Goal: Task Accomplishment & Management: Manage account settings

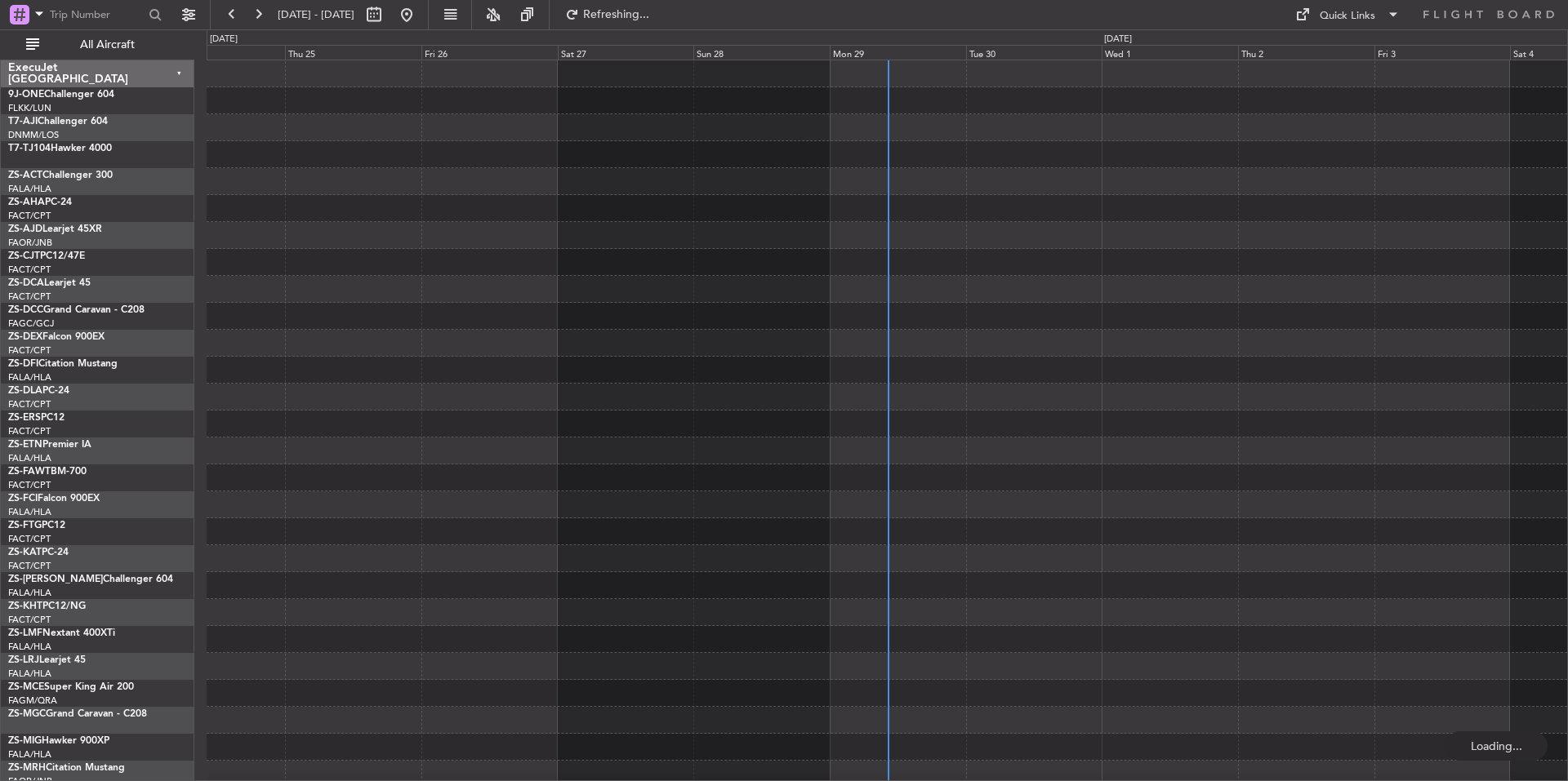
click at [898, 50] on div "Mon 29" at bounding box center [898, 52] width 137 height 15
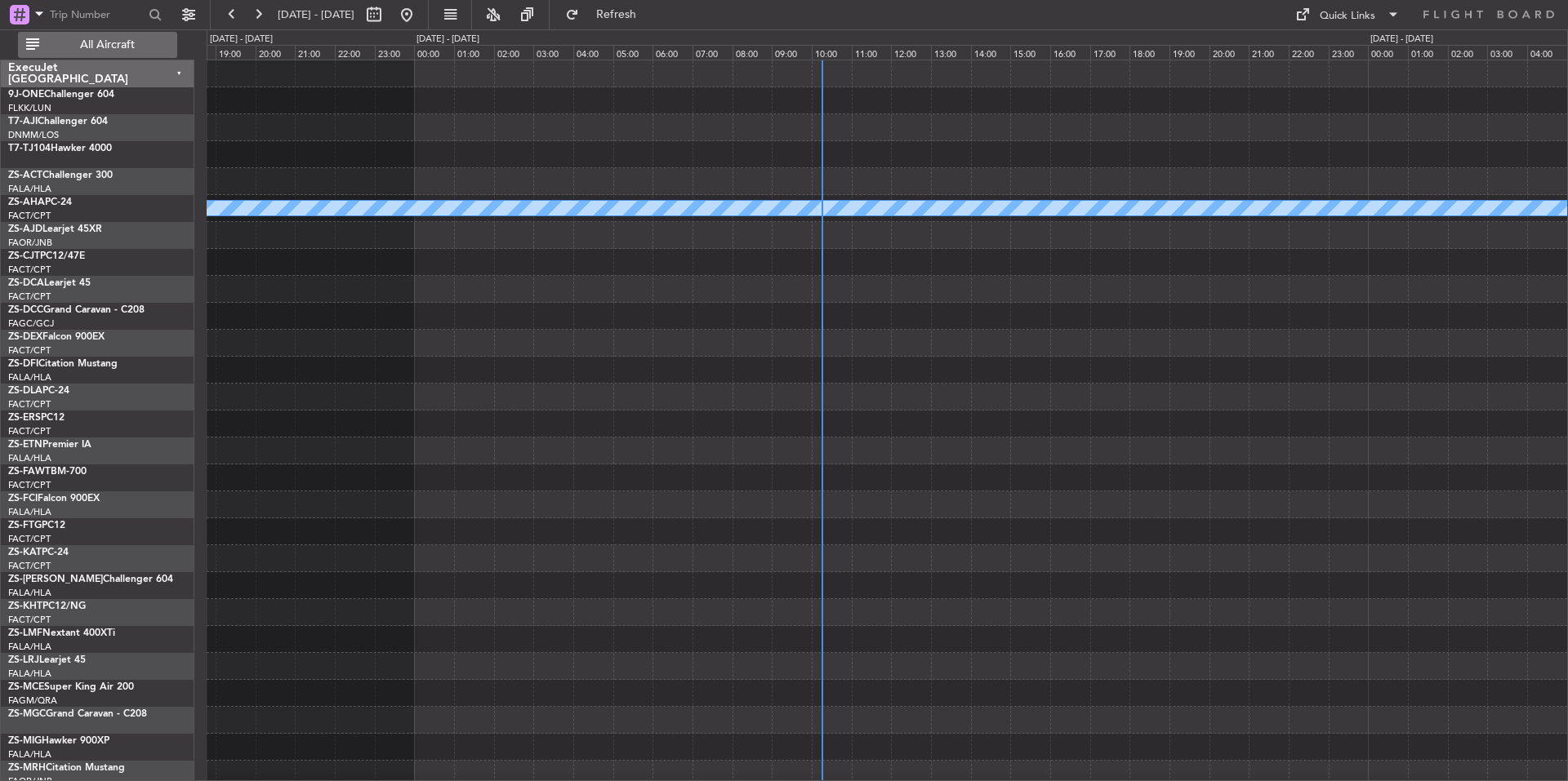
click at [137, 43] on span "All Aircraft" at bounding box center [107, 44] width 130 height 11
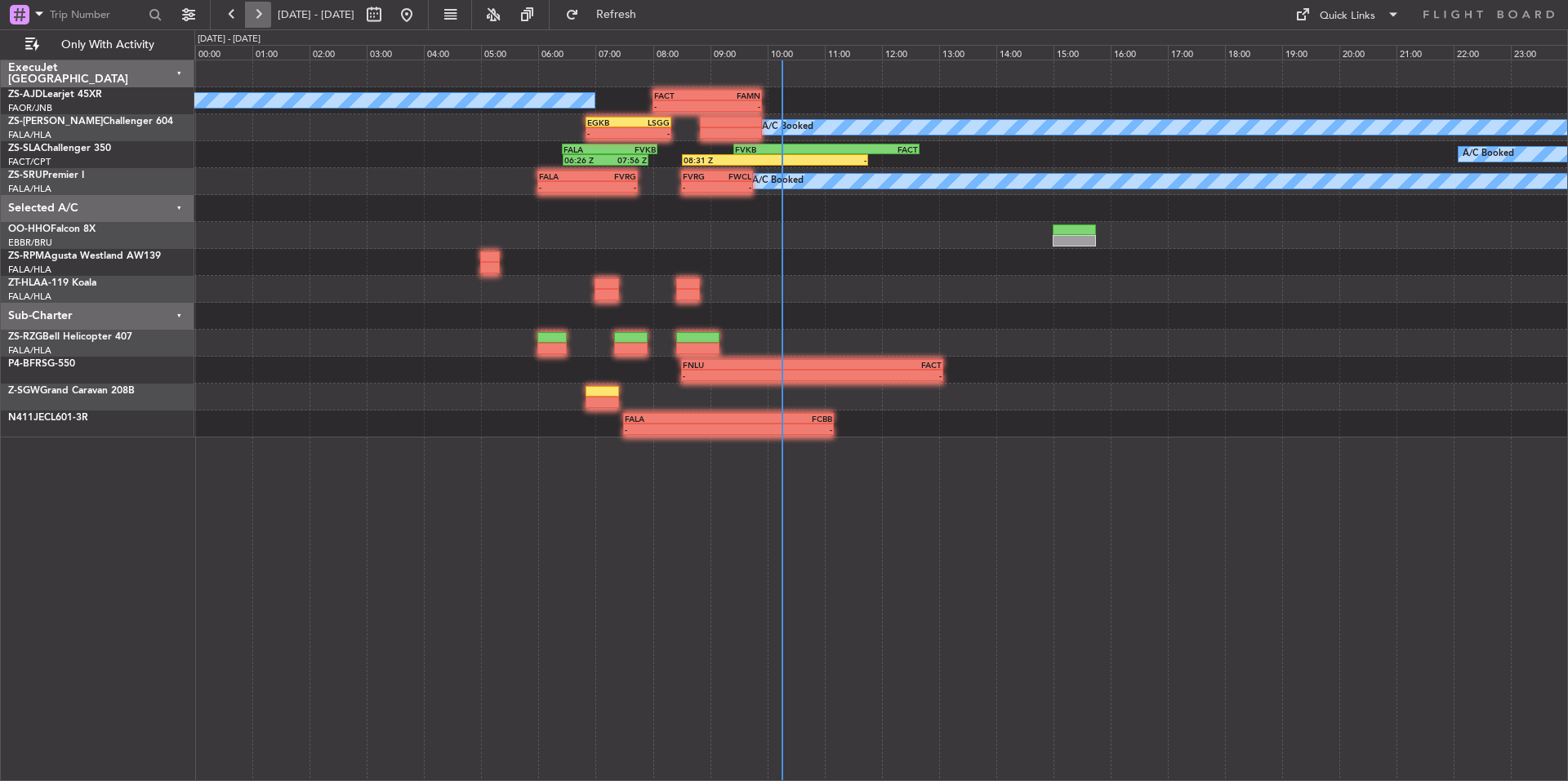
click at [260, 12] on button at bounding box center [258, 15] width 26 height 26
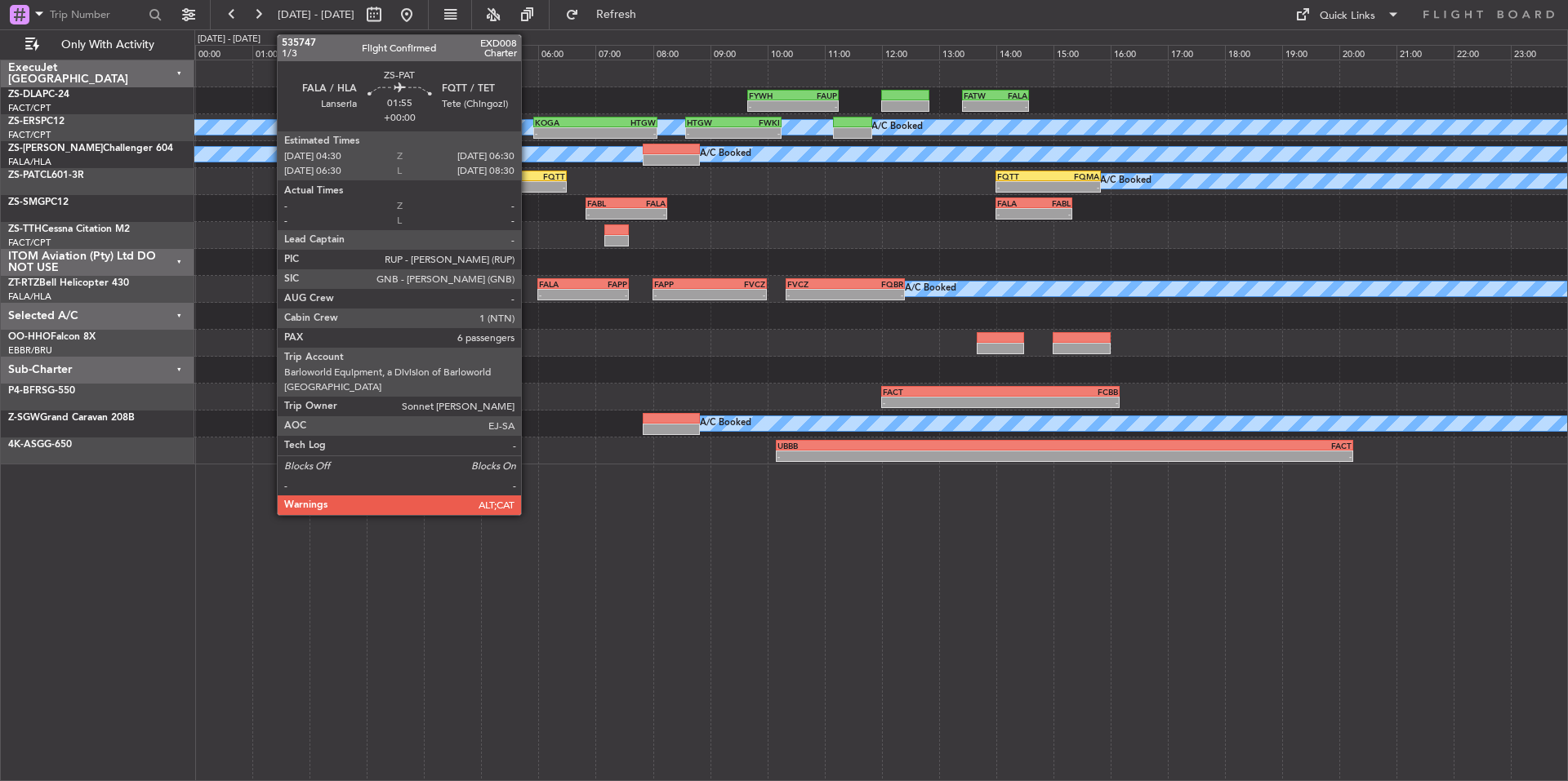
click at [529, 189] on div "-" at bounding box center [537, 186] width 55 height 10
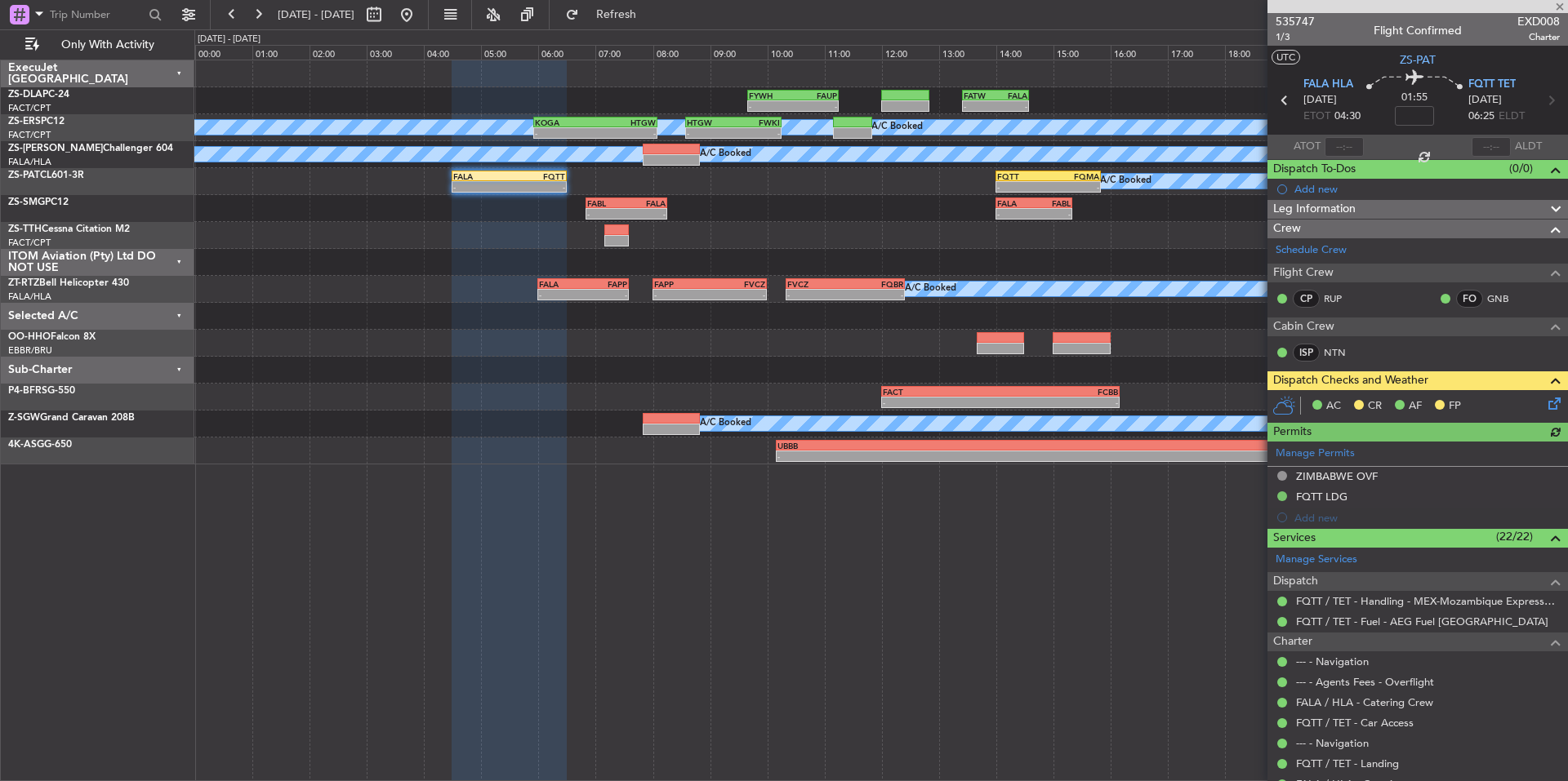
click at [1559, 8] on div at bounding box center [1417, 6] width 300 height 13
click at [1564, 6] on span at bounding box center [1559, 7] width 16 height 15
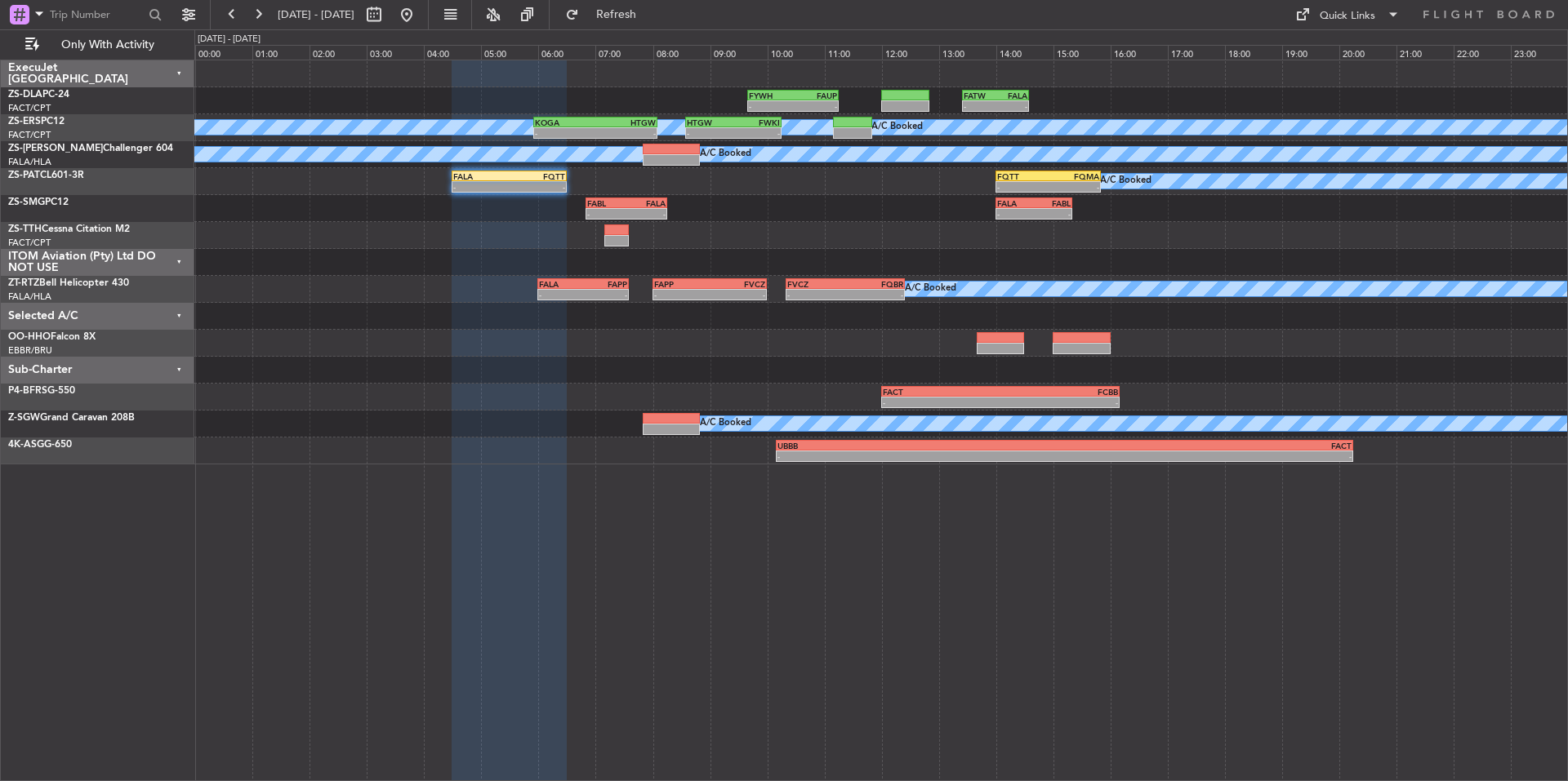
type input "0"
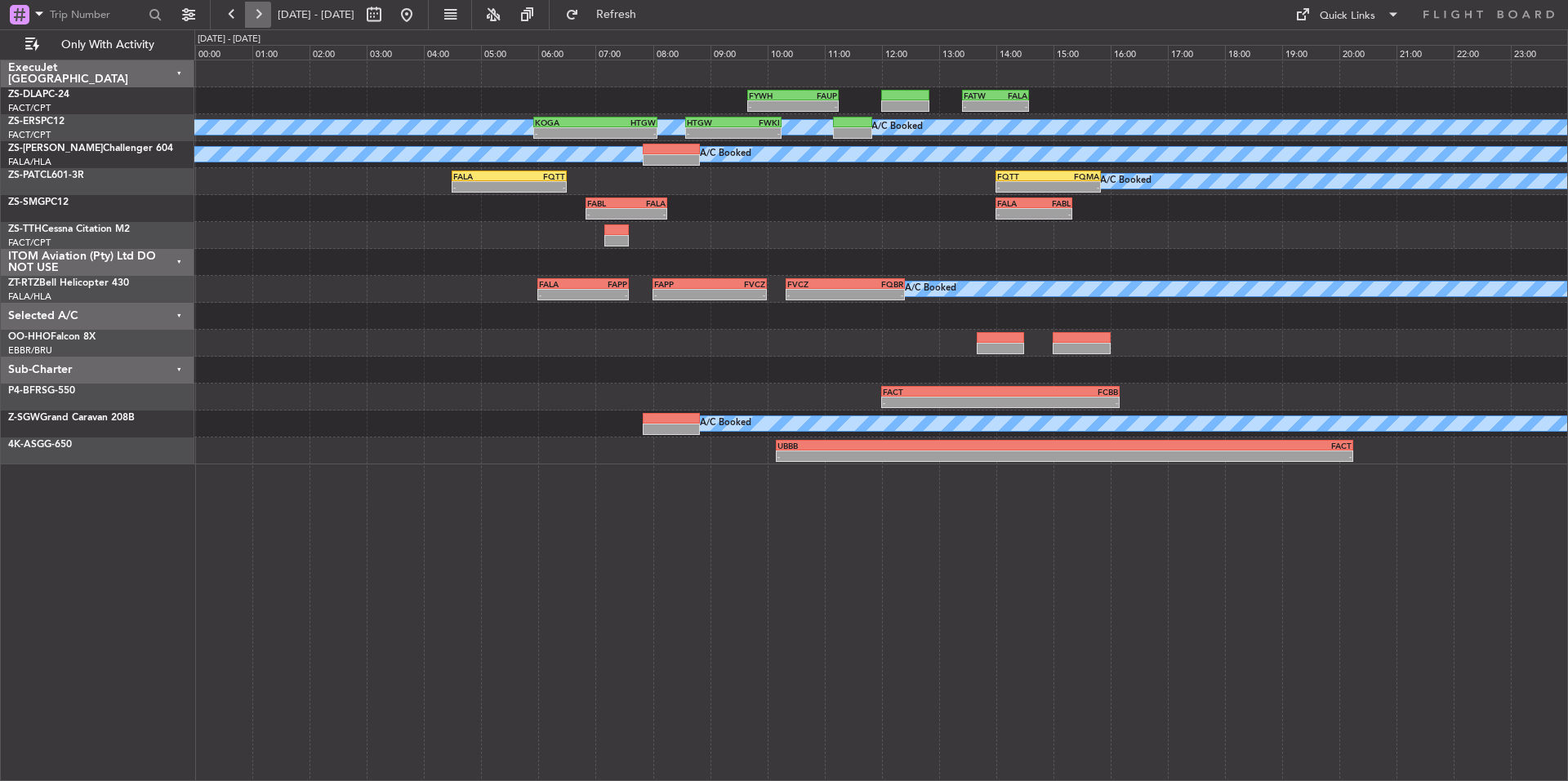
click at [260, 16] on button at bounding box center [258, 15] width 26 height 26
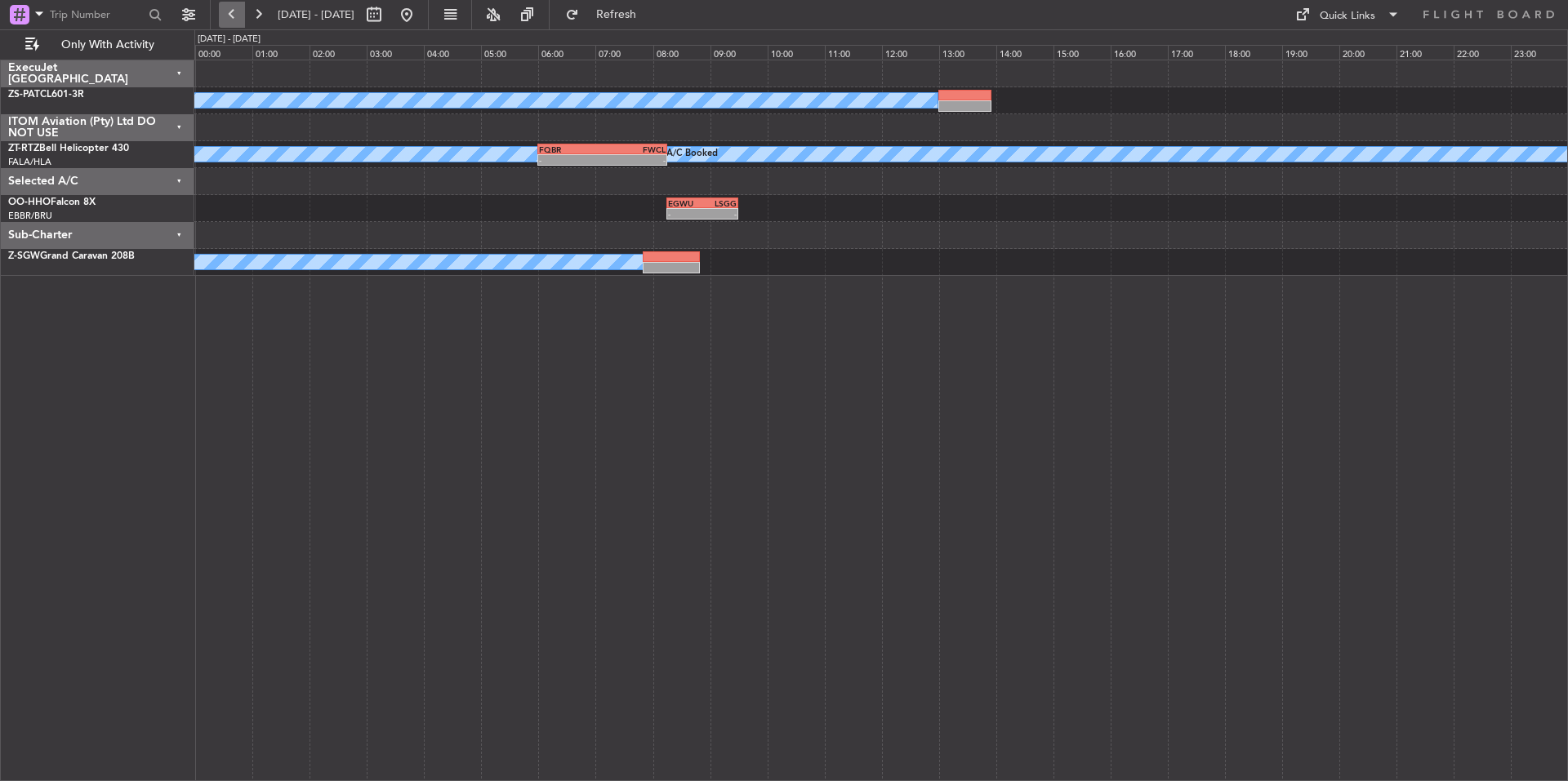
click at [235, 17] on button at bounding box center [232, 15] width 26 height 26
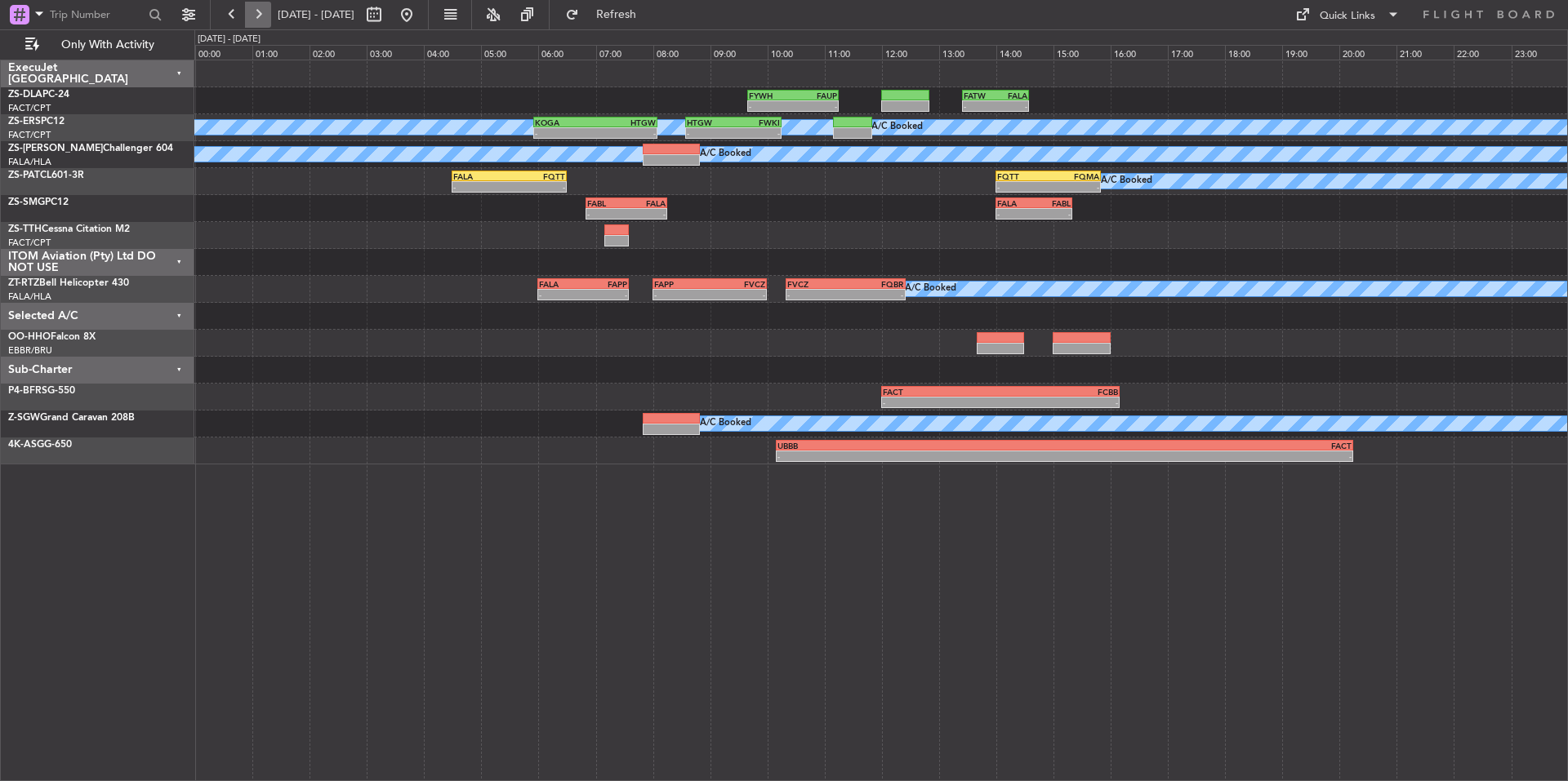
click at [251, 16] on button at bounding box center [258, 15] width 26 height 26
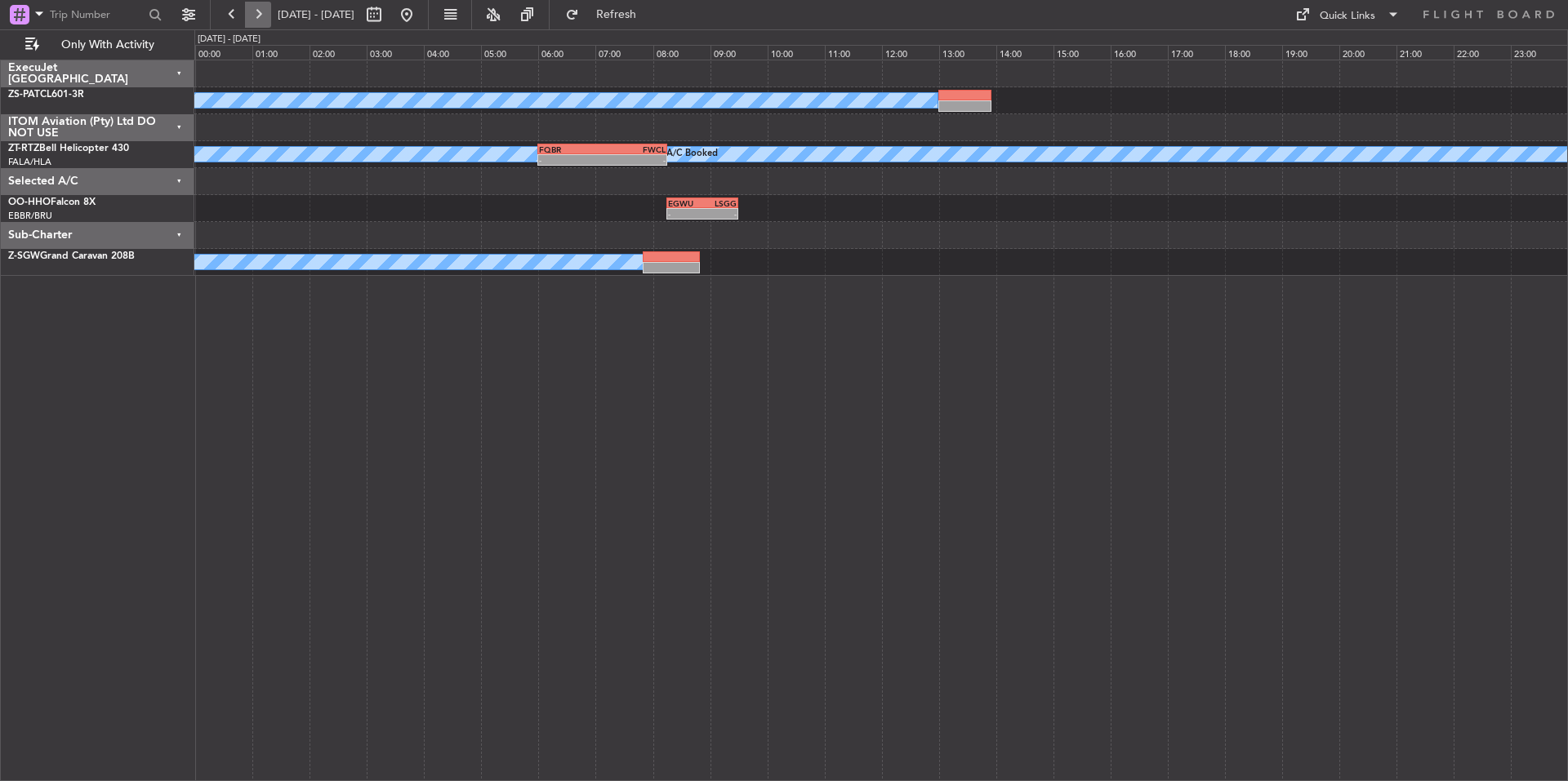
click at [251, 16] on button at bounding box center [258, 15] width 26 height 26
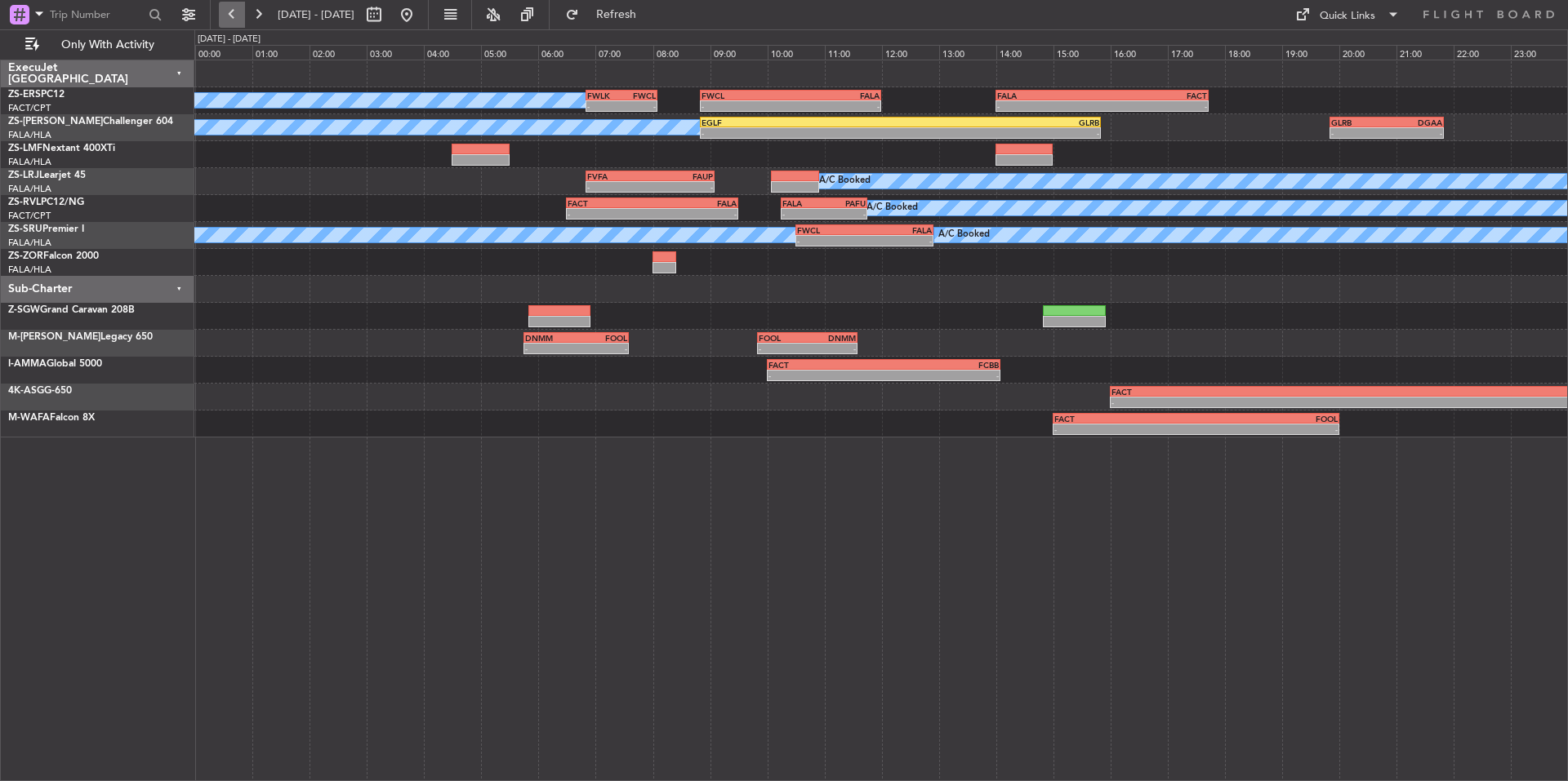
click at [235, 18] on button at bounding box center [232, 15] width 26 height 26
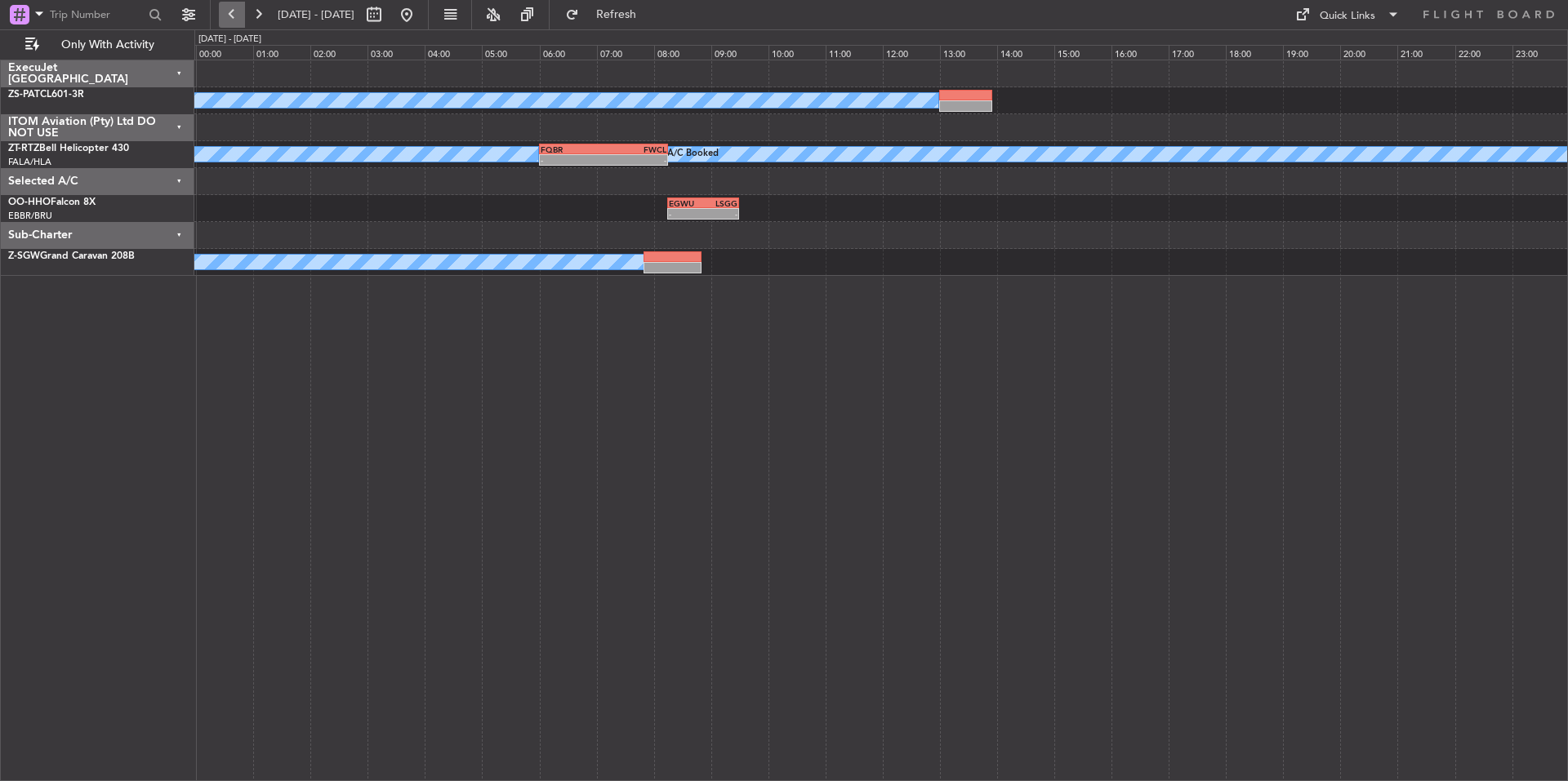
click at [232, 24] on button at bounding box center [232, 15] width 26 height 26
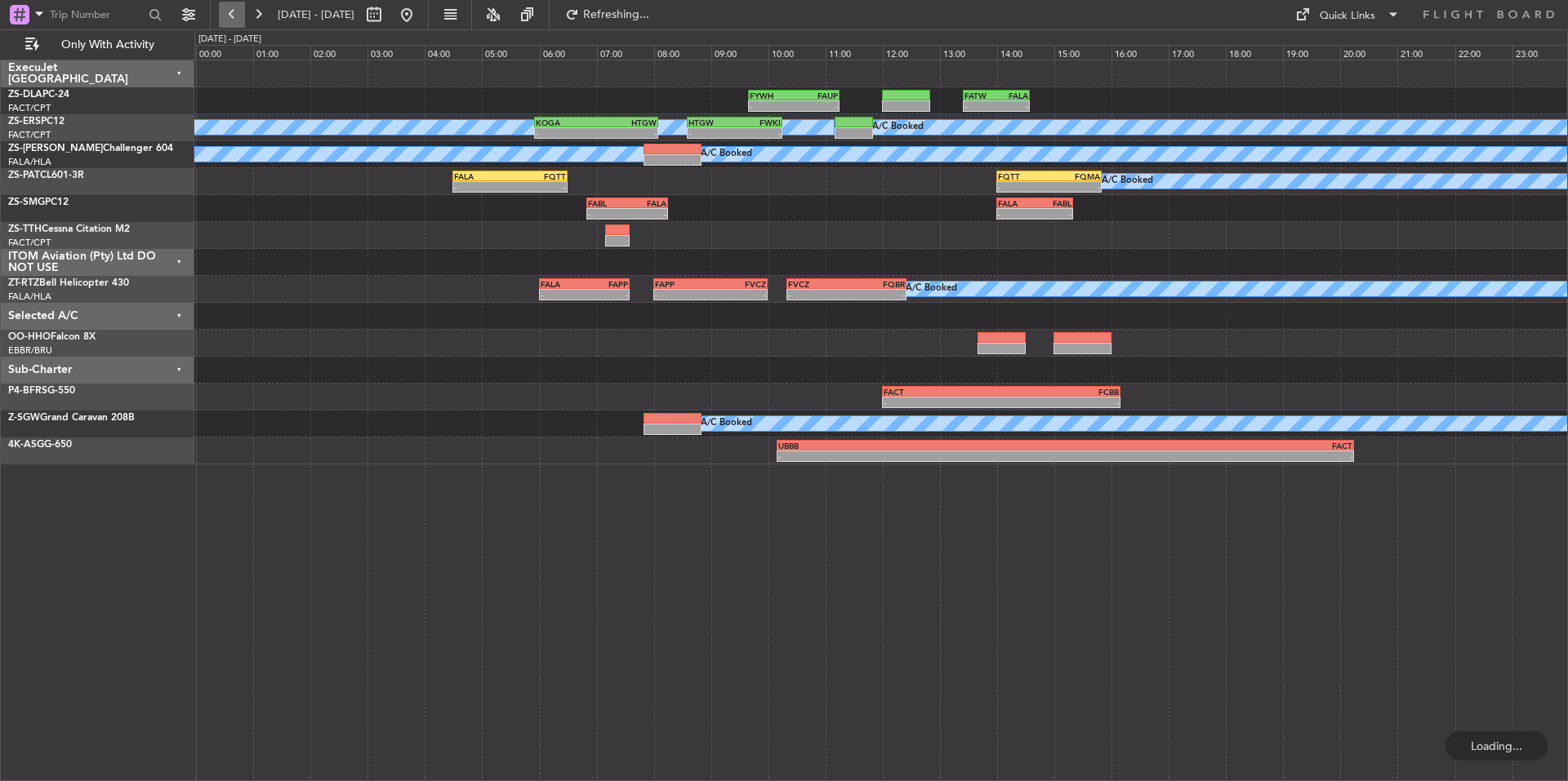
click at [241, 7] on button at bounding box center [232, 15] width 26 height 26
click at [224, 16] on button at bounding box center [232, 15] width 26 height 26
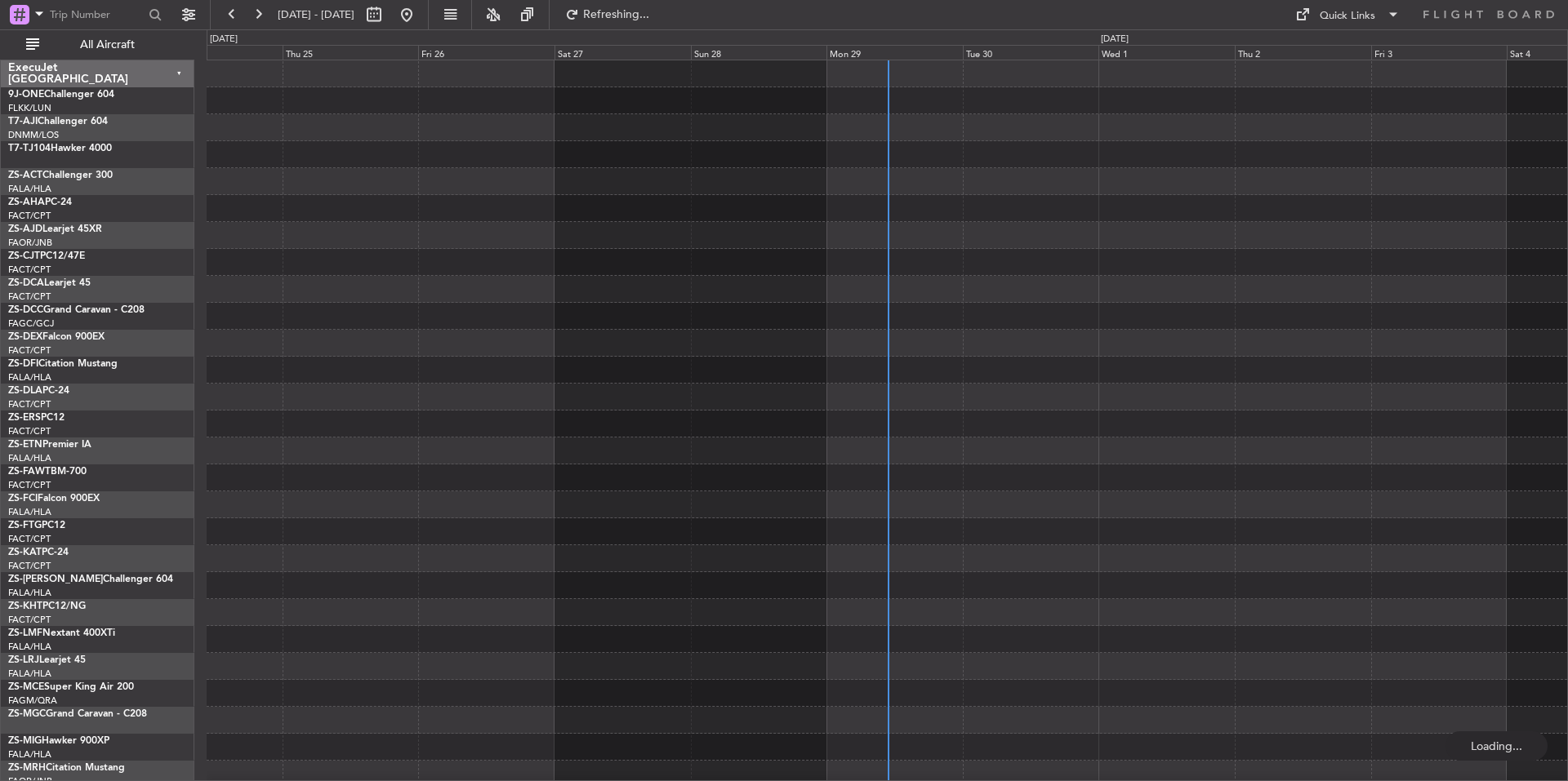
click at [876, 50] on div "Mon 29" at bounding box center [895, 52] width 137 height 15
click at [105, 47] on span "All Aircraft" at bounding box center [107, 44] width 130 height 11
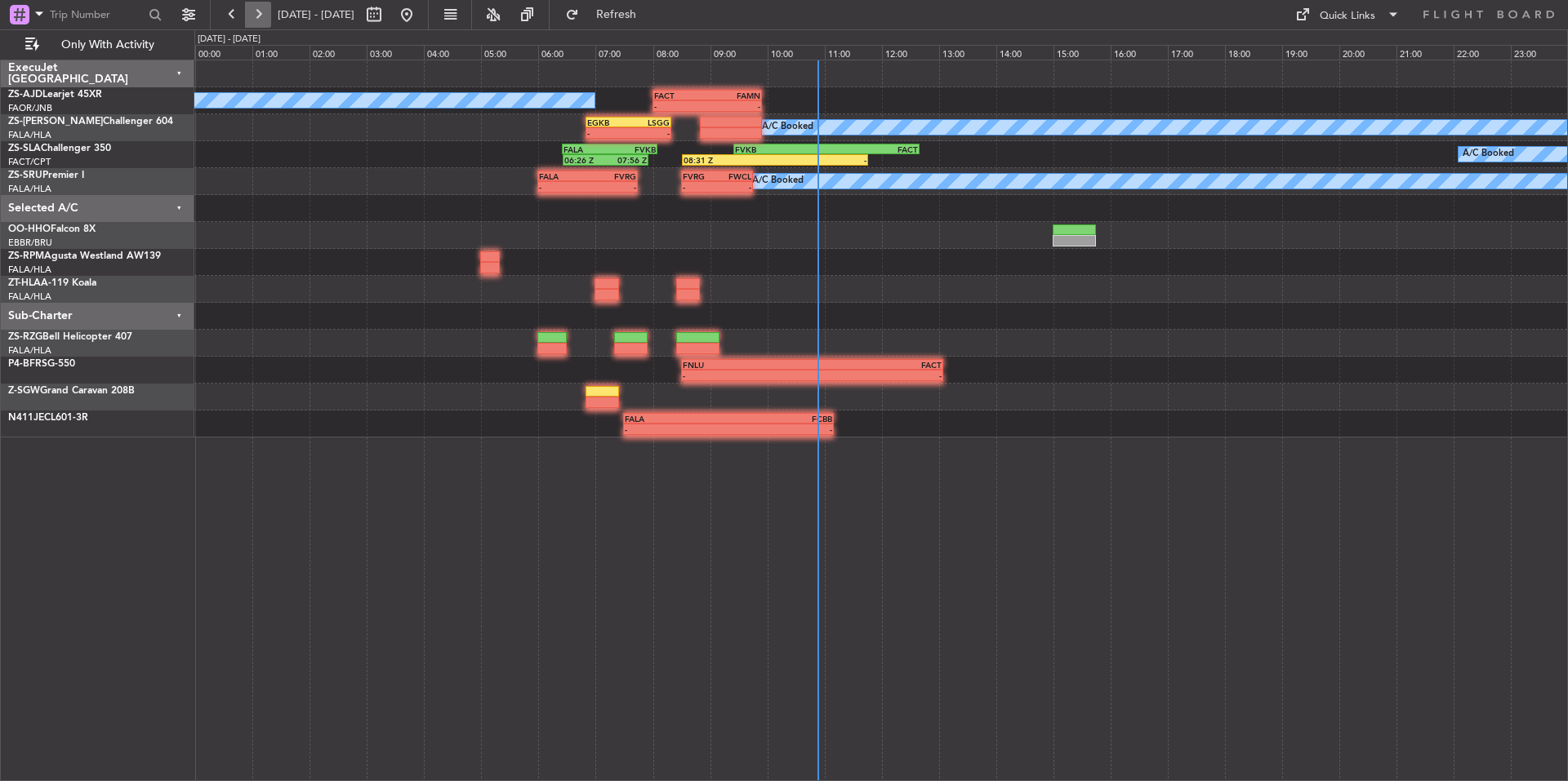
click at [266, 16] on button at bounding box center [258, 15] width 26 height 26
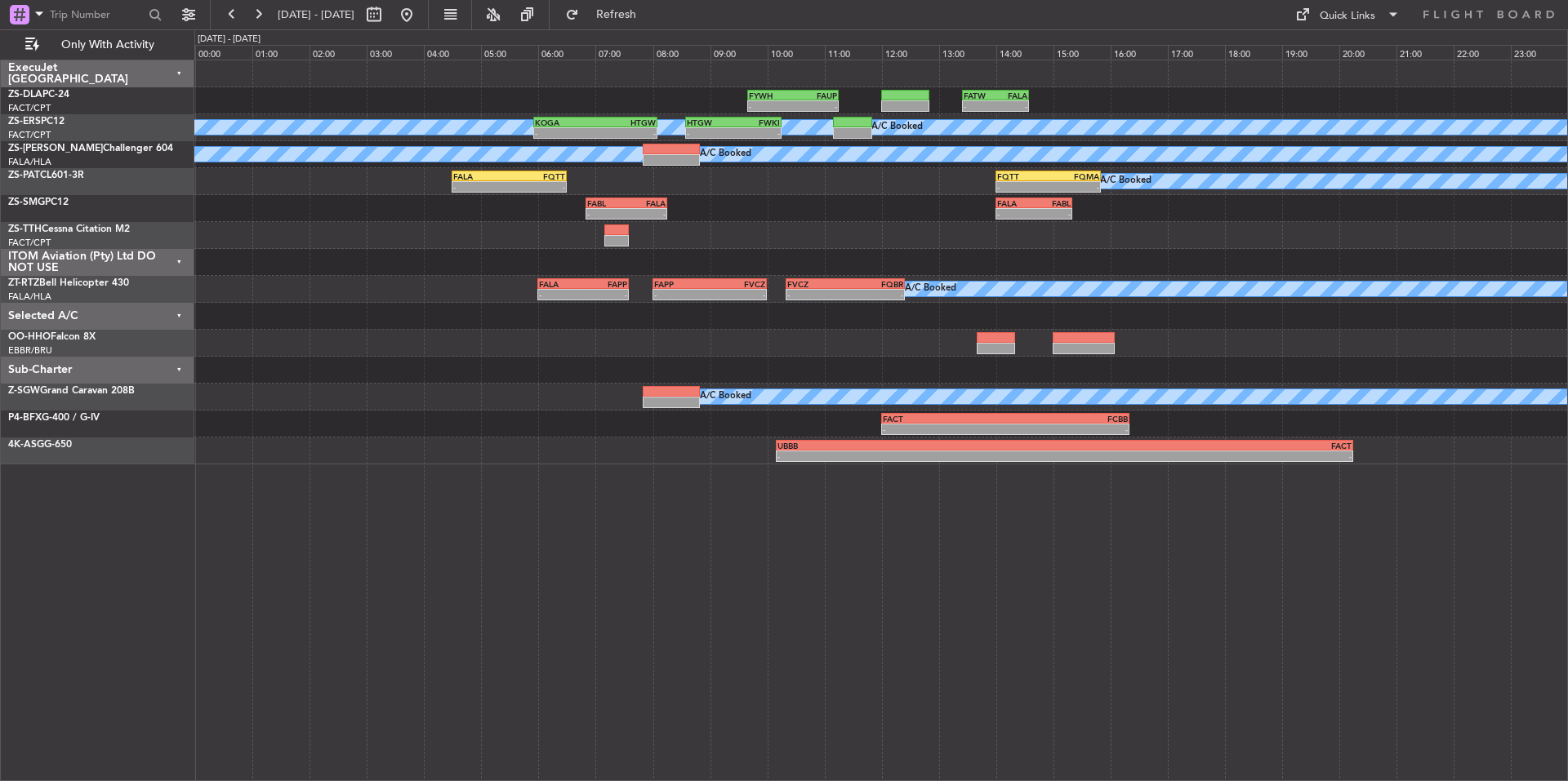
click at [1113, 539] on div "- - FYWH 09:40 Z FAUP 11:15 Z - - FATW 13:25 Z FALA 14:35 Z A/C Booked A/C Book…" at bounding box center [881, 420] width 1373 height 721
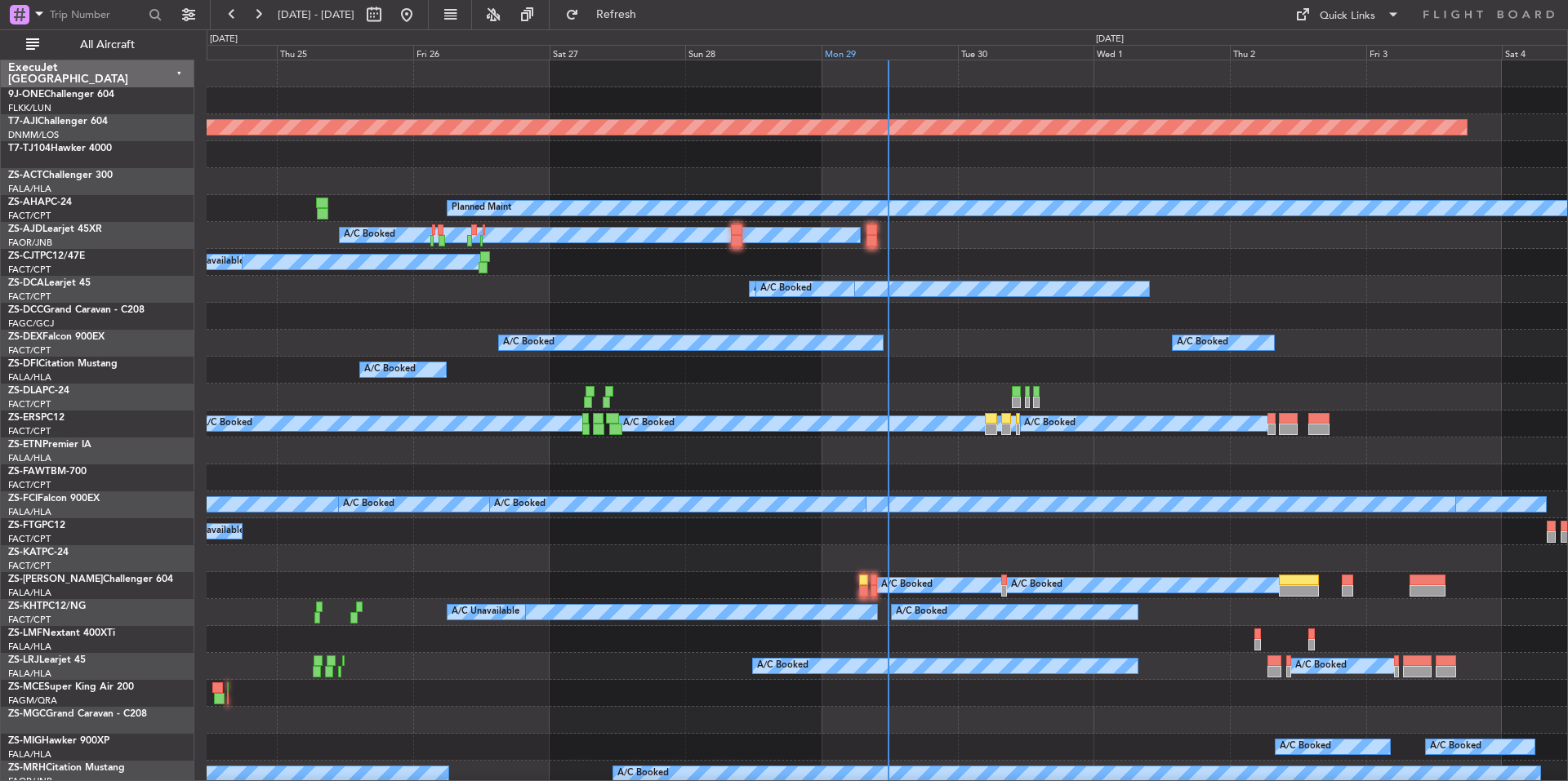
click at [910, 55] on div "Mon 29" at bounding box center [890, 52] width 137 height 15
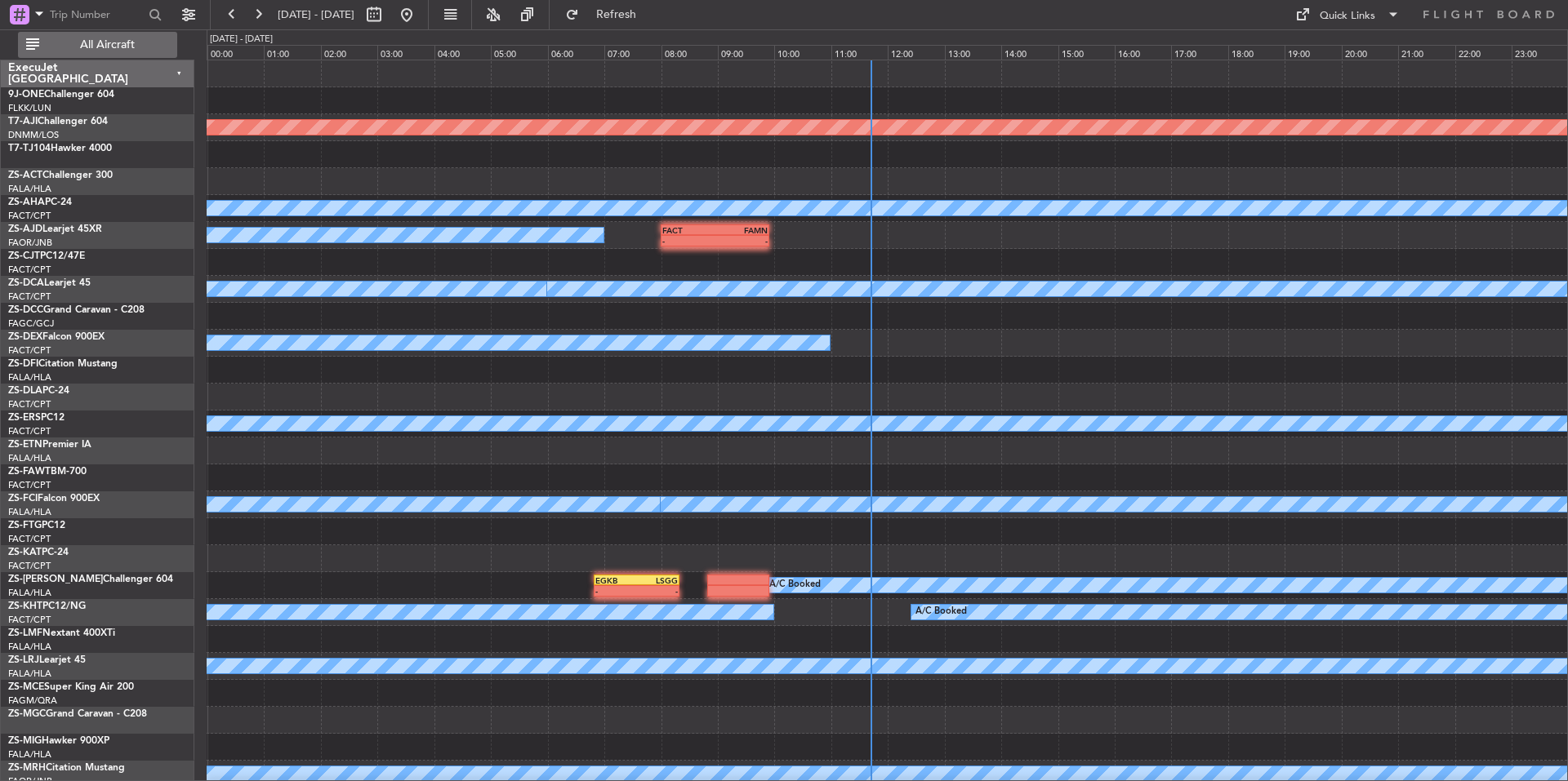
click at [93, 49] on span "All Aircraft" at bounding box center [107, 44] width 130 height 11
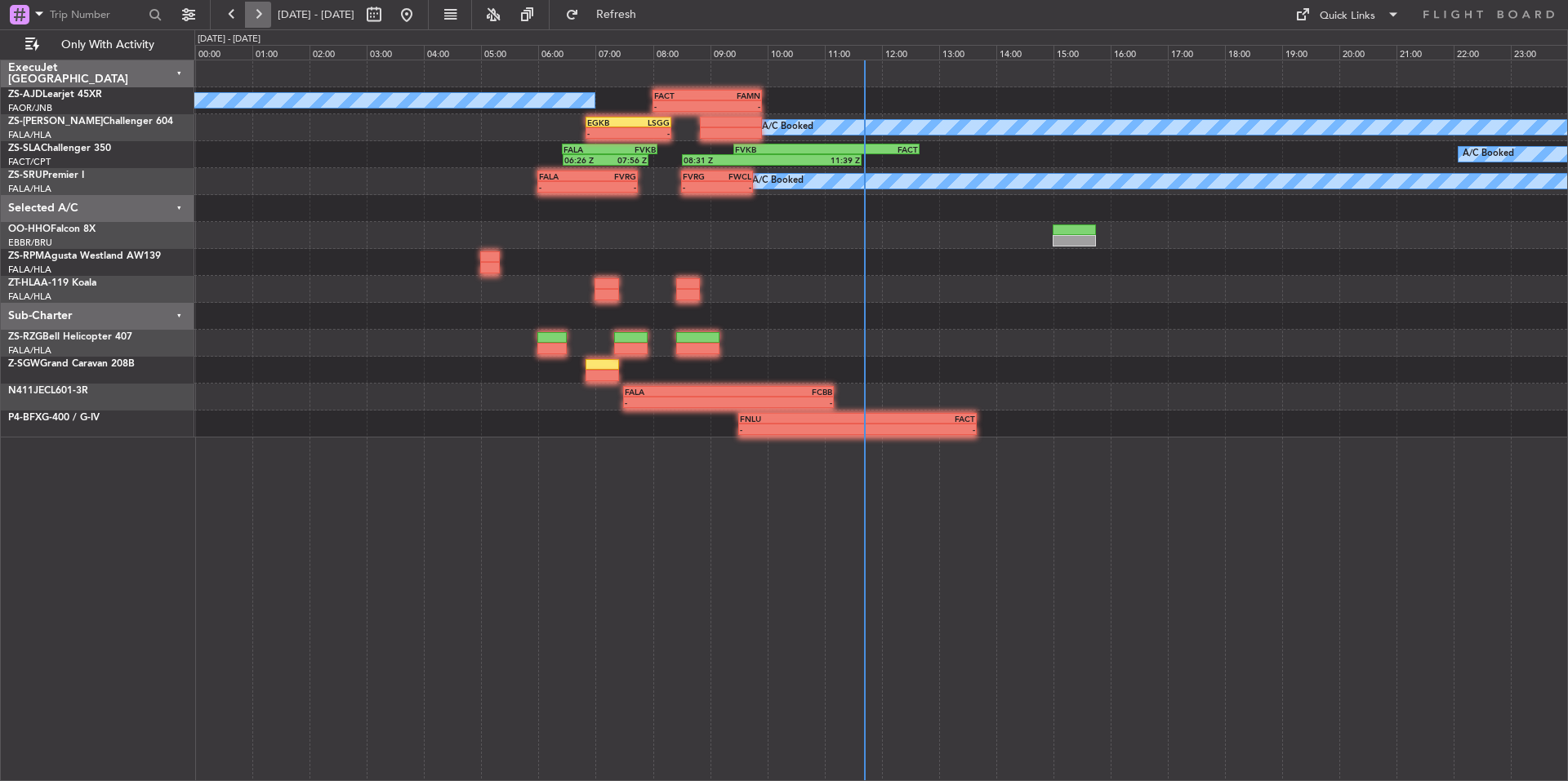
click at [263, 14] on button at bounding box center [258, 15] width 26 height 26
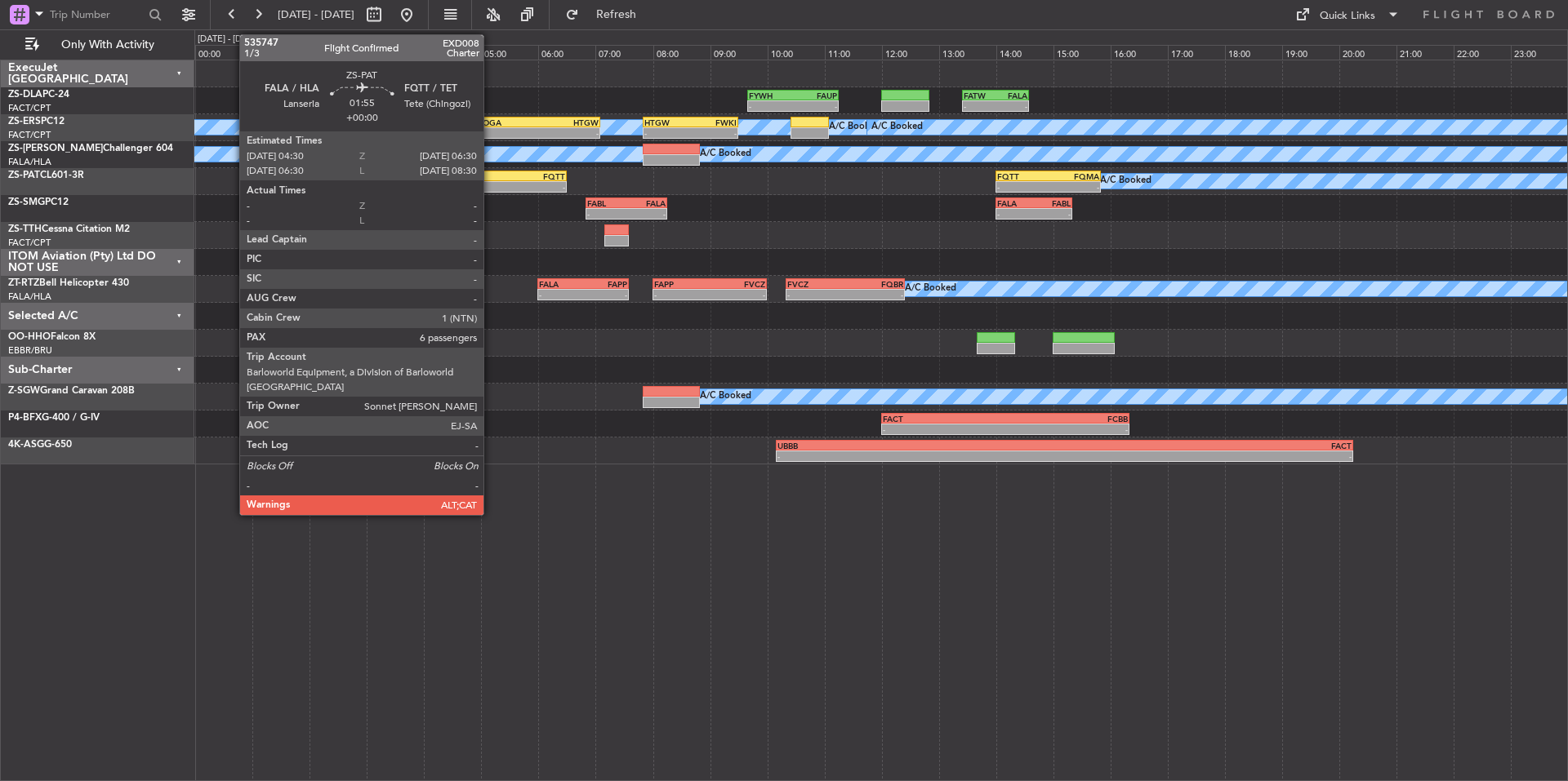
click at [491, 181] on div "FALA 04:30 Z FQTT 06:30 Z" at bounding box center [509, 176] width 115 height 11
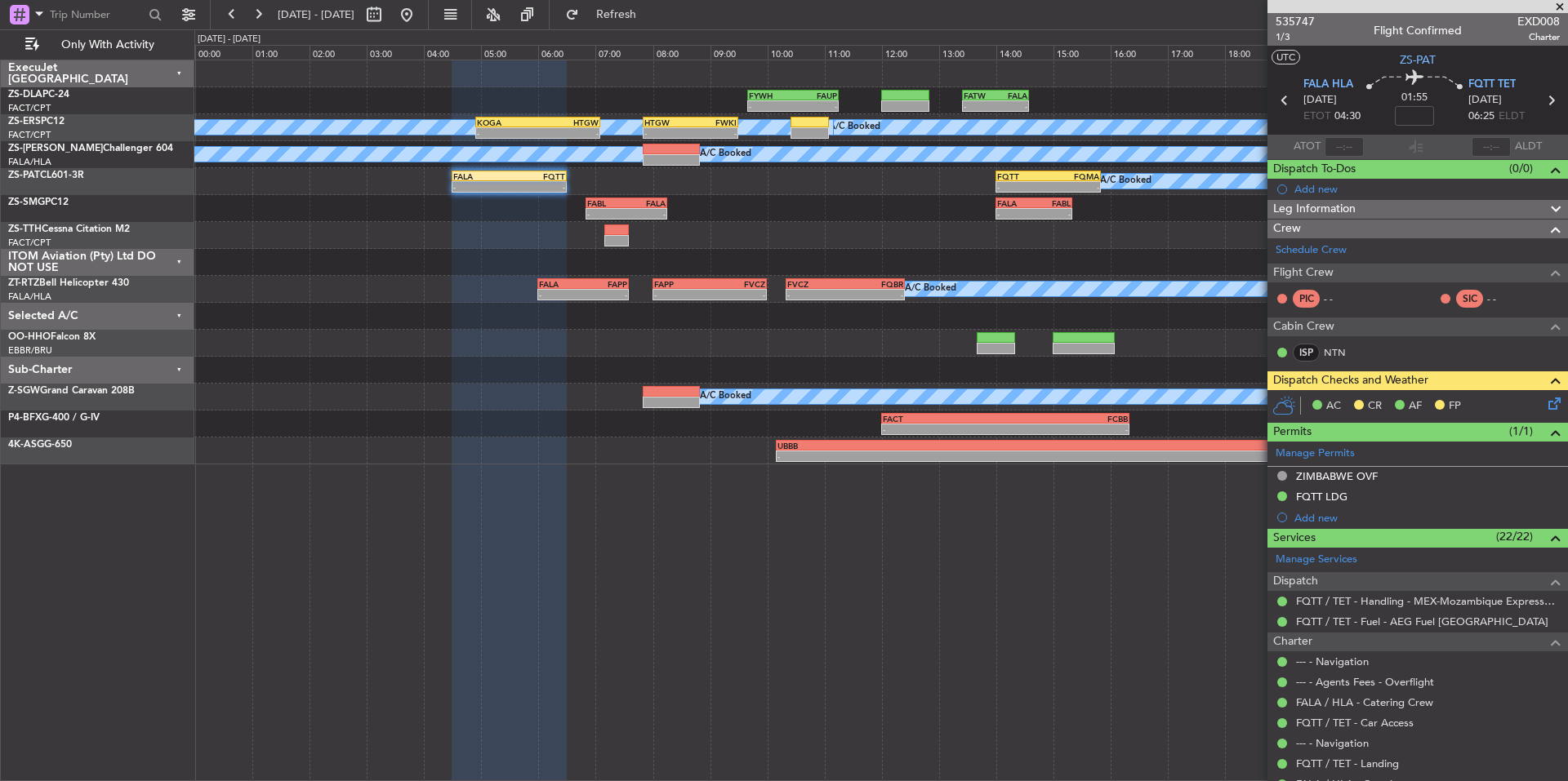
click at [1560, 7] on span at bounding box center [1559, 7] width 16 height 15
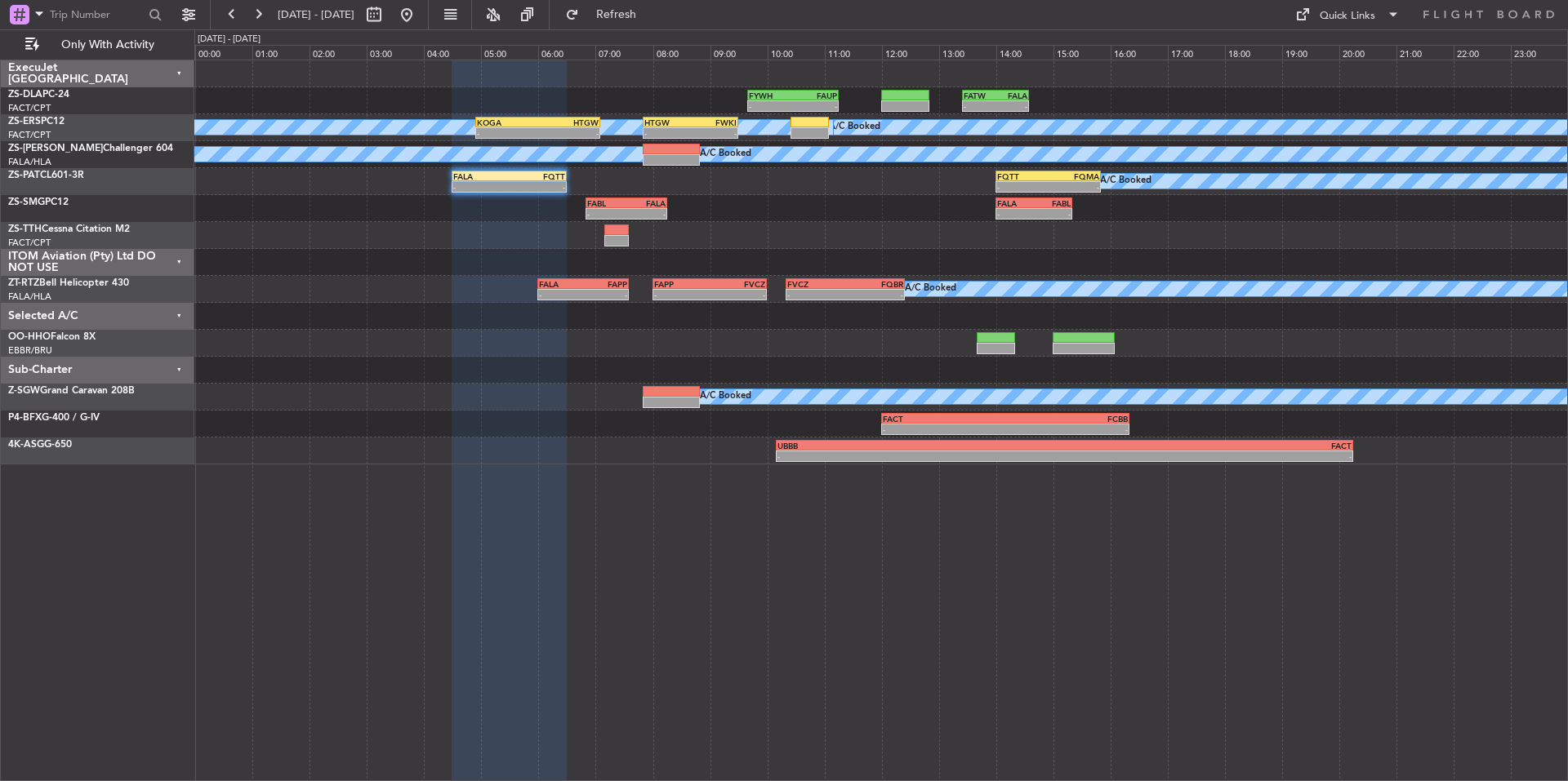
type input "0"
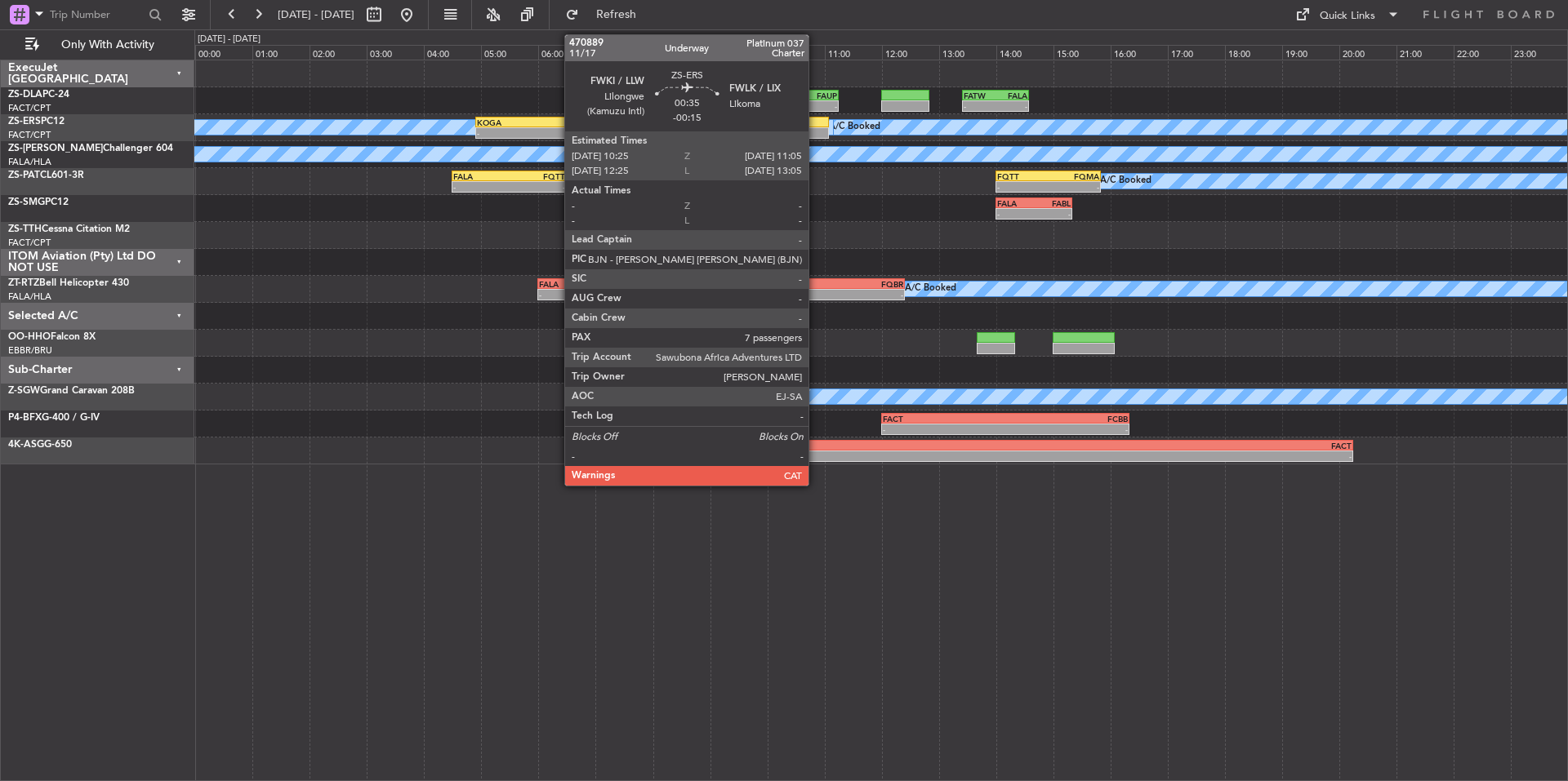
click at [816, 121] on div at bounding box center [810, 122] width 38 height 11
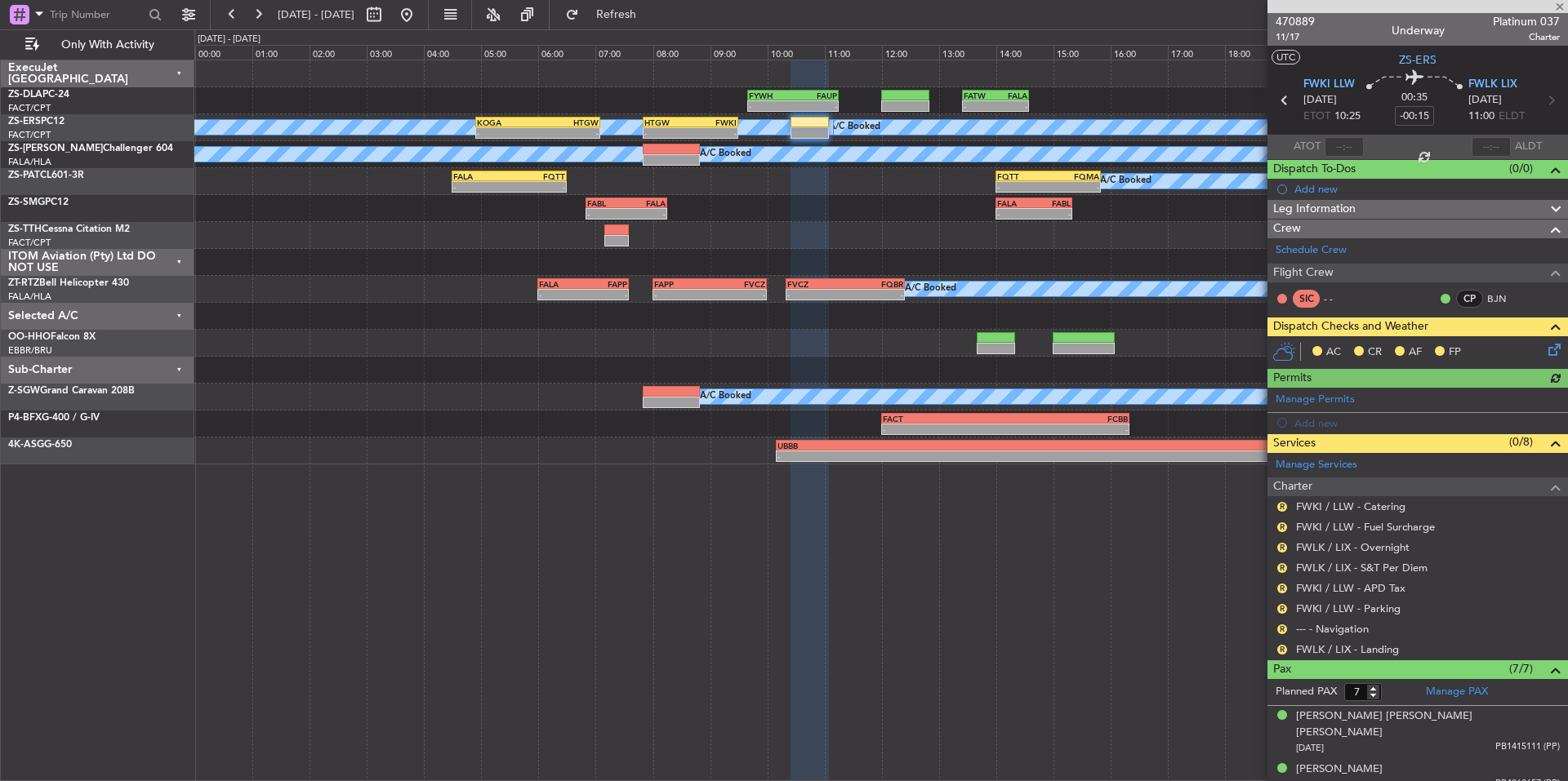
click at [1279, 657] on mat-tooltip-component "Review" at bounding box center [1282, 675] width 59 height 43
click at [1282, 646] on button "R" at bounding box center [1282, 650] width 10 height 10
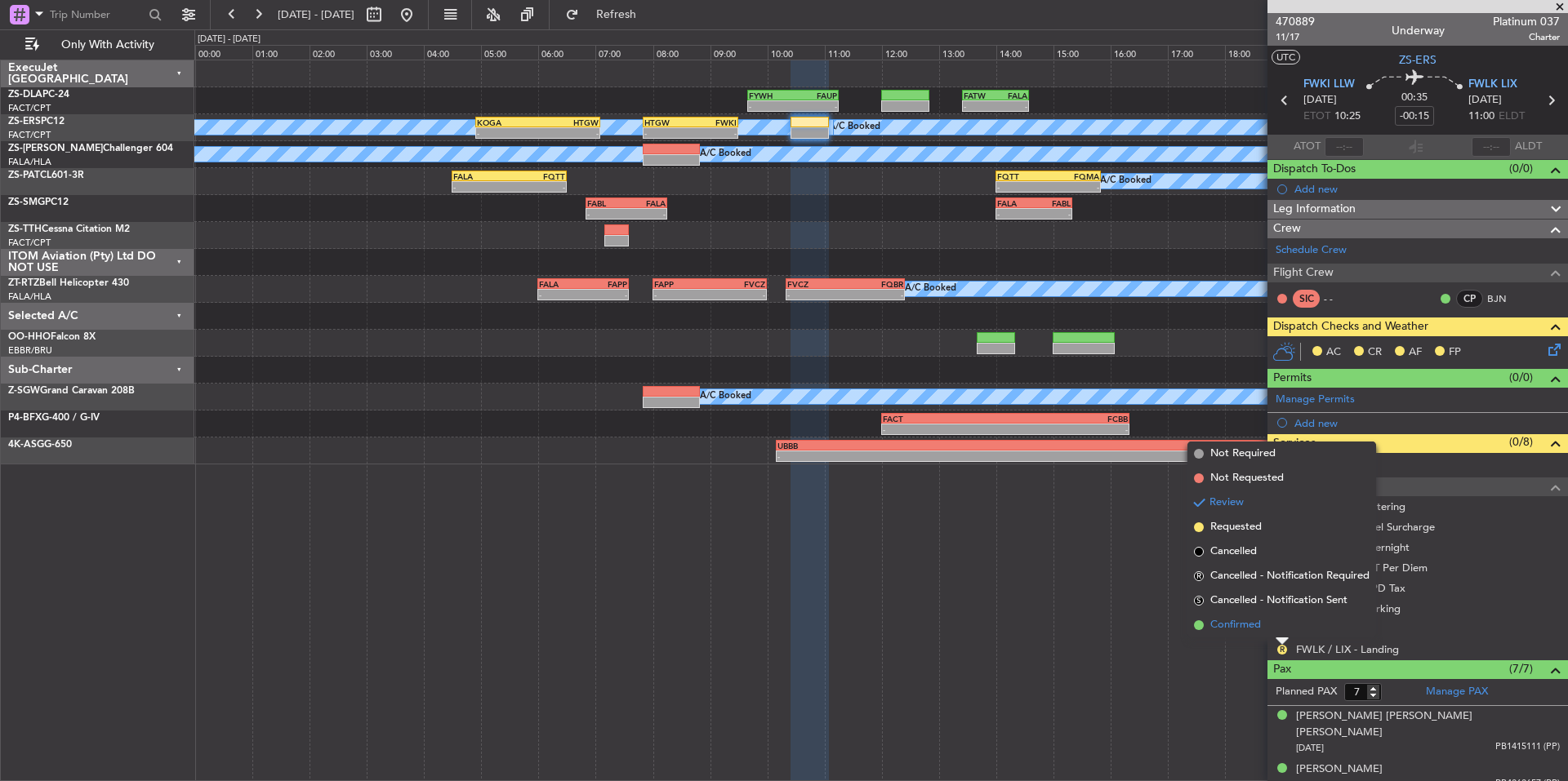
click at [1258, 631] on span "Confirmed" at bounding box center [1236, 624] width 51 height 16
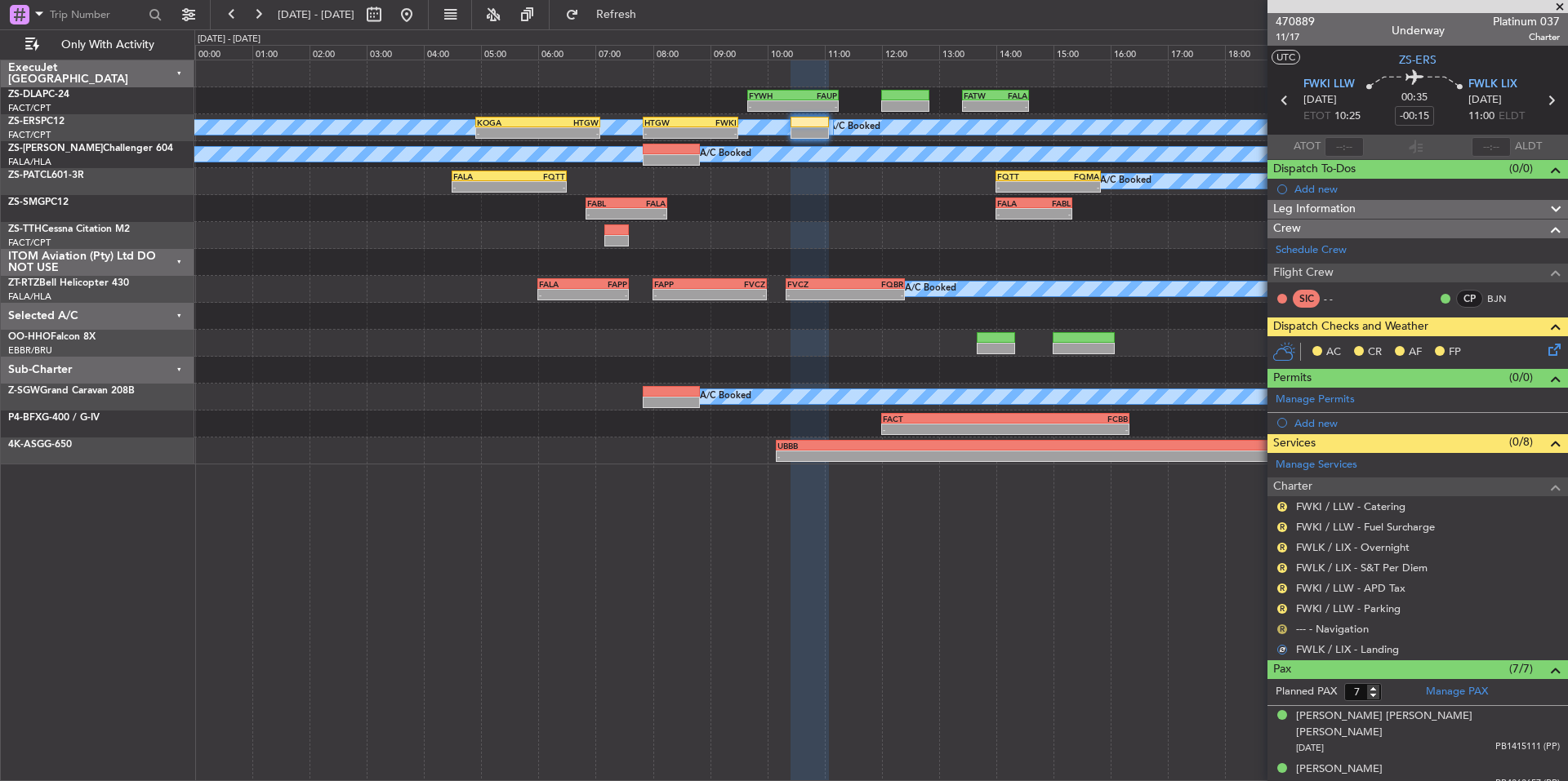
click at [1280, 628] on button "R" at bounding box center [1282, 629] width 10 height 10
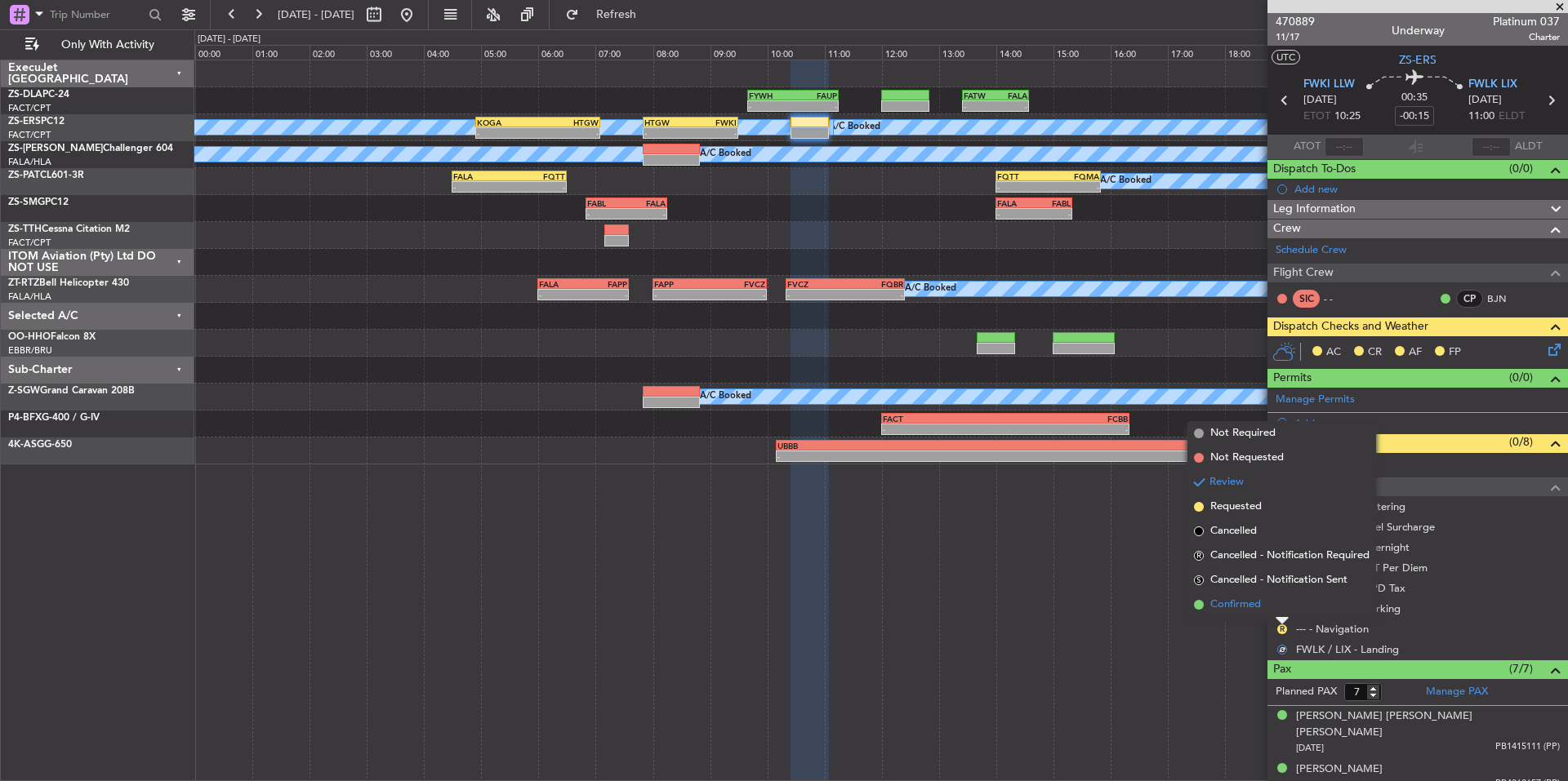
click at [1257, 611] on span "Confirmed" at bounding box center [1236, 605] width 51 height 16
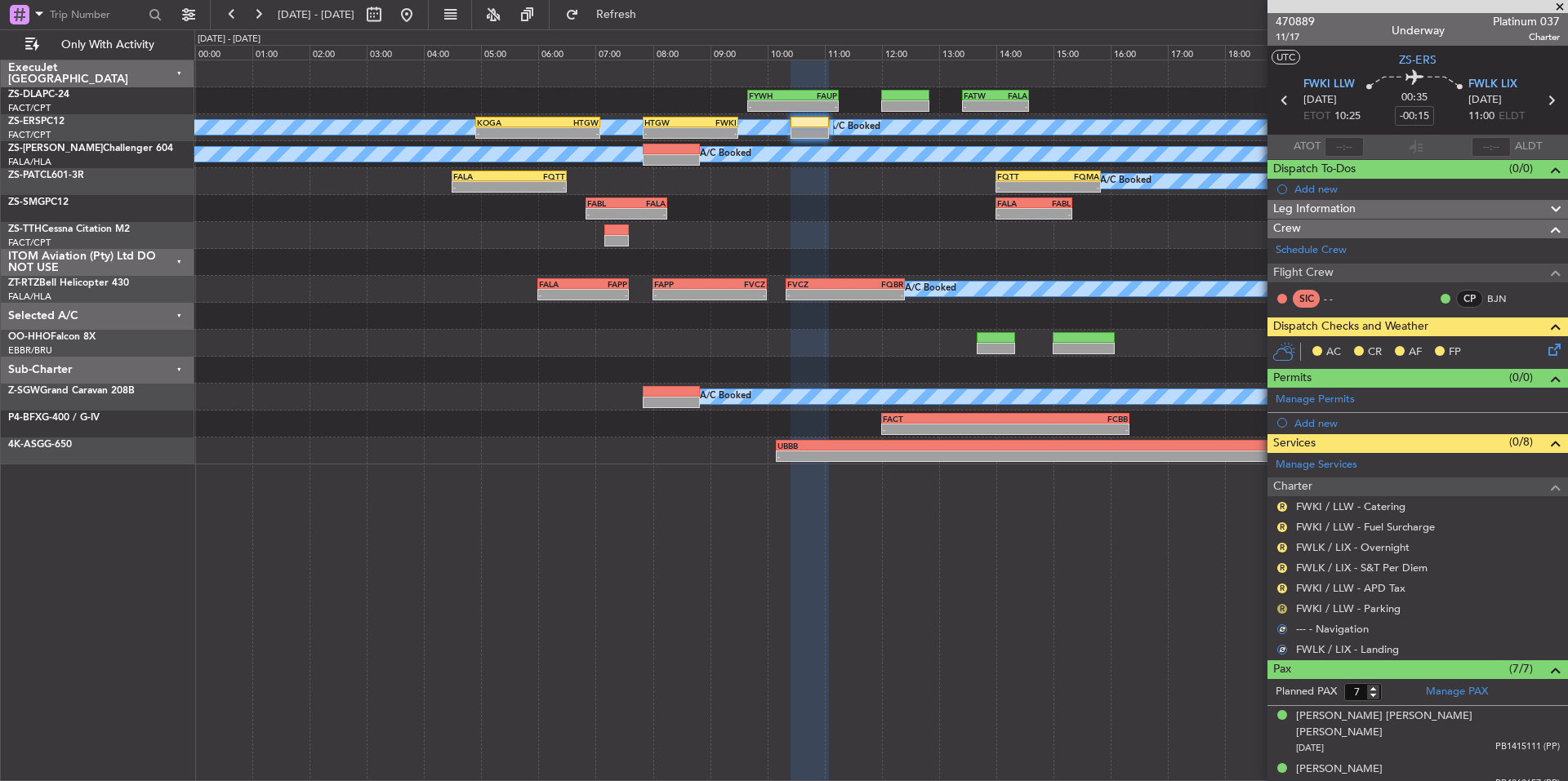
click at [1282, 606] on button "R" at bounding box center [1282, 608] width 10 height 10
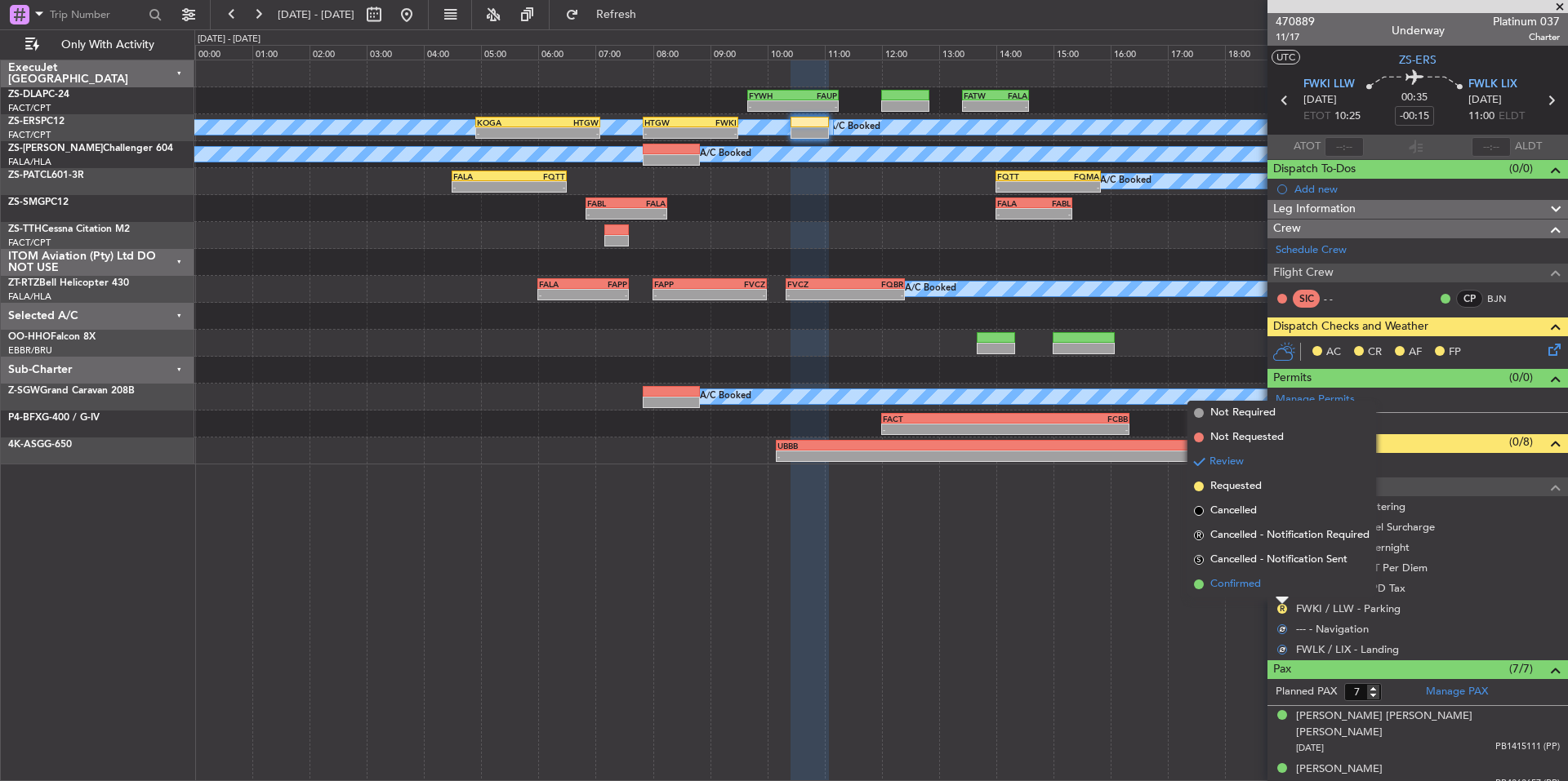
click at [1272, 591] on li "Confirmed" at bounding box center [1282, 585] width 189 height 24
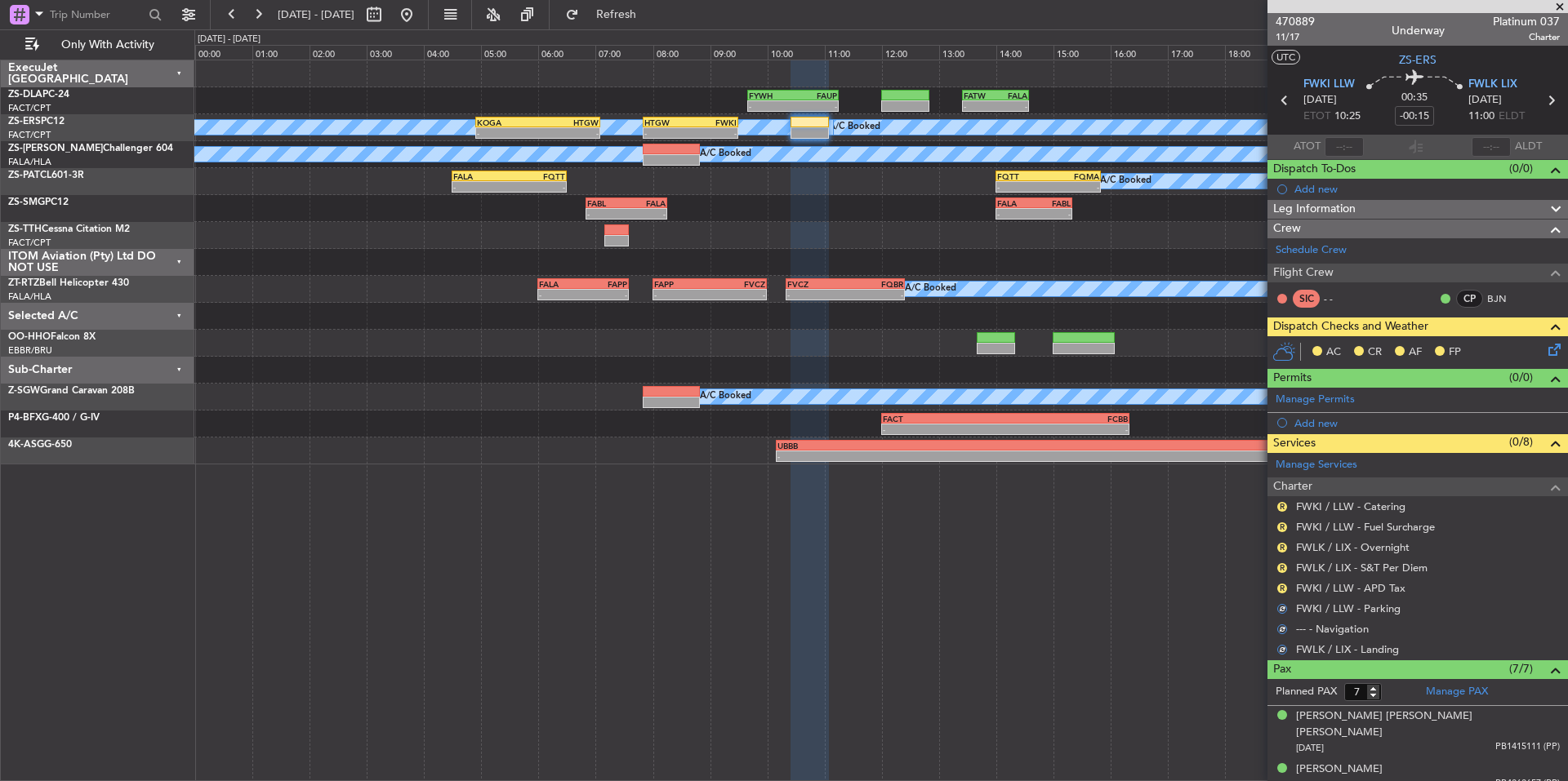
click at [1291, 591] on div "R FWKI / LLW - APD Tax" at bounding box center [1417, 588] width 300 height 21
click at [1284, 587] on button "R" at bounding box center [1282, 588] width 10 height 10
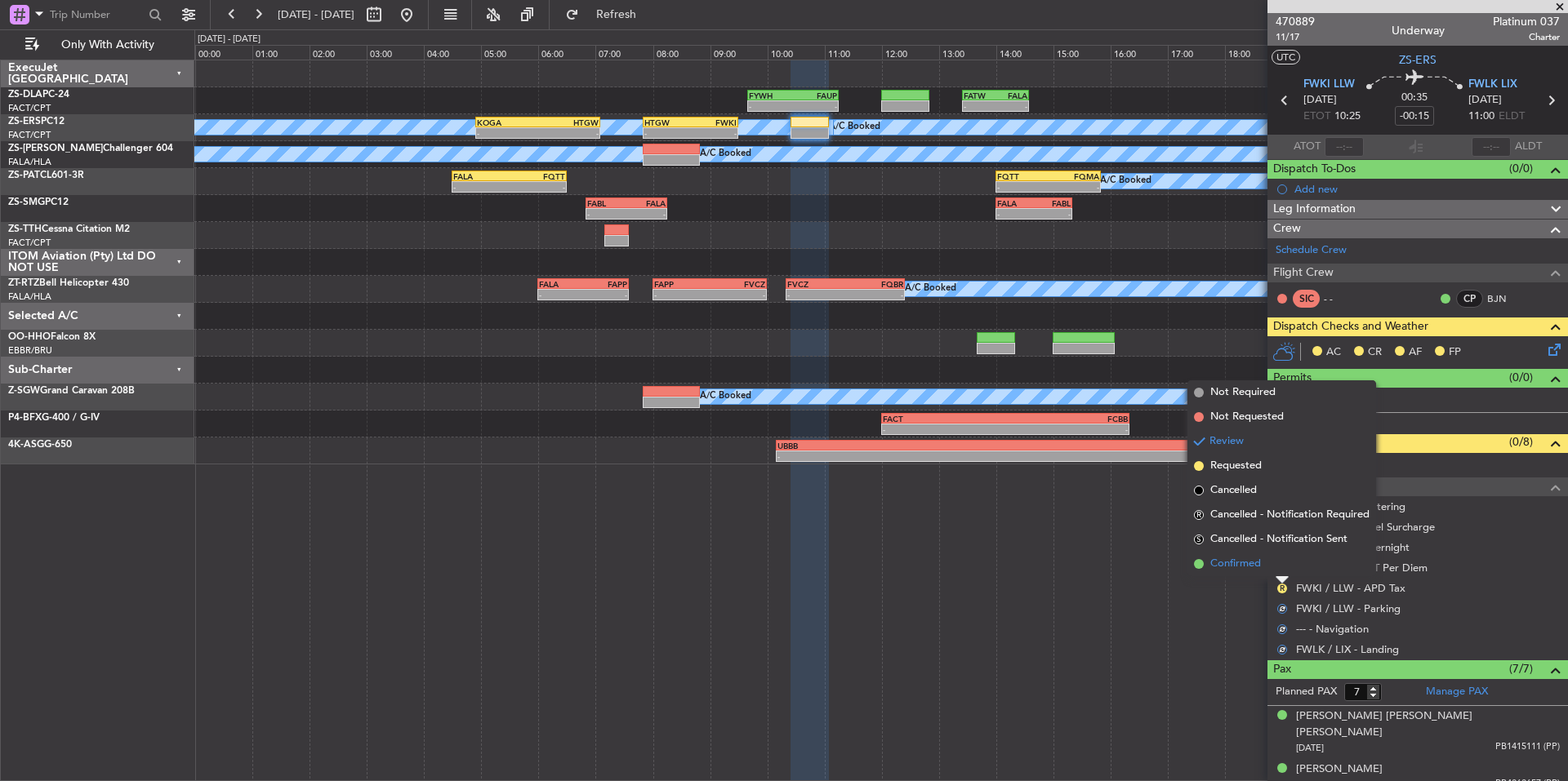
click at [1268, 563] on li "Confirmed" at bounding box center [1282, 564] width 189 height 24
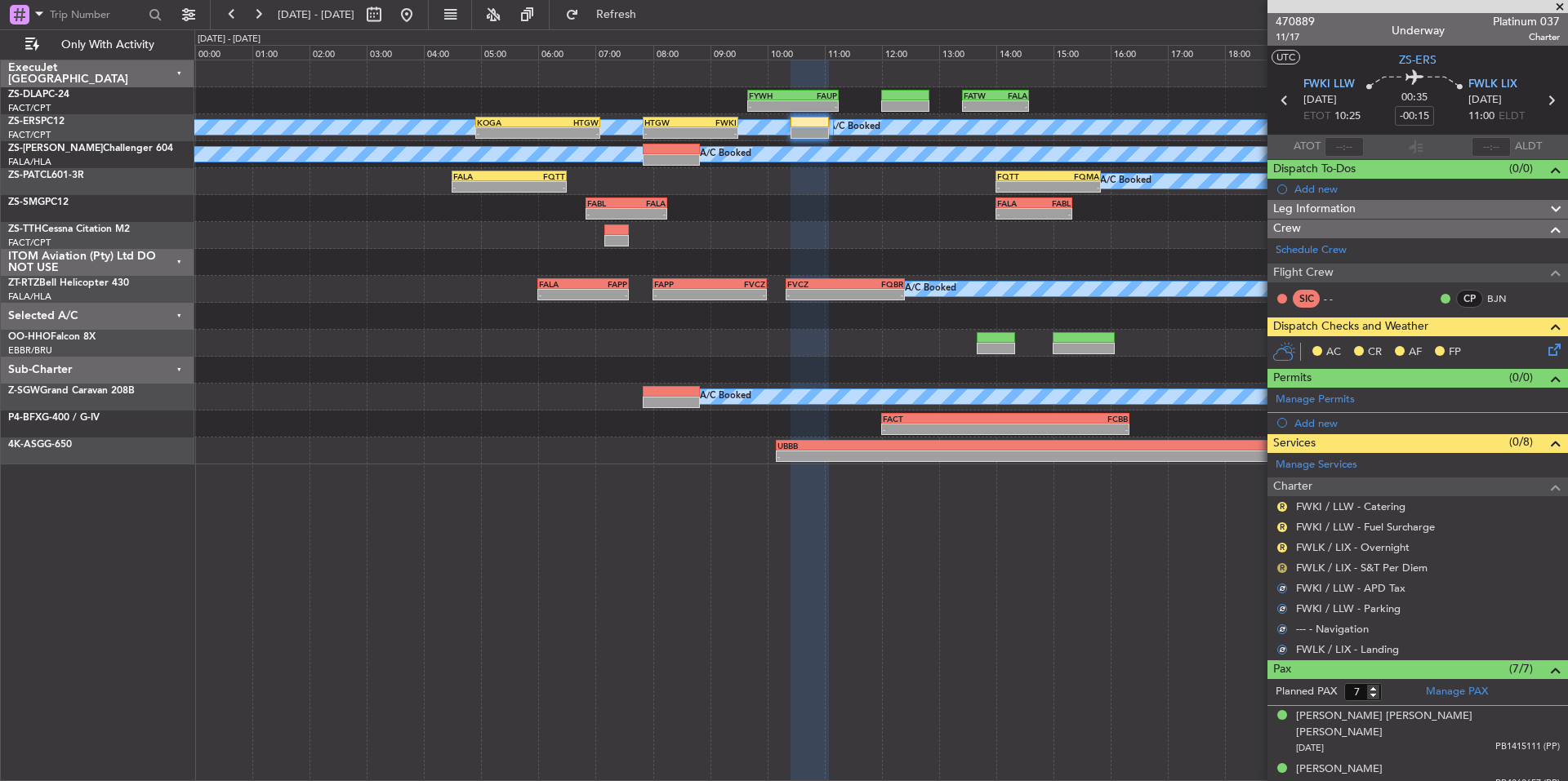
click at [1284, 563] on button "R" at bounding box center [1282, 567] width 10 height 10
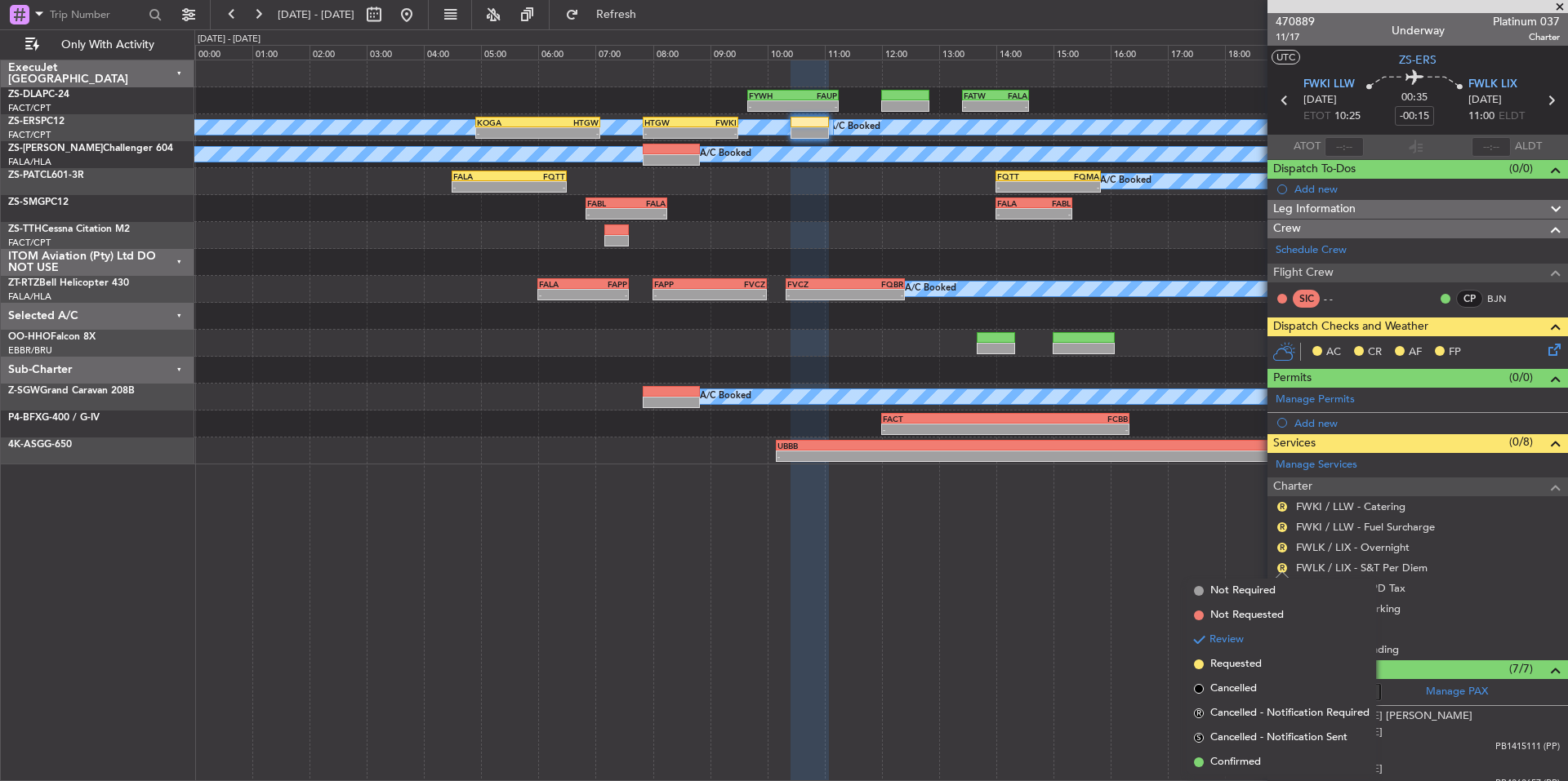
click at [1269, 545] on div "R FWLK / LIX - Overnight" at bounding box center [1417, 547] width 300 height 21
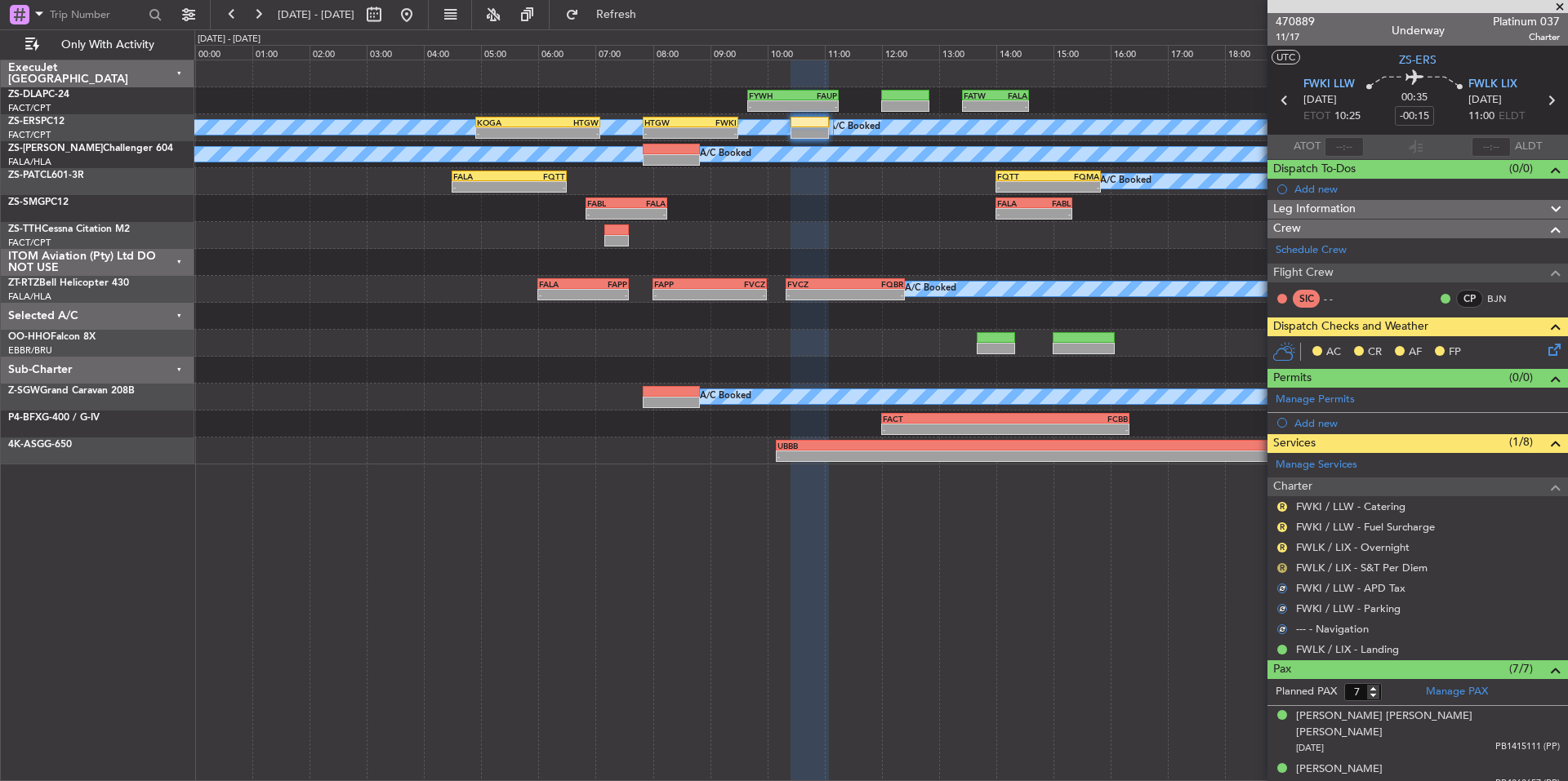
click at [1286, 565] on button "R" at bounding box center [1282, 567] width 10 height 10
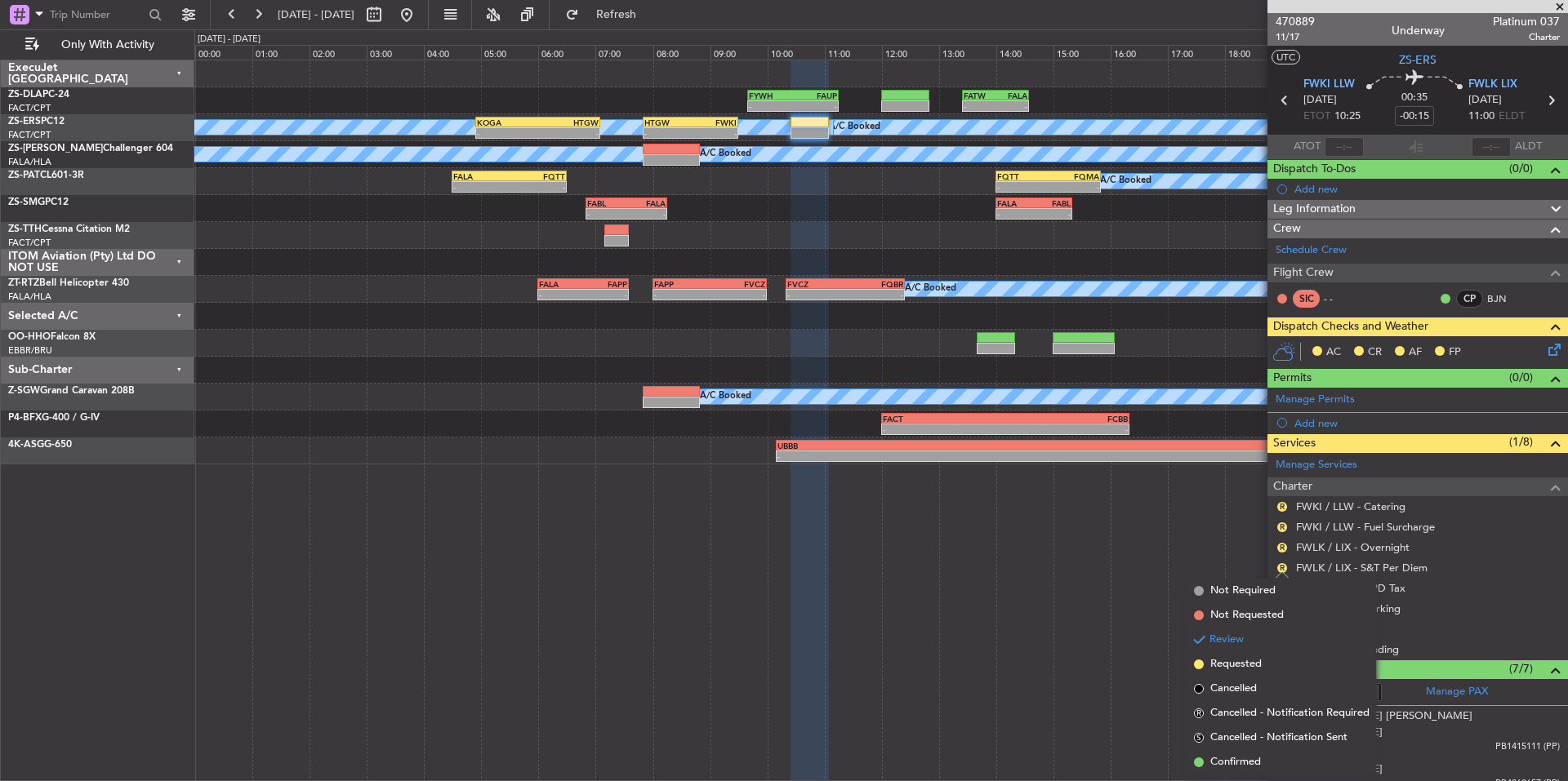
click at [1250, 755] on span "Confirmed" at bounding box center [1236, 762] width 51 height 16
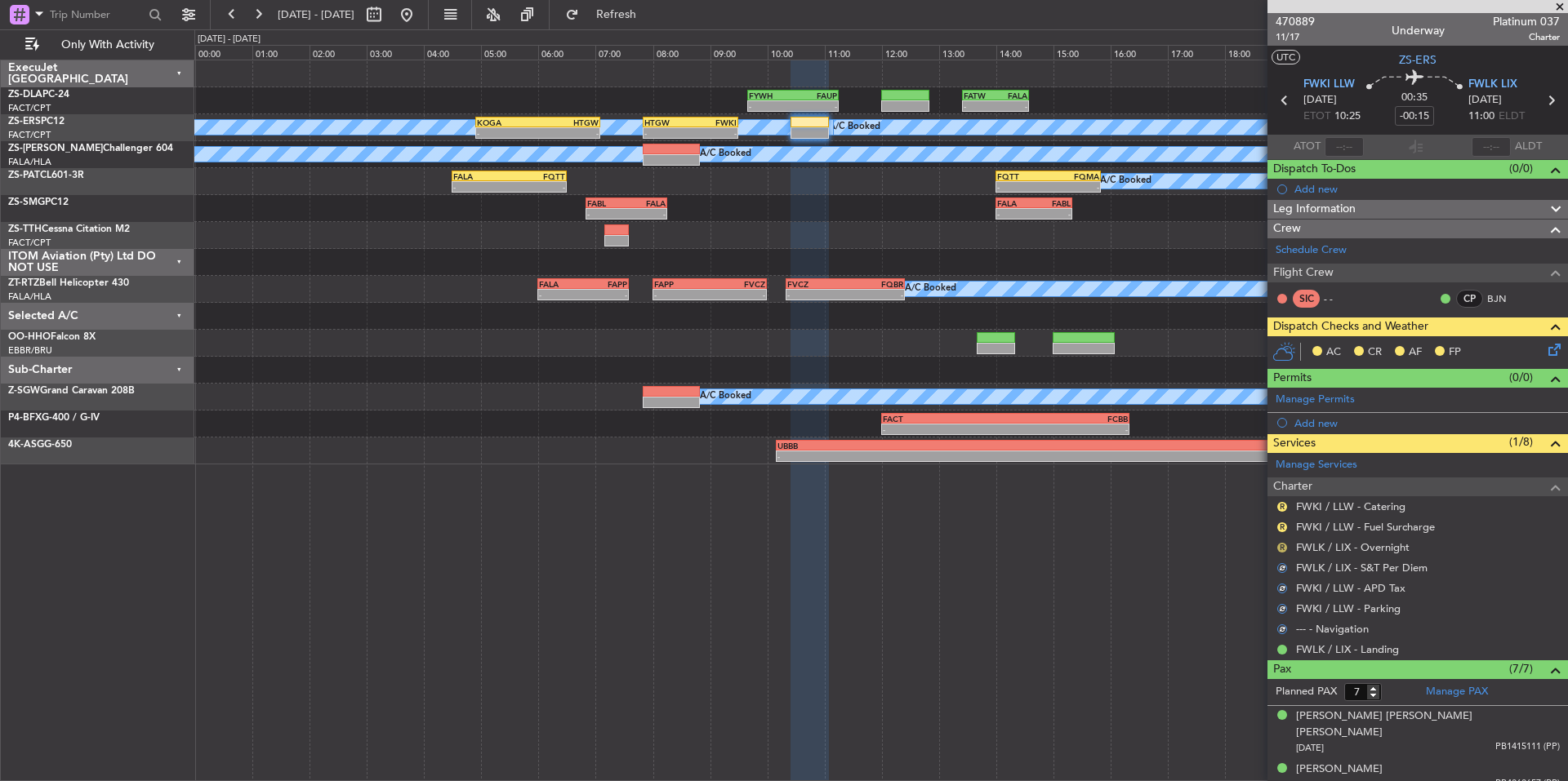
click at [1284, 546] on button "R" at bounding box center [1282, 547] width 10 height 10
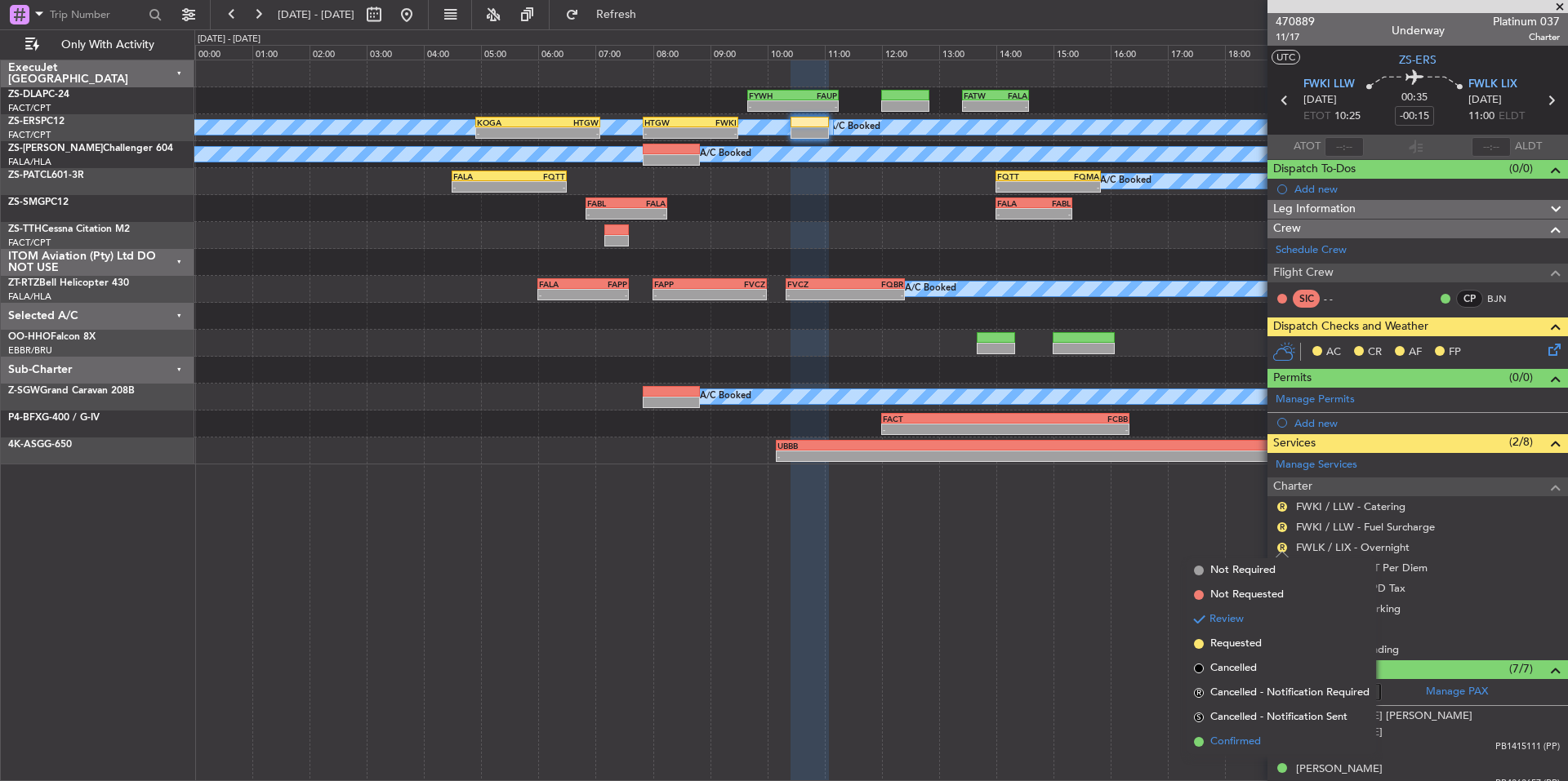
click at [1260, 738] on span "Confirmed" at bounding box center [1236, 741] width 51 height 16
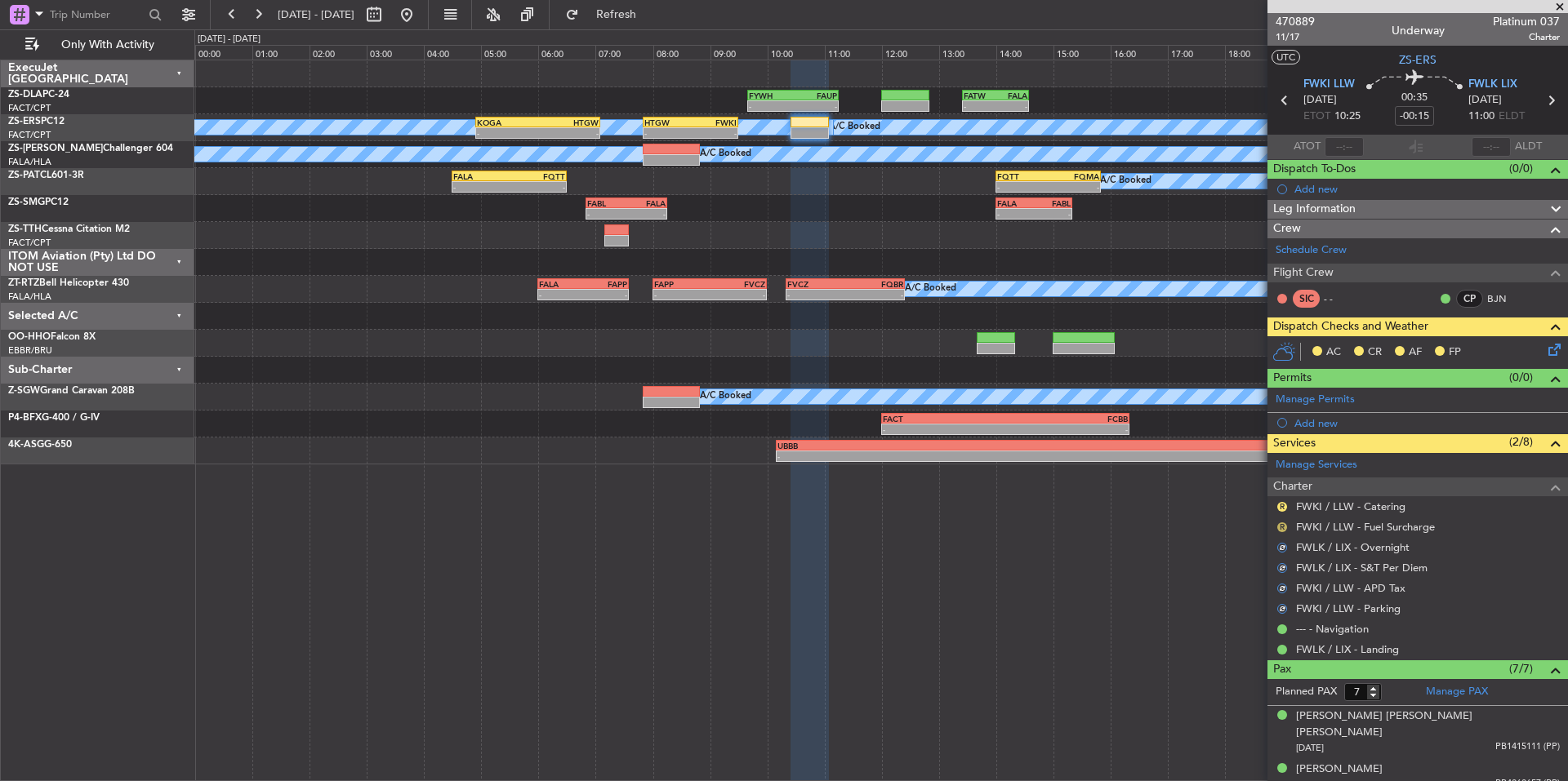
click at [1279, 527] on button "R" at bounding box center [1282, 527] width 10 height 10
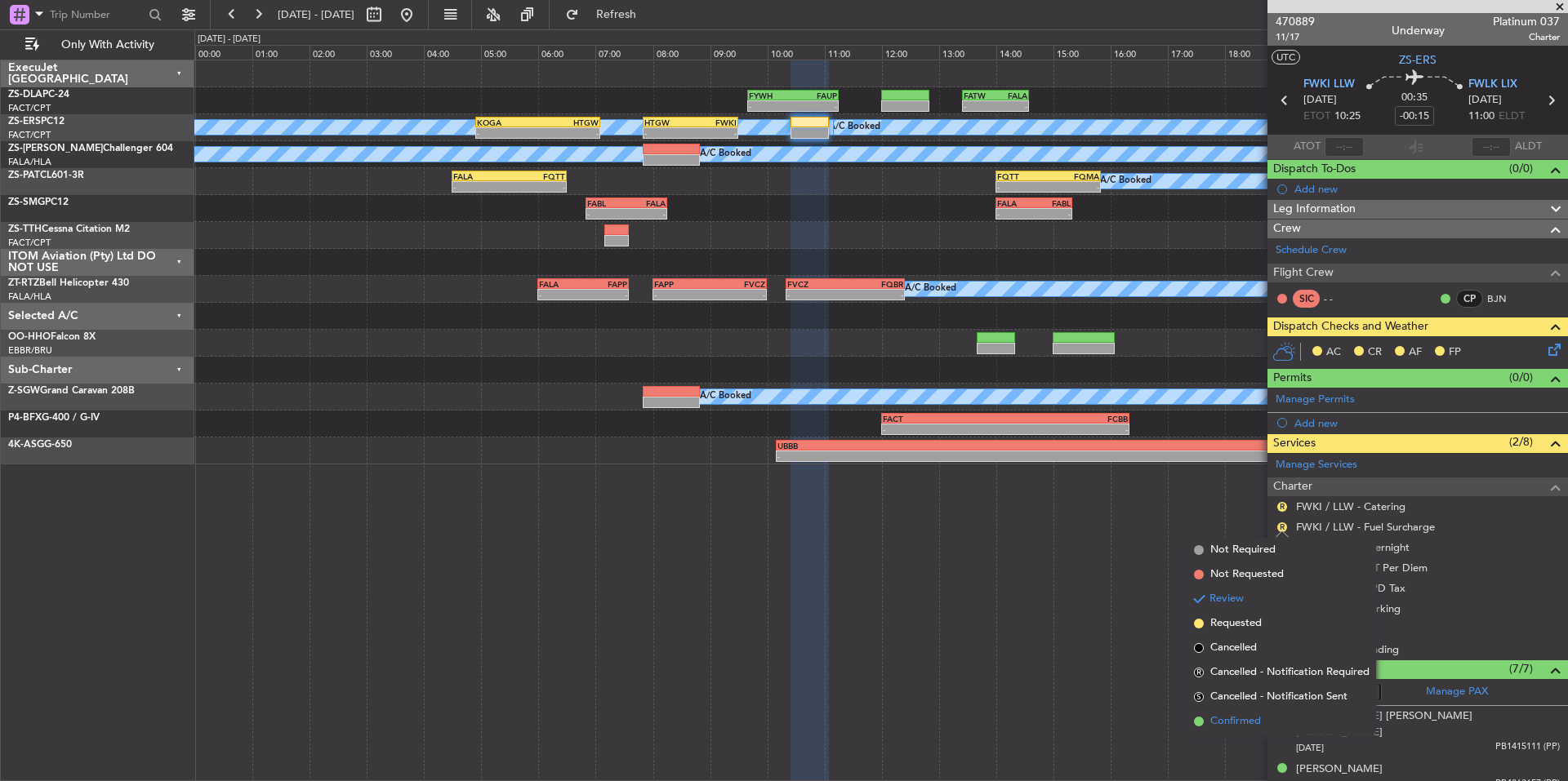
click at [1228, 723] on span "Confirmed" at bounding box center [1236, 721] width 51 height 16
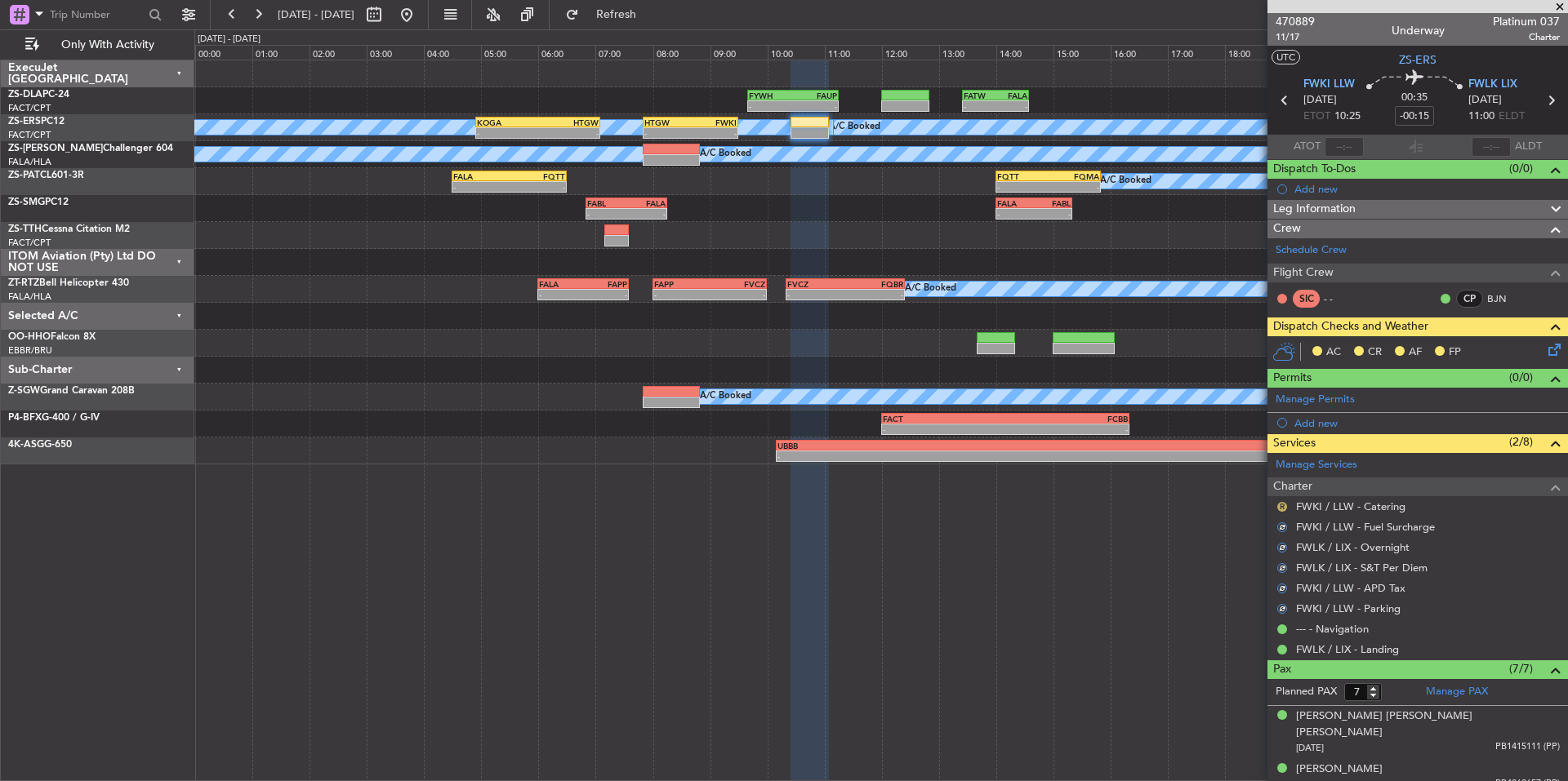
click at [1283, 502] on button "R" at bounding box center [1282, 506] width 10 height 10
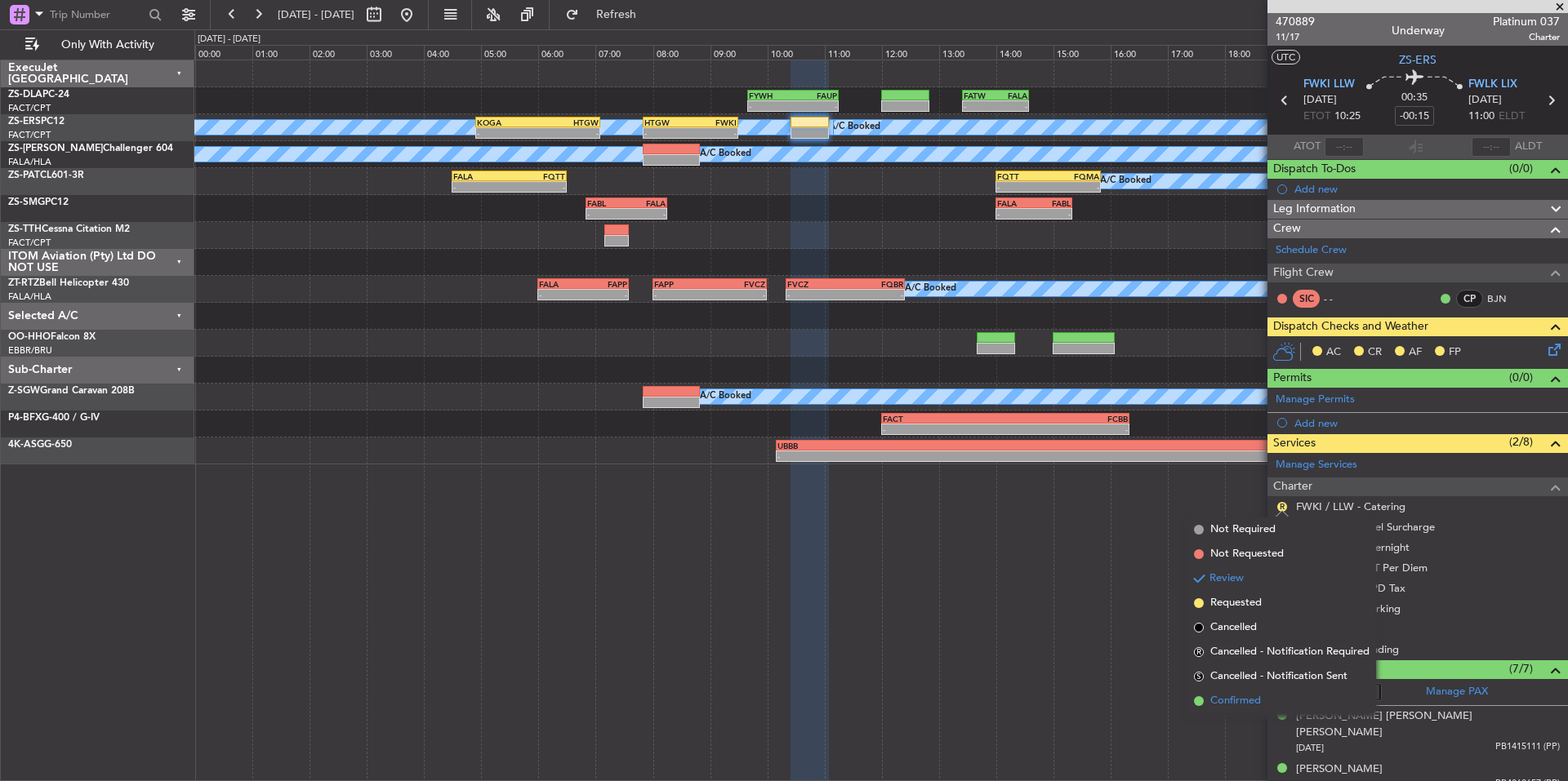
click at [1231, 703] on span "Confirmed" at bounding box center [1236, 701] width 51 height 16
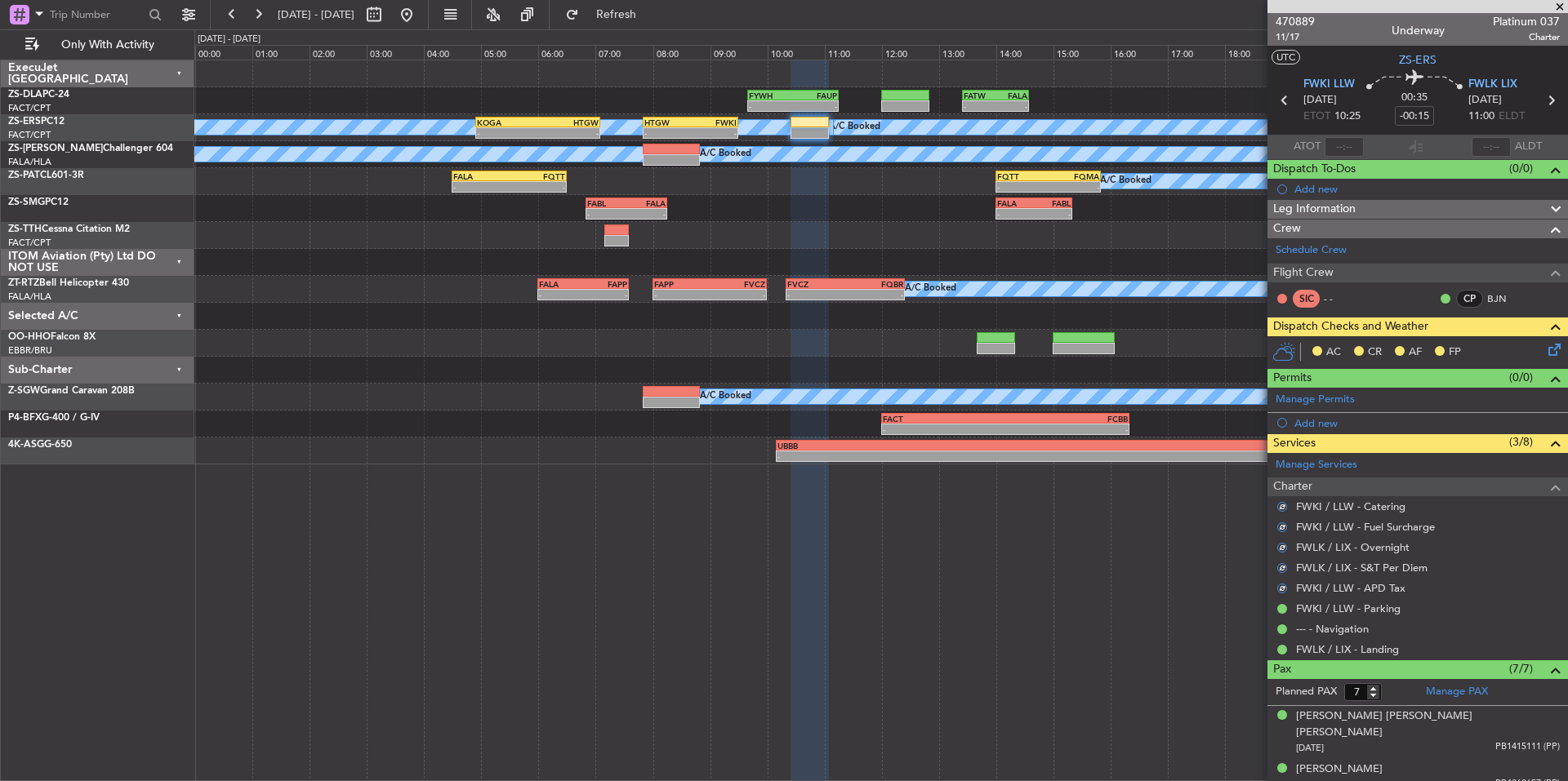
click at [1545, 345] on icon at bounding box center [1551, 347] width 13 height 13
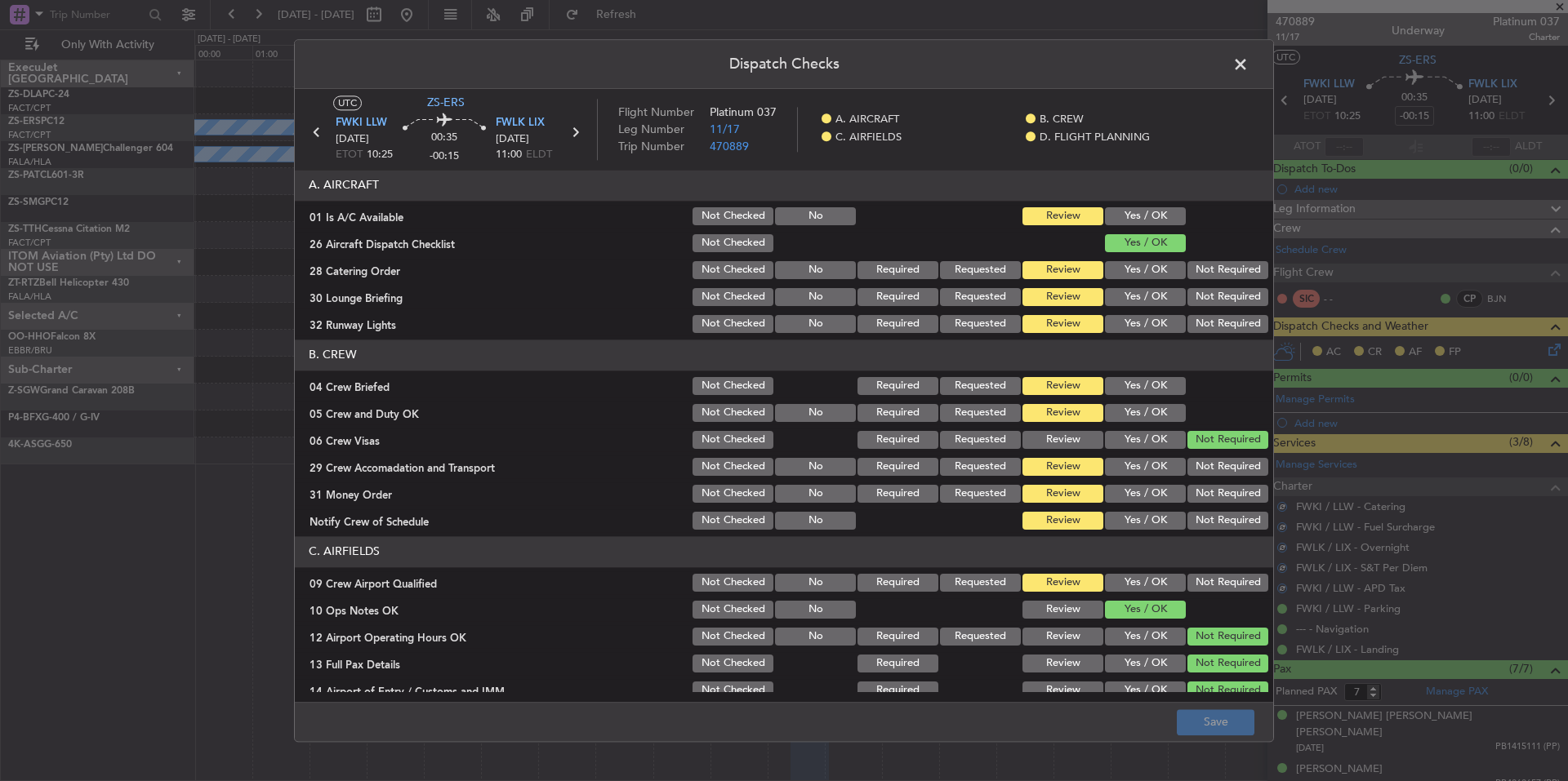
click at [1162, 211] on button "Yes / OK" at bounding box center [1145, 216] width 80 height 18
click at [1231, 277] on button "Not Required" at bounding box center [1227, 270] width 80 height 18
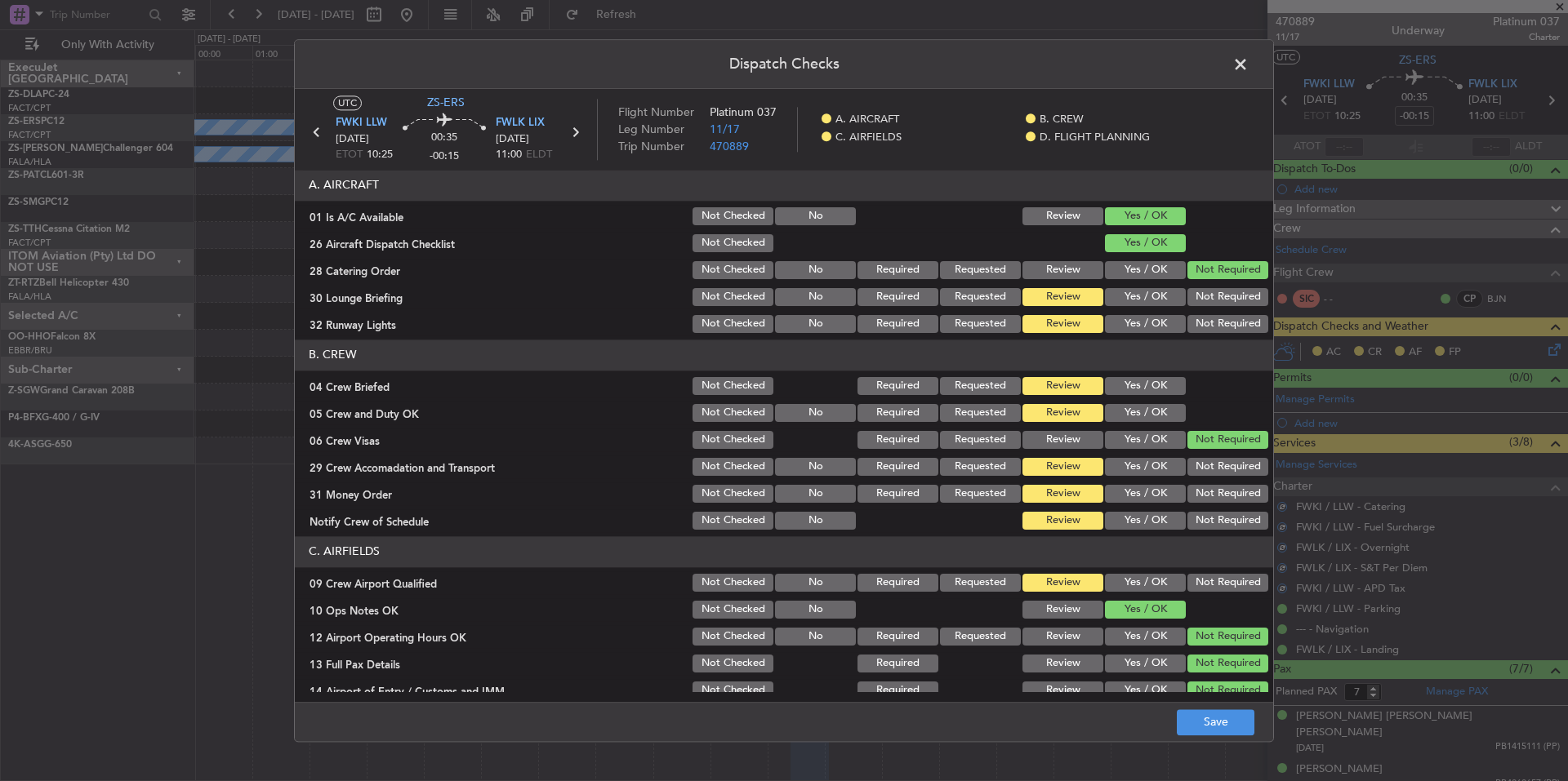
drag, startPoint x: 1225, startPoint y: 304, endPoint x: 1221, endPoint y: 320, distance: 16.5
click at [1225, 306] on div "Not Required" at bounding box center [1225, 297] width 82 height 22
click at [1221, 323] on button "Not Required" at bounding box center [1227, 323] width 80 height 18
click at [1218, 285] on section "A. AIRCRAFT 01 Is A/C Available Not Checked No Review Yes / OK 26 Aircraft Disp…" at bounding box center [784, 253] width 979 height 166
click at [1214, 304] on button "Not Required" at bounding box center [1227, 297] width 80 height 18
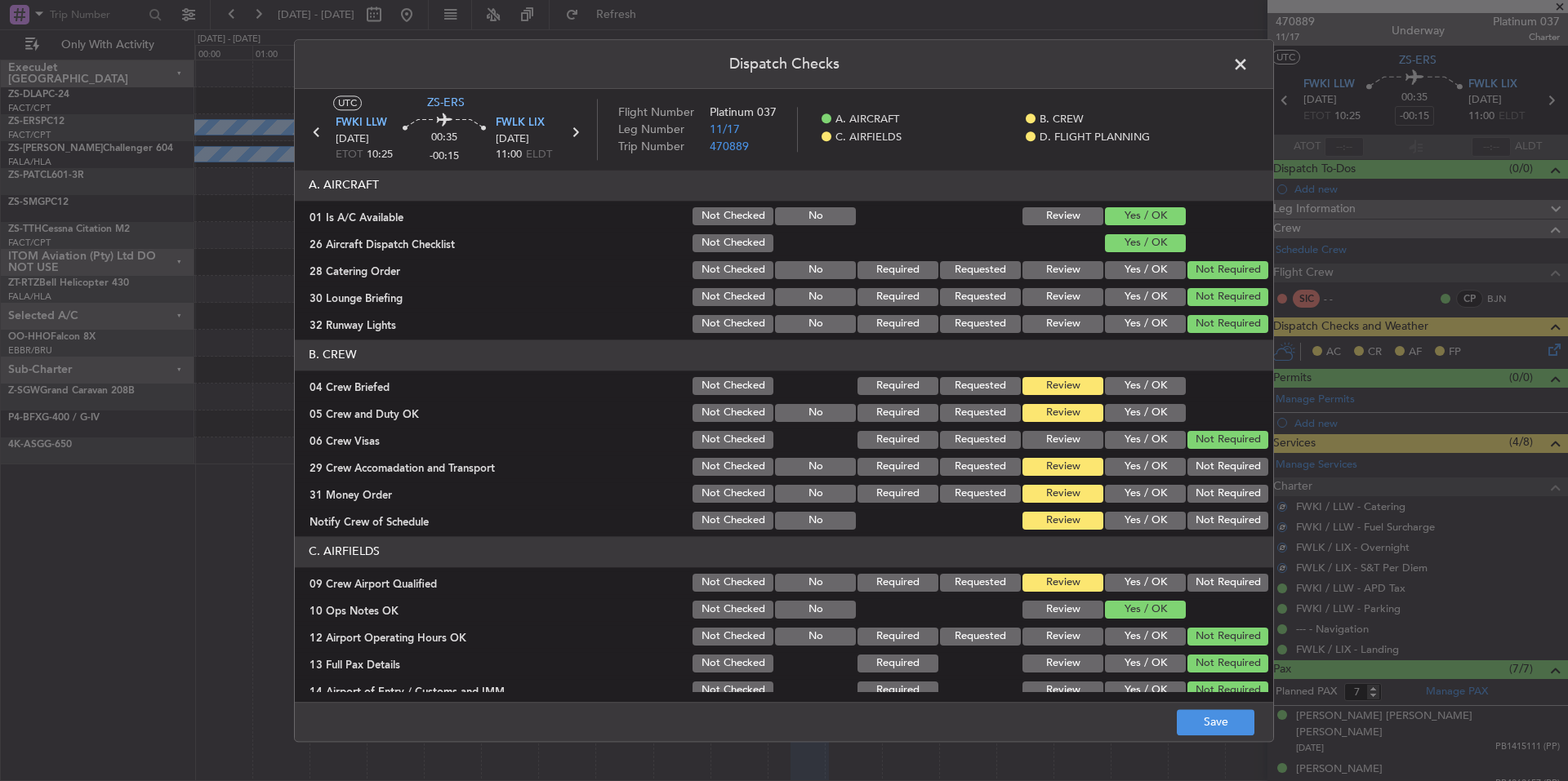
click at [1143, 397] on div "Yes / OK" at bounding box center [1143, 386] width 82 height 22
click at [1148, 412] on button "Yes / OK" at bounding box center [1145, 413] width 80 height 18
click at [1154, 399] on section "B. CREW 04 Crew Briefed Not Checked Required Requested Review Yes / OK 05 Crew …" at bounding box center [784, 436] width 979 height 193
click at [1159, 388] on button "Yes / OK" at bounding box center [1145, 386] width 80 height 18
click at [1187, 445] on button "Not Required" at bounding box center [1227, 439] width 80 height 18
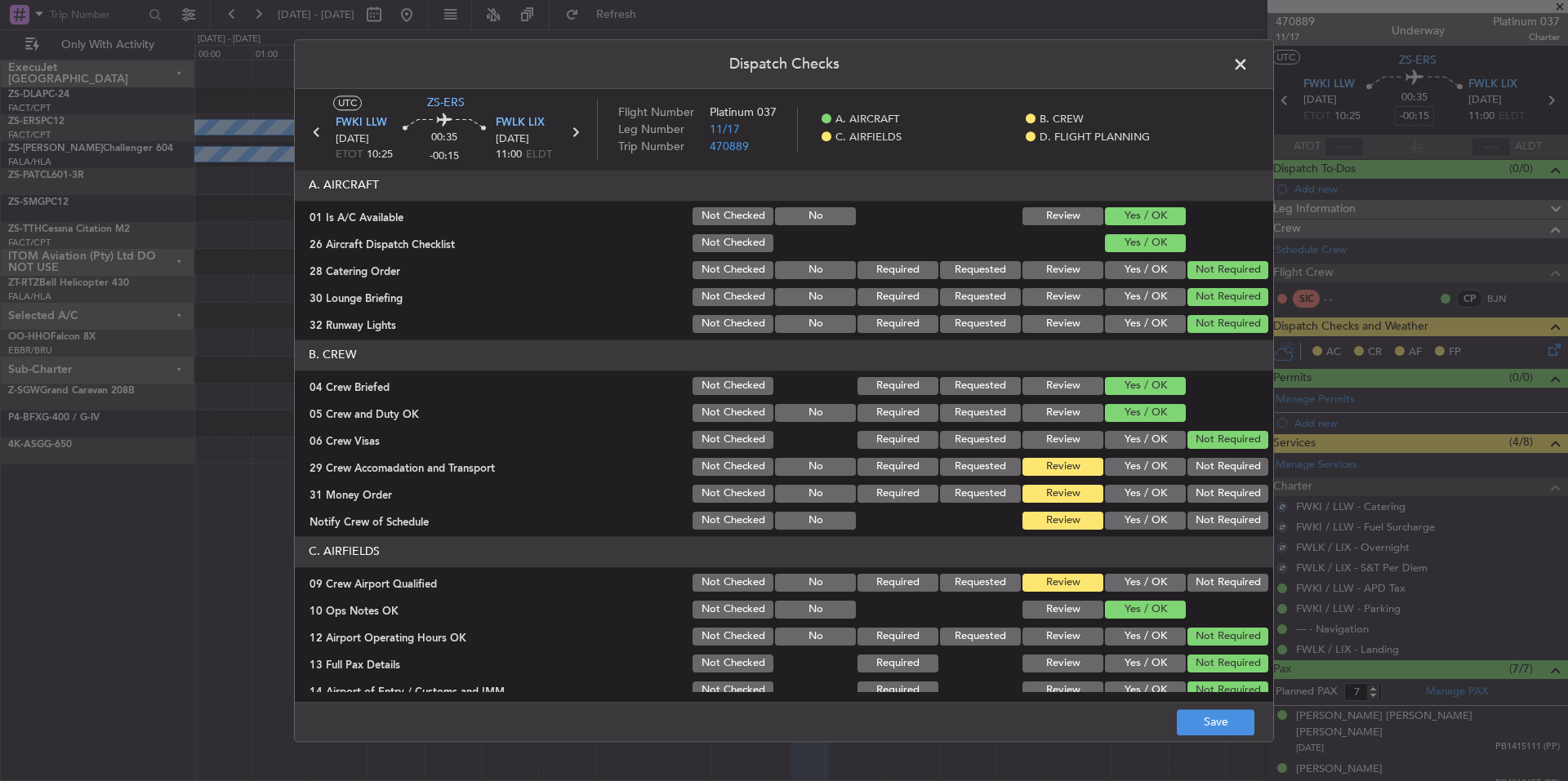
drag, startPoint x: 1197, startPoint y: 467, endPoint x: 1206, endPoint y: 493, distance: 27.5
click at [1197, 470] on button "Not Required" at bounding box center [1227, 466] width 80 height 18
click at [1201, 485] on section "B. CREW 04 Crew Briefed Not Checked Required Requested Review Yes / OK 05 Crew …" at bounding box center [784, 436] width 979 height 193
drag, startPoint x: 1211, startPoint y: 508, endPoint x: 1213, endPoint y: 516, distance: 8.2
click at [1211, 509] on section "B. CREW 04 Crew Briefed Not Checked Required Requested Review Yes / OK 05 Crew …" at bounding box center [784, 436] width 979 height 193
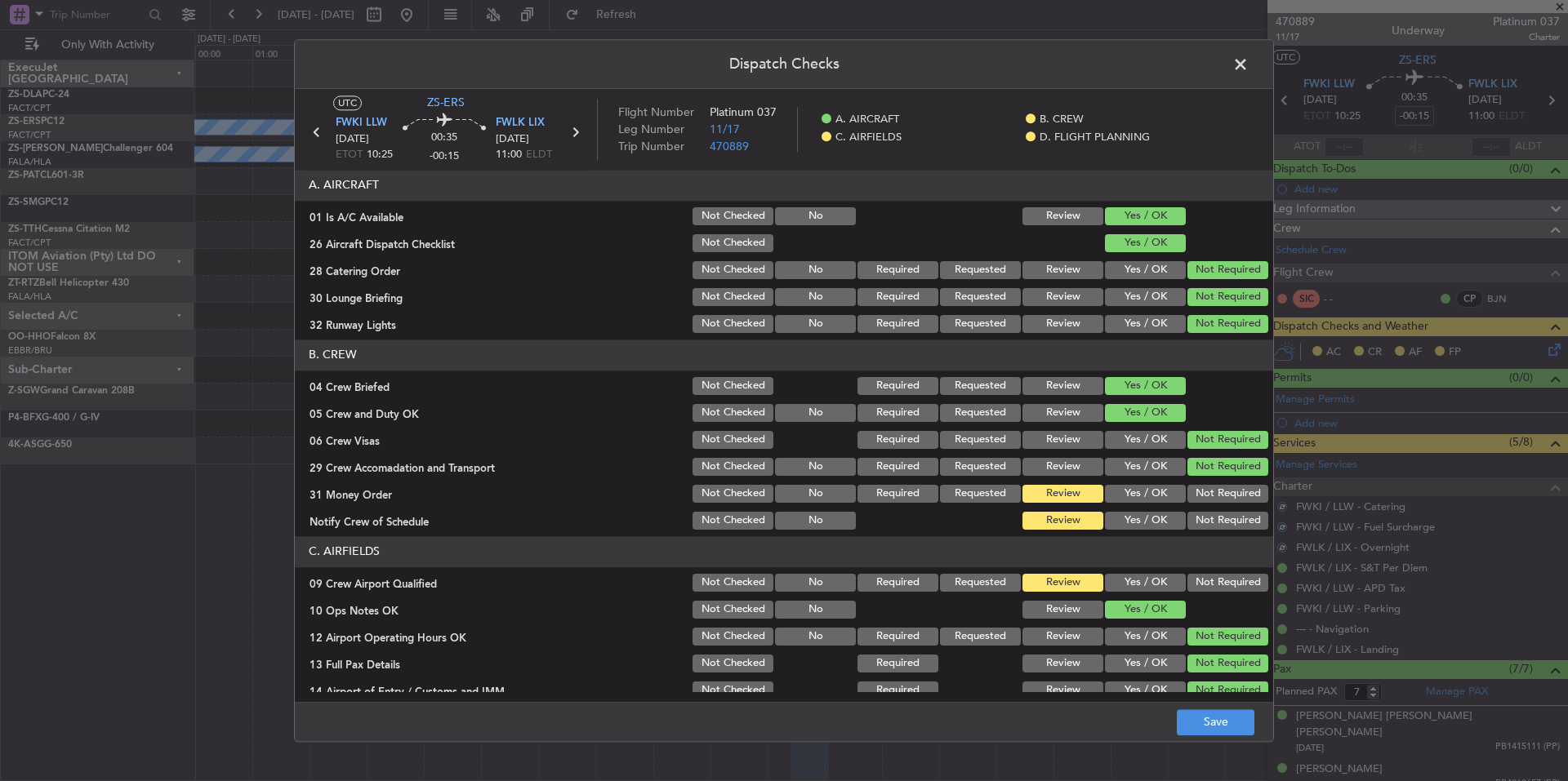
drag, startPoint x: 1213, startPoint y: 516, endPoint x: 1216, endPoint y: 527, distance: 11.4
click at [1214, 522] on button "Not Required" at bounding box center [1227, 521] width 80 height 18
click at [1216, 527] on button "Not Required" at bounding box center [1227, 521] width 80 height 18
click at [1223, 472] on button "Not Required" at bounding box center [1227, 466] width 80 height 18
click at [1227, 495] on button "Not Required" at bounding box center [1227, 494] width 80 height 18
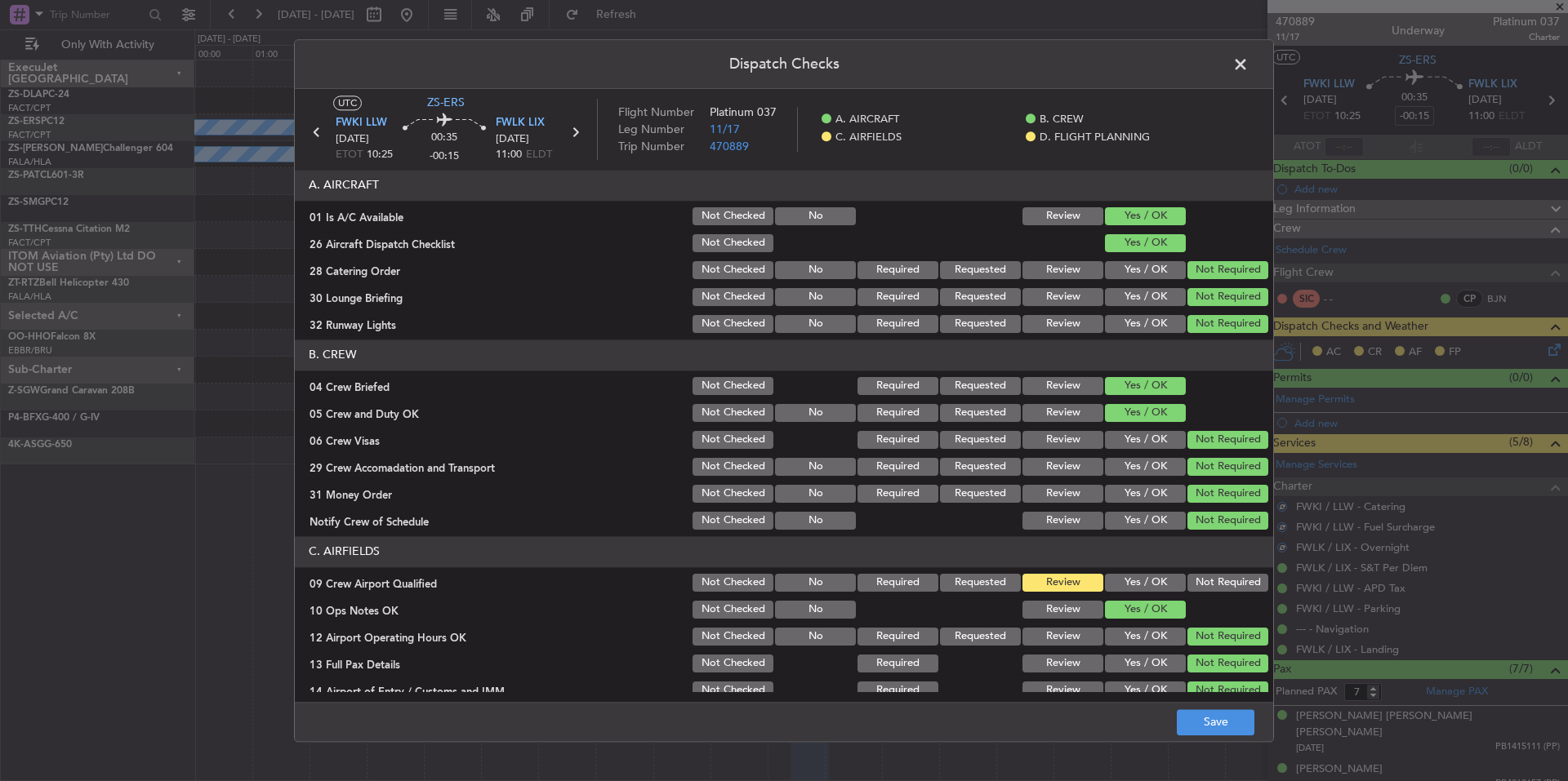
scroll to position [211, 0]
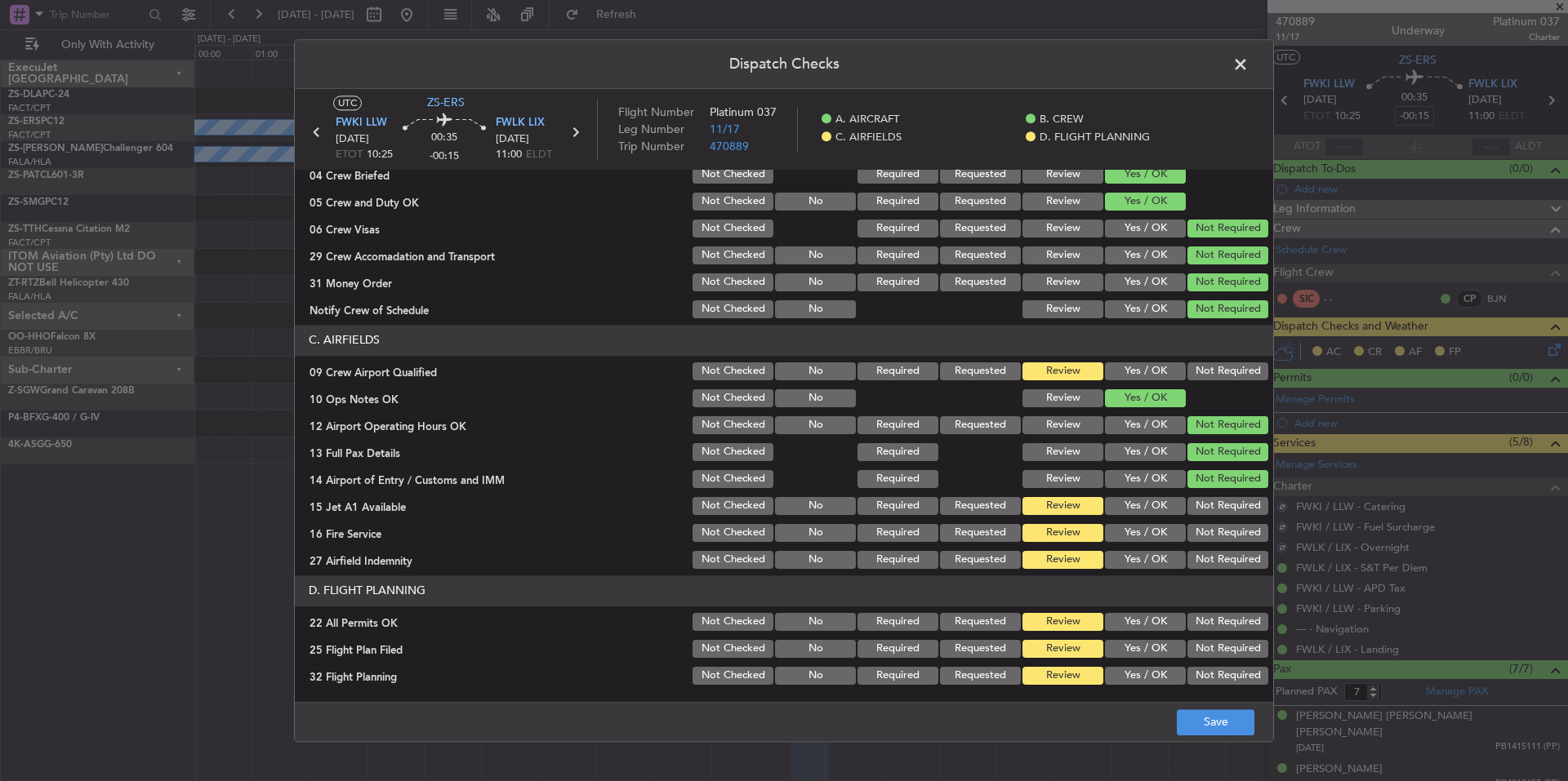
click at [1212, 373] on button "Not Required" at bounding box center [1227, 371] width 80 height 18
click at [1220, 520] on section "C. AIRFIELDS 09 Crew Airport Qualified Not Checked No Required Requested Review…" at bounding box center [784, 448] width 979 height 246
drag, startPoint x: 1221, startPoint y: 541, endPoint x: 1221, endPoint y: 550, distance: 9.0
click at [1221, 542] on div "Not Required" at bounding box center [1225, 533] width 82 height 22
click at [1223, 554] on button "Not Required" at bounding box center [1227, 560] width 80 height 18
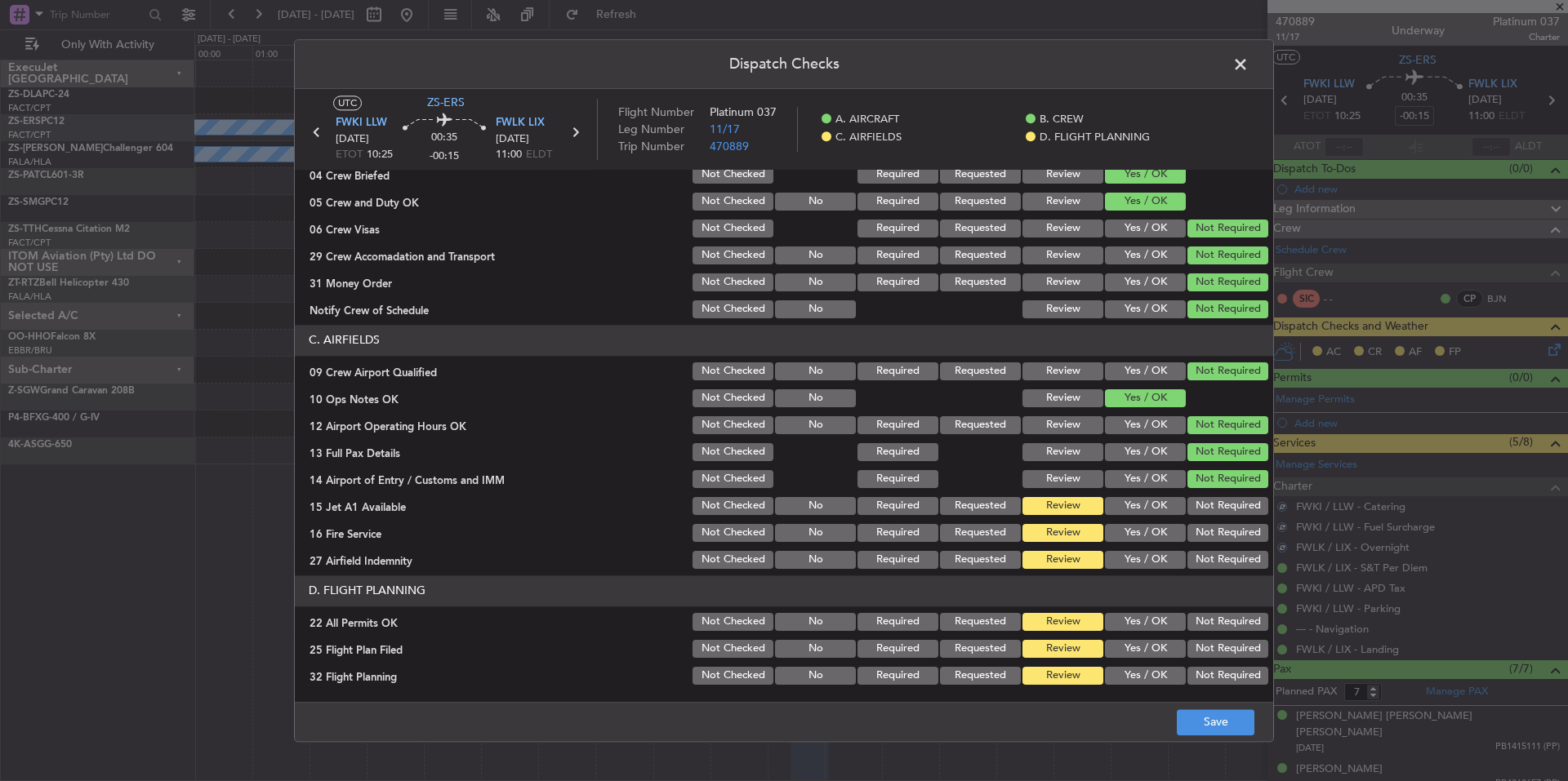
drag, startPoint x: 1223, startPoint y: 556, endPoint x: 1222, endPoint y: 541, distance: 15.0
click at [1223, 554] on button "Not Required" at bounding box center [1227, 560] width 80 height 18
click at [1220, 529] on button "Not Required" at bounding box center [1227, 533] width 80 height 18
click at [1218, 514] on div "Not Required" at bounding box center [1225, 506] width 82 height 22
click at [1218, 509] on button "Not Required" at bounding box center [1227, 506] width 80 height 18
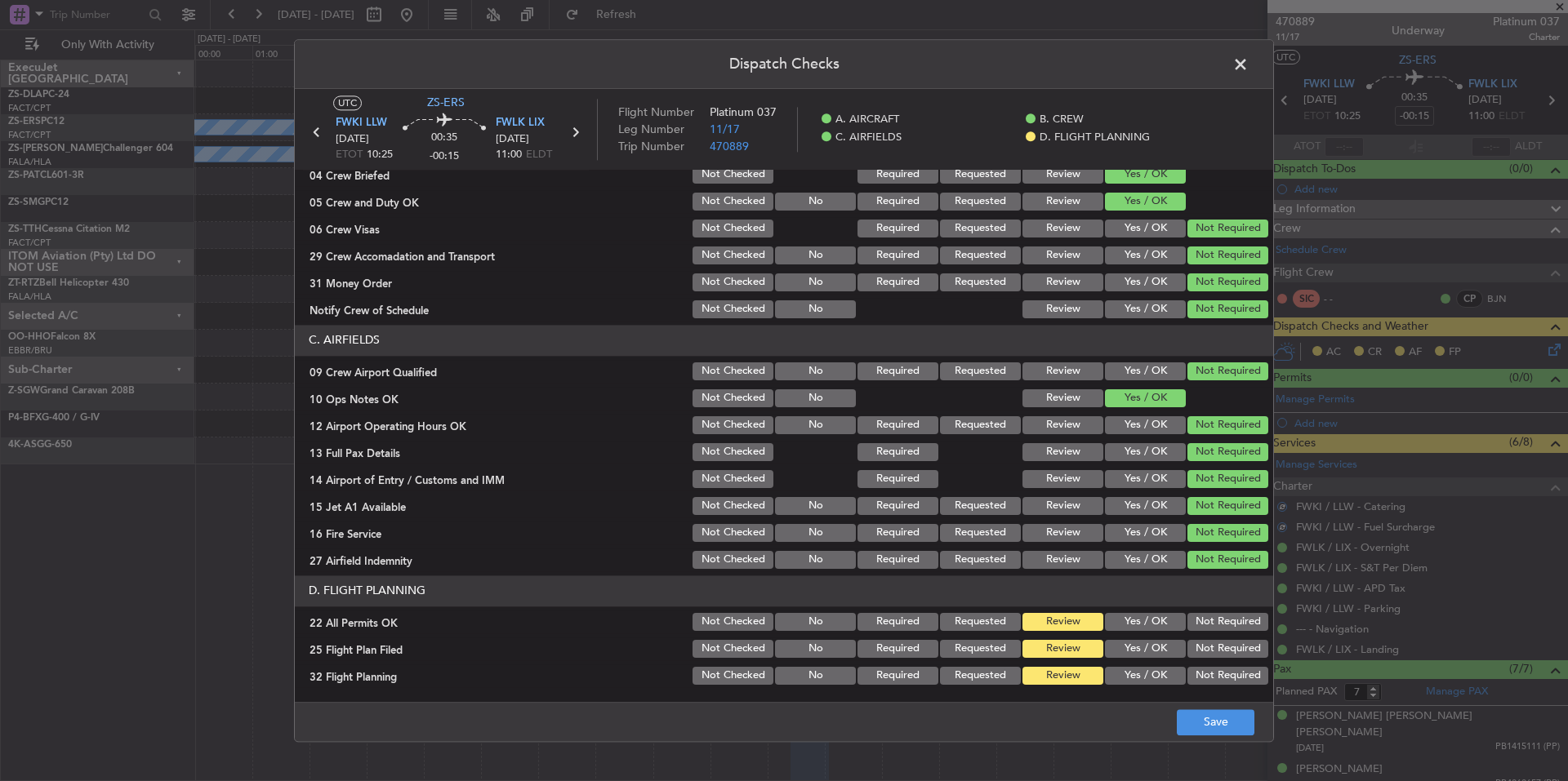
click at [1228, 618] on button "Not Required" at bounding box center [1227, 622] width 80 height 18
click at [1134, 652] on button "Yes / OK" at bounding box center [1145, 649] width 80 height 18
click at [1137, 668] on div "Yes / OK" at bounding box center [1143, 675] width 82 height 22
click at [1137, 671] on button "Yes / OK" at bounding box center [1145, 675] width 80 height 18
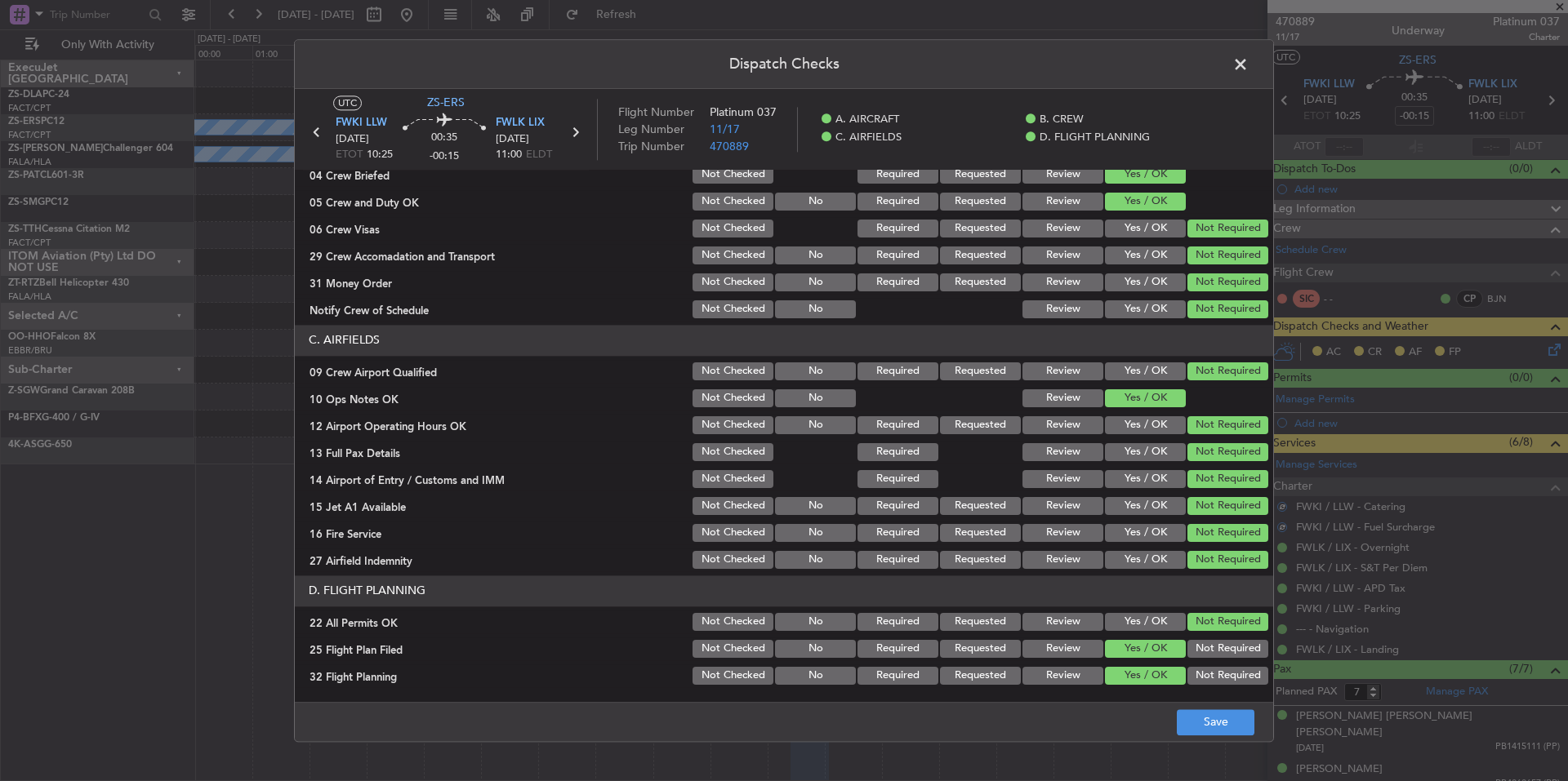
click at [1173, 706] on footer "Save" at bounding box center [784, 721] width 979 height 39
click at [1187, 707] on footer "Save" at bounding box center [784, 721] width 979 height 39
click at [1192, 714] on button "Save" at bounding box center [1216, 722] width 78 height 26
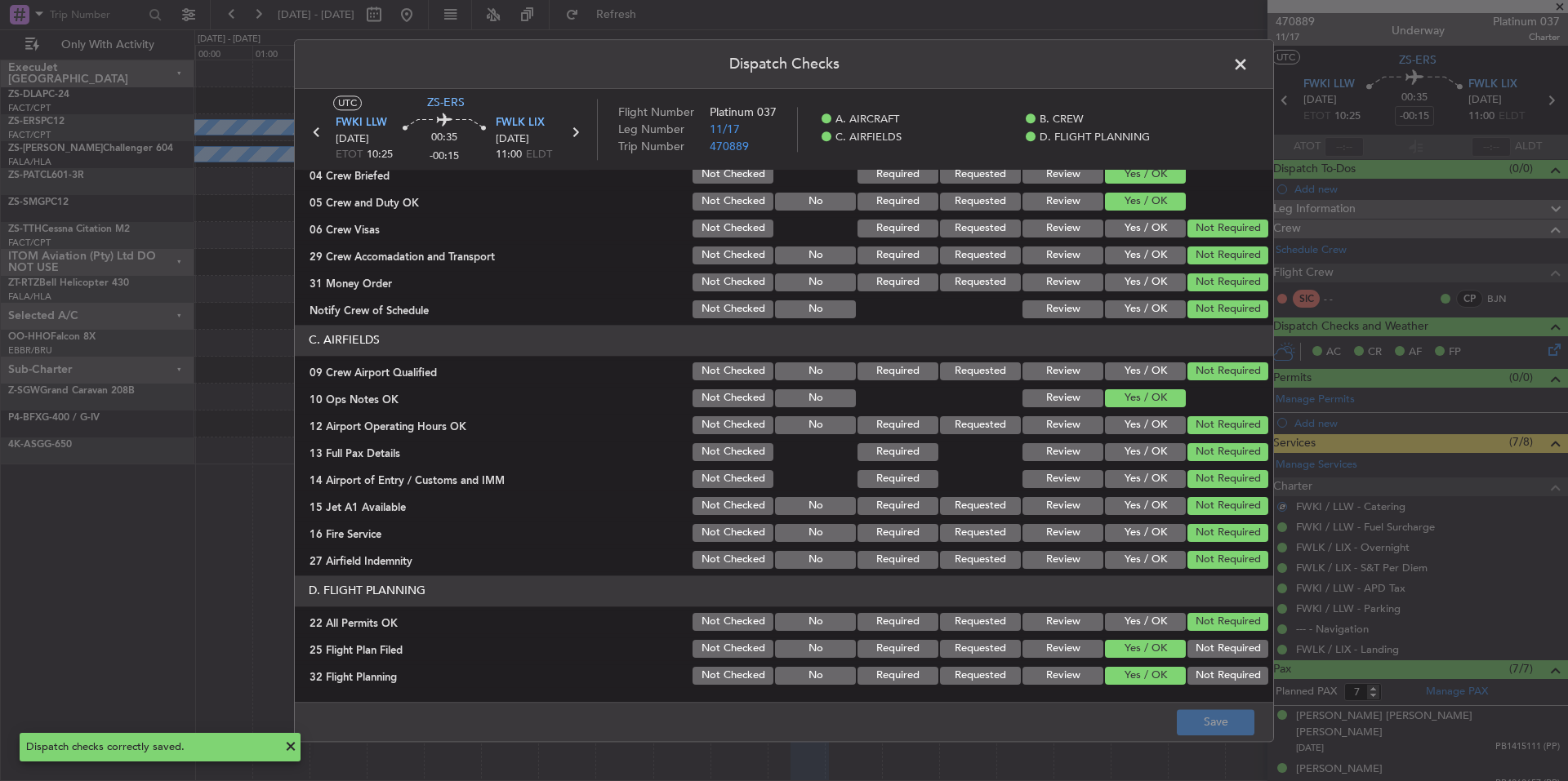
click at [1249, 68] on span at bounding box center [1249, 68] width 0 height 33
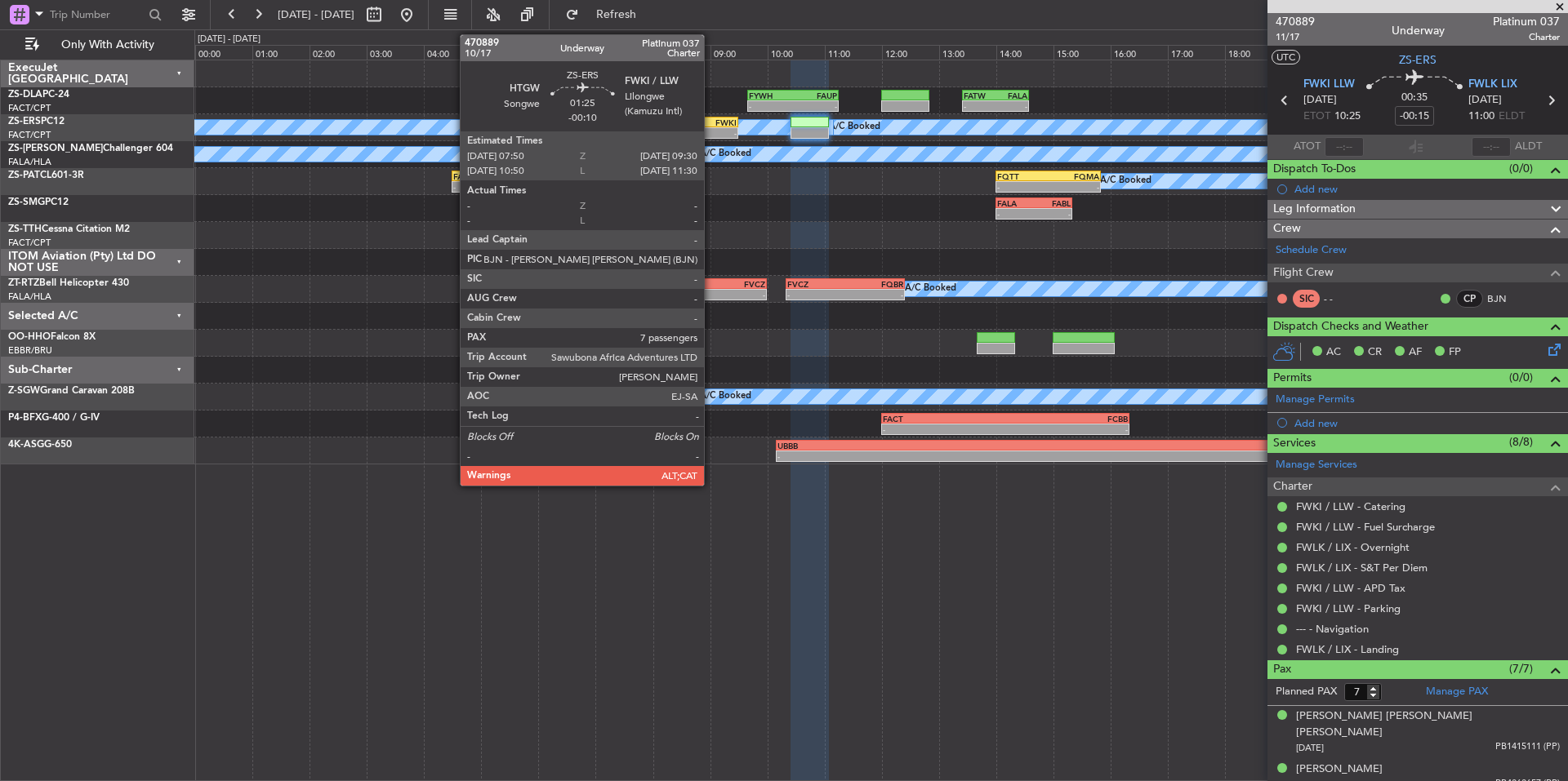
click at [711, 125] on div "FWKI" at bounding box center [713, 122] width 47 height 10
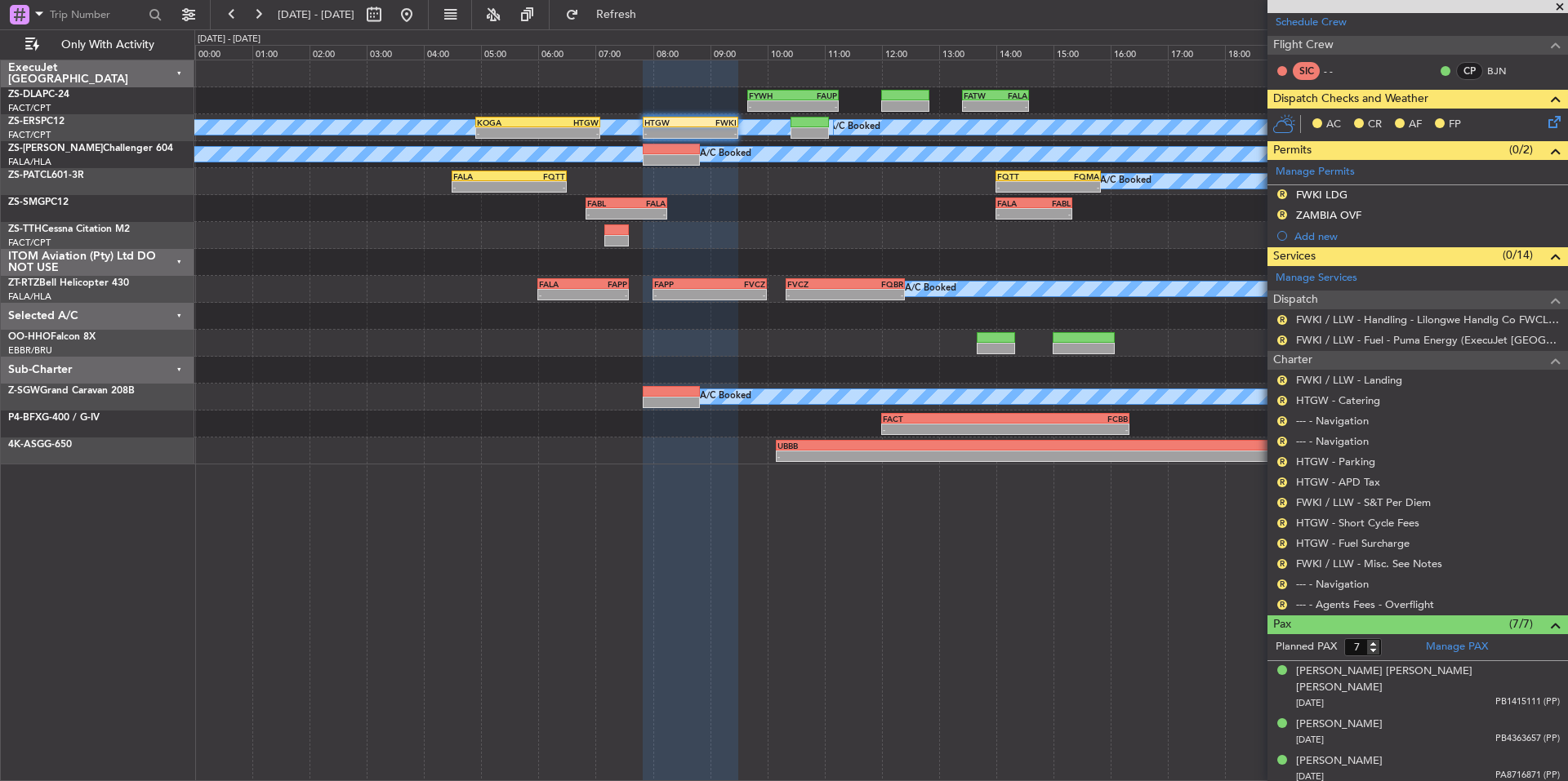
scroll to position [93, 0]
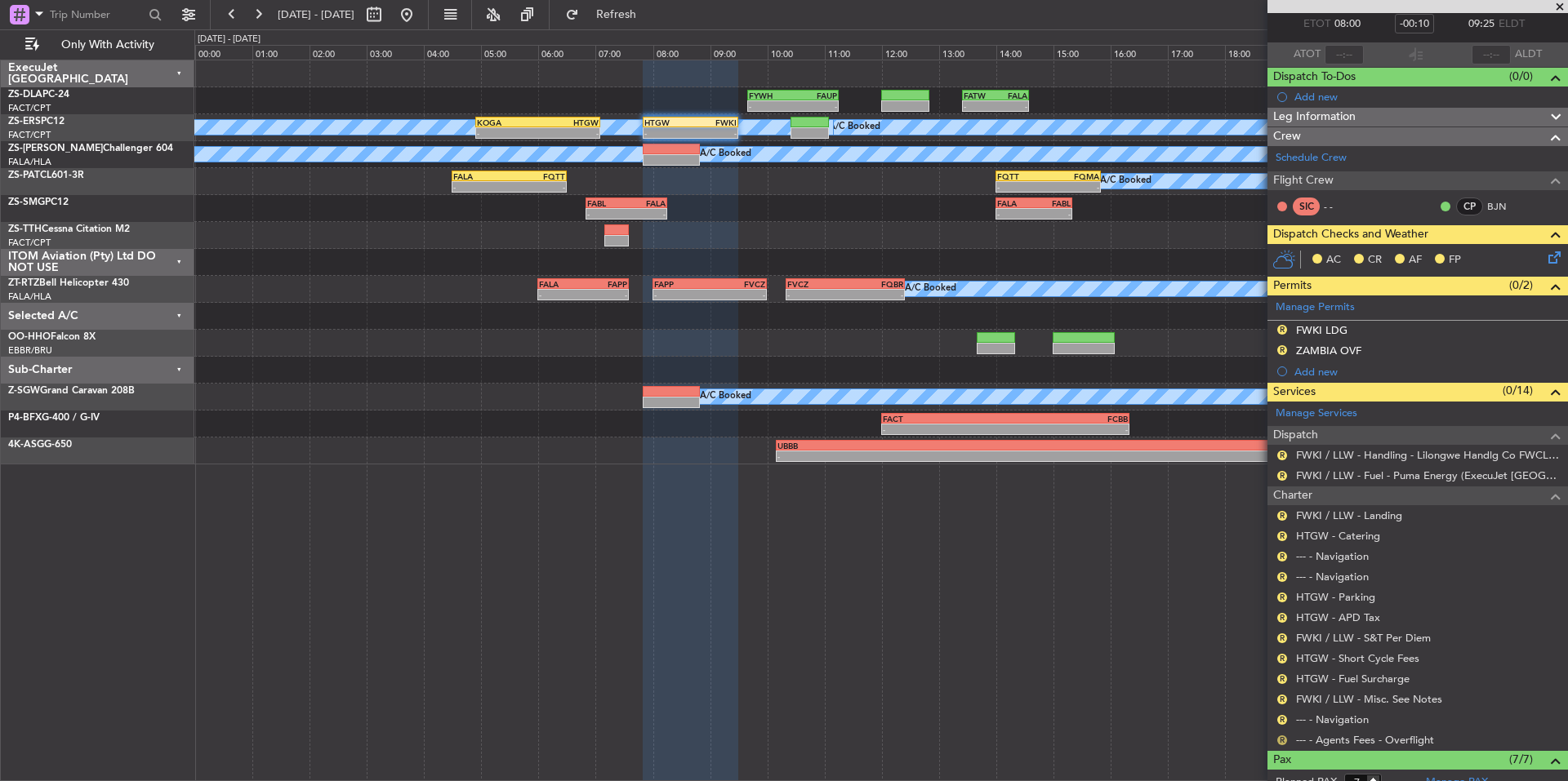
click at [1280, 737] on button "R" at bounding box center [1282, 739] width 10 height 10
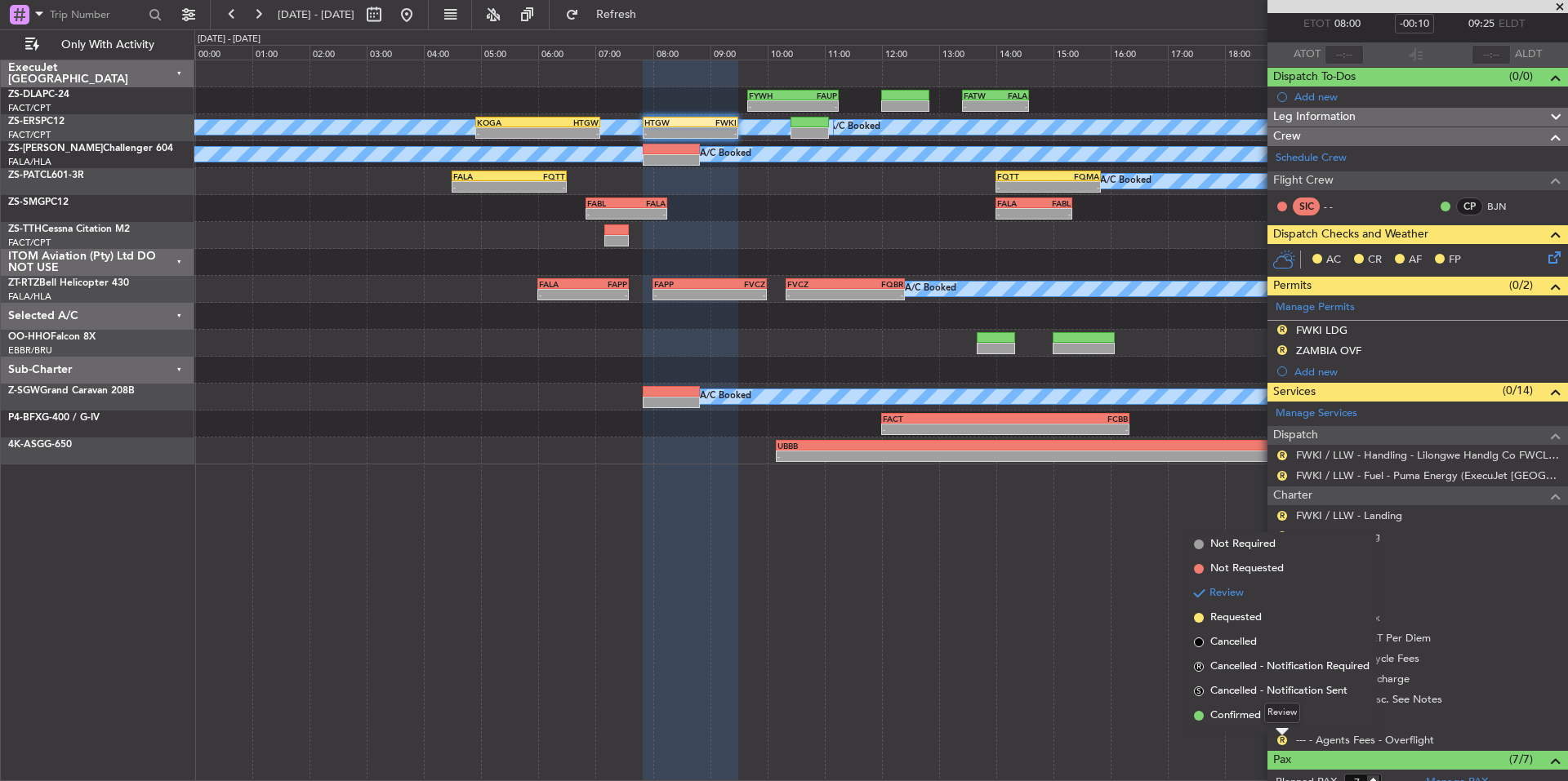
click at [1254, 711] on mat-tooltip-component "Review" at bounding box center [1282, 713] width 59 height 43
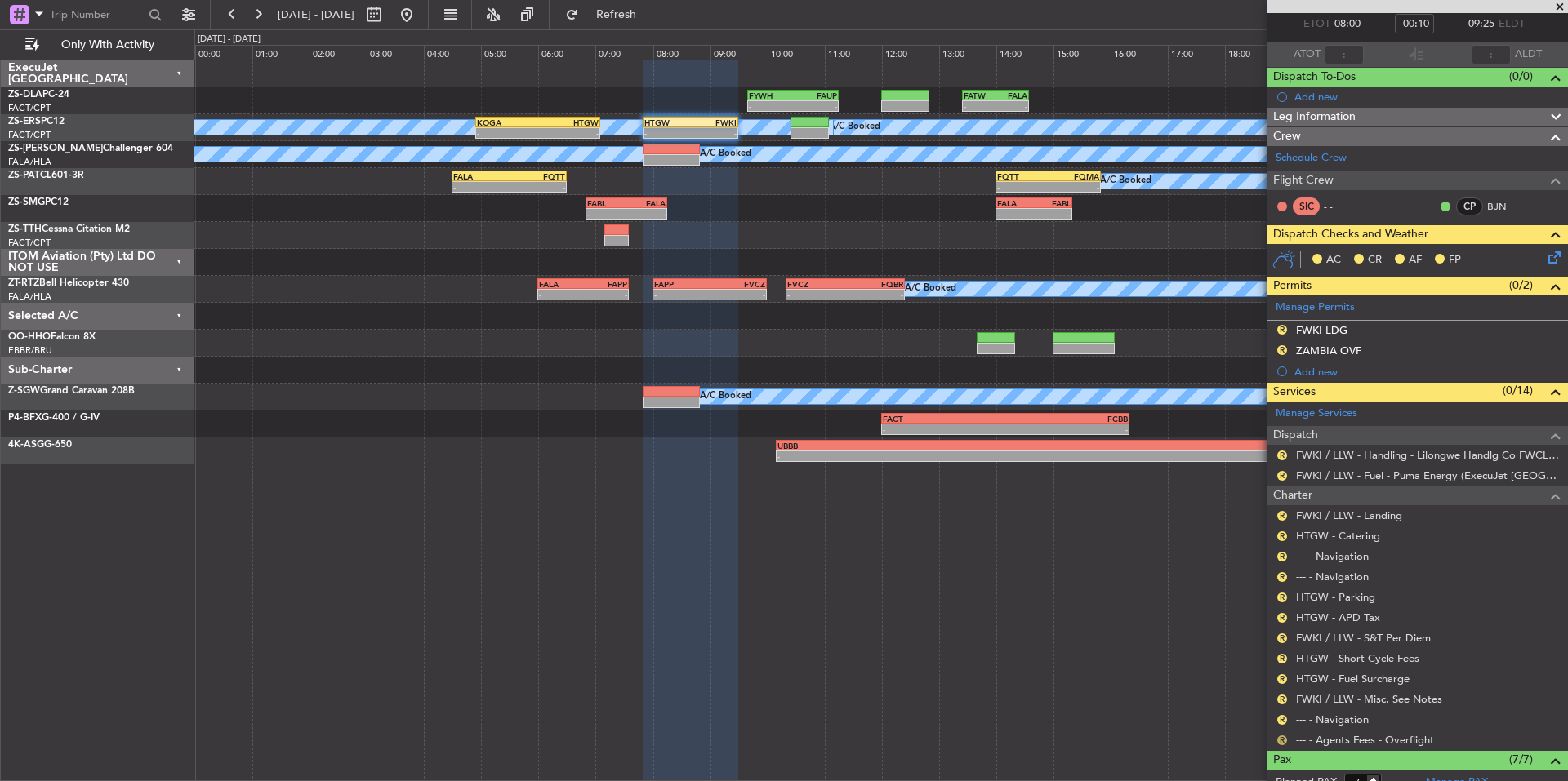
click at [1283, 740] on button "R" at bounding box center [1282, 739] width 10 height 10
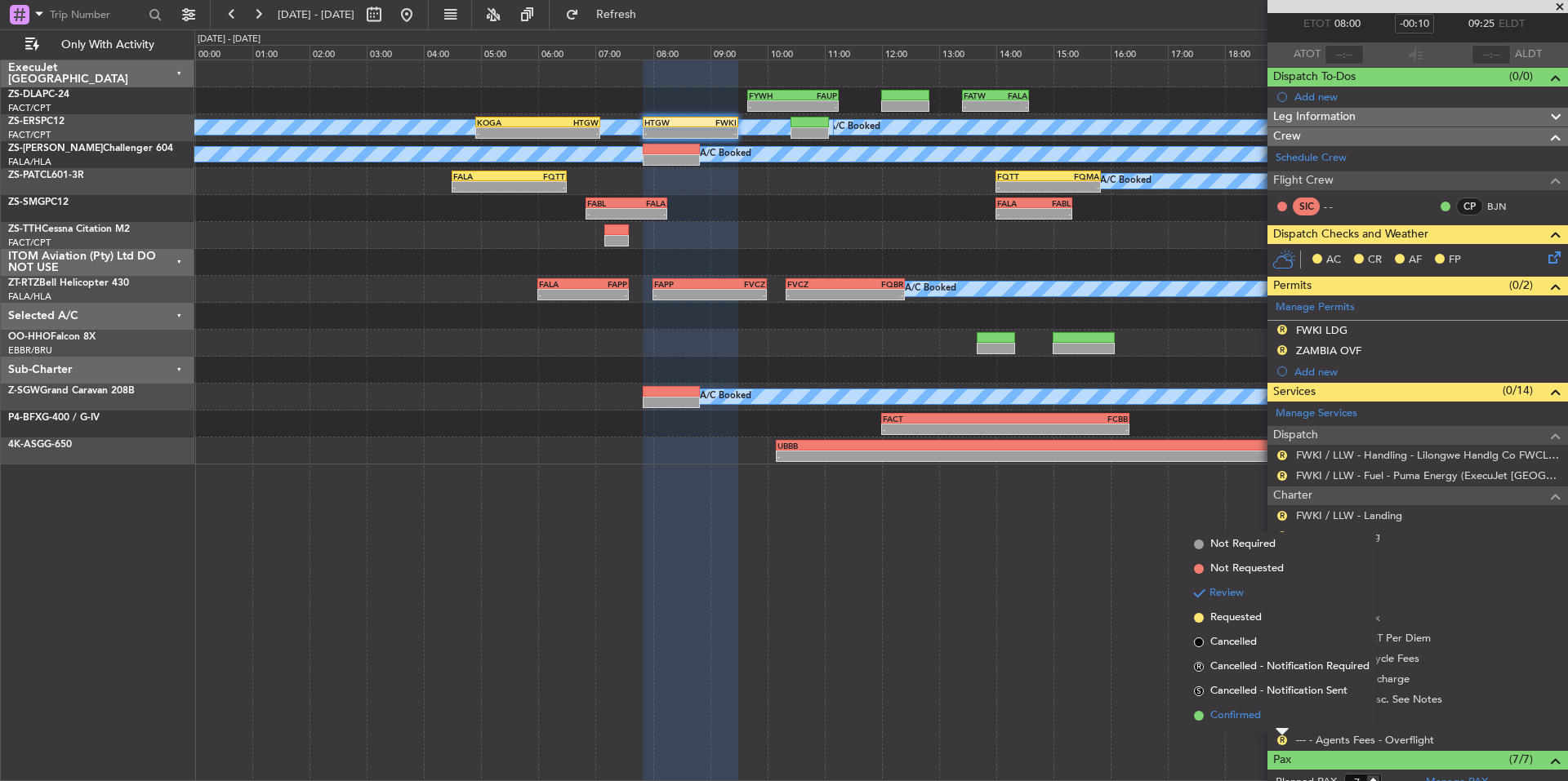
click at [1240, 714] on span "Confirmed" at bounding box center [1236, 715] width 51 height 16
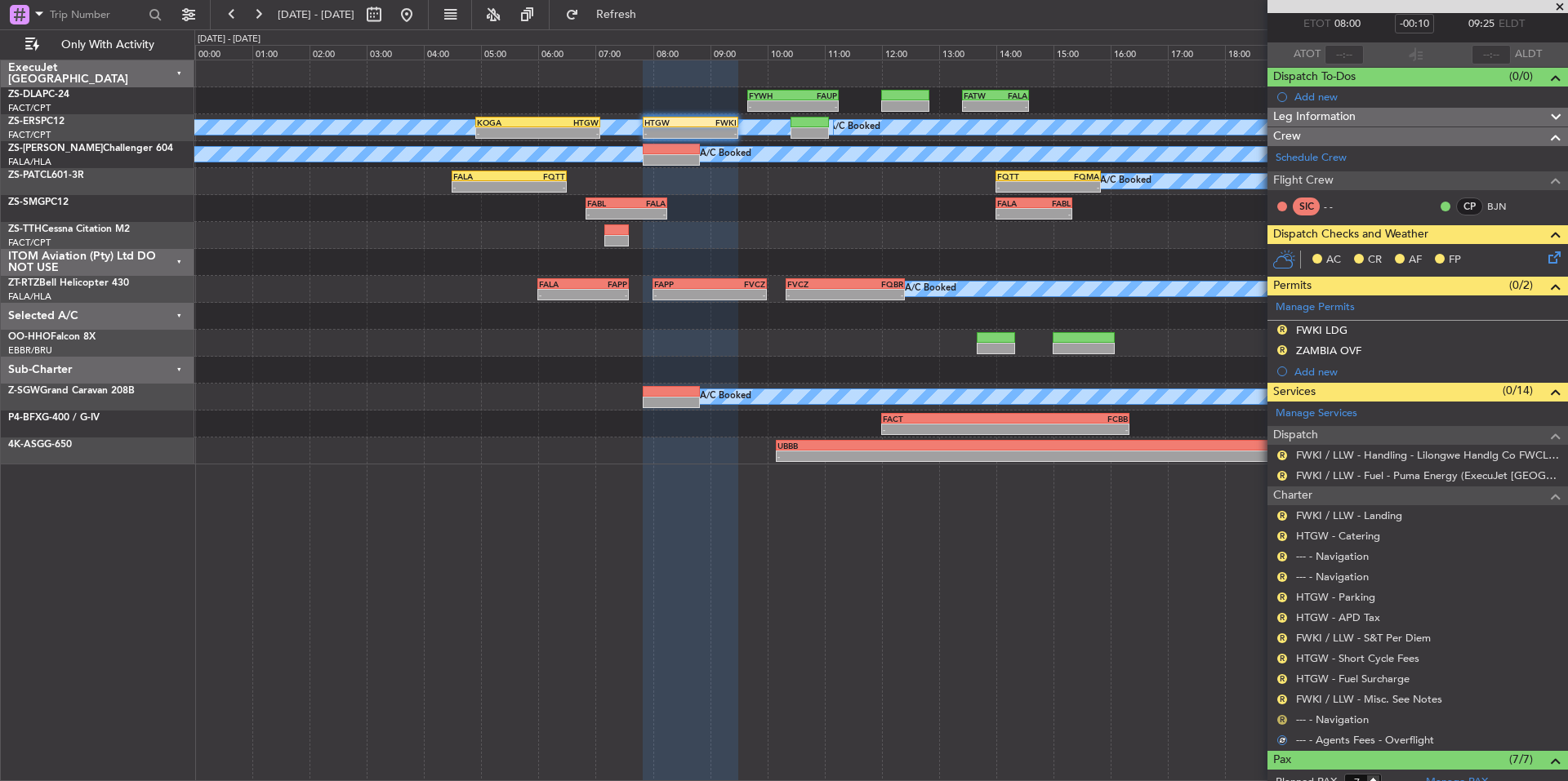
click at [1283, 719] on button "R" at bounding box center [1282, 720] width 10 height 10
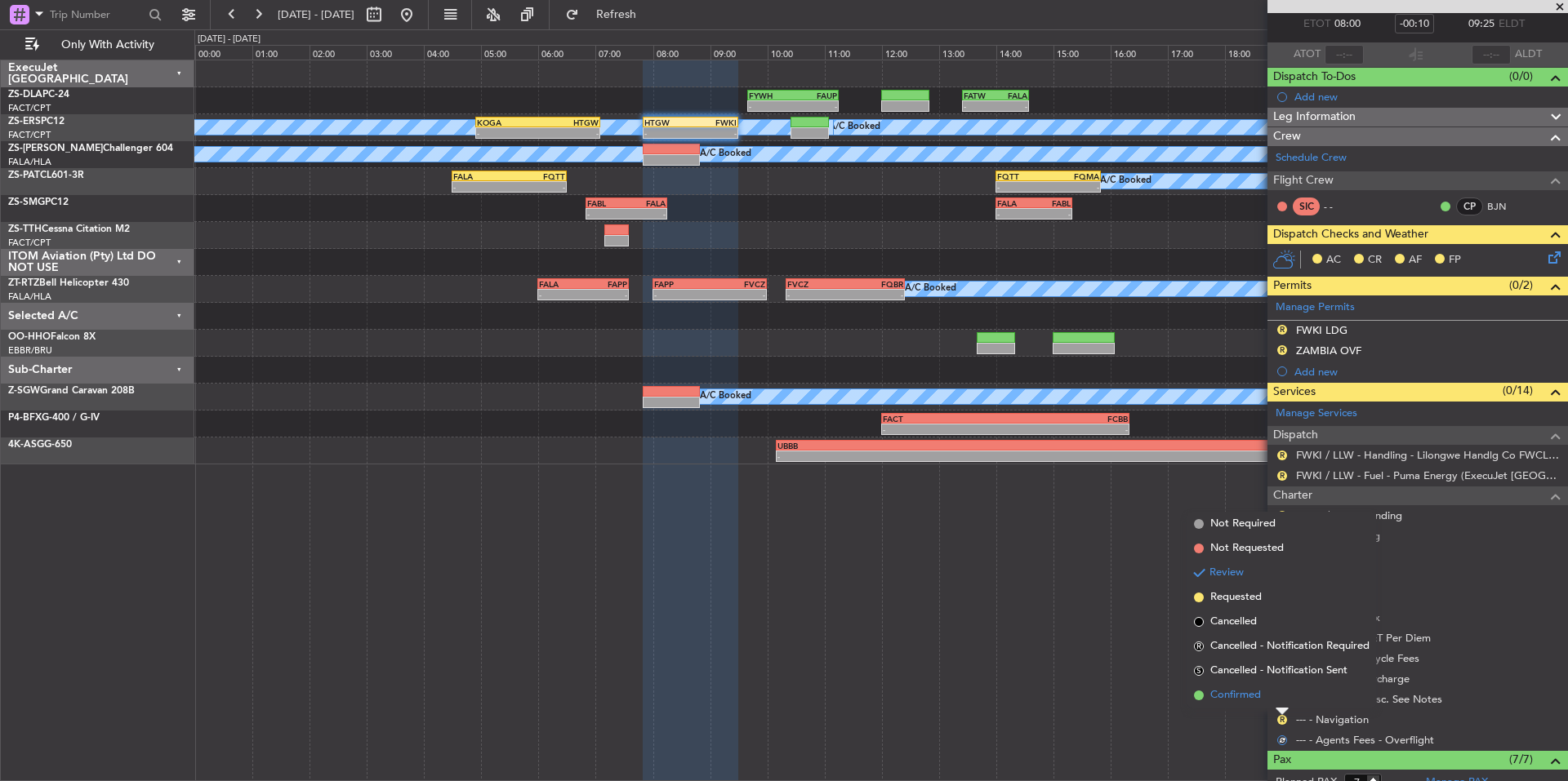
click at [1249, 694] on span "Confirmed" at bounding box center [1236, 695] width 51 height 16
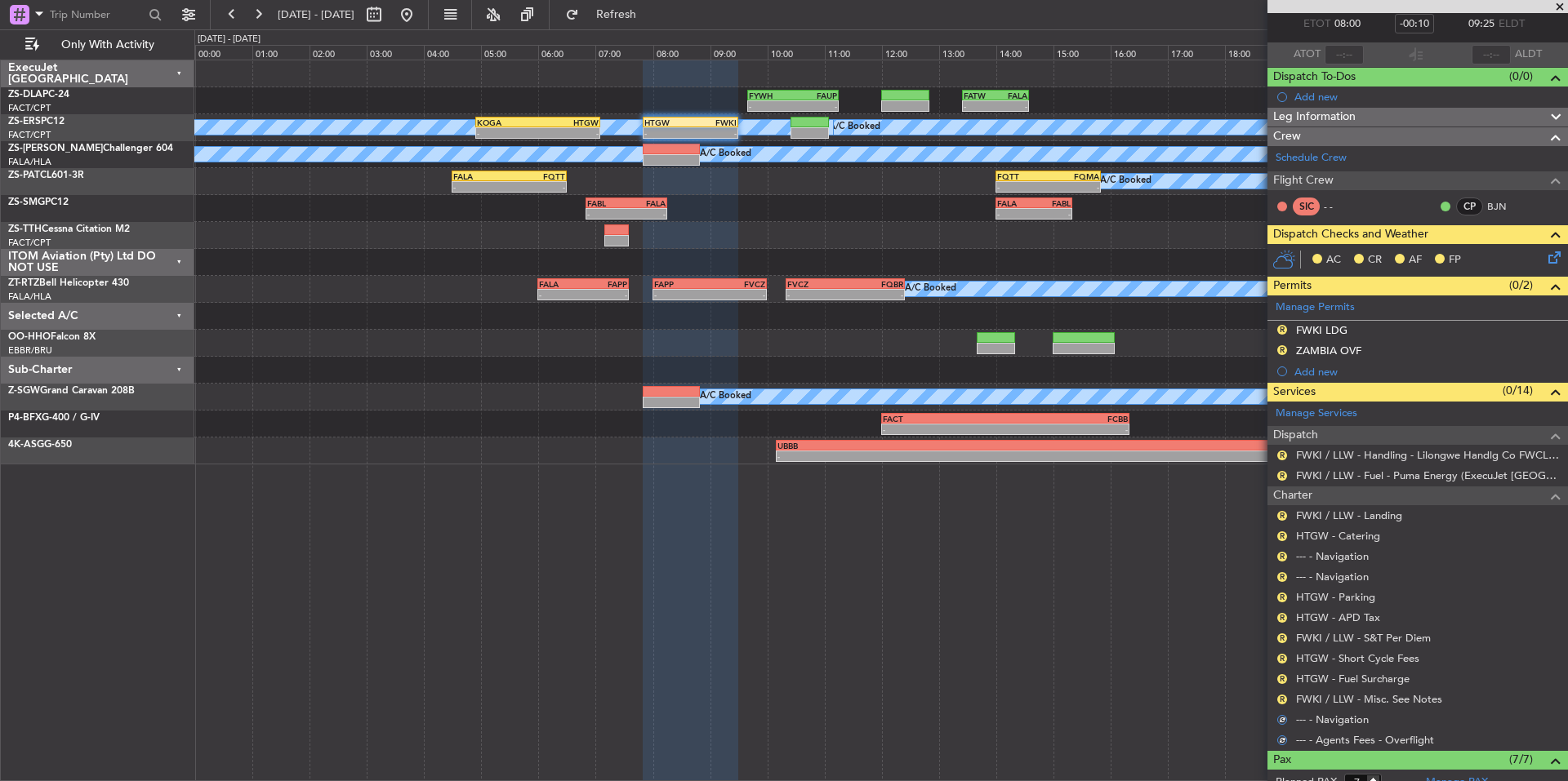
click at [1276, 701] on div "R" at bounding box center [1282, 699] width 13 height 13
click at [1278, 701] on button "R" at bounding box center [1282, 699] width 10 height 10
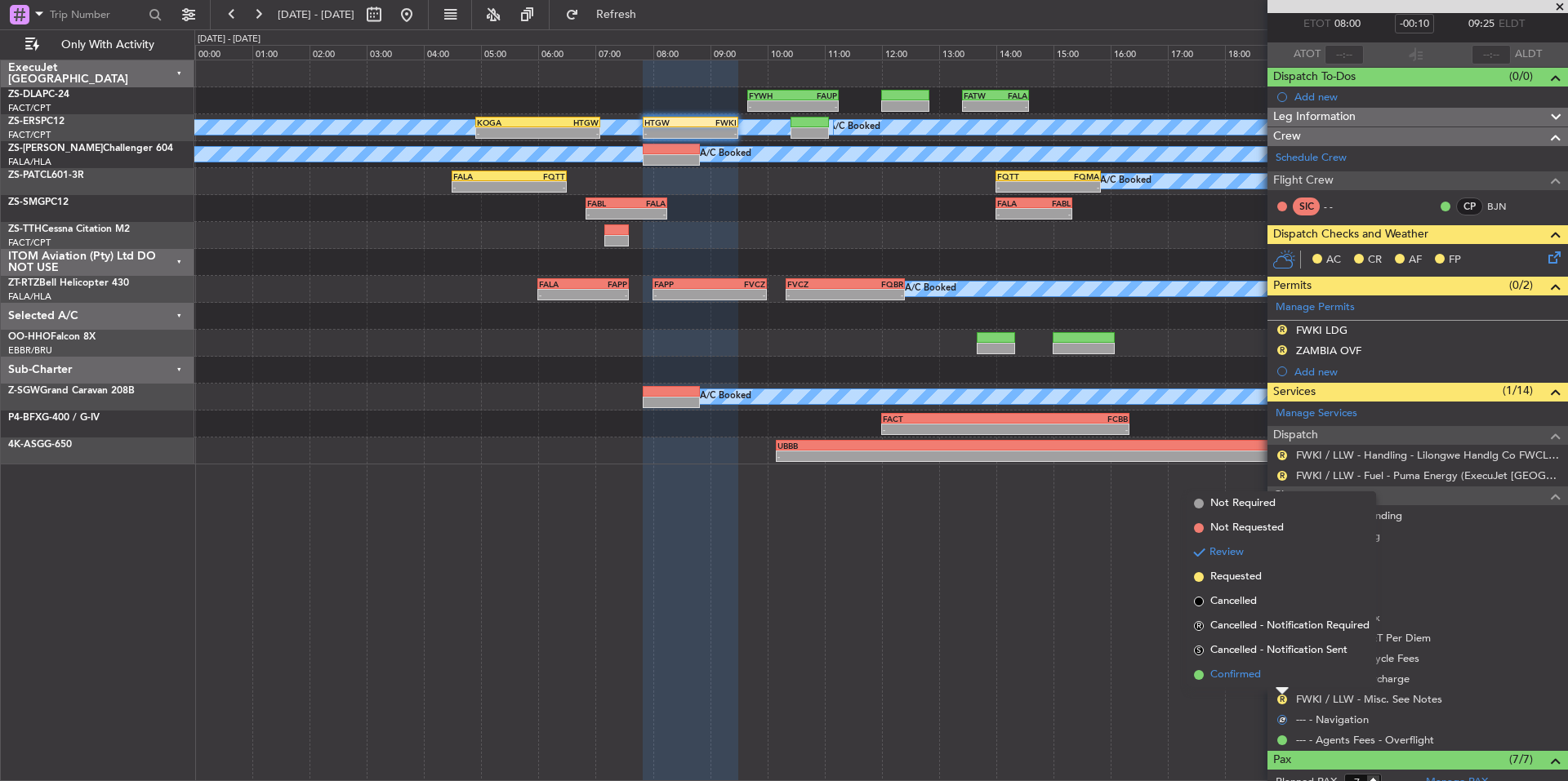
click at [1235, 681] on span "Confirmed" at bounding box center [1236, 675] width 51 height 16
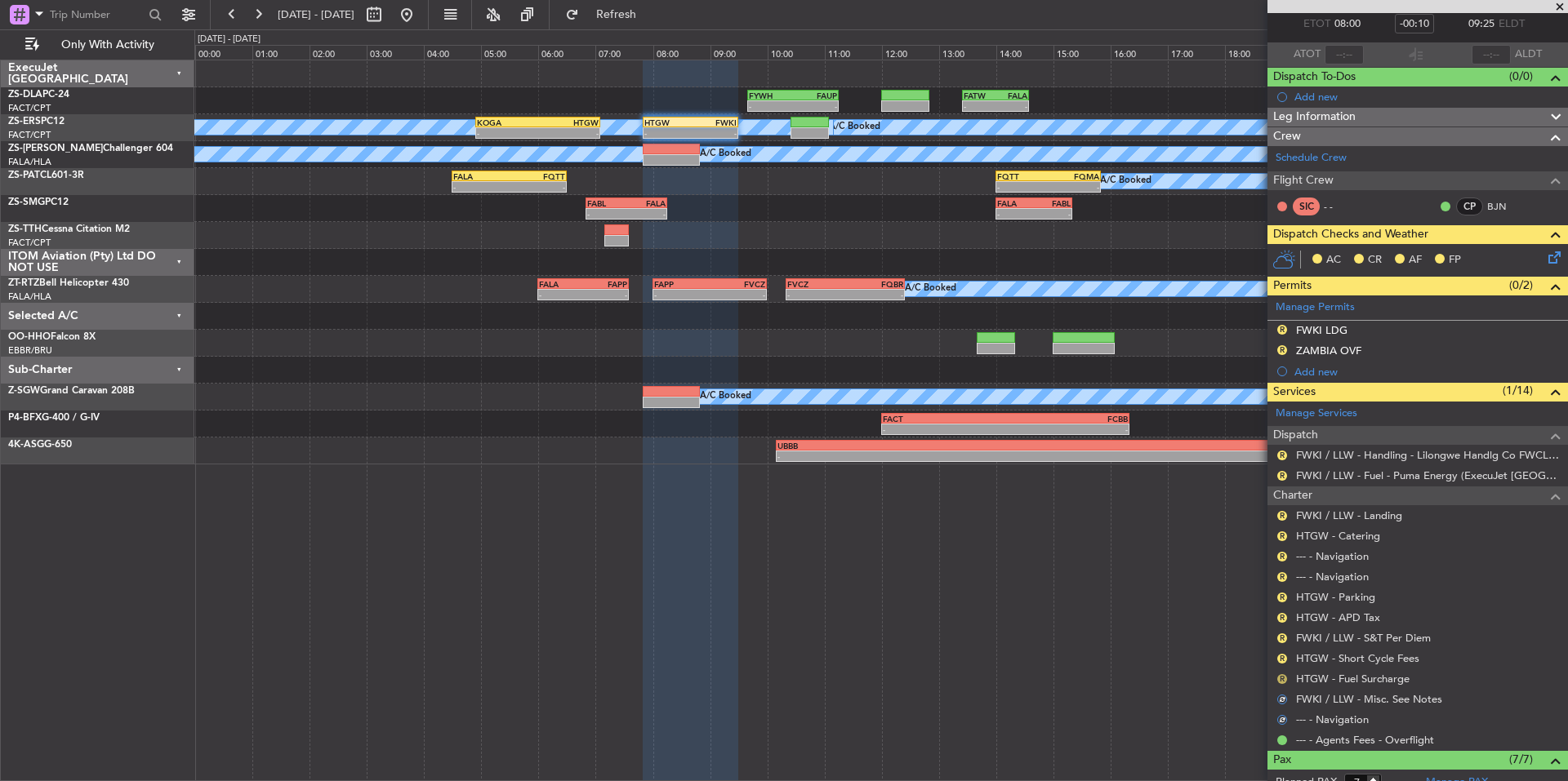
click at [1282, 675] on button "R" at bounding box center [1282, 679] width 10 height 10
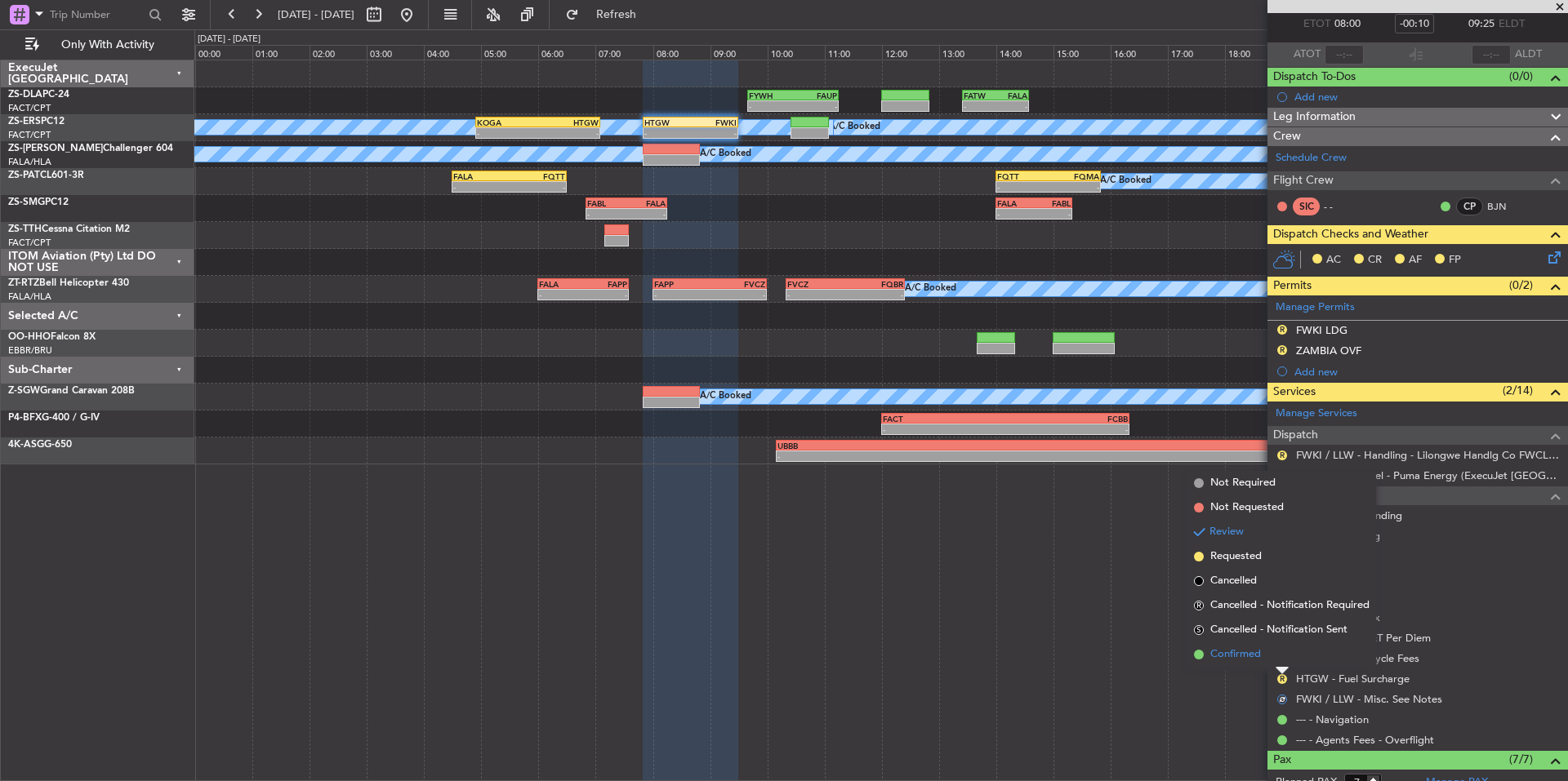
click at [1213, 656] on span "Confirmed" at bounding box center [1236, 654] width 51 height 16
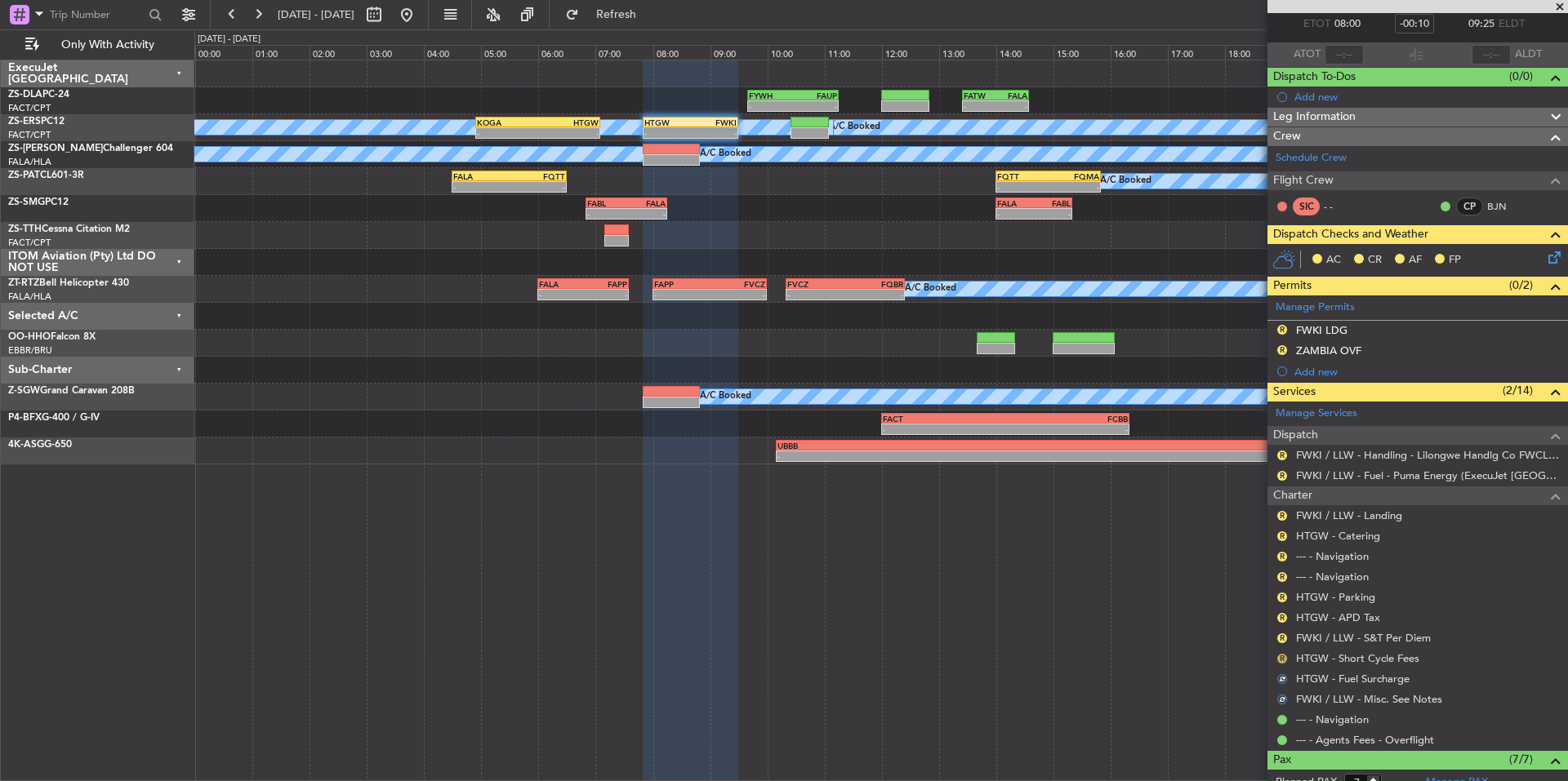
click at [1282, 656] on button "R" at bounding box center [1282, 658] width 10 height 10
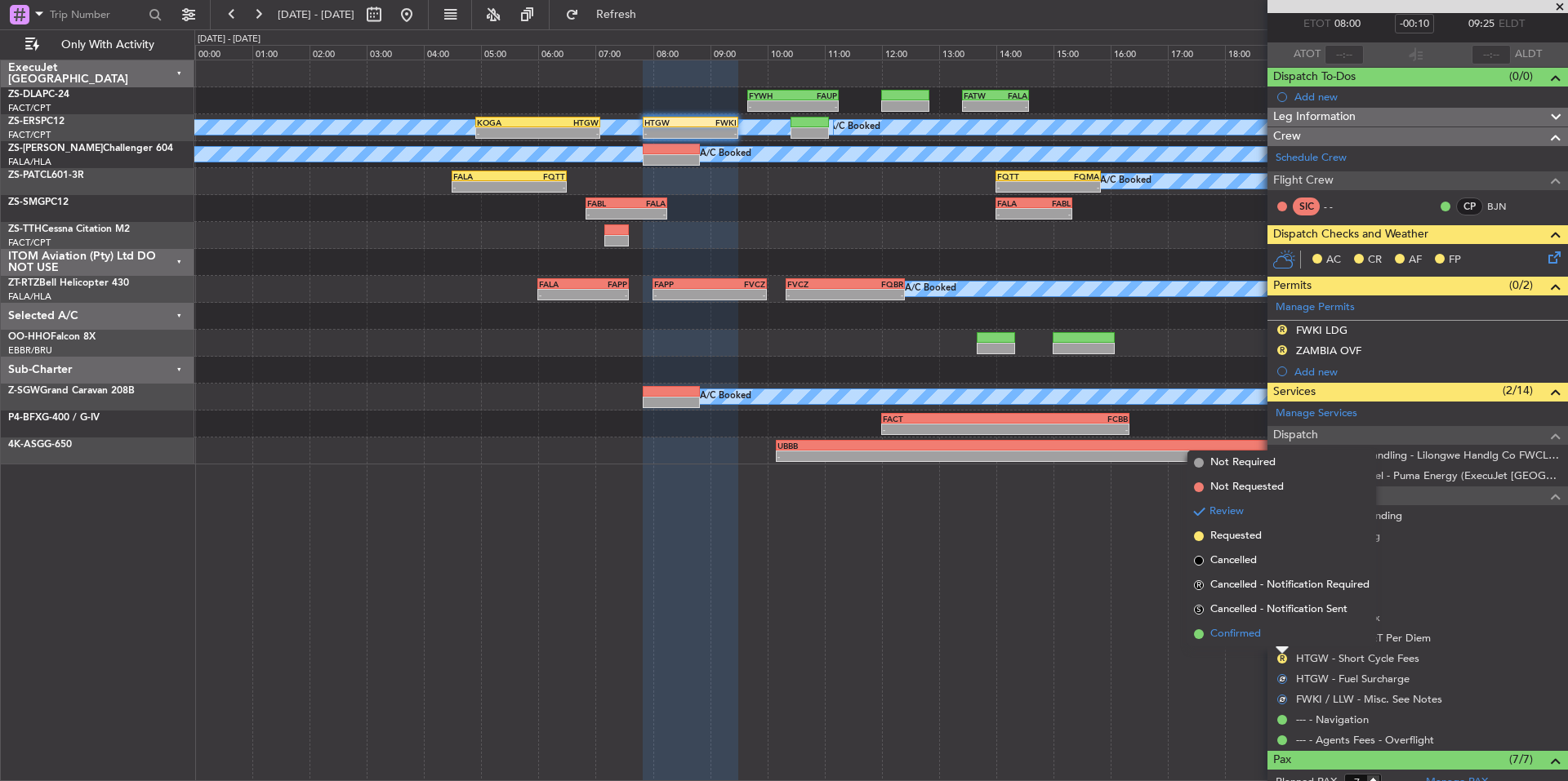
click at [1251, 641] on span "Confirmed" at bounding box center [1236, 634] width 51 height 16
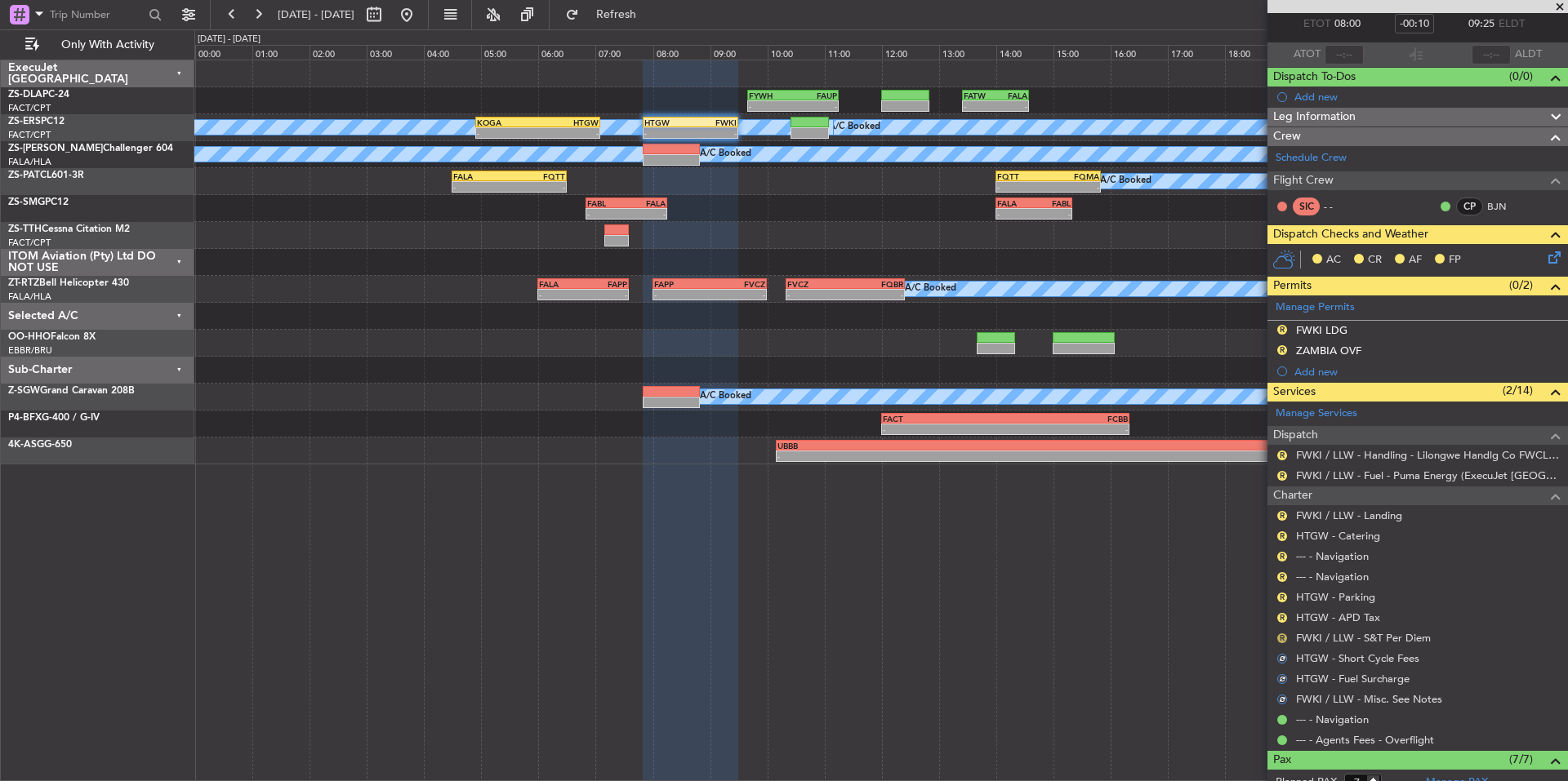
click at [1279, 633] on button "R" at bounding box center [1282, 637] width 10 height 10
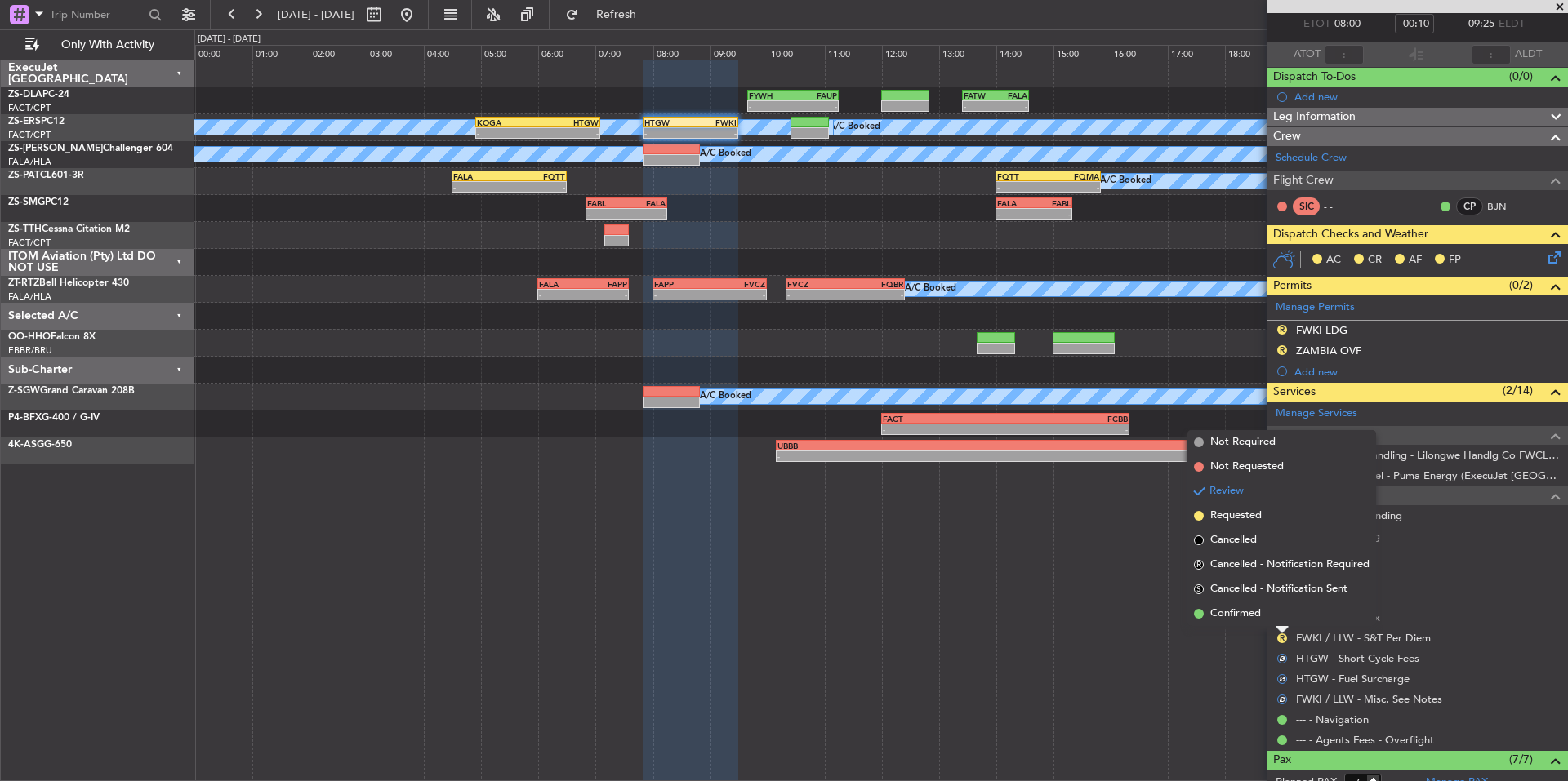
click at [1250, 620] on li "Confirmed" at bounding box center [1282, 614] width 189 height 24
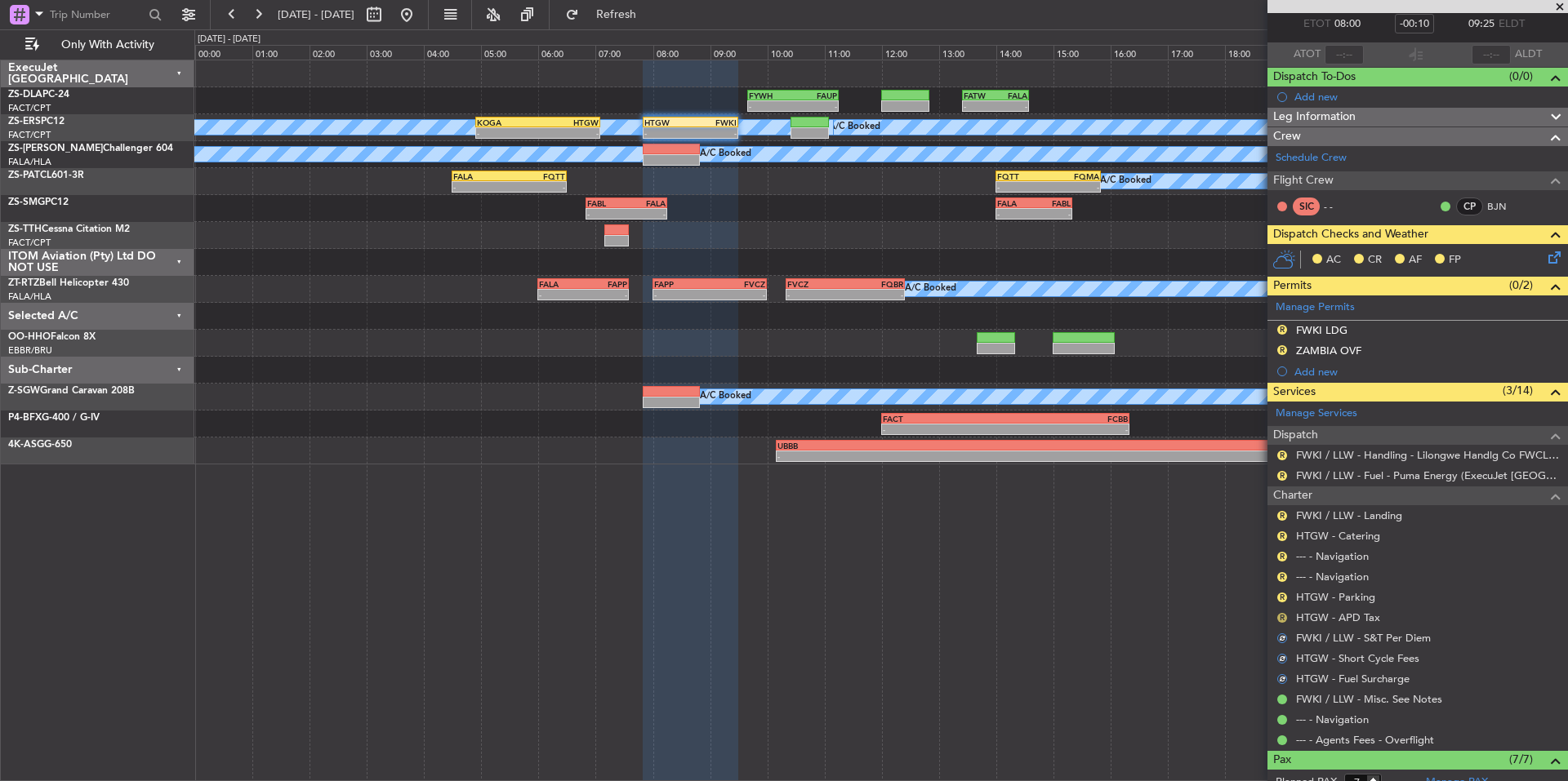
click at [1279, 617] on button "R" at bounding box center [1282, 618] width 10 height 10
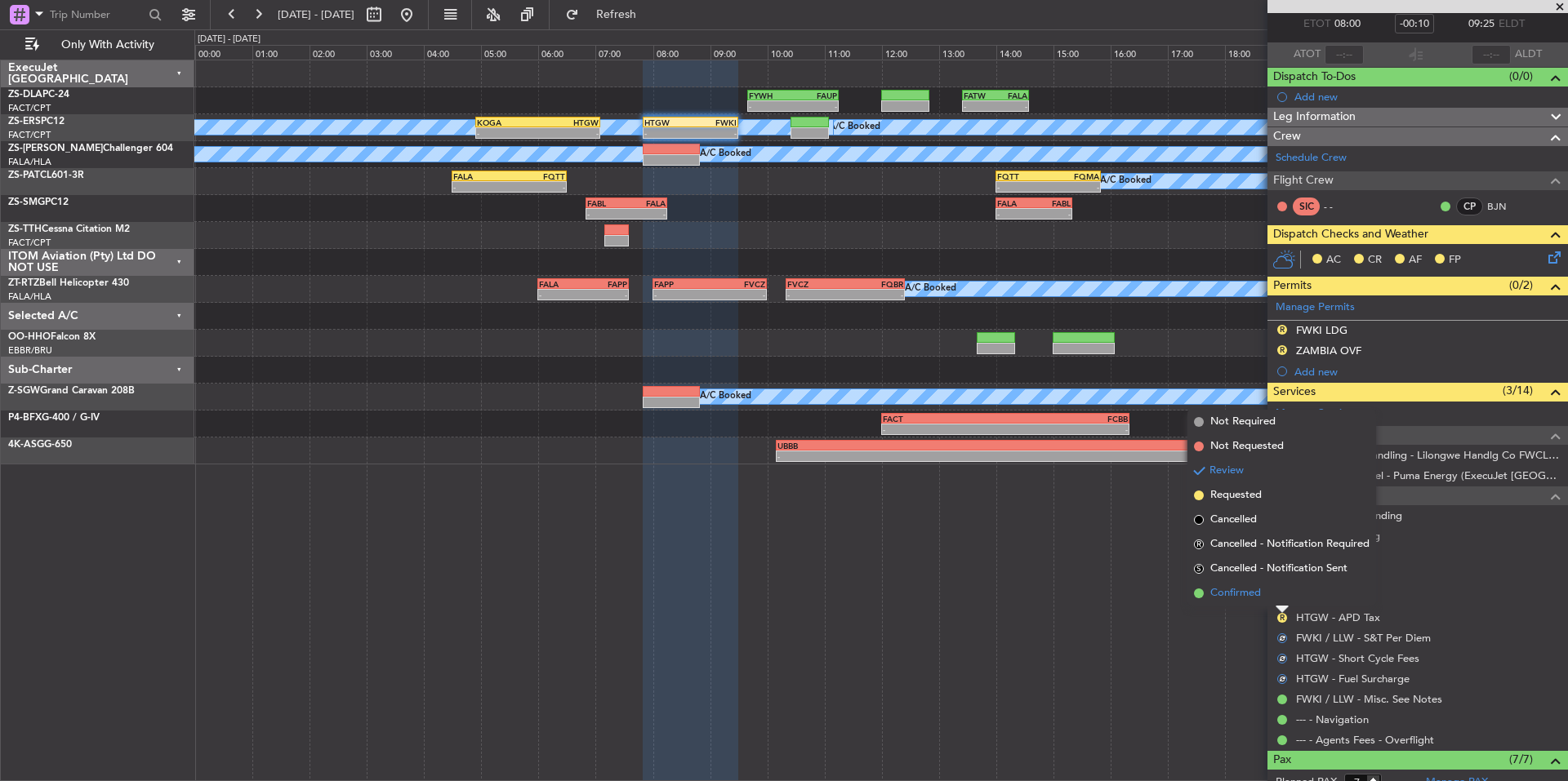
click at [1256, 599] on span "Confirmed" at bounding box center [1236, 593] width 51 height 16
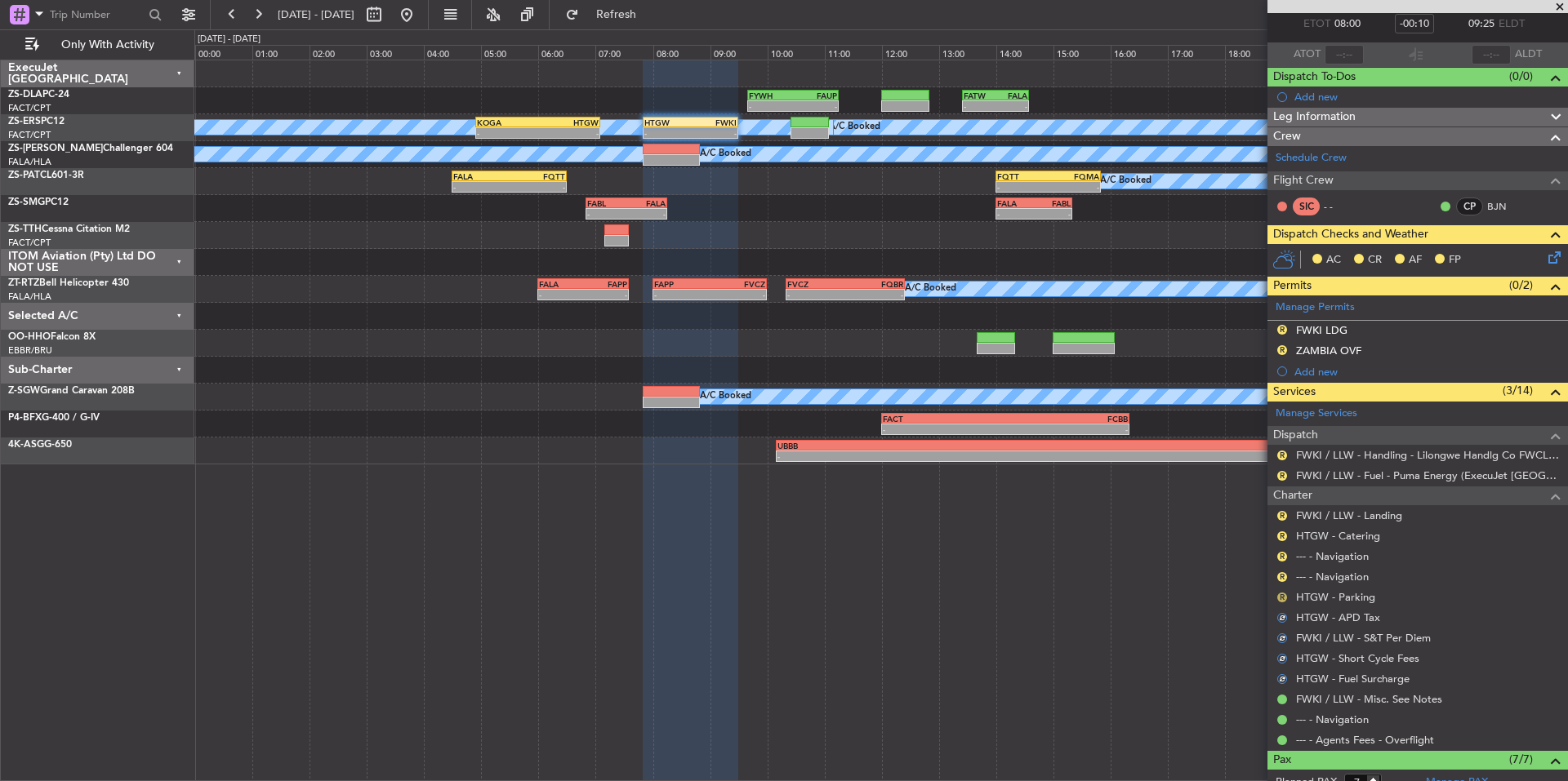
click at [1284, 598] on button "R" at bounding box center [1282, 597] width 10 height 10
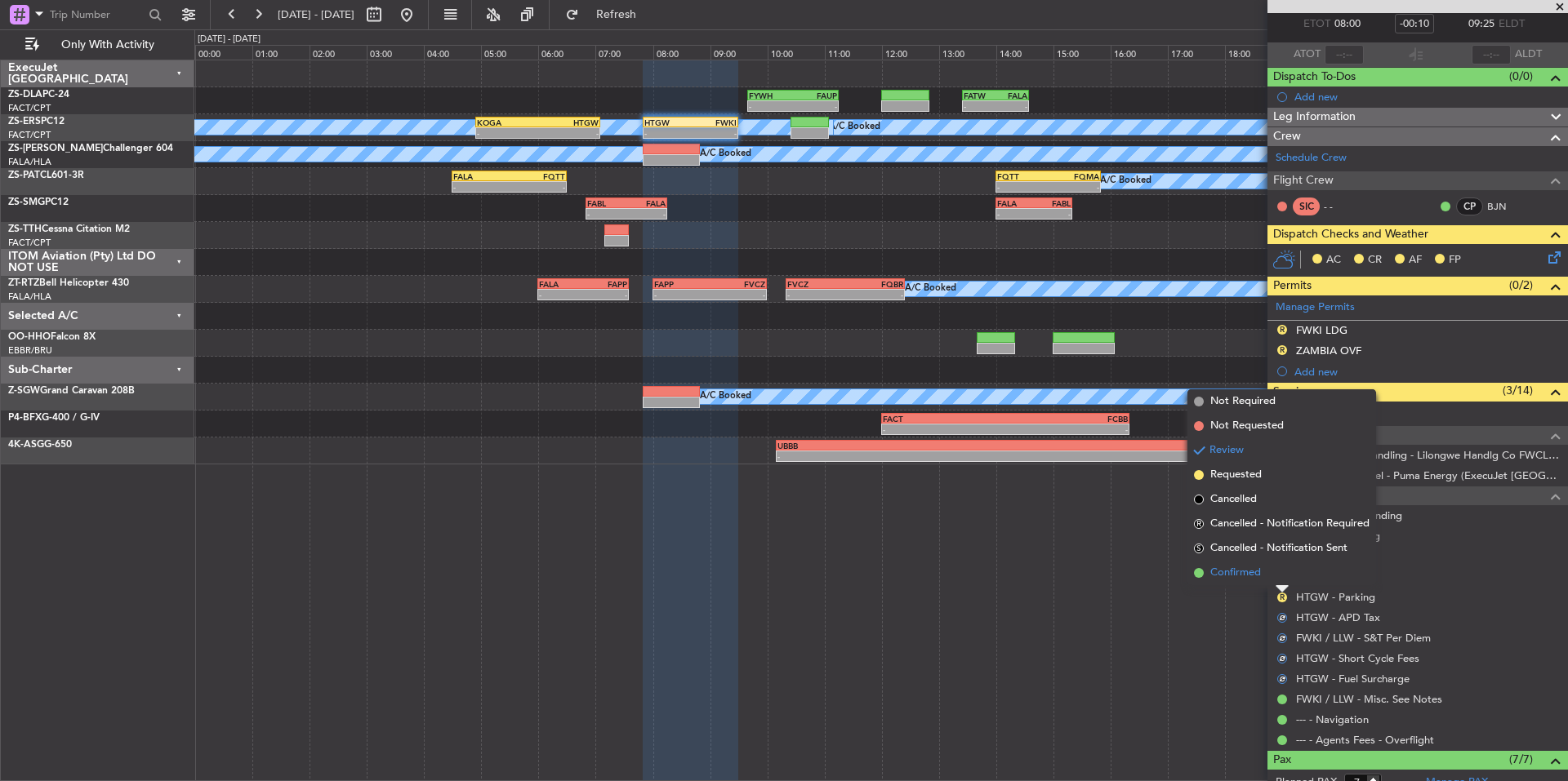
click at [1263, 570] on li "Confirmed" at bounding box center [1282, 573] width 189 height 24
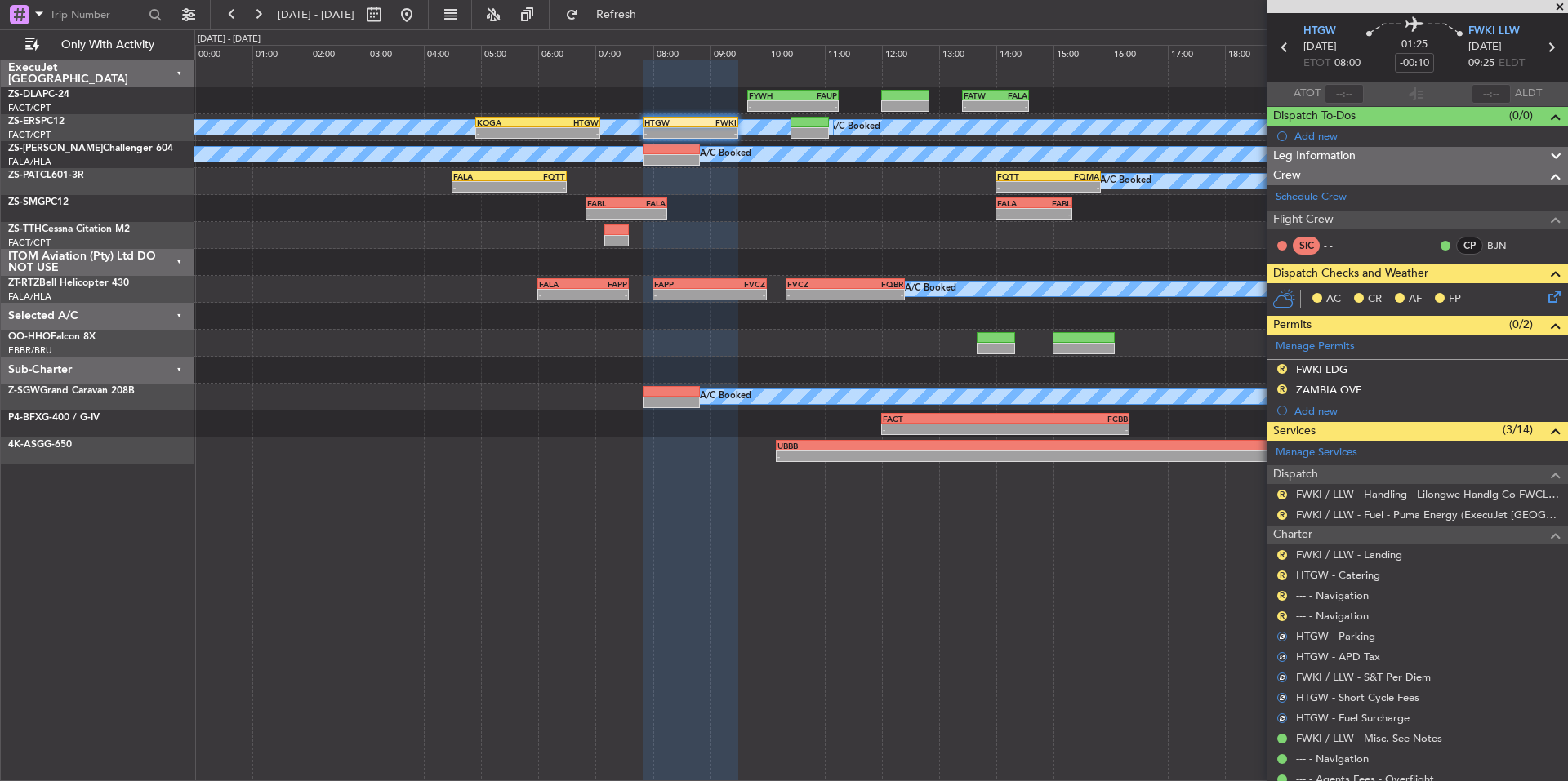
scroll to position [0, 0]
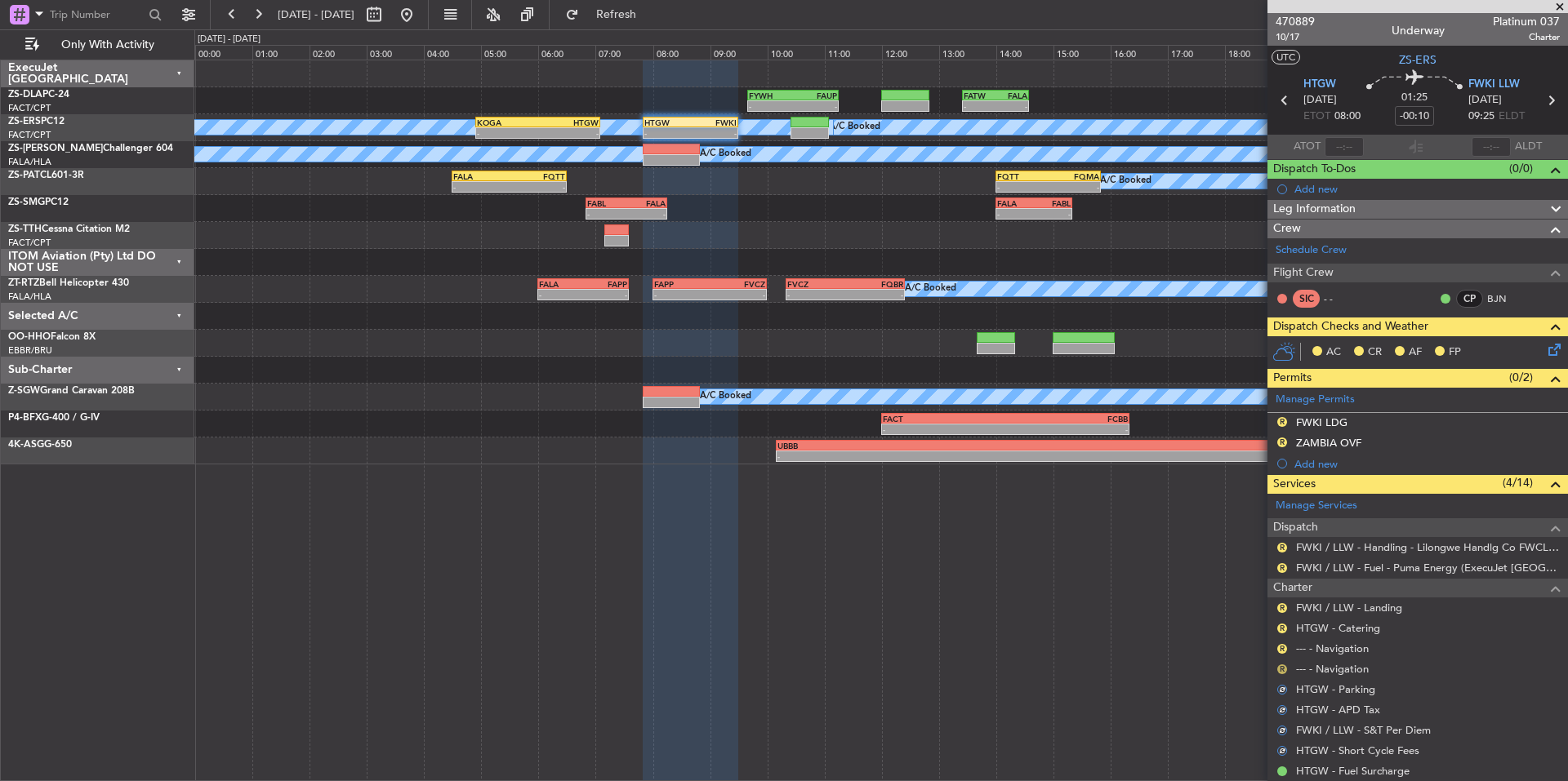
click at [1282, 664] on button "R" at bounding box center [1282, 669] width 10 height 10
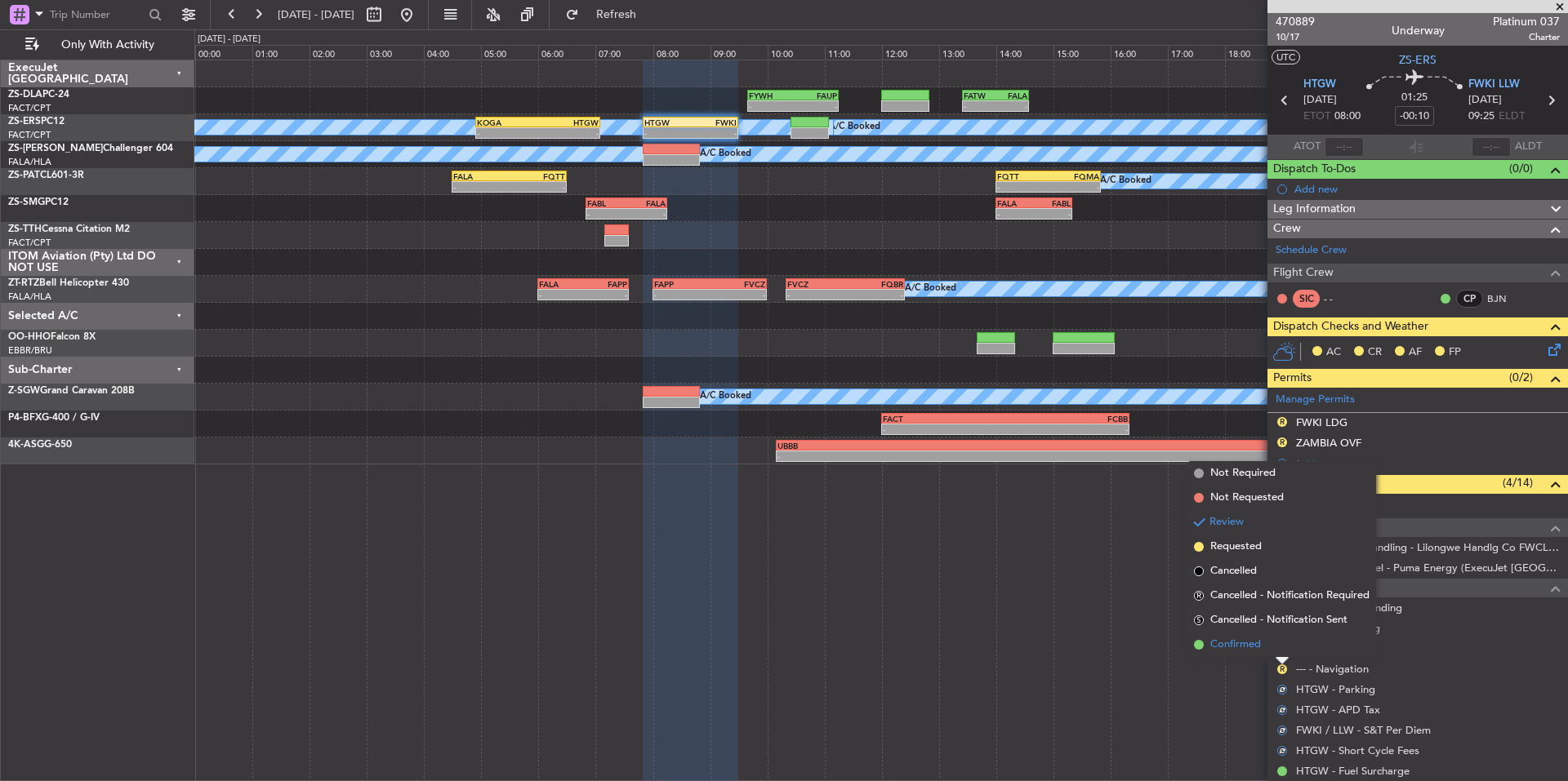
click at [1257, 644] on span "Confirmed" at bounding box center [1236, 644] width 51 height 16
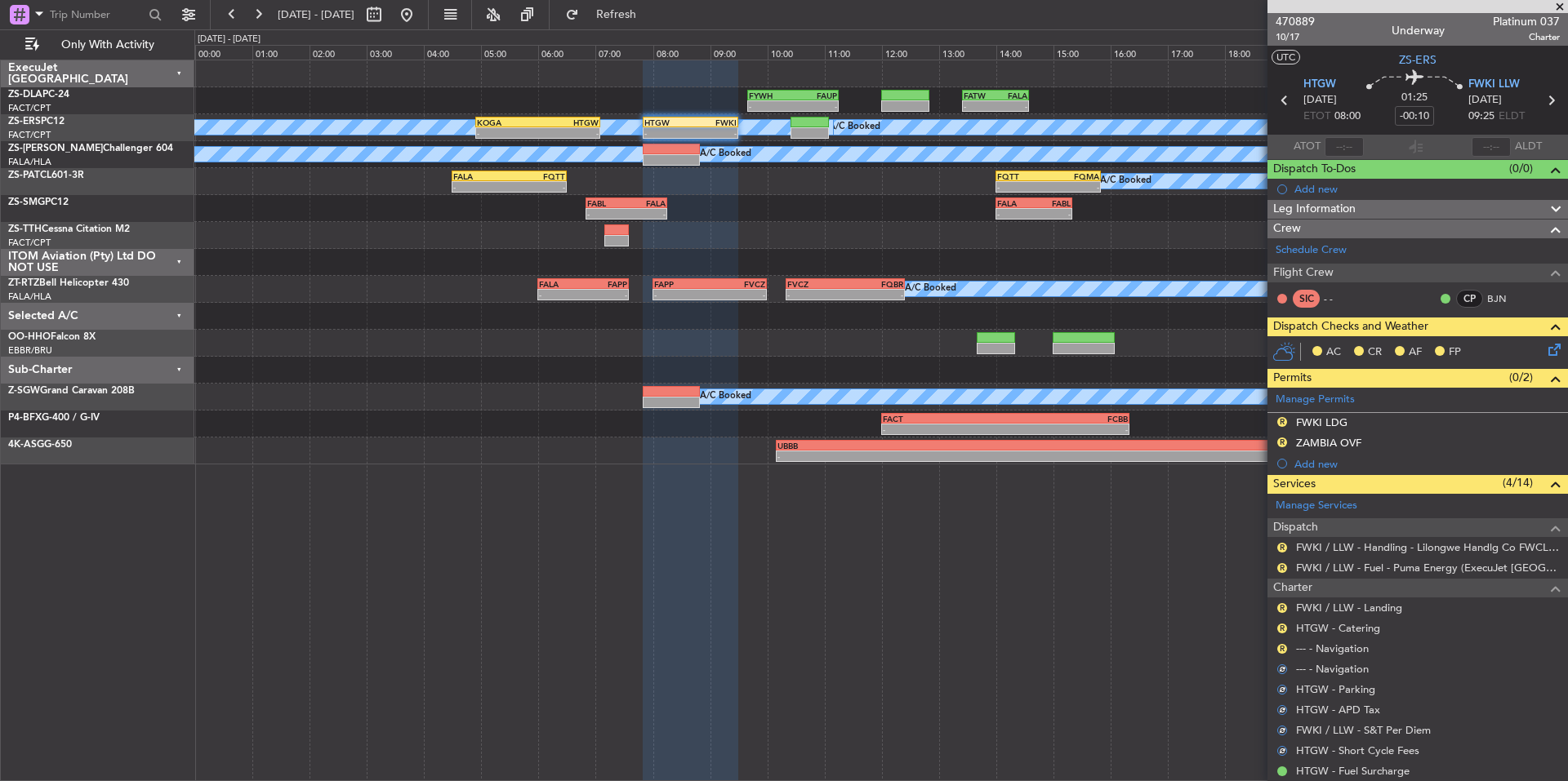
click at [1276, 644] on nimbus-traffic-light "R" at bounding box center [1282, 649] width 13 height 13
click at [1276, 644] on nimbus-traffic-light "R" at bounding box center [1282, 649] width 13 height 13
click at [1283, 645] on button "R" at bounding box center [1282, 649] width 10 height 10
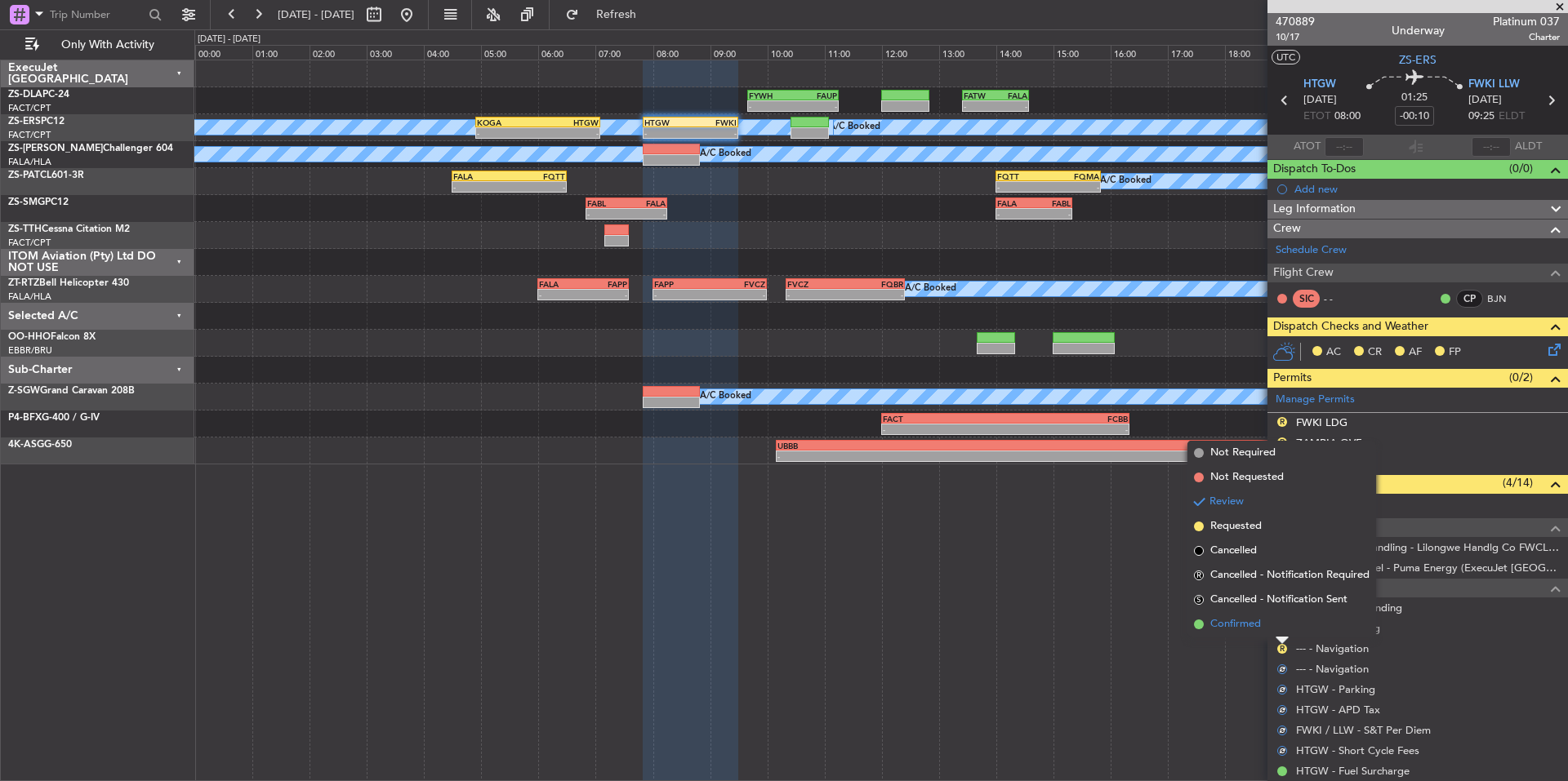
click at [1259, 633] on li "Confirmed" at bounding box center [1282, 624] width 189 height 24
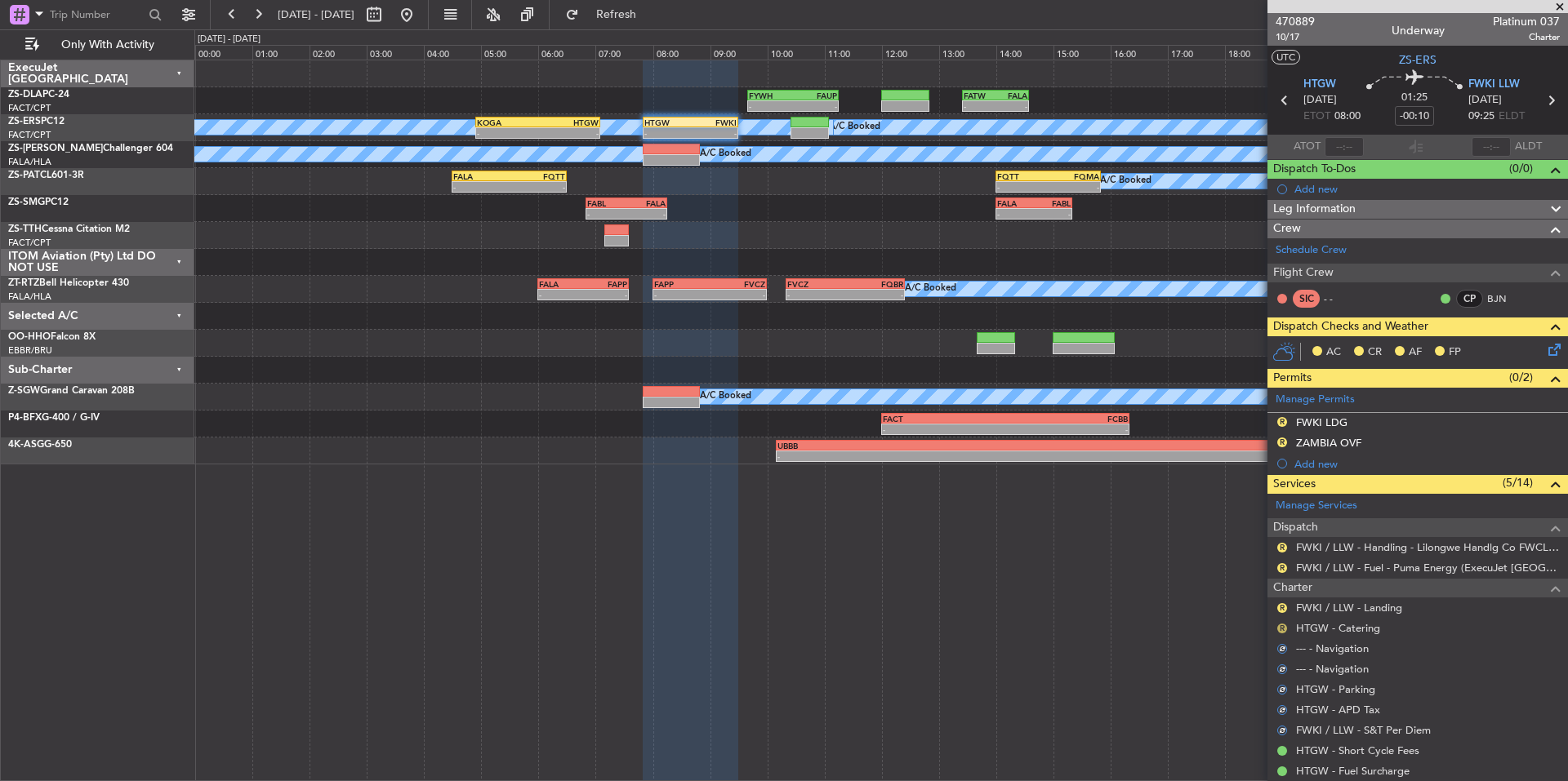
click at [1281, 628] on button "R" at bounding box center [1282, 628] width 10 height 10
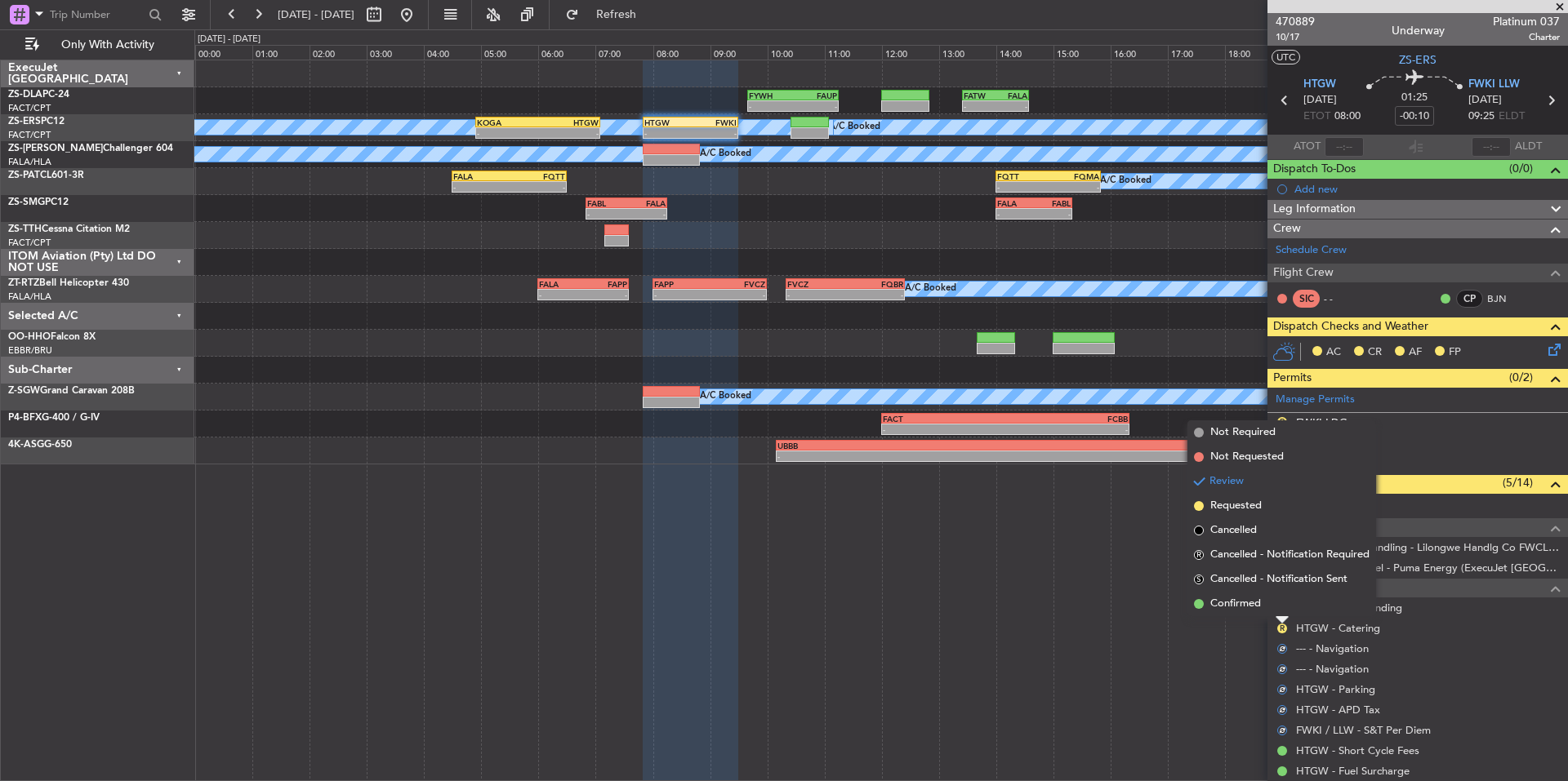
click at [1268, 604] on li "Confirmed" at bounding box center [1282, 604] width 189 height 24
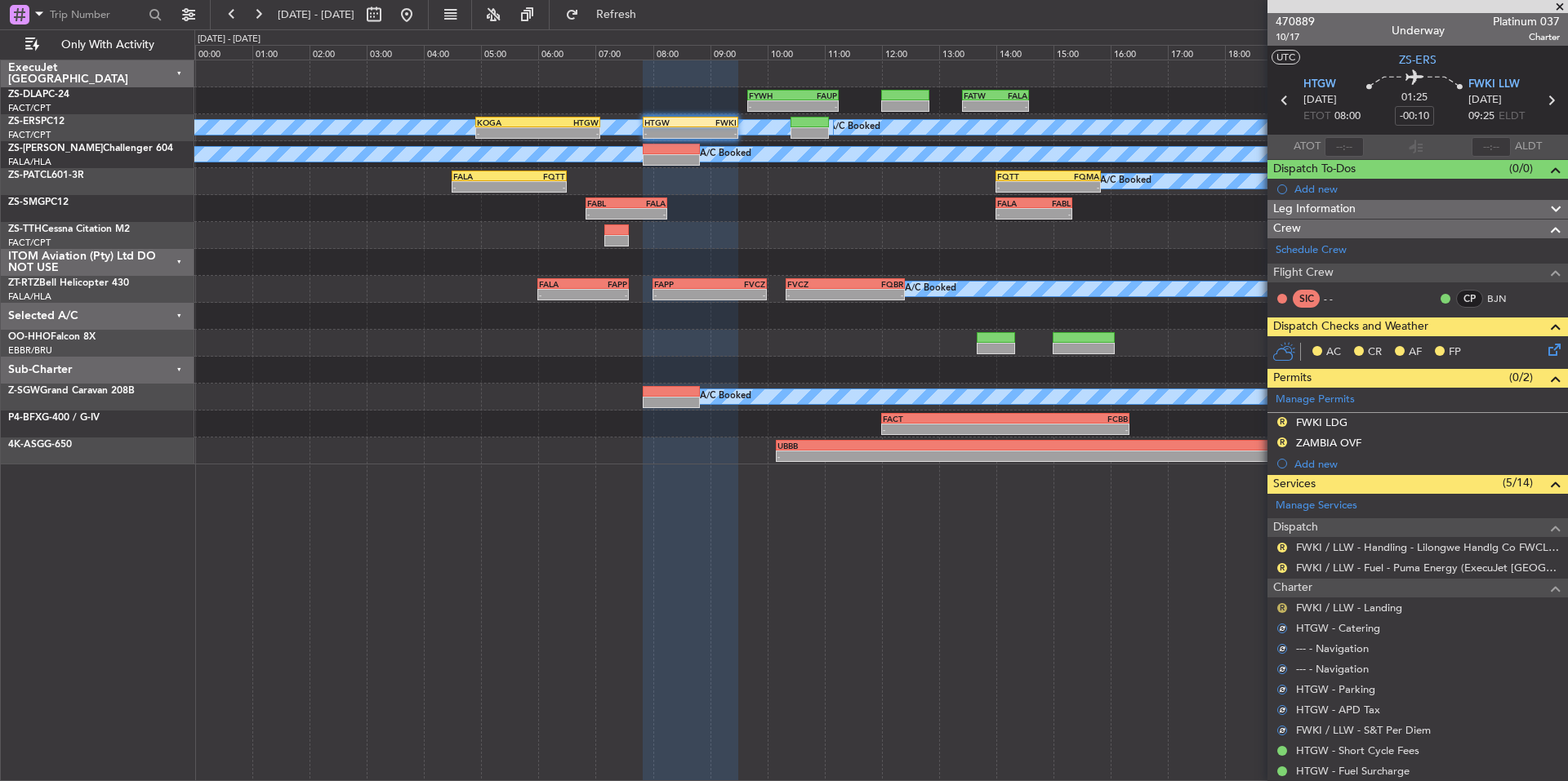
click at [1283, 605] on button "R" at bounding box center [1282, 607] width 10 height 10
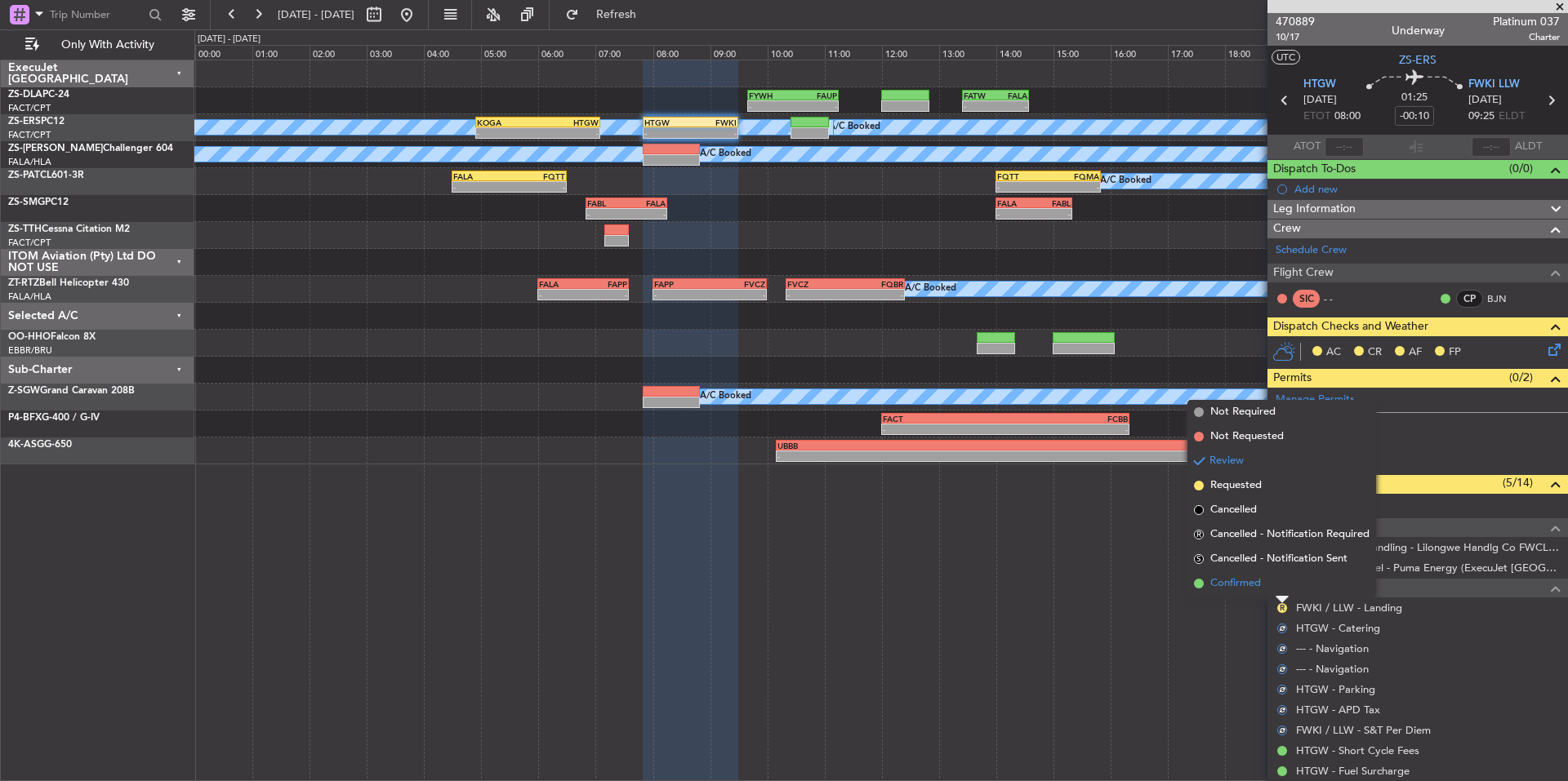
click at [1266, 587] on li "Confirmed" at bounding box center [1282, 584] width 189 height 24
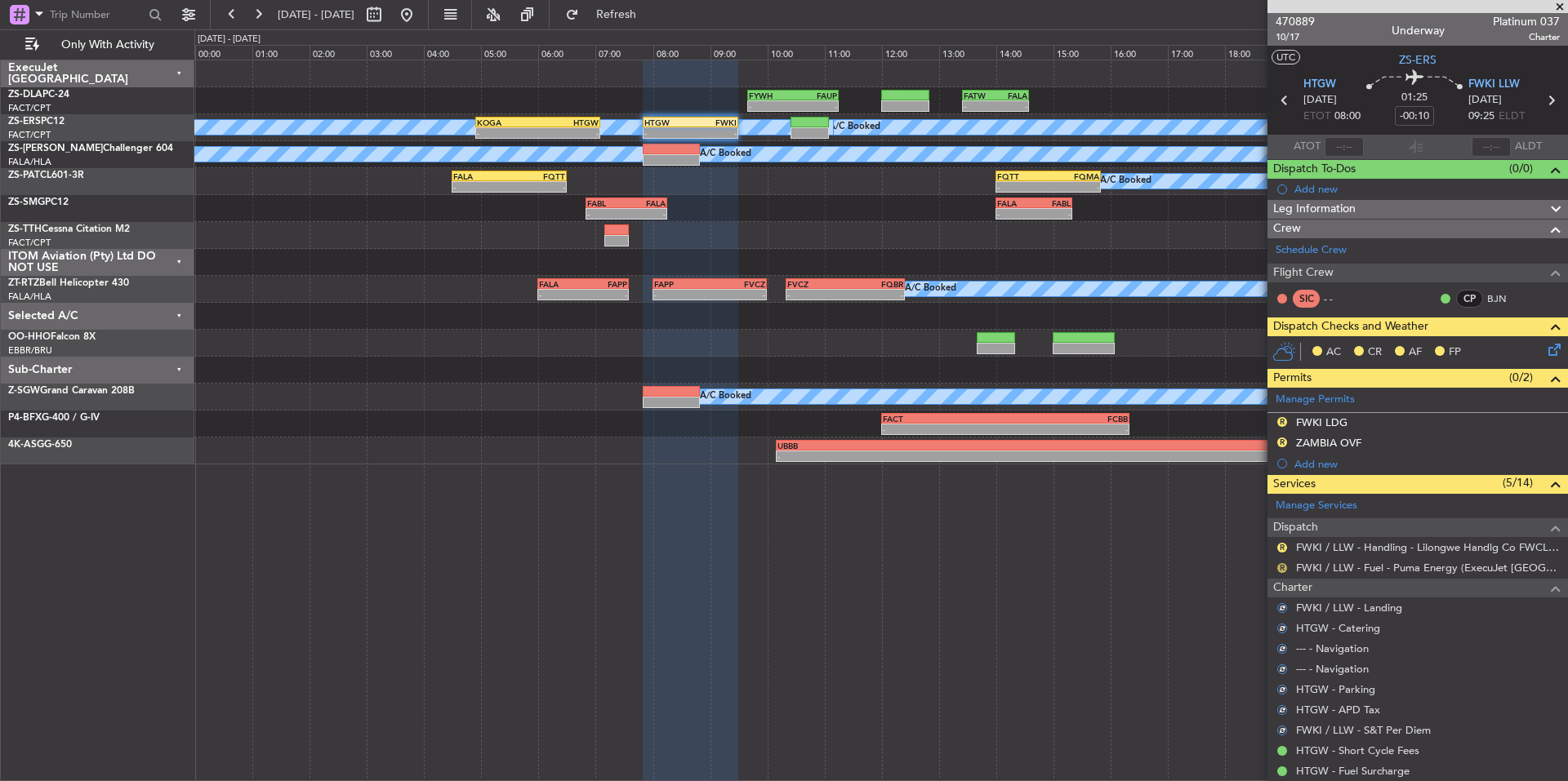
click at [1279, 566] on button "R" at bounding box center [1282, 567] width 10 height 10
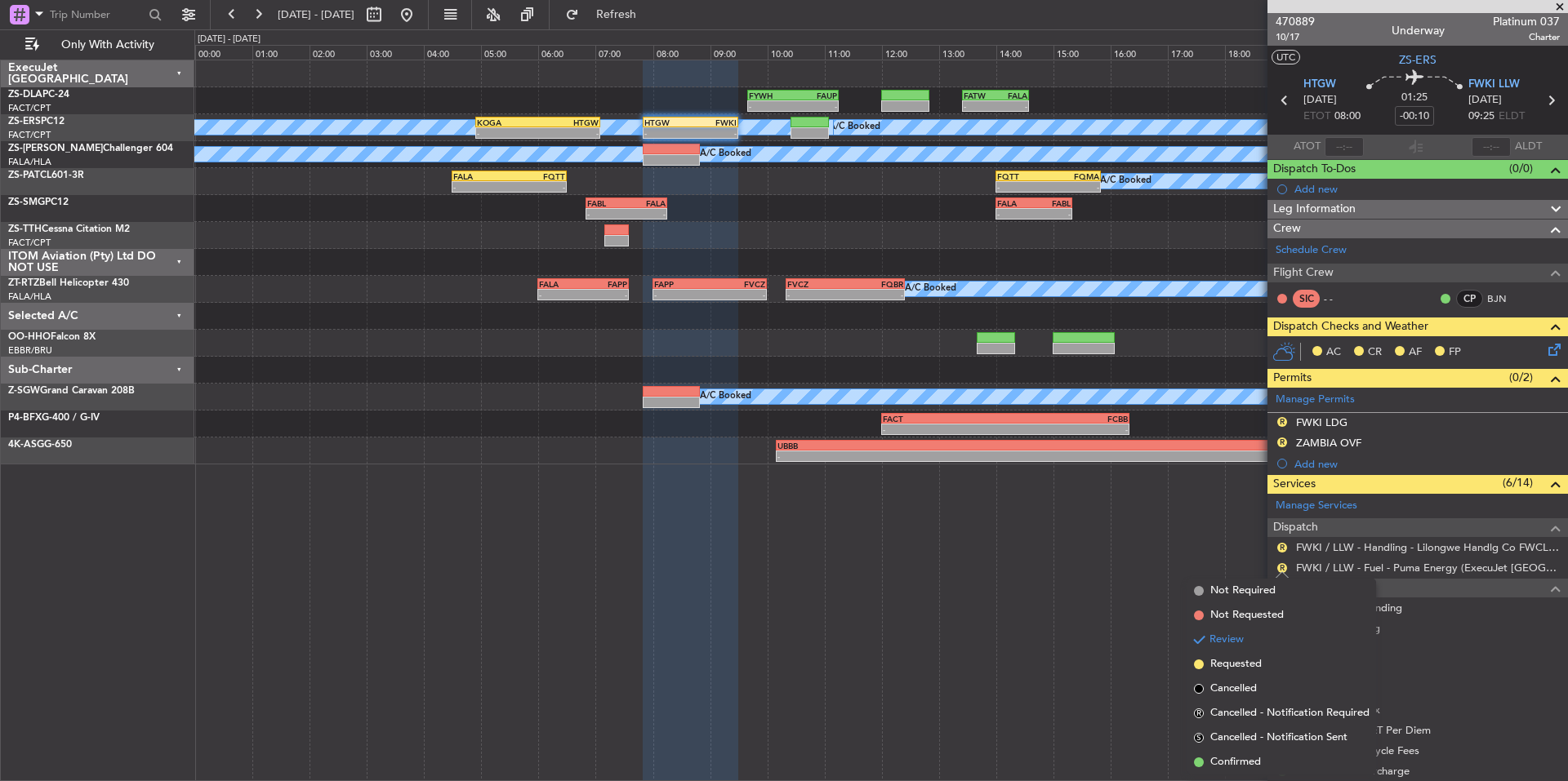
drag, startPoint x: 1243, startPoint y: 761, endPoint x: 1288, endPoint y: 624, distance: 144.2
click at [1243, 761] on span "Confirmed" at bounding box center [1236, 762] width 51 height 16
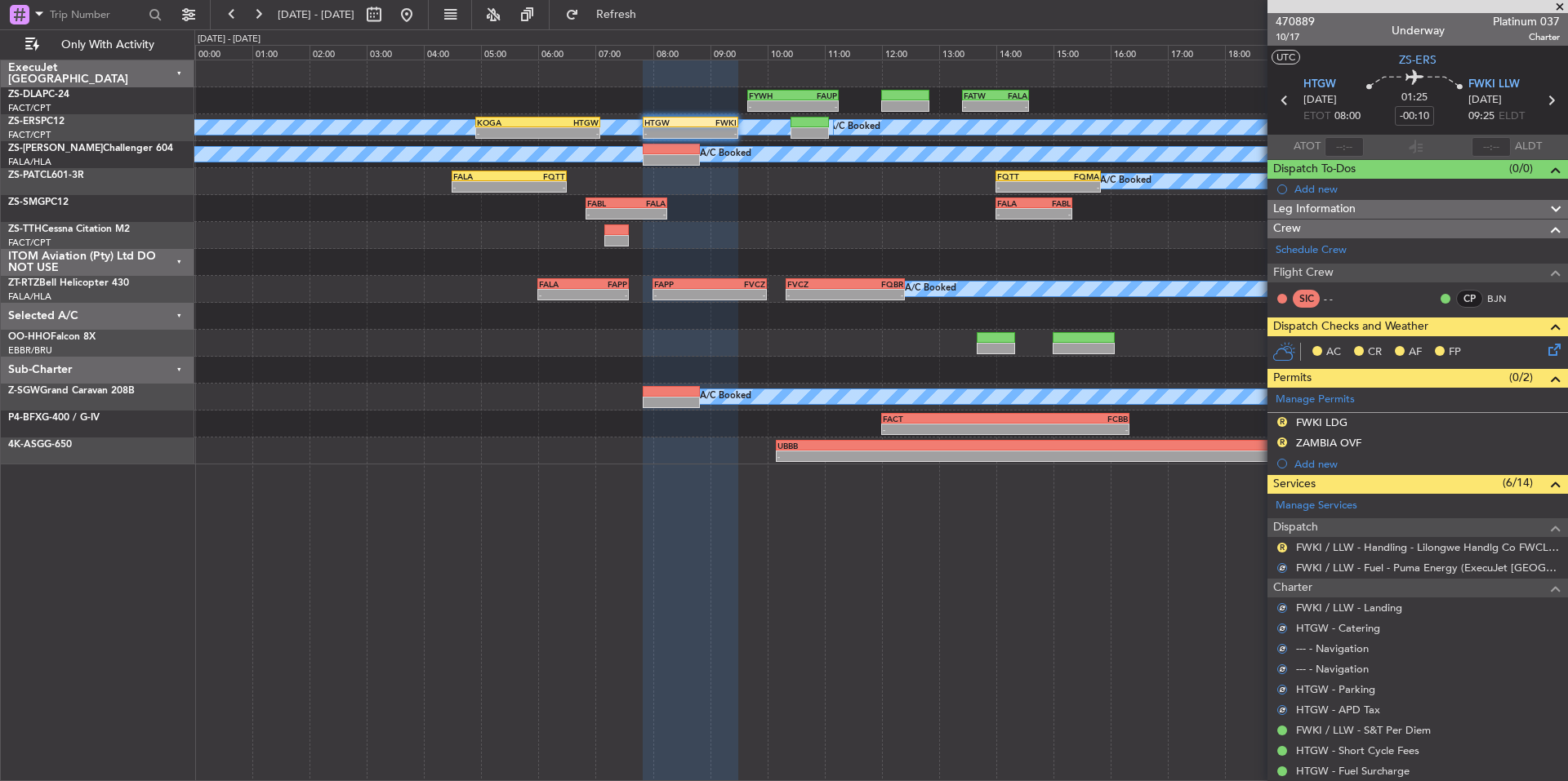
click at [1276, 547] on div "R" at bounding box center [1282, 547] width 13 height 13
click at [1282, 547] on button "R" at bounding box center [1282, 547] width 10 height 10
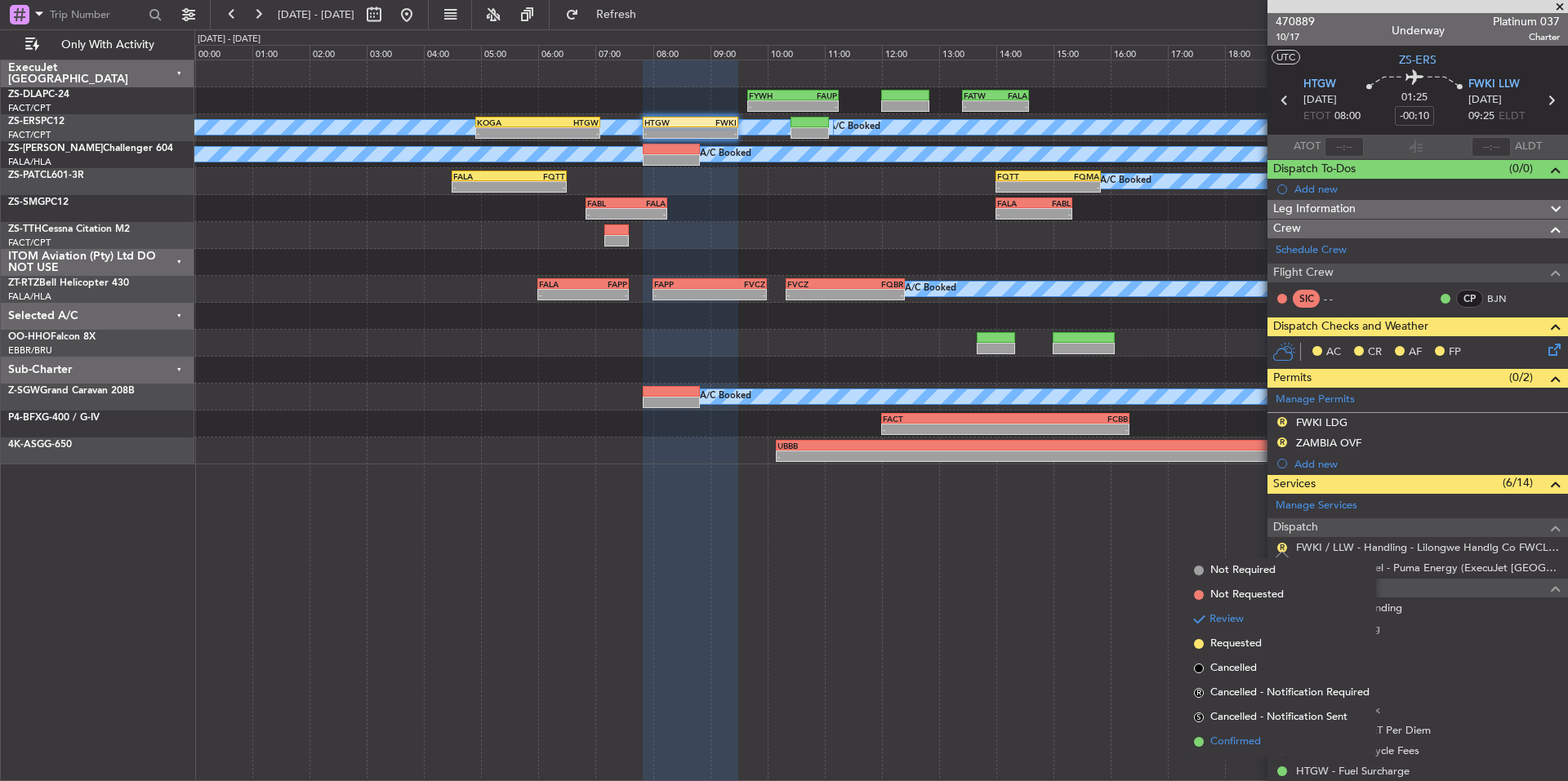
click at [1254, 733] on span "Confirmed" at bounding box center [1236, 741] width 51 height 16
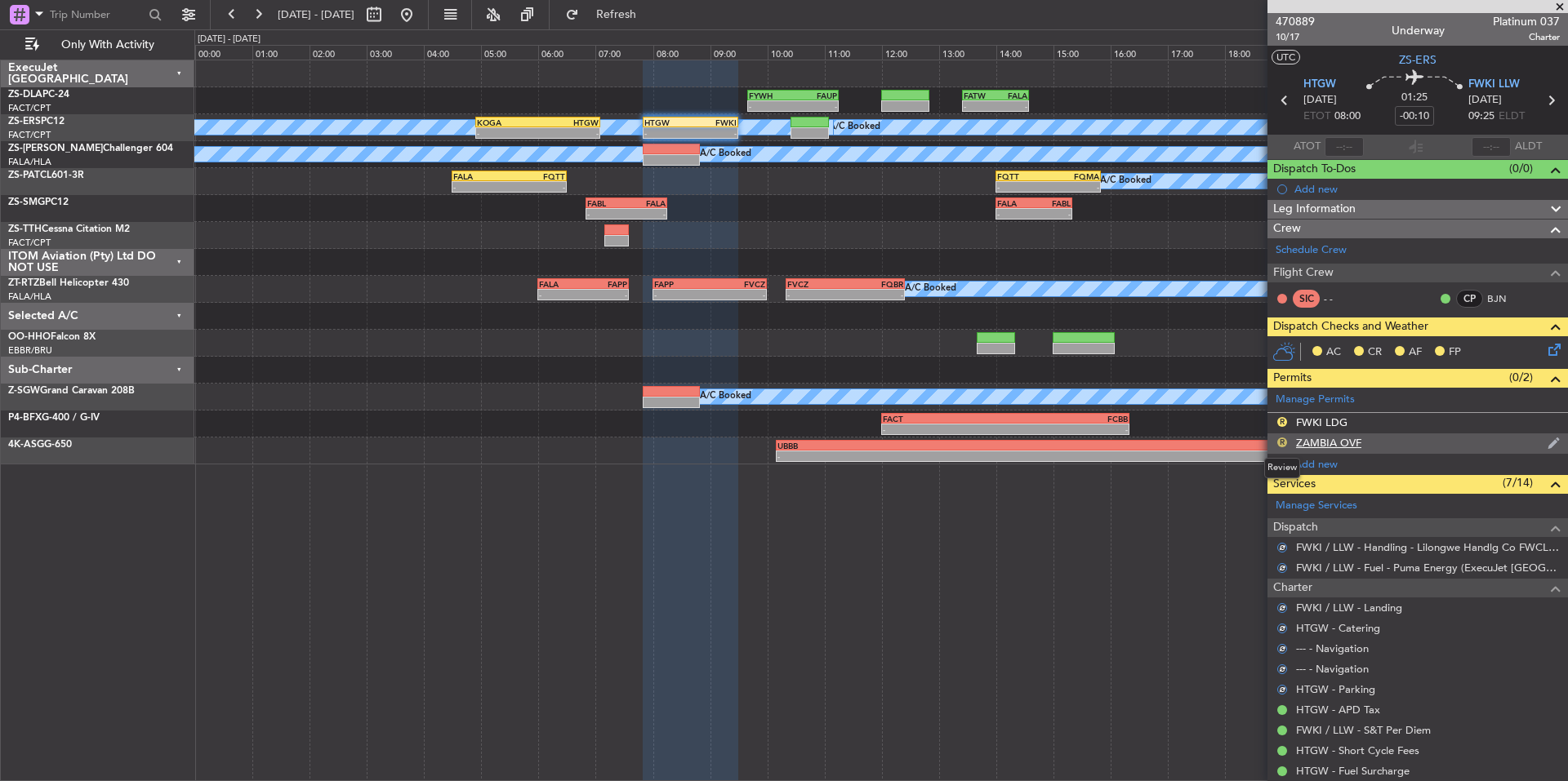
click at [1281, 441] on button "R" at bounding box center [1282, 442] width 10 height 10
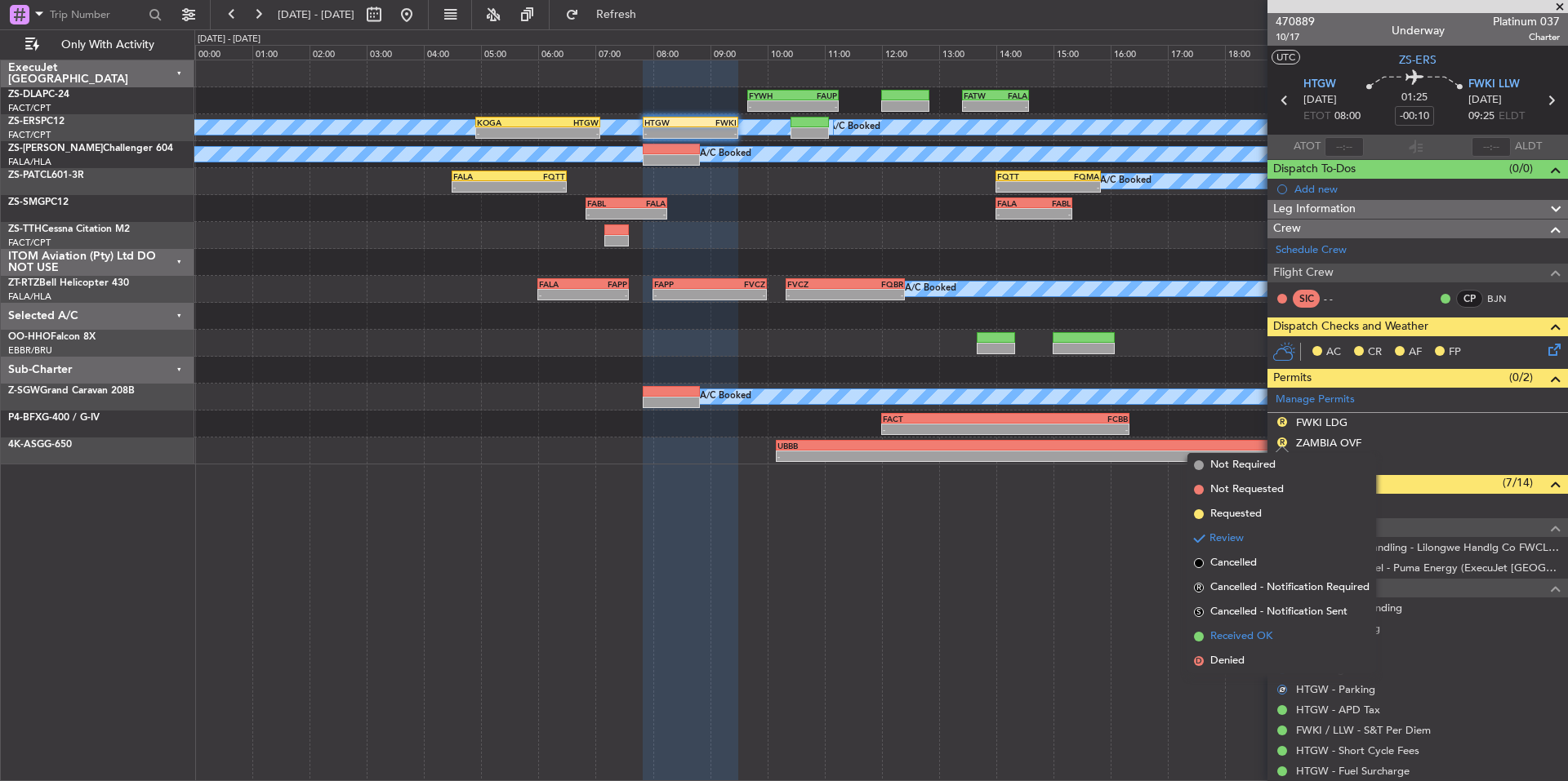
click at [1244, 639] on span "Received OK" at bounding box center [1242, 637] width 62 height 16
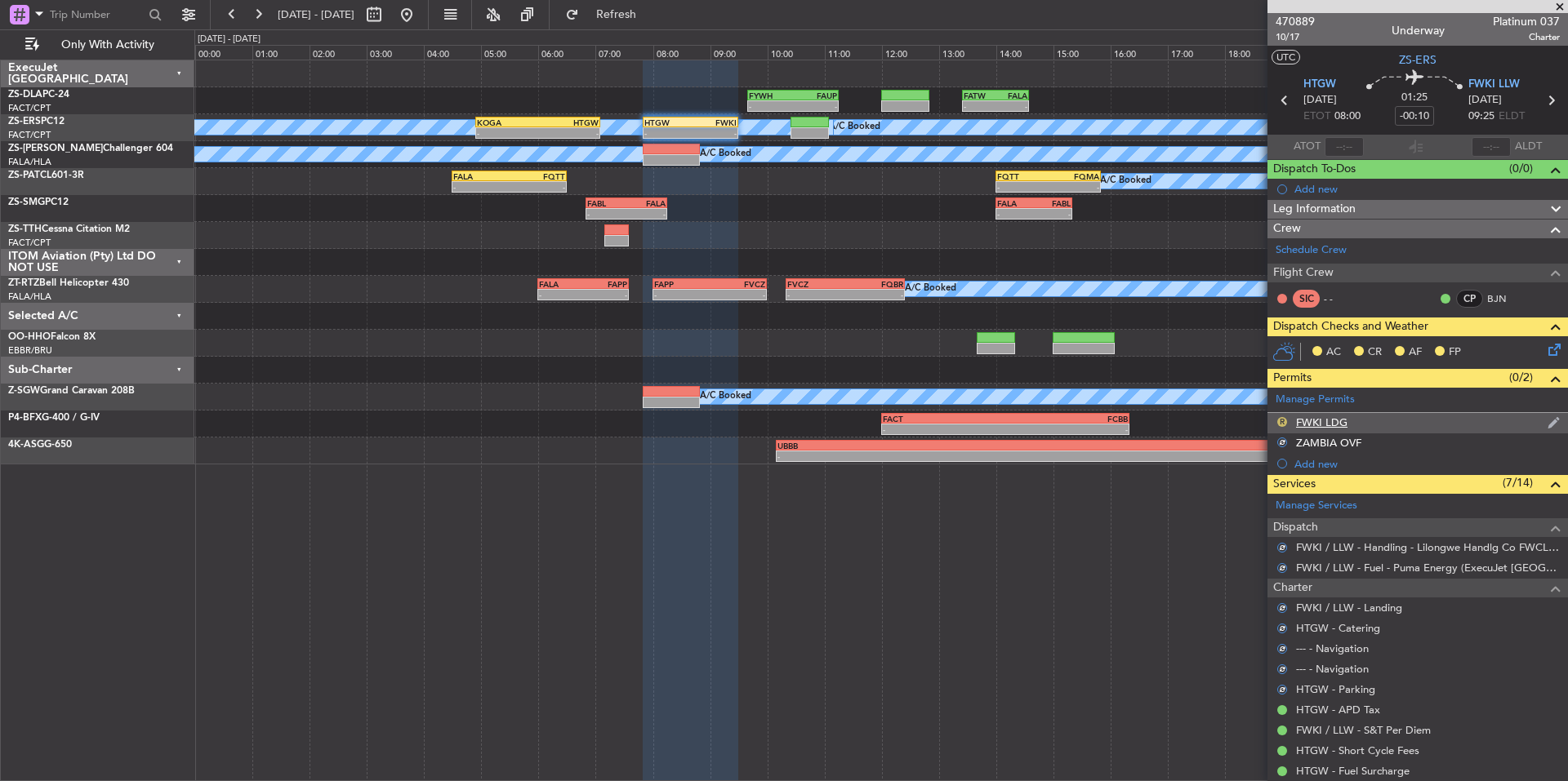
click at [1286, 419] on button "R" at bounding box center [1282, 421] width 10 height 10
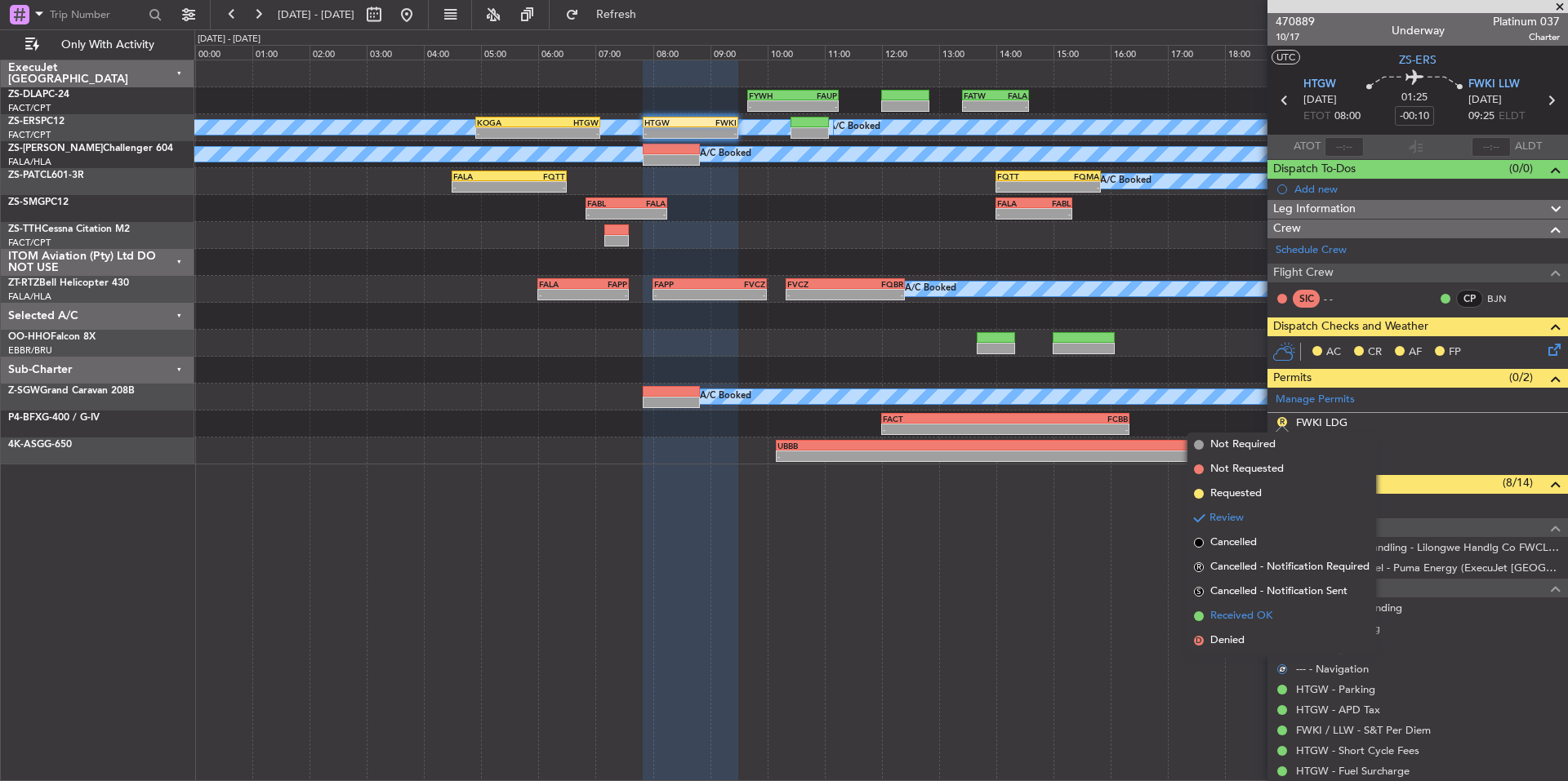
click at [1255, 614] on span "Received OK" at bounding box center [1242, 616] width 62 height 16
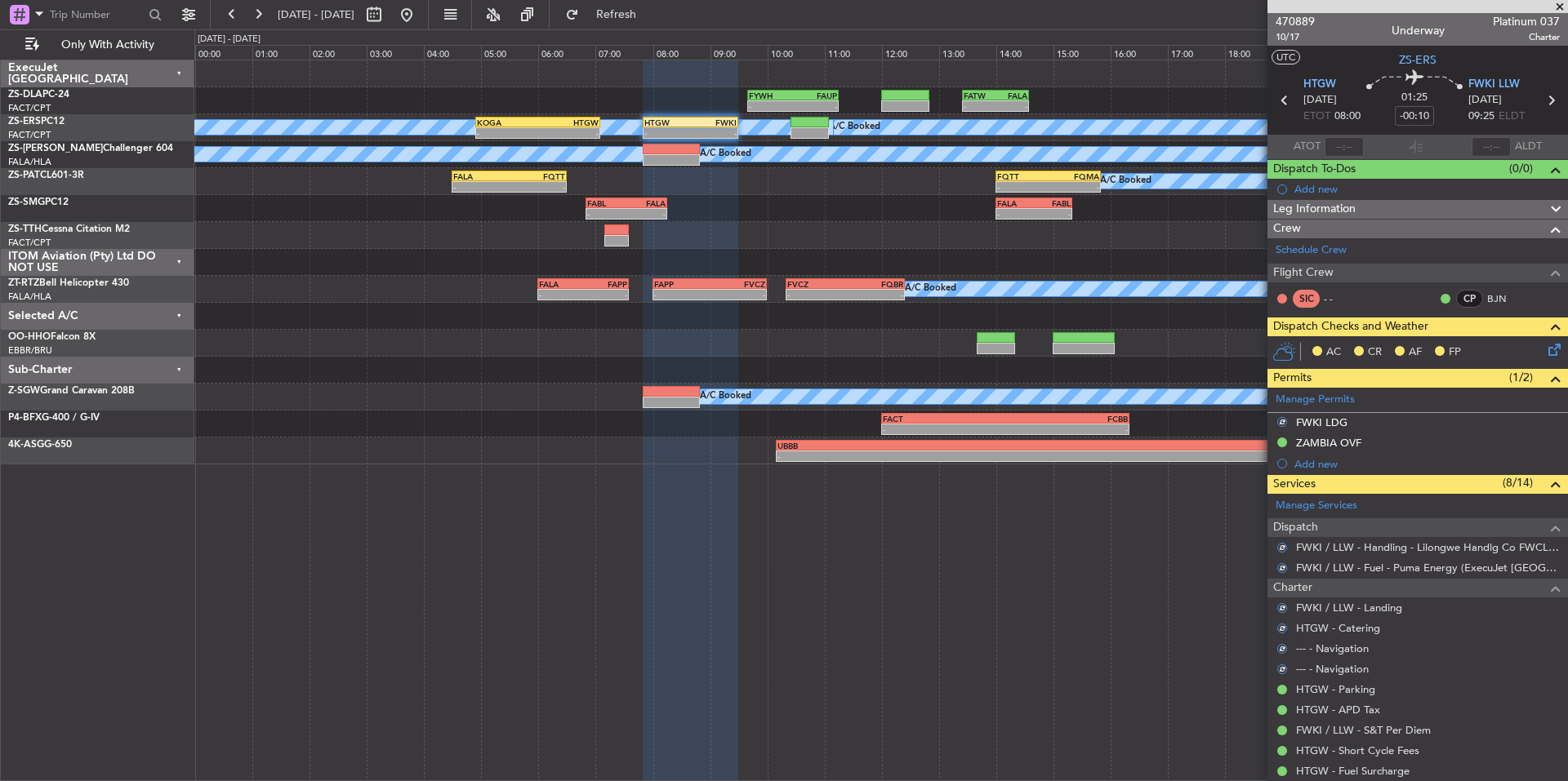
click at [1545, 353] on icon at bounding box center [1551, 347] width 13 height 13
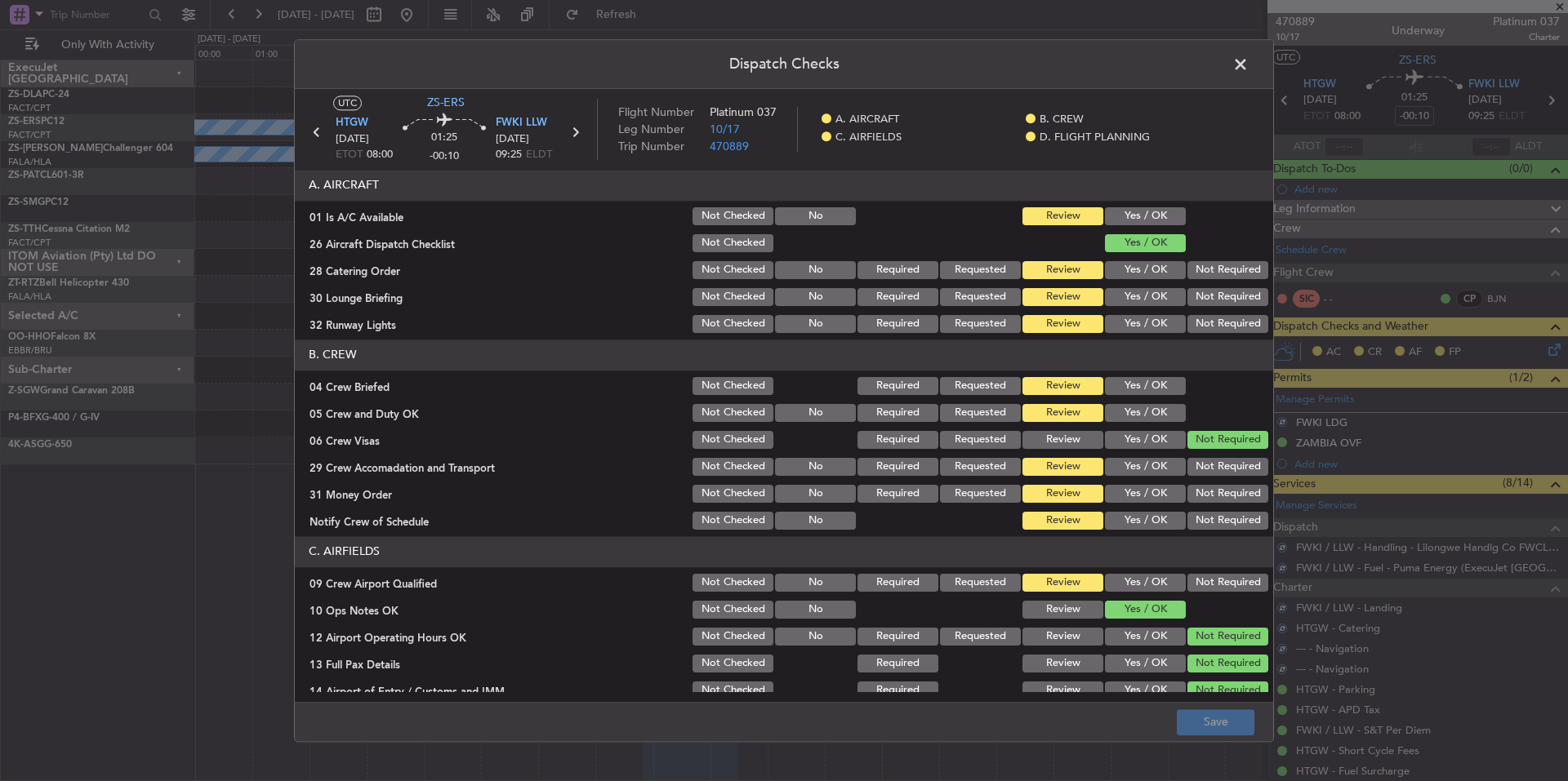
click at [1154, 220] on button "Yes / OK" at bounding box center [1145, 216] width 80 height 18
click at [1204, 270] on button "Not Required" at bounding box center [1227, 270] width 80 height 18
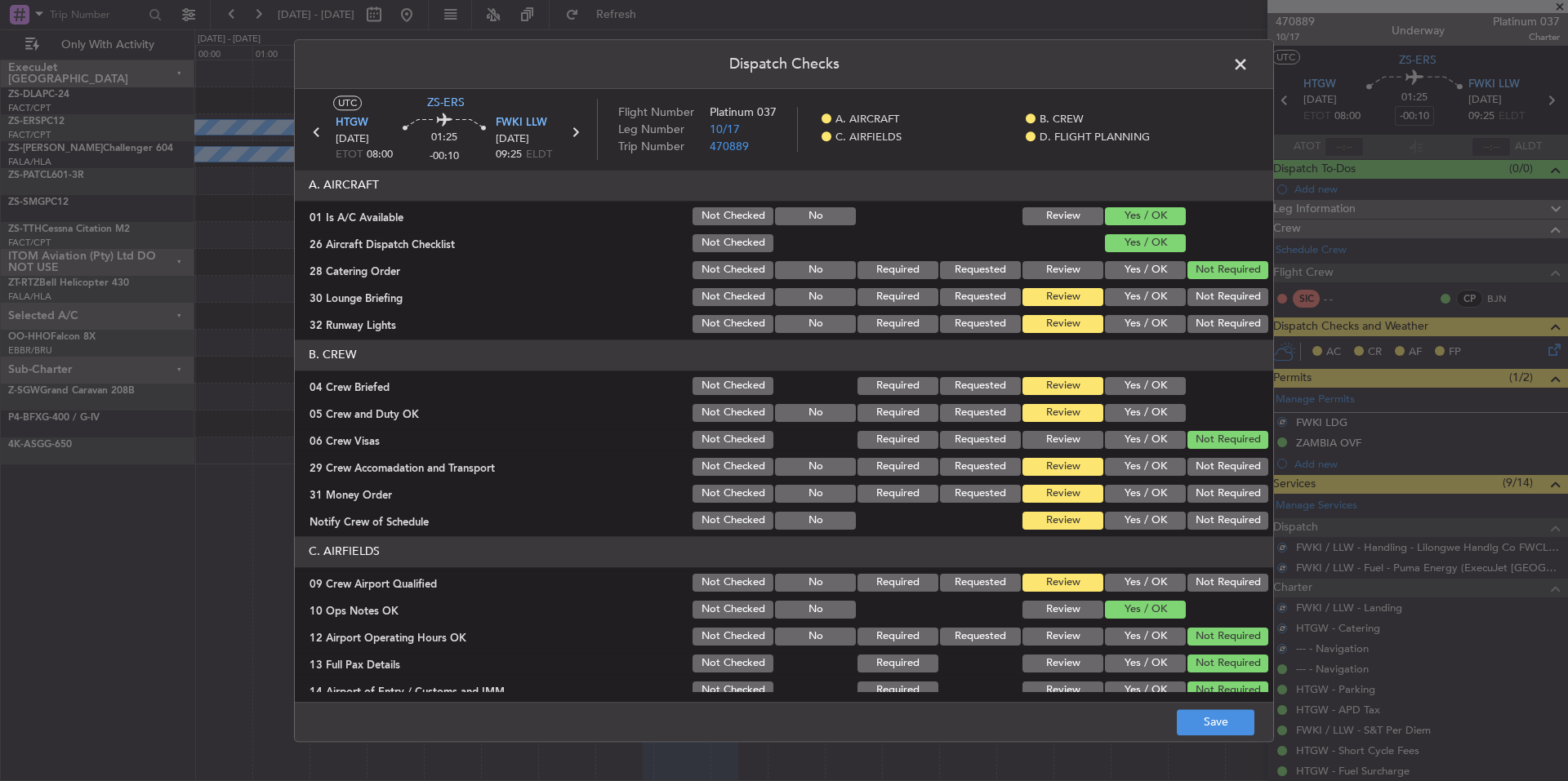
drag, startPoint x: 1215, startPoint y: 295, endPoint x: 1215, endPoint y: 305, distance: 10.0
click at [1215, 298] on button "Not Required" at bounding box center [1227, 297] width 80 height 18
drag, startPoint x: 1215, startPoint y: 305, endPoint x: 1220, endPoint y: 316, distance: 12.1
click at [1215, 306] on div "Not Required" at bounding box center [1225, 297] width 82 height 22
click at [1220, 316] on button "Not Required" at bounding box center [1227, 323] width 80 height 18
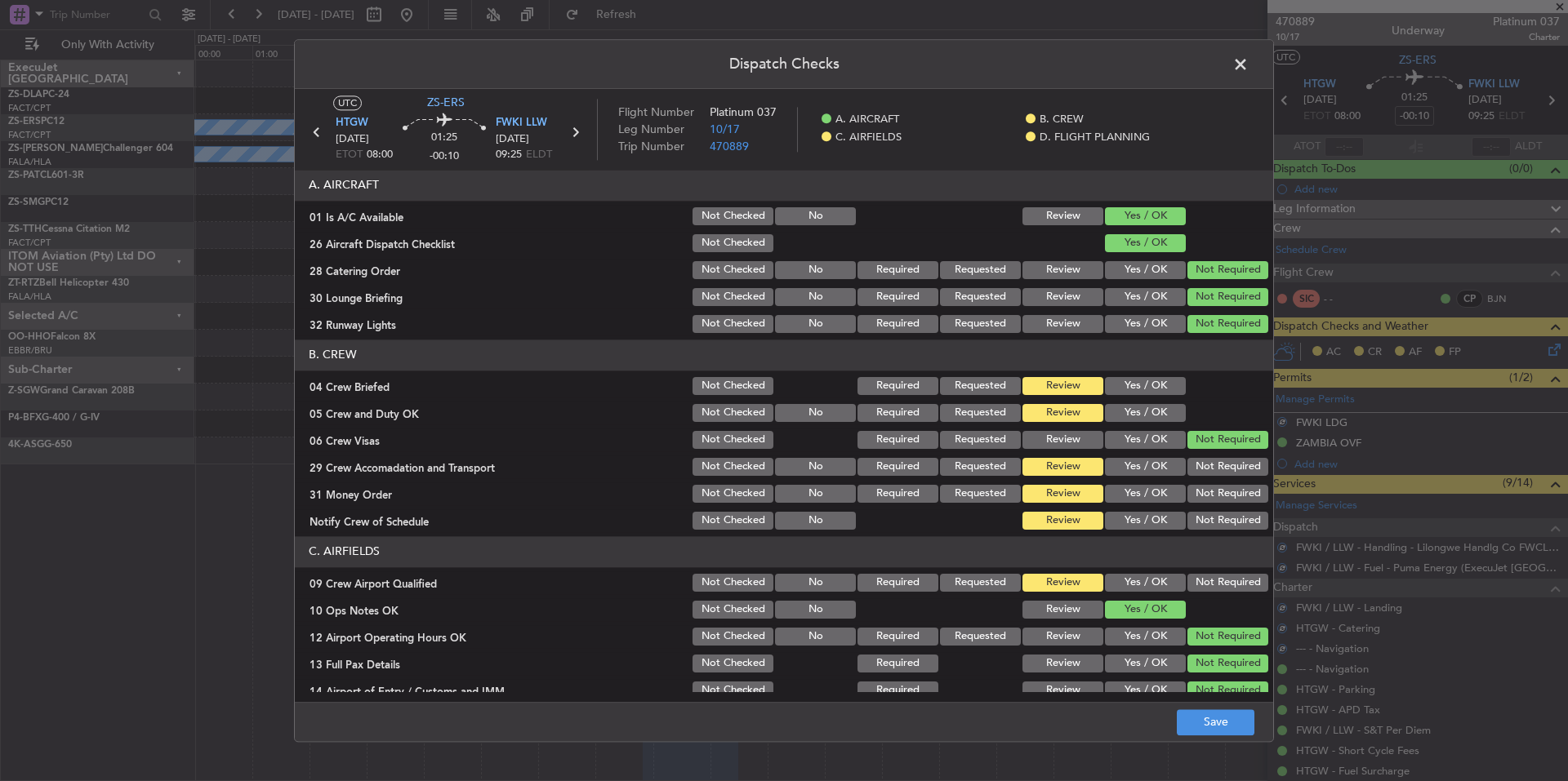
click at [1220, 321] on button "Not Required" at bounding box center [1227, 323] width 80 height 18
click at [1143, 387] on button "Yes / OK" at bounding box center [1145, 386] width 80 height 18
click at [1154, 410] on button "Yes / OK" at bounding box center [1145, 413] width 80 height 18
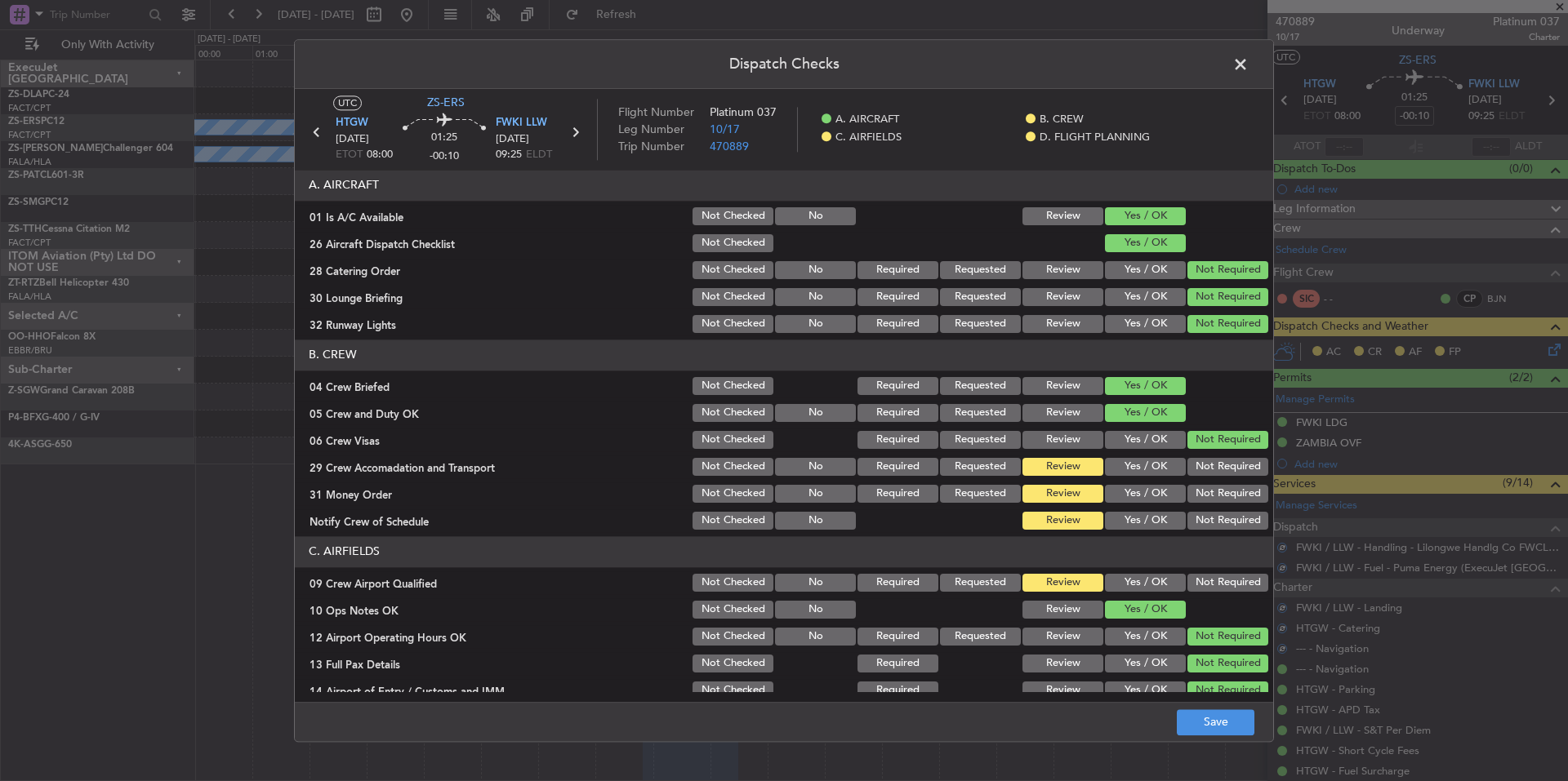
click at [1197, 457] on section "B. CREW 04 Crew Briefed Not Checked Required Requested Review Yes / OK 05 Crew …" at bounding box center [784, 436] width 979 height 193
drag, startPoint x: 1206, startPoint y: 474, endPoint x: 1207, endPoint y: 483, distance: 9.1
click at [1206, 477] on div "Not Required" at bounding box center [1225, 467] width 82 height 22
drag, startPoint x: 1207, startPoint y: 483, endPoint x: 1212, endPoint y: 493, distance: 11.2
click at [1211, 490] on div "Not Required" at bounding box center [1225, 494] width 82 height 22
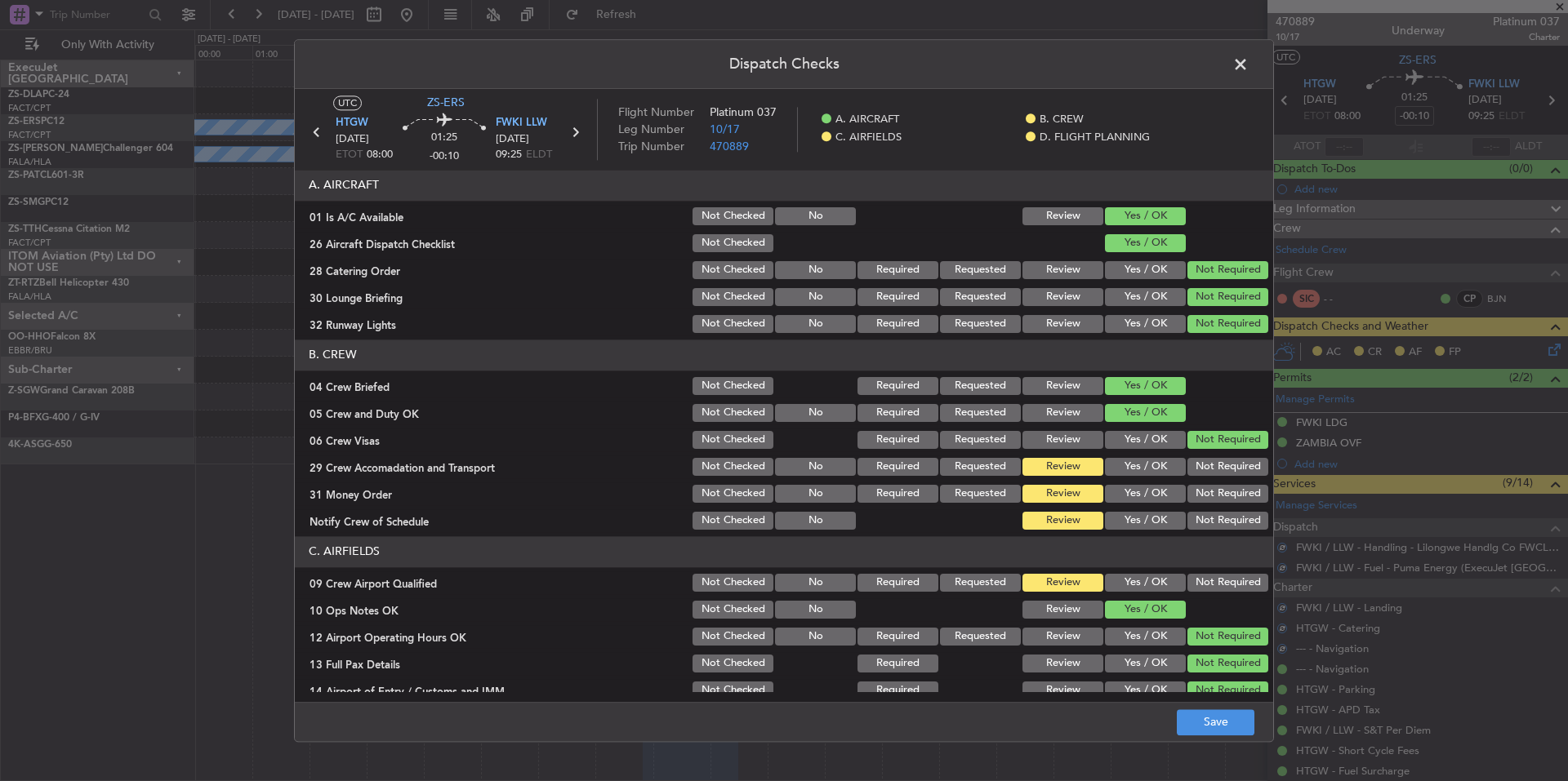
drag, startPoint x: 1217, startPoint y: 498, endPoint x: 1219, endPoint y: 508, distance: 10.2
click at [1218, 503] on div "Not Required" at bounding box center [1225, 494] width 82 height 22
click at [1222, 514] on div "Not Required" at bounding box center [1225, 521] width 82 height 22
drag, startPoint x: 1222, startPoint y: 515, endPoint x: 1223, endPoint y: 504, distance: 11.0
click at [1223, 515] on button "Not Required" at bounding box center [1227, 521] width 80 height 18
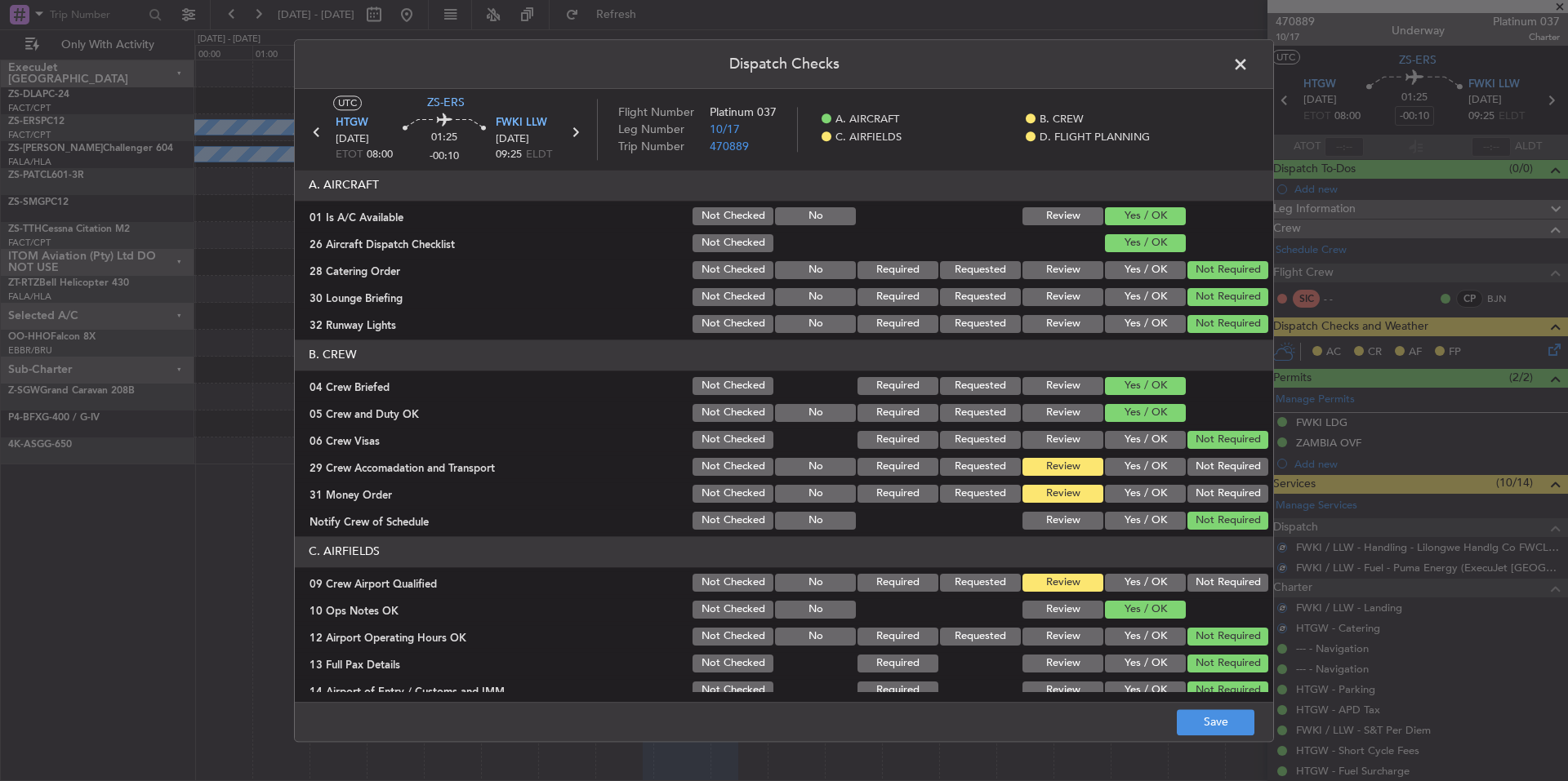
drag, startPoint x: 1223, startPoint y: 503, endPoint x: 1222, endPoint y: 496, distance: 7.1
click at [1223, 499] on div "Not Required" at bounding box center [1225, 494] width 82 height 22
drag, startPoint x: 1221, startPoint y: 486, endPoint x: 1221, endPoint y: 476, distance: 10.0
click at [1221, 485] on button "Not Required" at bounding box center [1227, 494] width 80 height 18
drag, startPoint x: 1221, startPoint y: 476, endPoint x: 1224, endPoint y: 465, distance: 11.4
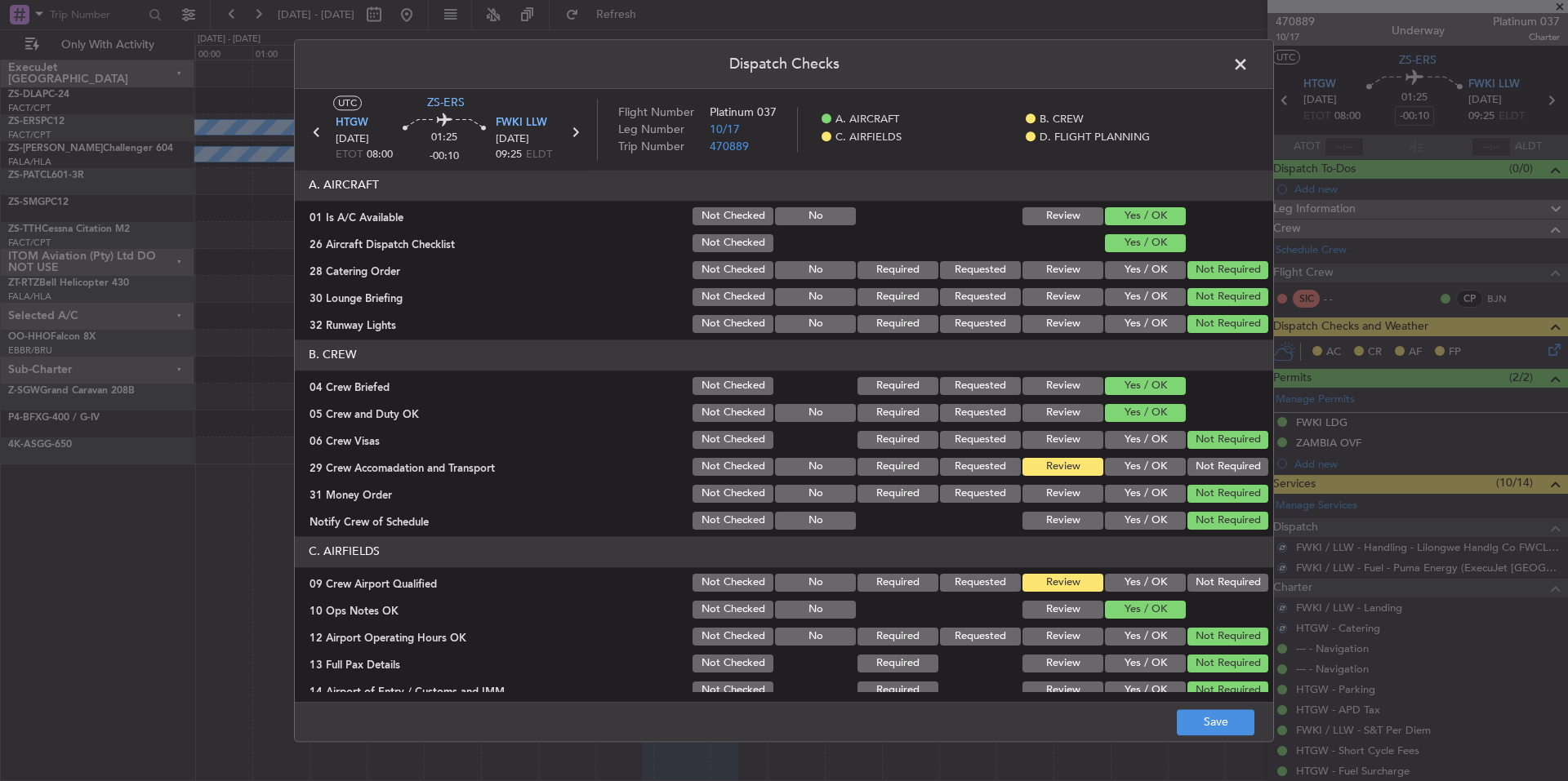
click at [1221, 474] on div "Not Required" at bounding box center [1225, 467] width 82 height 22
click at [1224, 465] on button "Not Required" at bounding box center [1227, 466] width 80 height 18
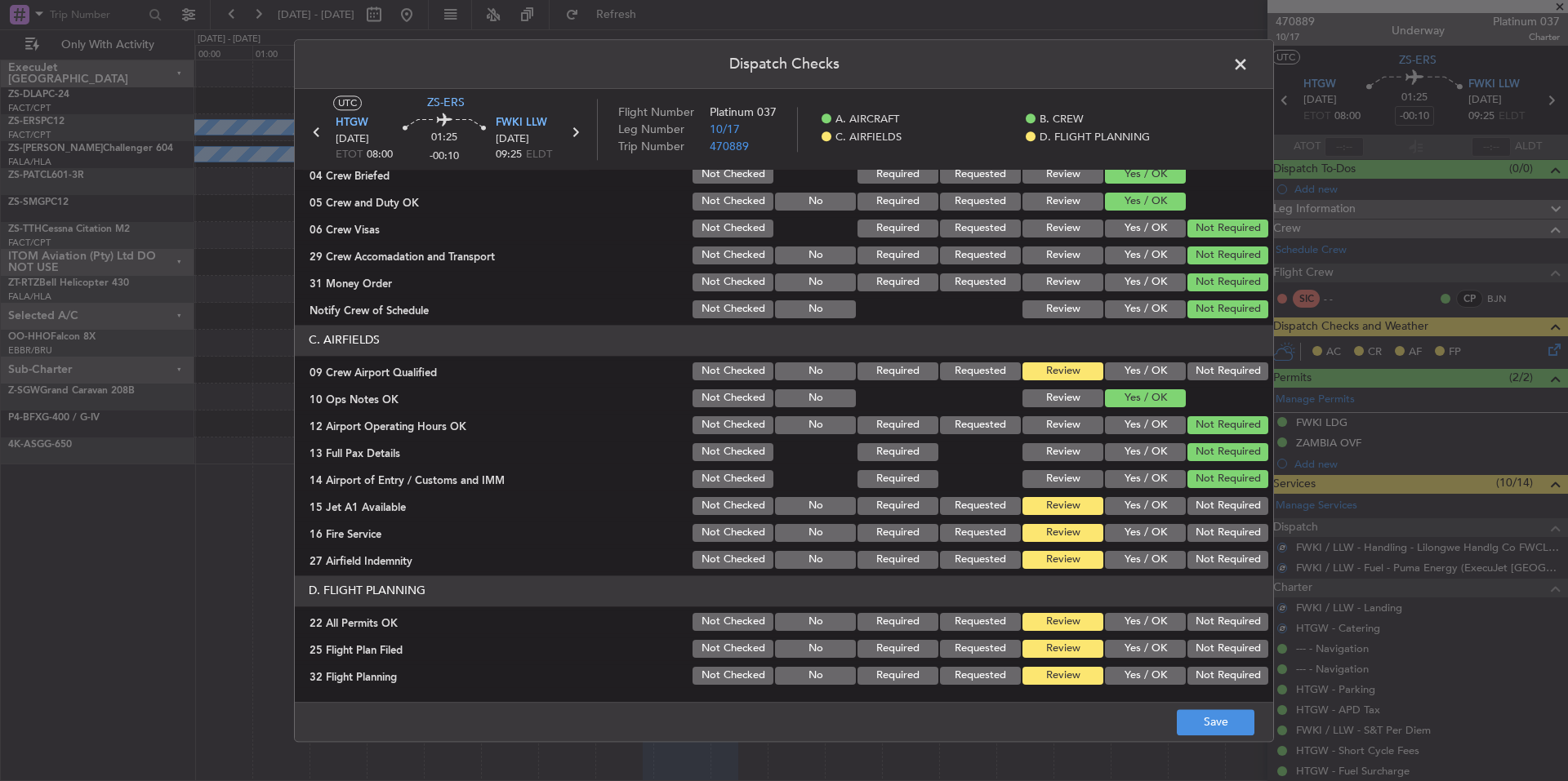
click at [1221, 369] on button "Not Required" at bounding box center [1227, 371] width 80 height 18
click at [1200, 527] on button "Not Required" at bounding box center [1227, 533] width 80 height 18
click at [1203, 518] on section "C. AIRFIELDS 09 Crew Airport Qualified Not Checked No Required Requested Review…" at bounding box center [784, 448] width 979 height 246
click at [1209, 507] on button "Not Required" at bounding box center [1227, 506] width 80 height 18
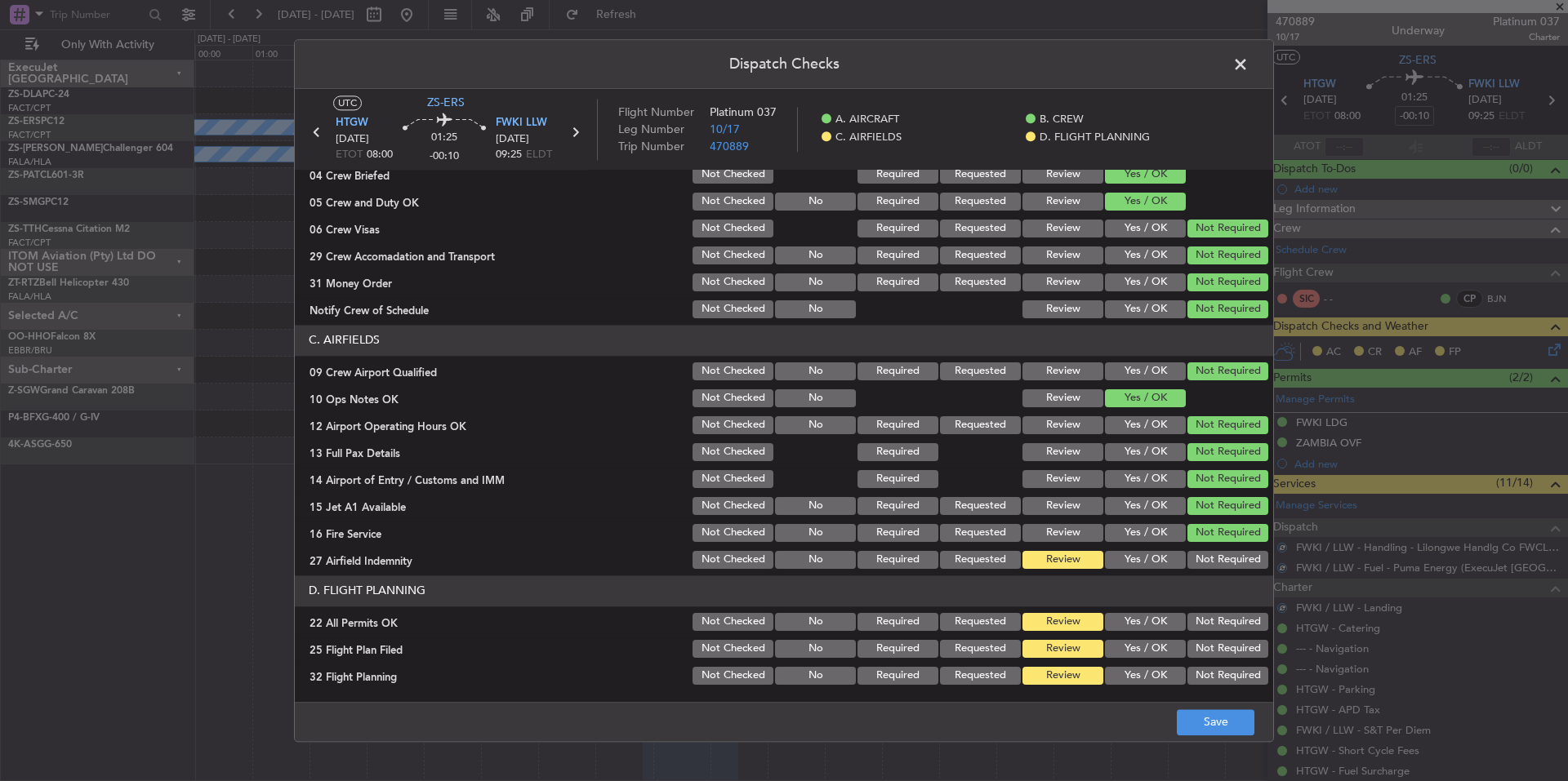
click at [1213, 547] on section "C. AIRFIELDS 09 Crew Airport Qualified Not Checked No Required Requested Review…" at bounding box center [784, 448] width 979 height 246
click at [1217, 554] on button "Not Required" at bounding box center [1227, 560] width 80 height 18
drag, startPoint x: 1219, startPoint y: 615, endPoint x: 1215, endPoint y: 622, distance: 8.1
click at [1219, 616] on button "Not Required" at bounding box center [1227, 622] width 80 height 18
drag, startPoint x: 1176, startPoint y: 640, endPoint x: 1162, endPoint y: 652, distance: 18.4
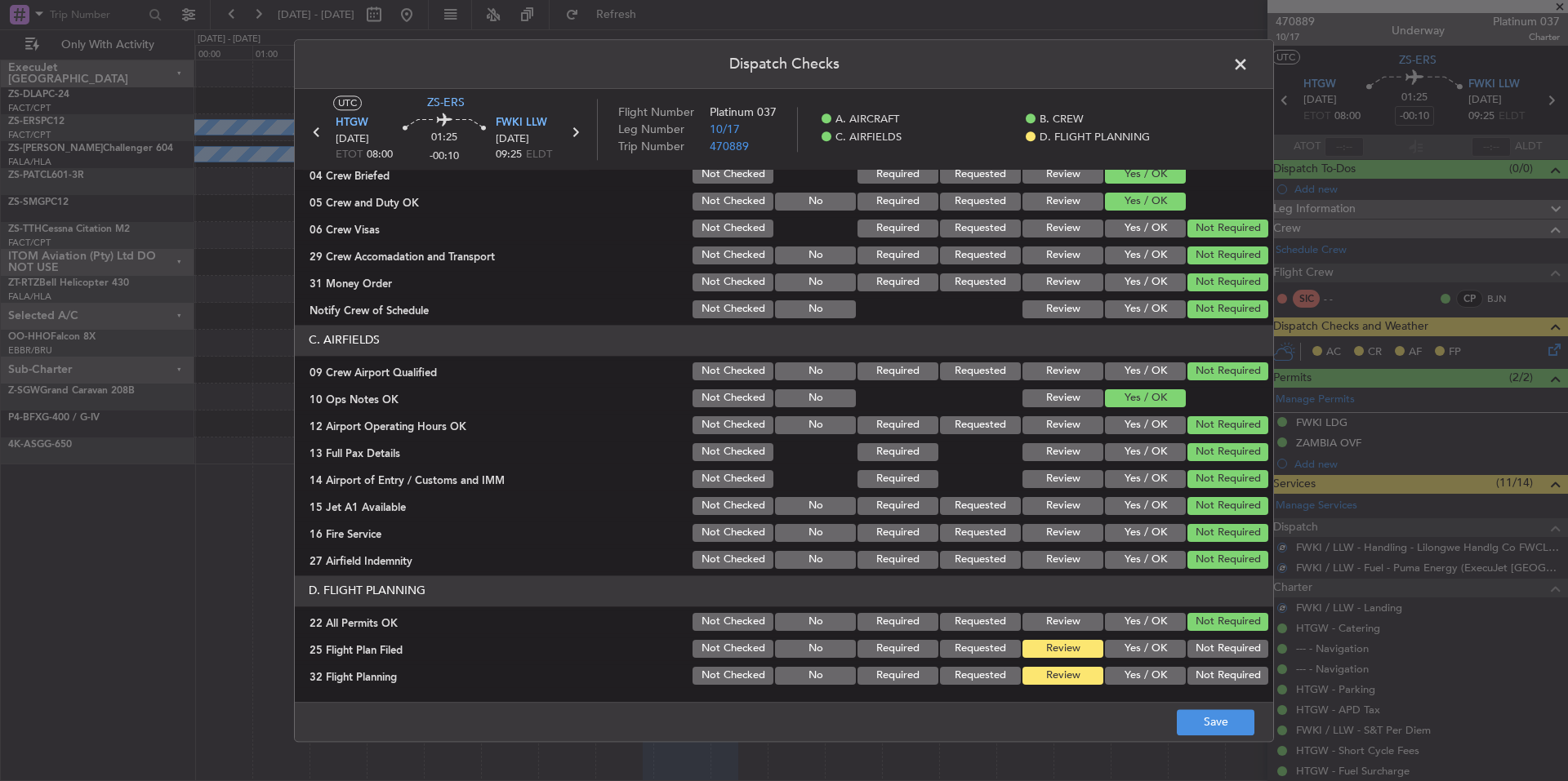
click at [1185, 640] on div "Not Required" at bounding box center [1225, 649] width 82 height 22
drag, startPoint x: 1162, startPoint y: 652, endPoint x: 1155, endPoint y: 667, distance: 16.6
click at [1160, 655] on button "Yes / OK" at bounding box center [1145, 649] width 80 height 18
drag, startPoint x: 1155, startPoint y: 667, endPoint x: 1155, endPoint y: 681, distance: 14.0
click at [1155, 673] on button "Yes / OK" at bounding box center [1145, 675] width 80 height 18
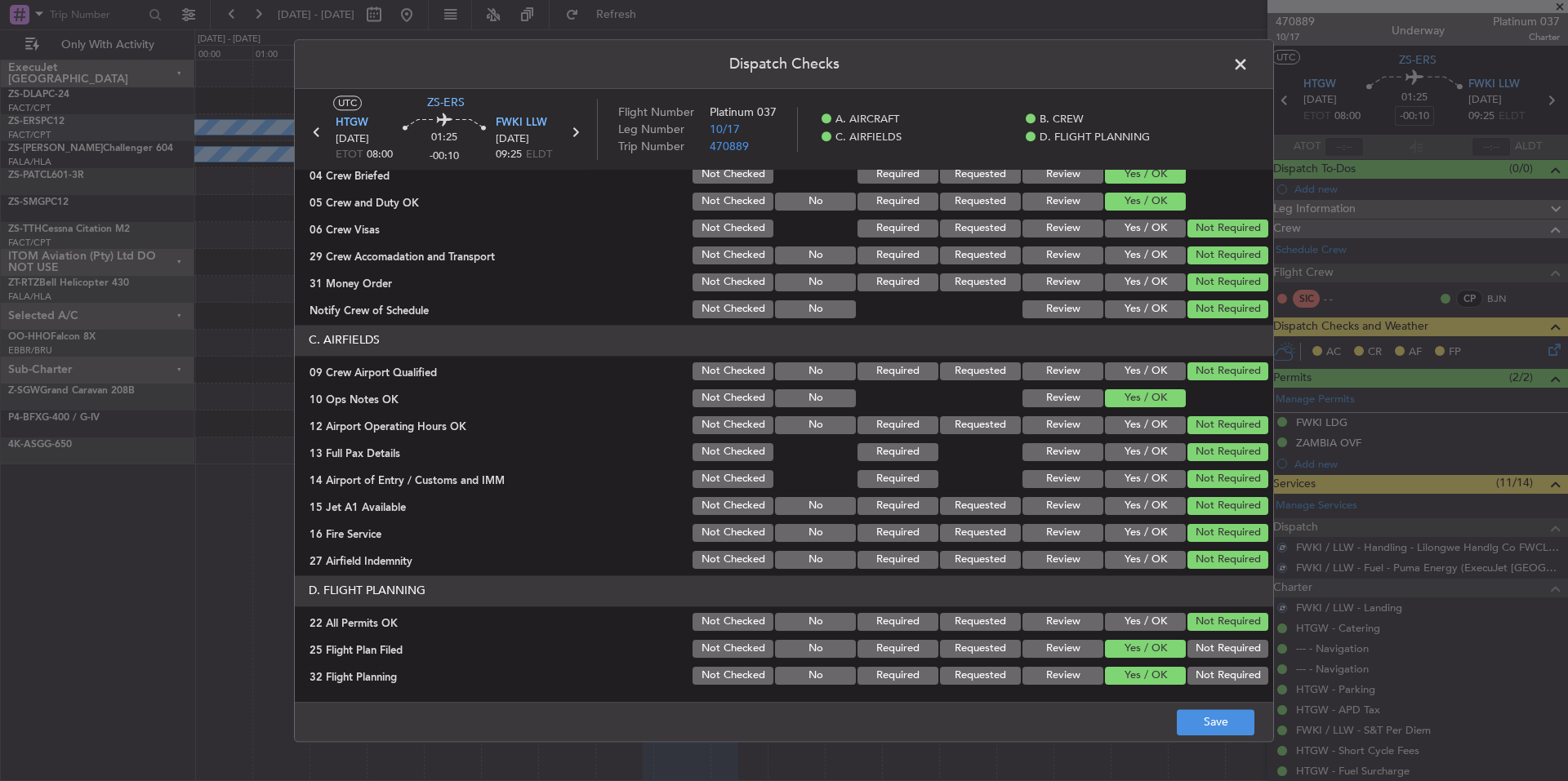
click at [1155, 684] on button "Yes / OK" at bounding box center [1145, 675] width 80 height 18
click at [1188, 714] on button "Save" at bounding box center [1216, 722] width 78 height 26
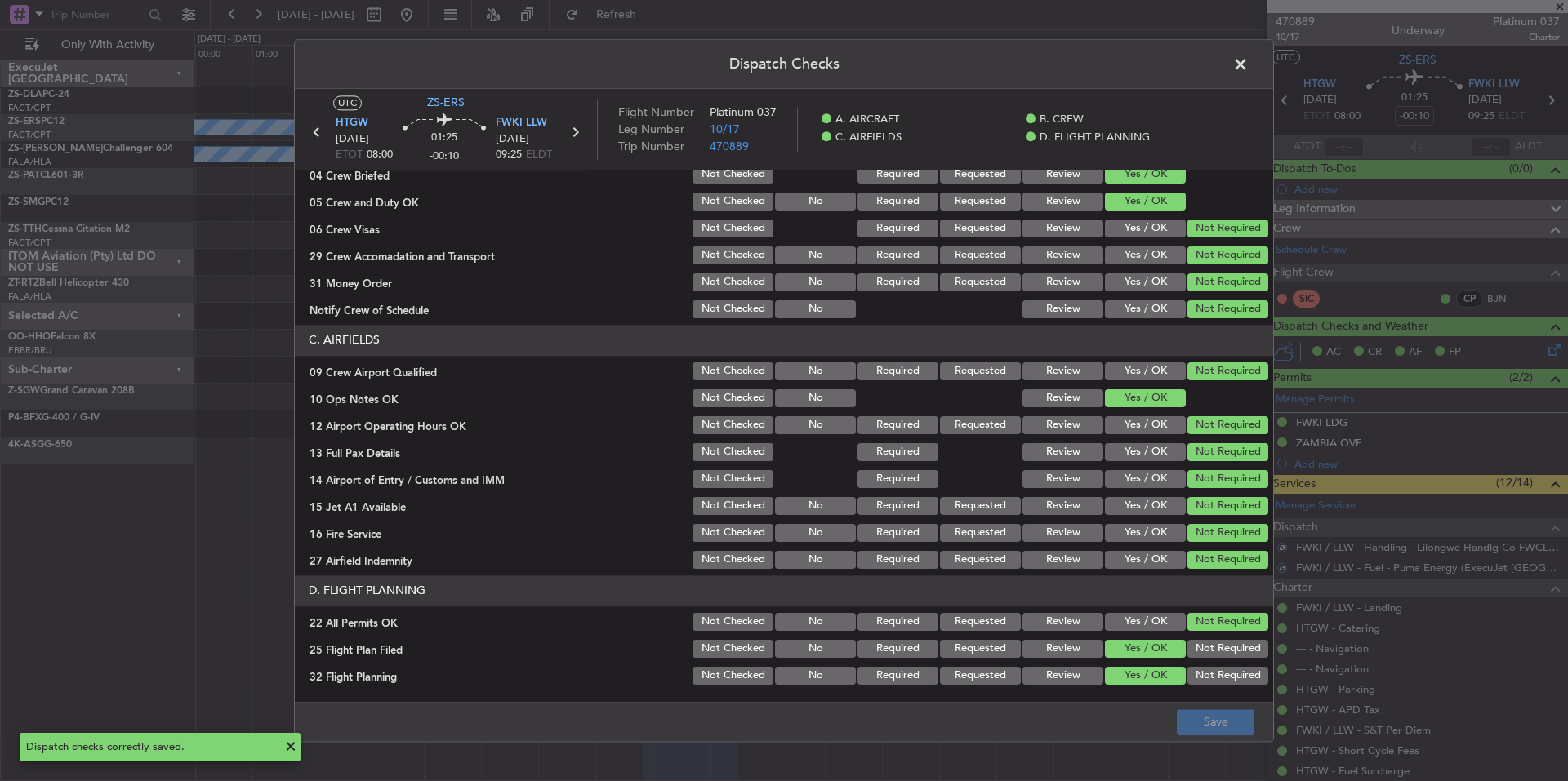
click at [1249, 70] on span at bounding box center [1249, 68] width 0 height 33
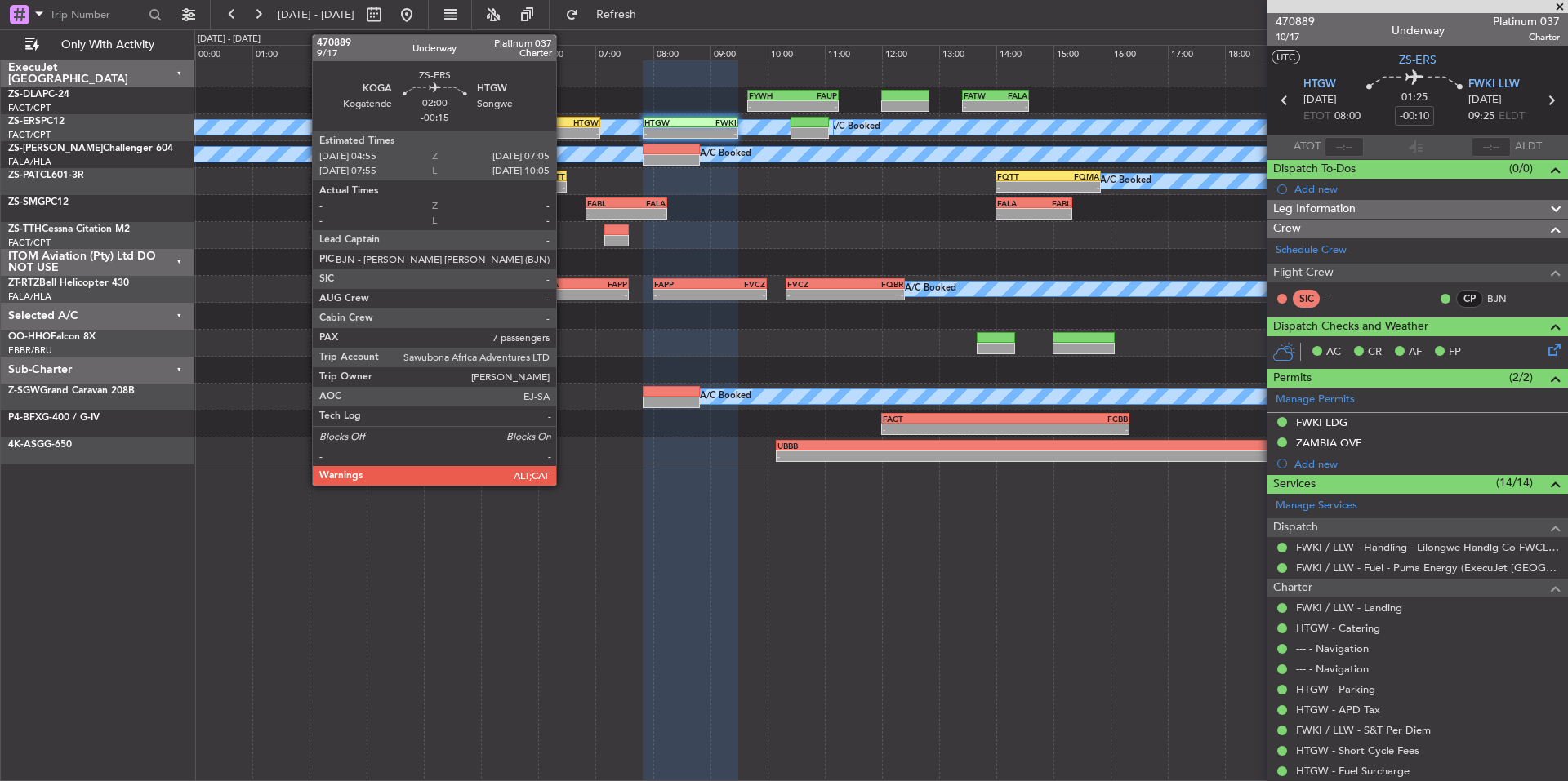
click at [563, 122] on div "HTGW" at bounding box center [569, 122] width 61 height 10
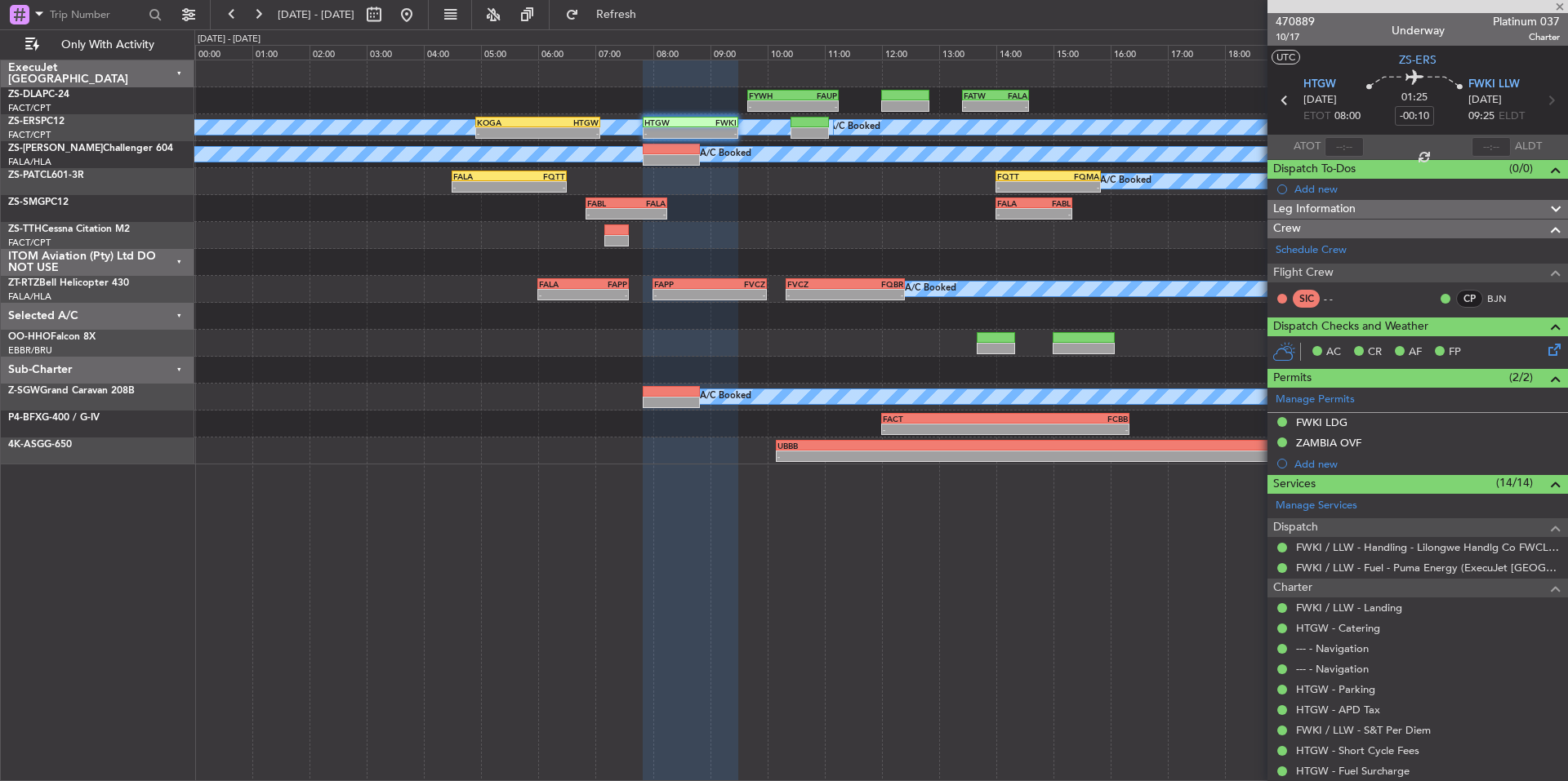
type input "-00:15"
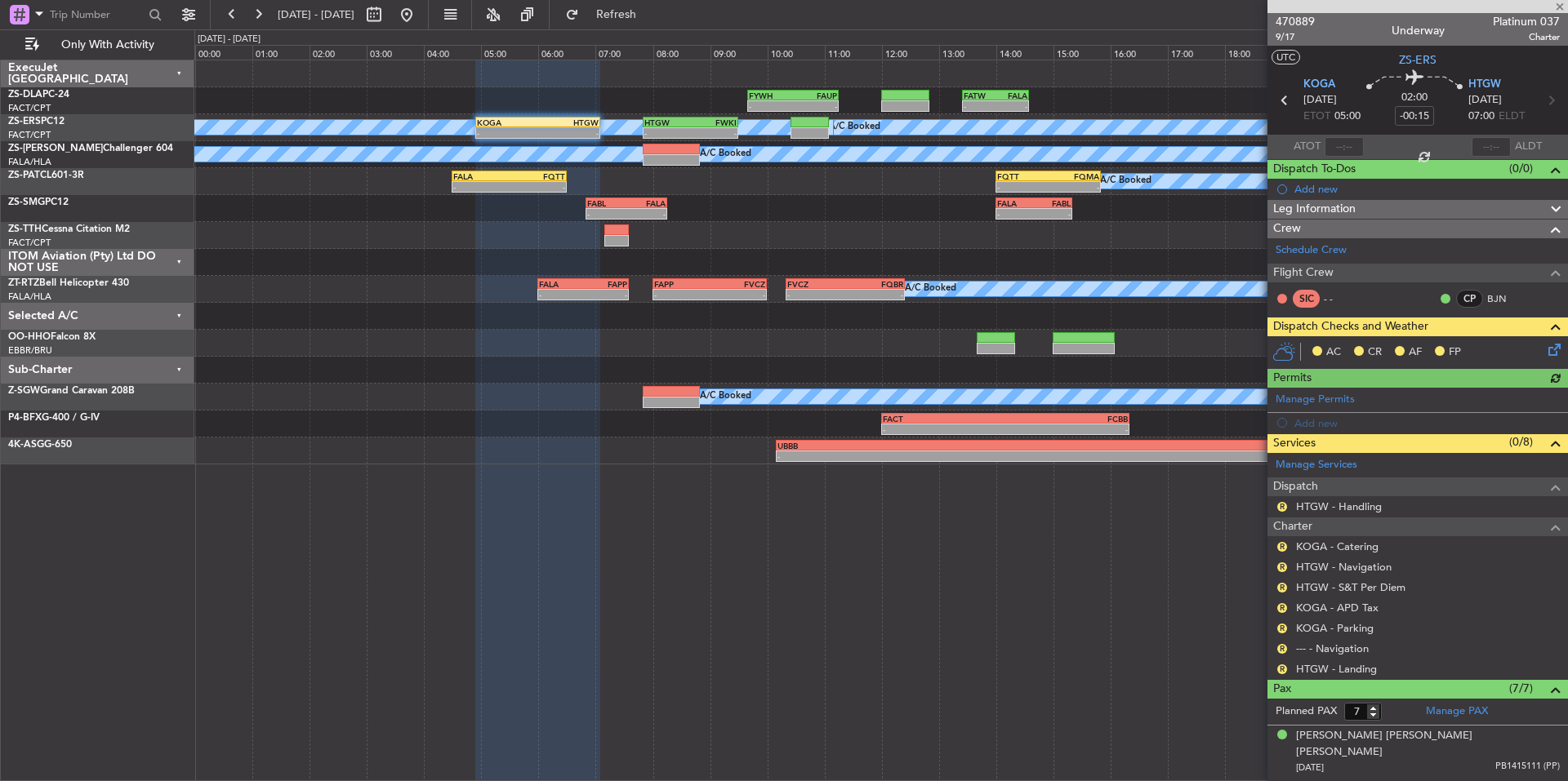
drag, startPoint x: 1283, startPoint y: 665, endPoint x: 1271, endPoint y: 659, distance: 13.4
click at [1282, 665] on button "R" at bounding box center [1282, 669] width 10 height 10
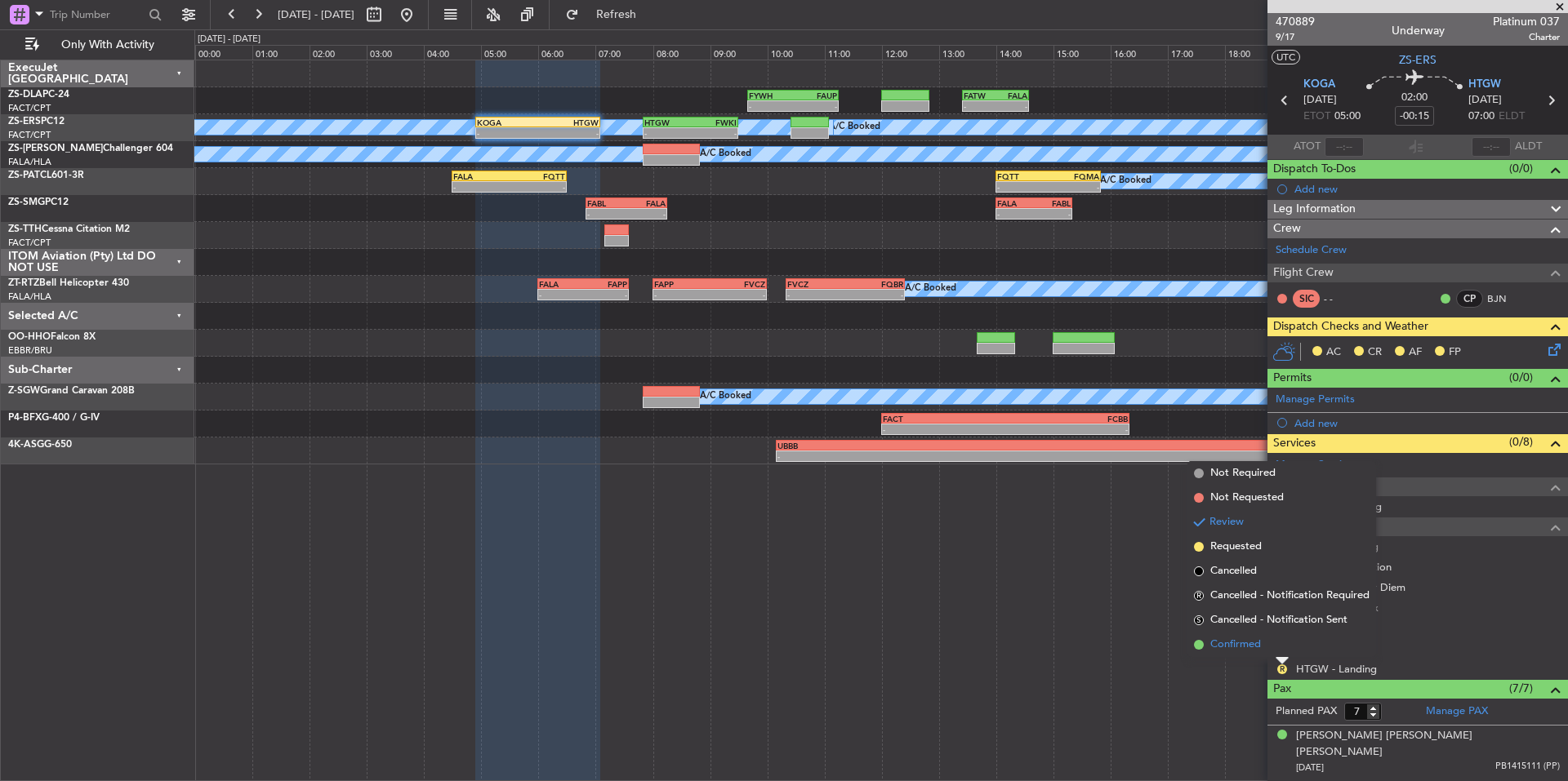
click at [1250, 643] on span "Confirmed" at bounding box center [1236, 644] width 51 height 16
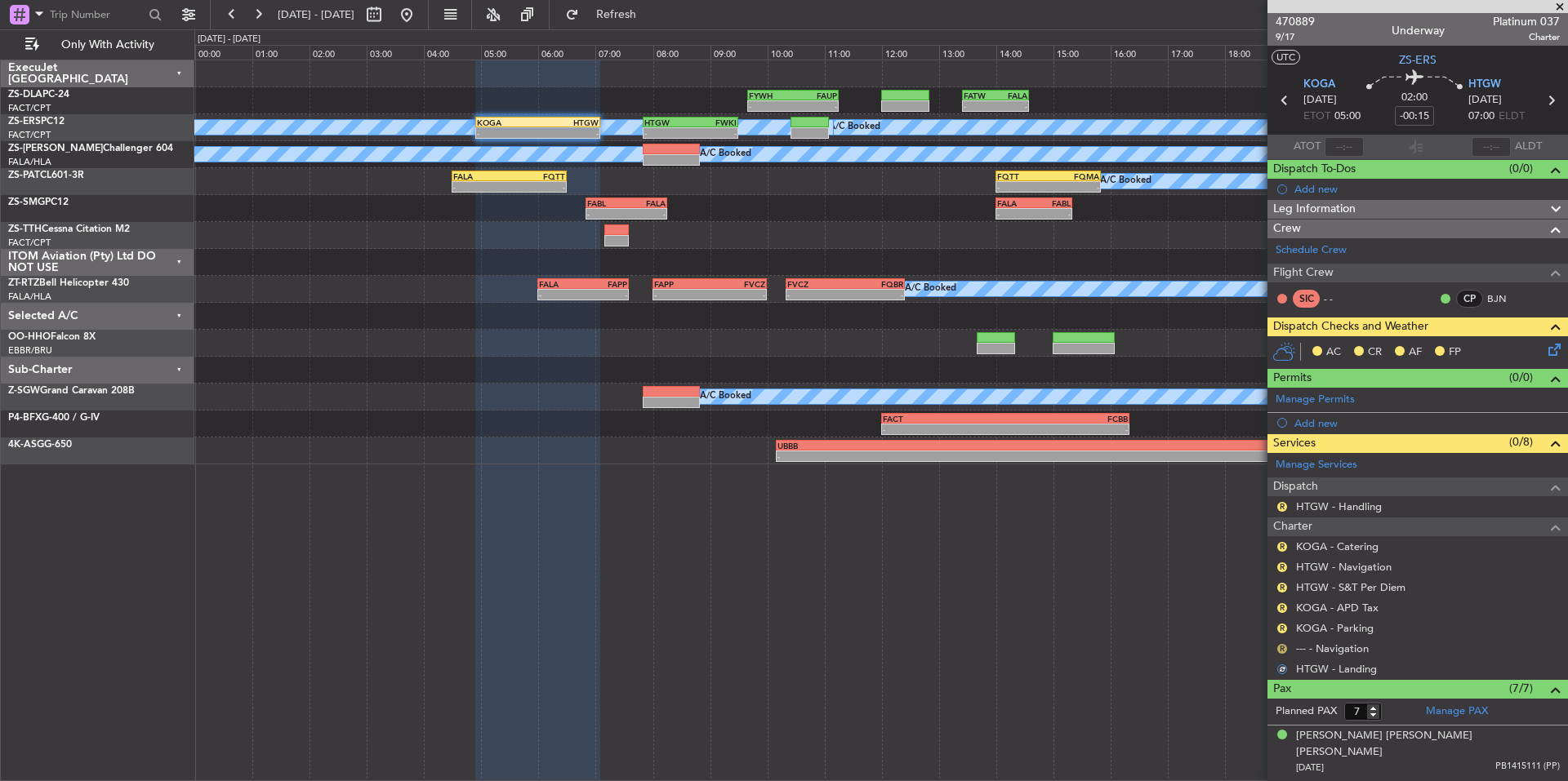
click at [1278, 647] on button "R" at bounding box center [1282, 649] width 10 height 10
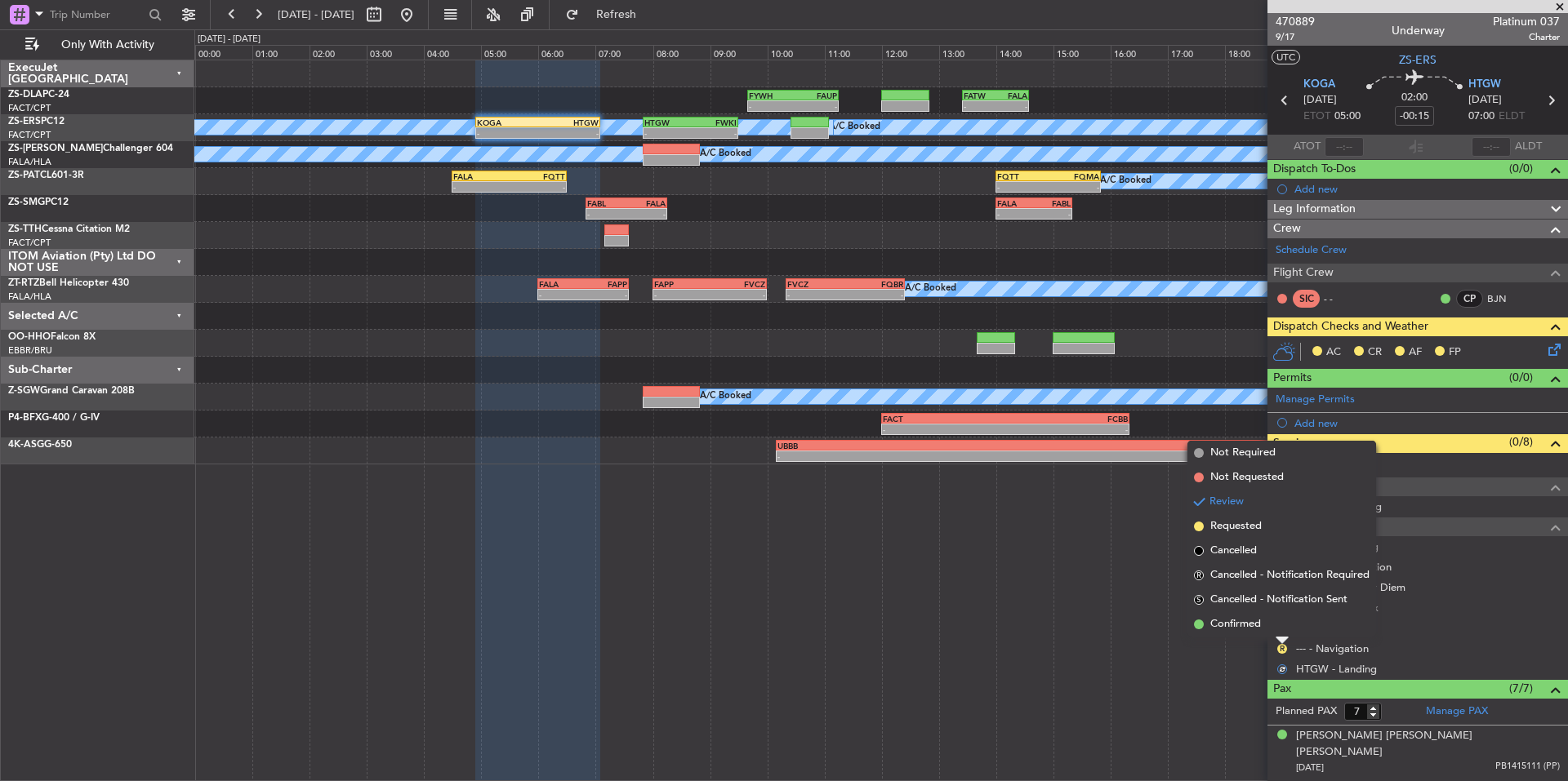
click at [1261, 635] on body "30 Sep 2025 - 01 Oct 2025 Refresh Quick Links Only With Activity - - FYWH 09:40…" at bounding box center [784, 390] width 1568 height 781
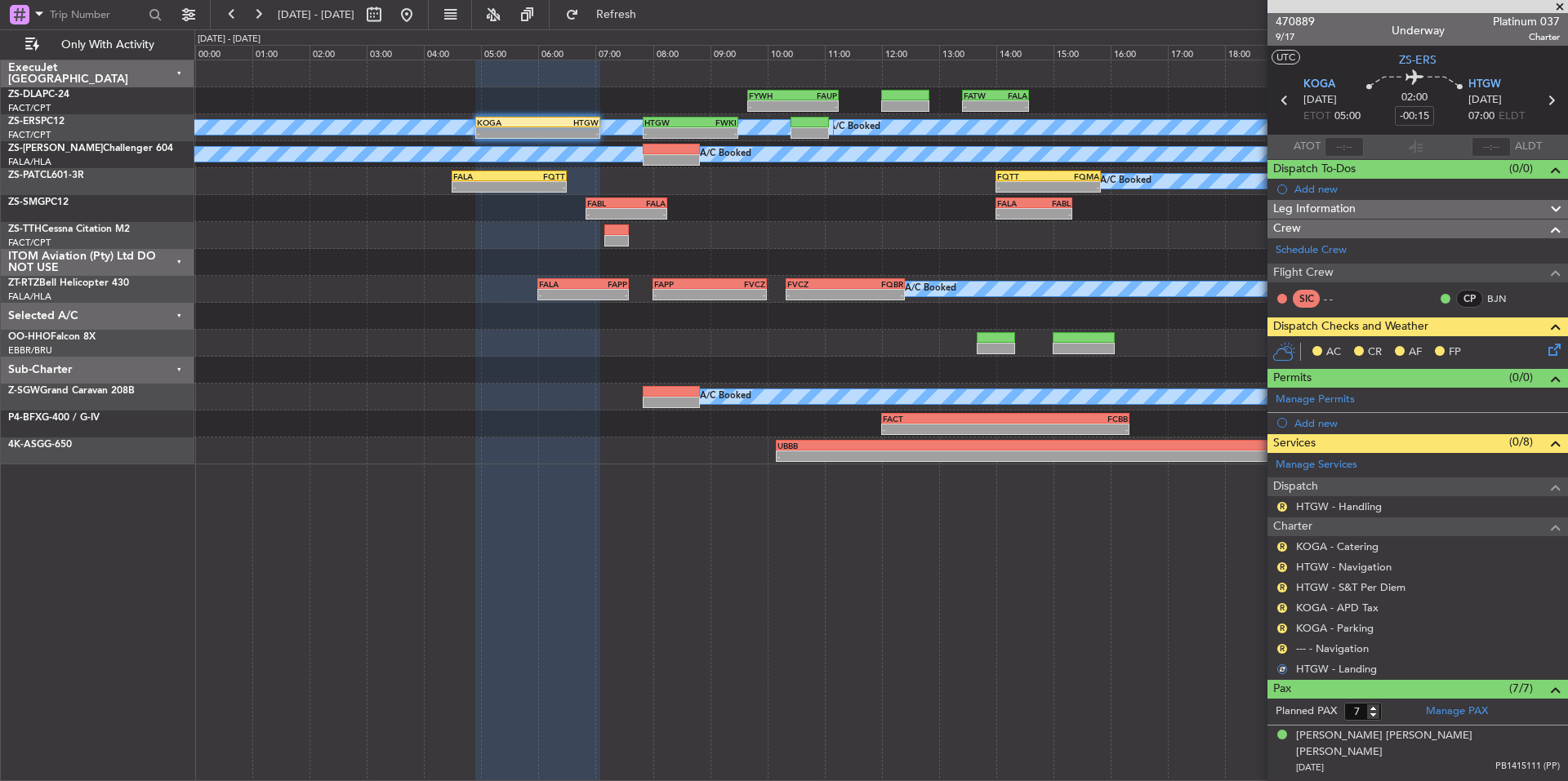
drag, startPoint x: 1278, startPoint y: 647, endPoint x: 1267, endPoint y: 637, distance: 14.9
click at [1279, 647] on button "R" at bounding box center [1282, 649] width 10 height 10
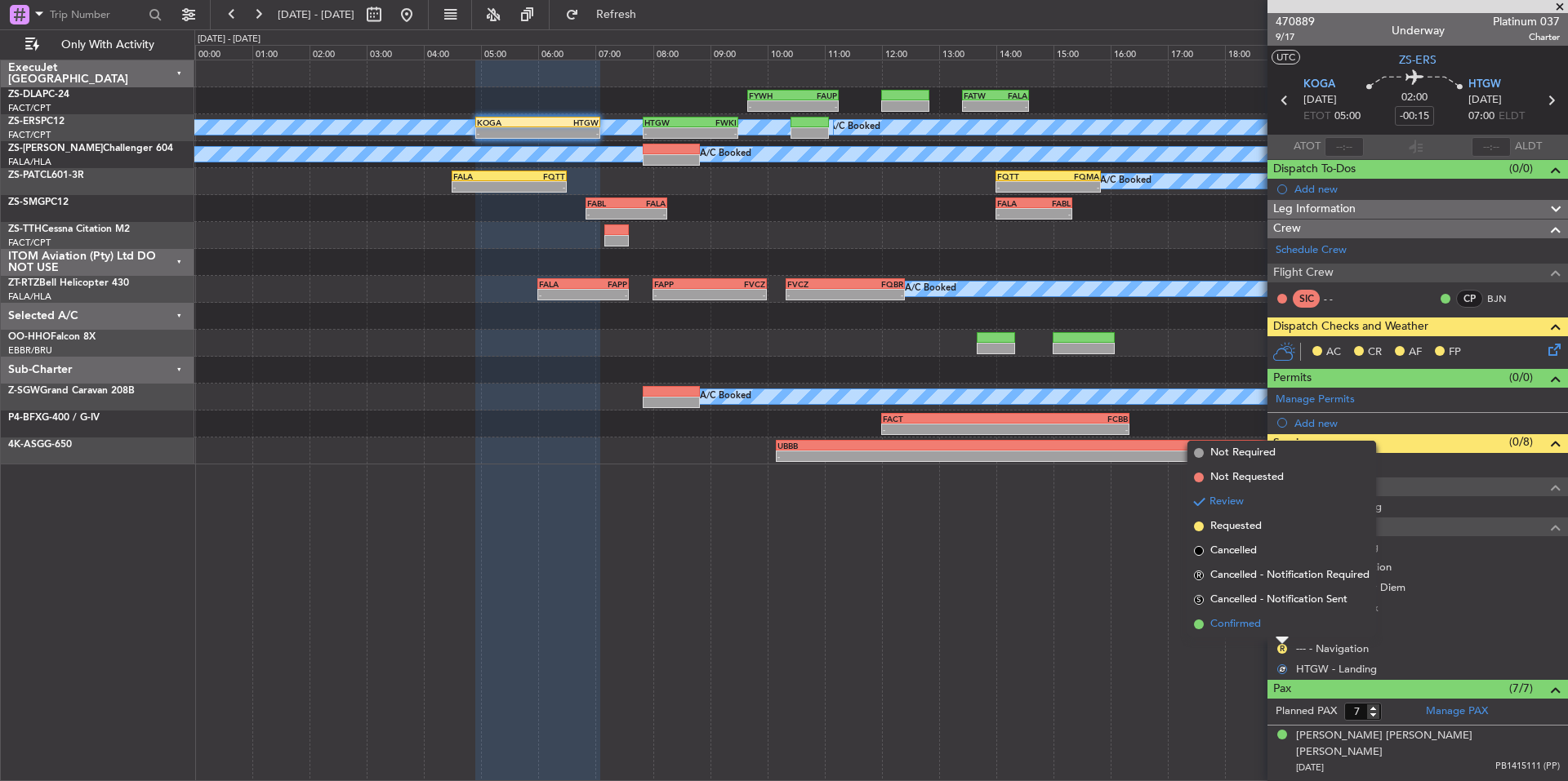
click at [1256, 624] on span "Confirmed" at bounding box center [1236, 624] width 51 height 16
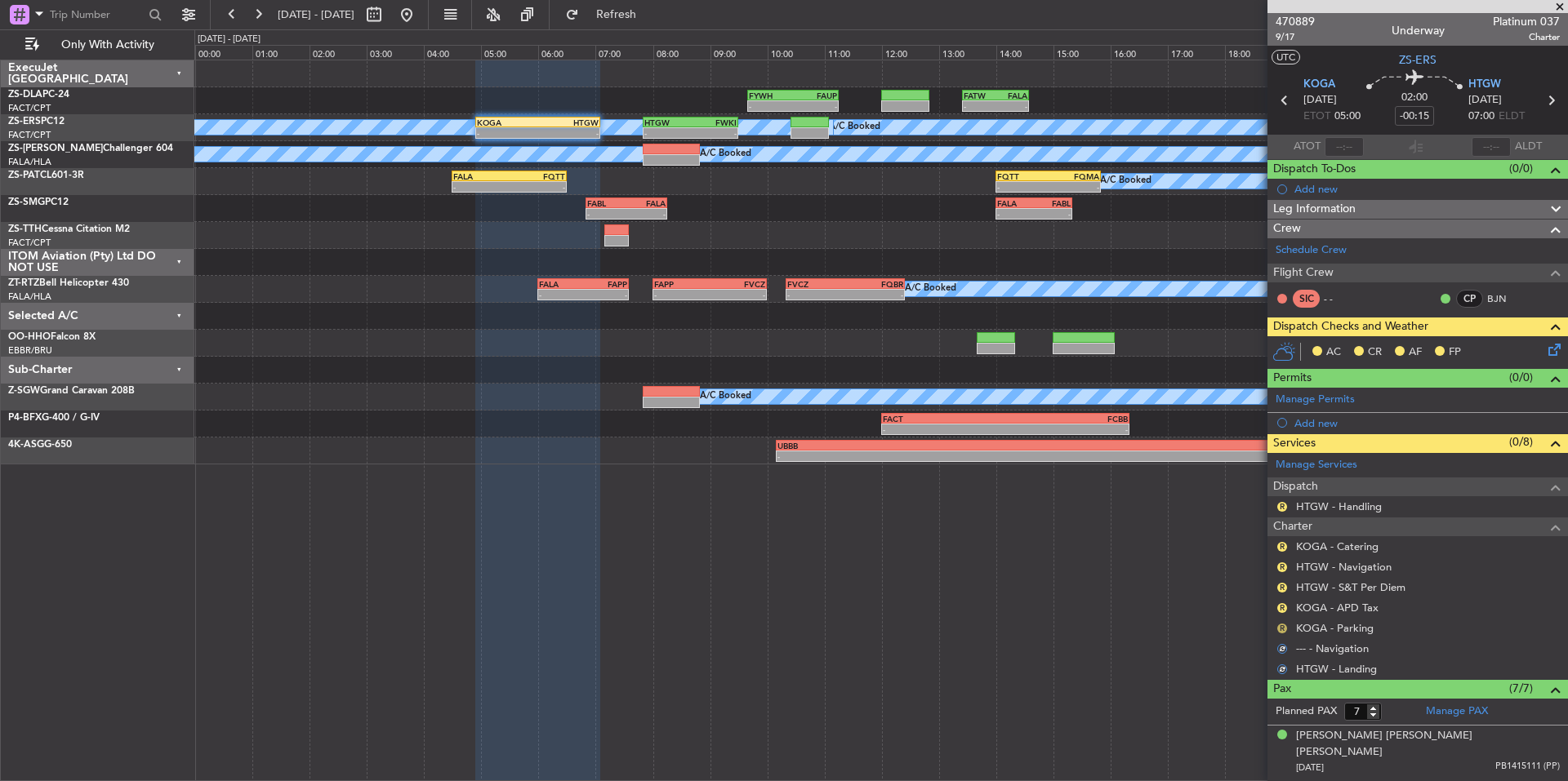
click at [1282, 627] on button "R" at bounding box center [1282, 628] width 10 height 10
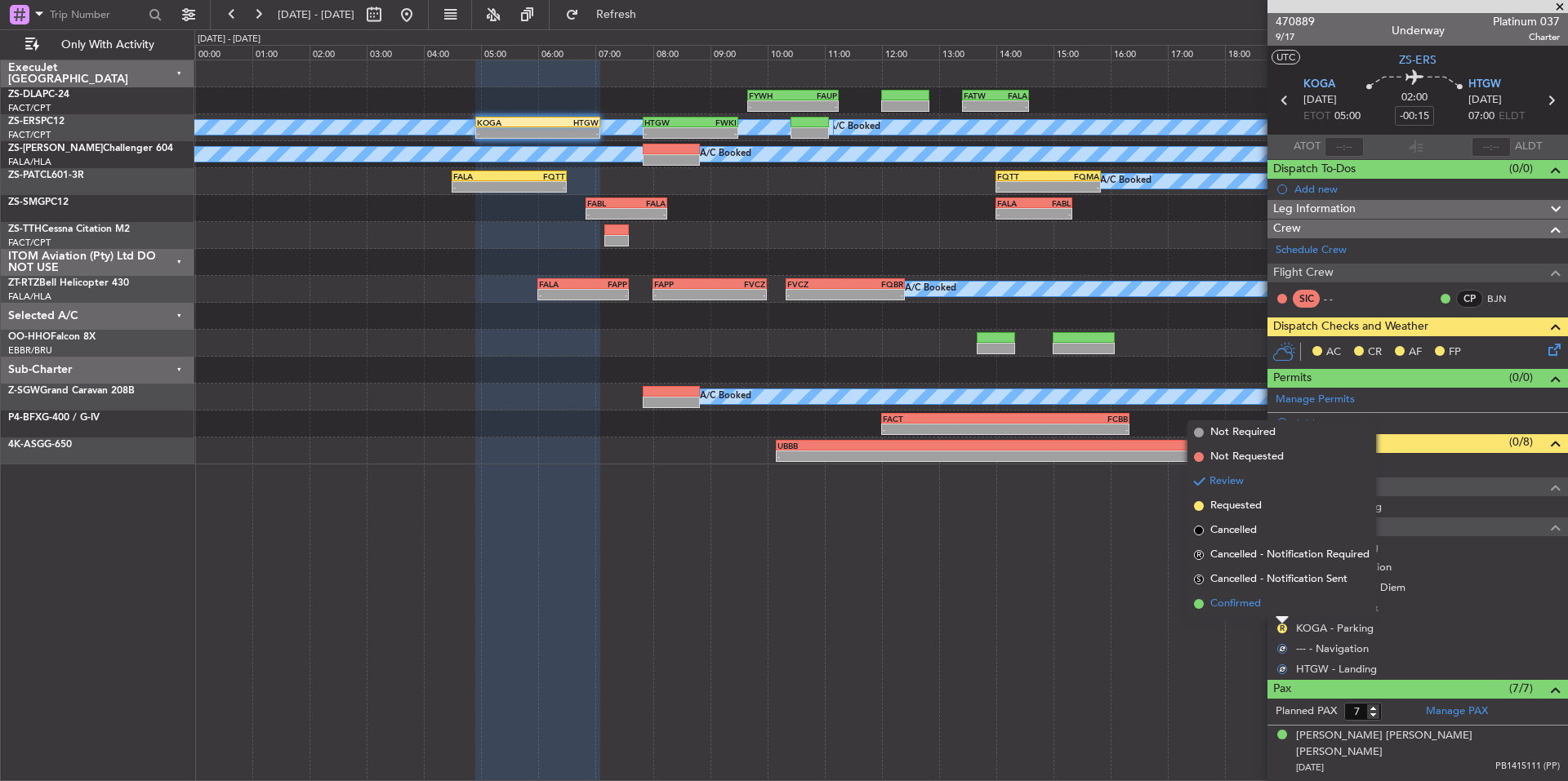
click at [1259, 606] on span "Confirmed" at bounding box center [1236, 604] width 51 height 16
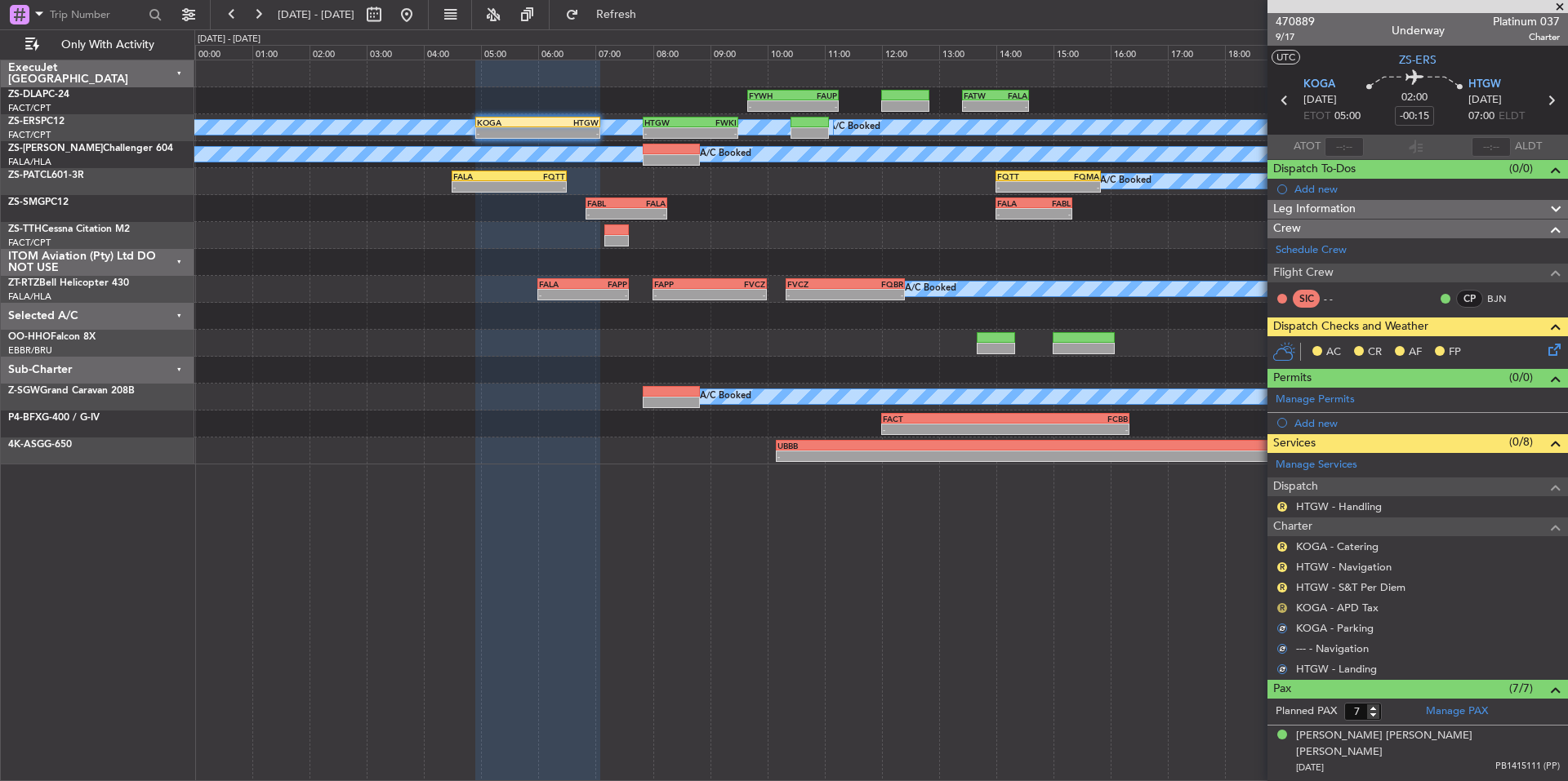
click at [1278, 606] on button "R" at bounding box center [1282, 607] width 10 height 10
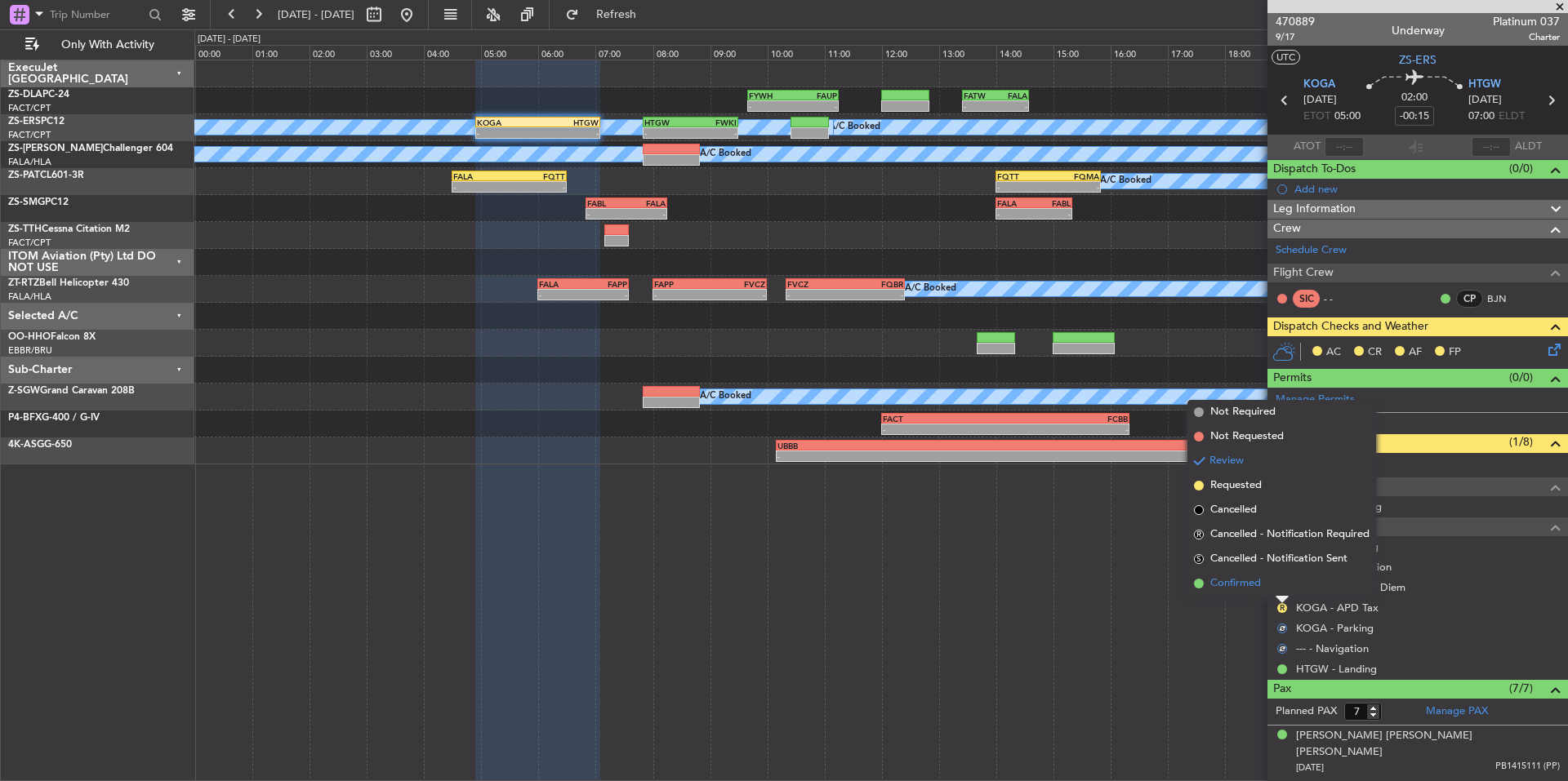
click at [1251, 583] on span "Confirmed" at bounding box center [1236, 583] width 51 height 16
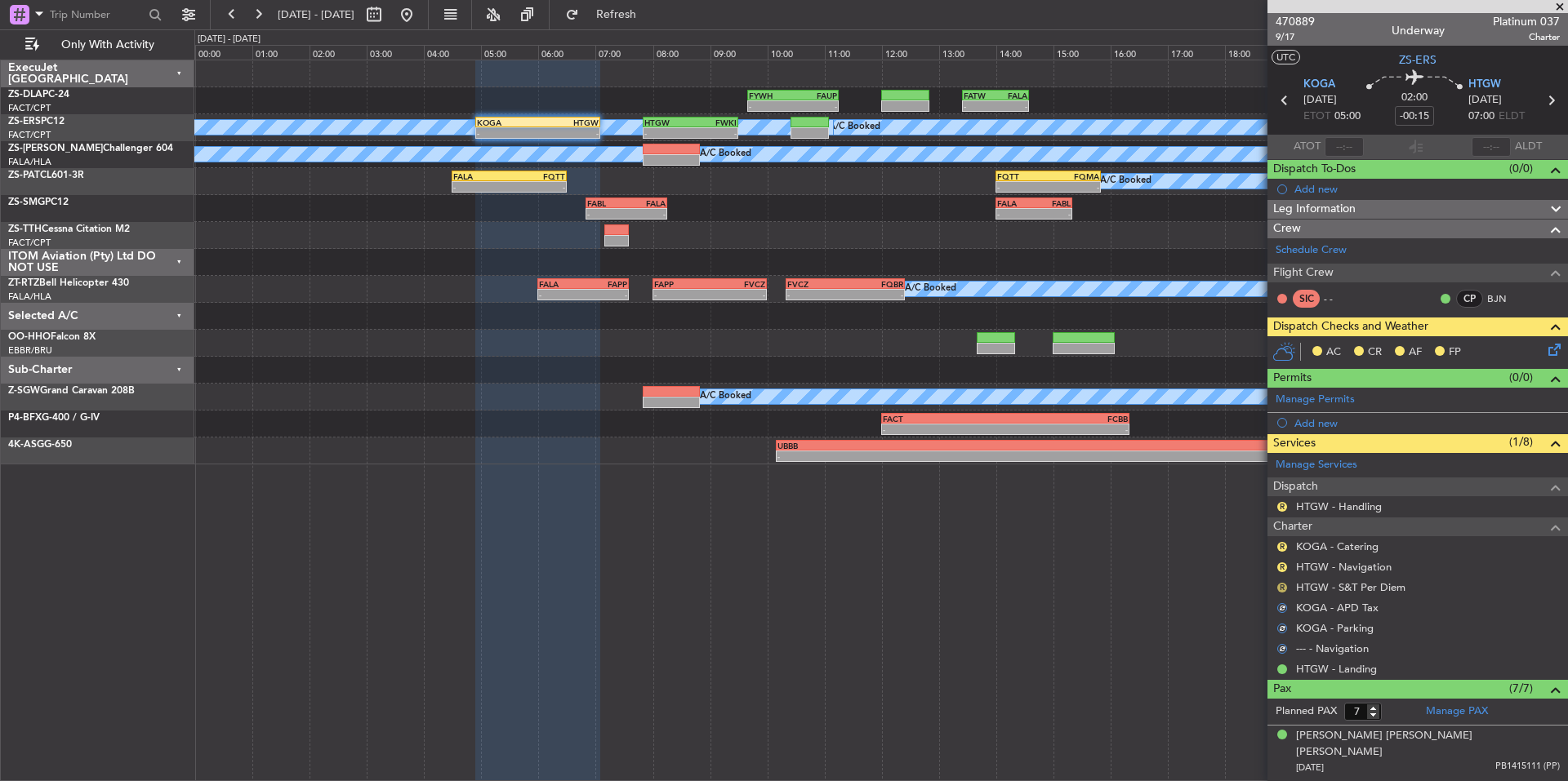
click at [1278, 588] on button "R" at bounding box center [1282, 587] width 10 height 10
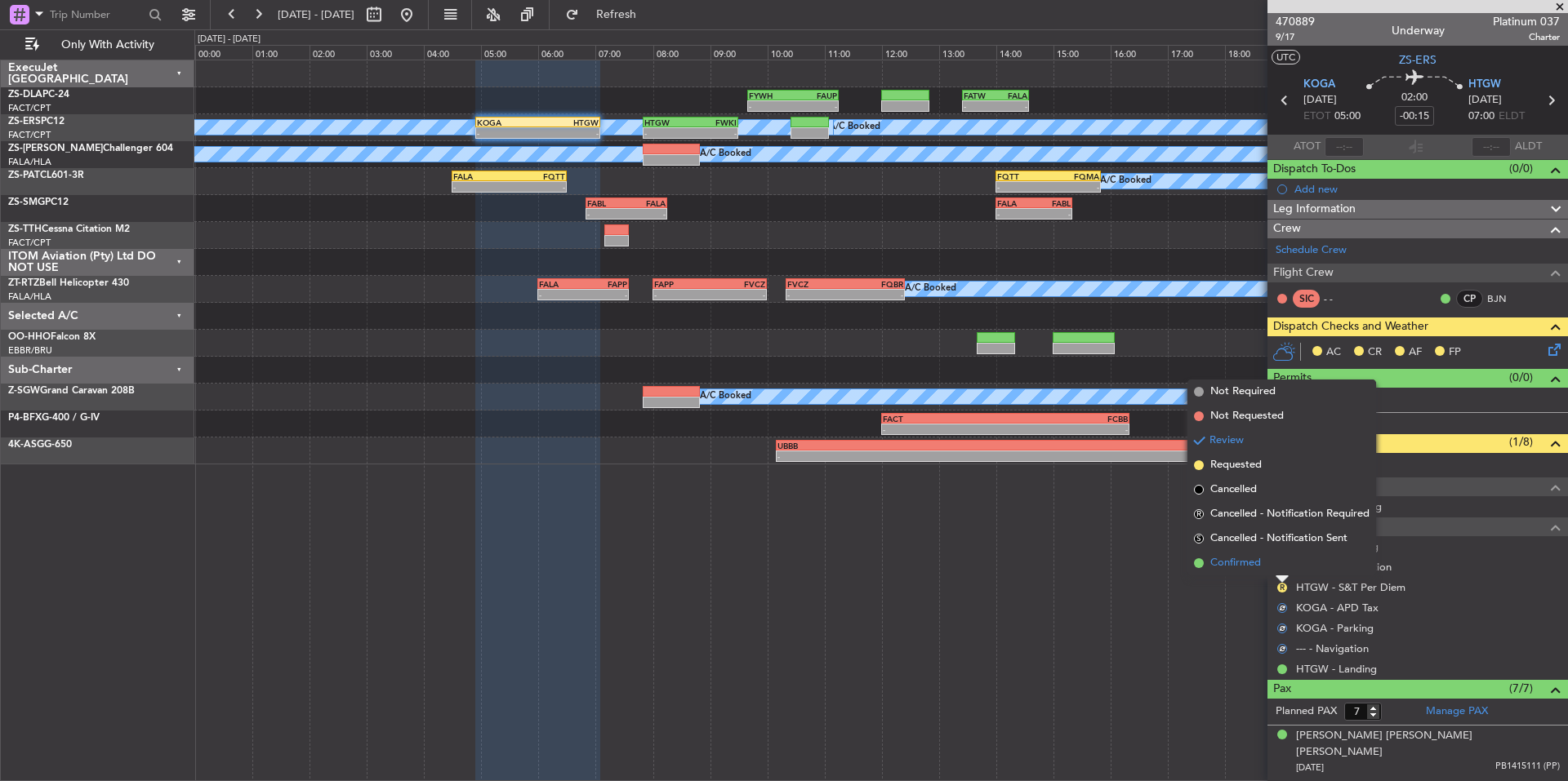
click at [1247, 567] on span "Confirmed" at bounding box center [1236, 563] width 51 height 16
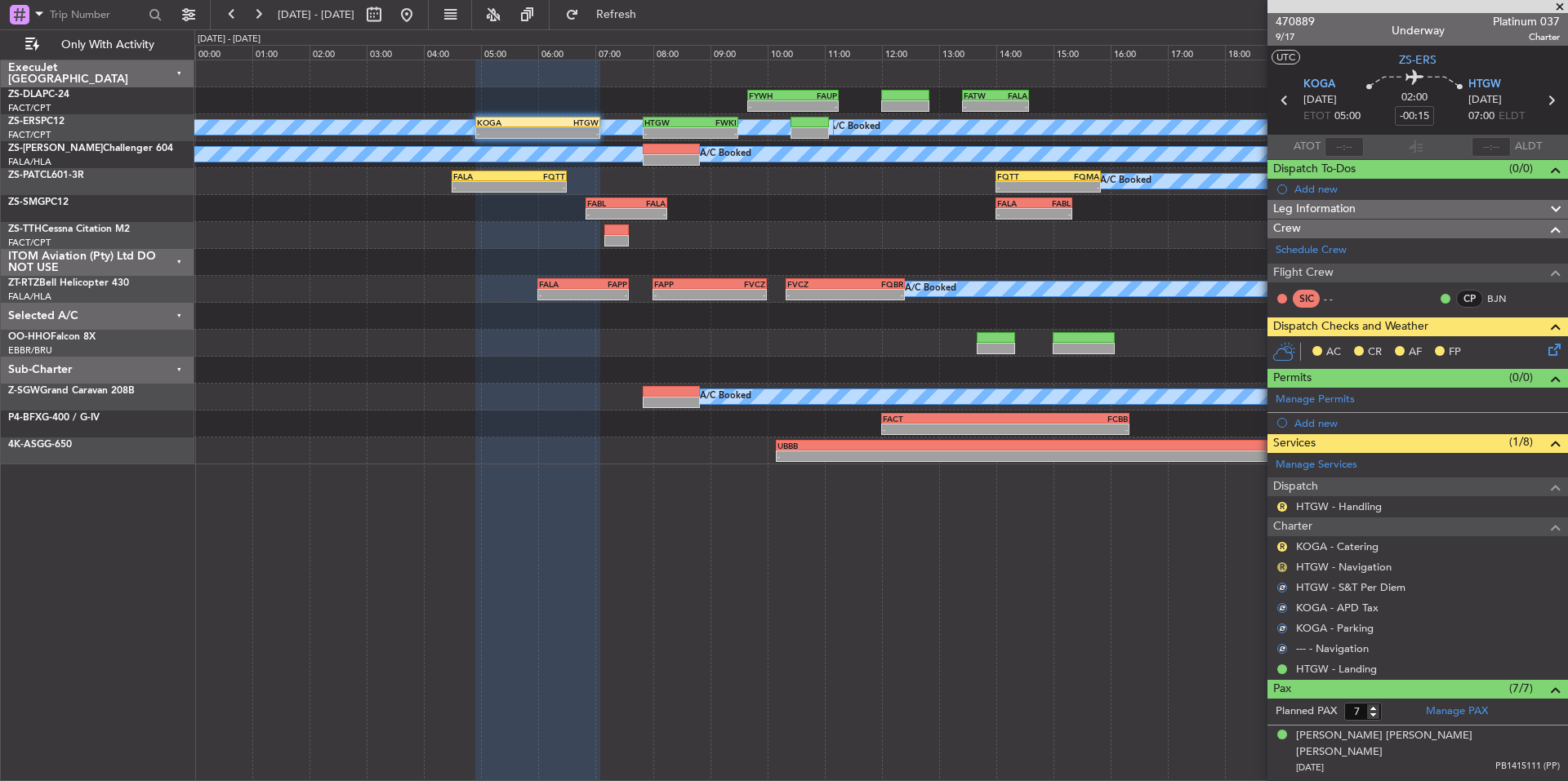
click at [1284, 564] on button "R" at bounding box center [1282, 567] width 10 height 10
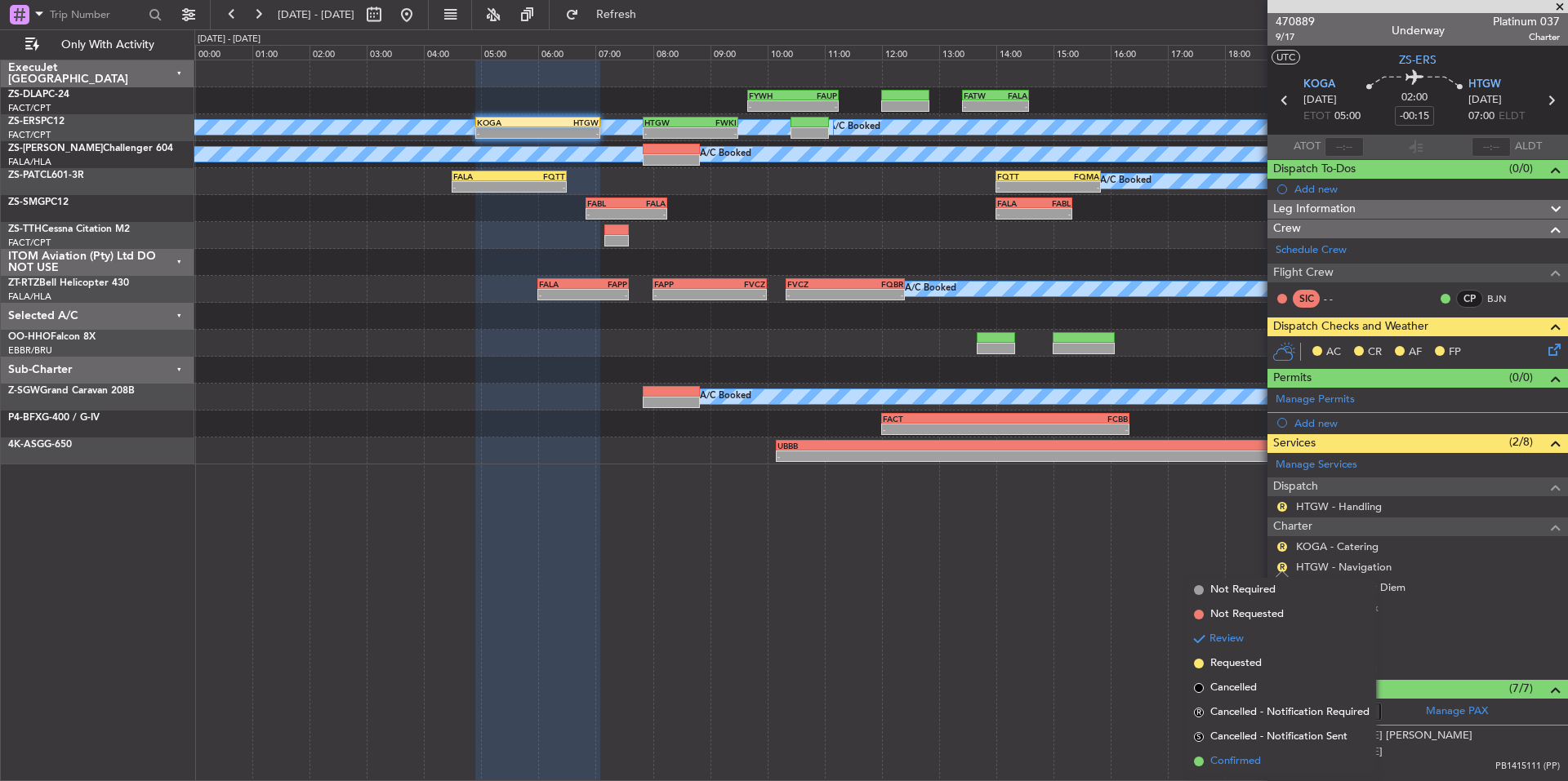
click at [1256, 761] on span "Confirmed" at bounding box center [1236, 761] width 51 height 16
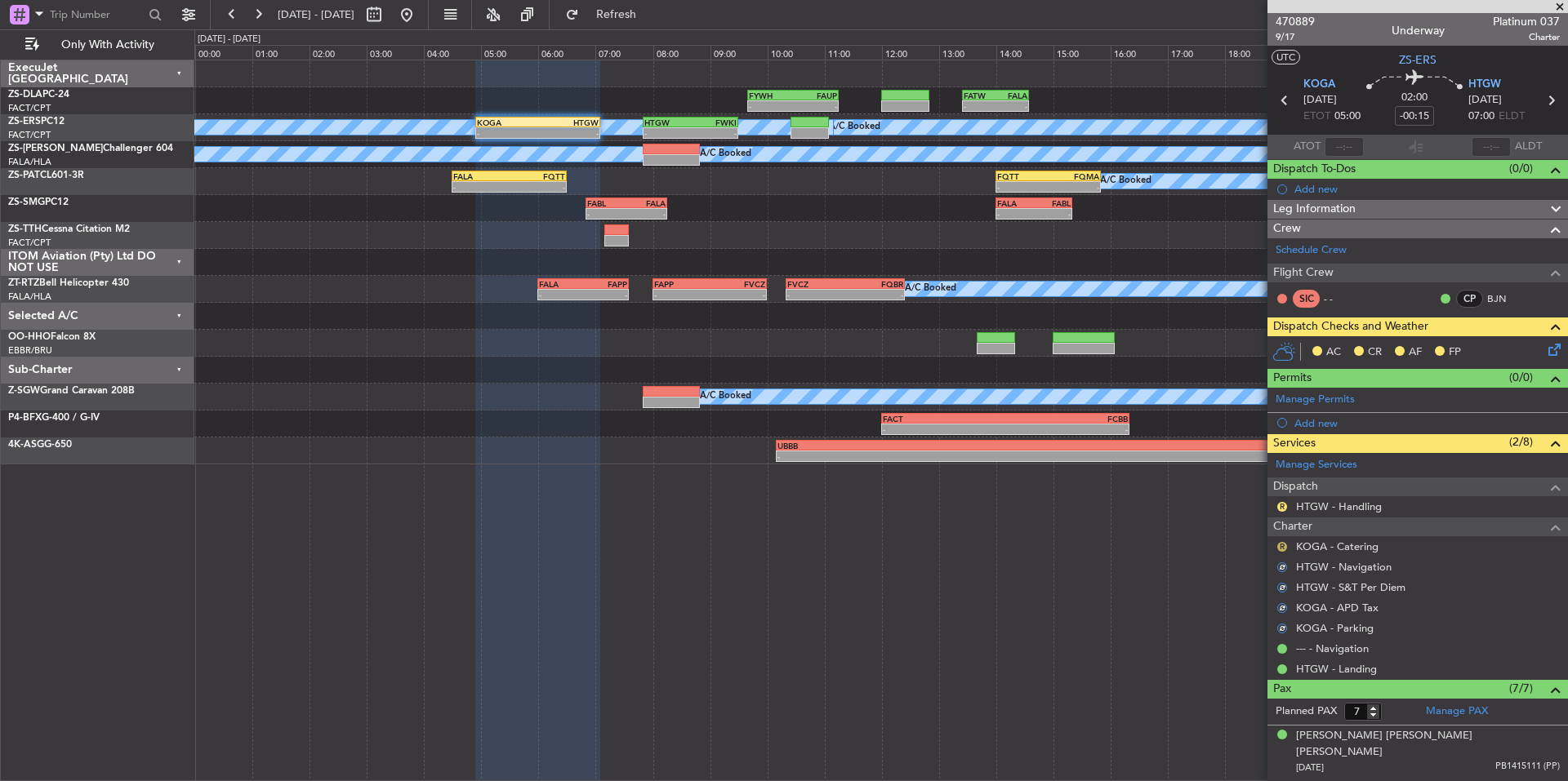
click at [1283, 544] on button "R" at bounding box center [1282, 547] width 10 height 10
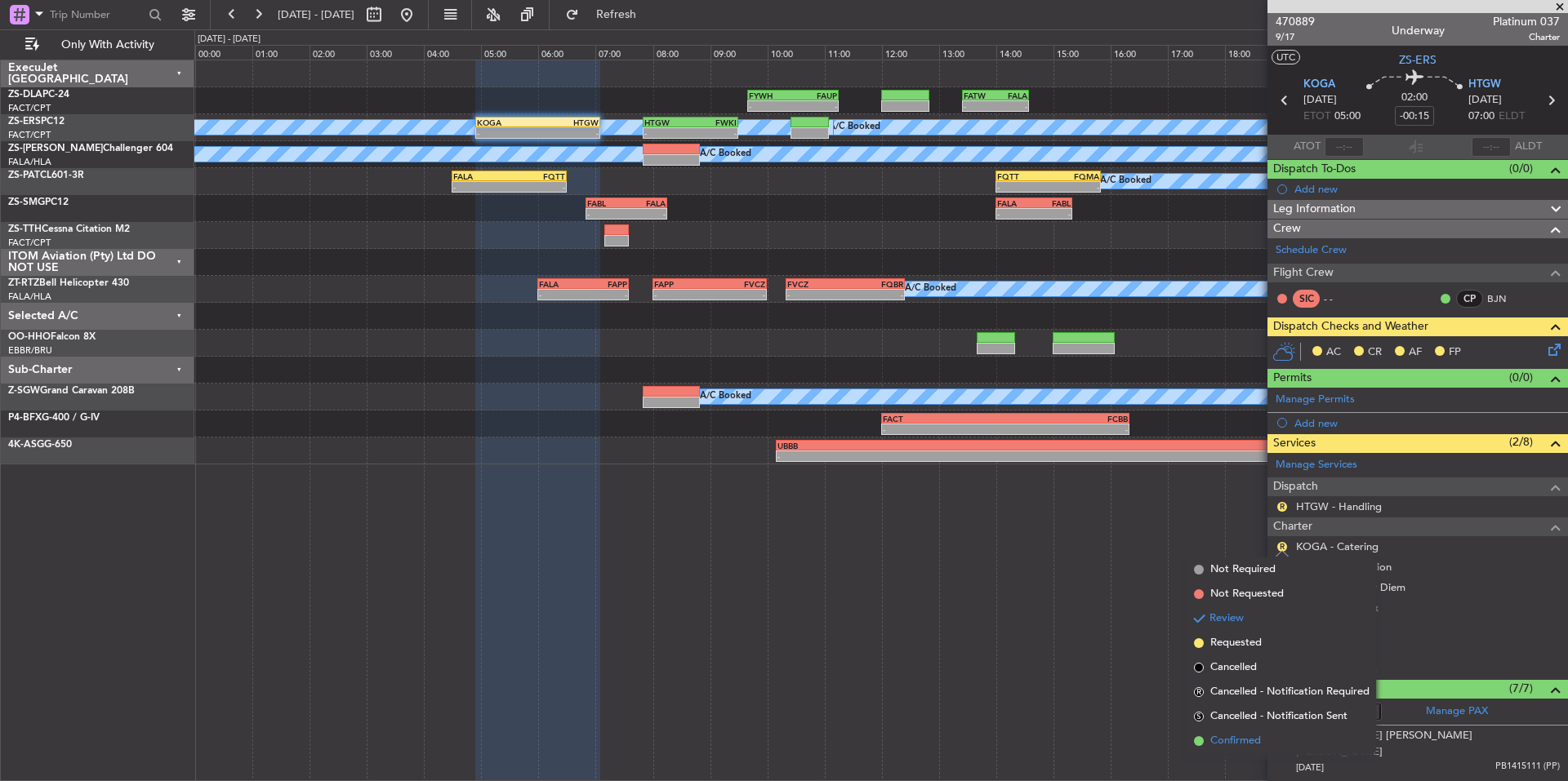
click at [1247, 738] on span "Confirmed" at bounding box center [1236, 740] width 51 height 16
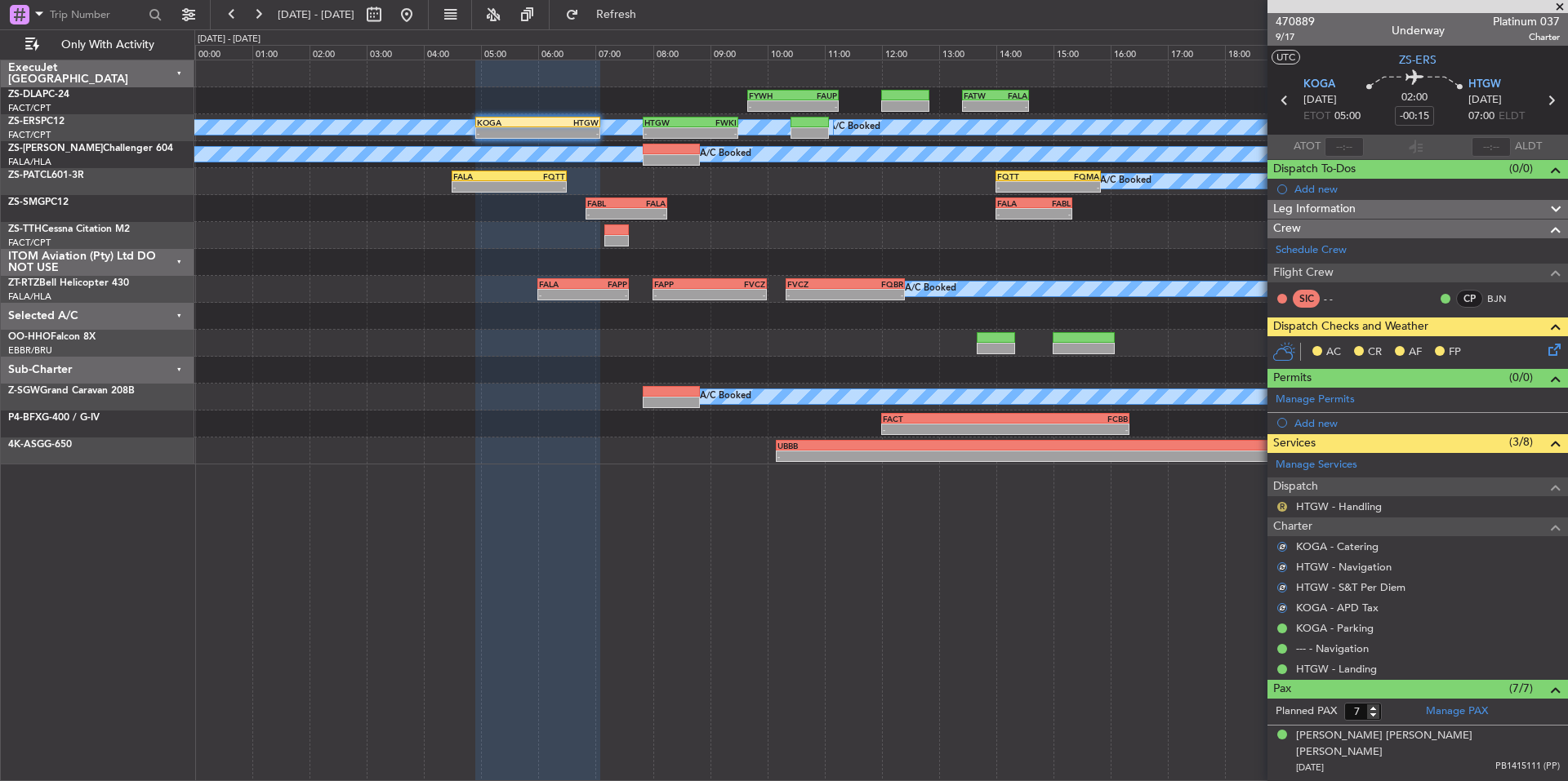
click at [1282, 505] on button "R" at bounding box center [1282, 506] width 10 height 10
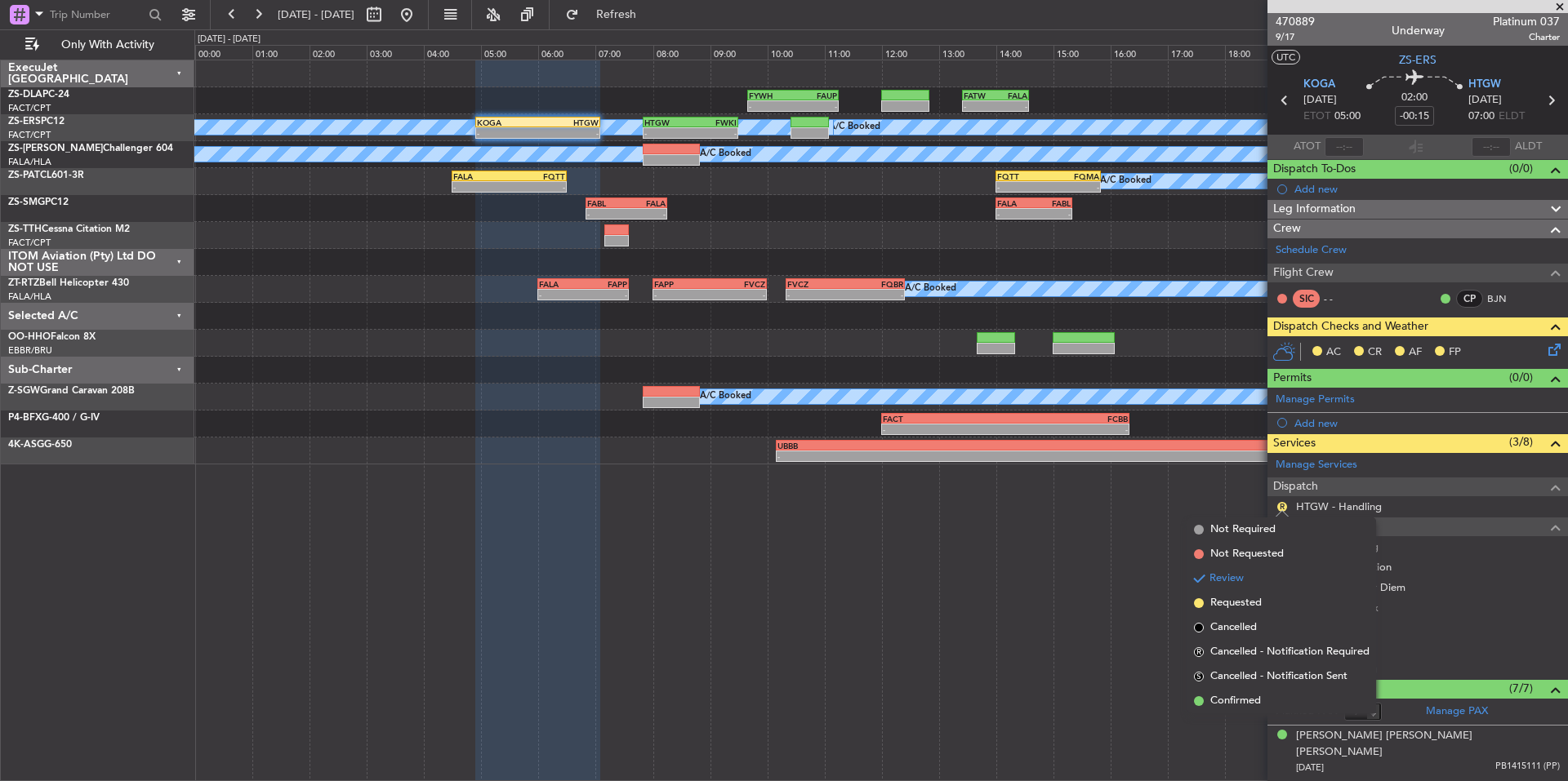
click at [1241, 698] on span "Confirmed" at bounding box center [1236, 701] width 51 height 16
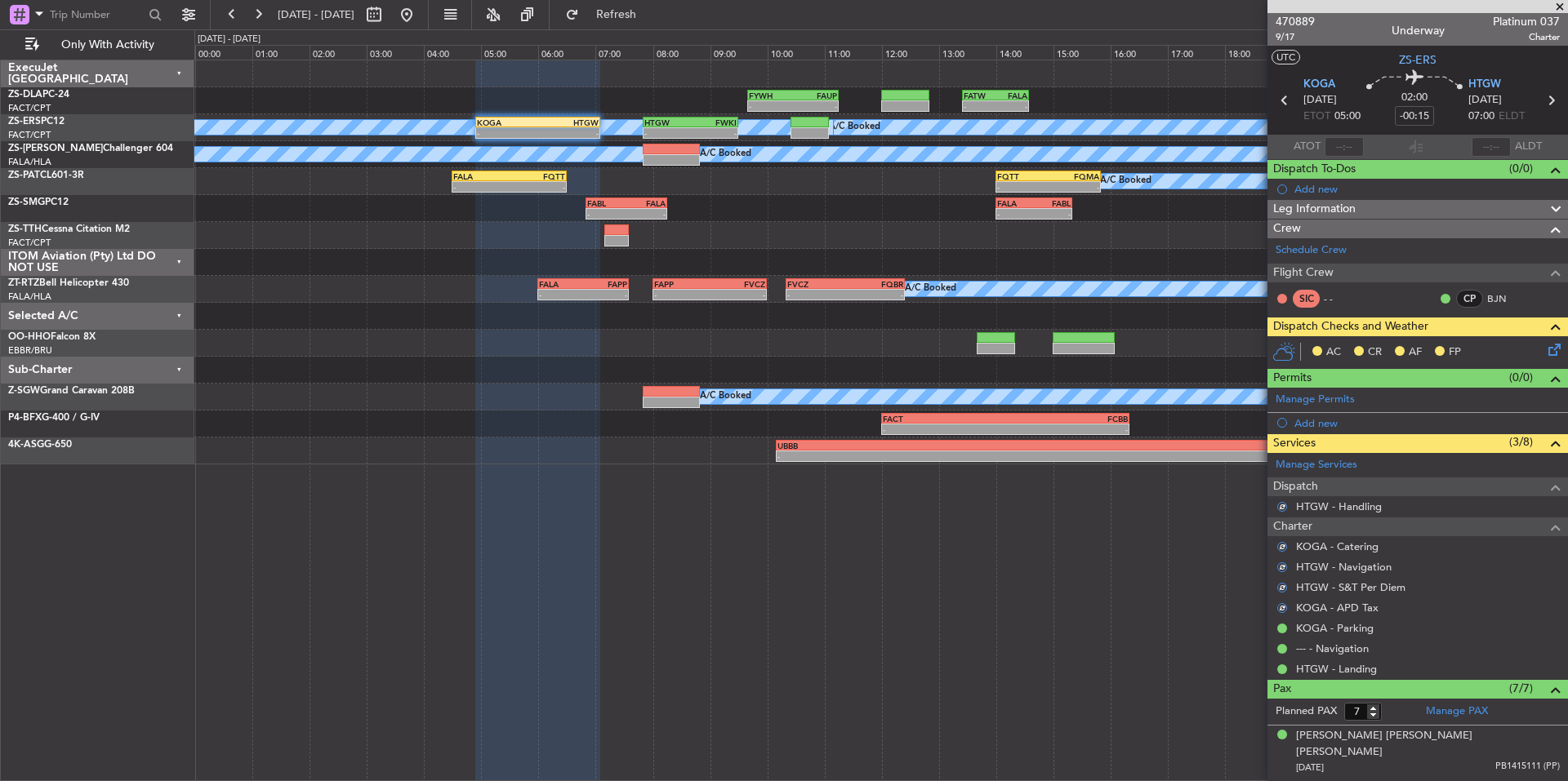
click at [1545, 348] on icon at bounding box center [1551, 347] width 13 height 13
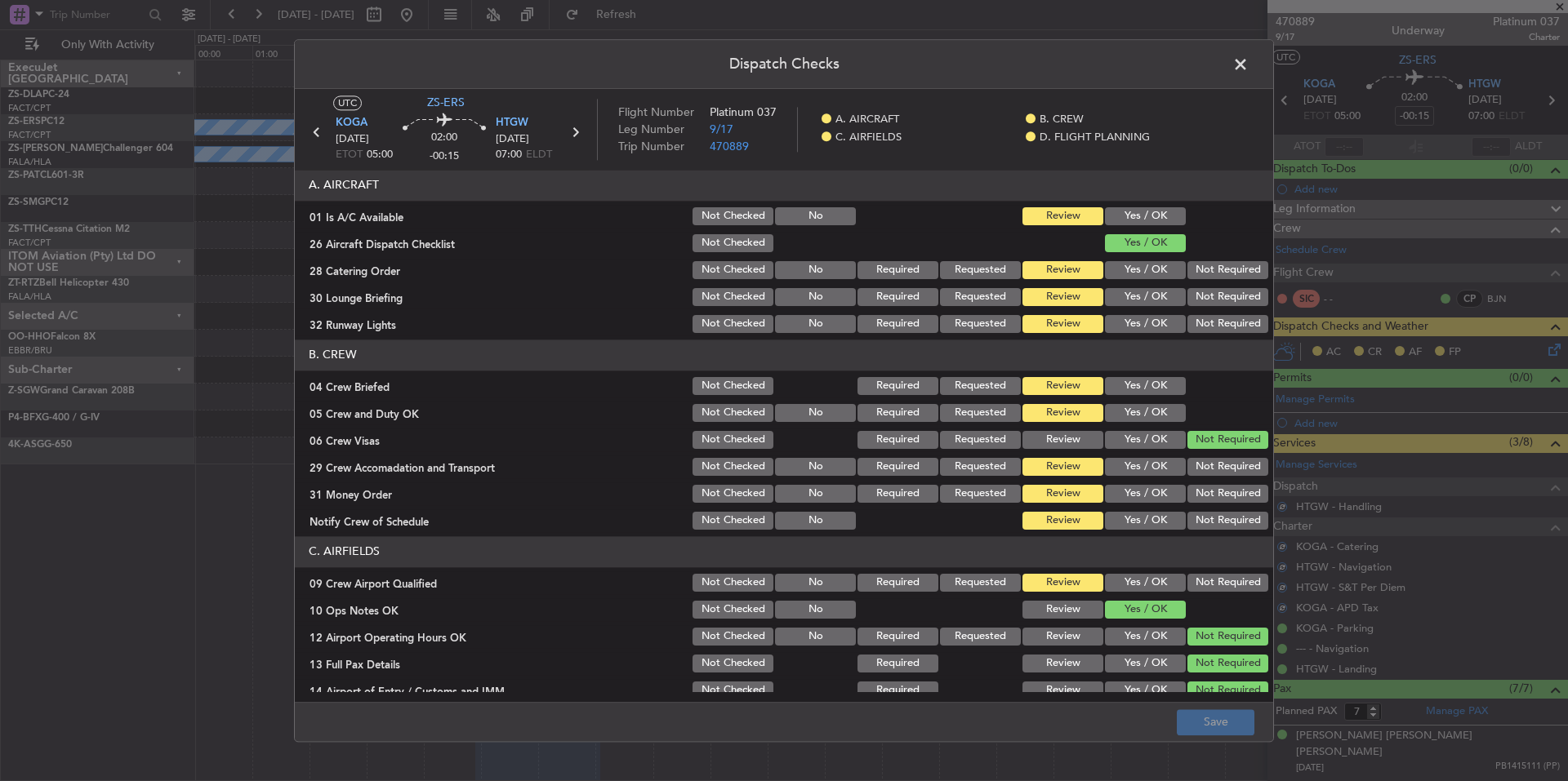
click at [1139, 211] on button "Yes / OK" at bounding box center [1145, 216] width 80 height 18
click at [1212, 274] on button "Not Required" at bounding box center [1227, 270] width 80 height 18
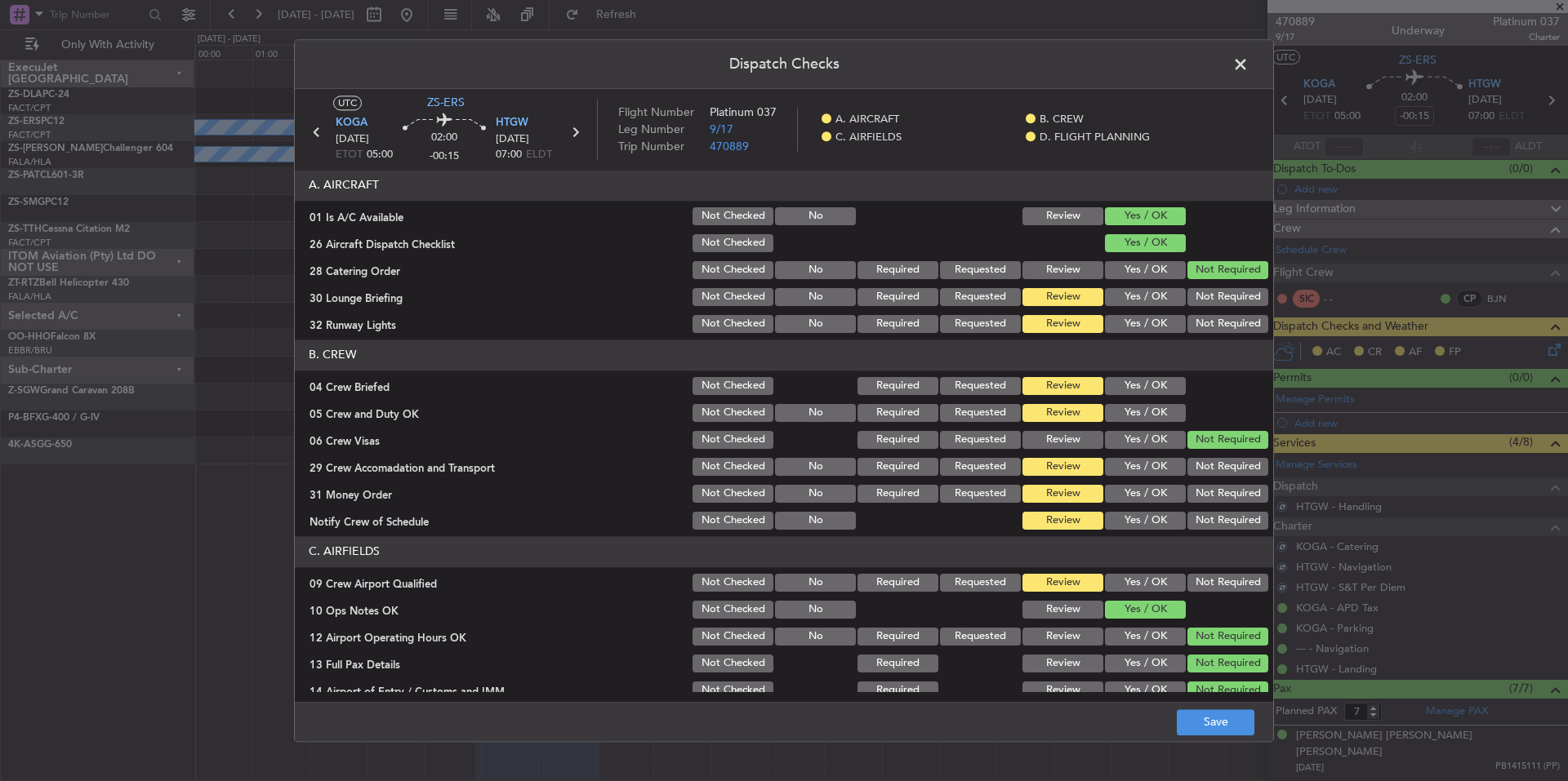
drag, startPoint x: 1218, startPoint y: 299, endPoint x: 1218, endPoint y: 309, distance: 10.0
click at [1218, 302] on button "Not Required" at bounding box center [1227, 297] width 80 height 18
click at [1218, 309] on div "Not Required" at bounding box center [1225, 297] width 82 height 22
click at [1218, 326] on button "Not Required" at bounding box center [1227, 323] width 80 height 18
click at [1138, 388] on button "Yes / OK" at bounding box center [1145, 386] width 80 height 18
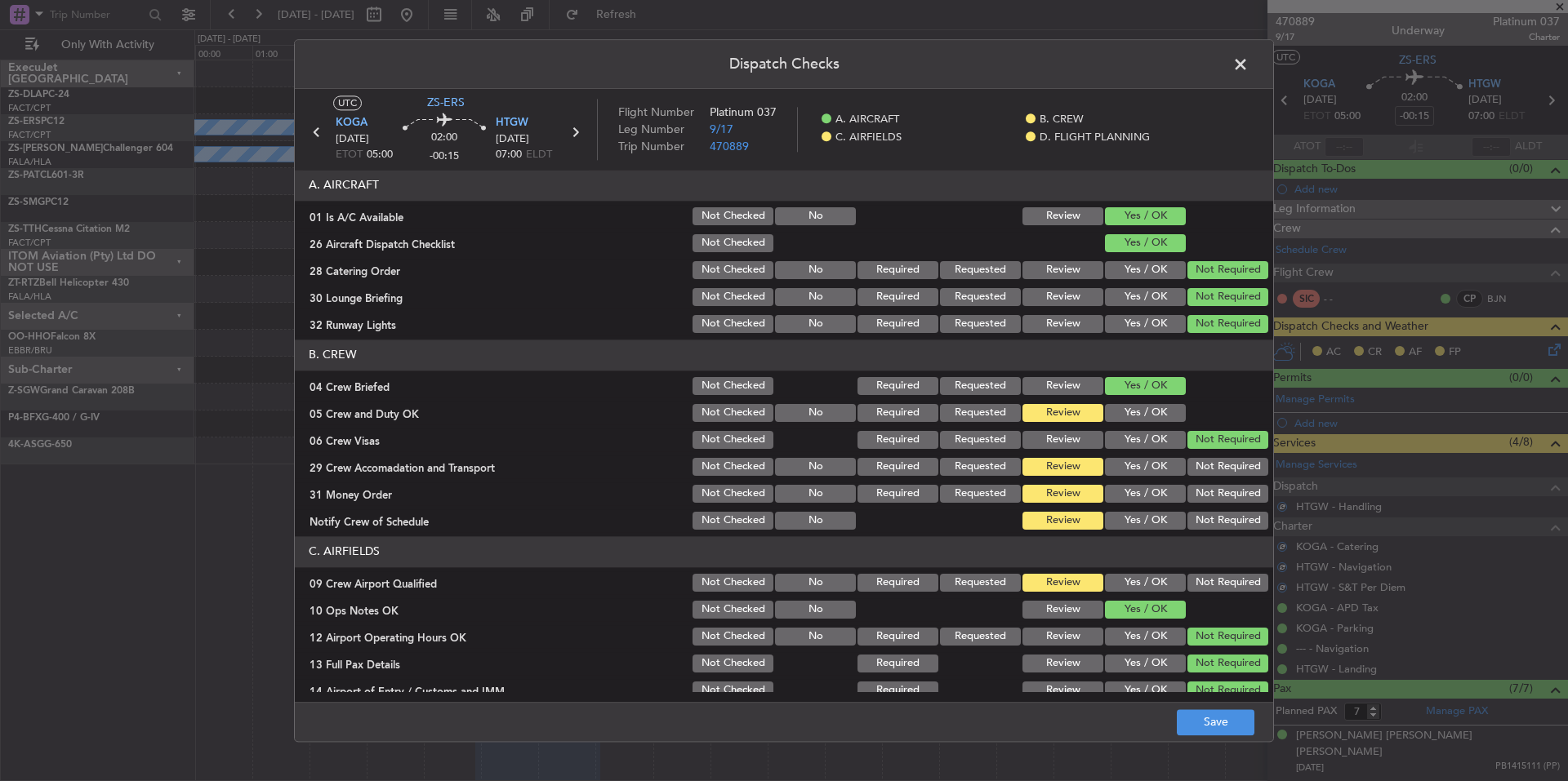
click at [1146, 413] on button "Yes / OK" at bounding box center [1145, 413] width 80 height 18
click at [1194, 469] on button "Not Required" at bounding box center [1227, 466] width 80 height 18
drag, startPoint x: 1202, startPoint y: 486, endPoint x: 1209, endPoint y: 502, distance: 17.5
click at [1204, 489] on div "Not Required" at bounding box center [1225, 494] width 82 height 22
drag, startPoint x: 1209, startPoint y: 502, endPoint x: 1211, endPoint y: 515, distance: 13.2
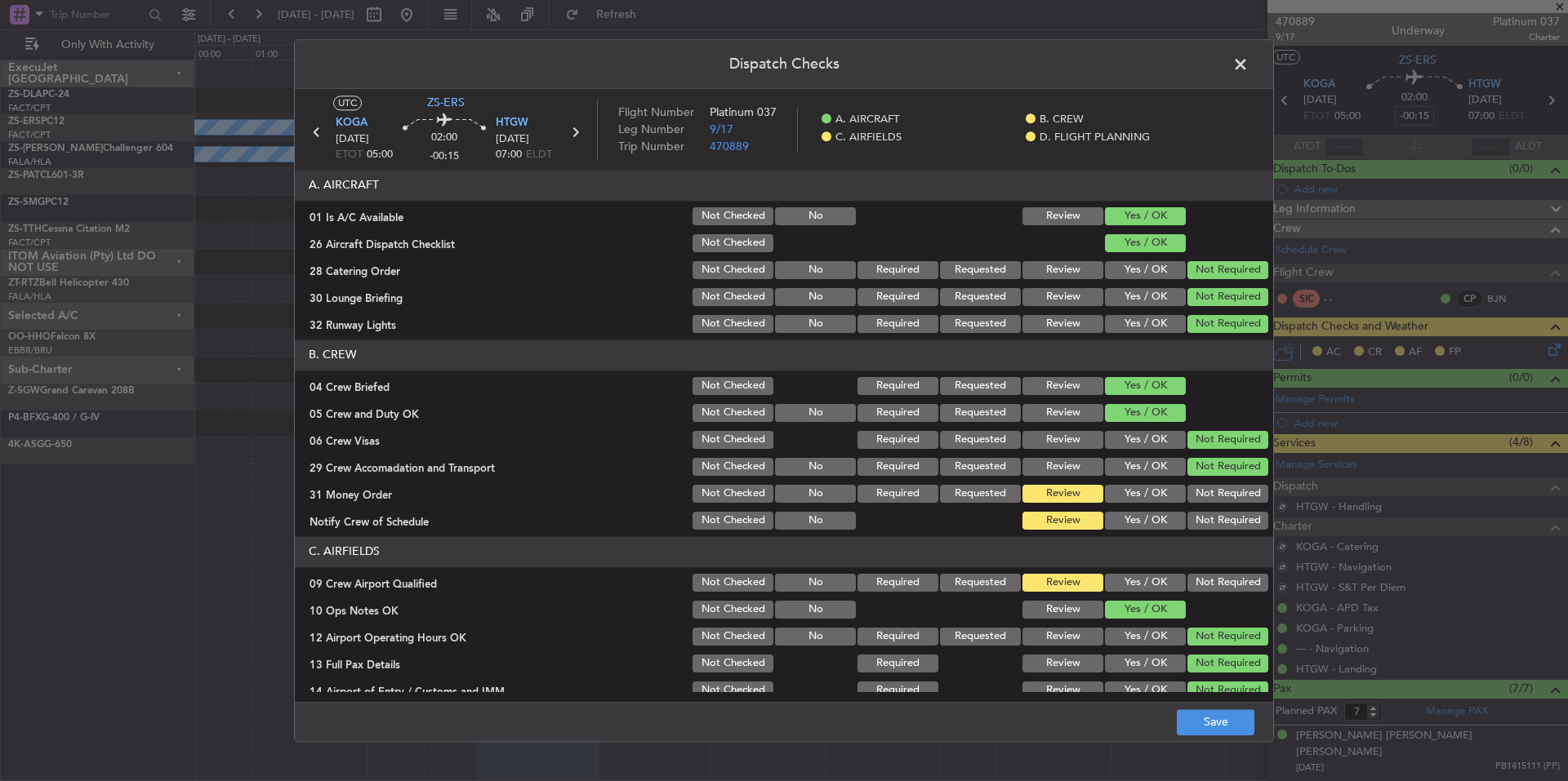
click at [1209, 503] on div "Not Required" at bounding box center [1225, 494] width 82 height 22
click at [1211, 515] on button "Not Required" at bounding box center [1227, 521] width 80 height 18
click at [1214, 503] on div "Not Required" at bounding box center [1225, 494] width 82 height 22
click at [1227, 488] on button "Not Required" at bounding box center [1227, 494] width 80 height 18
click at [1210, 582] on button "Not Required" at bounding box center [1227, 582] width 80 height 18
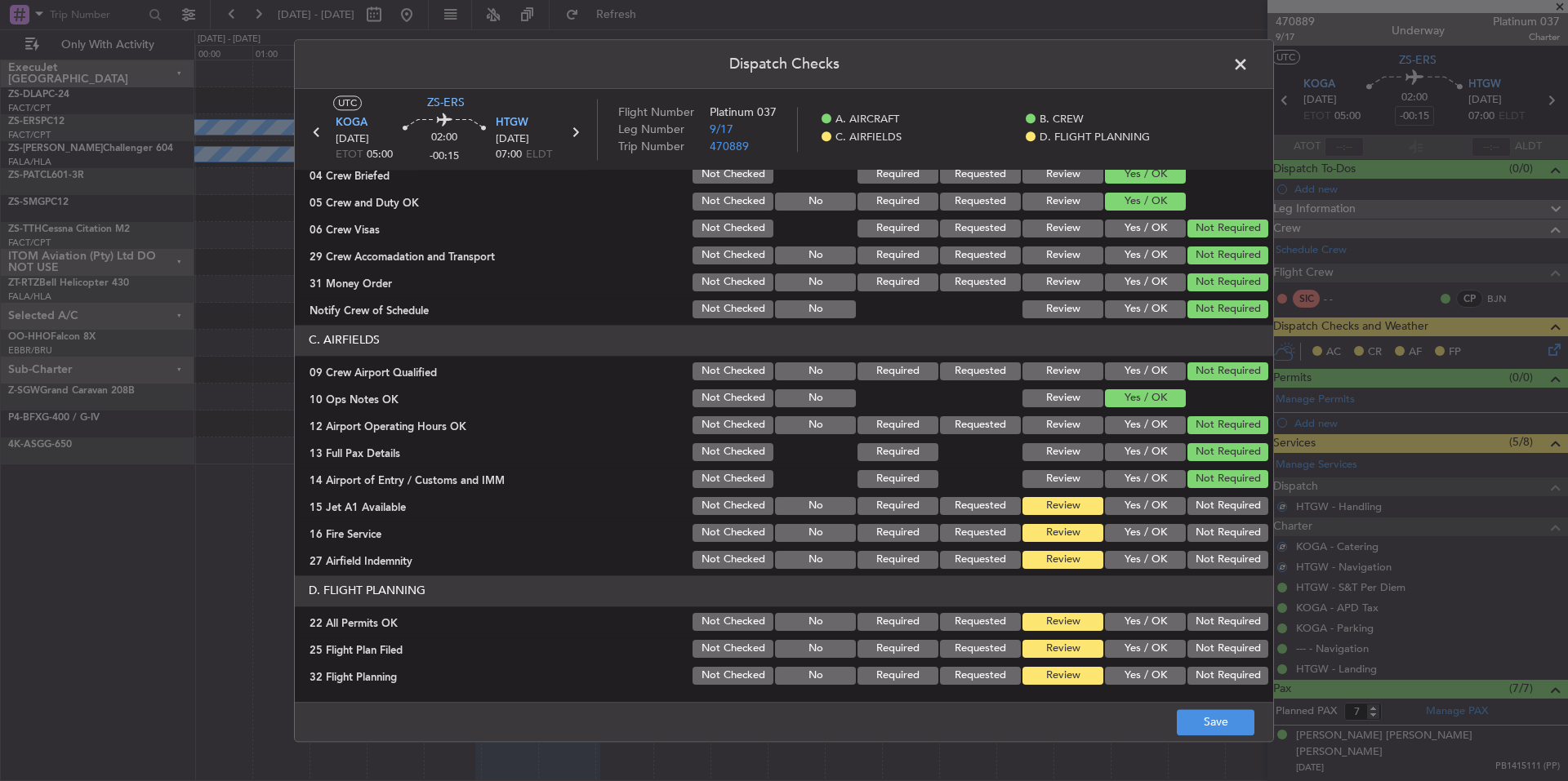
click at [1206, 545] on section "C. AIRFIELDS 09 Crew Airport Qualified Not Checked No Required Requested Review…" at bounding box center [784, 448] width 979 height 246
click at [1211, 528] on button "Not Required" at bounding box center [1227, 533] width 80 height 18
click at [1211, 512] on button "Not Required" at bounding box center [1227, 506] width 80 height 18
click at [1211, 508] on button "Not Required" at bounding box center [1227, 506] width 80 height 18
click at [1232, 579] on header "D. FLIGHT PLANNING" at bounding box center [784, 591] width 979 height 31
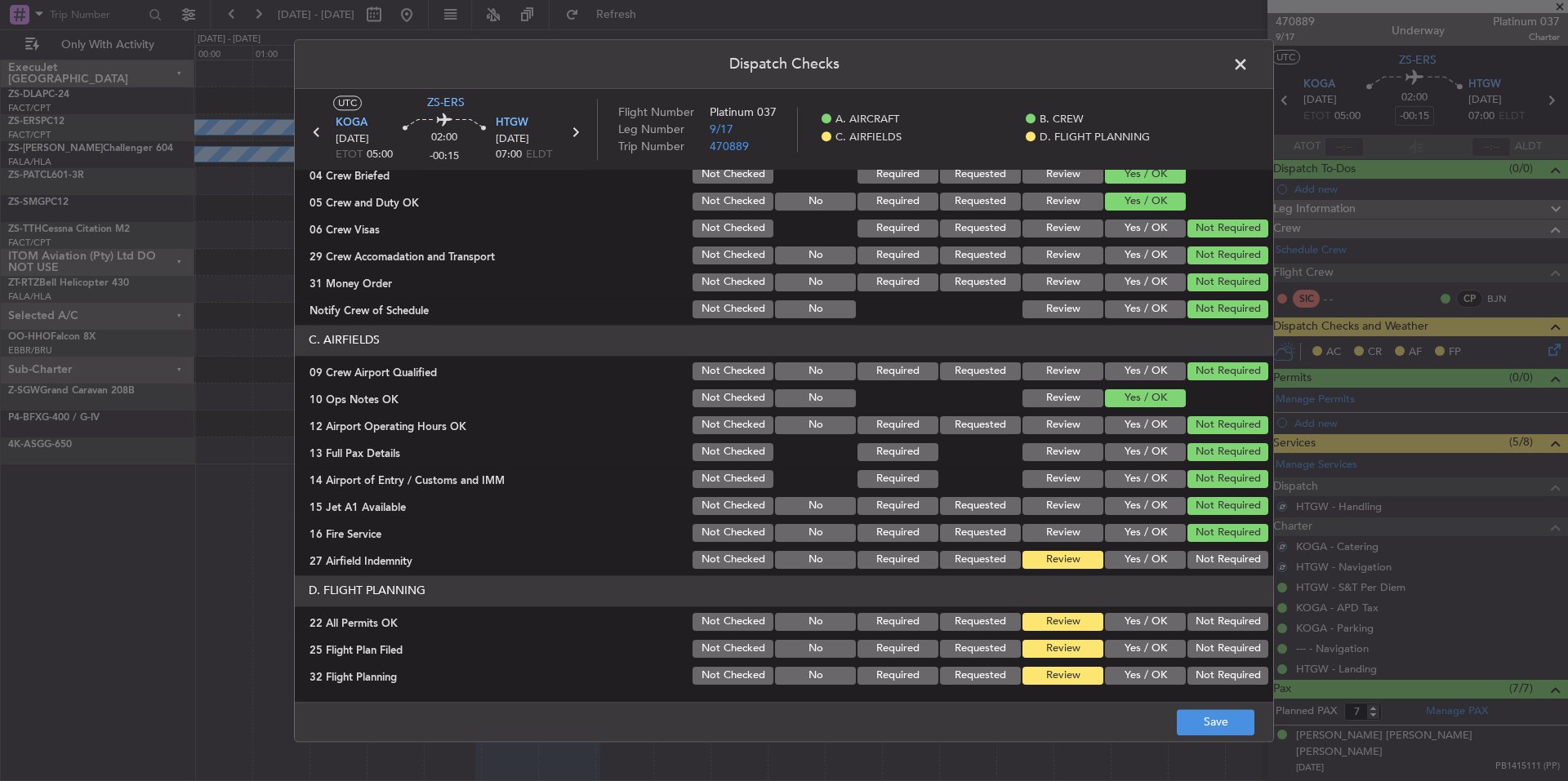
click at [1235, 559] on button "Not Required" at bounding box center [1227, 560] width 80 height 18
click at [1239, 610] on section "D. FLIGHT PLANNING 22 All Permits OK Not Checked No Required Requested Review Y…" at bounding box center [784, 631] width 979 height 112
click at [1233, 624] on button "Not Required" at bounding box center [1227, 622] width 80 height 18
drag, startPoint x: 1170, startPoint y: 648, endPoint x: 1167, endPoint y: 657, distance: 9.5
click at [1168, 649] on button "Yes / OK" at bounding box center [1145, 649] width 80 height 18
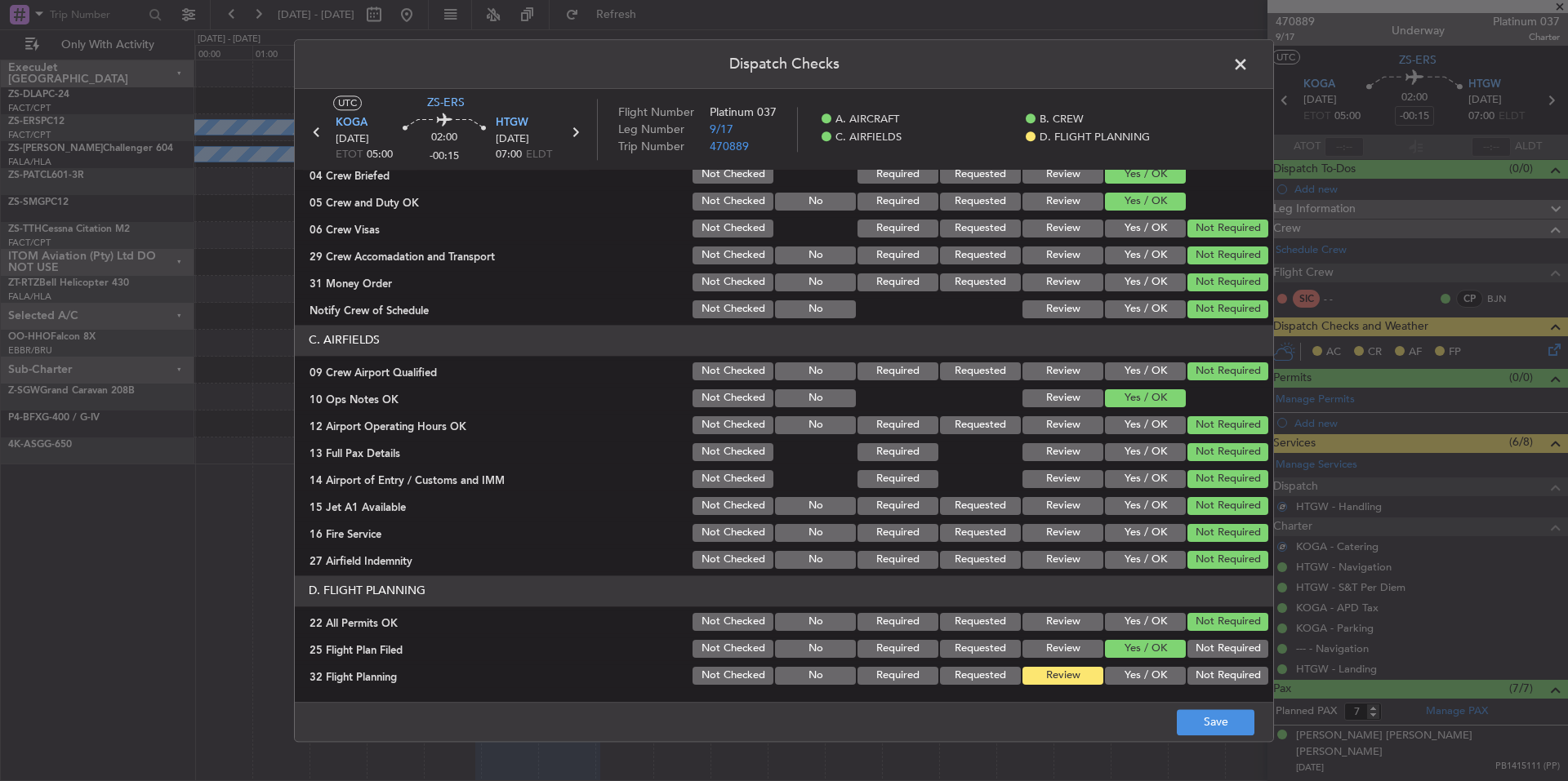
click at [1165, 669] on div "Yes / OK" at bounding box center [1143, 675] width 82 height 22
click at [1165, 680] on button "Yes / OK" at bounding box center [1145, 675] width 80 height 18
click at [1197, 714] on button "Save" at bounding box center [1216, 722] width 78 height 26
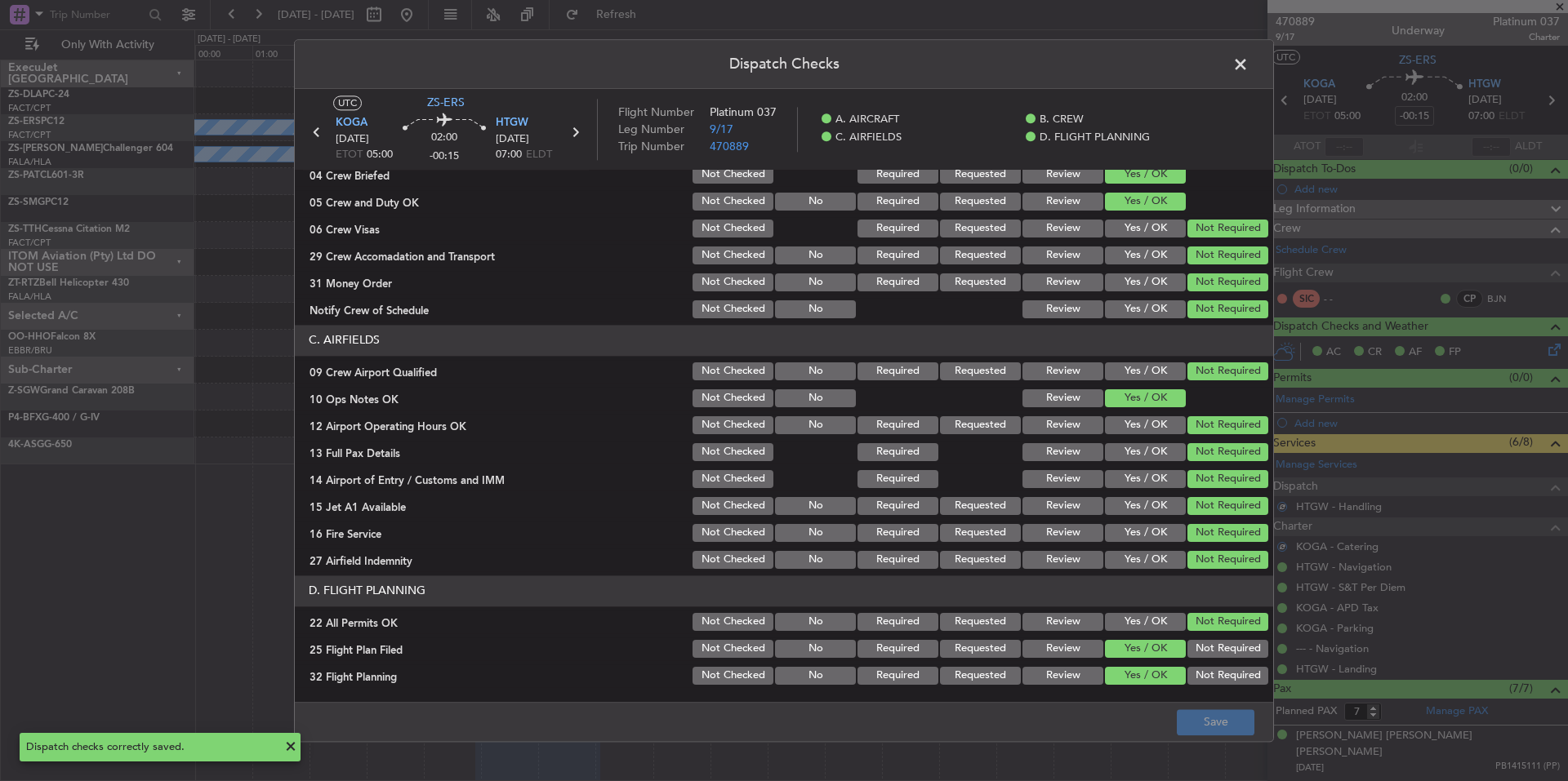
click at [1249, 68] on span at bounding box center [1249, 68] width 0 height 33
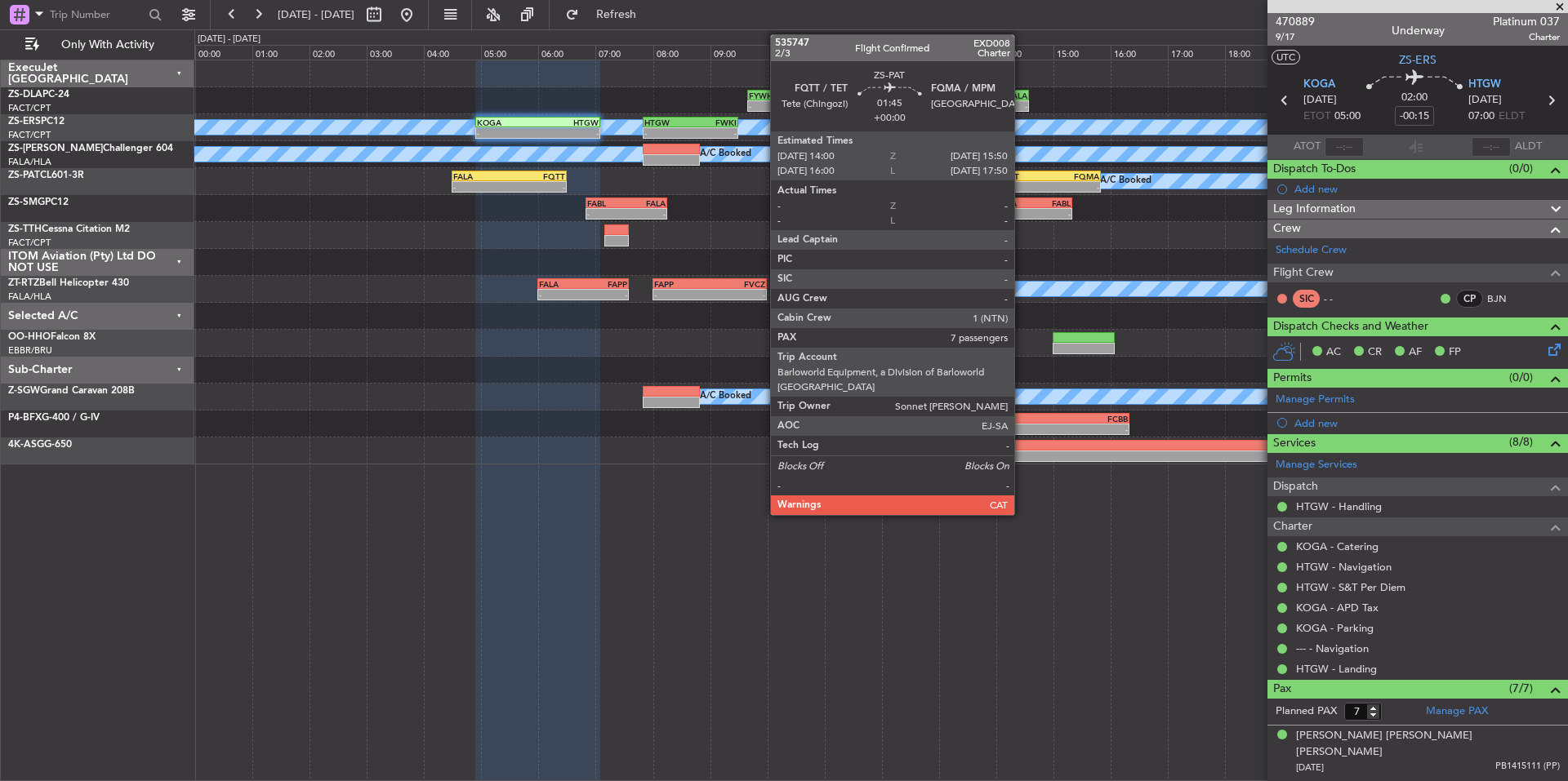
click at [1025, 182] on div "-" at bounding box center [1022, 186] width 51 height 10
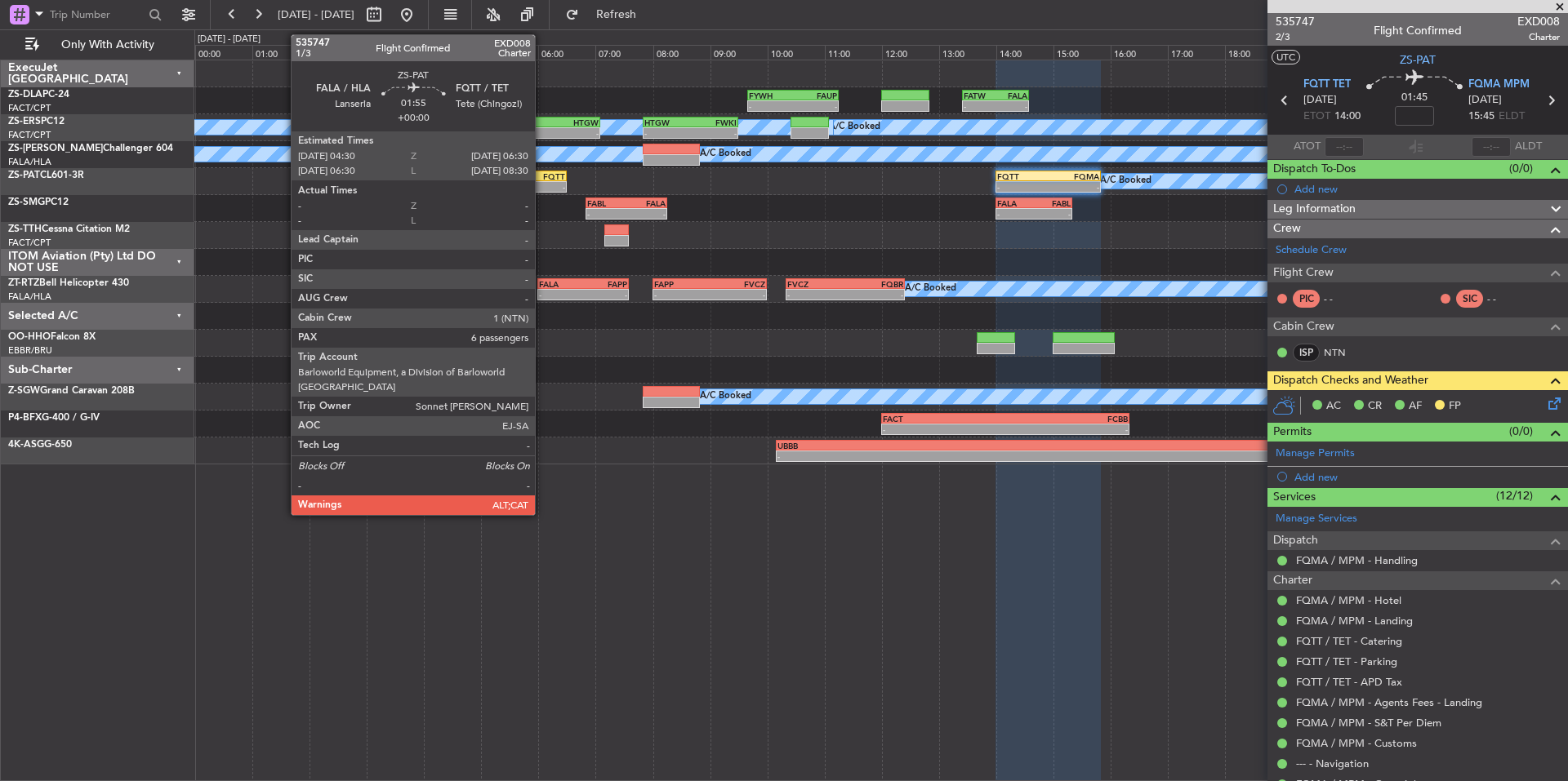
click at [543, 180] on div "FQTT" at bounding box center [537, 176] width 55 height 10
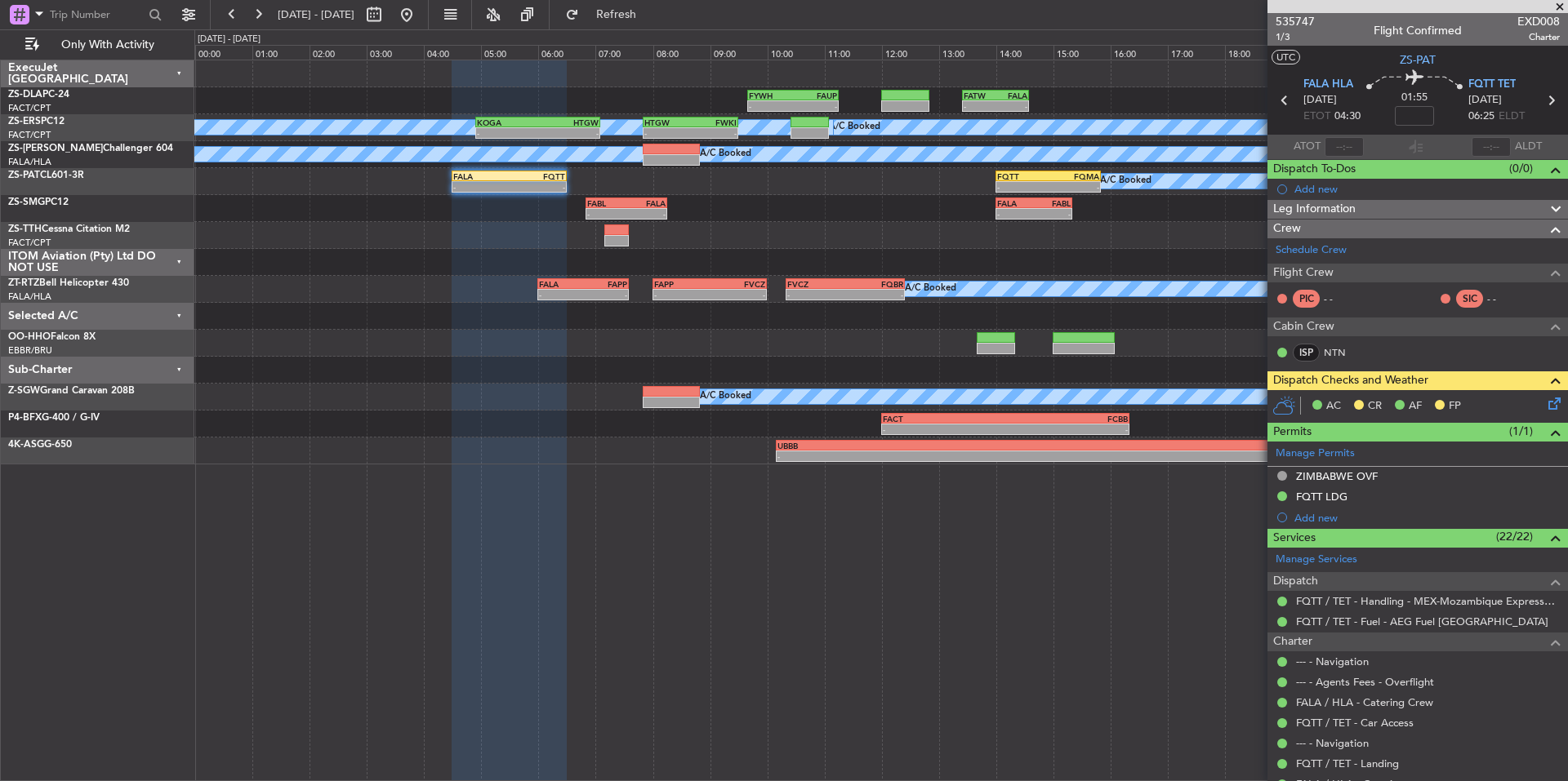
click at [1545, 399] on icon at bounding box center [1551, 400] width 13 height 13
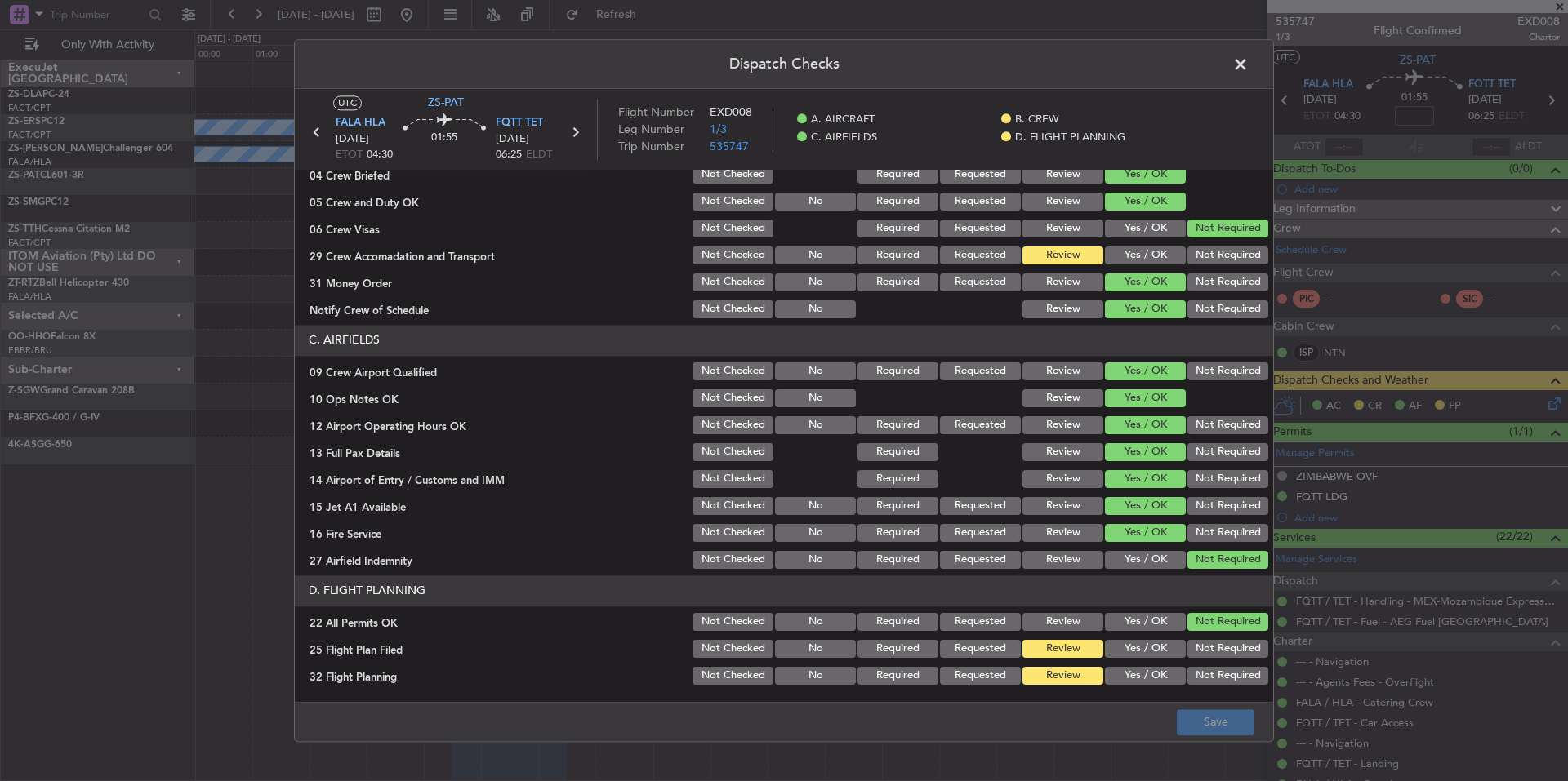
click at [1150, 244] on div "Yes / OK" at bounding box center [1143, 255] width 82 height 22
click at [1152, 264] on button "Yes / OK" at bounding box center [1145, 255] width 80 height 18
click at [1230, 718] on button "Save" at bounding box center [1216, 722] width 78 height 26
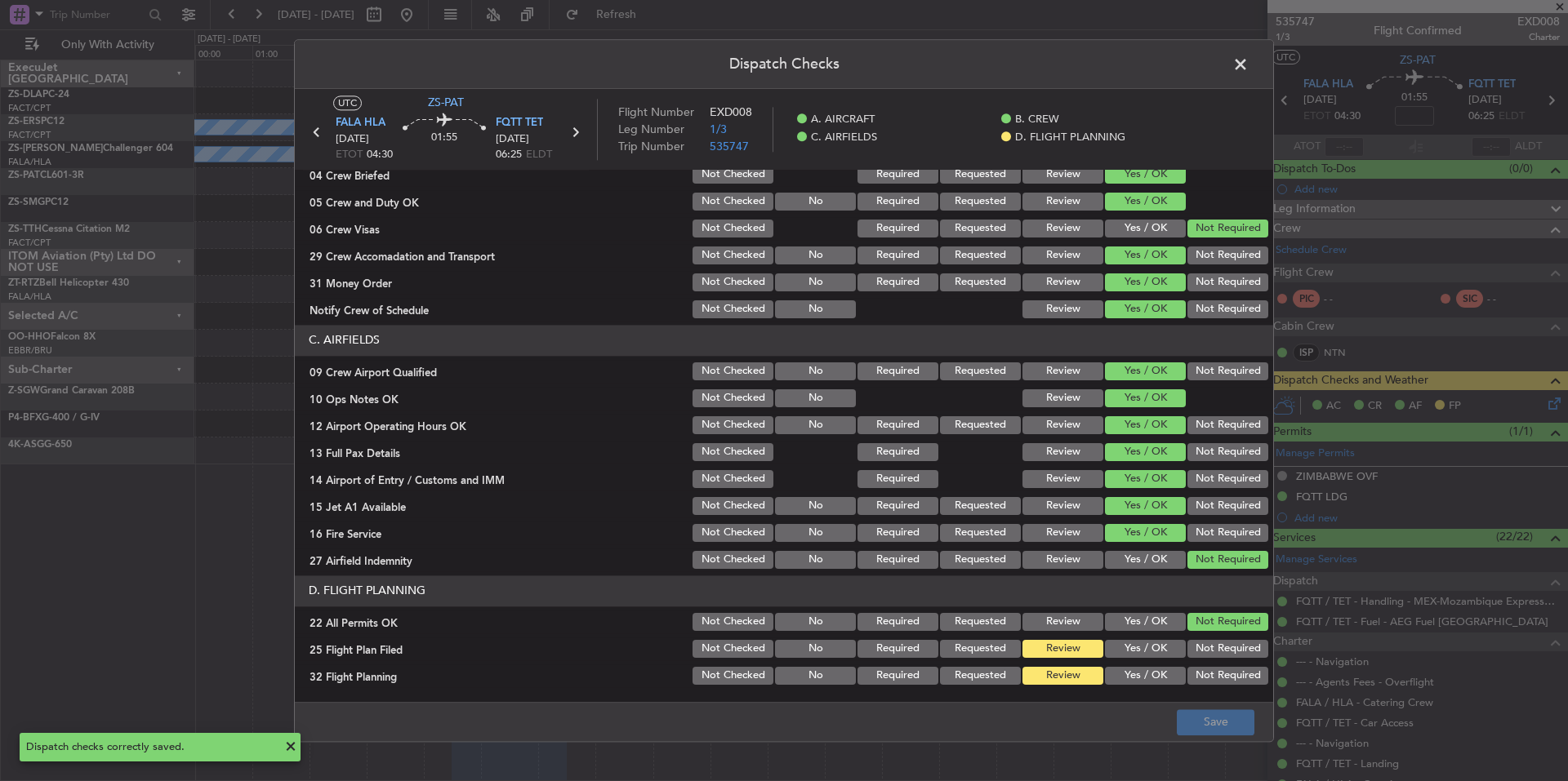
click at [1249, 66] on span at bounding box center [1249, 68] width 0 height 33
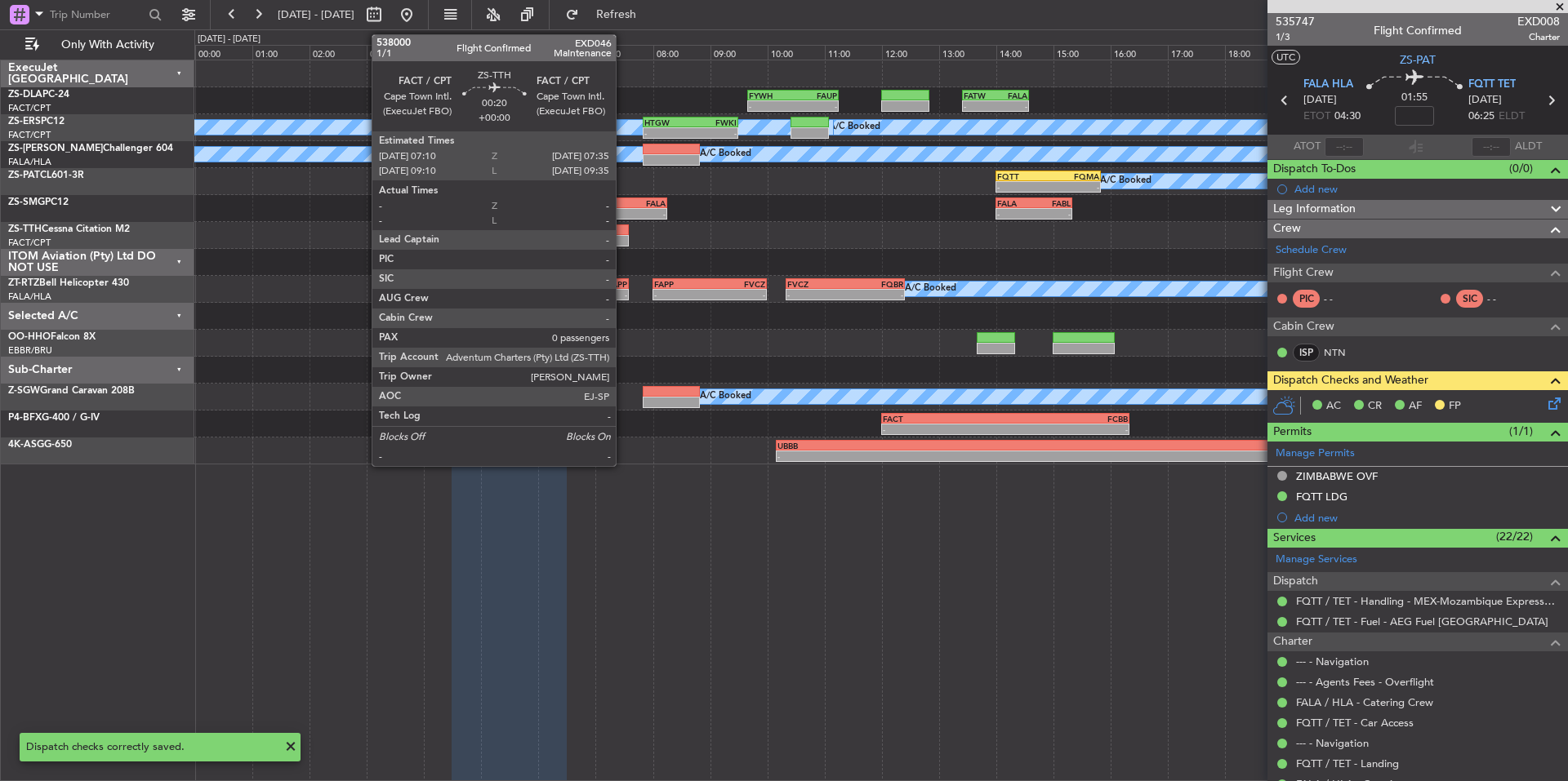
click at [623, 237] on div at bounding box center [616, 240] width 24 height 11
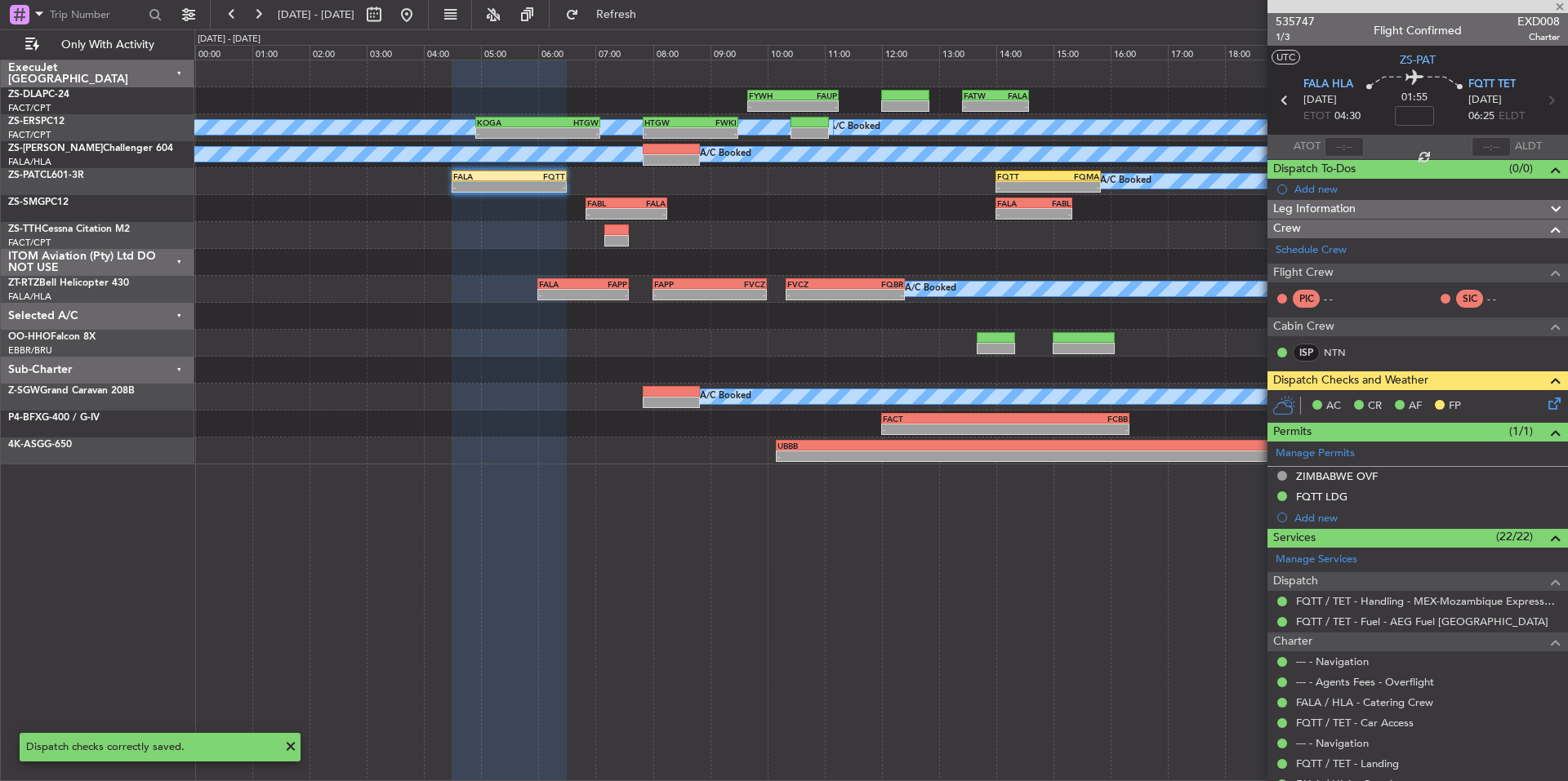
type input "0"
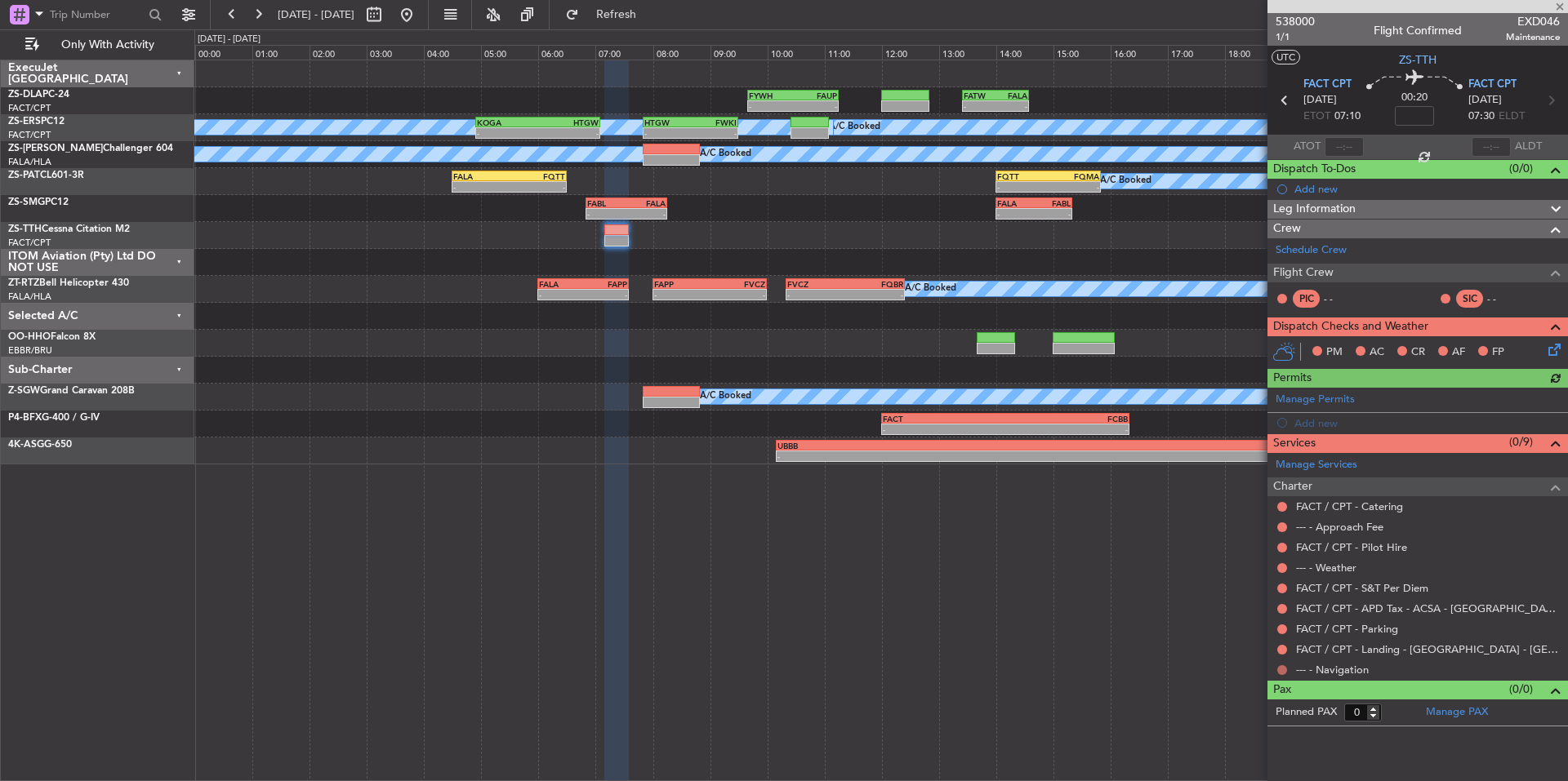
click at [1282, 669] on button at bounding box center [1282, 669] width 10 height 10
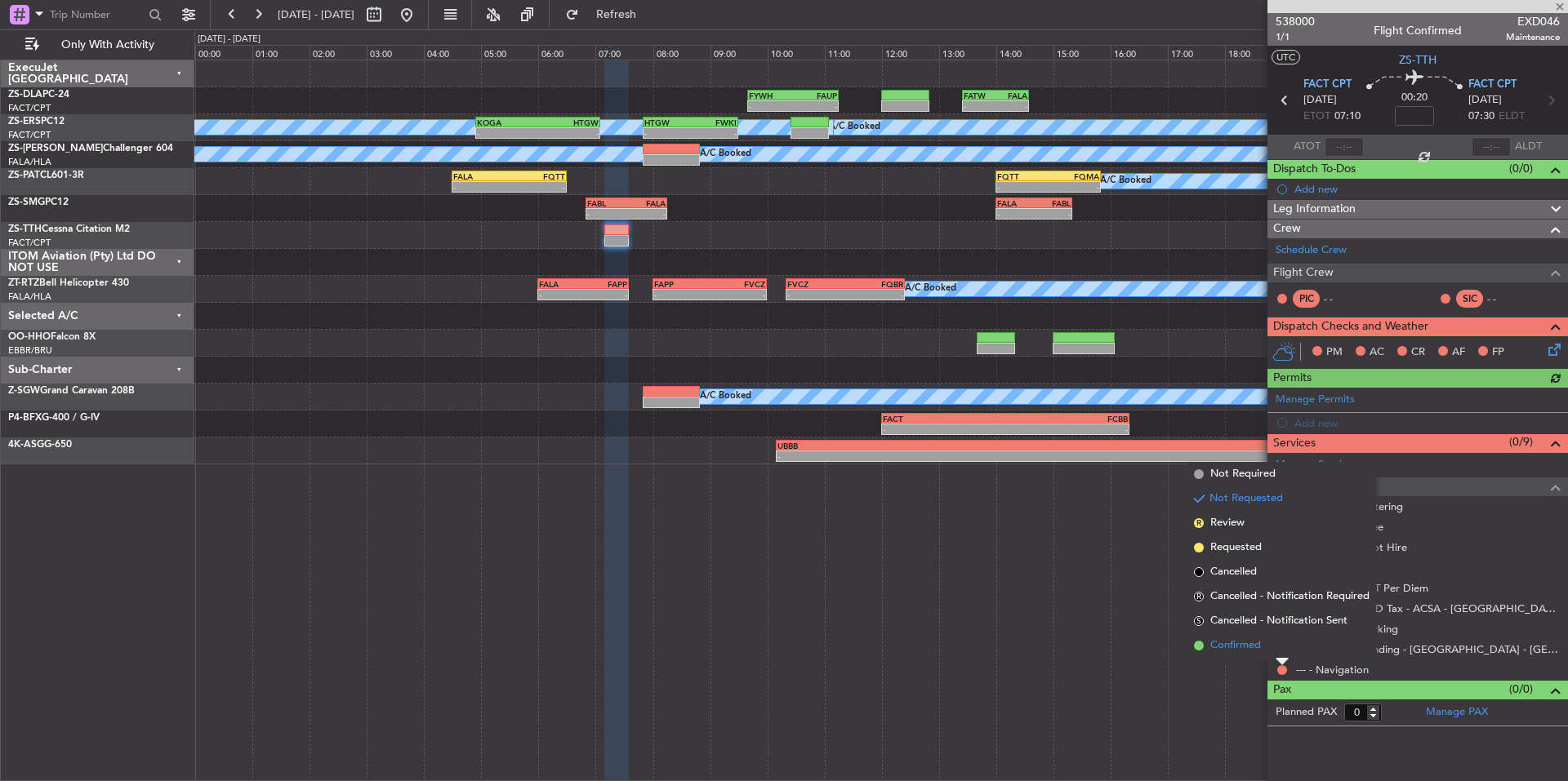
click at [1254, 643] on span "Confirmed" at bounding box center [1236, 645] width 51 height 16
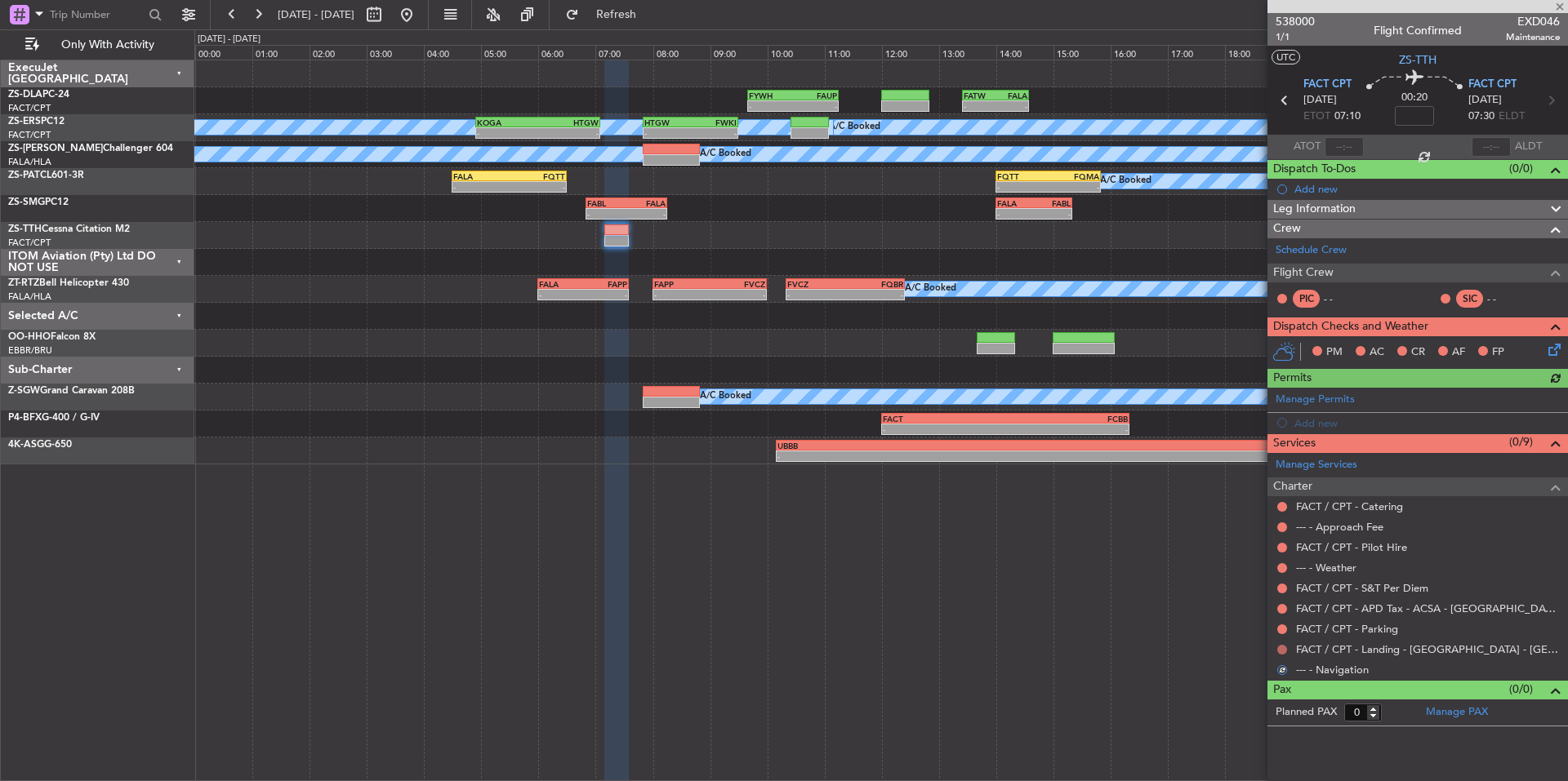
click at [1282, 654] on mat-tooltip-component "Not Requested" at bounding box center [1282, 675] width 93 height 43
click at [1284, 645] on button at bounding box center [1282, 650] width 10 height 10
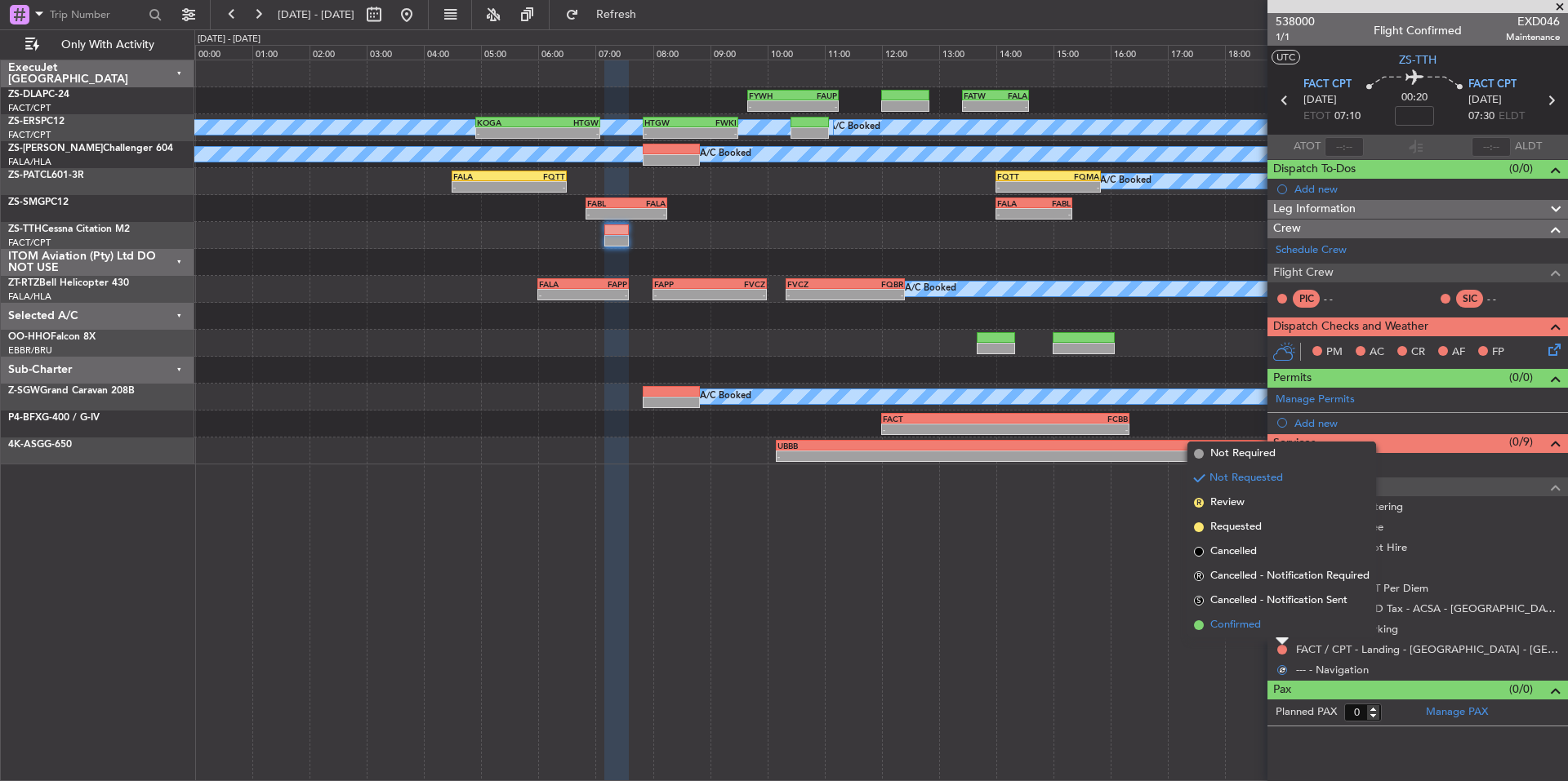
click at [1256, 619] on span "Confirmed" at bounding box center [1236, 624] width 51 height 16
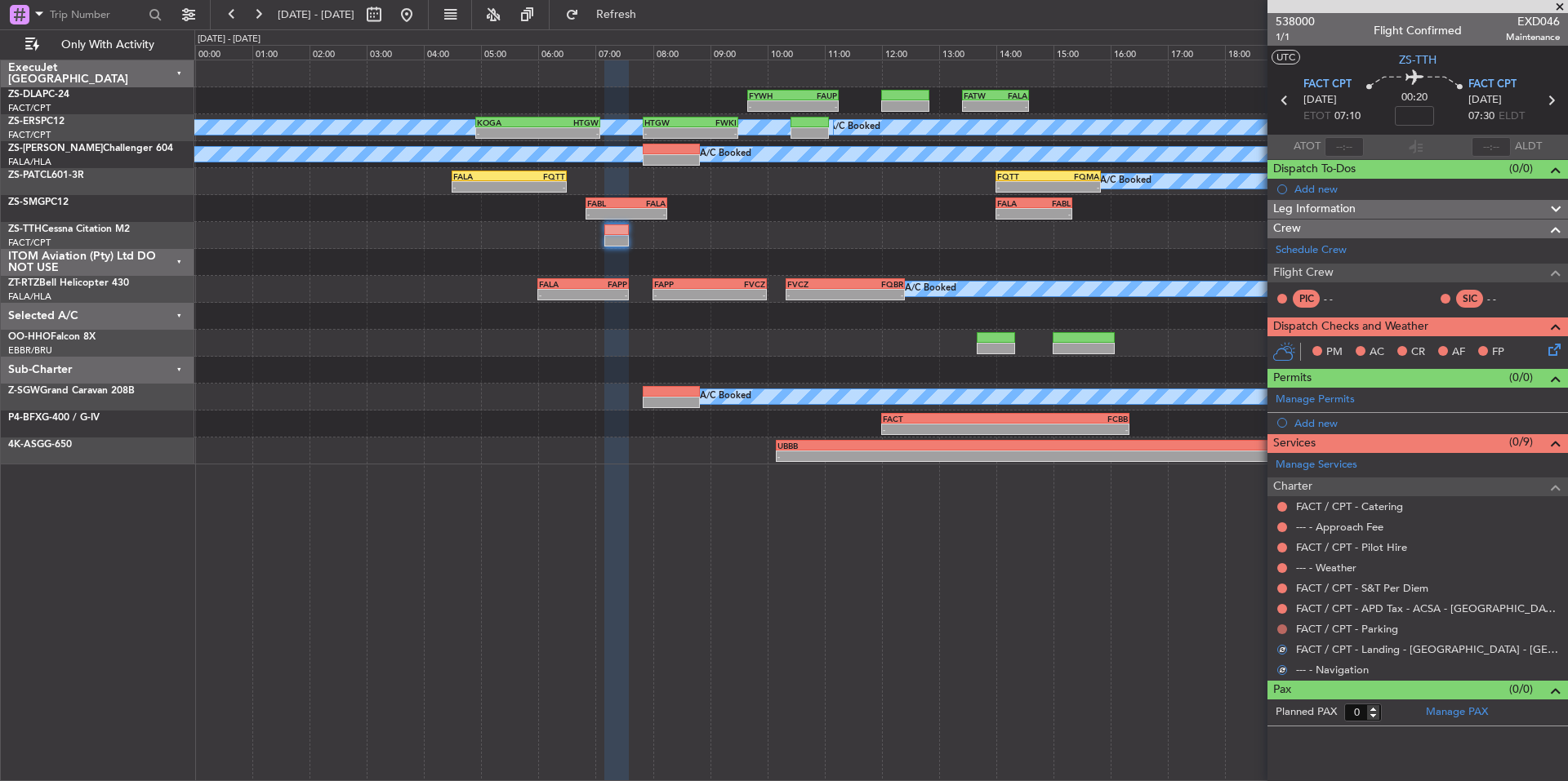
click at [1280, 629] on button at bounding box center [1282, 629] width 10 height 10
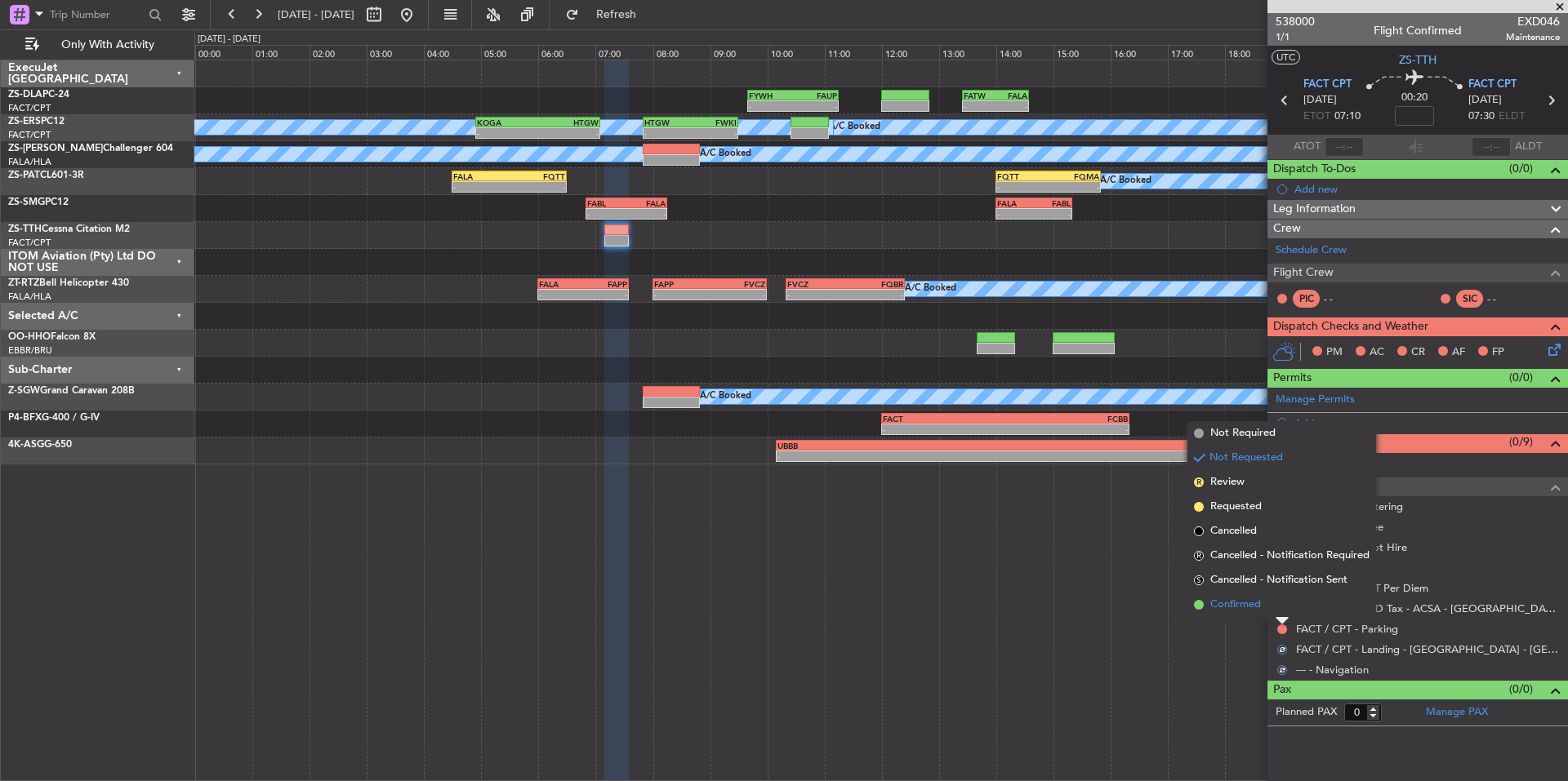
click at [1263, 609] on li "Confirmed" at bounding box center [1282, 605] width 189 height 24
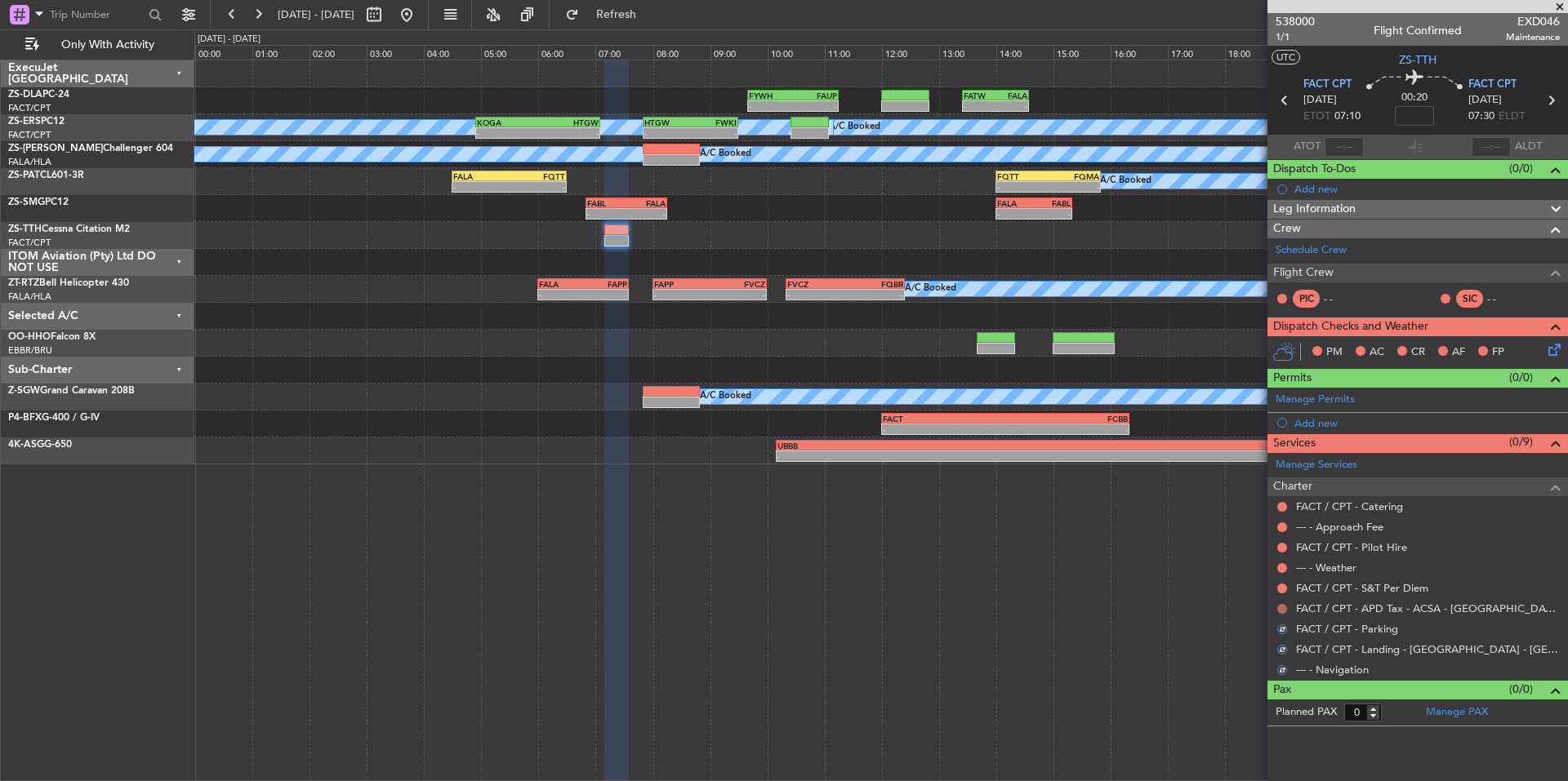
click at [1283, 610] on button at bounding box center [1282, 608] width 10 height 10
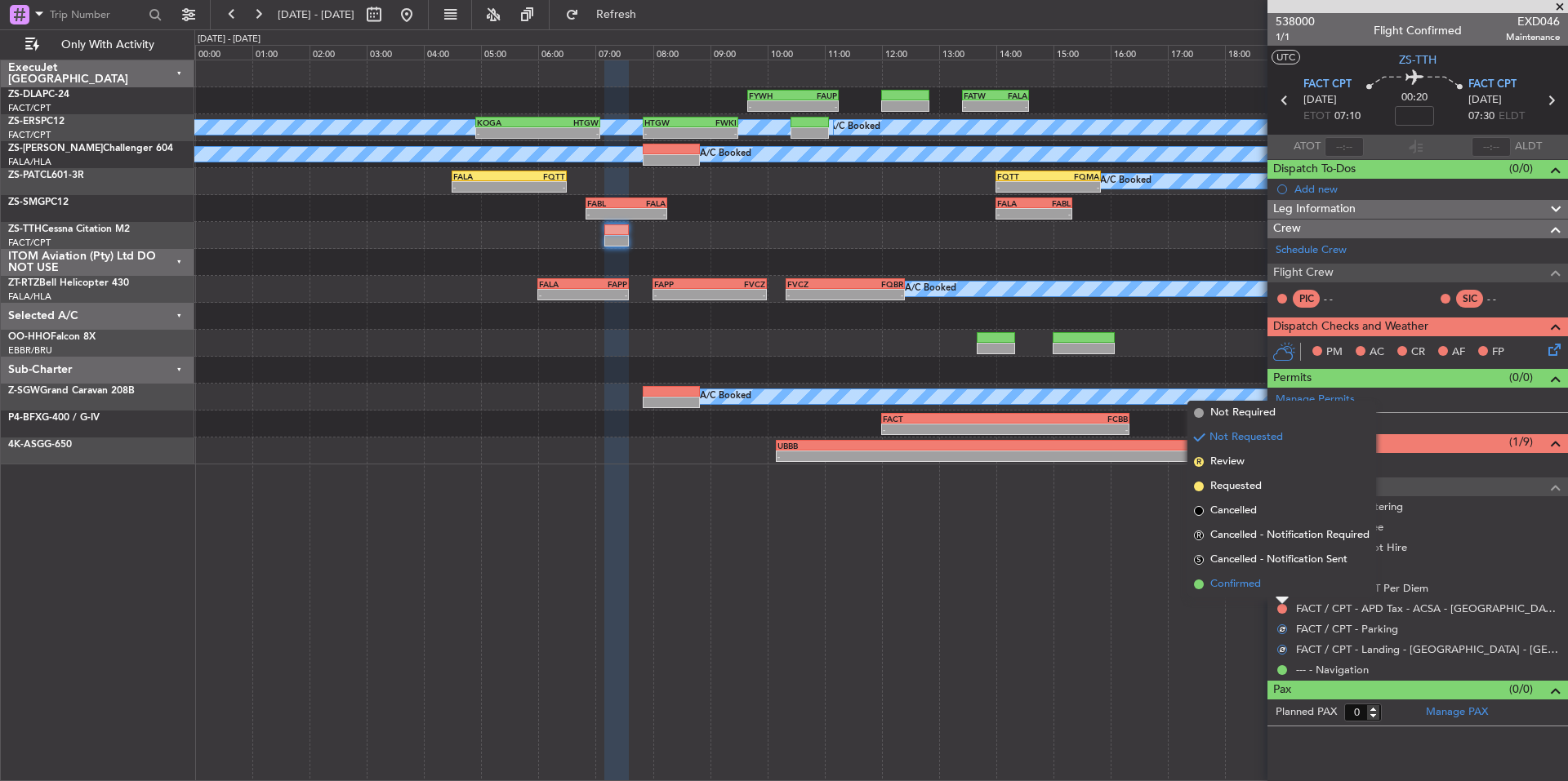
click at [1263, 590] on li "Confirmed" at bounding box center [1282, 585] width 189 height 24
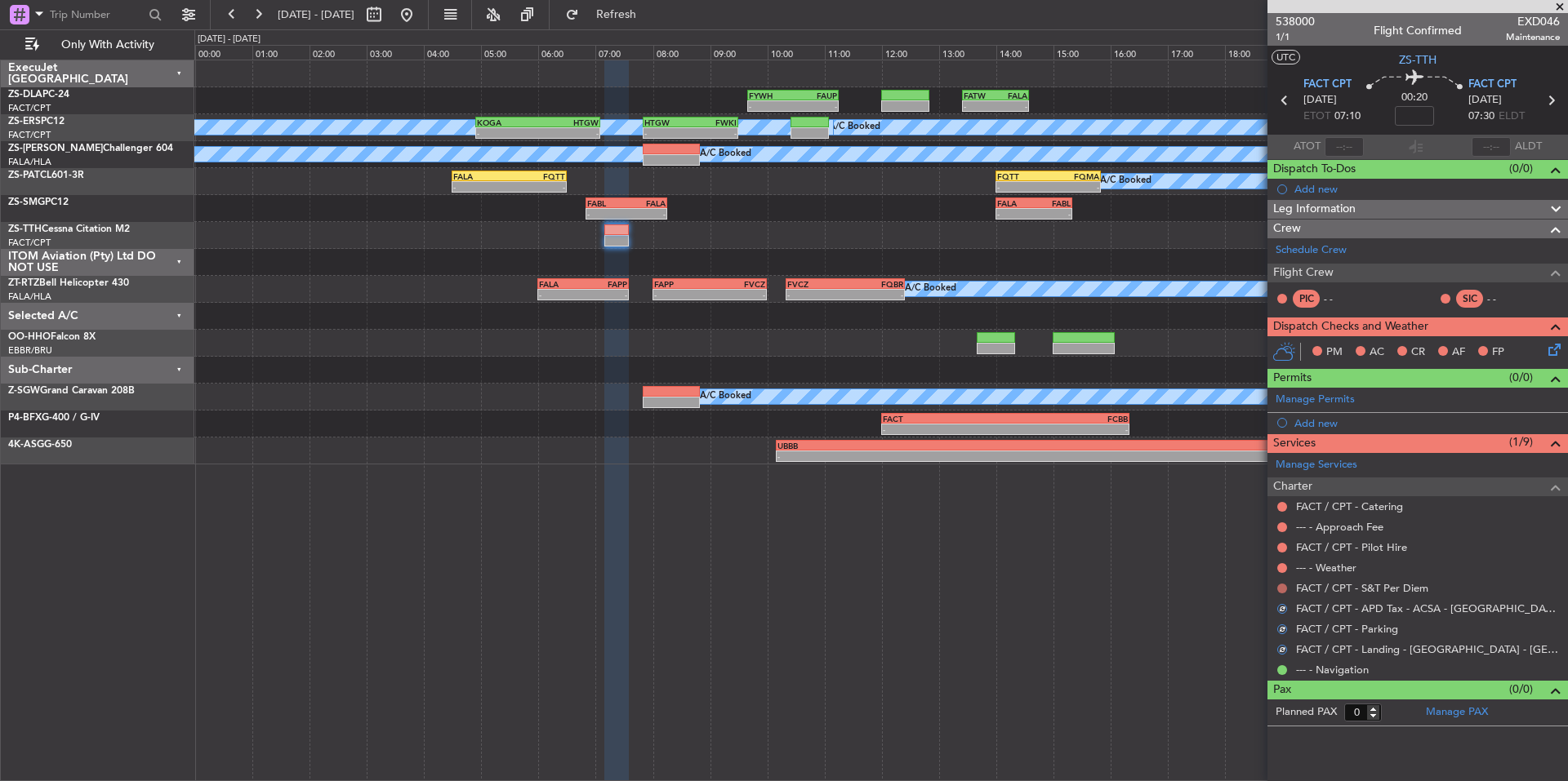
click at [1283, 591] on button at bounding box center [1282, 588] width 10 height 10
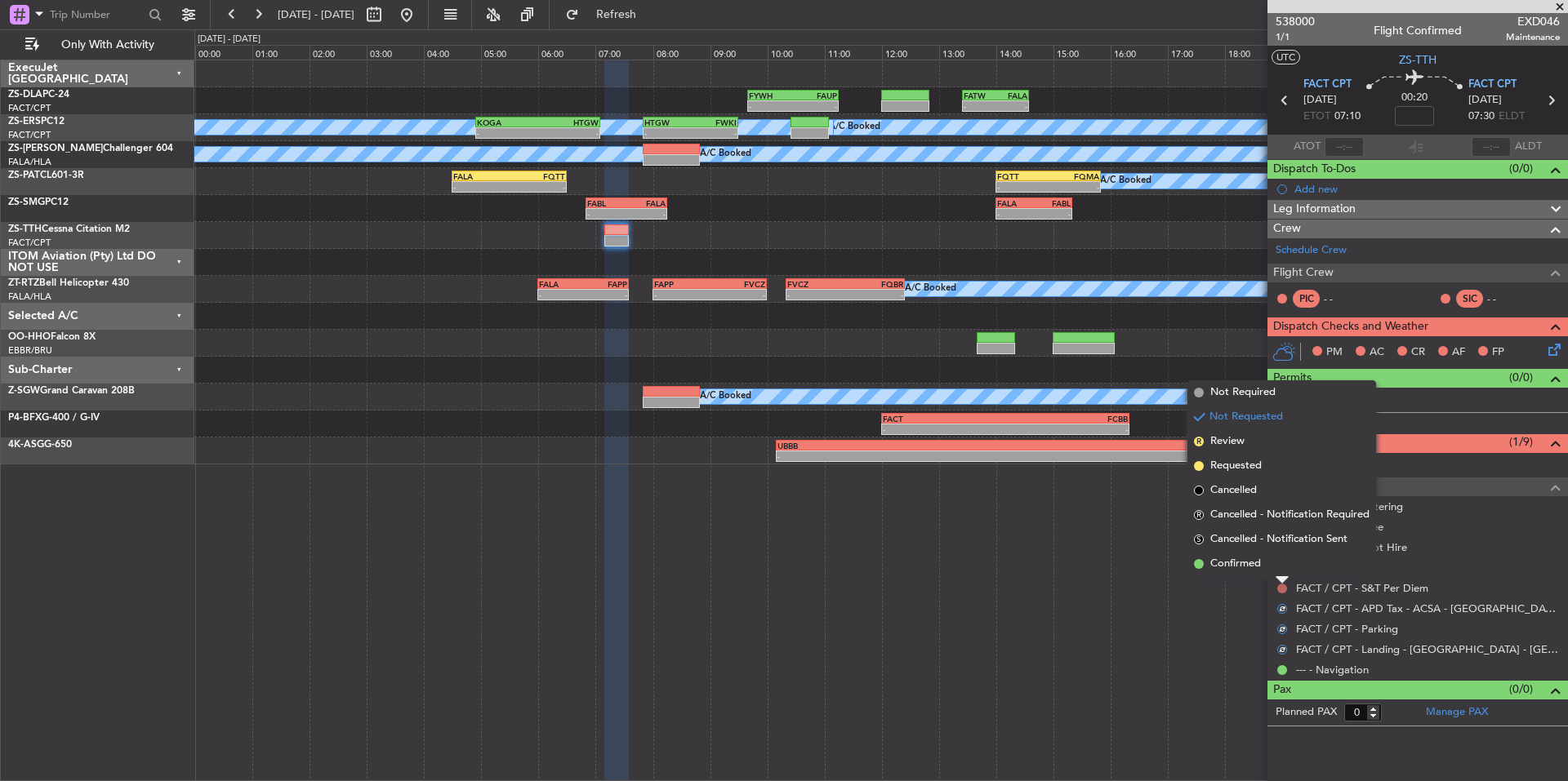
click at [1282, 589] on button at bounding box center [1282, 588] width 10 height 10
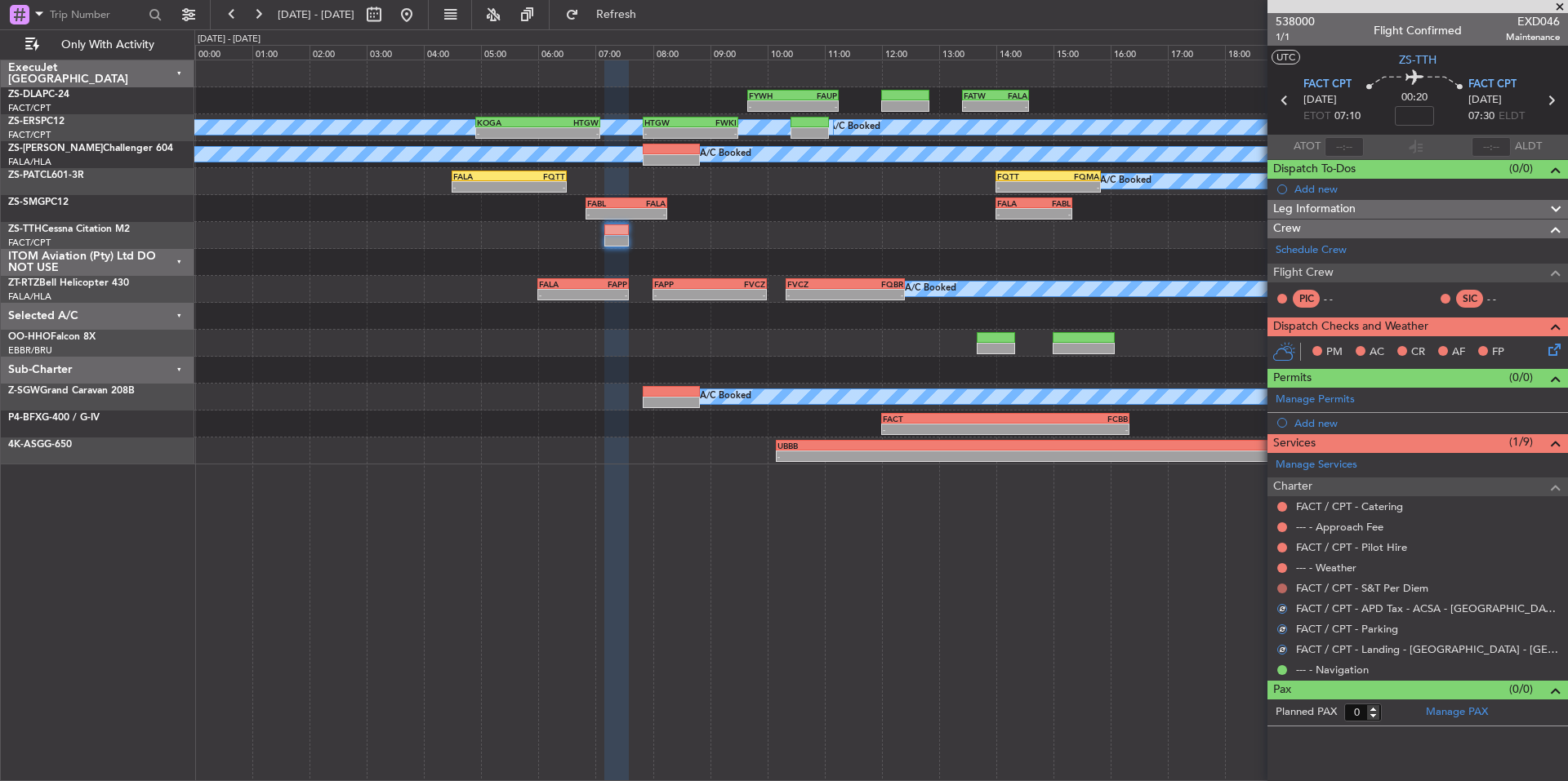
click at [1282, 590] on button at bounding box center [1282, 588] width 10 height 10
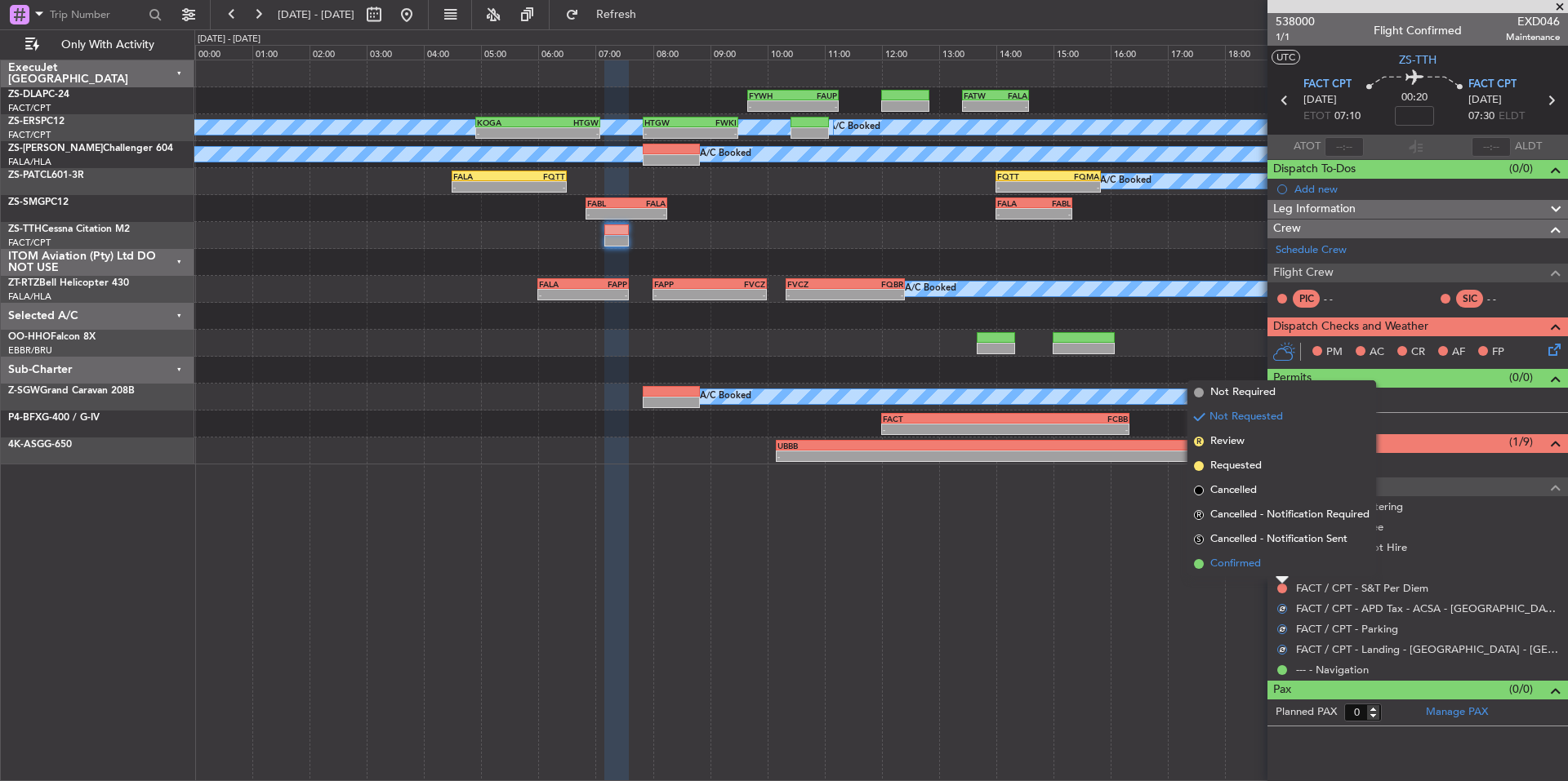
click at [1259, 566] on span "Confirmed" at bounding box center [1236, 564] width 51 height 16
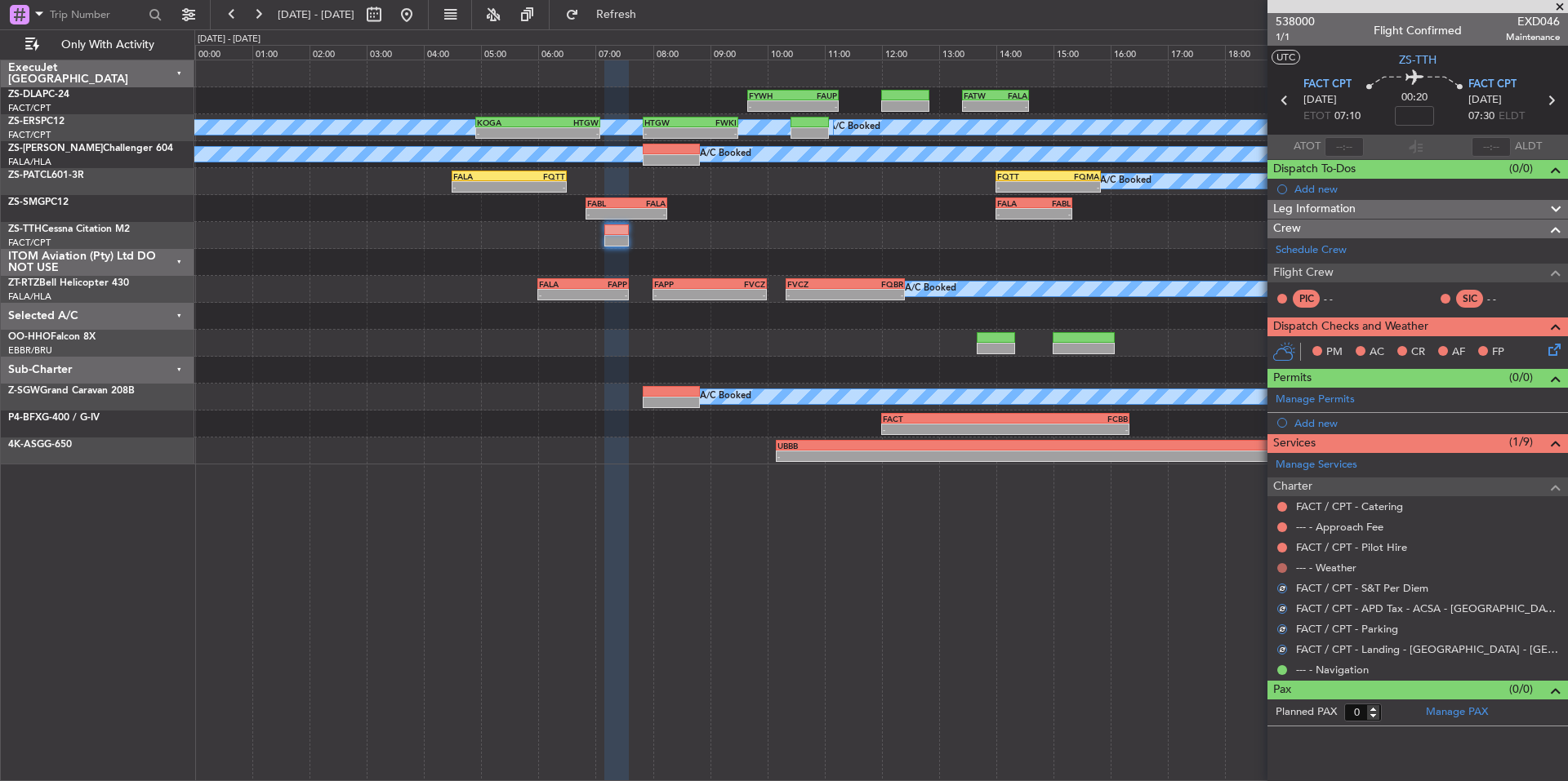
click at [1282, 567] on button at bounding box center [1282, 567] width 10 height 10
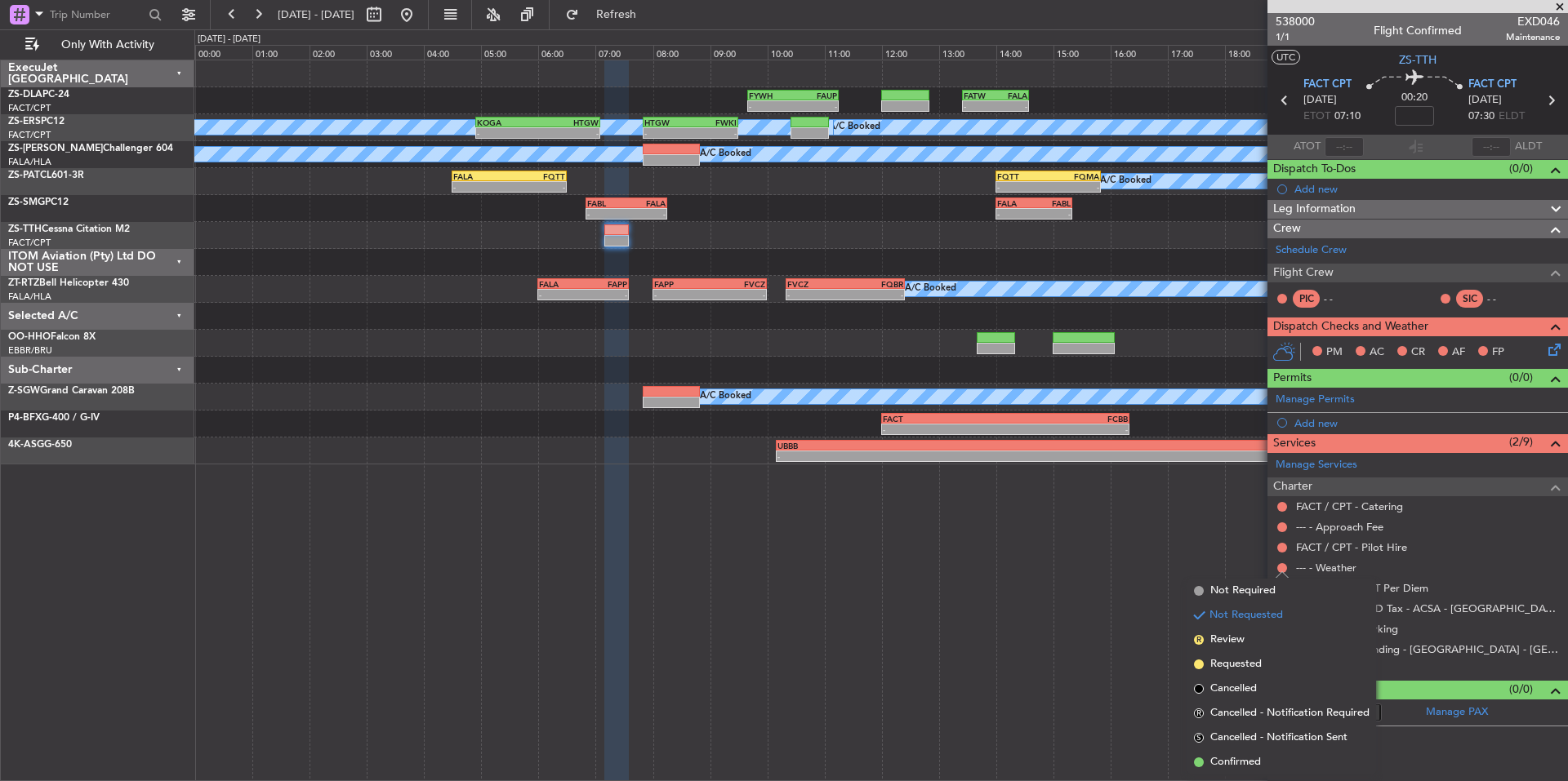
click at [1256, 759] on span "Confirmed" at bounding box center [1236, 762] width 51 height 16
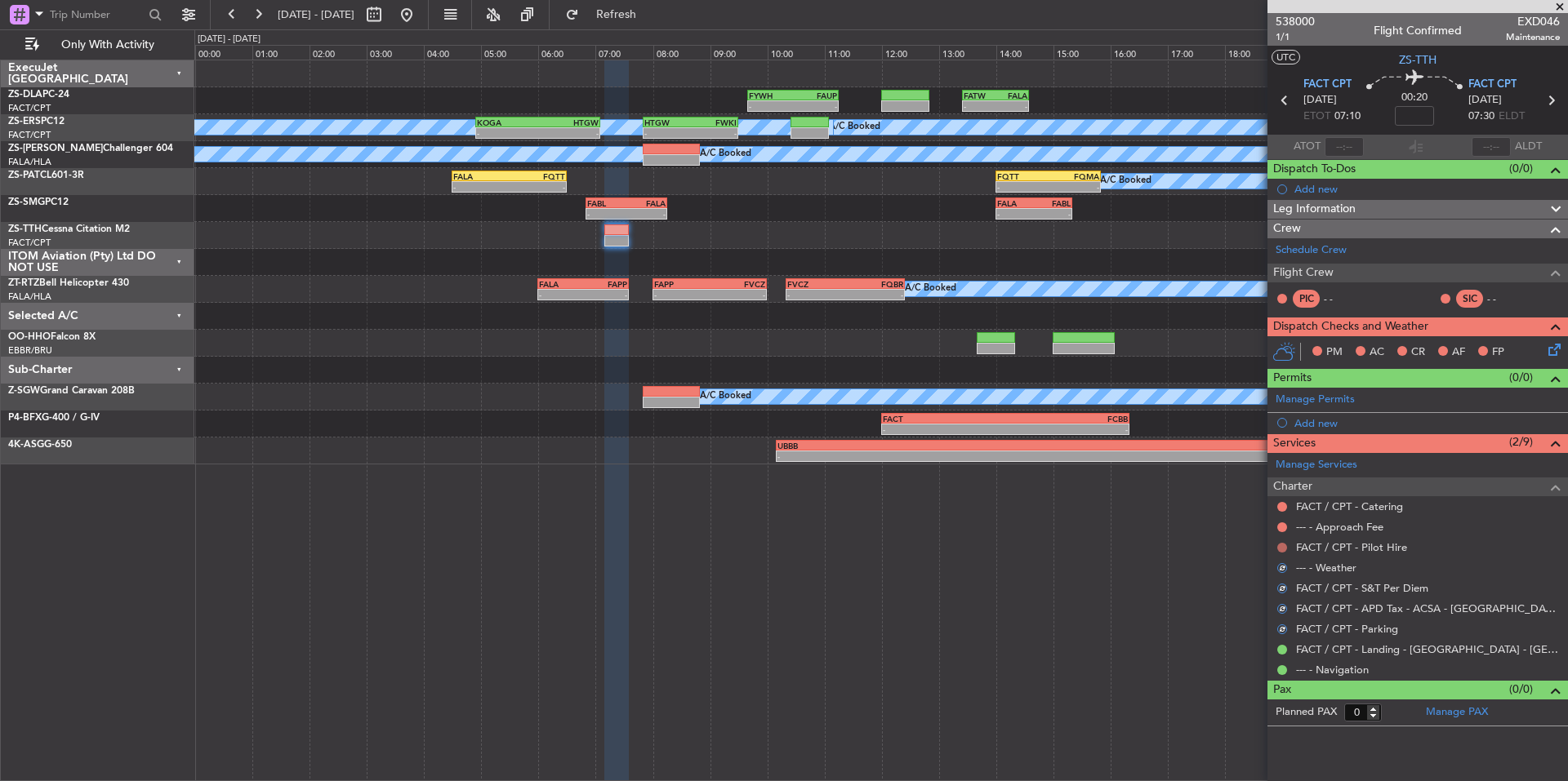
click at [1282, 545] on button at bounding box center [1282, 547] width 10 height 10
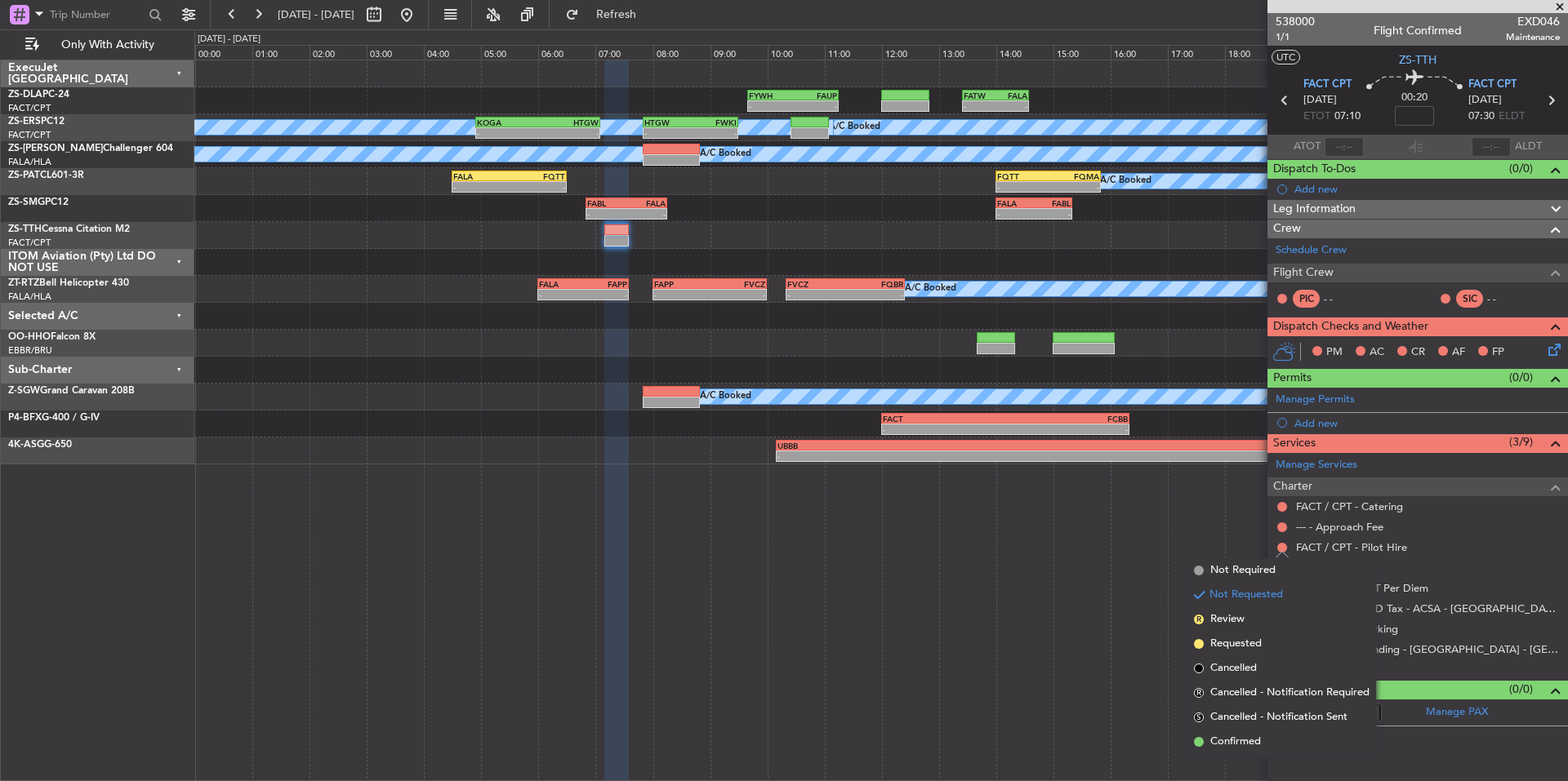
drag, startPoint x: 1256, startPoint y: 735, endPoint x: 1253, endPoint y: 698, distance: 37.1
click at [1255, 733] on li "Confirmed" at bounding box center [1282, 742] width 189 height 24
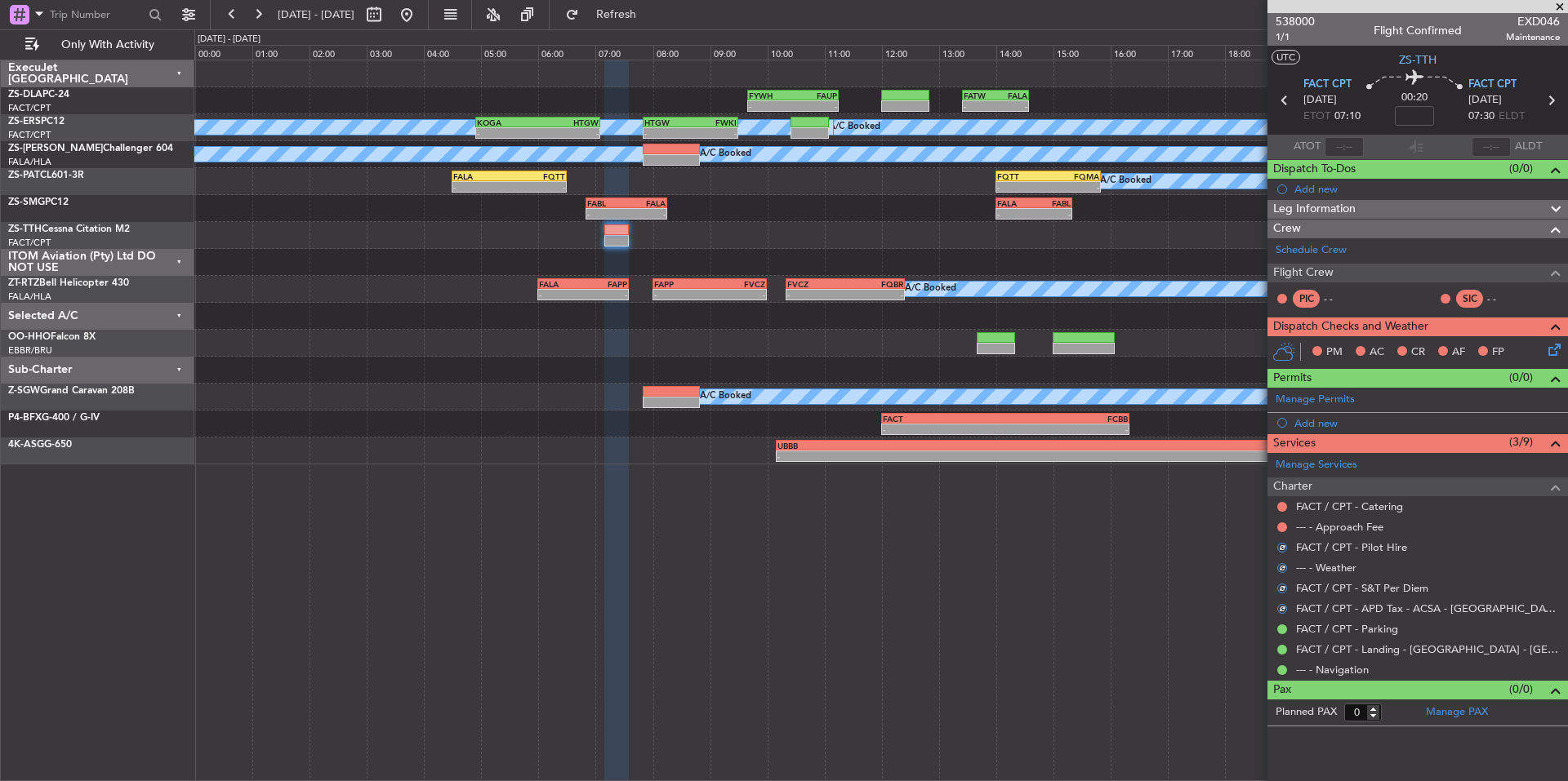
click at [1284, 521] on nimbus-traffic-light at bounding box center [1282, 527] width 13 height 13
click at [1284, 523] on button at bounding box center [1282, 527] width 10 height 10
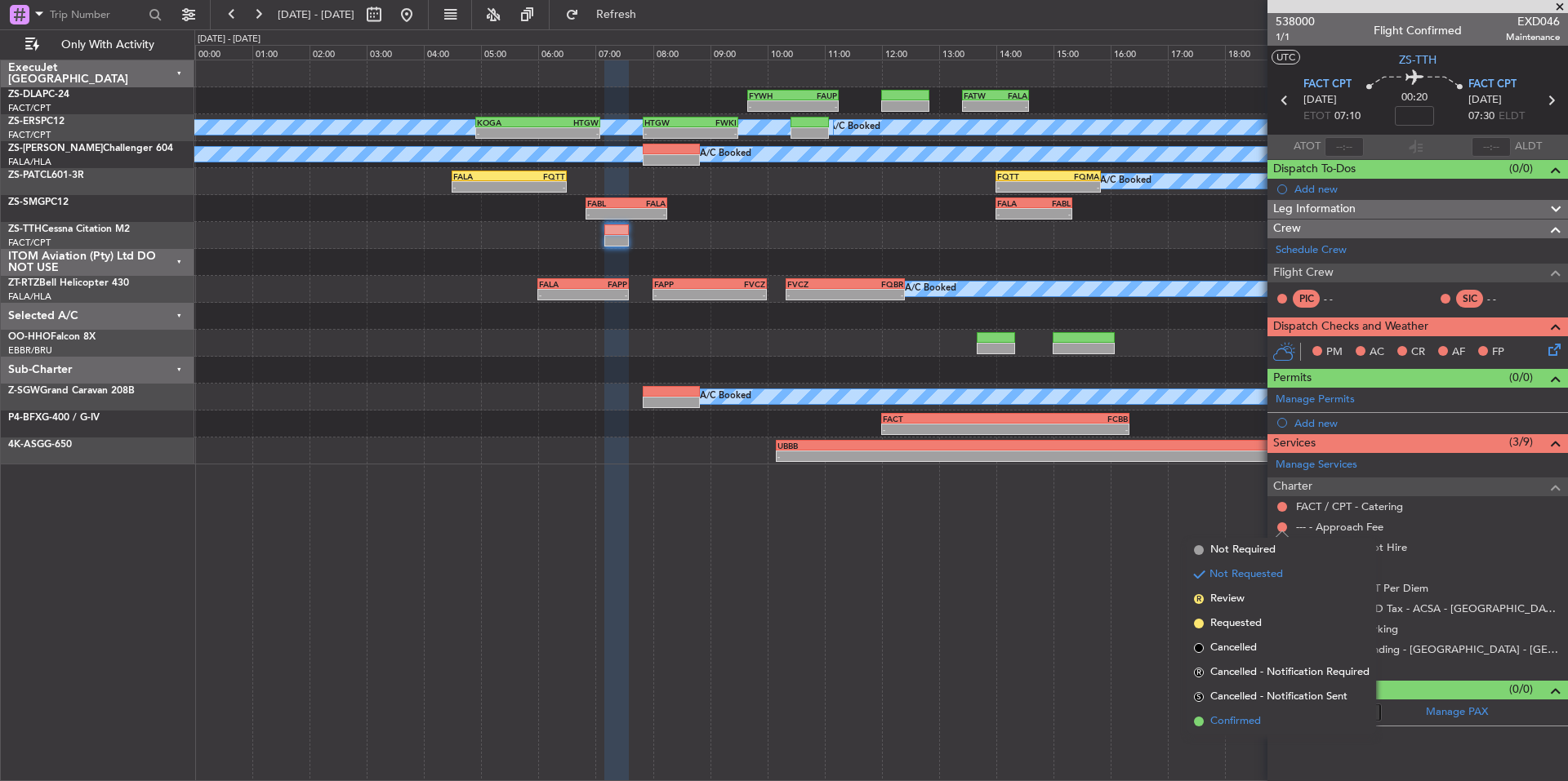
click at [1251, 729] on span "Confirmed" at bounding box center [1236, 721] width 51 height 16
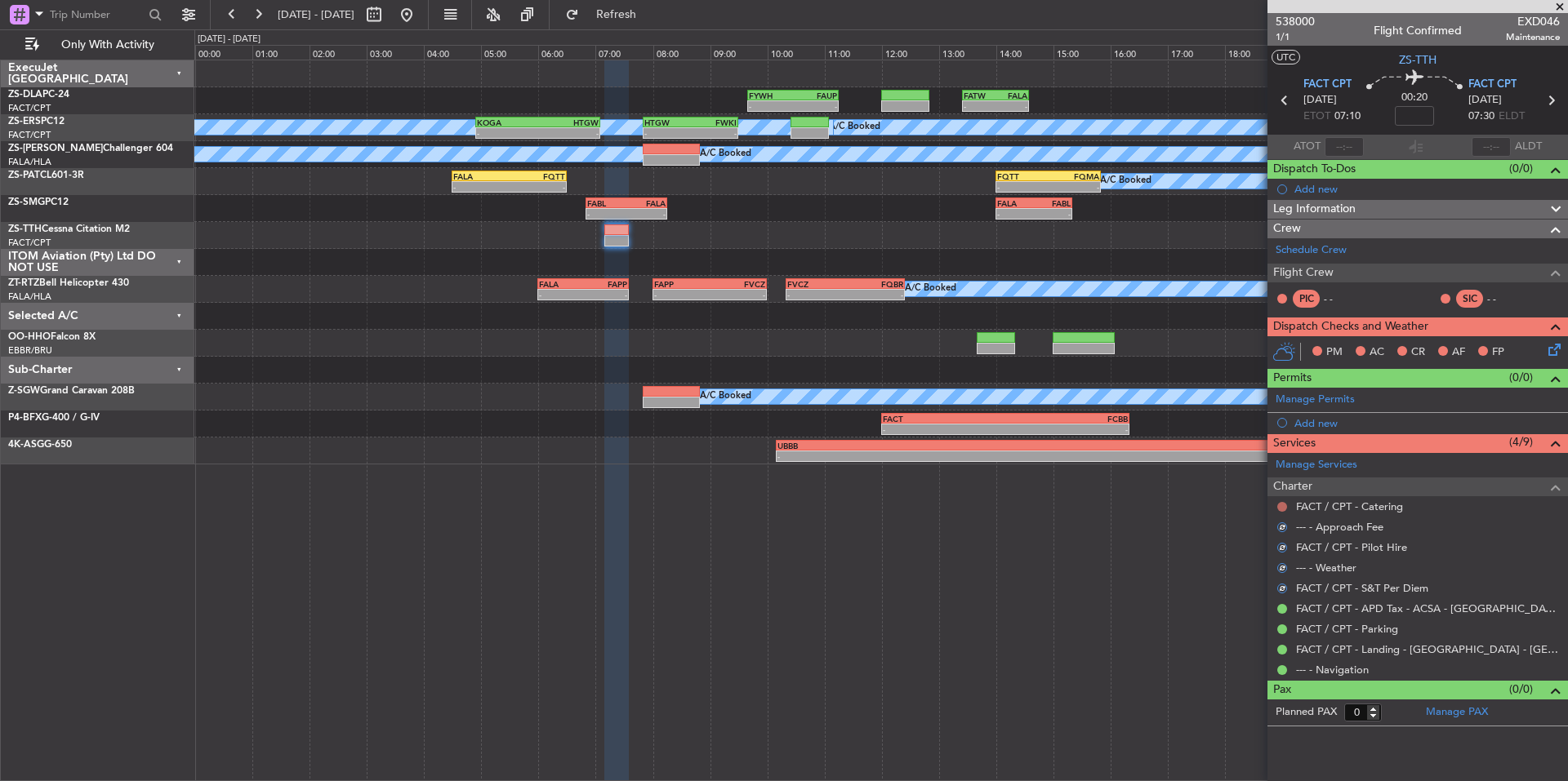
click at [1283, 503] on button at bounding box center [1282, 506] width 10 height 10
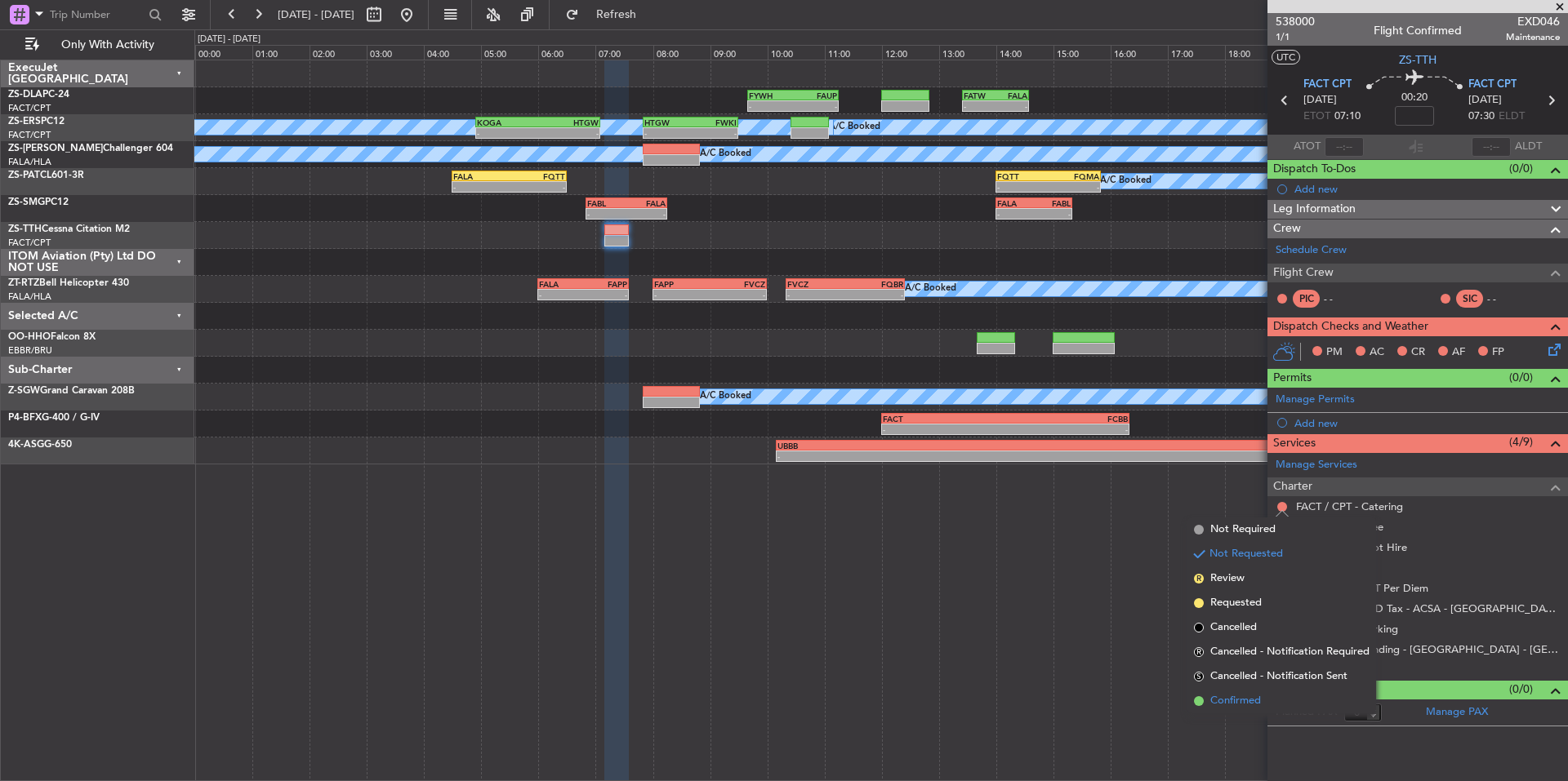
click at [1247, 695] on span "Confirmed" at bounding box center [1236, 701] width 51 height 16
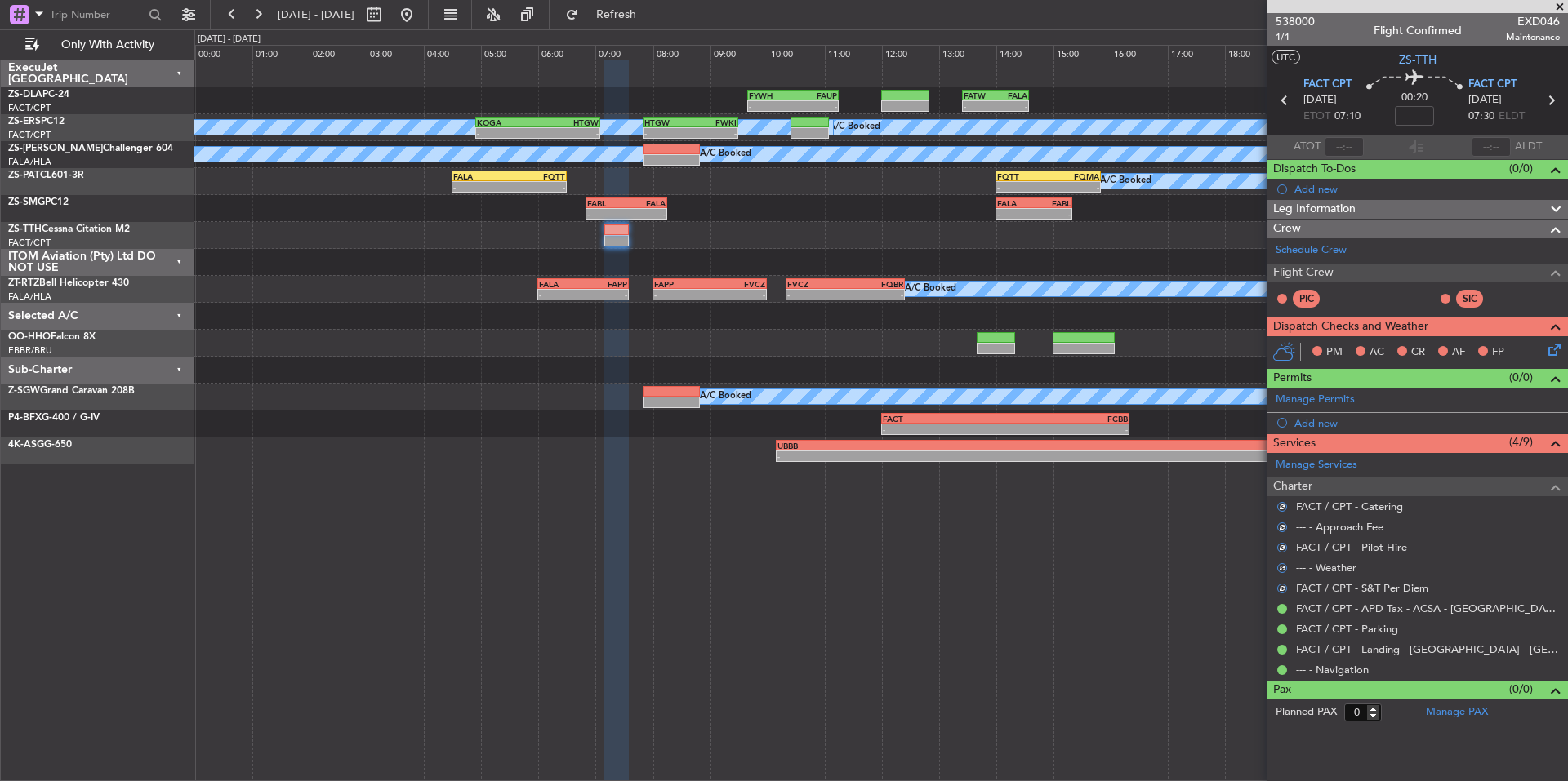
click at [1549, 349] on icon at bounding box center [1551, 347] width 13 height 13
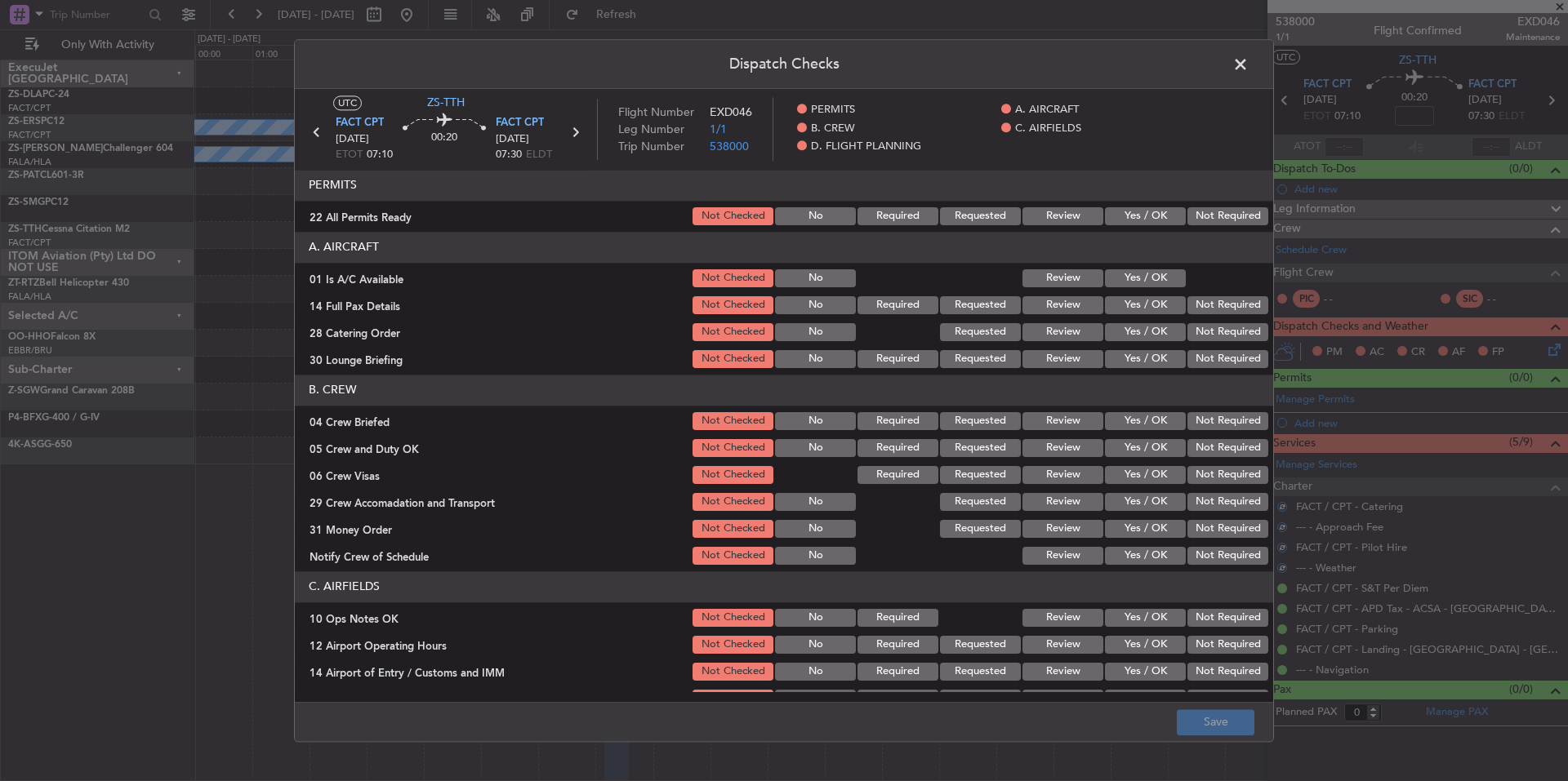
click at [1223, 219] on button "Not Required" at bounding box center [1227, 216] width 80 height 18
click at [1155, 283] on button "Yes / OK" at bounding box center [1145, 278] width 80 height 18
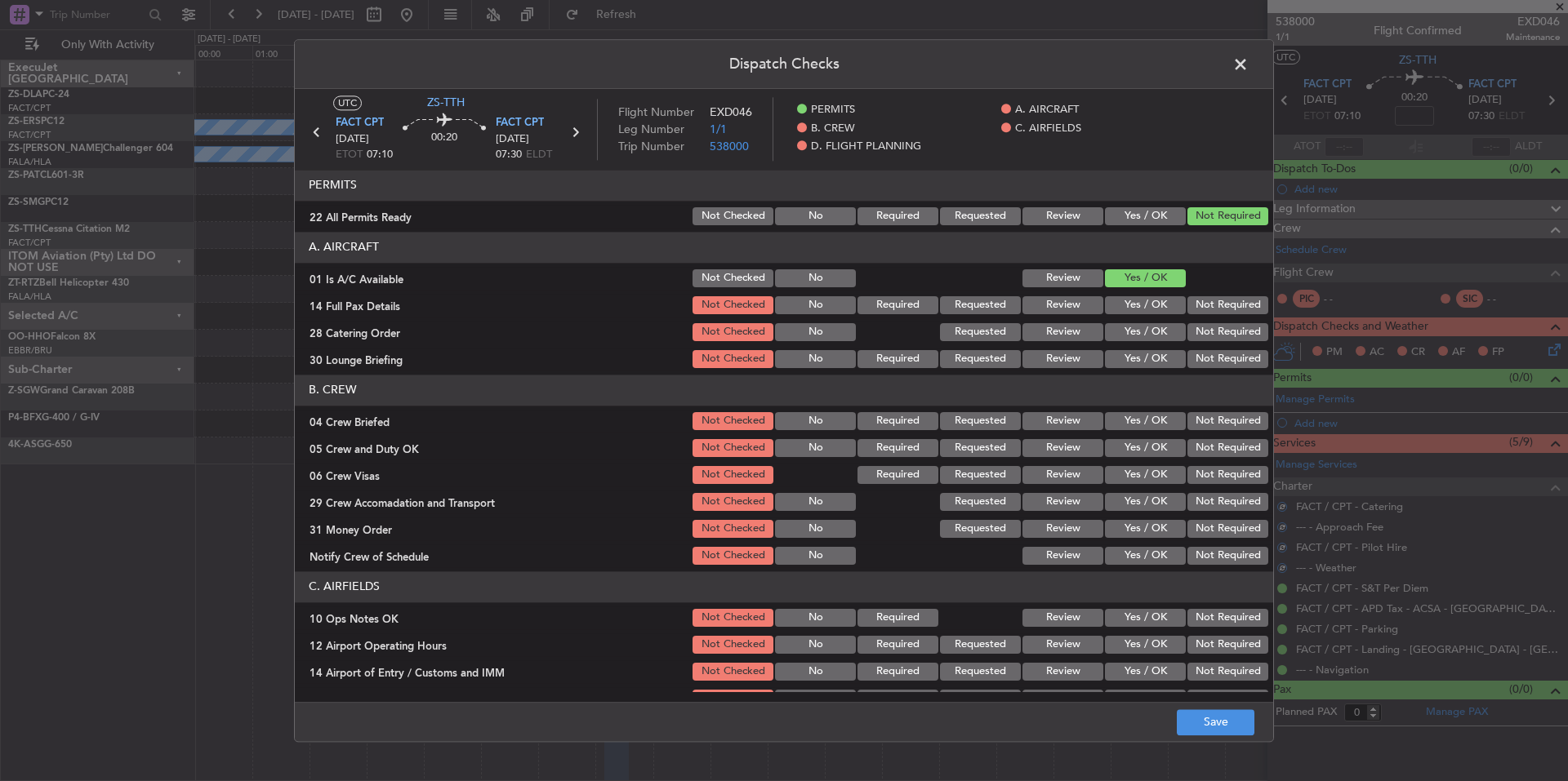
click at [1187, 298] on button "Not Required" at bounding box center [1227, 305] width 80 height 18
click at [1190, 313] on button "Not Required" at bounding box center [1227, 305] width 80 height 18
click at [1203, 334] on button "Not Required" at bounding box center [1227, 332] width 80 height 18
click at [1205, 346] on section "A. AIRCRAFT 01 Is A/C Available Not Checked No Review Yes / OK 14 Full Pax Deta…" at bounding box center [784, 301] width 979 height 138
click at [1210, 357] on button "Not Required" at bounding box center [1227, 359] width 80 height 18
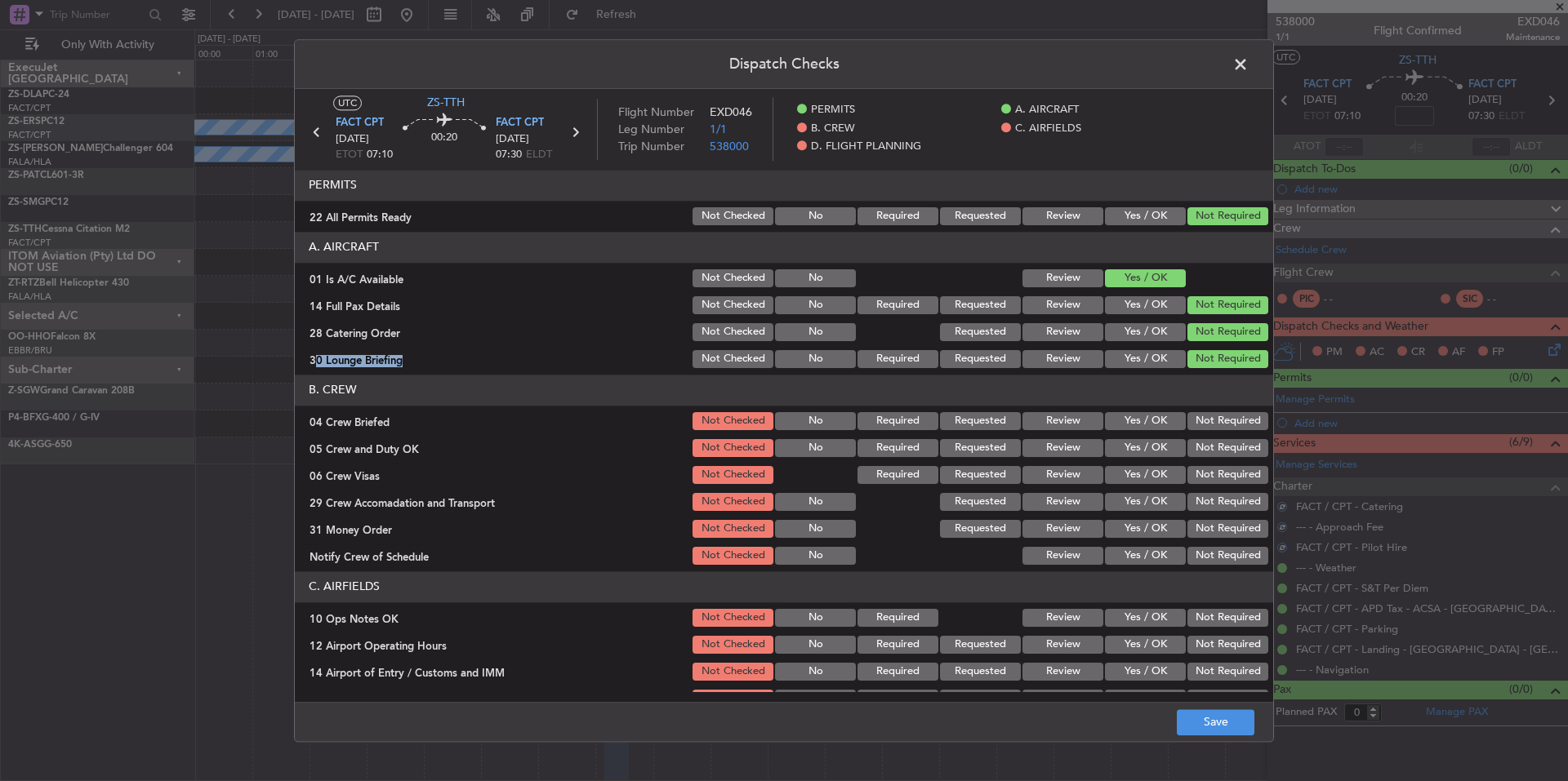
click at [1237, 427] on button "Not Required" at bounding box center [1227, 421] width 80 height 18
click at [1240, 451] on button "Not Required" at bounding box center [1227, 448] width 80 height 18
drag, startPoint x: 1241, startPoint y: 463, endPoint x: 1243, endPoint y: 475, distance: 12.2
click at [1241, 465] on section "B. CREW 04 Crew Briefed Not Checked No Required Requested Review Yes / OK Not R…" at bounding box center [784, 471] width 979 height 193
drag, startPoint x: 1243, startPoint y: 497, endPoint x: 1243, endPoint y: 518, distance: 21.0
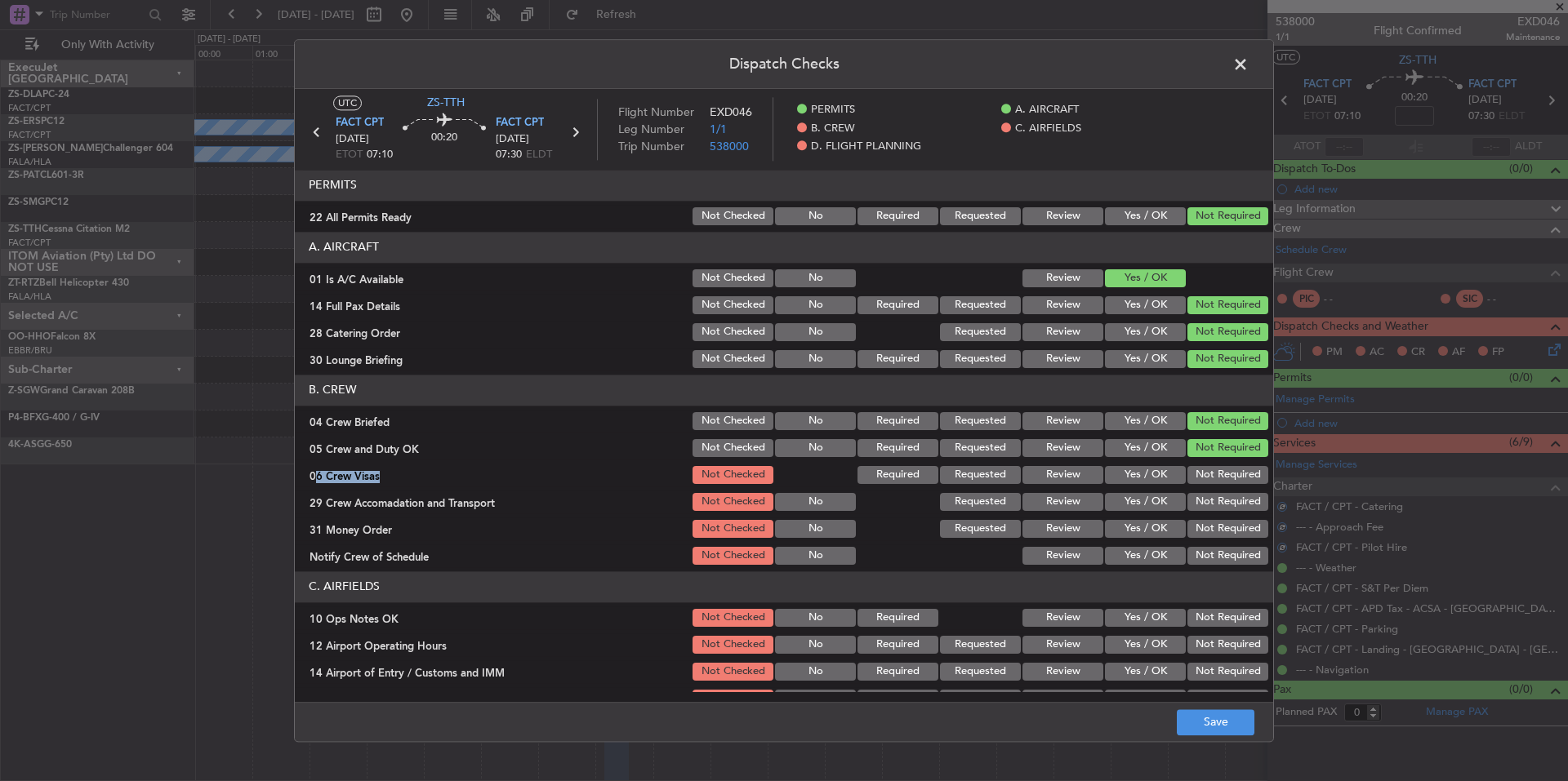
click at [1243, 506] on button "Not Required" at bounding box center [1227, 502] width 80 height 18
drag, startPoint x: 1243, startPoint y: 518, endPoint x: 1243, endPoint y: 533, distance: 15.0
click at [1243, 523] on section "B. CREW 04 Crew Briefed Not Checked No Required Requested Review Yes / OK Not R…" at bounding box center [784, 471] width 979 height 193
click at [1243, 544] on section "B. CREW 04 Crew Briefed Not Checked No Required Requested Review Yes / OK Not R…" at bounding box center [784, 471] width 979 height 193
click at [1242, 554] on button "Not Required" at bounding box center [1227, 555] width 80 height 18
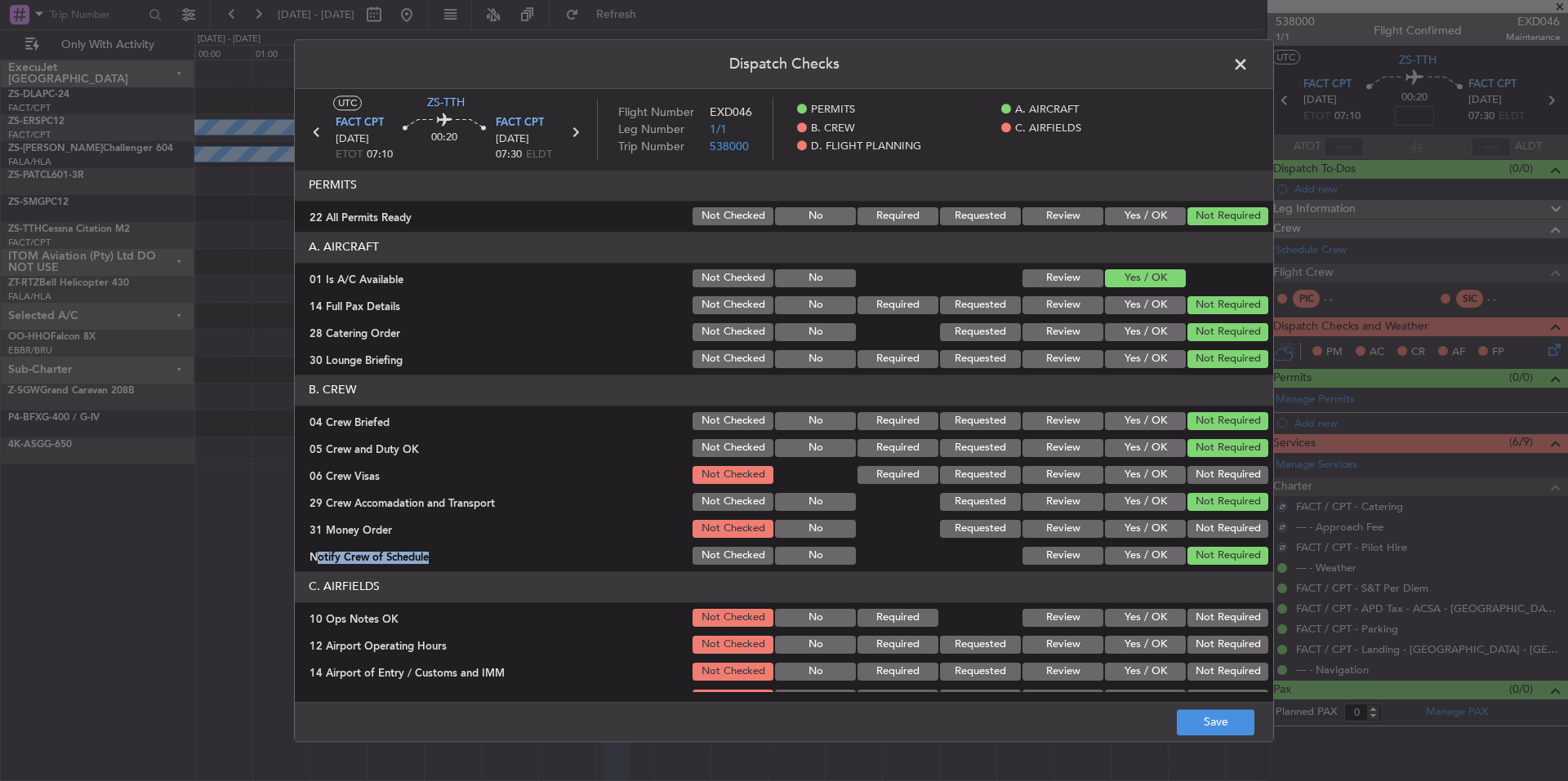
click at [1229, 533] on button "Not Required" at bounding box center [1227, 528] width 80 height 18
drag, startPoint x: 1229, startPoint y: 517, endPoint x: 1237, endPoint y: 491, distance: 27.2
click at [1229, 515] on section "B. CREW 04 Crew Briefed Not Checked No Required Requested Review Yes / OK Not R…" at bounding box center [784, 471] width 979 height 193
click at [1237, 487] on section "B. CREW 04 Crew Briefed Not Checked No Required Requested Review Yes / OK Not R…" at bounding box center [784, 471] width 979 height 193
click at [1237, 477] on button "Not Required" at bounding box center [1227, 475] width 80 height 18
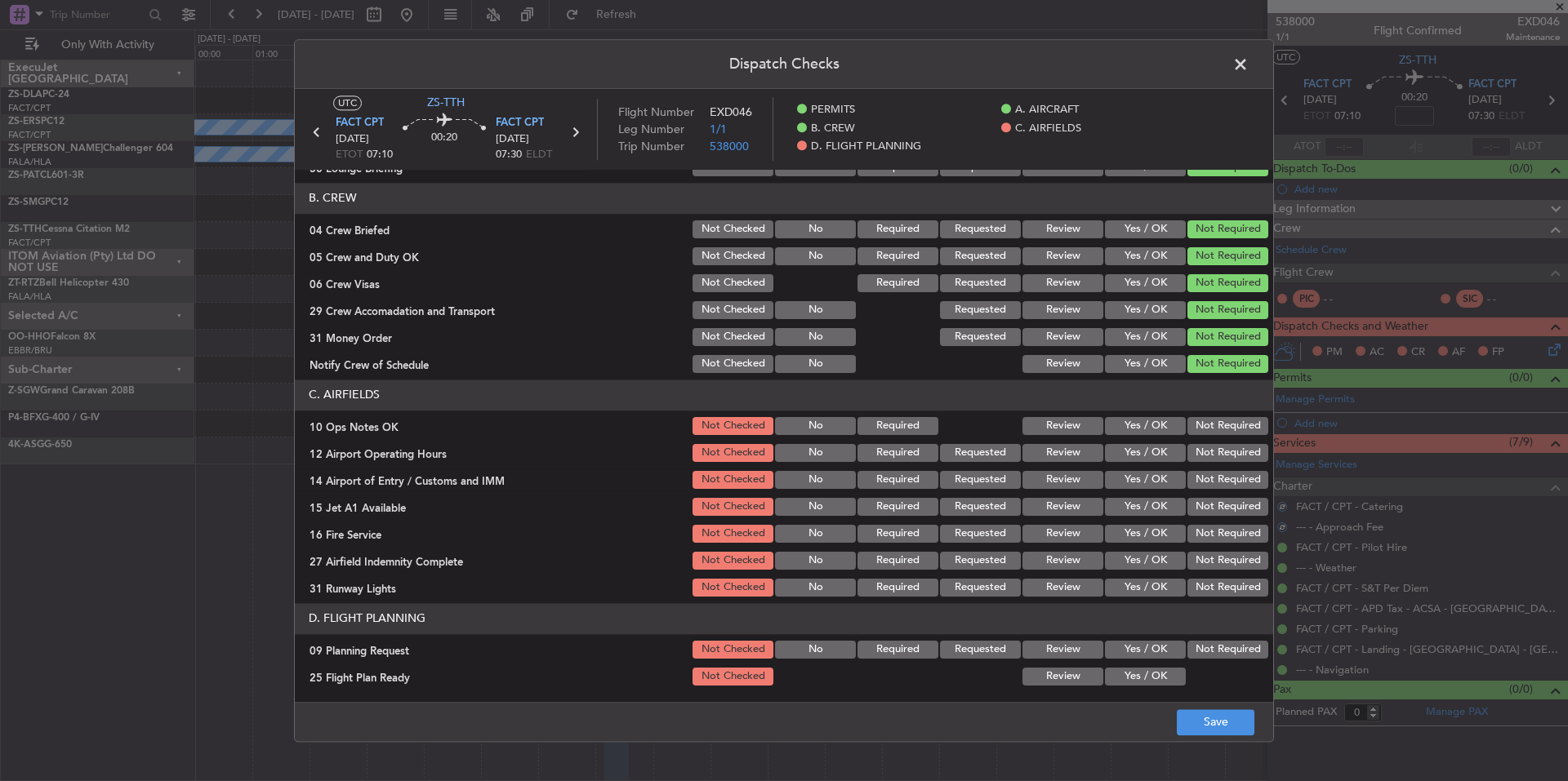
scroll to position [193, 0]
click at [1240, 477] on button "Not Required" at bounding box center [1227, 479] width 80 height 18
drag, startPoint x: 1238, startPoint y: 503, endPoint x: 1240, endPoint y: 519, distance: 16.1
click at [1238, 508] on button "Not Required" at bounding box center [1227, 506] width 80 height 18
drag, startPoint x: 1240, startPoint y: 523, endPoint x: 1240, endPoint y: 546, distance: 23.0
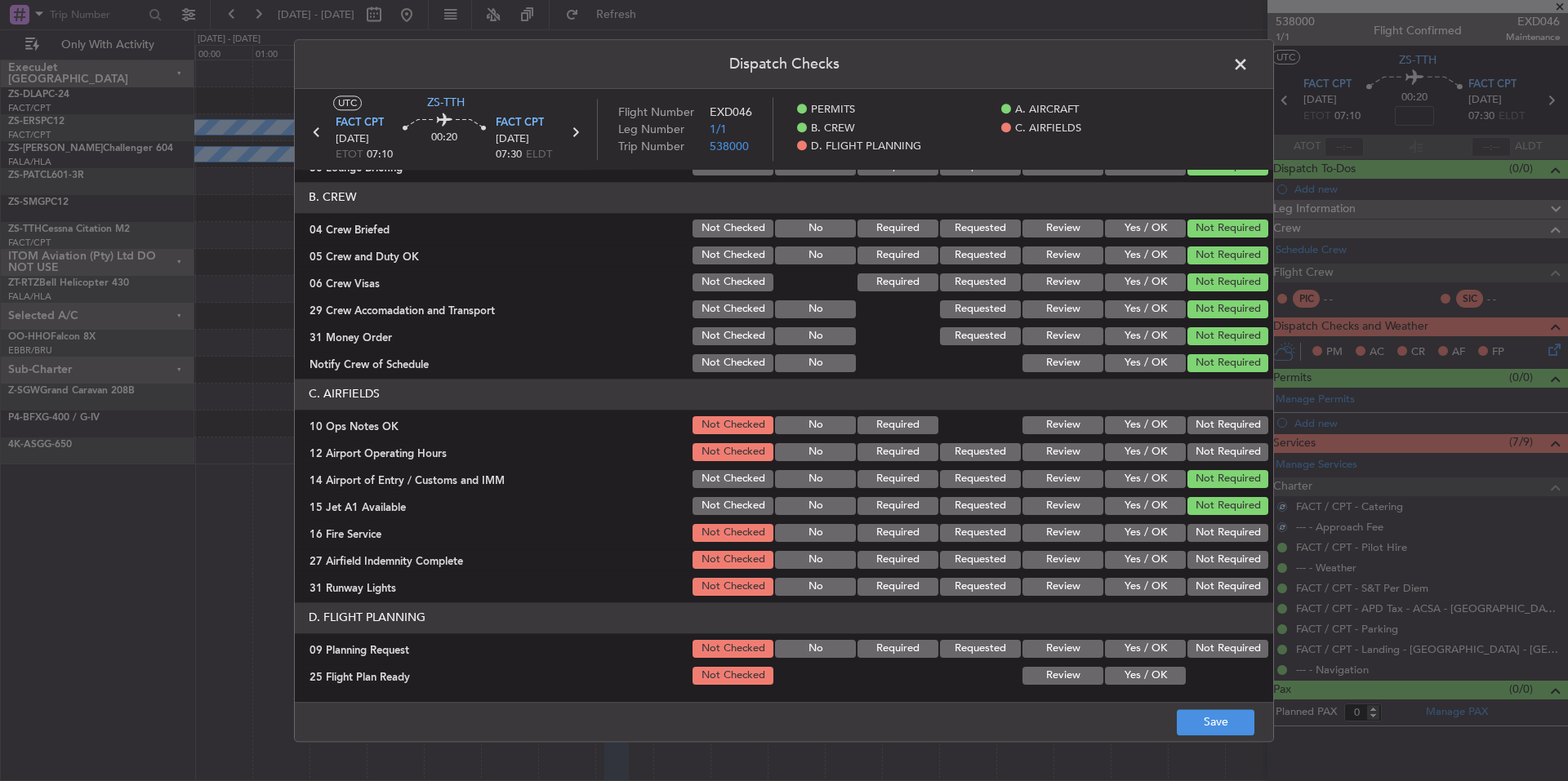
click at [1240, 528] on div "Not Required" at bounding box center [1225, 533] width 82 height 22
drag, startPoint x: 1240, startPoint y: 546, endPoint x: 1238, endPoint y: 564, distance: 18.1
click at [1240, 553] on section "C. AIRFIELDS 10 Ops Notes OK Not Checked No Required Review Yes / OK Not Requir…" at bounding box center [784, 489] width 979 height 220
drag, startPoint x: 1238, startPoint y: 564, endPoint x: 1237, endPoint y: 579, distance: 15.0
click at [1237, 571] on div "Not Required" at bounding box center [1225, 560] width 82 height 22
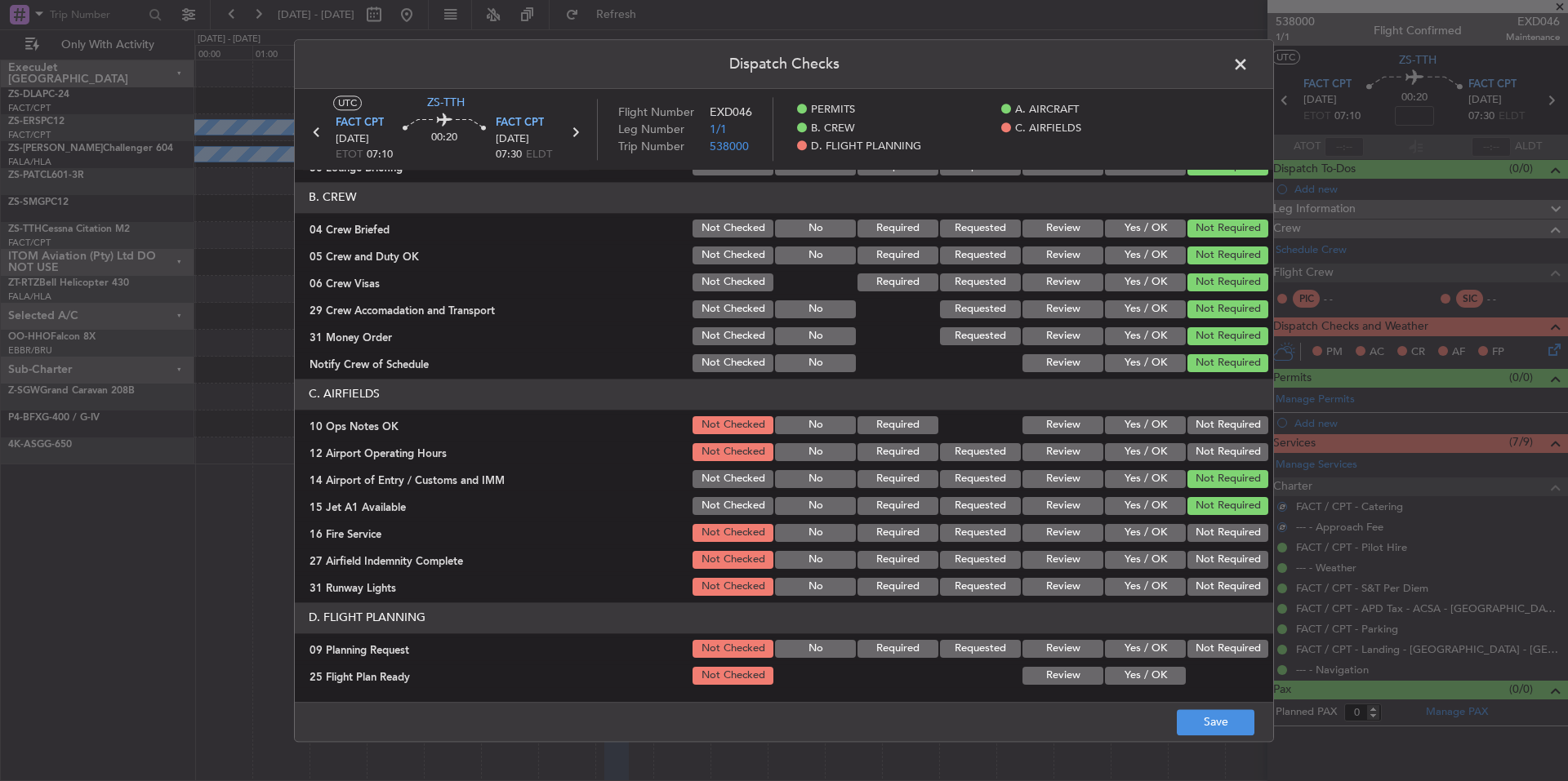
click at [1237, 591] on button "Not Required" at bounding box center [1227, 586] width 80 height 18
click at [1237, 595] on button "Not Required" at bounding box center [1227, 586] width 80 height 18
click at [1229, 569] on section "C. AIRFIELDS 10 Ops Notes OK Not Checked No Required Review Yes / OK Not Requir…" at bounding box center [784, 489] width 979 height 220
click at [1226, 560] on button "Not Required" at bounding box center [1227, 560] width 80 height 18
drag, startPoint x: 1226, startPoint y: 547, endPoint x: 1224, endPoint y: 536, distance: 11.2
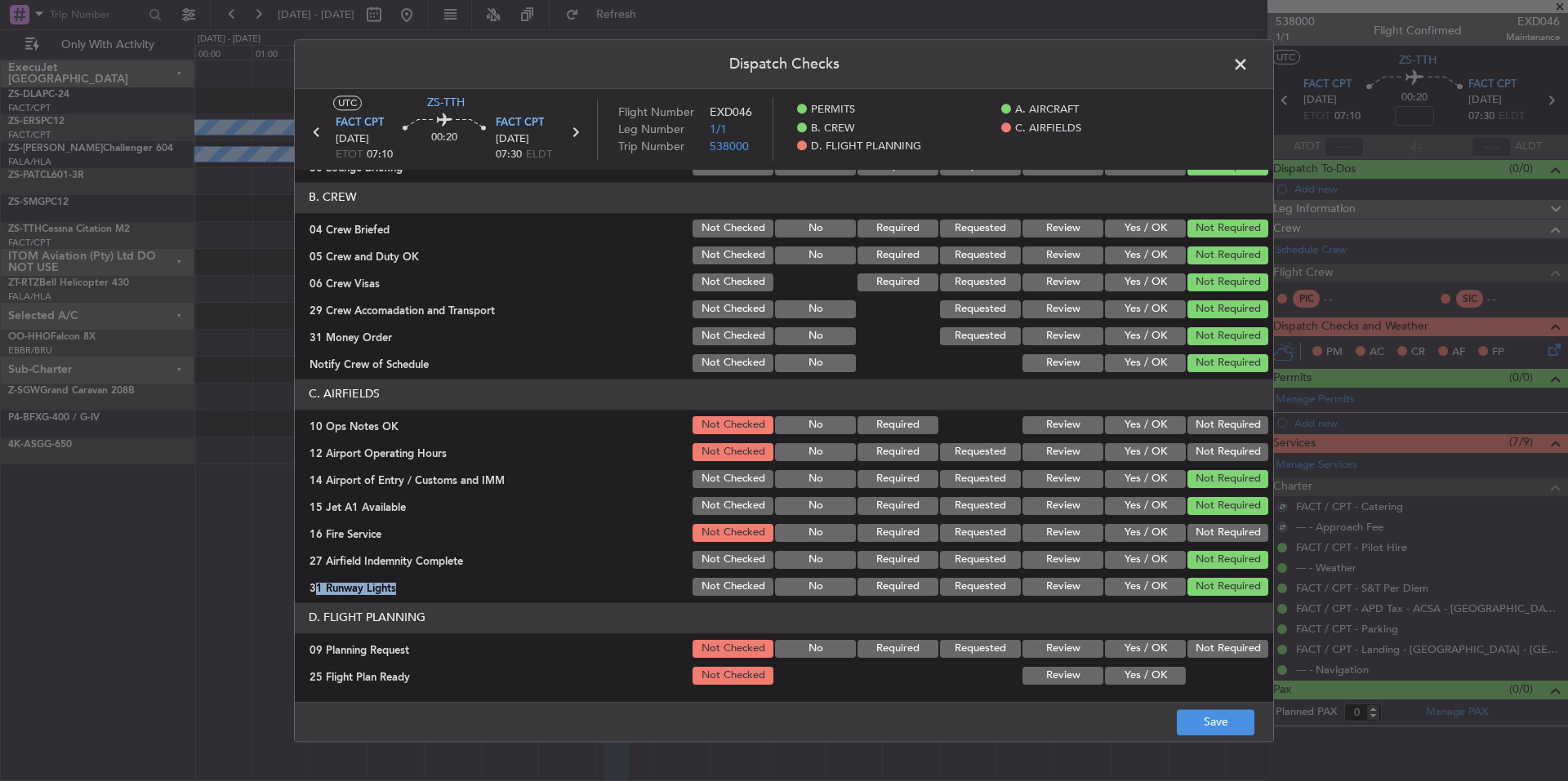
click at [1226, 546] on section "C. AIRFIELDS 10 Ops Notes OK Not Checked No Required Review Yes / OK Not Requir…" at bounding box center [784, 489] width 979 height 220
drag, startPoint x: 1224, startPoint y: 534, endPoint x: 1224, endPoint y: 523, distance: 11.0
click at [1224, 528] on button "Not Required" at bounding box center [1227, 533] width 80 height 18
drag, startPoint x: 1224, startPoint y: 523, endPoint x: 1224, endPoint y: 475, distance: 48.0
click at [1224, 520] on section "C. AIRFIELDS 10 Ops Notes OK Not Checked No Required Review Yes / OK Not Requir…" at bounding box center [784, 489] width 979 height 220
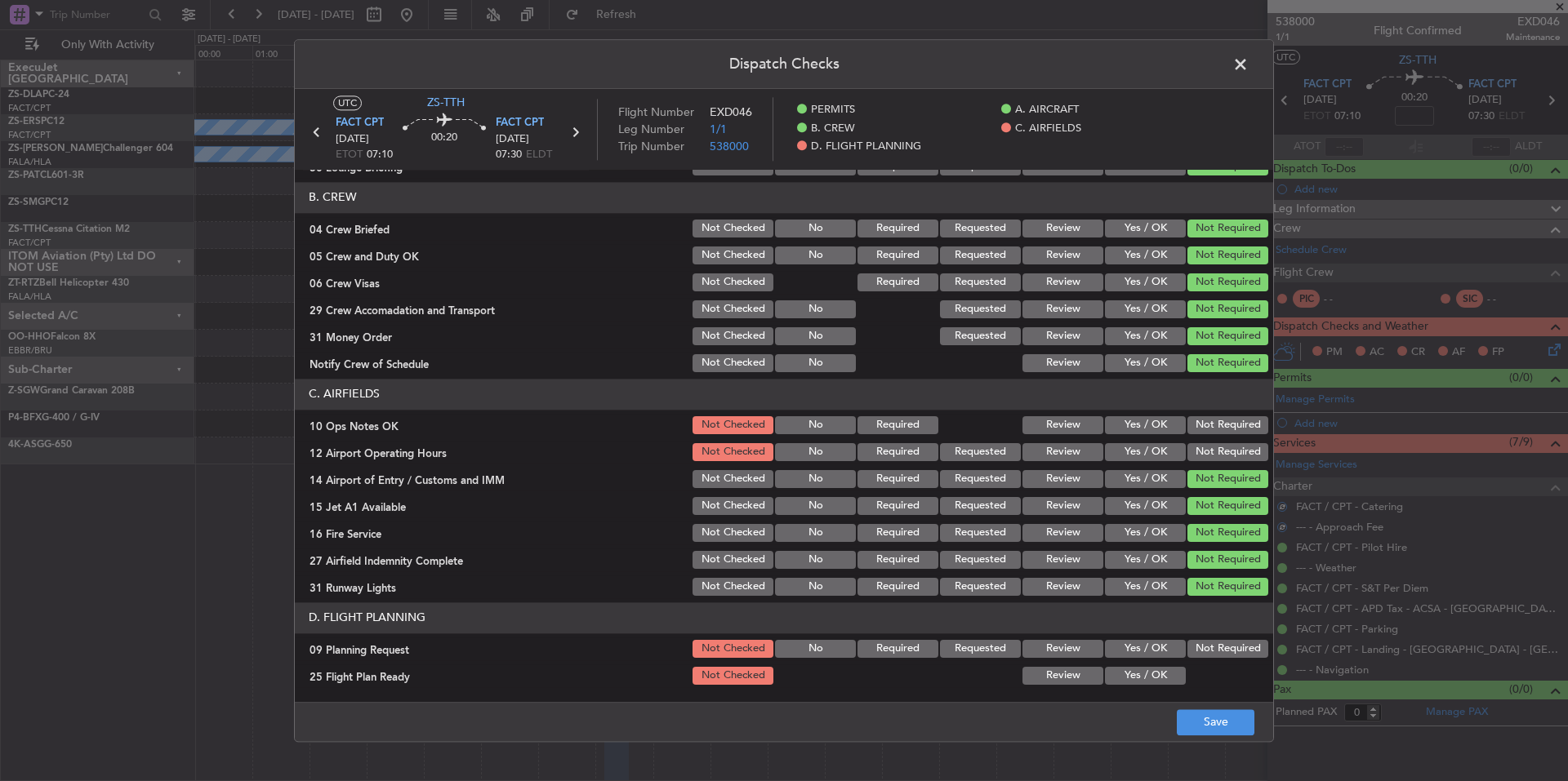
drag, startPoint x: 1224, startPoint y: 475, endPoint x: 1224, endPoint y: 466, distance: 9.0
click at [1224, 471] on button "Not Required" at bounding box center [1227, 479] width 80 height 18
click at [1224, 452] on button "Not Required" at bounding box center [1227, 451] width 80 height 18
click at [1225, 441] on div "Not Required" at bounding box center [1225, 452] width 82 height 22
click at [1225, 425] on button "Not Required" at bounding box center [1227, 425] width 80 height 18
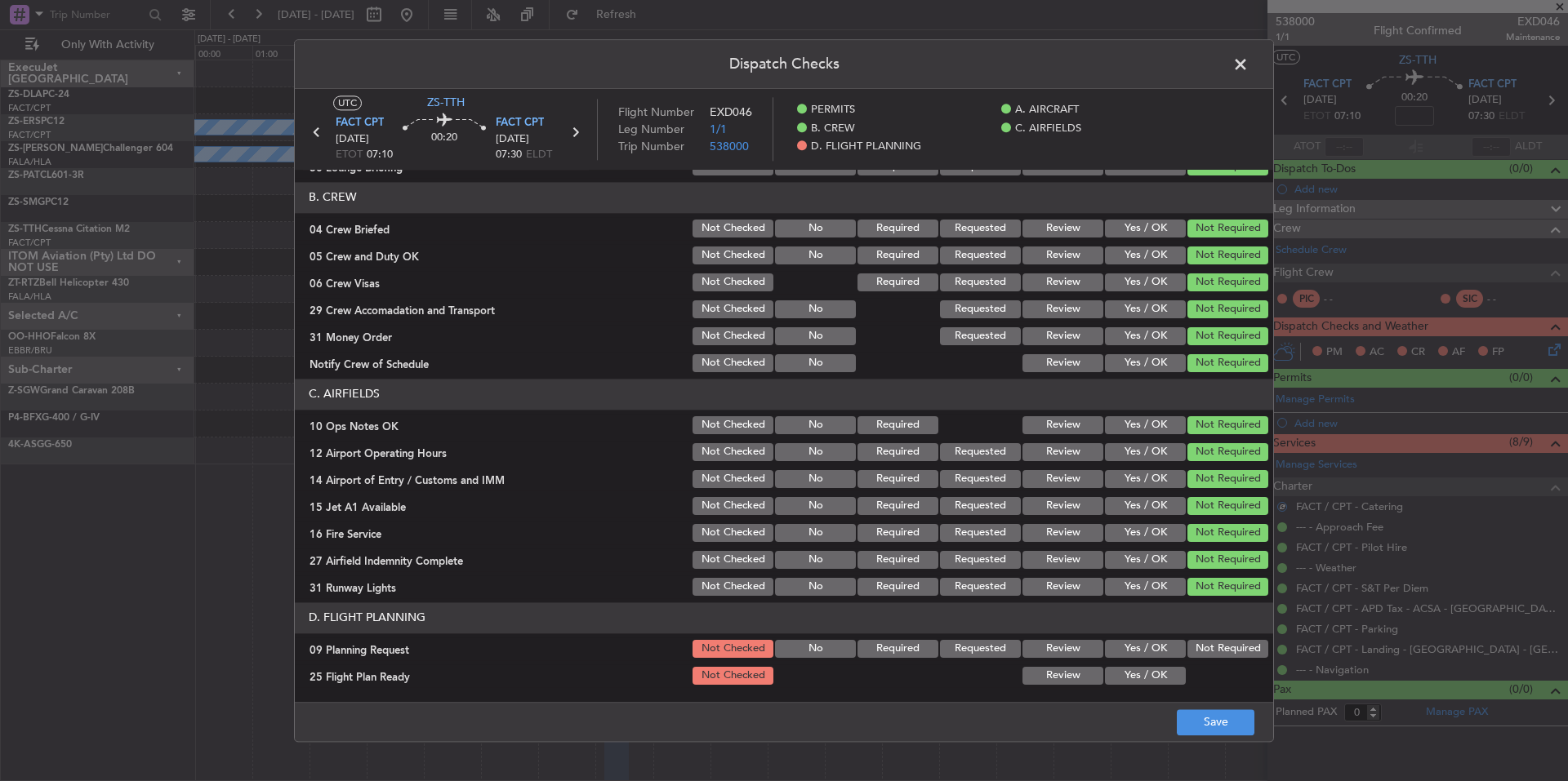
click at [1142, 648] on button "Yes / OK" at bounding box center [1145, 649] width 80 height 18
click at [1142, 667] on button "Yes / OK" at bounding box center [1145, 675] width 80 height 18
click at [1145, 675] on button "Yes / OK" at bounding box center [1145, 675] width 80 height 18
click at [1194, 710] on button "Save" at bounding box center [1216, 722] width 78 height 26
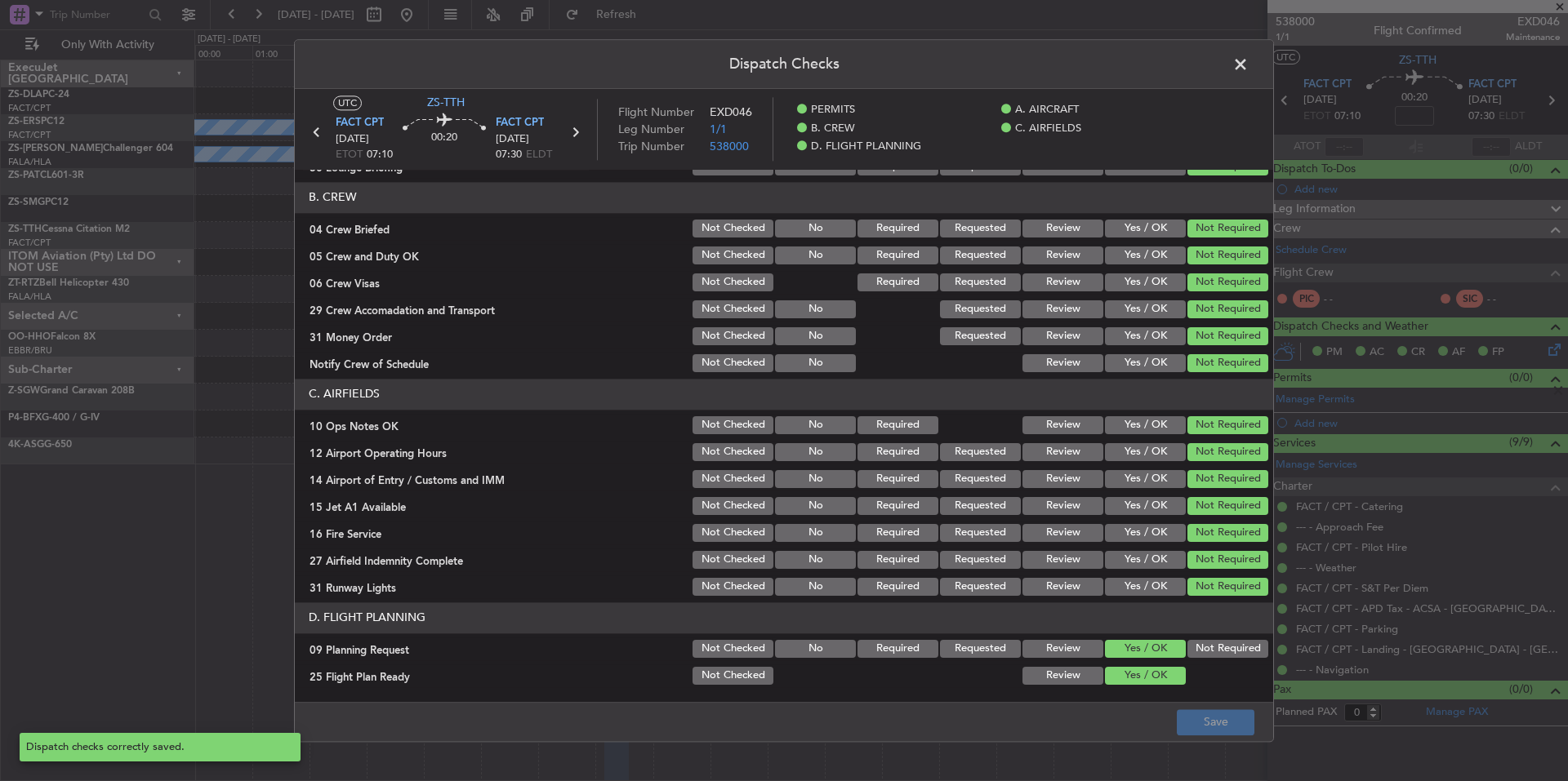
click at [1249, 61] on span at bounding box center [1249, 68] width 0 height 33
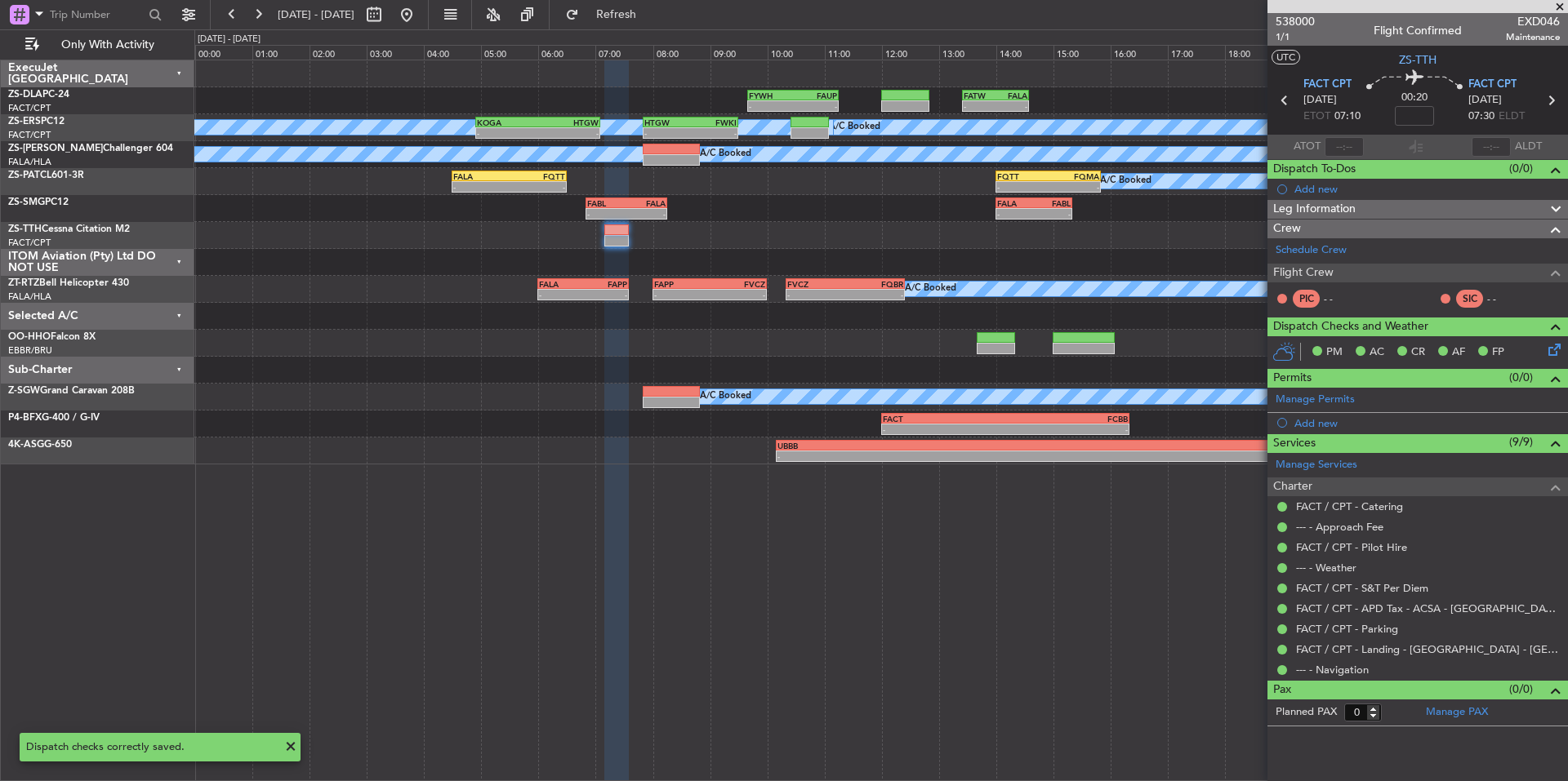
click at [1554, 6] on span at bounding box center [1559, 7] width 16 height 15
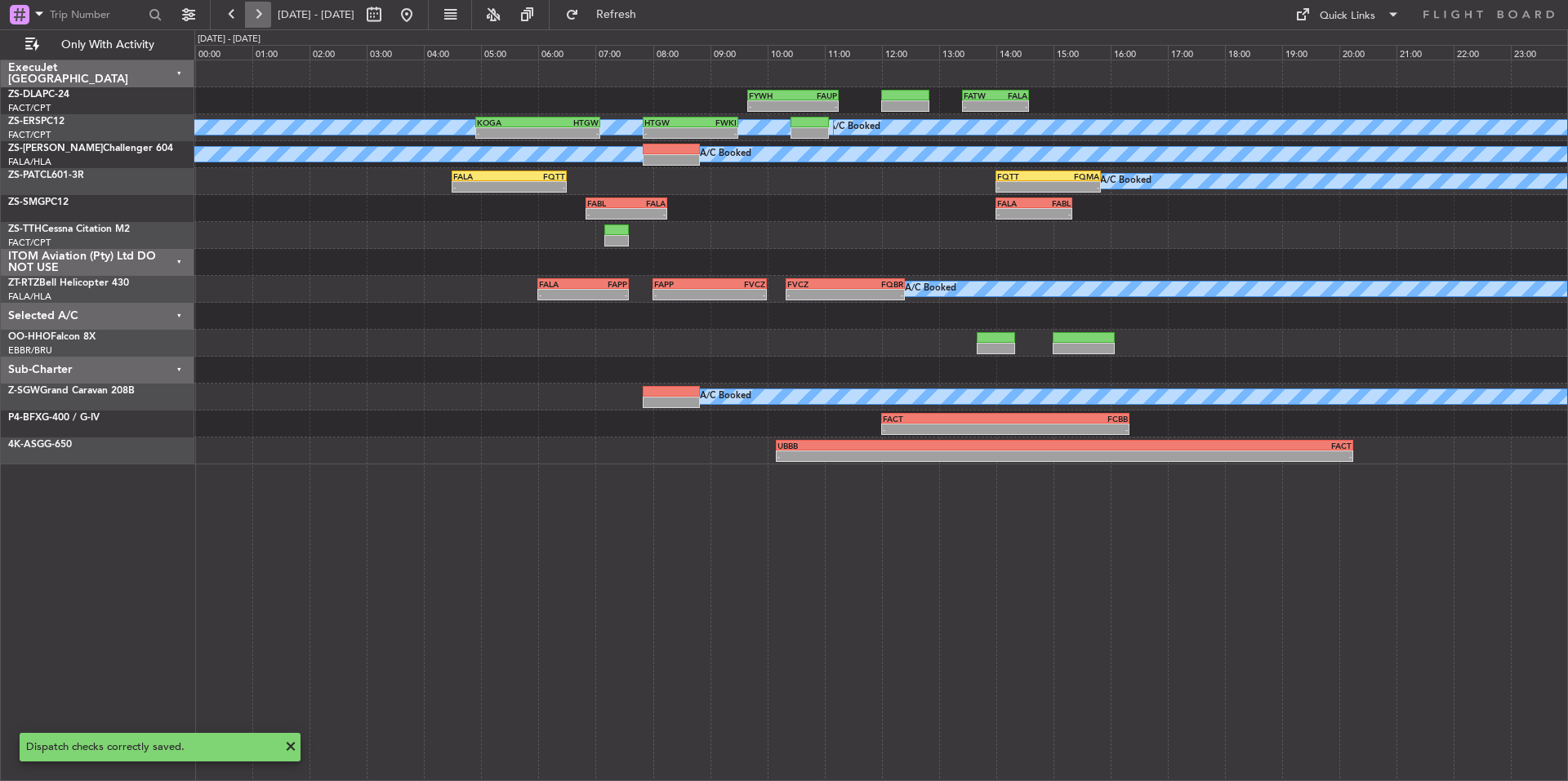
click at [268, 11] on button at bounding box center [258, 15] width 26 height 26
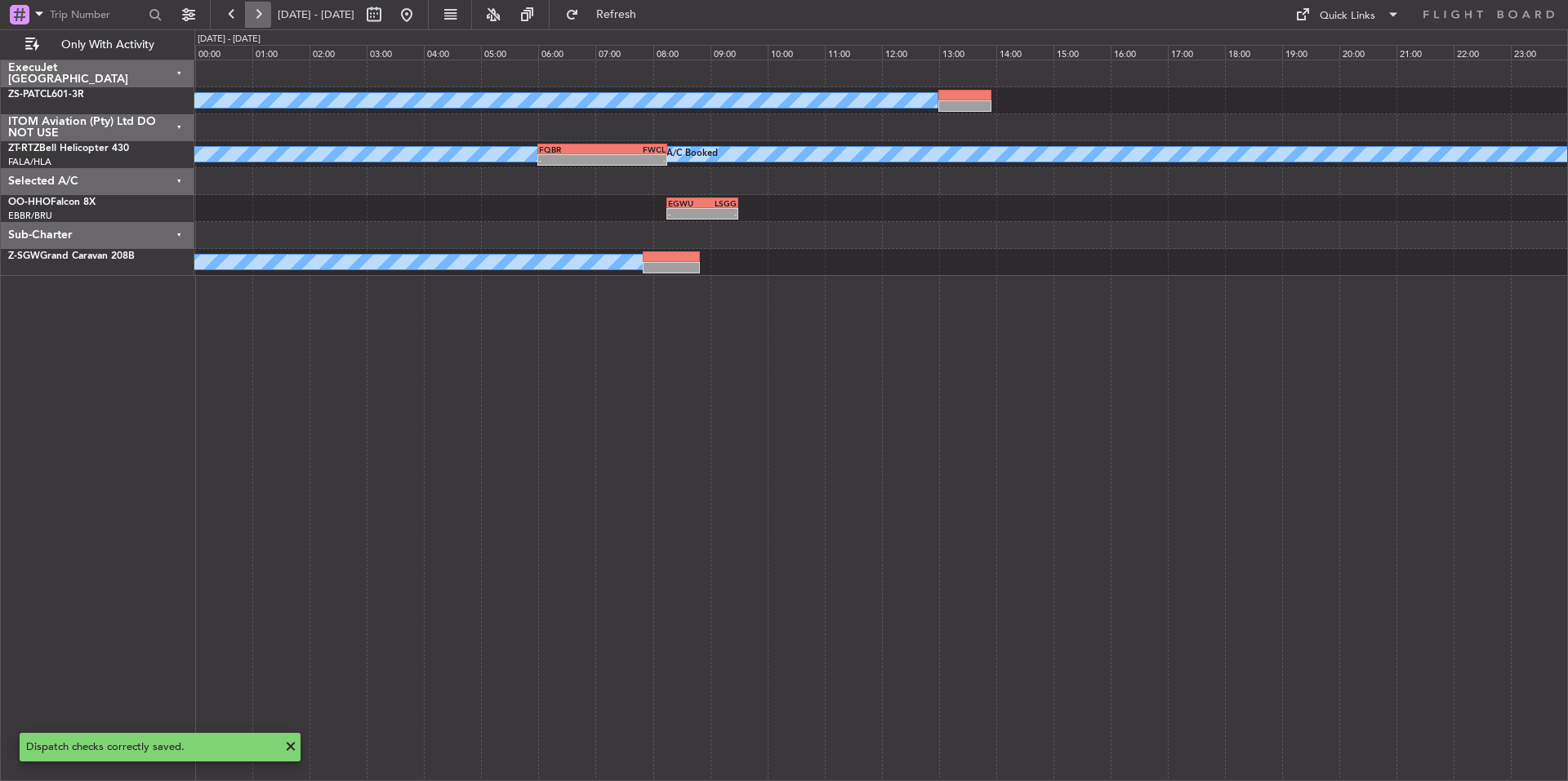
click at [268, 11] on button at bounding box center [258, 15] width 26 height 26
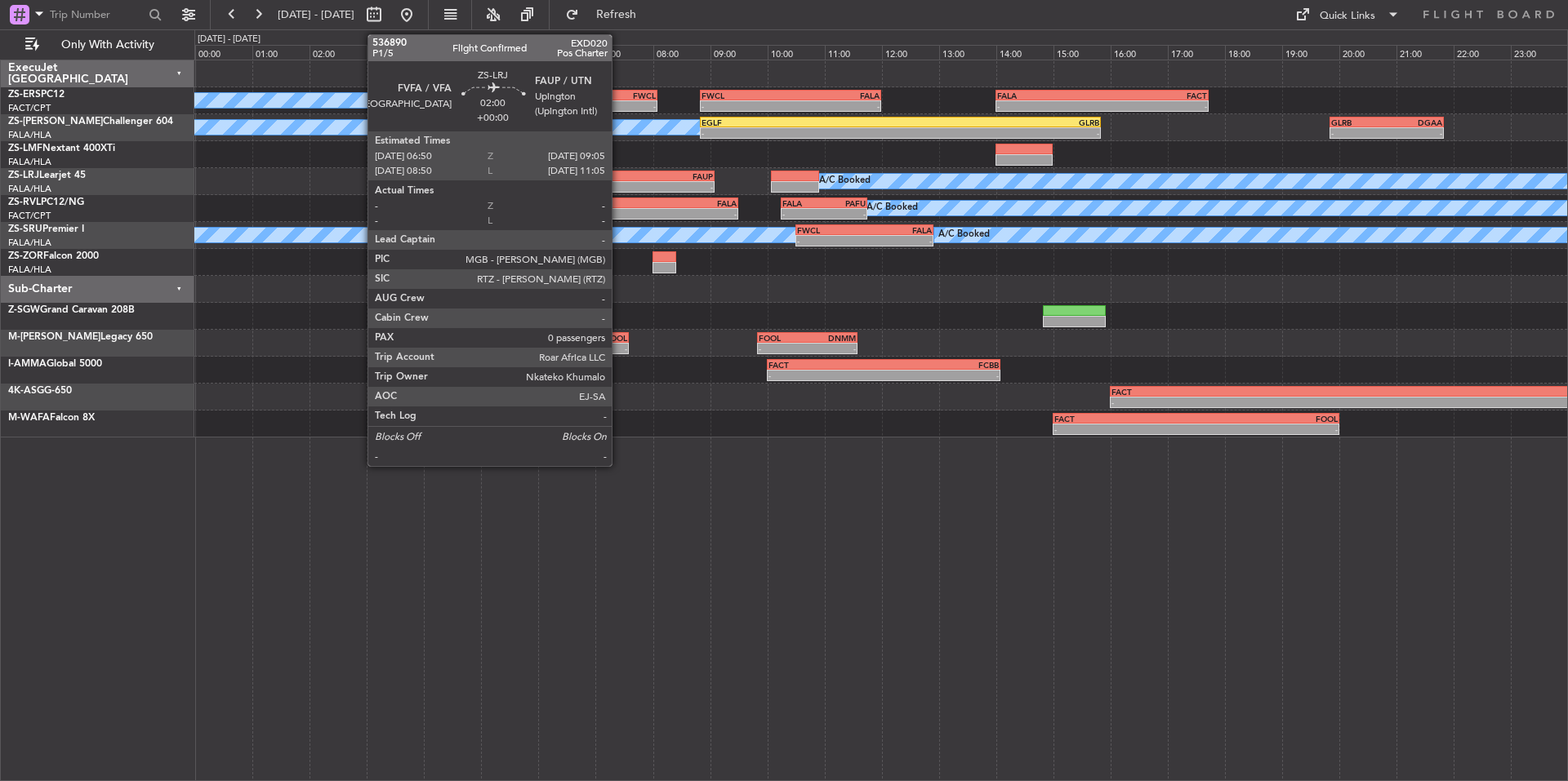
click at [619, 181] on div "FVFA 06:50 Z FAUP 09:05 Z" at bounding box center [650, 176] width 129 height 11
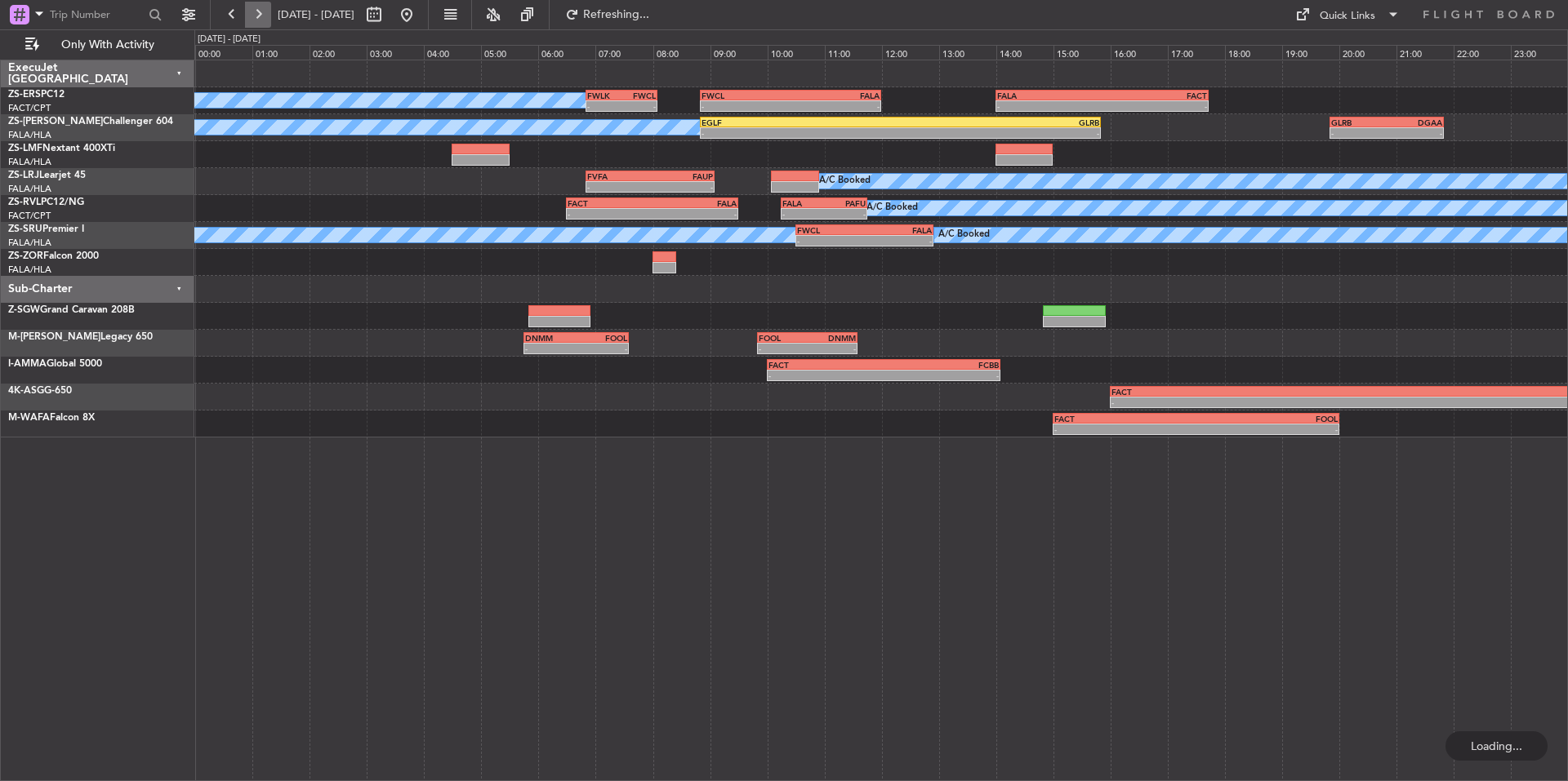
click at [247, 16] on button at bounding box center [258, 15] width 26 height 26
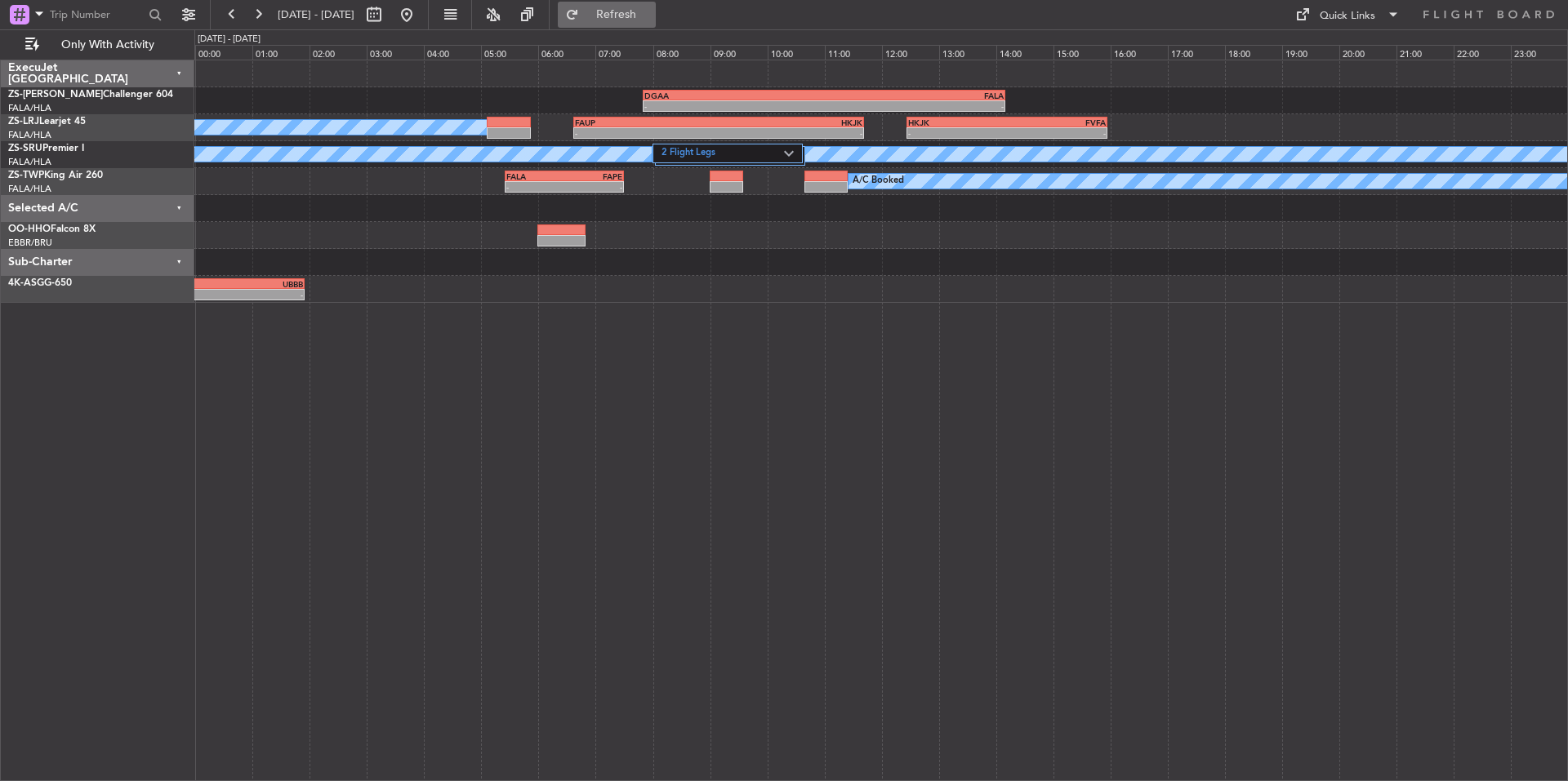
click at [651, 17] on span "Refresh" at bounding box center [616, 14] width 68 height 11
click at [230, 16] on button at bounding box center [232, 15] width 26 height 26
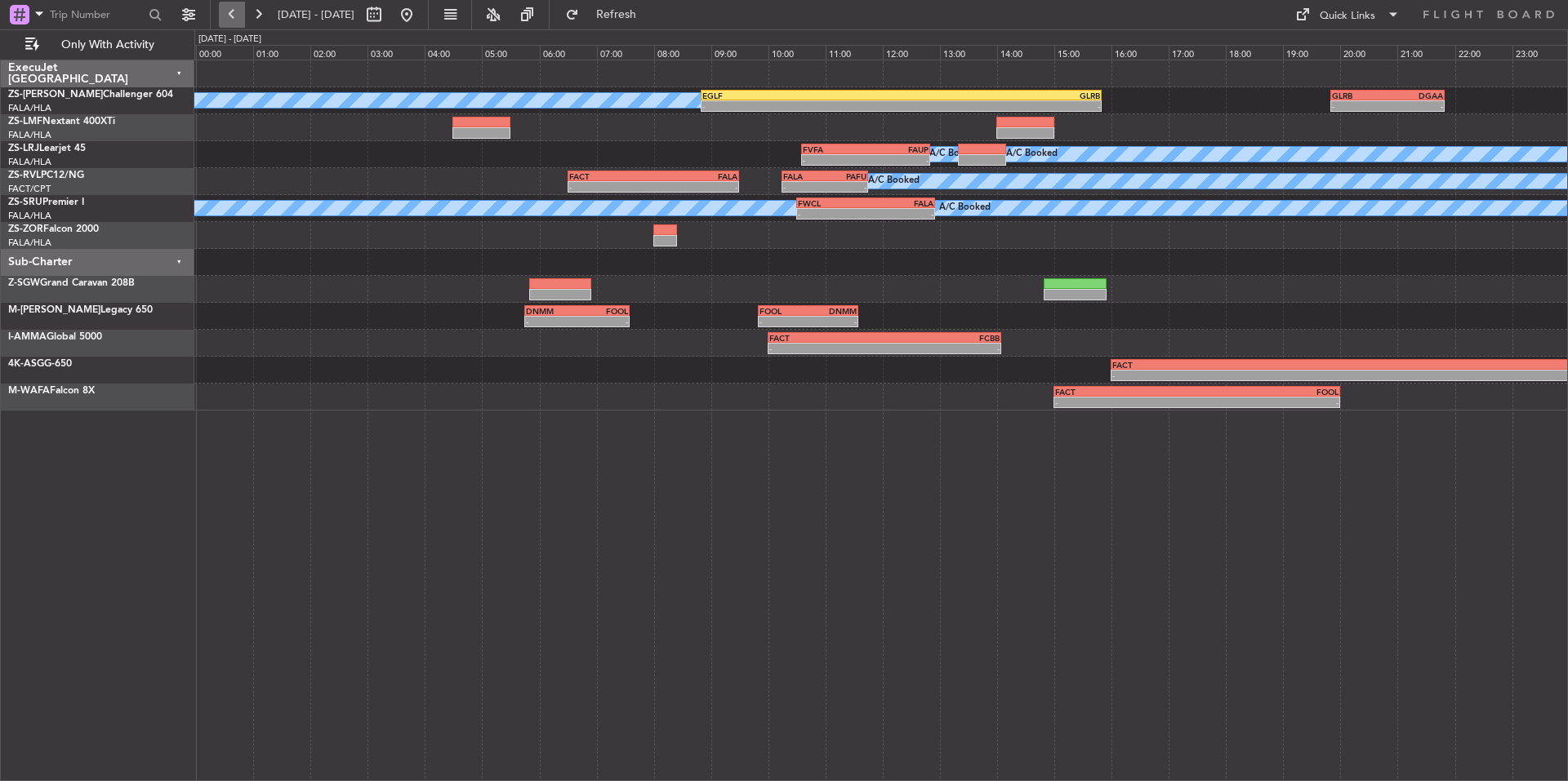
click at [230, 16] on button at bounding box center [232, 15] width 26 height 26
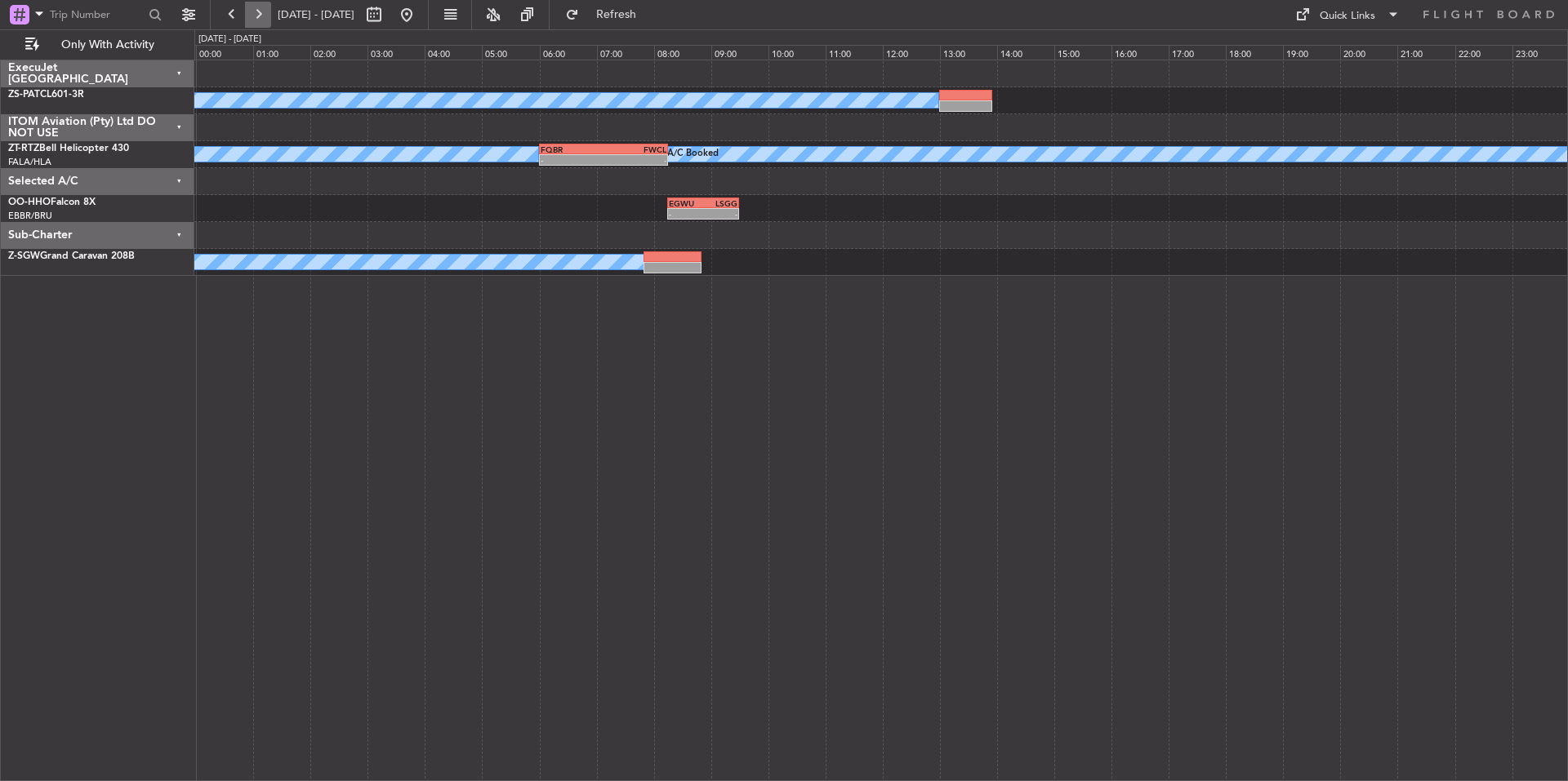
click at [260, 11] on button at bounding box center [258, 15] width 26 height 26
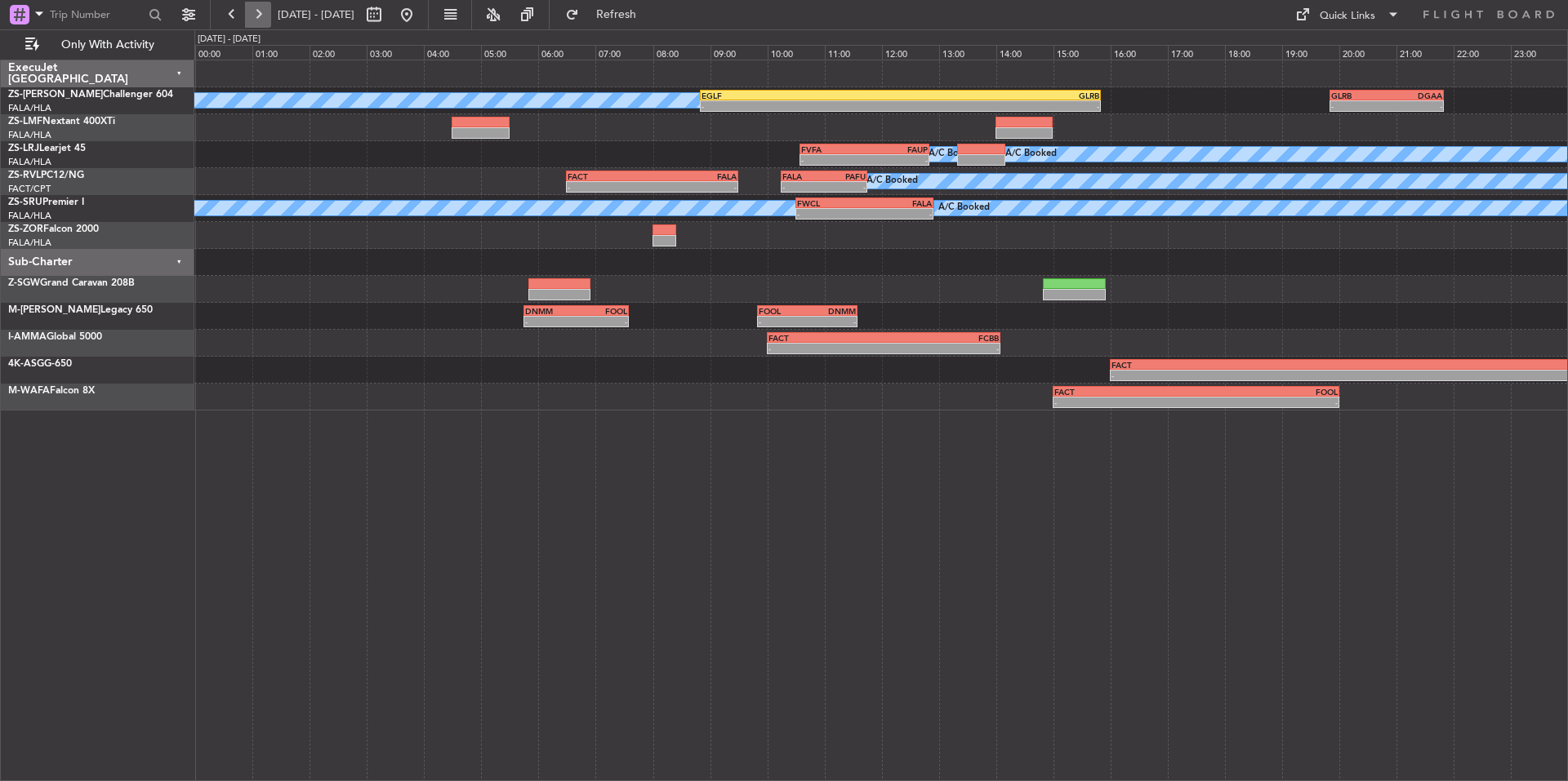
click at [247, 17] on button at bounding box center [258, 15] width 26 height 26
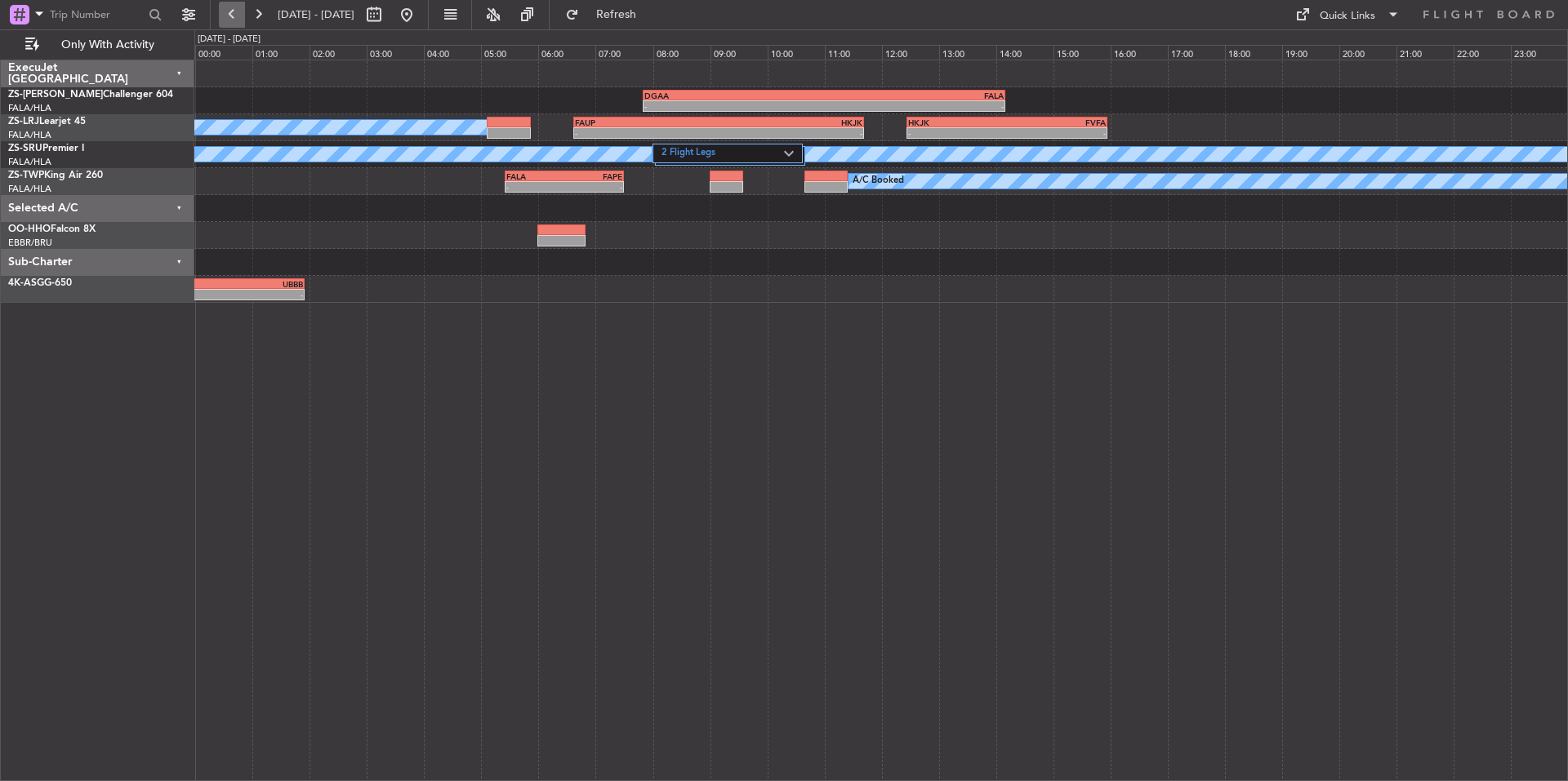
click at [227, 10] on button at bounding box center [232, 15] width 26 height 26
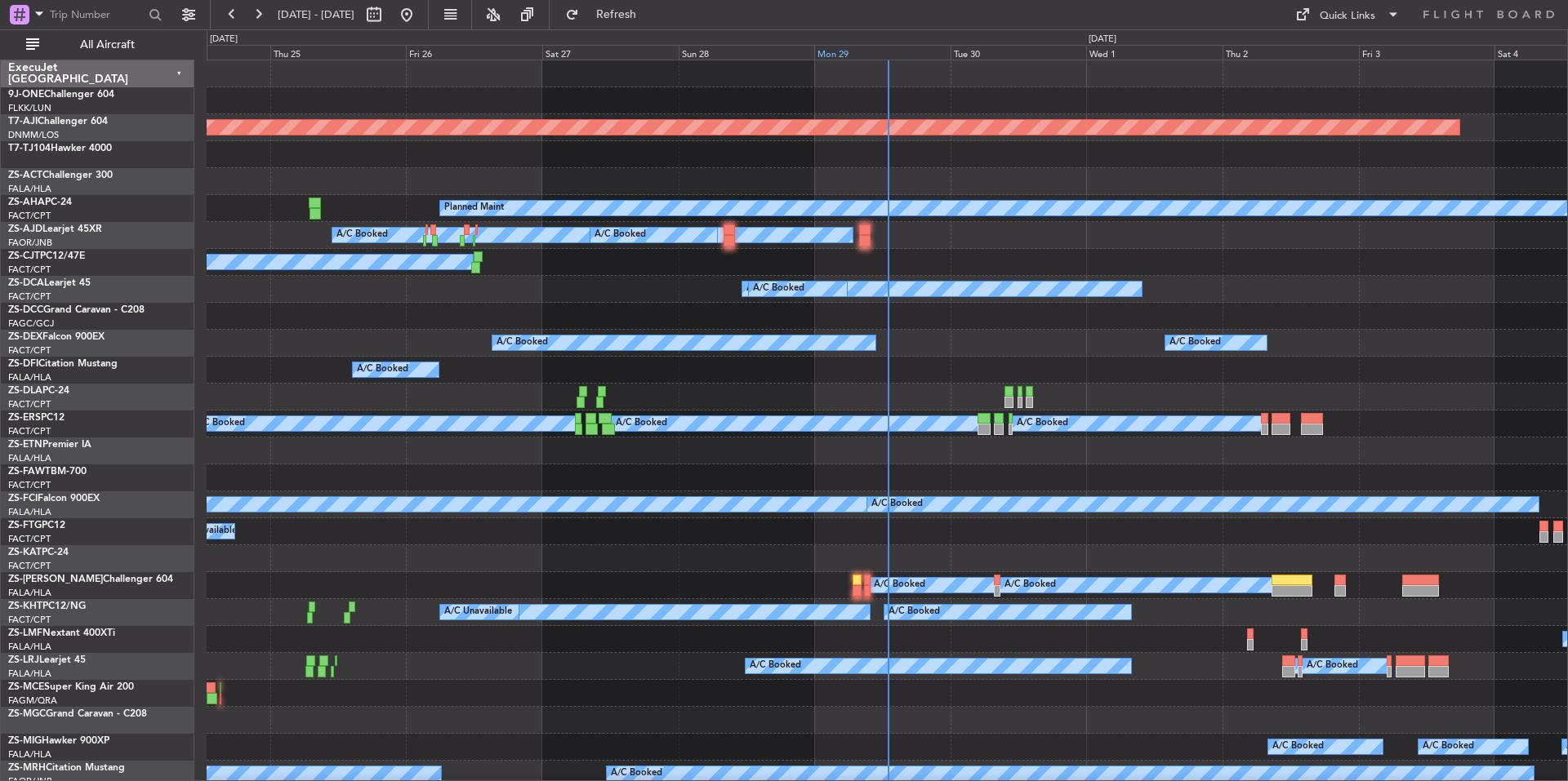
click at [860, 51] on div "Mon 29" at bounding box center [883, 52] width 137 height 15
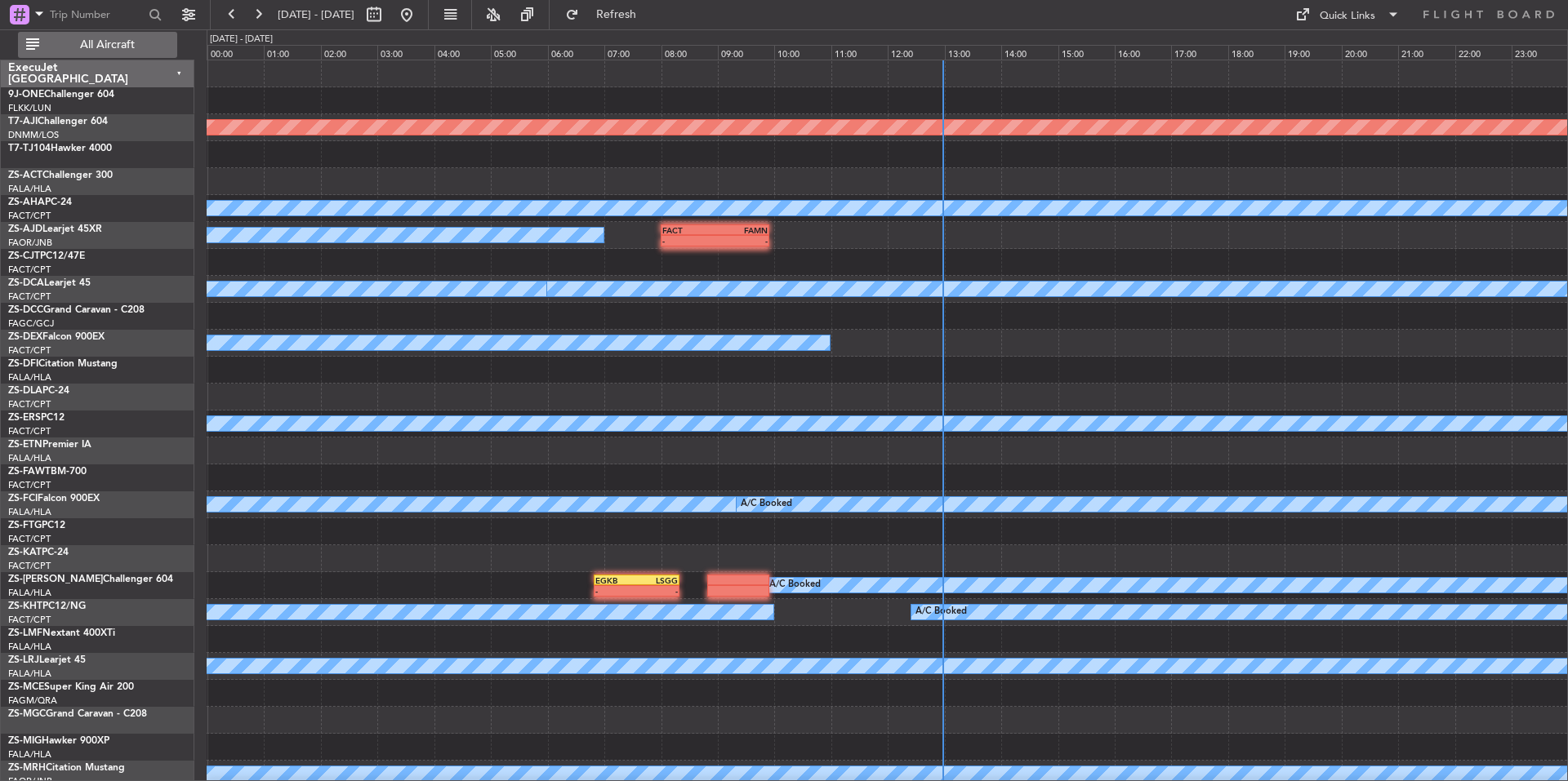
click at [169, 36] on button "All Aircraft" at bounding box center [98, 45] width 159 height 26
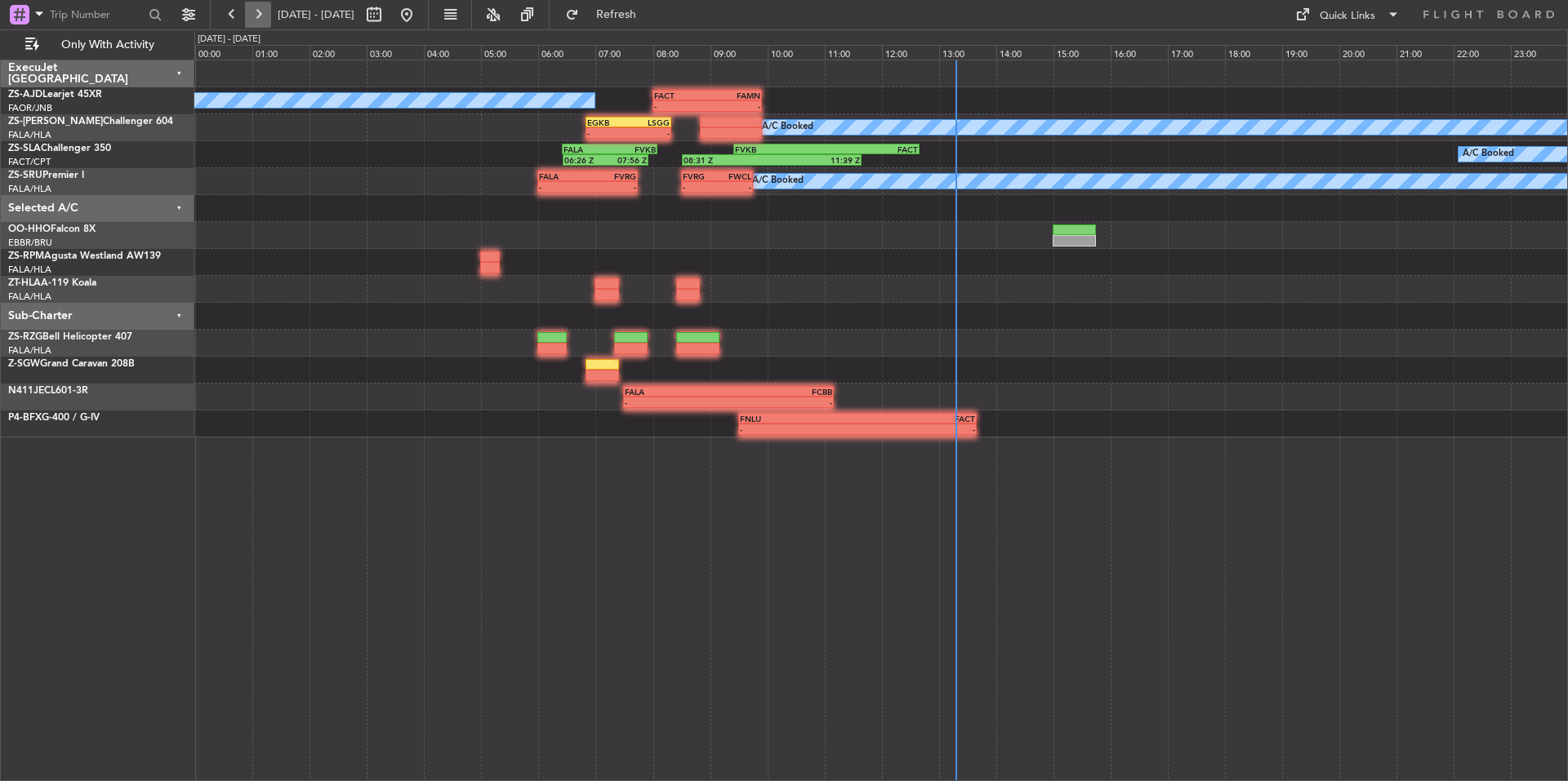
click at [254, 12] on button at bounding box center [258, 15] width 26 height 26
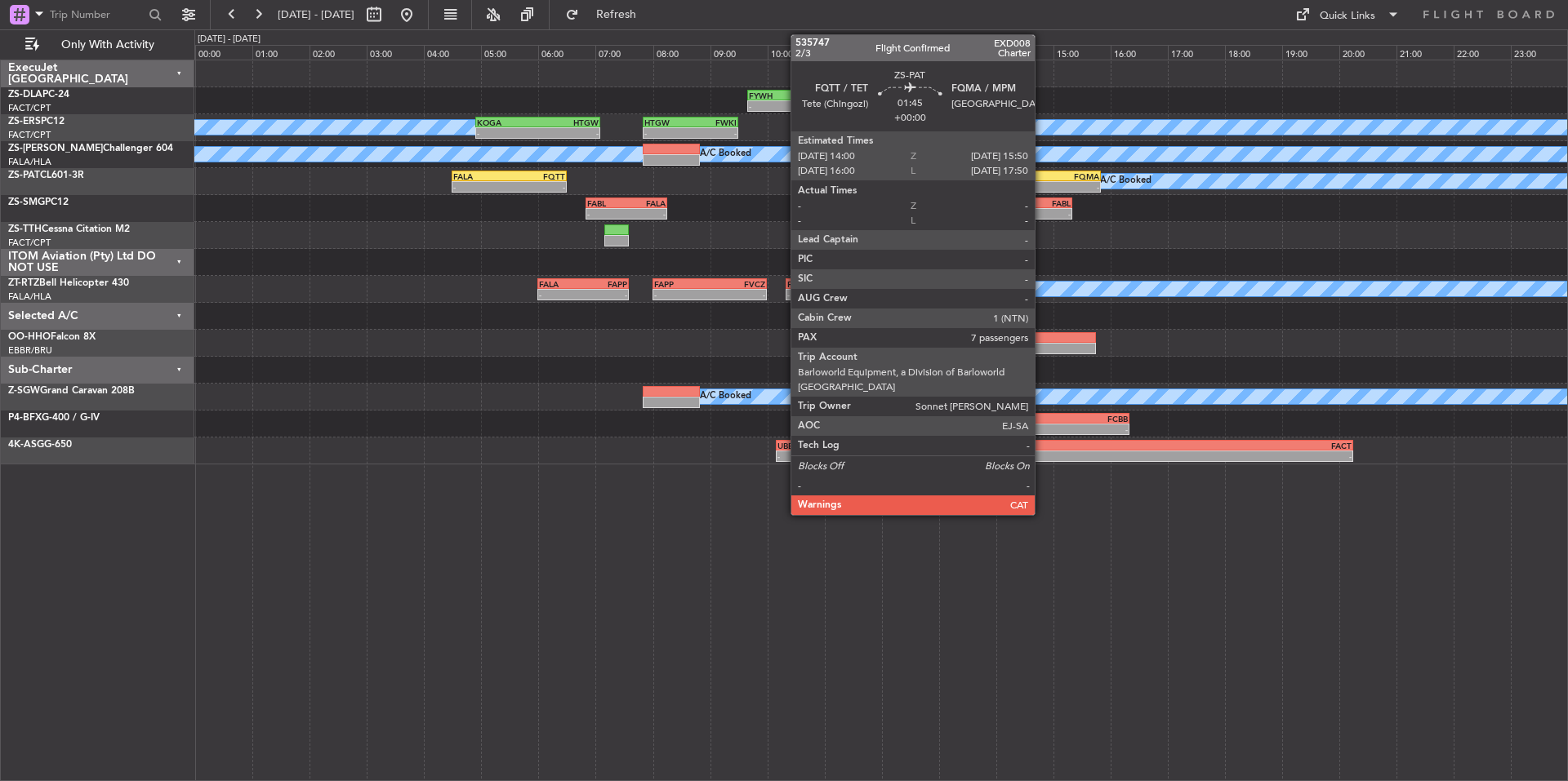
click at [1042, 176] on div "FQTT" at bounding box center [1022, 176] width 51 height 10
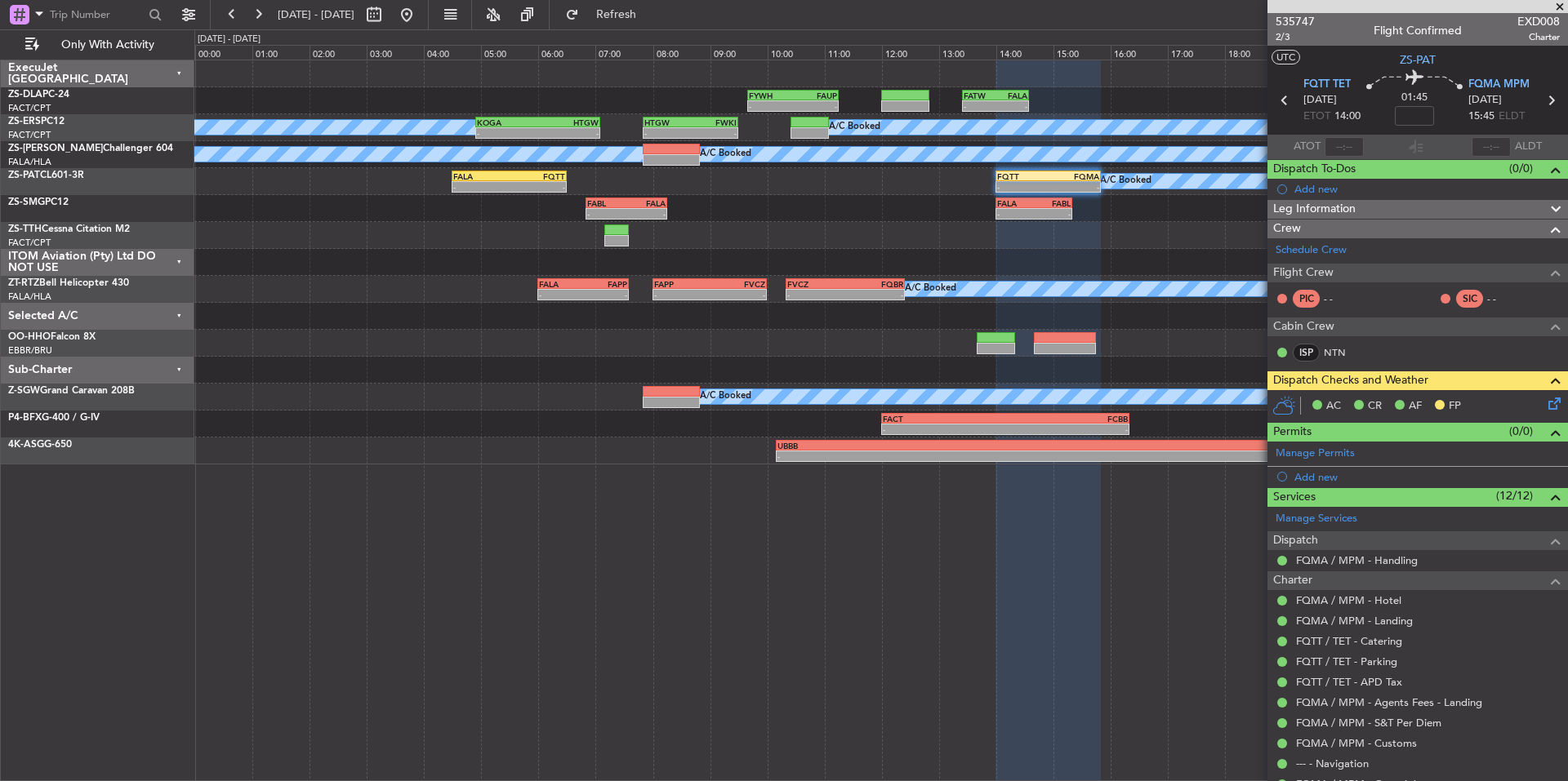
click at [1545, 403] on icon at bounding box center [1551, 400] width 13 height 13
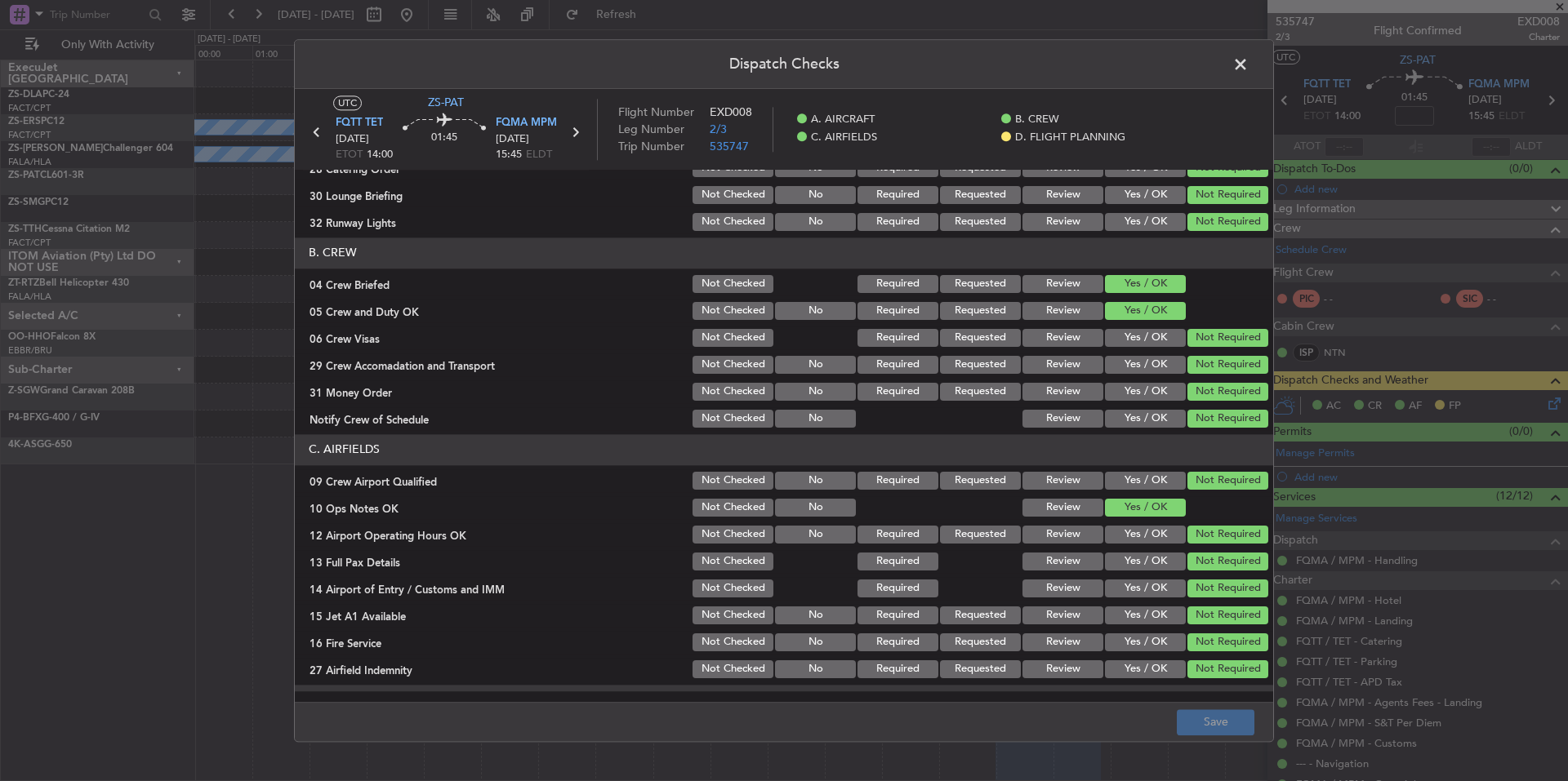
scroll to position [211, 0]
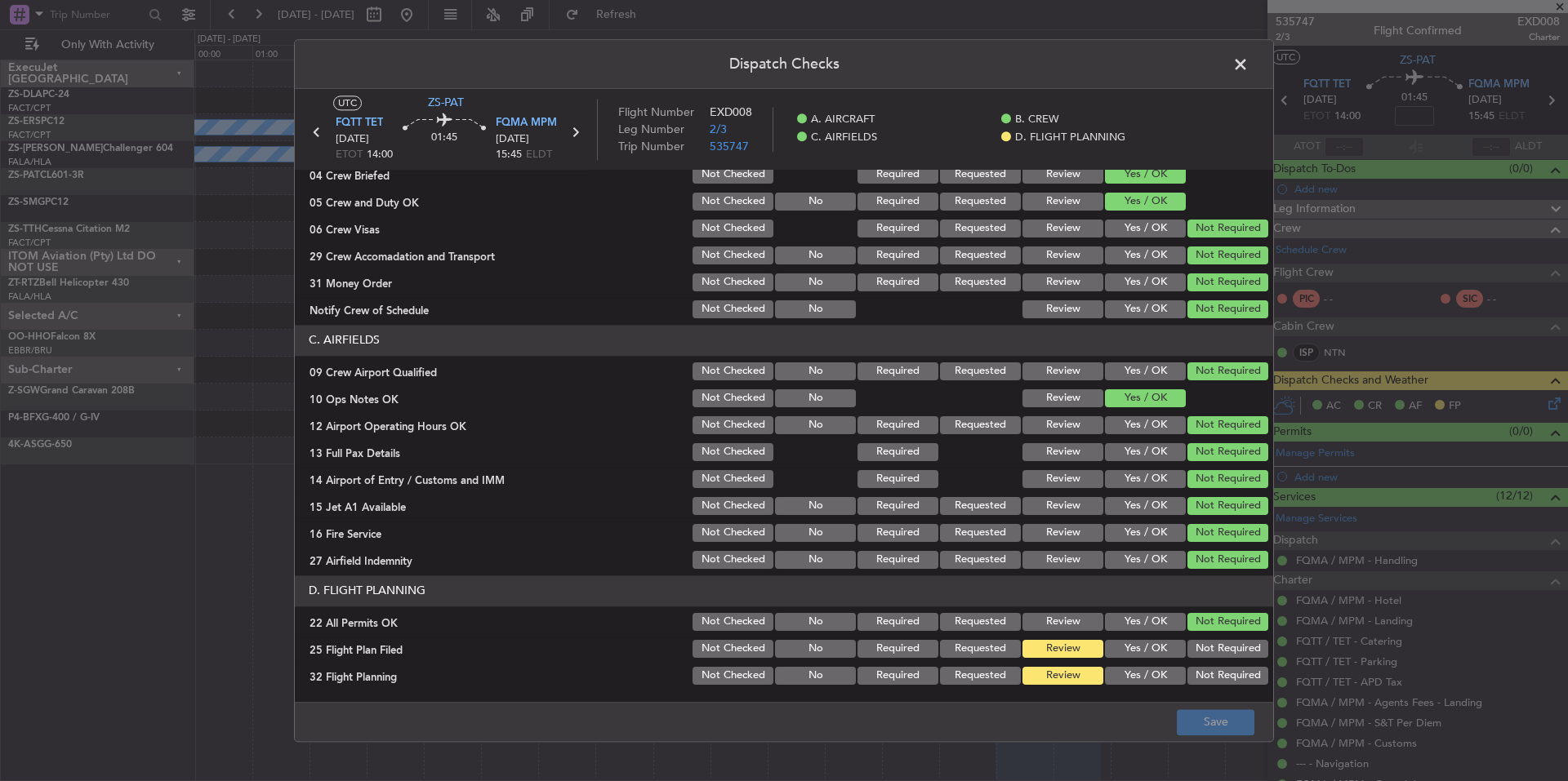
click at [1138, 655] on button "Yes / OK" at bounding box center [1145, 649] width 80 height 18
click at [1140, 672] on button "Yes / OK" at bounding box center [1145, 675] width 80 height 18
click at [1195, 719] on button "Save" at bounding box center [1216, 722] width 78 height 26
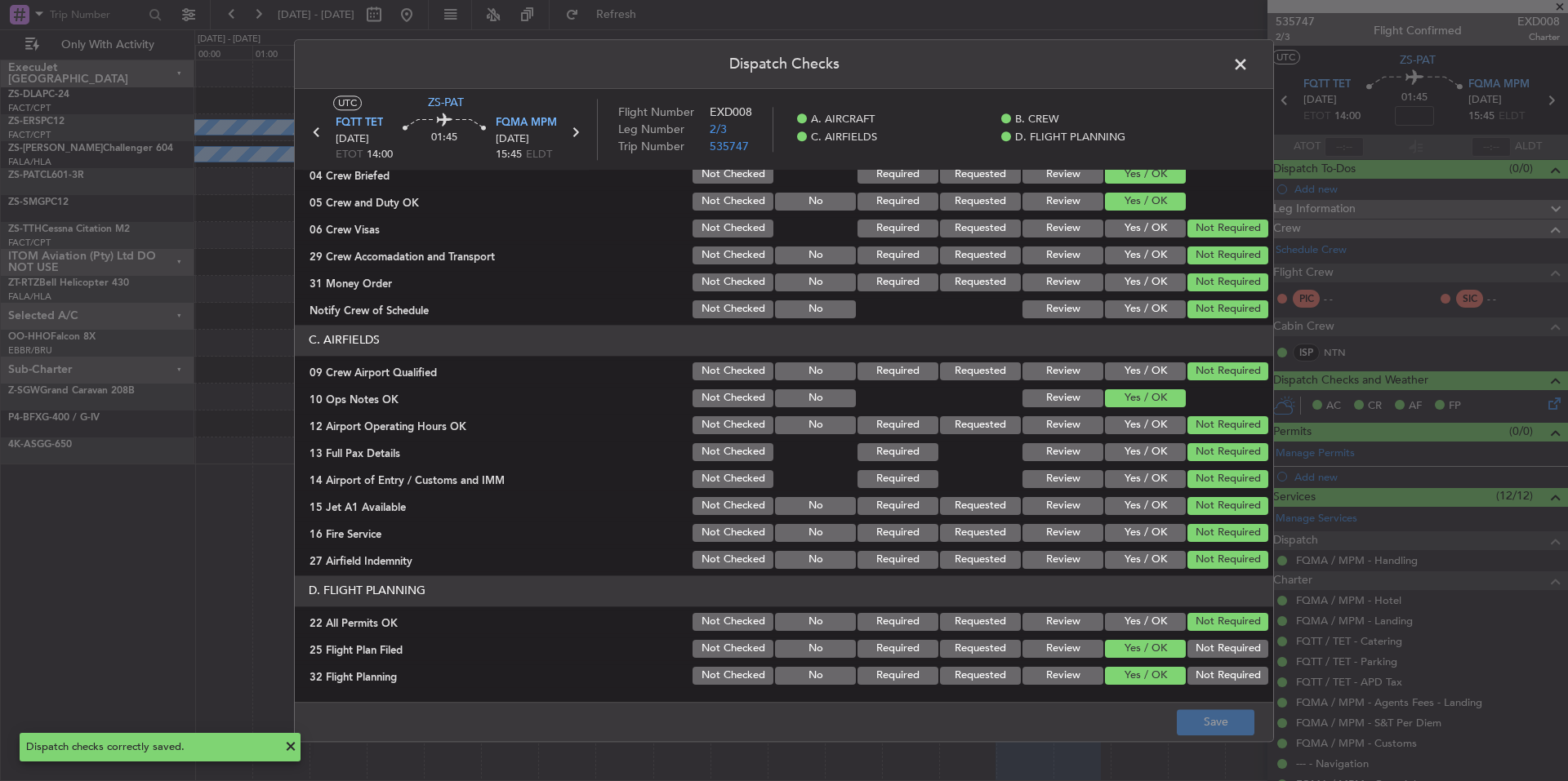
click at [1249, 64] on span at bounding box center [1249, 68] width 0 height 33
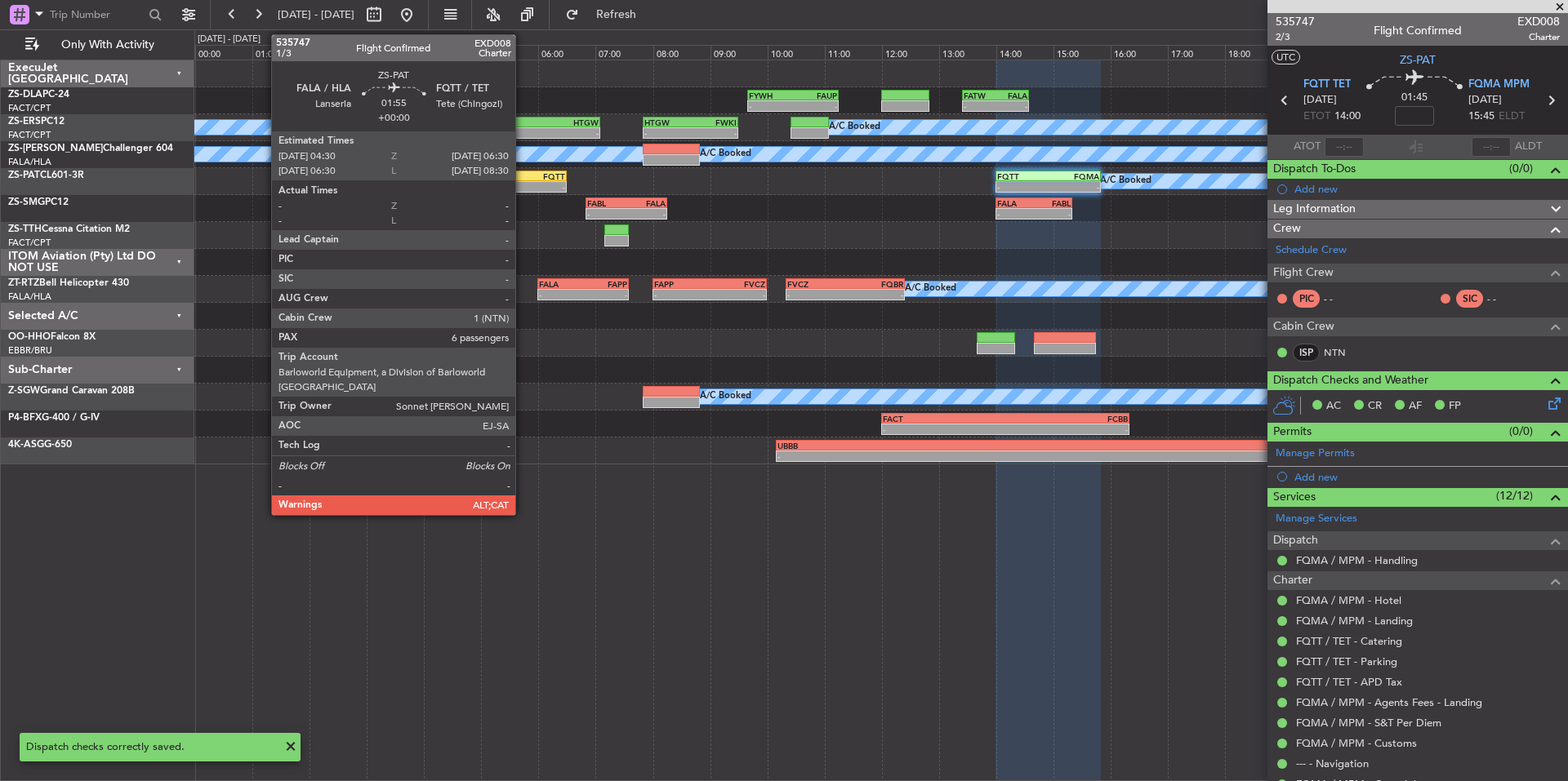
click at [523, 186] on div "-" at bounding box center [537, 186] width 55 height 10
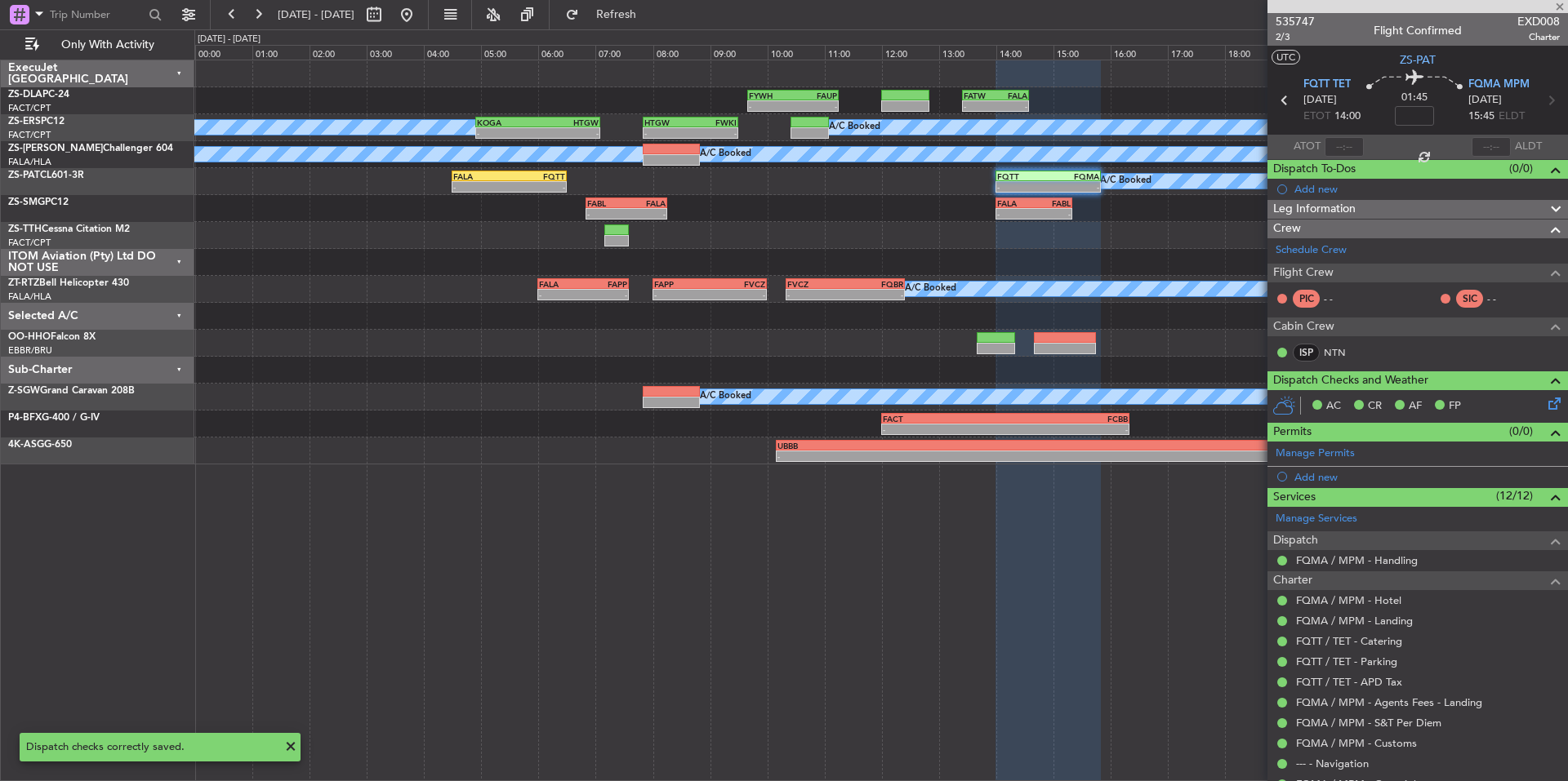
type input "6"
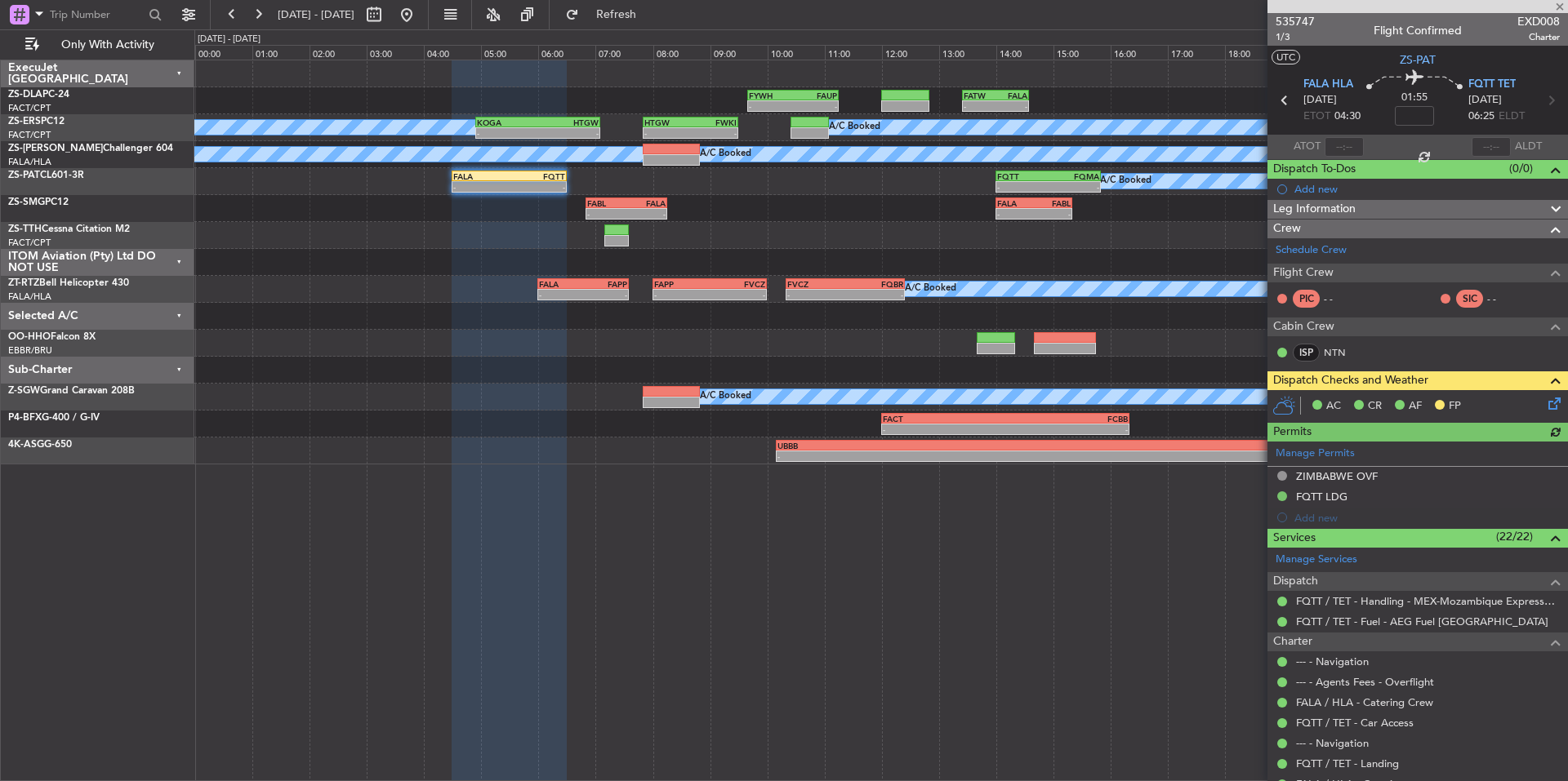
click at [1545, 400] on icon at bounding box center [1551, 400] width 13 height 13
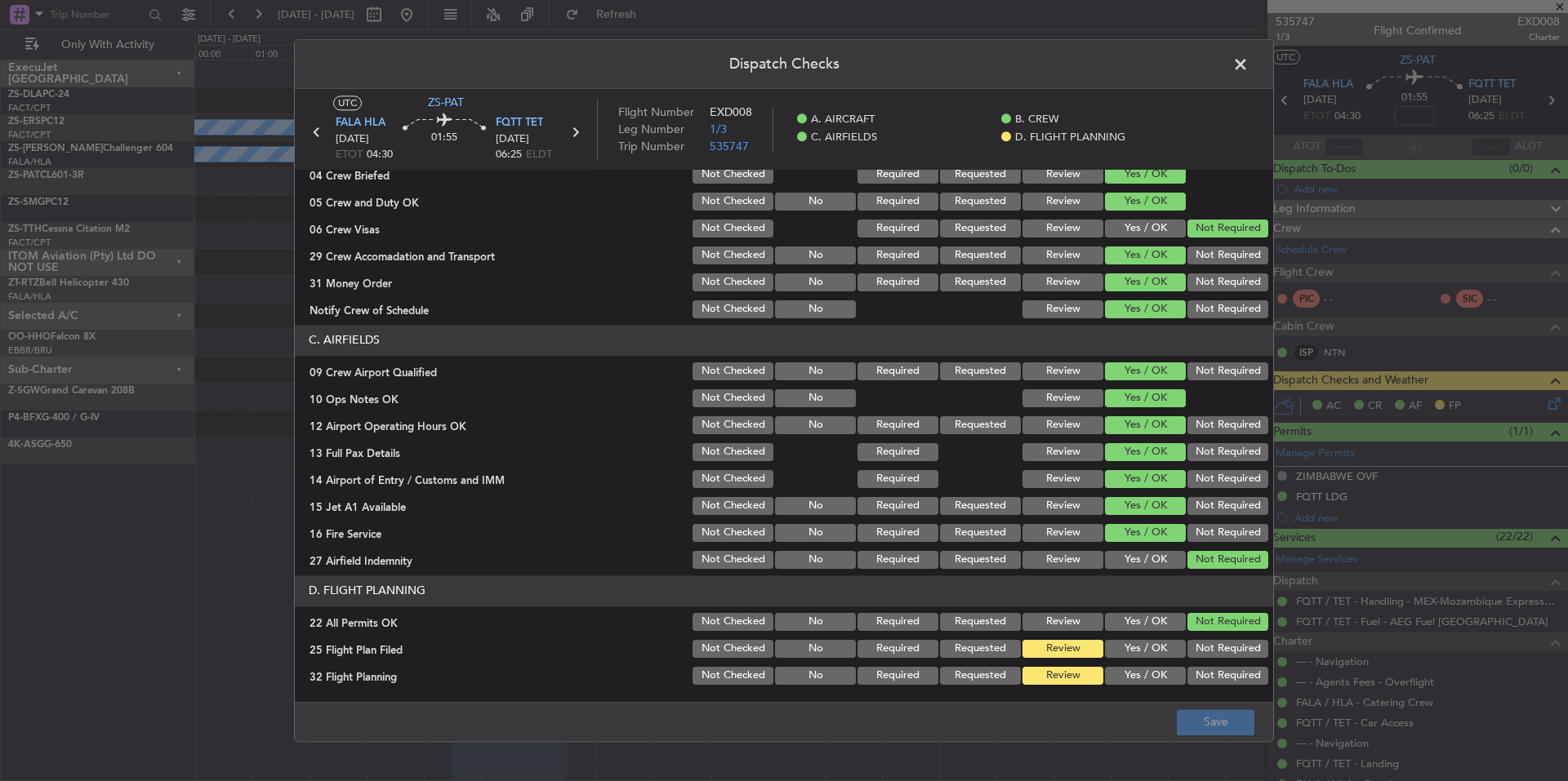
click at [1133, 654] on button "Yes / OK" at bounding box center [1145, 649] width 80 height 18
click at [1138, 676] on button "Yes / OK" at bounding box center [1145, 675] width 80 height 18
click at [1182, 710] on button "Save" at bounding box center [1216, 722] width 78 height 26
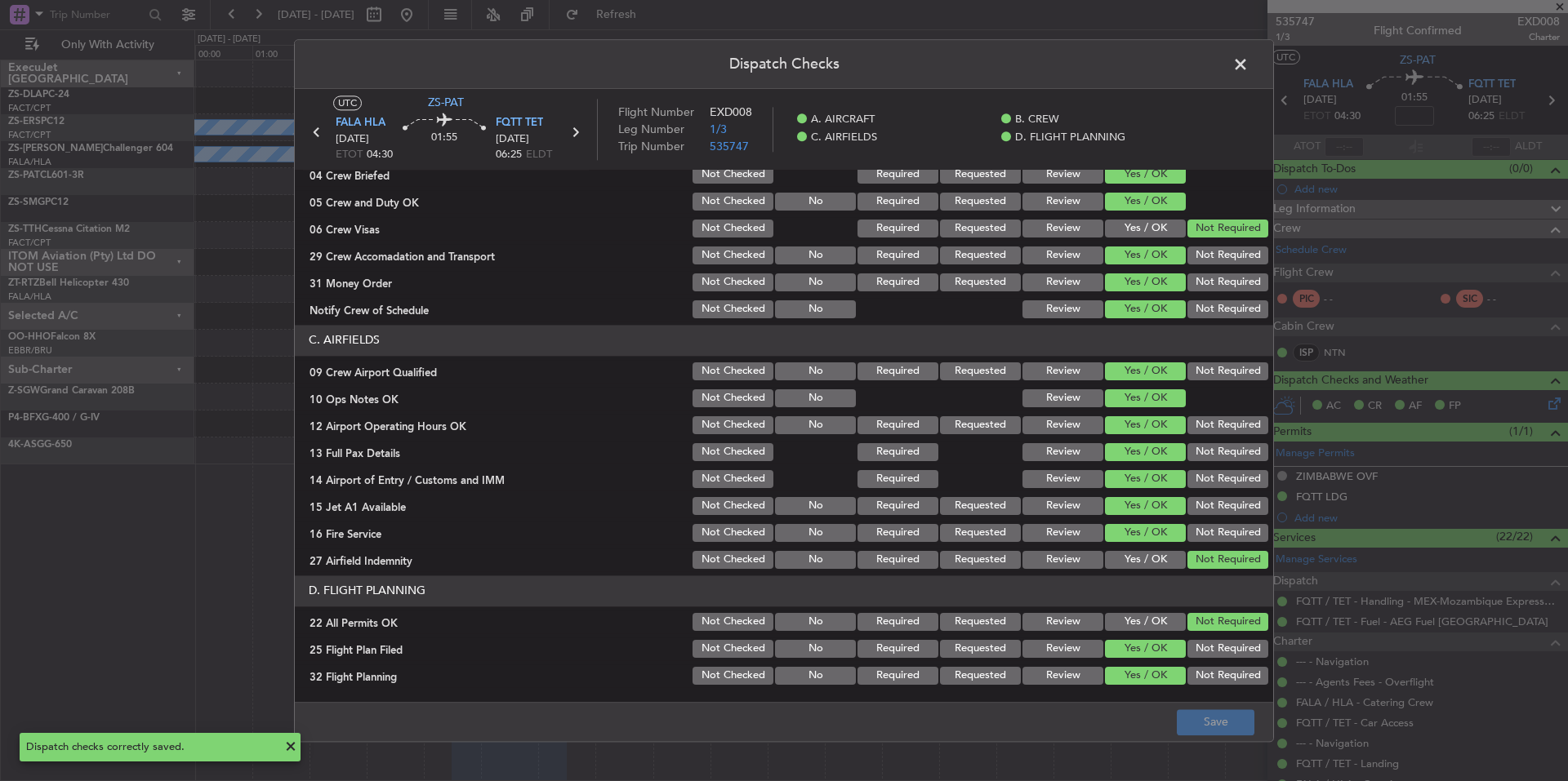
click at [1249, 62] on span at bounding box center [1249, 68] width 0 height 33
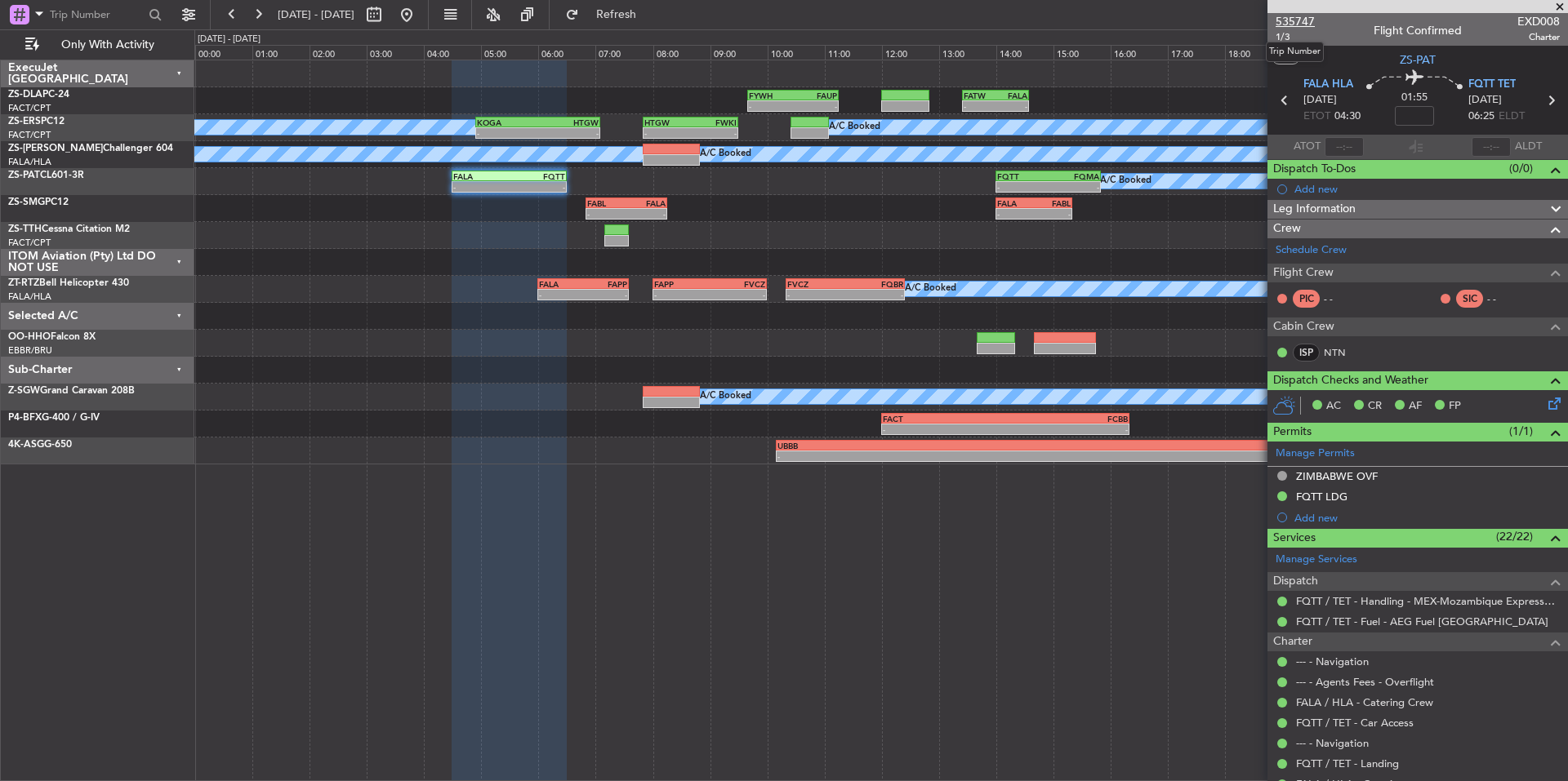
click at [1284, 22] on span "535747" at bounding box center [1295, 22] width 39 height 17
click at [1330, 250] on link "Schedule Crew" at bounding box center [1311, 250] width 71 height 16
click at [1560, 3] on span at bounding box center [1559, 7] width 16 height 15
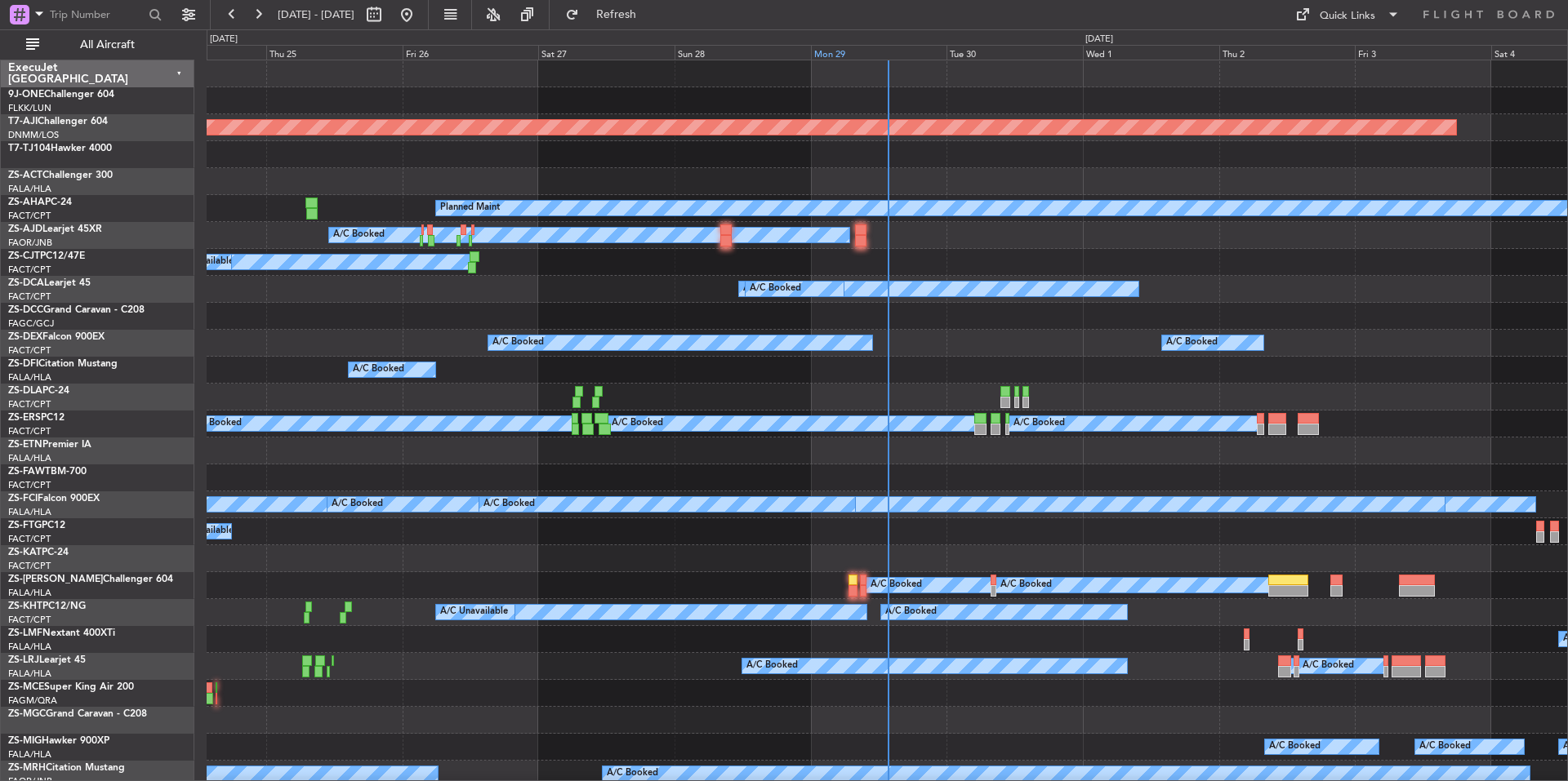
click at [864, 55] on div "Mon 29" at bounding box center [879, 52] width 137 height 15
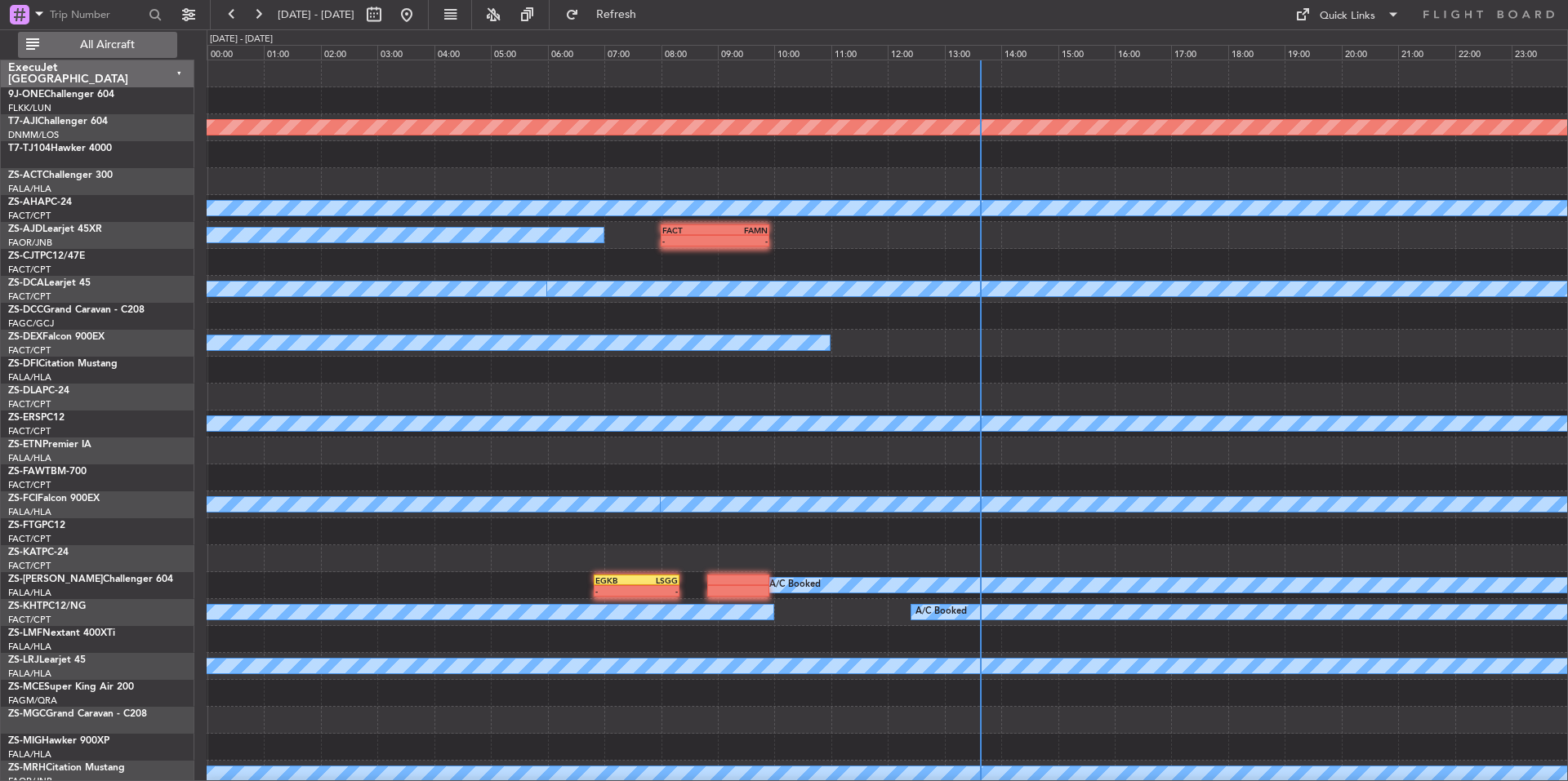
click at [113, 46] on span "All Aircraft" at bounding box center [107, 44] width 130 height 11
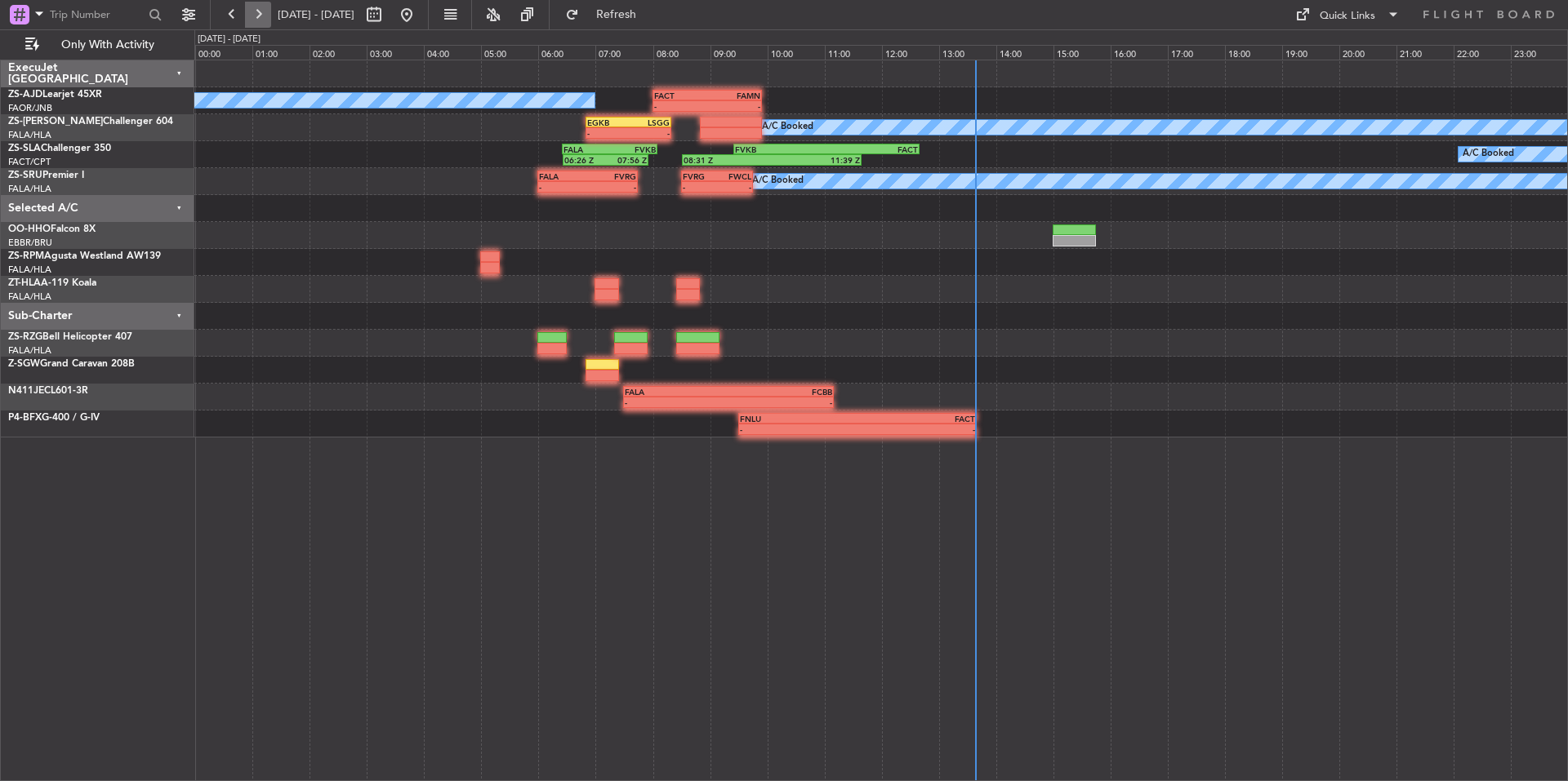
click at [268, 11] on button at bounding box center [258, 15] width 26 height 26
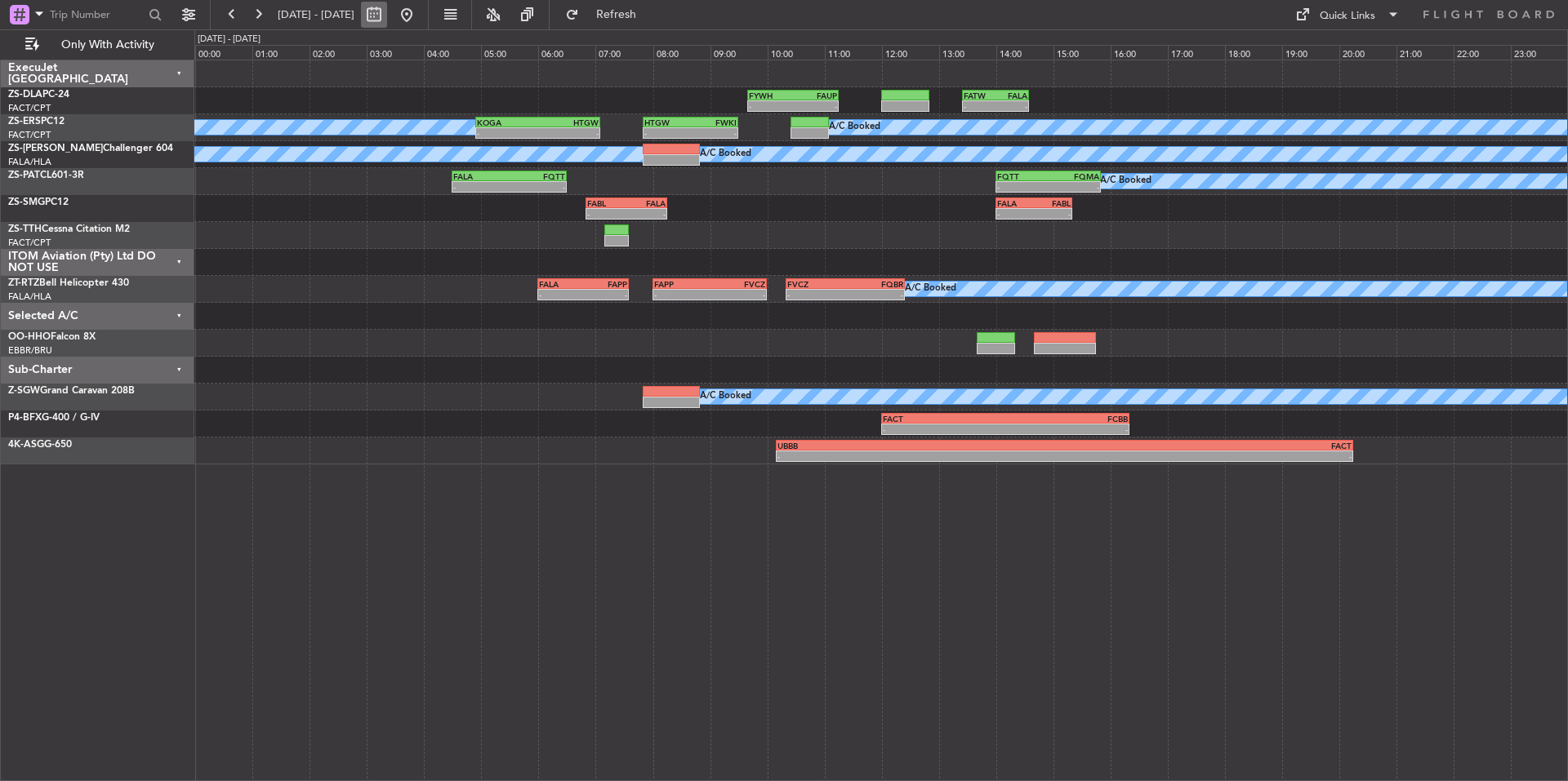
click at [387, 15] on button at bounding box center [374, 15] width 26 height 26
select select "9"
select select "2025"
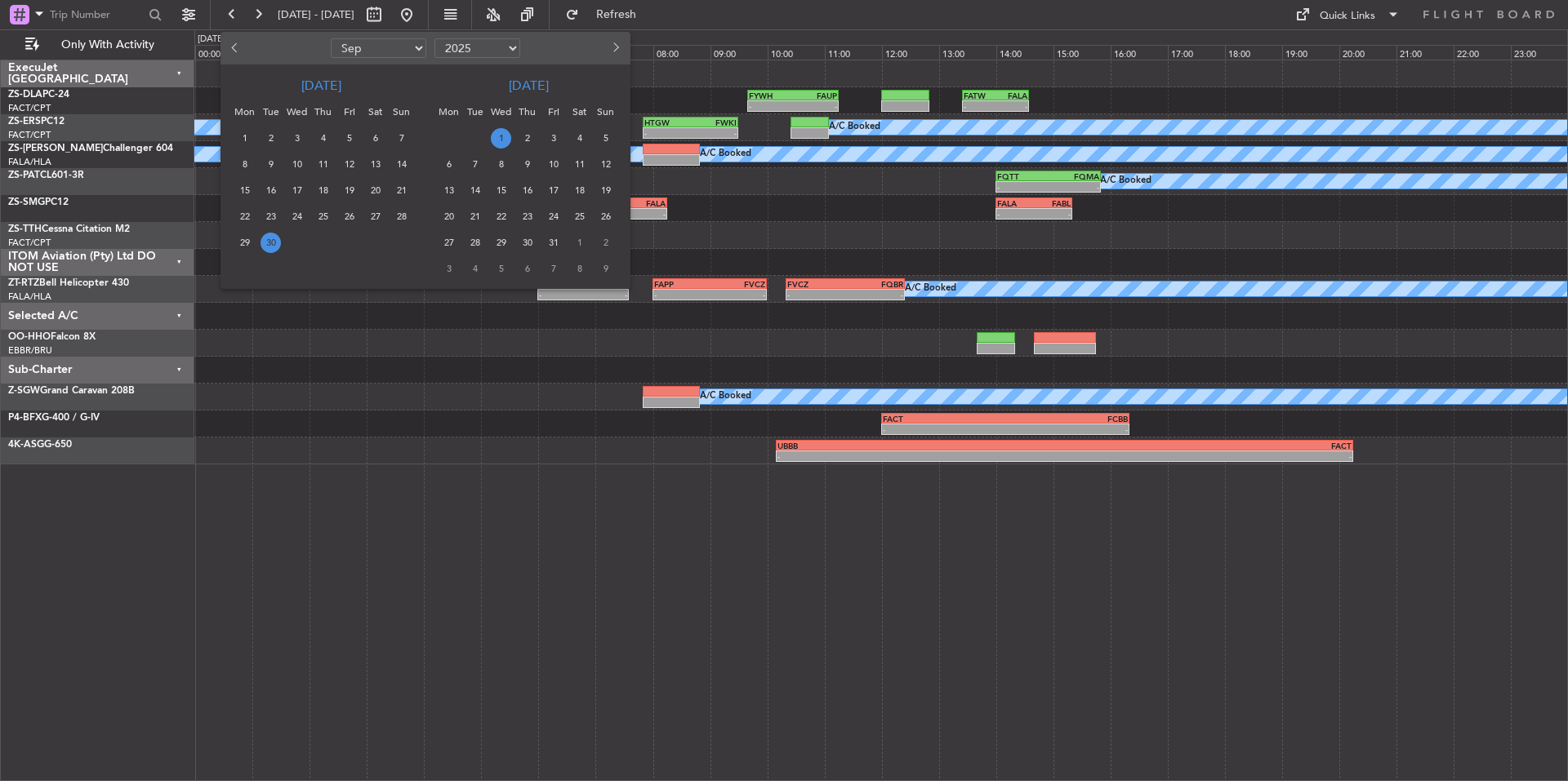
click at [606, 133] on span "5" at bounding box center [606, 138] width 21 height 21
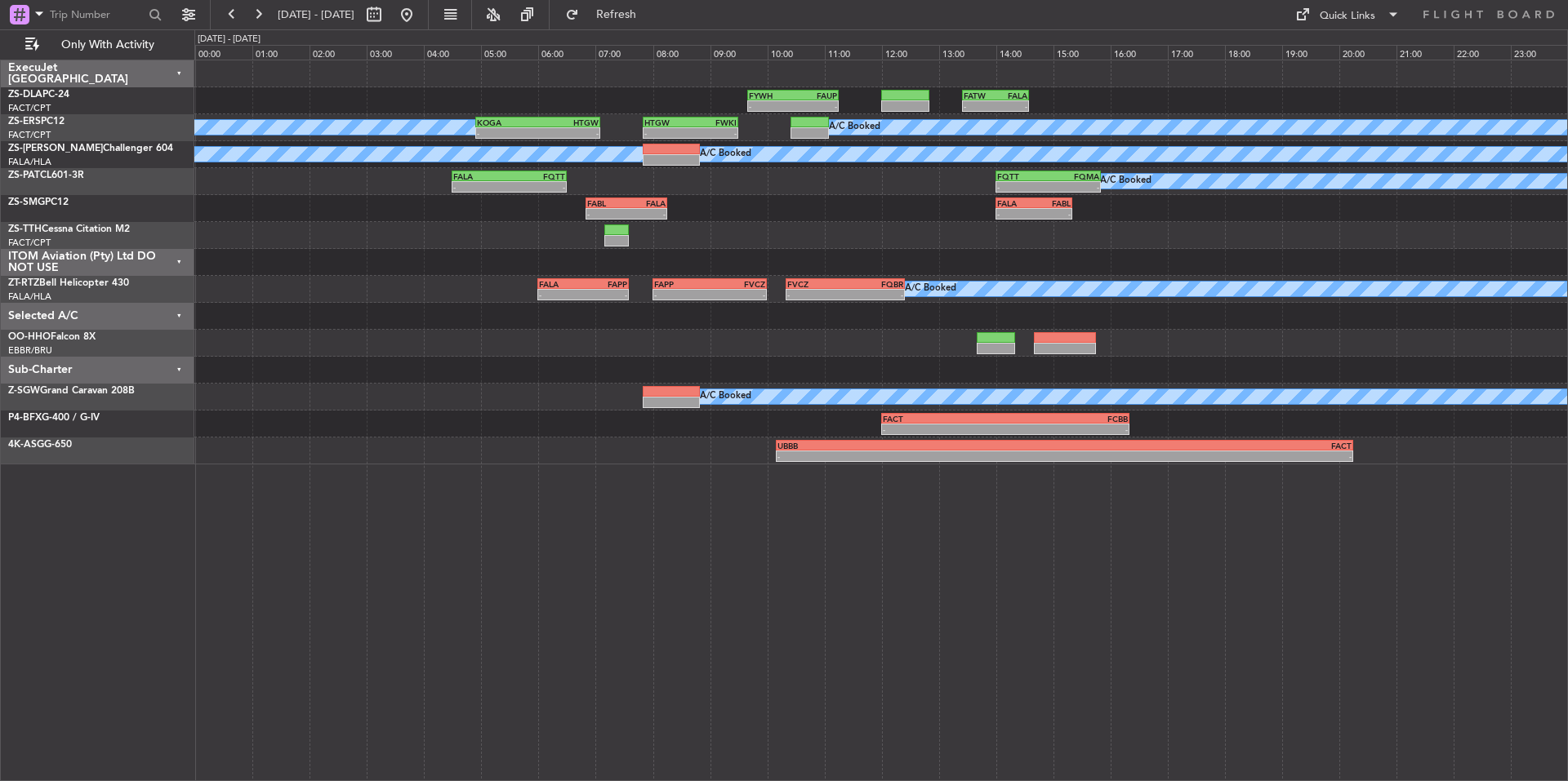
select select "10"
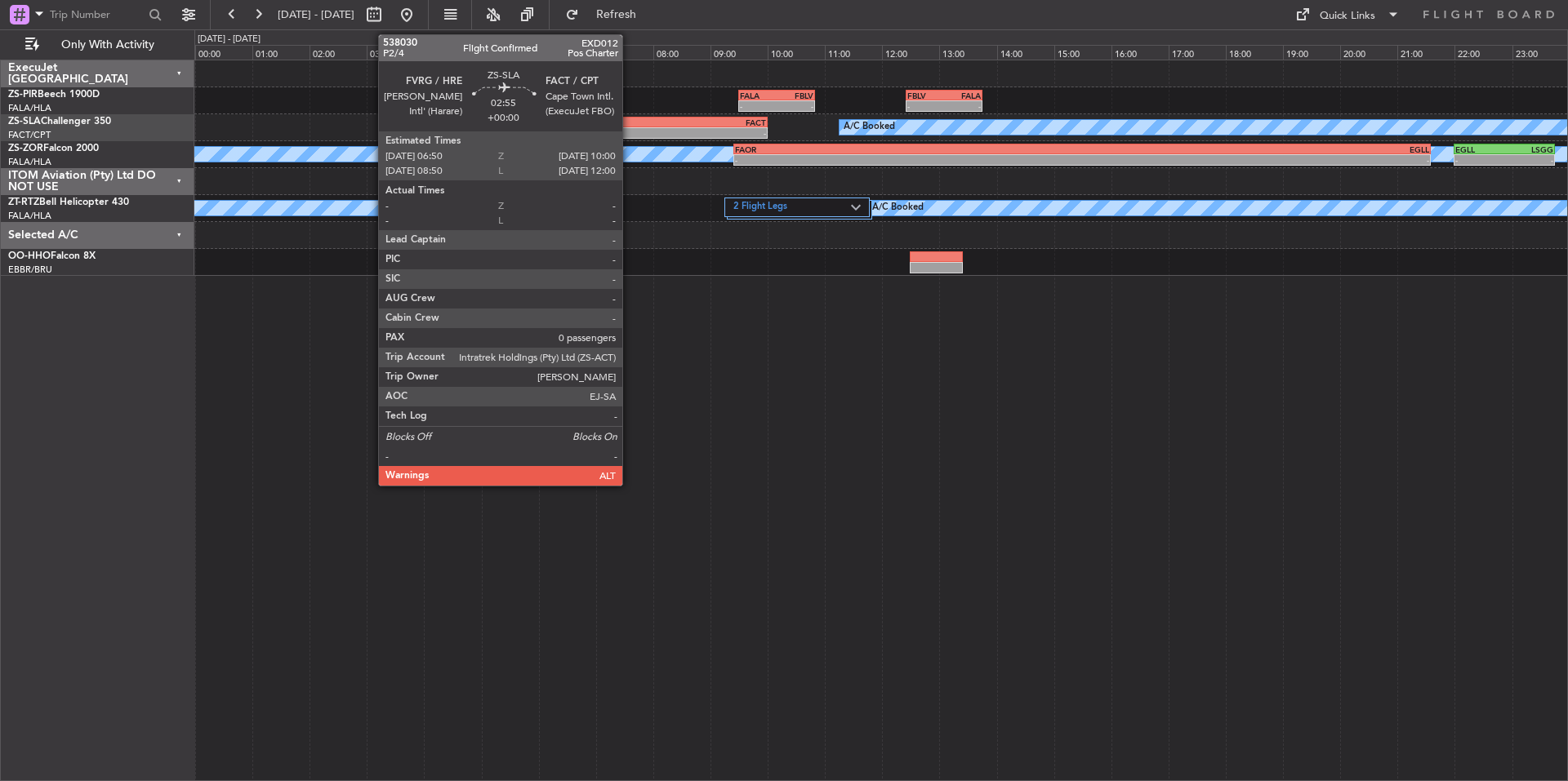
click at [630, 135] on div "-" at bounding box center [632, 132] width 89 height 10
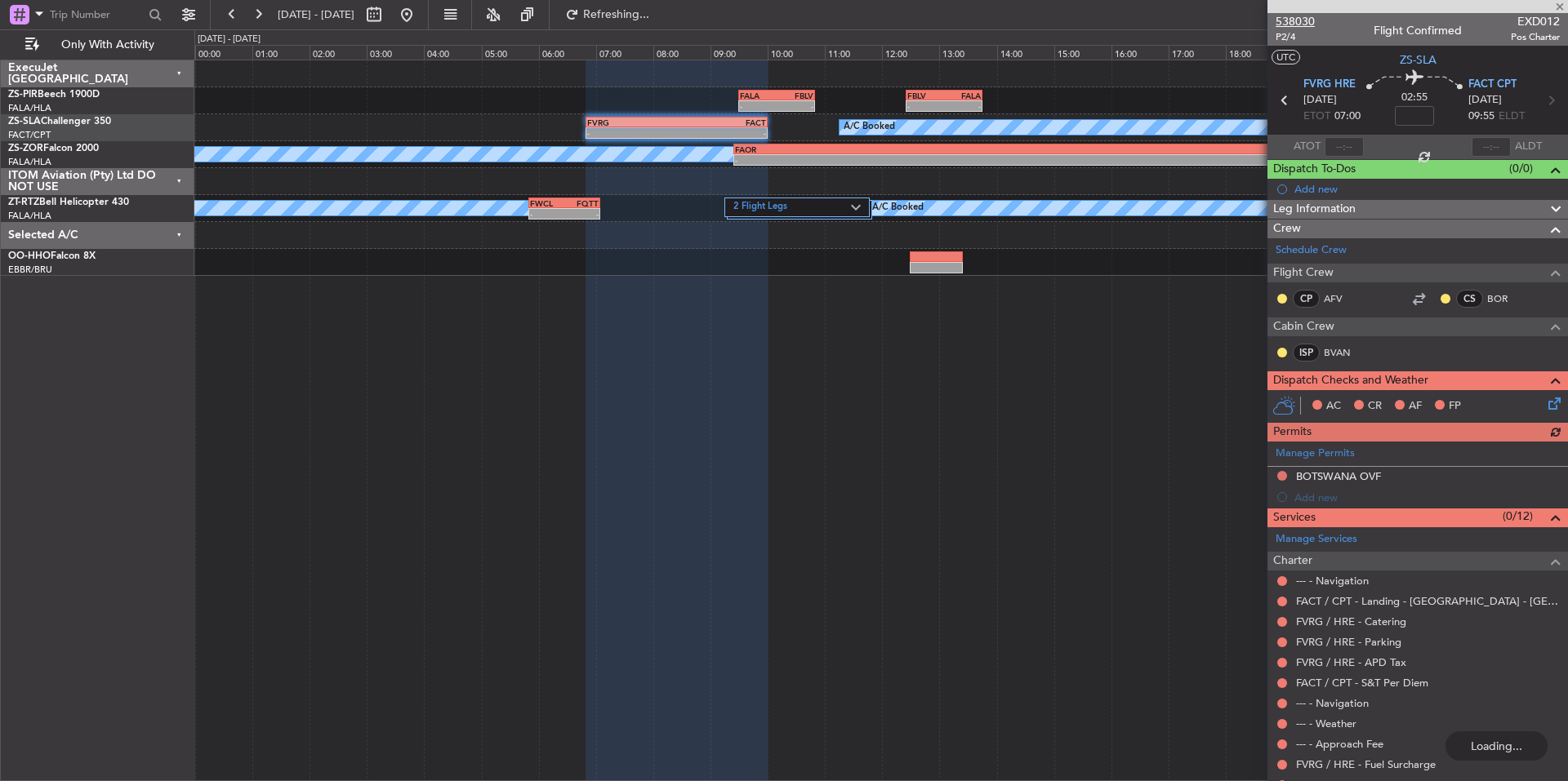
click at [1310, 23] on span "538030" at bounding box center [1295, 22] width 39 height 17
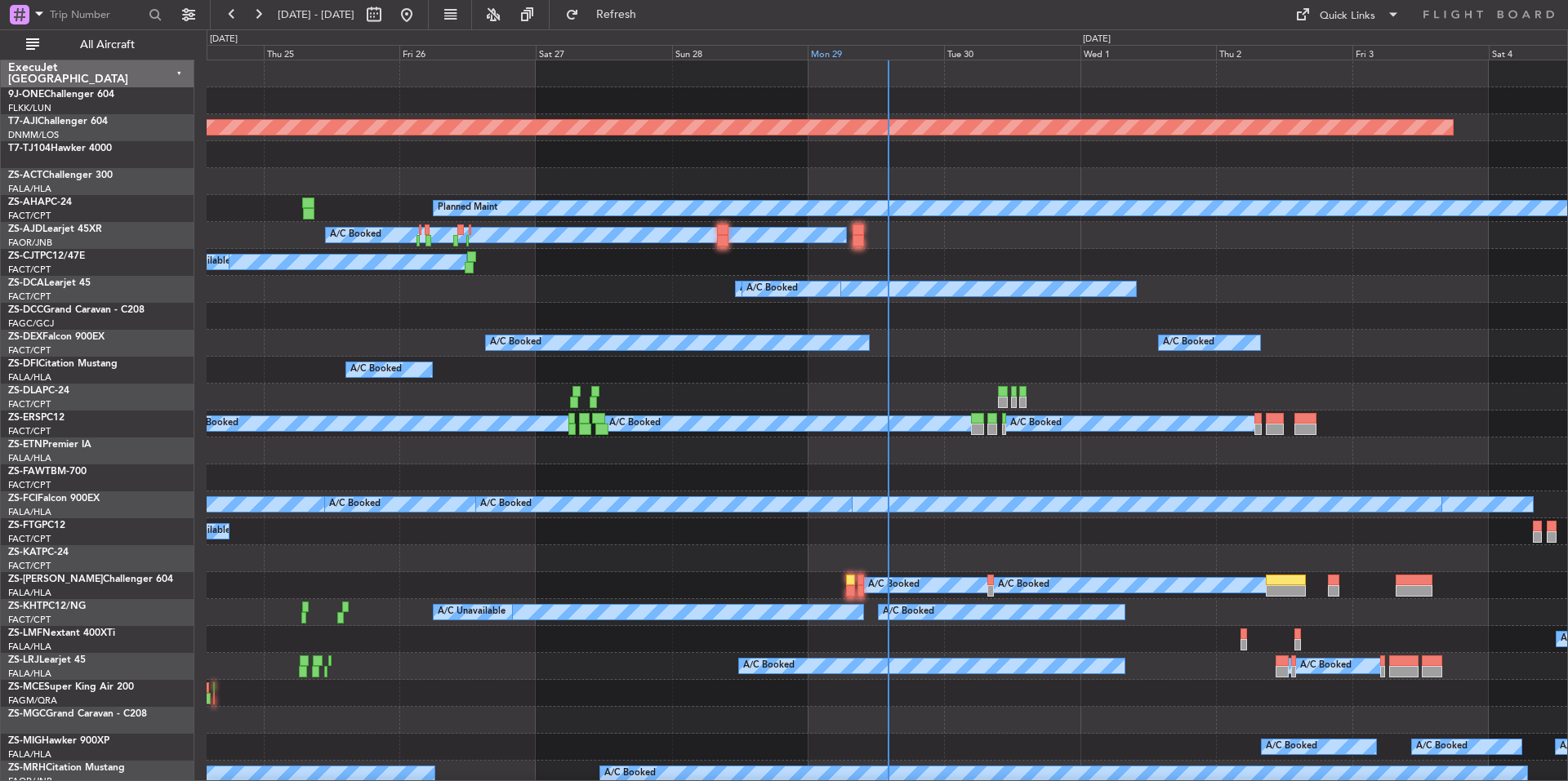
click at [897, 51] on div "Mon 29" at bounding box center [876, 52] width 137 height 15
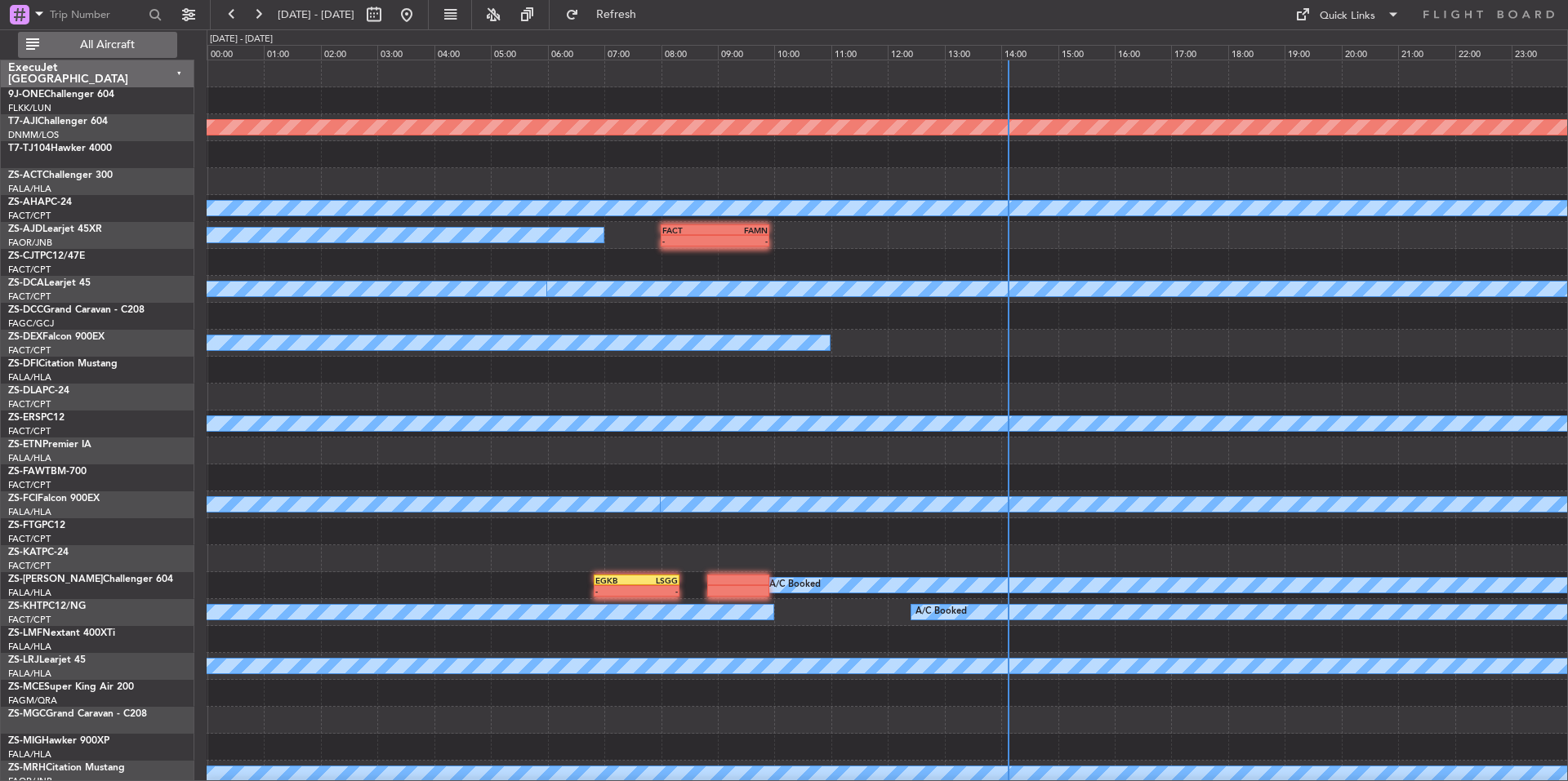
click at [129, 35] on button "All Aircraft" at bounding box center [98, 45] width 159 height 26
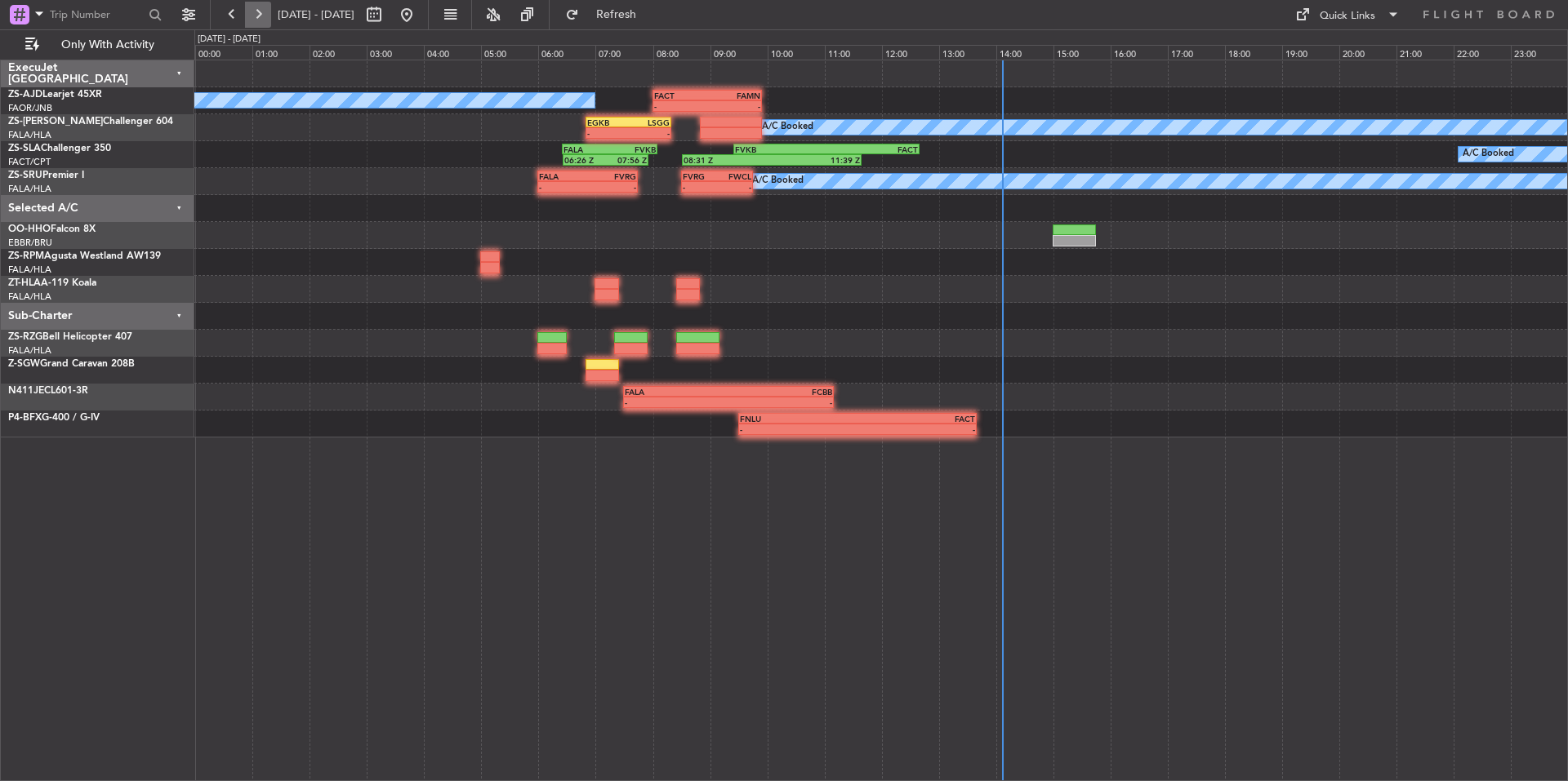
click at [267, 7] on button at bounding box center [258, 15] width 26 height 26
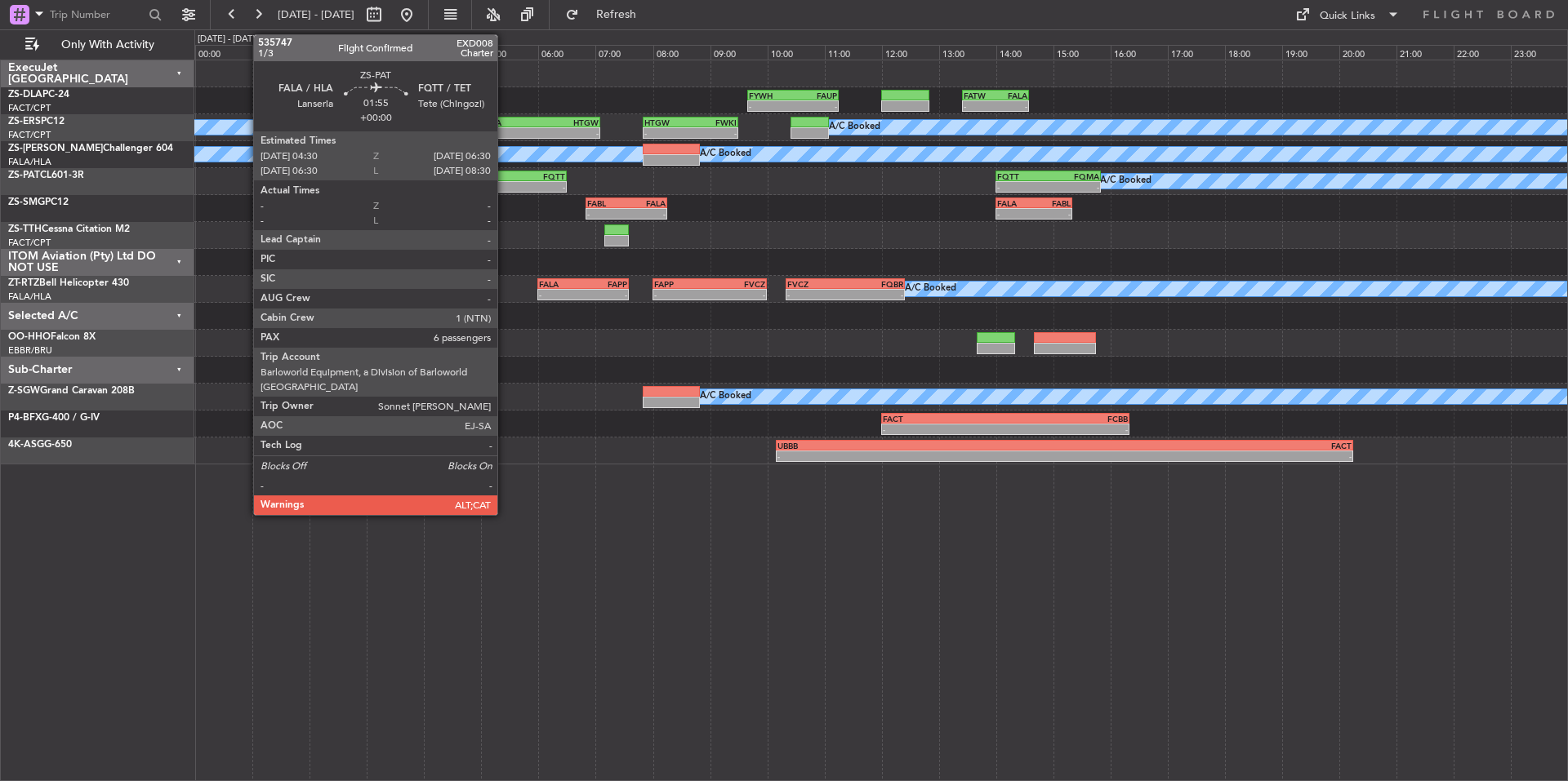
click at [504, 173] on div "FALA" at bounding box center [481, 176] width 55 height 10
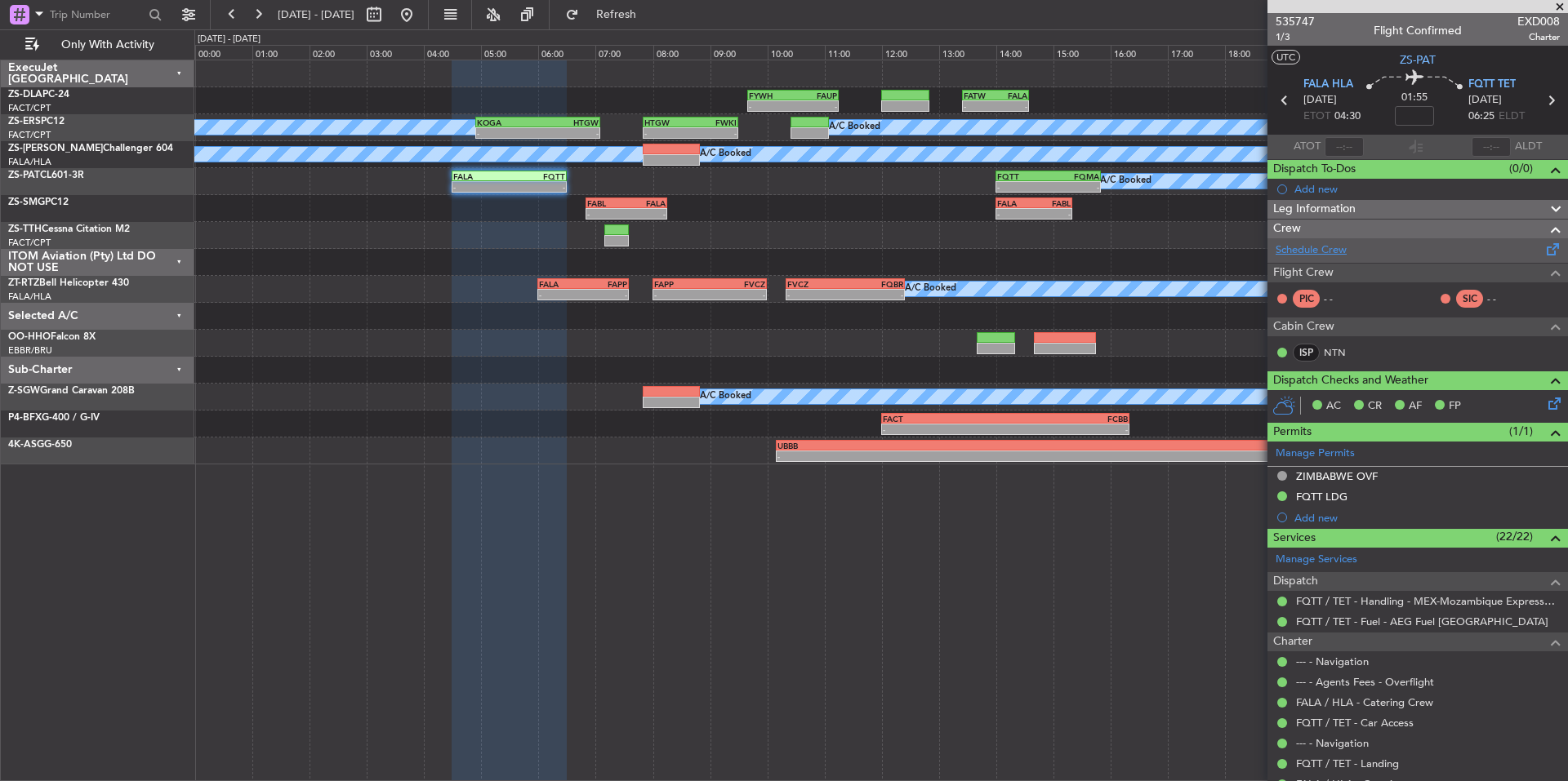
click at [1333, 244] on link "Schedule Crew" at bounding box center [1311, 250] width 71 height 16
click at [1557, 5] on span at bounding box center [1559, 7] width 16 height 15
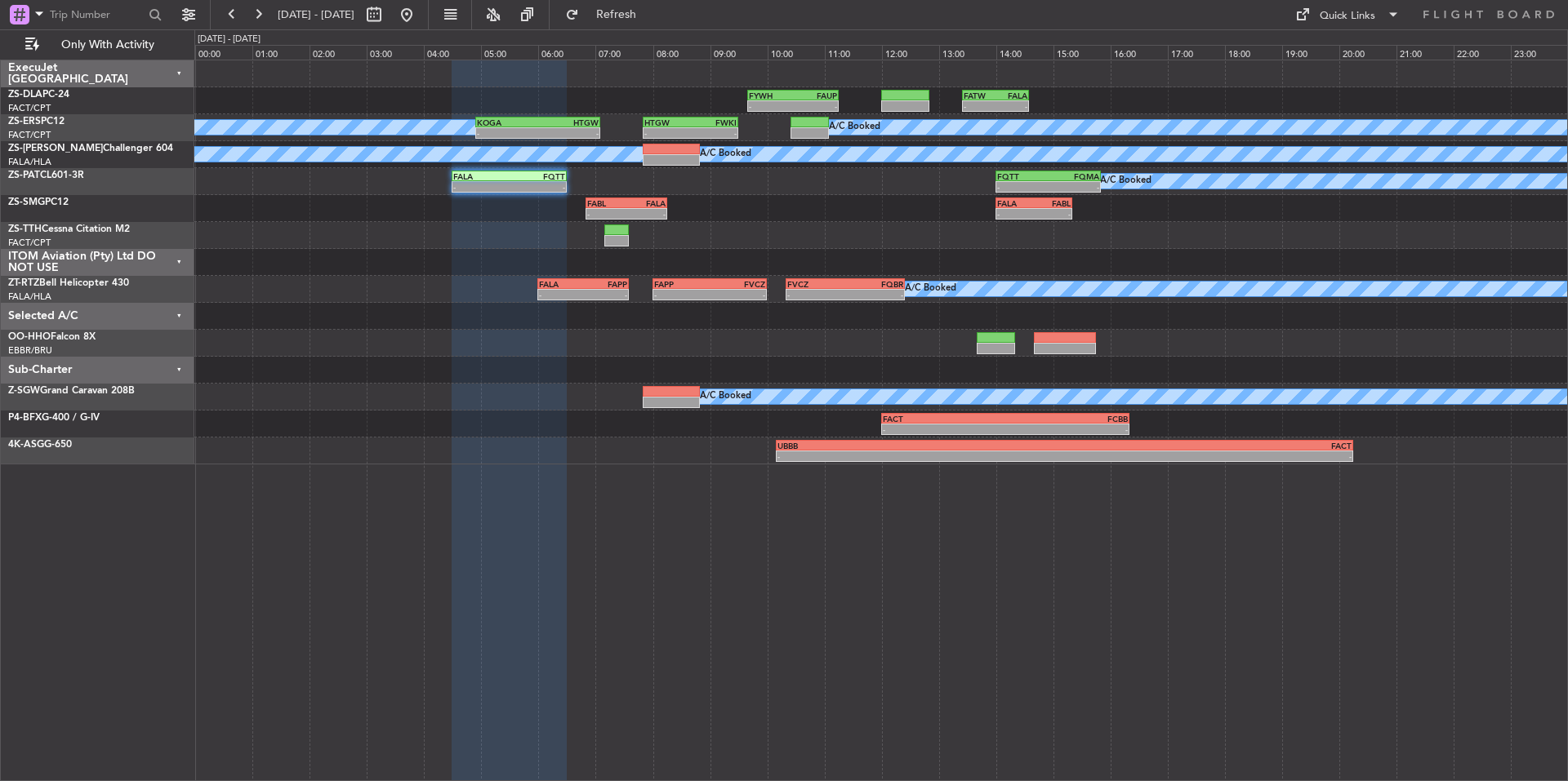
type input "0"
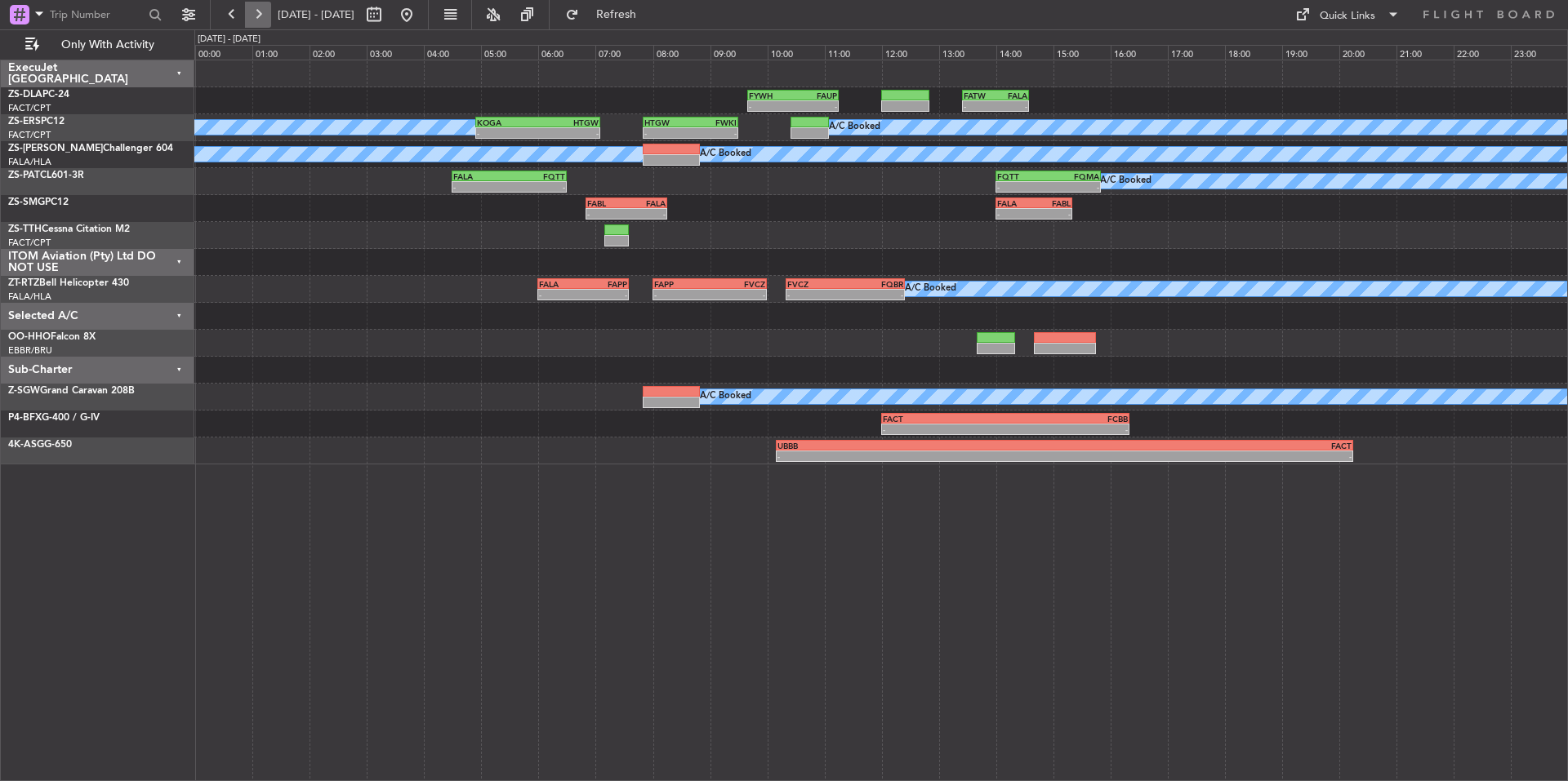
click at [260, 13] on button at bounding box center [258, 15] width 26 height 26
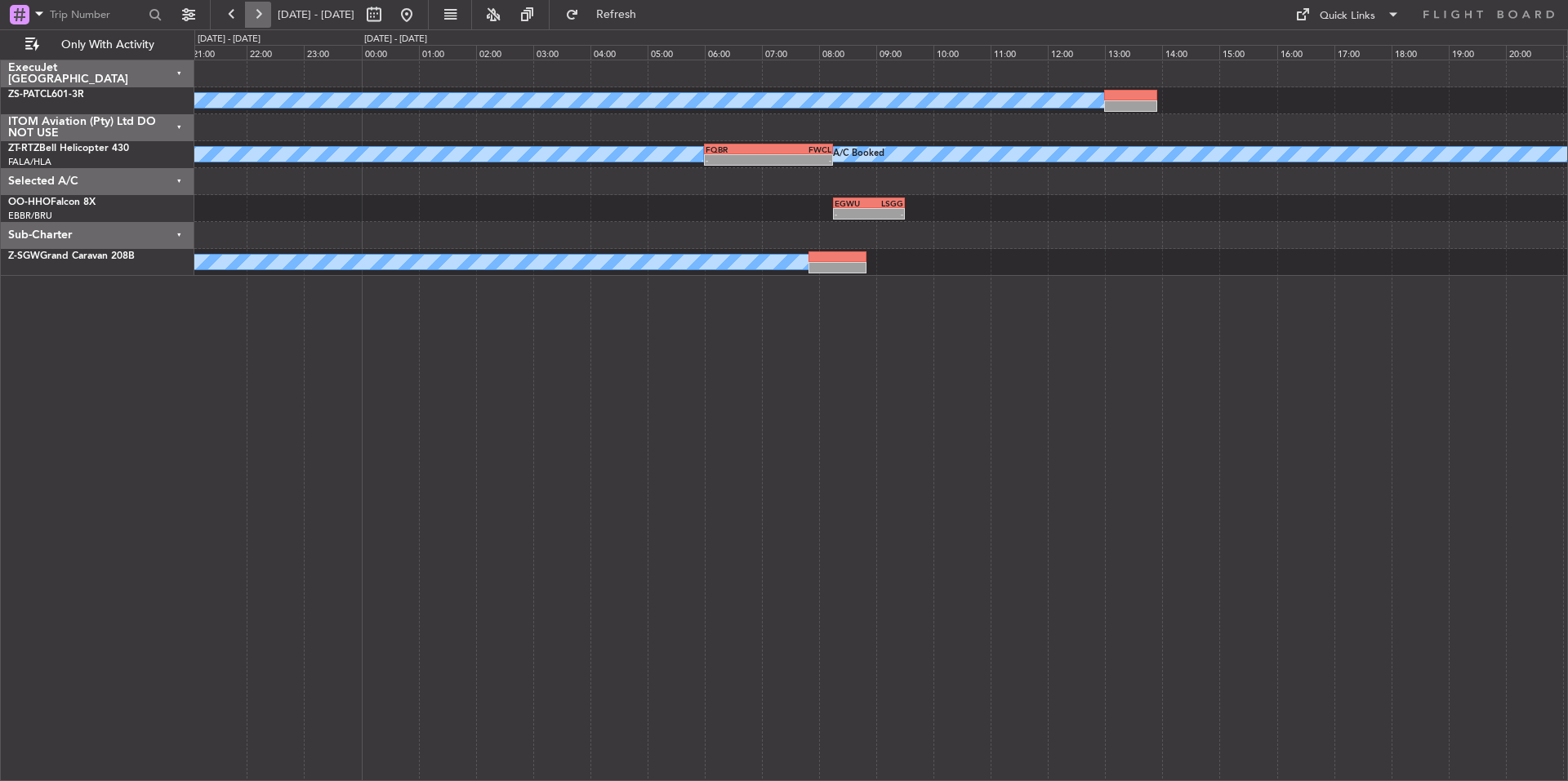
click at [260, 13] on button at bounding box center [258, 15] width 26 height 26
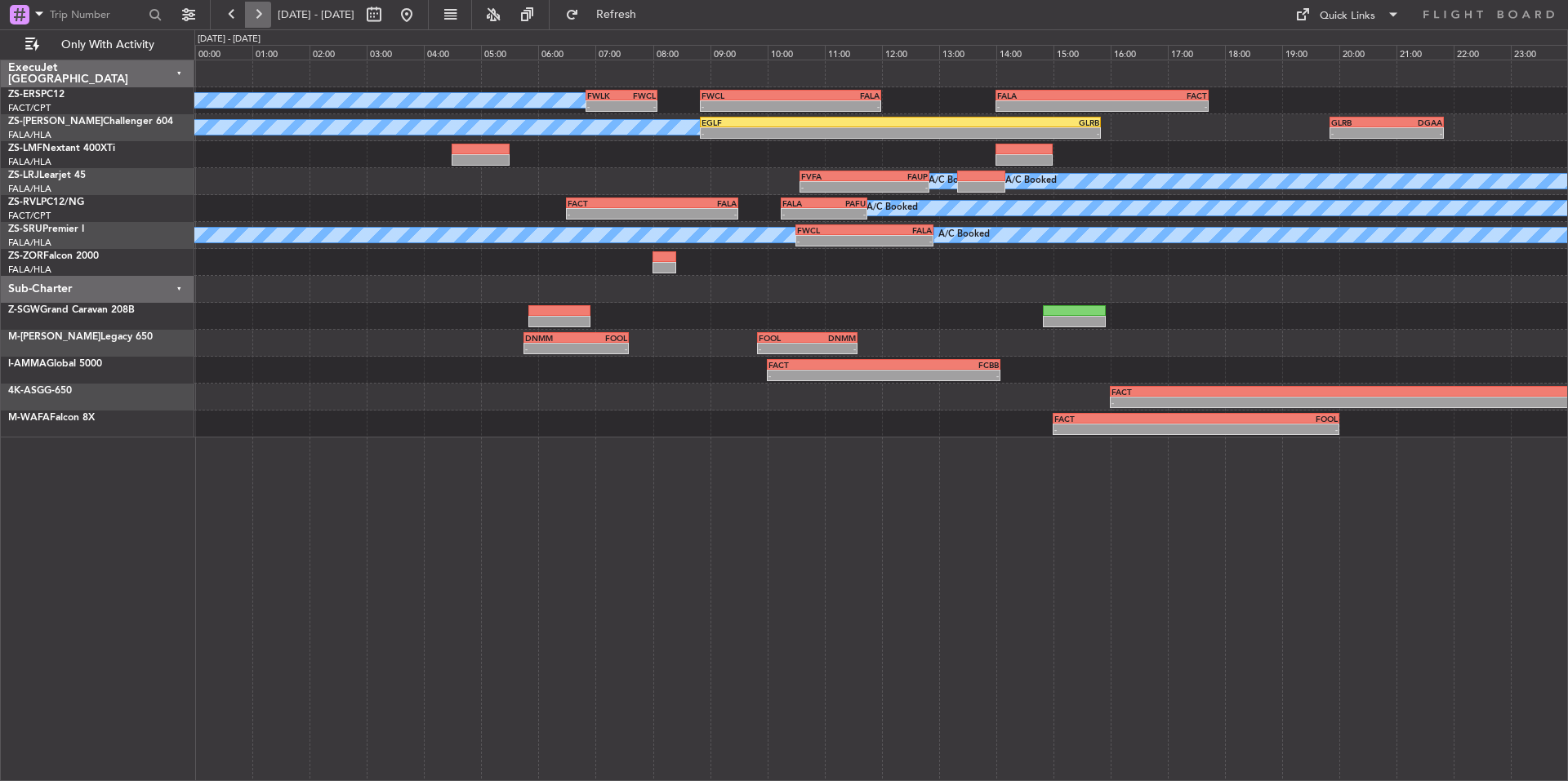
click at [260, 13] on button at bounding box center [258, 15] width 26 height 26
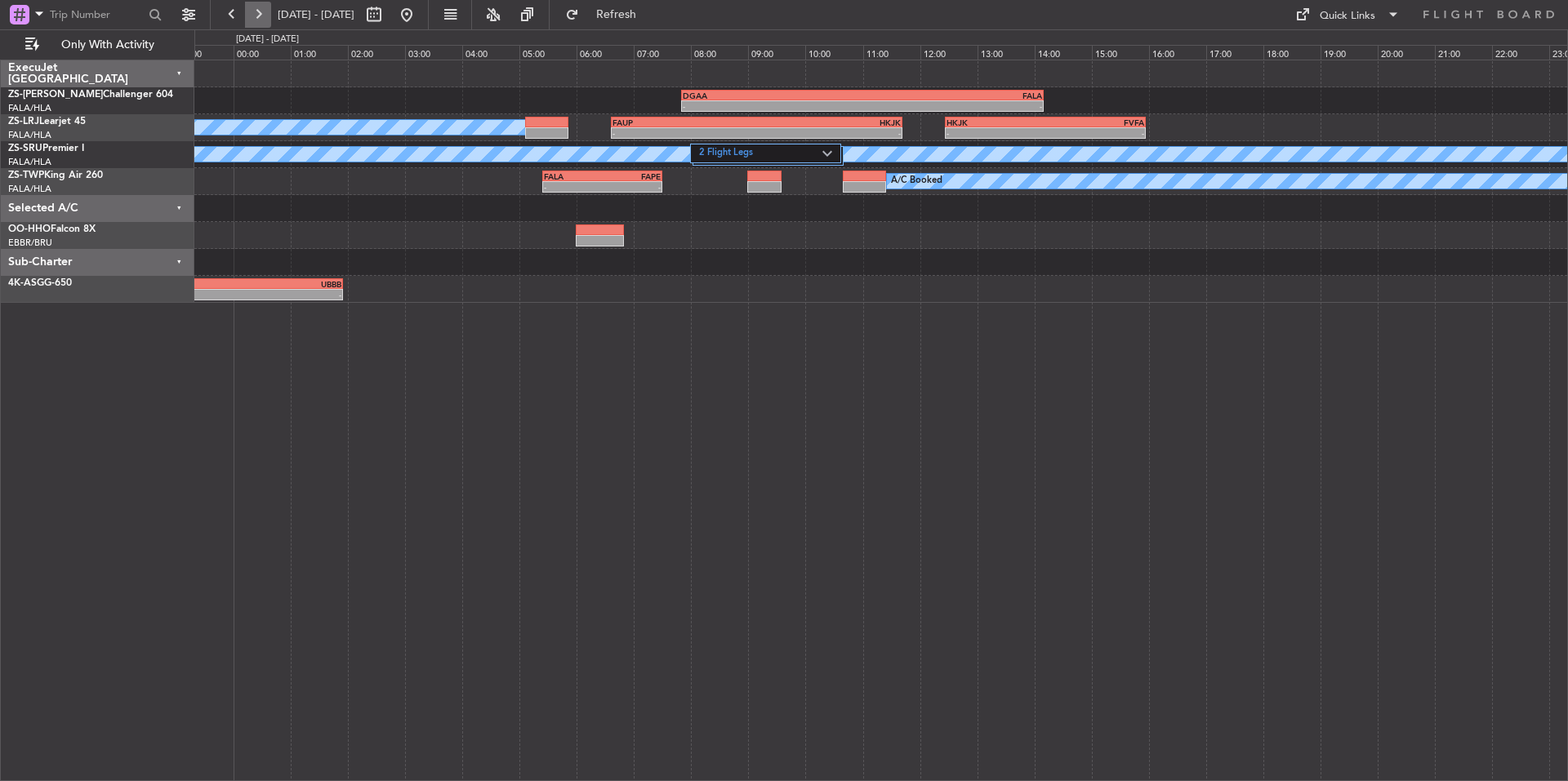
click at [260, 13] on button at bounding box center [258, 15] width 26 height 26
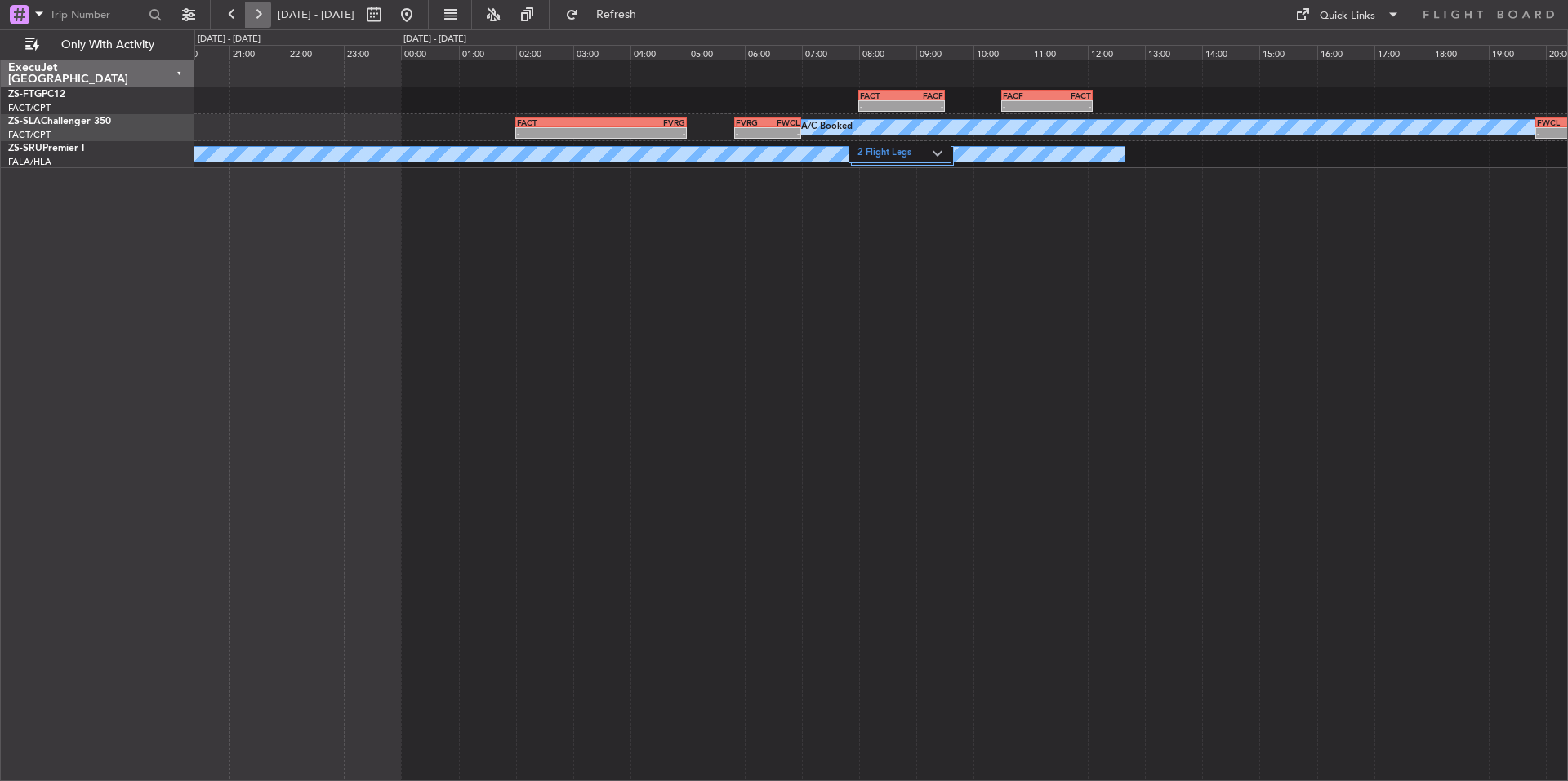
click at [260, 13] on button at bounding box center [258, 15] width 26 height 26
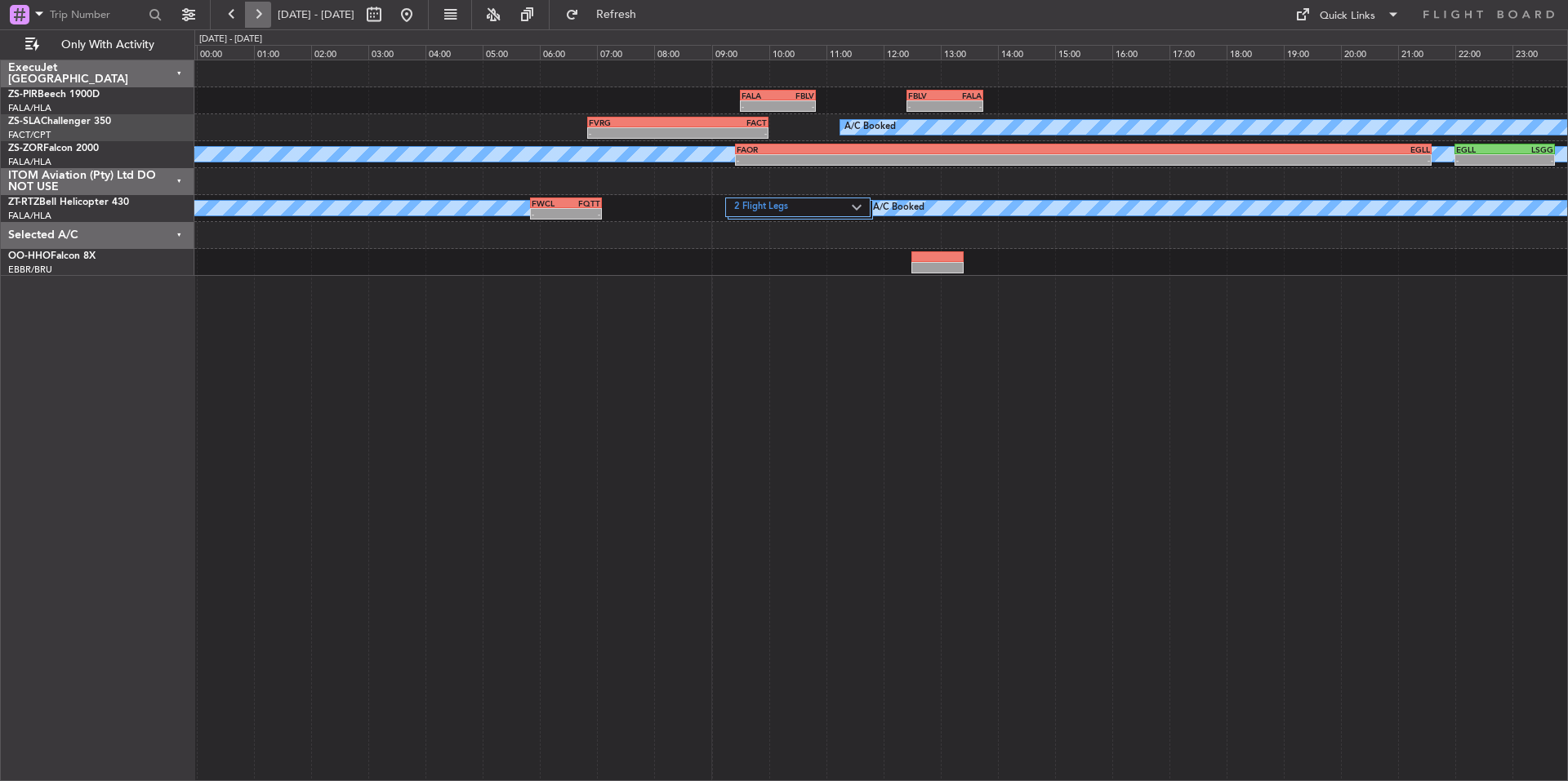
click at [260, 13] on button at bounding box center [258, 15] width 26 height 26
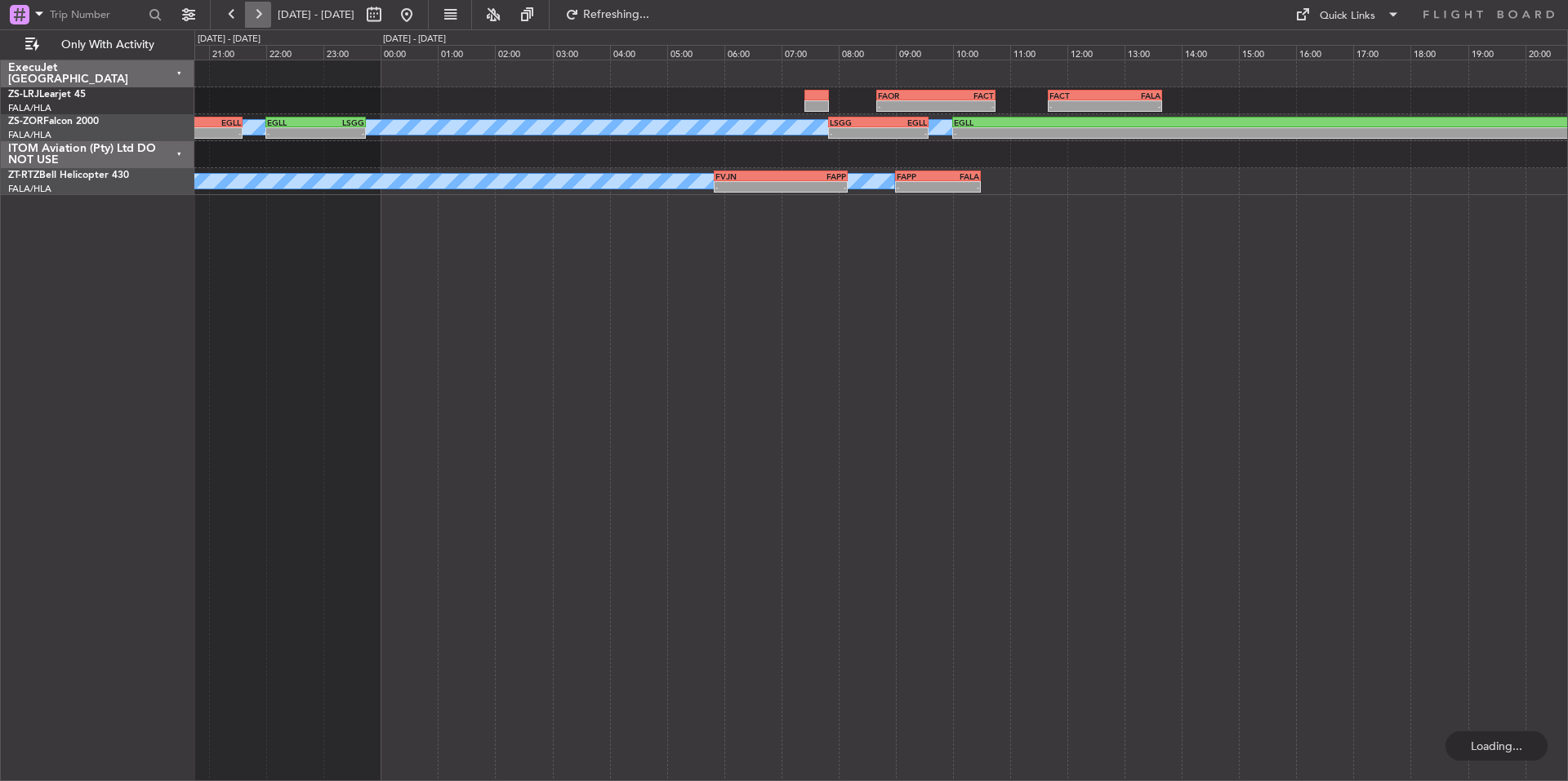
click at [260, 13] on button at bounding box center [258, 15] width 26 height 26
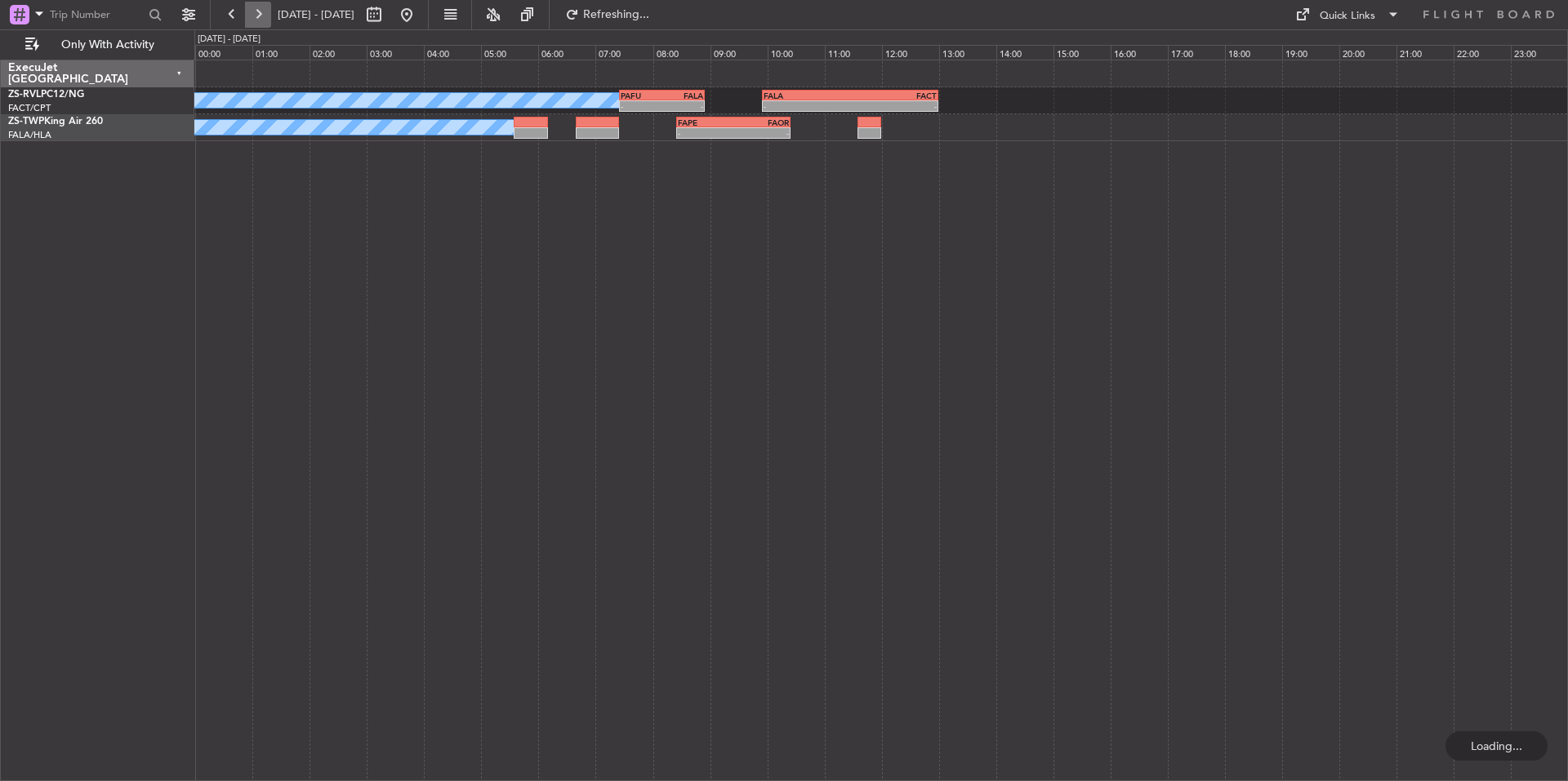
click at [260, 13] on button at bounding box center [258, 15] width 26 height 26
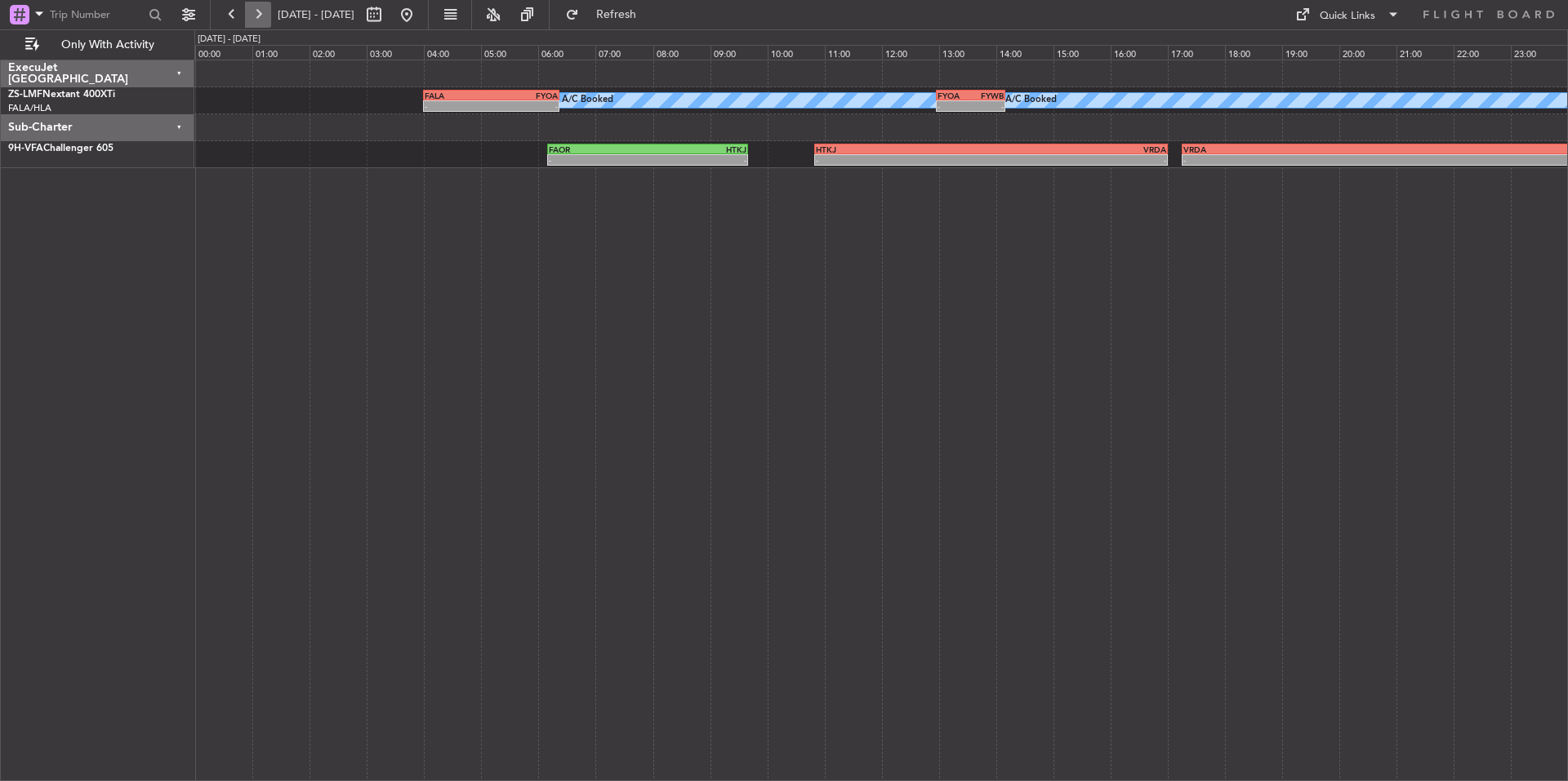
click at [260, 13] on button at bounding box center [258, 15] width 26 height 26
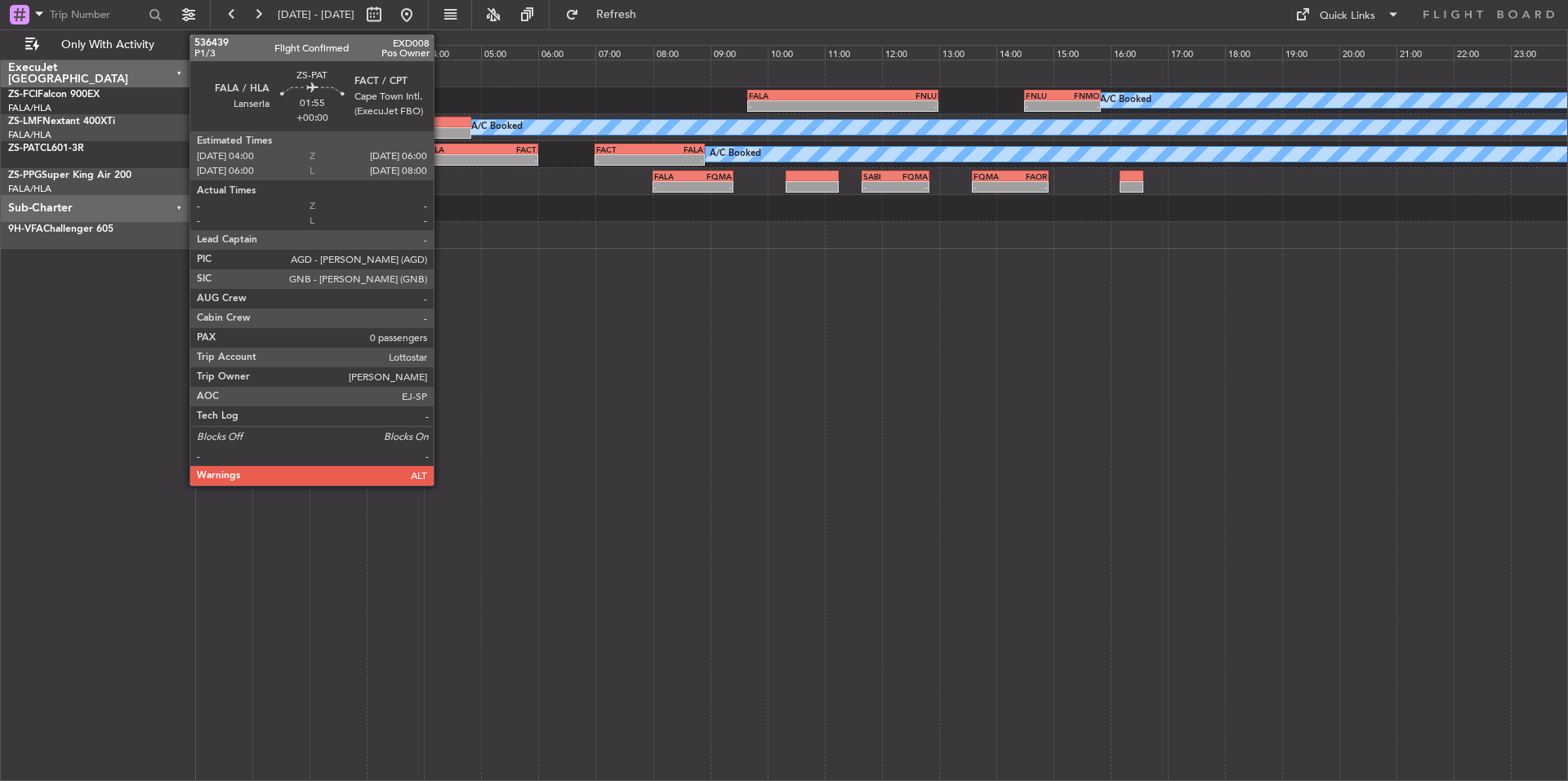
click at [441, 154] on div "- -" at bounding box center [480, 159] width 115 height 11
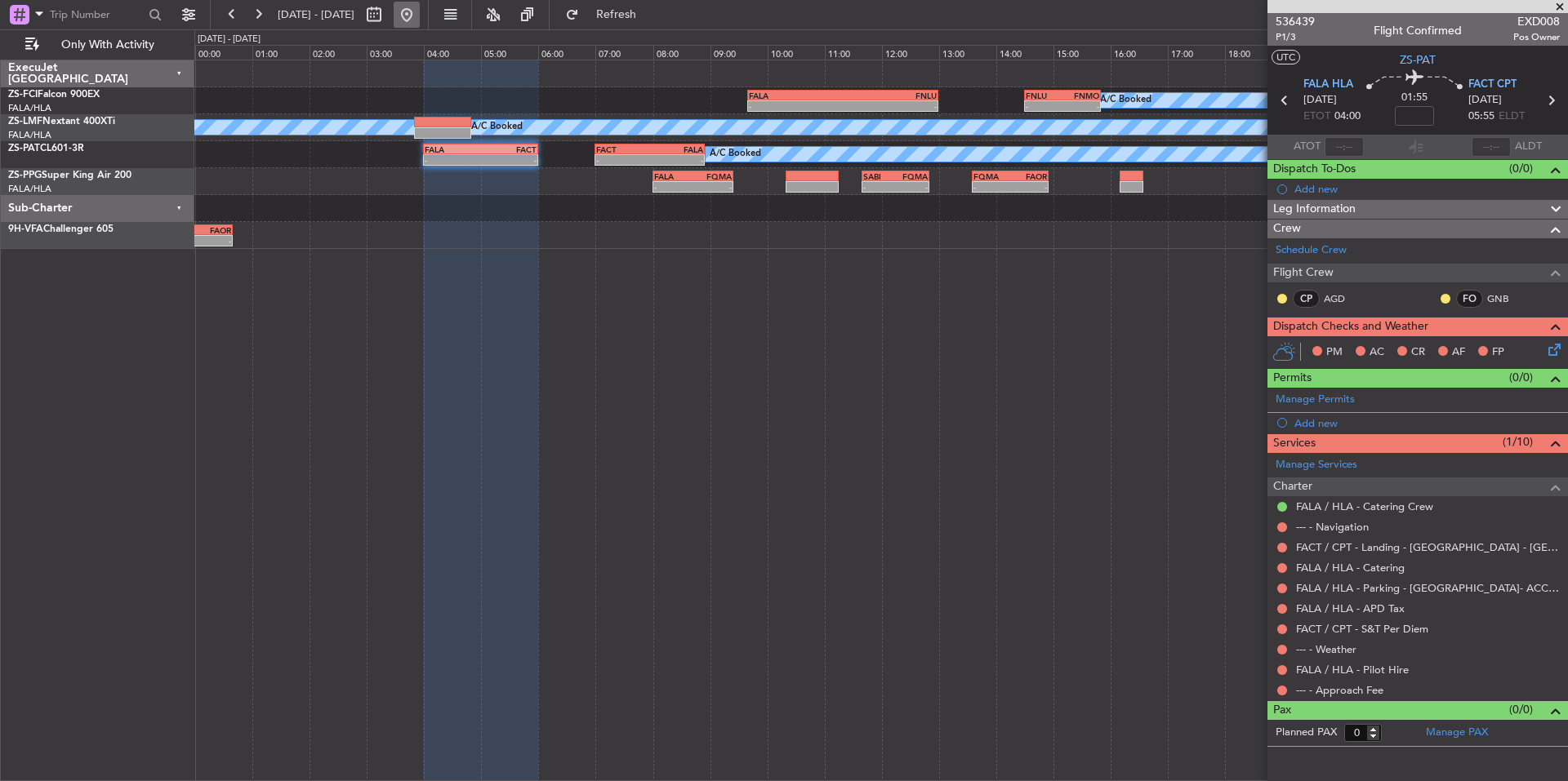
click at [420, 13] on button at bounding box center [407, 15] width 26 height 26
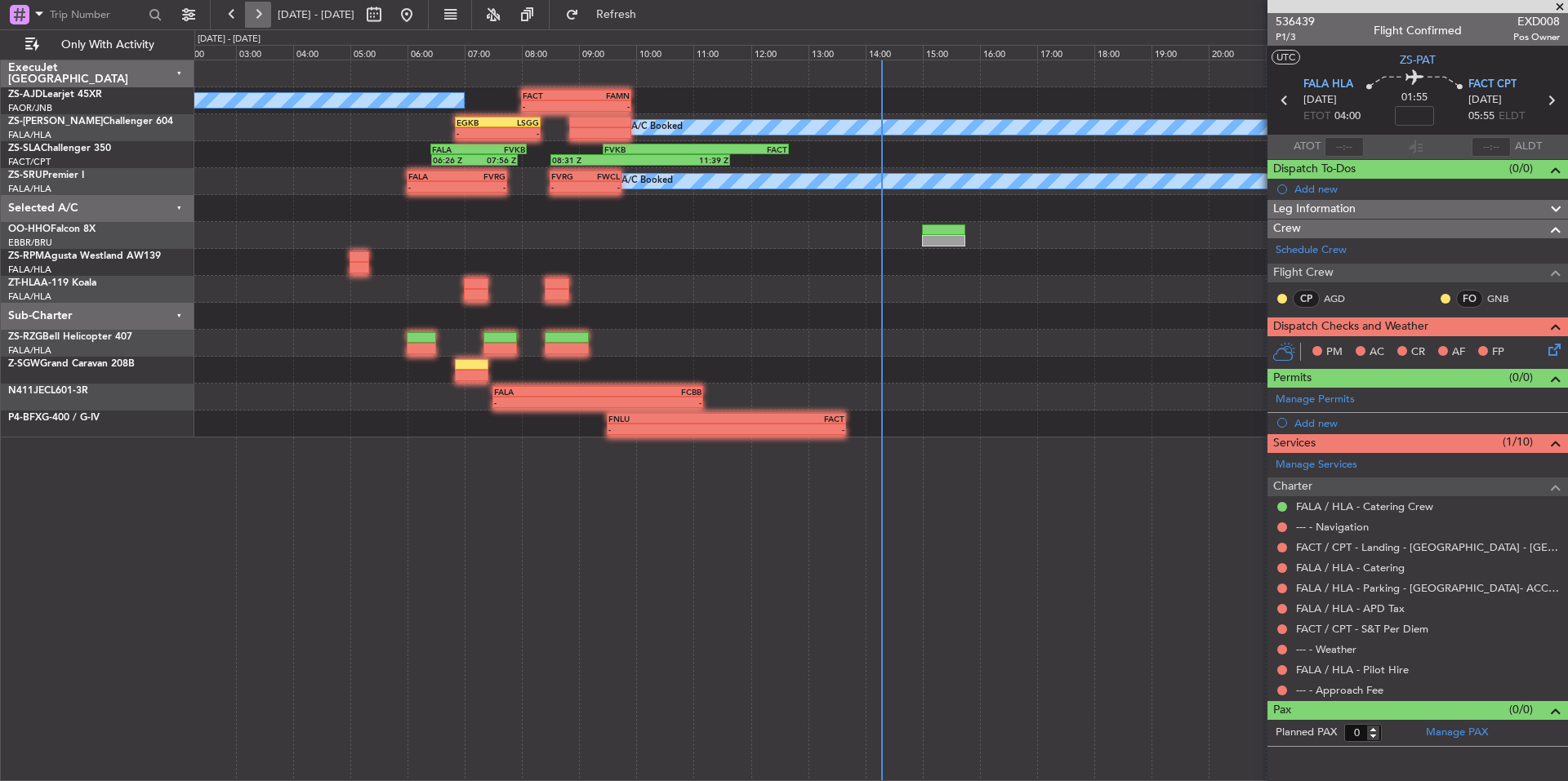
click at [264, 12] on button at bounding box center [258, 15] width 26 height 26
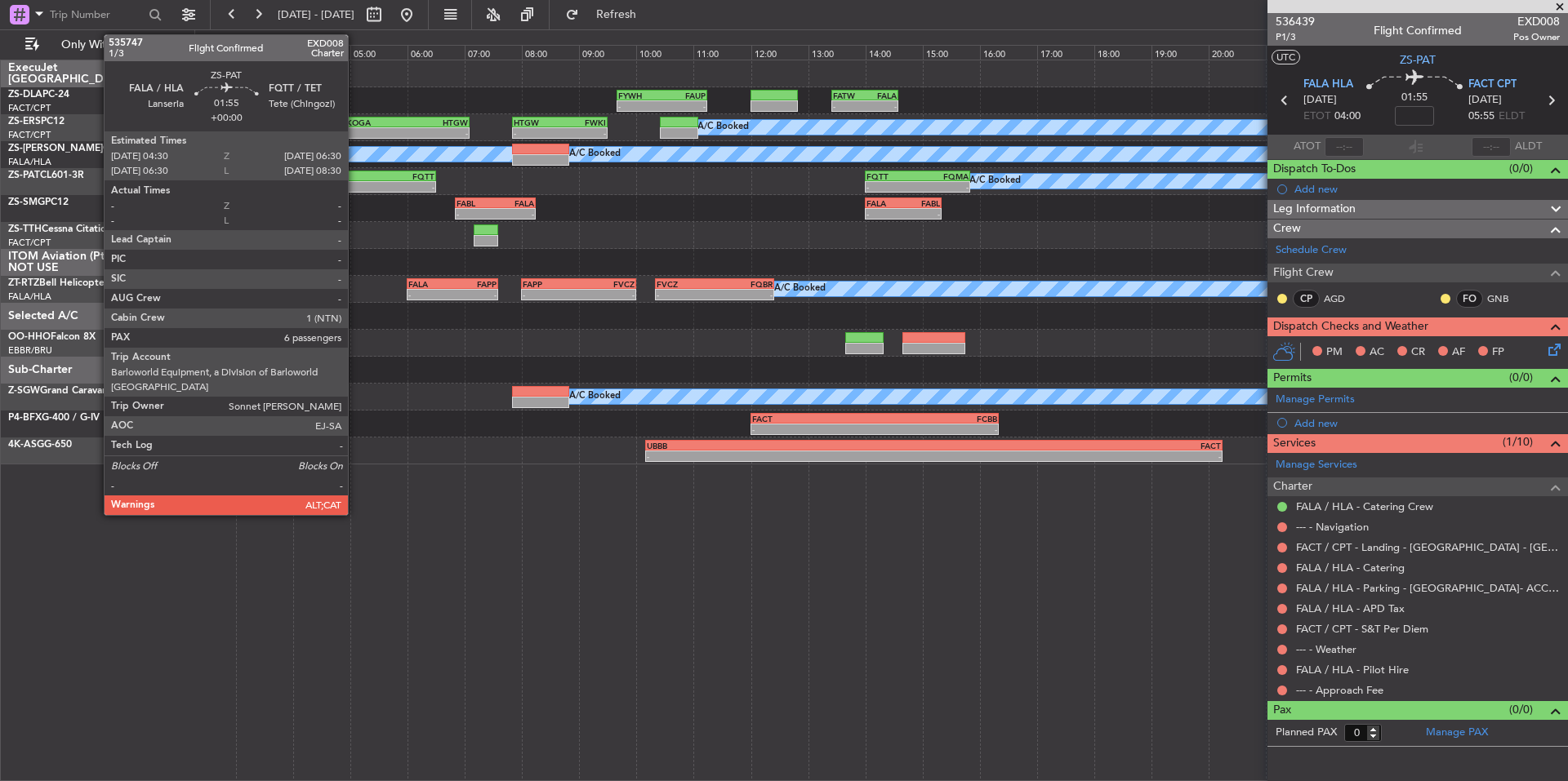
click at [356, 182] on div "-" at bounding box center [350, 186] width 55 height 10
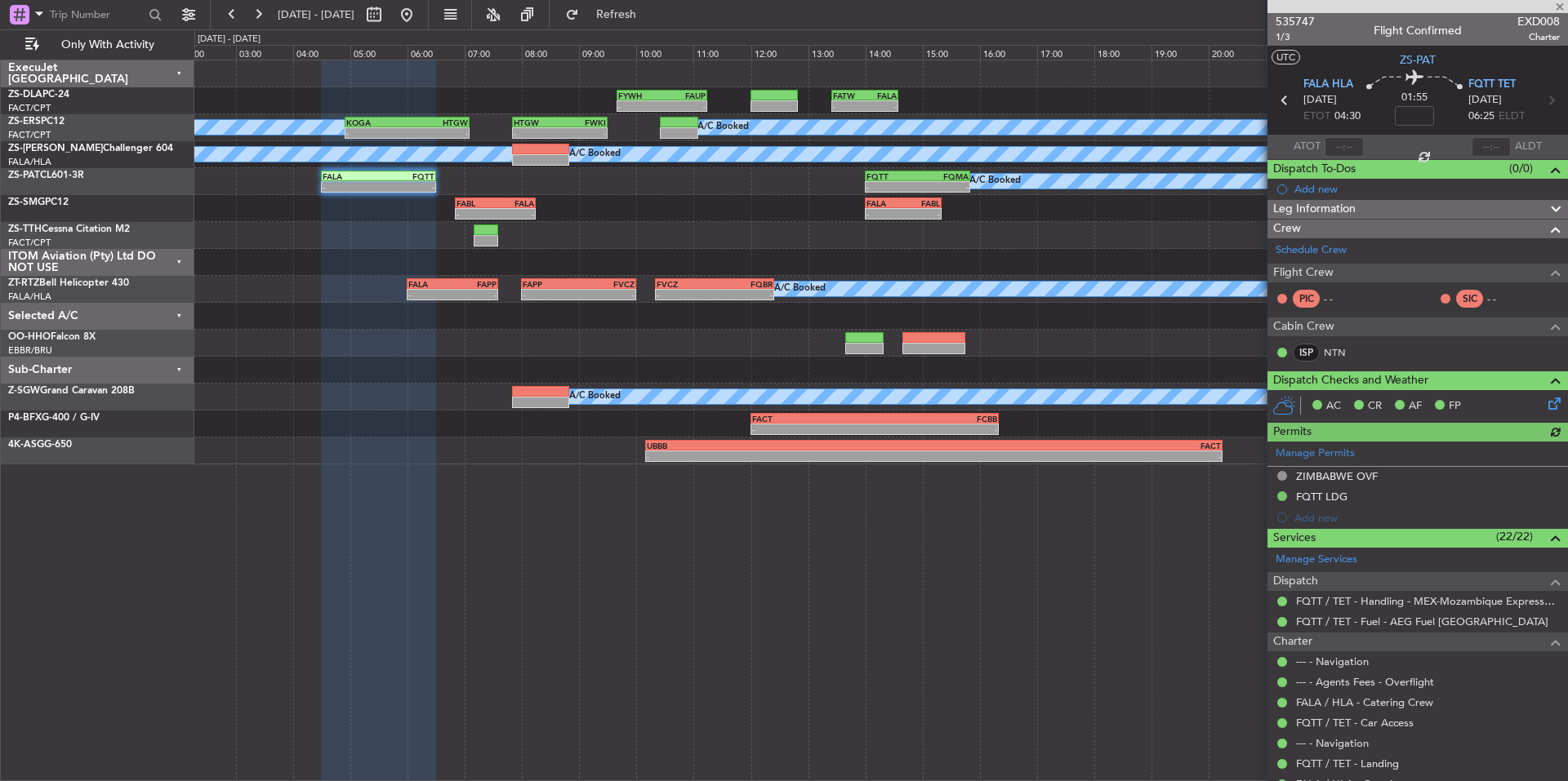
click at [1327, 246] on link "Schedule Crew" at bounding box center [1311, 250] width 71 height 16
click at [1325, 253] on link "Schedule Crew" at bounding box center [1311, 250] width 71 height 16
click at [1441, 298] on button at bounding box center [1445, 298] width 10 height 10
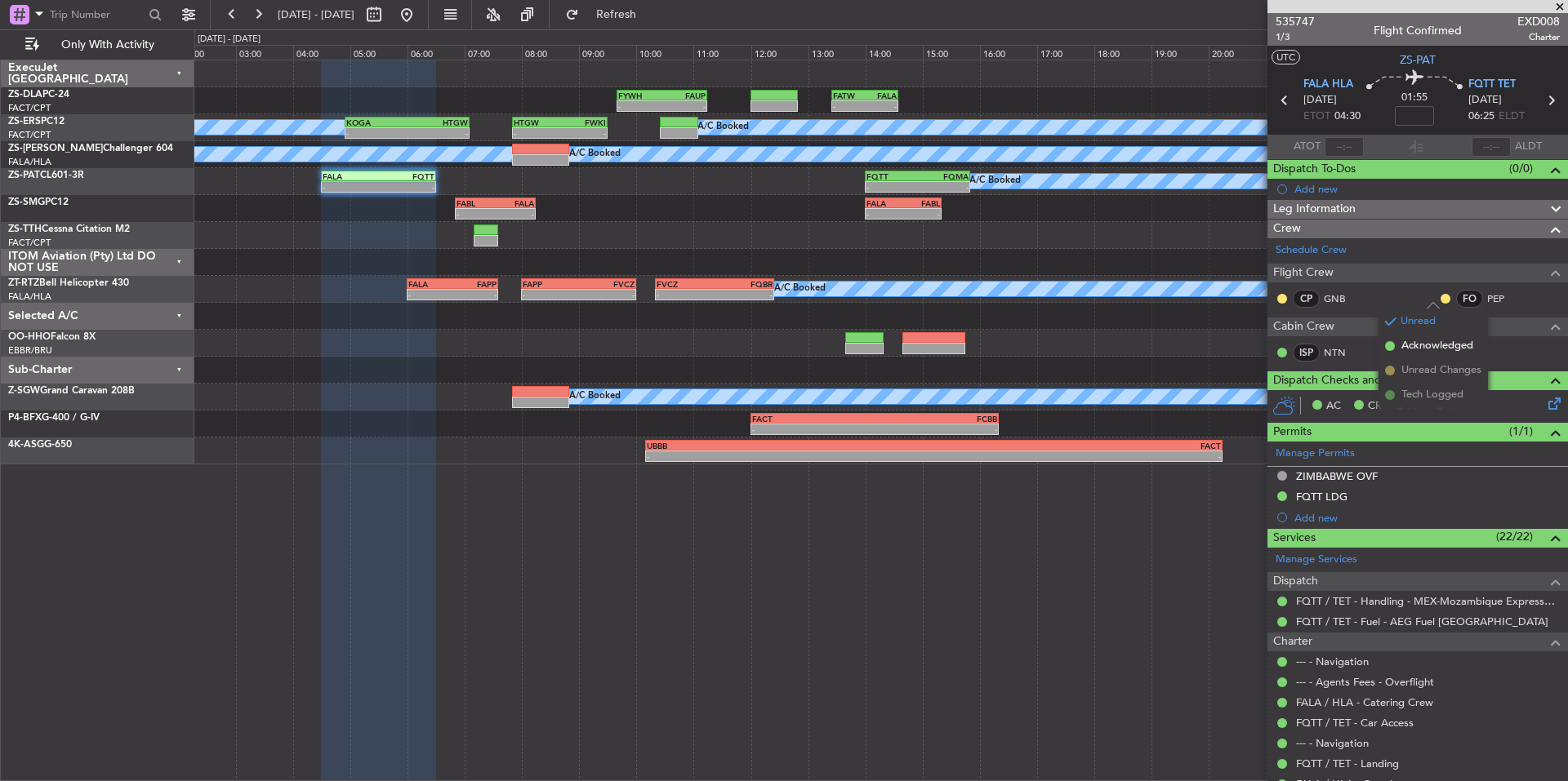
click at [1456, 349] on span "Acknowledged" at bounding box center [1436, 346] width 72 height 16
click at [1283, 300] on button at bounding box center [1282, 298] width 10 height 10
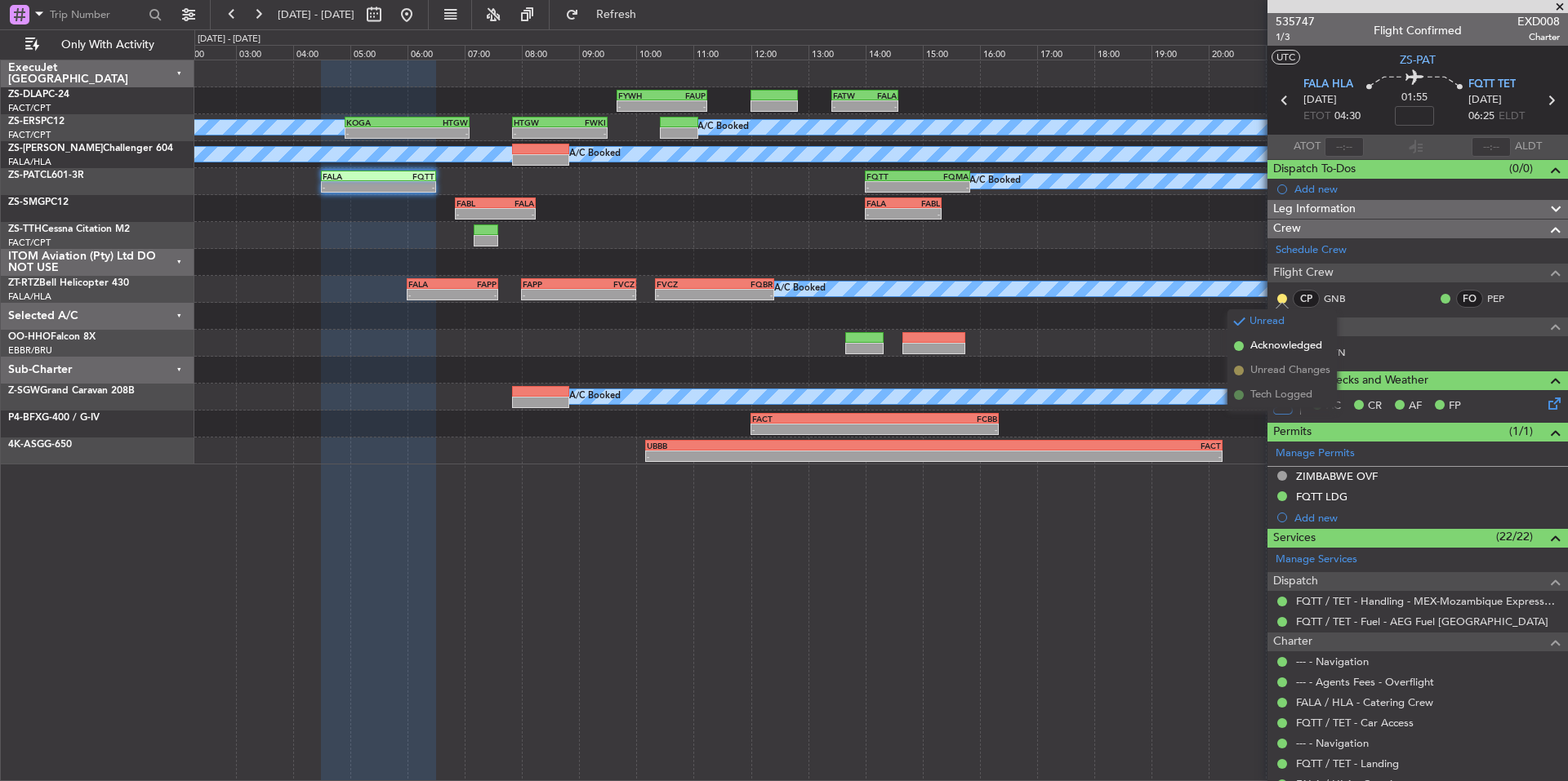
click at [1312, 347] on span "Acknowledged" at bounding box center [1286, 346] width 72 height 16
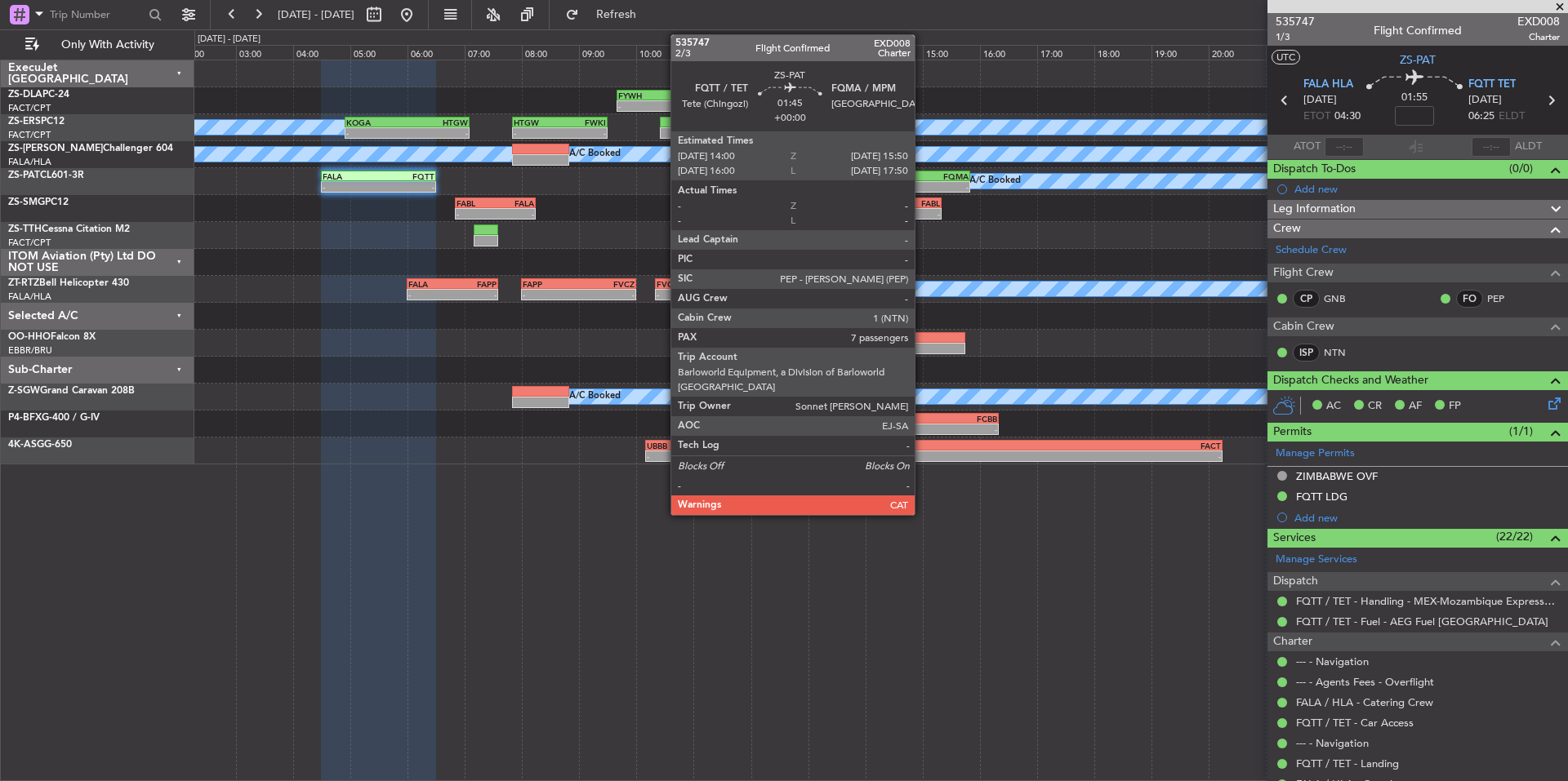
click at [922, 183] on div "-" at bounding box center [942, 186] width 51 height 10
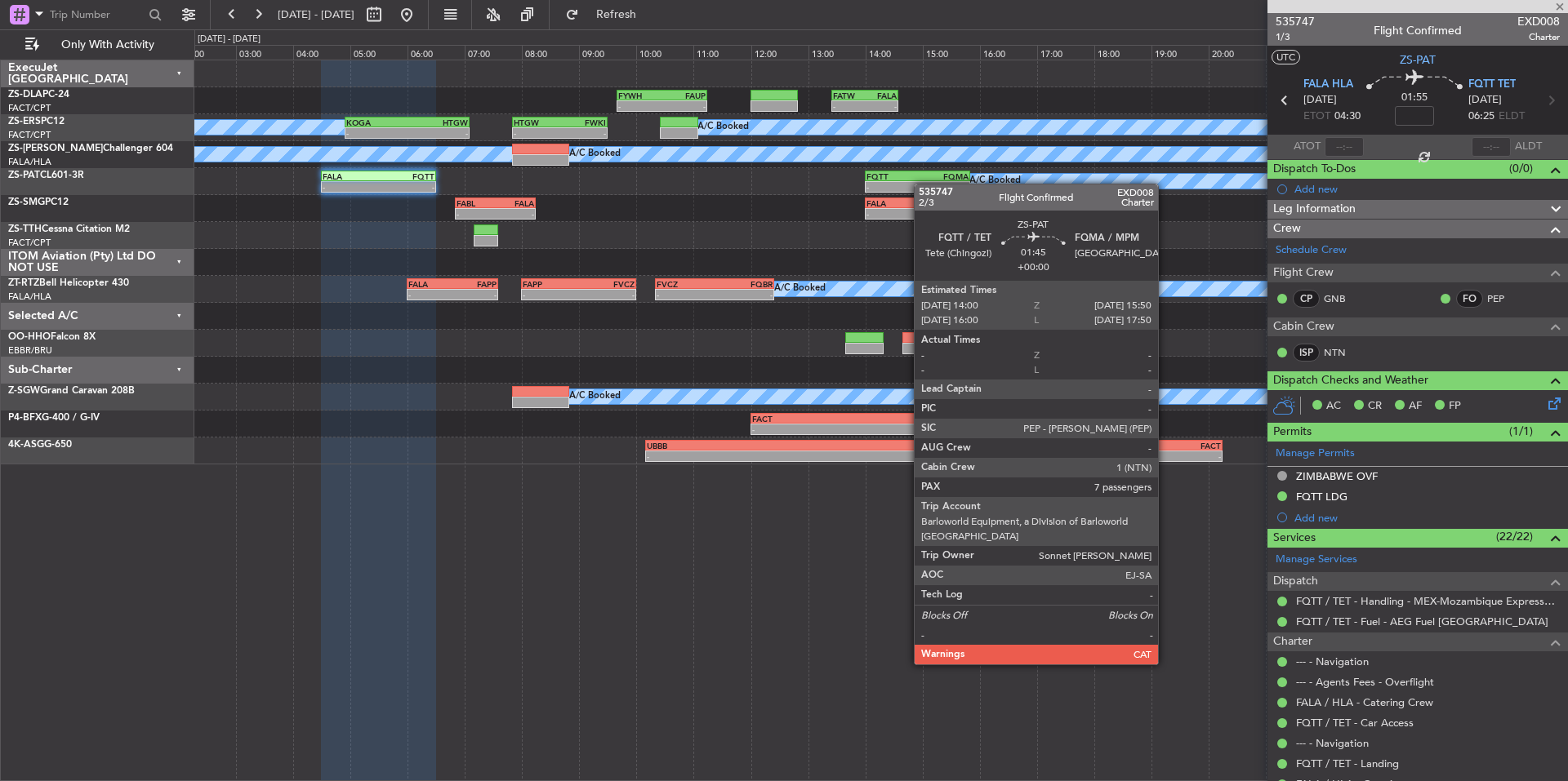
type input "7"
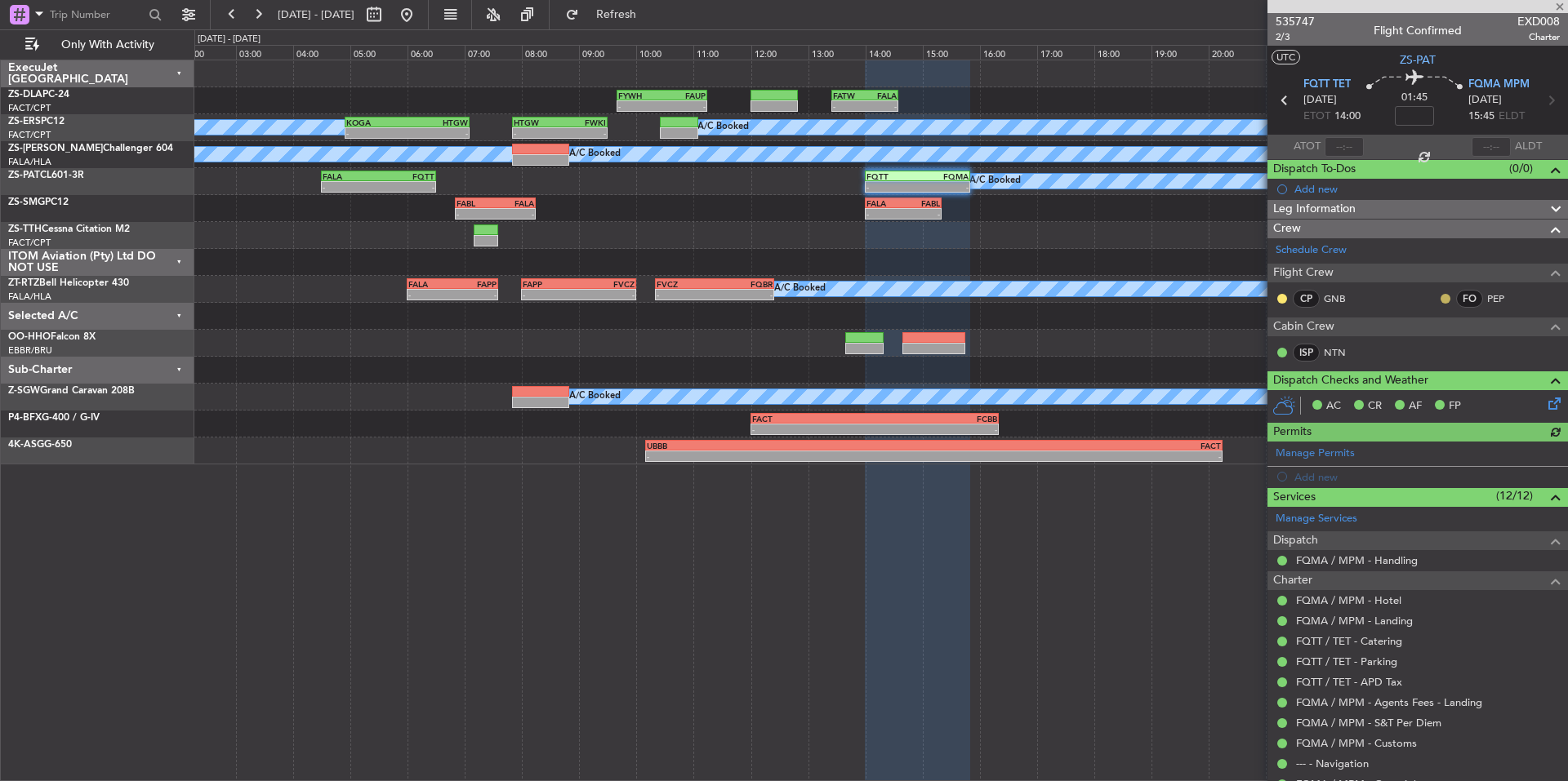
click at [1441, 301] on button at bounding box center [1445, 298] width 10 height 10
click at [1457, 349] on span "Acknowledged" at bounding box center [1436, 346] width 72 height 16
click at [1282, 303] on div at bounding box center [1282, 298] width 13 height 13
click at [1280, 299] on button at bounding box center [1282, 298] width 10 height 10
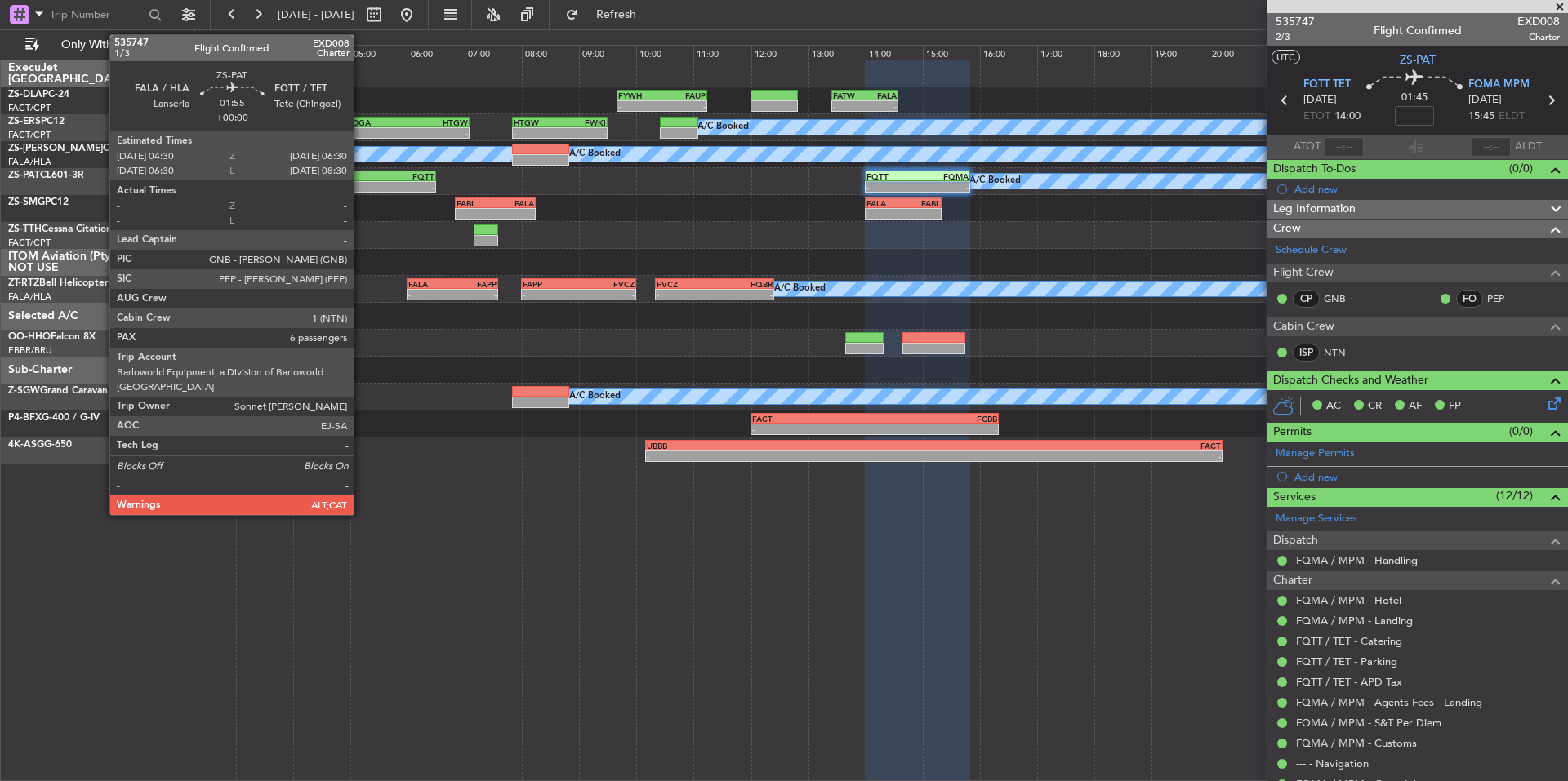
click at [361, 184] on div "-" at bounding box center [350, 186] width 55 height 10
